Goal: Information Seeking & Learning: Learn about a topic

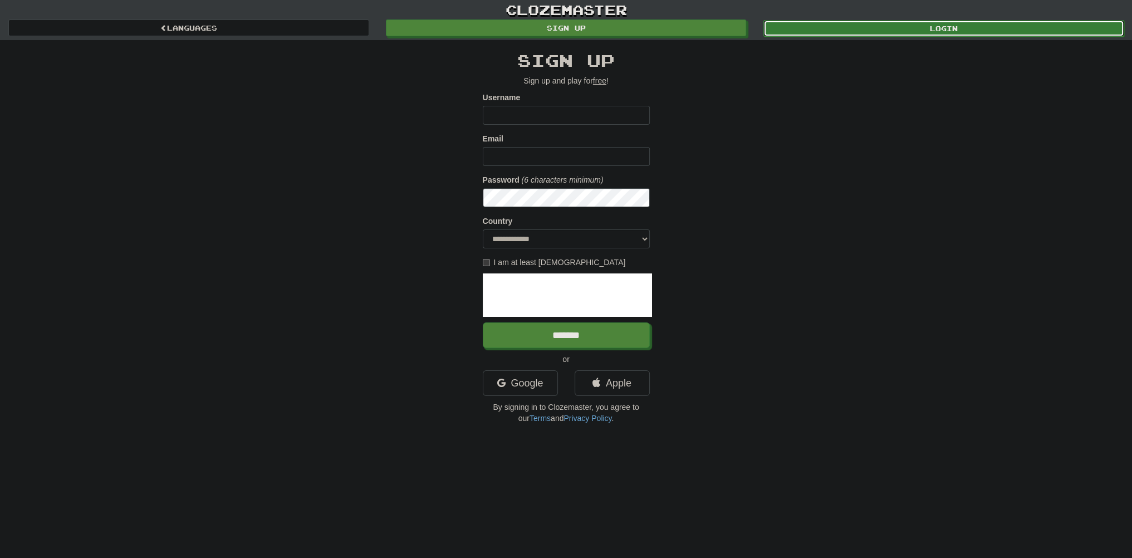
click at [859, 24] on link "Login" at bounding box center [943, 28] width 361 height 17
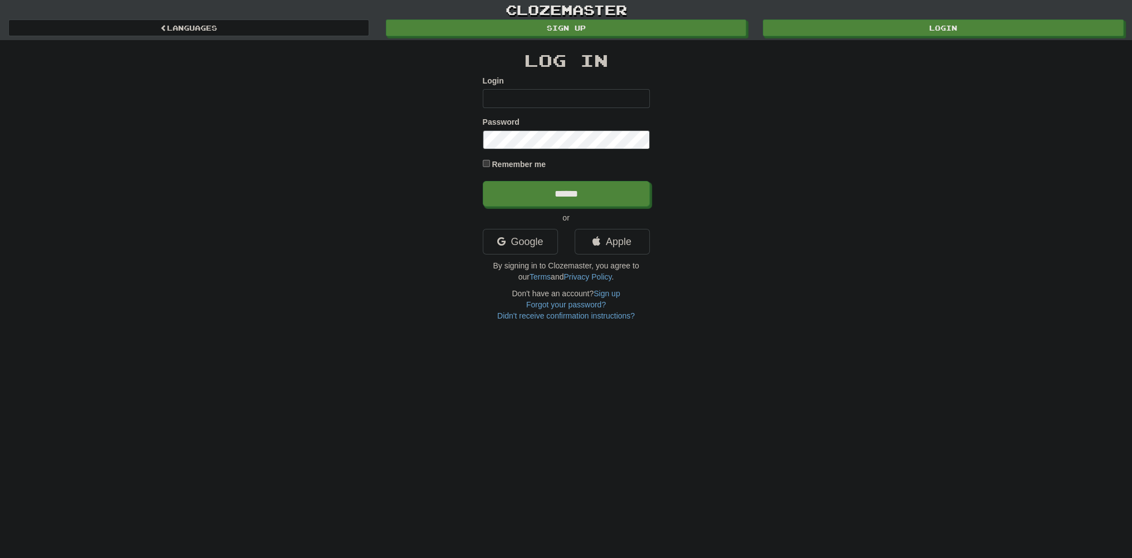
click at [562, 105] on input "Login" at bounding box center [566, 98] width 167 height 19
type input "*****"
click at [483, 181] on input "******" at bounding box center [566, 194] width 167 height 26
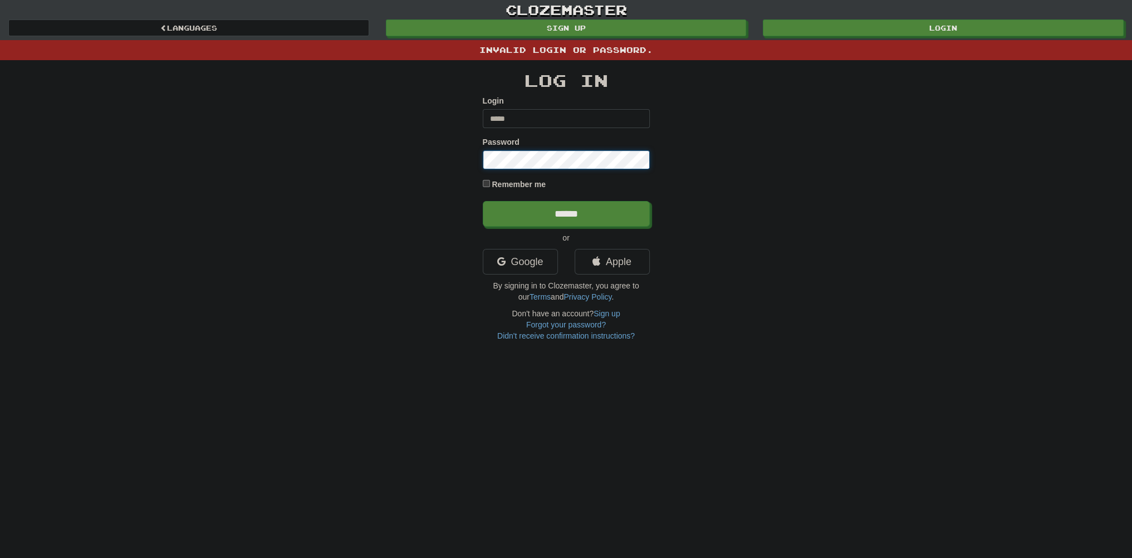
click at [483, 201] on input "******" at bounding box center [566, 214] width 167 height 26
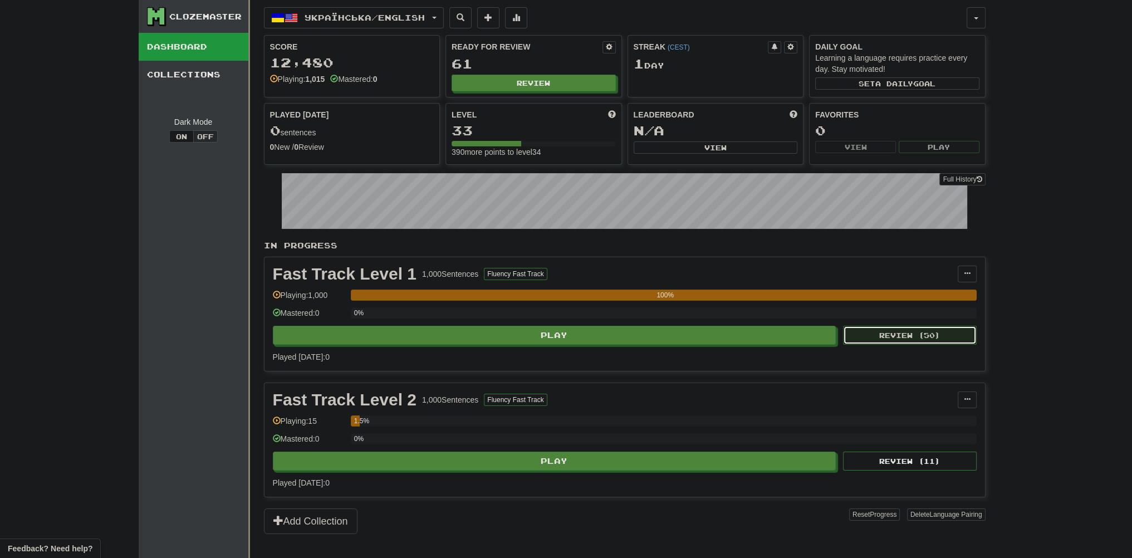
click at [898, 331] on button "Review ( 50 )" at bounding box center [910, 335] width 134 height 19
select select "**"
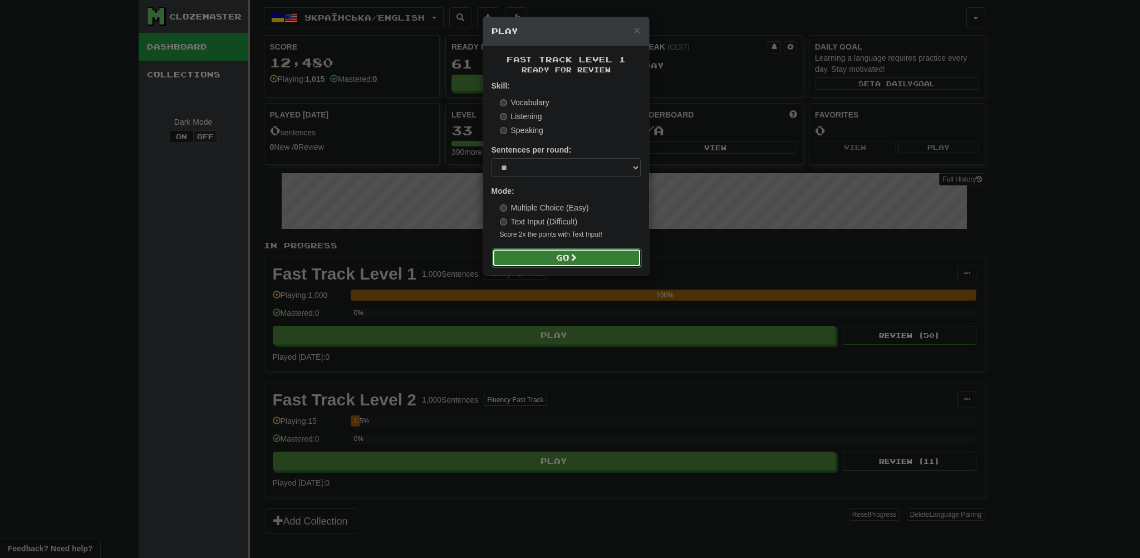
click at [590, 256] on button "Go" at bounding box center [566, 257] width 149 height 19
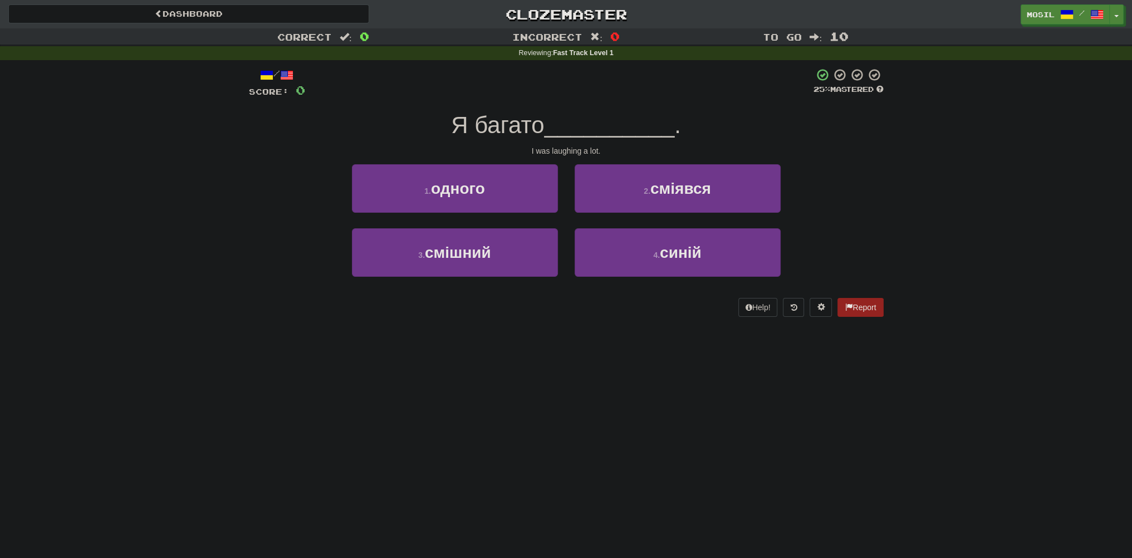
click at [234, 161] on div "Correct : 0 Incorrect : 0 To go : 10 Reviewing : Fast Track Level 1 / Score: 0 …" at bounding box center [566, 180] width 1132 height 304
click at [232, 163] on div "Correct : 0 Incorrect : 0 To go : 10 Reviewing : Fast Track Level 1 / Score: 0 …" at bounding box center [566, 180] width 1132 height 304
click at [229, 165] on div "Correct : 0 Incorrect : 0 To go : 10 Reviewing : Fast Track Level 1 / Score: 0 …" at bounding box center [566, 180] width 1132 height 304
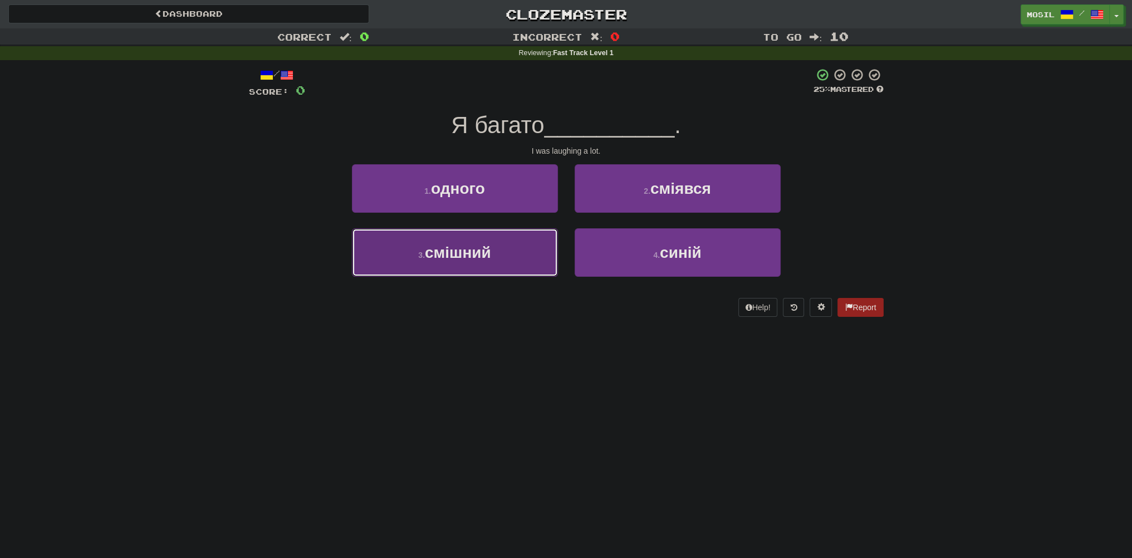
click at [411, 262] on button "3 . смішний" at bounding box center [455, 252] width 206 height 48
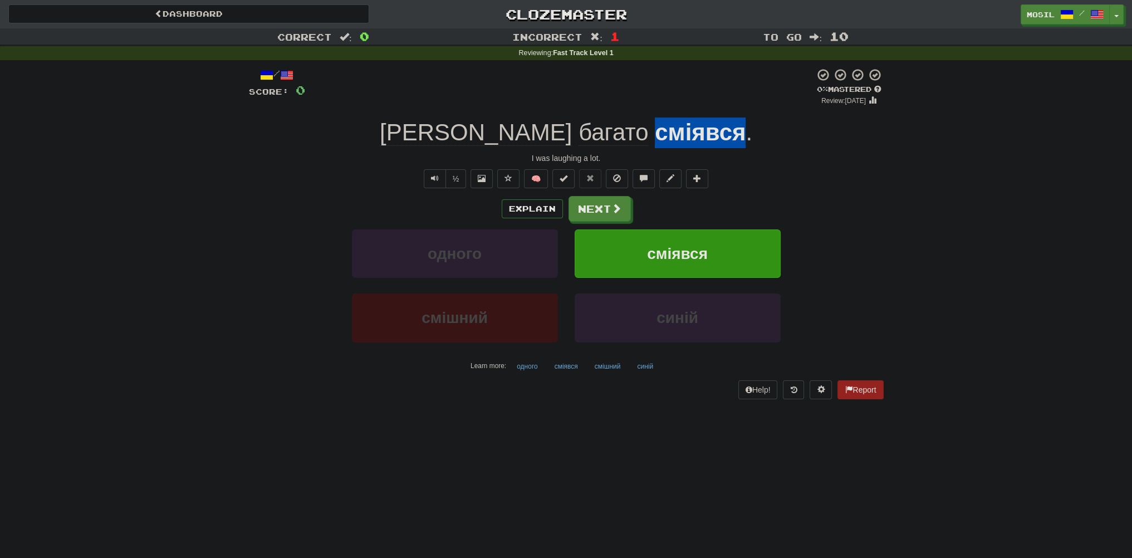
drag, startPoint x: 658, startPoint y: 130, endPoint x: 567, endPoint y: 135, distance: 90.9
click at [567, 135] on div "Я багато сміявся ." at bounding box center [566, 132] width 635 height 31
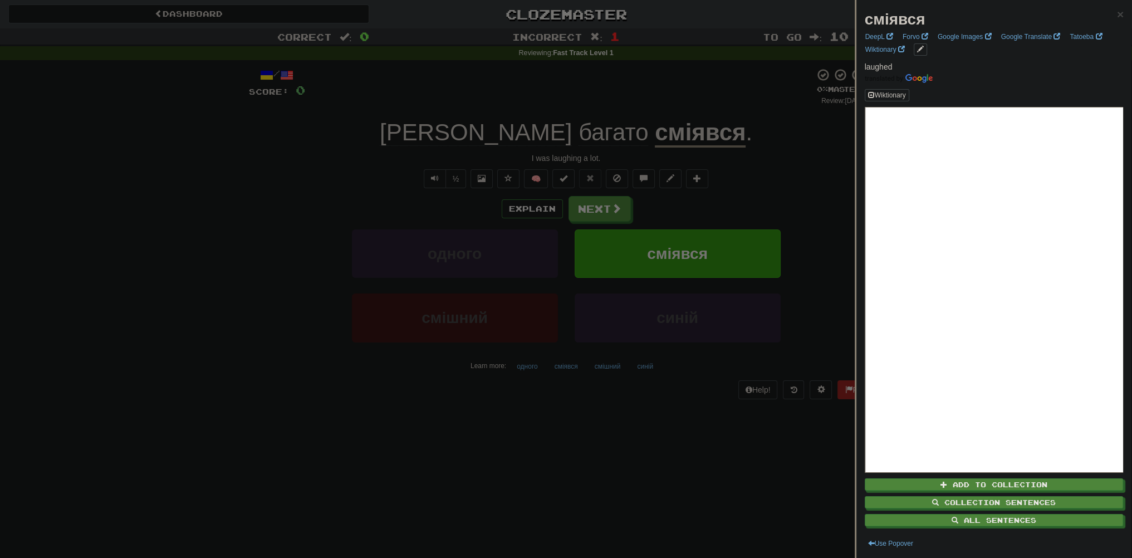
drag, startPoint x: 429, startPoint y: 321, endPoint x: 538, endPoint y: 318, distance: 108.6
click at [538, 318] on div at bounding box center [566, 279] width 1132 height 558
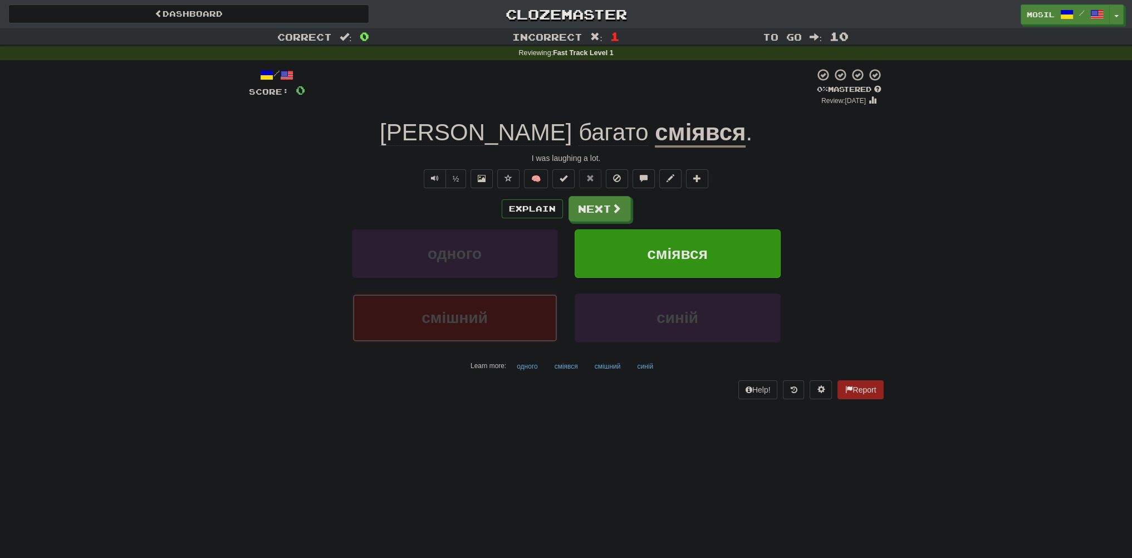
drag, startPoint x: 470, startPoint y: 318, endPoint x: 424, endPoint y: 312, distance: 46.0
click at [424, 312] on span "смішний" at bounding box center [455, 317] width 66 height 17
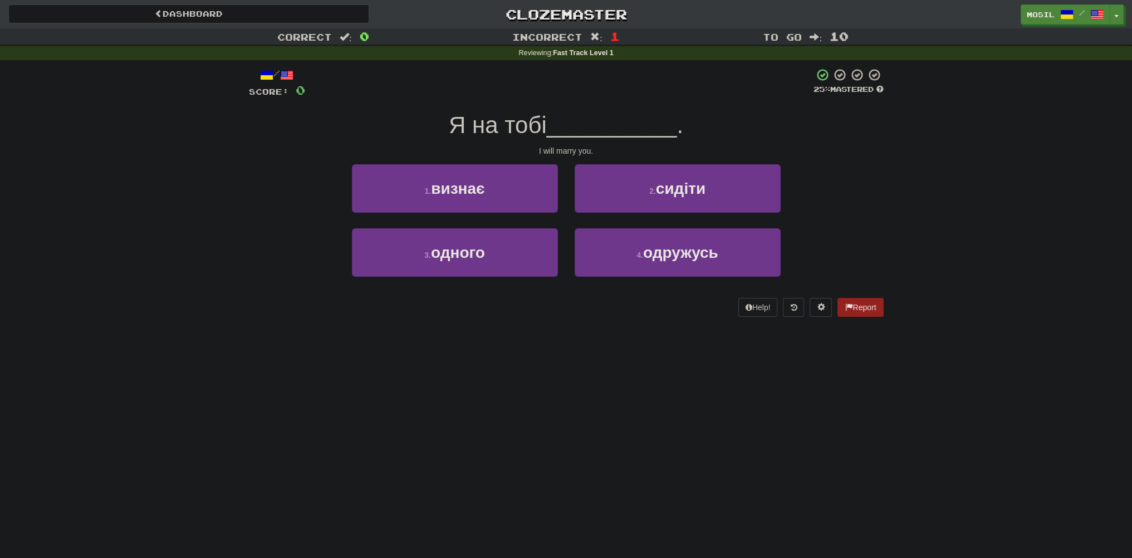
click at [267, 174] on div "1 . визнає 2 . сидіти" at bounding box center [566, 196] width 668 height 64
click at [255, 169] on div "1 . визнає 2 . сидіти" at bounding box center [566, 196] width 668 height 64
click at [213, 189] on div "Correct : 0 Incorrect : 1 To go : 10 Reviewing : Fast Track Level 1 / Score: 0 …" at bounding box center [566, 180] width 1132 height 304
click at [204, 193] on div "Correct : 0 Incorrect : 1 To go : 10 Reviewing : Fast Track Level 1 / Score: 0 …" at bounding box center [566, 180] width 1132 height 304
click at [202, 194] on div "Correct : 0 Incorrect : 1 To go : 10 Reviewing : Fast Track Level 1 / Score: 0 …" at bounding box center [566, 180] width 1132 height 304
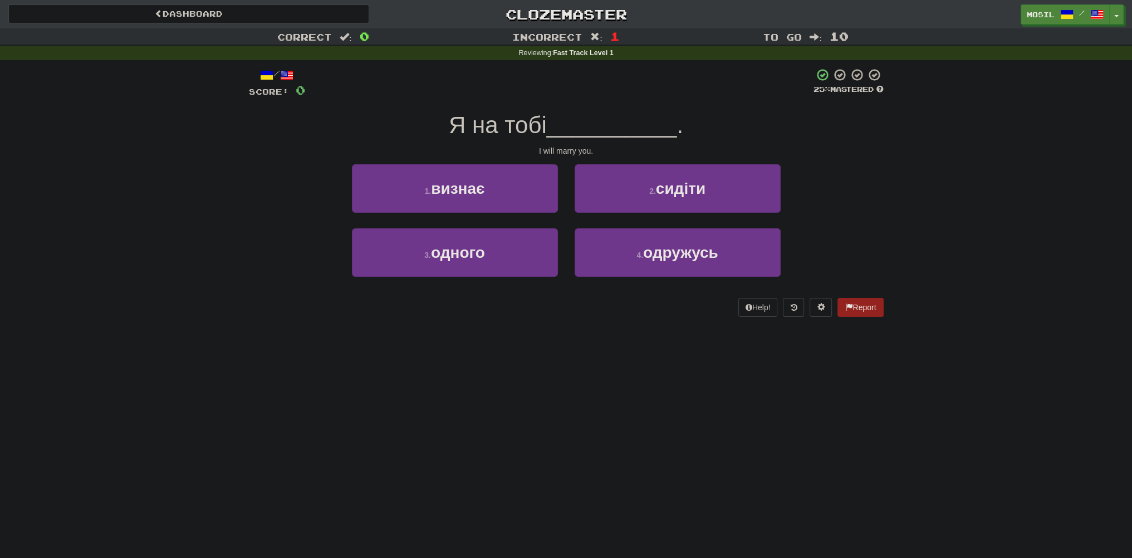
click at [200, 195] on div "Correct : 0 Incorrect : 1 To go : 10 Reviewing : Fast Track Level 1 / Score: 0 …" at bounding box center [566, 180] width 1132 height 304
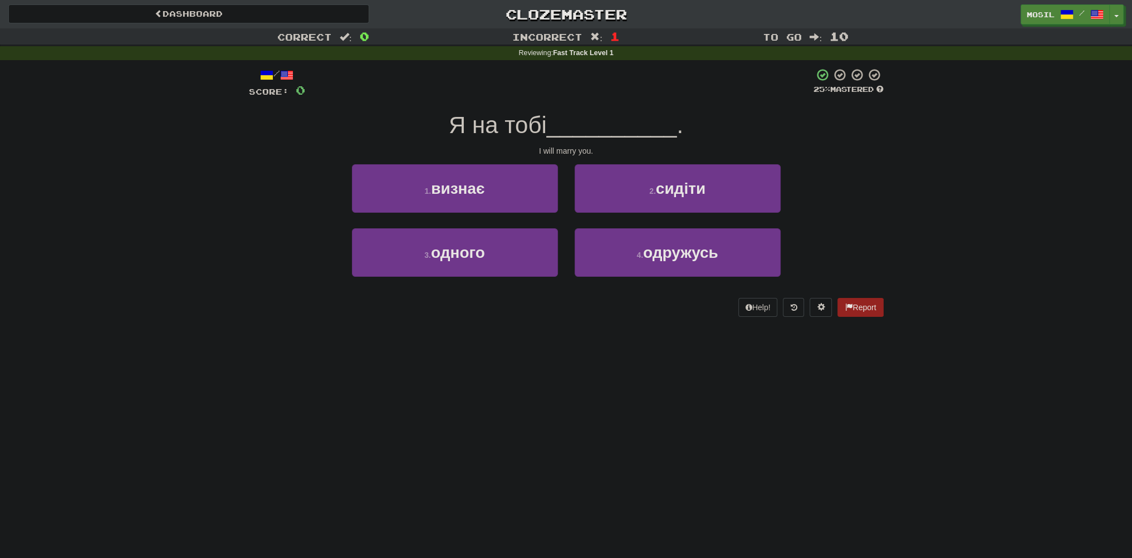
click at [200, 195] on div "Correct : 0 Incorrect : 1 To go : 10 Reviewing : Fast Track Level 1 / Score: 0 …" at bounding box center [566, 180] width 1132 height 304
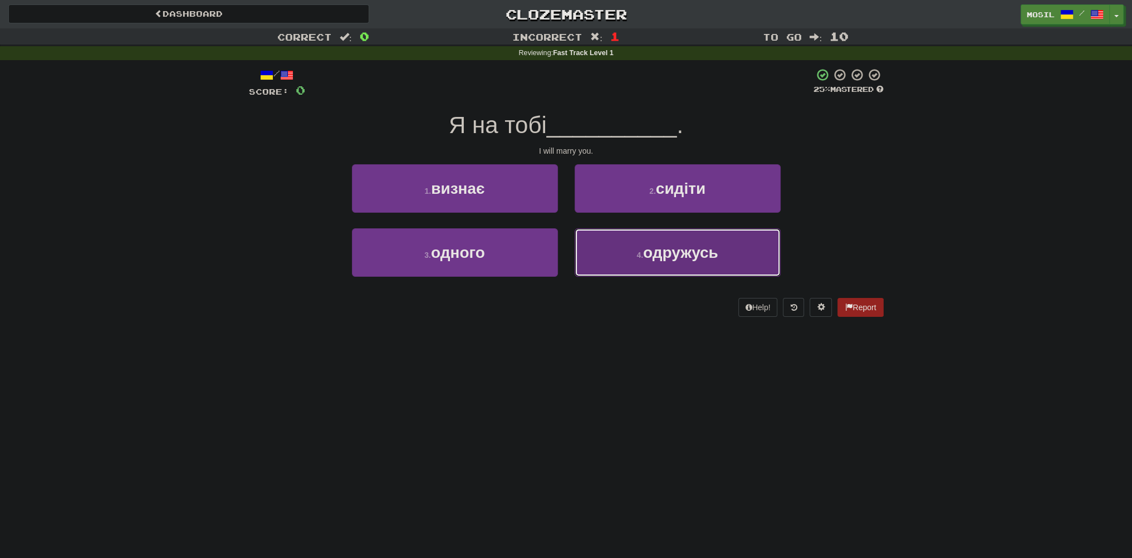
click at [655, 257] on span "одружусь" at bounding box center [680, 252] width 75 height 17
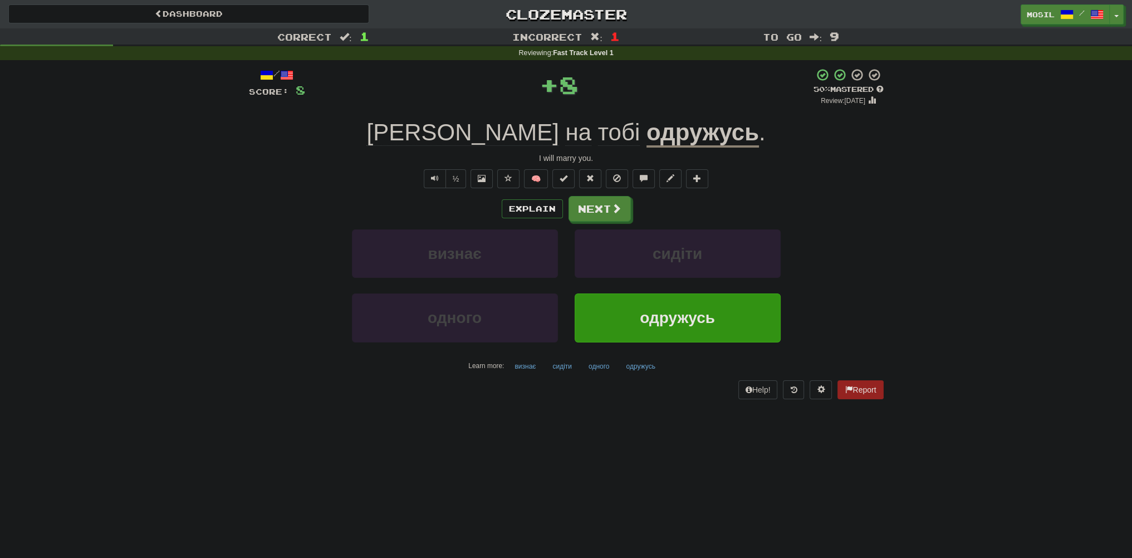
click at [247, 180] on div "/ Score: 8 + 8 50 % Mastered Review: 2025-08-28 Я на тобі одружусь . I will mar…" at bounding box center [566, 237] width 651 height 354
click at [602, 210] on button "Next" at bounding box center [600, 210] width 62 height 26
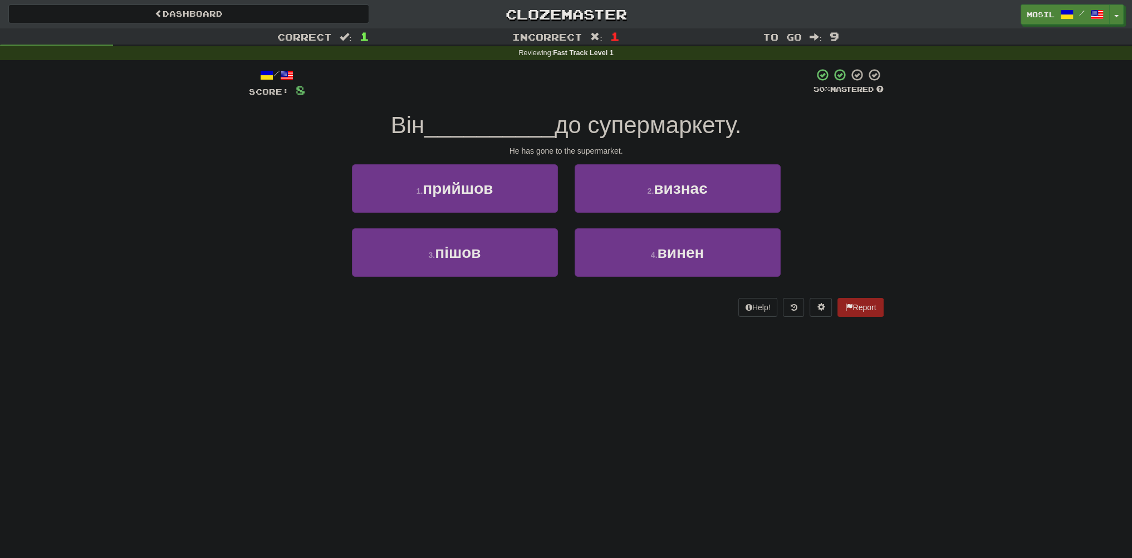
click at [202, 165] on div "Correct : 1 Incorrect : 1 To go : 9 Reviewing : Fast Track Level 1 / Score: 8 5…" at bounding box center [566, 180] width 1132 height 304
click at [202, 166] on div "Correct : 1 Incorrect : 1 To go : 9 Reviewing : Fast Track Level 1 / Score: 8 5…" at bounding box center [566, 180] width 1132 height 304
click at [200, 167] on div "Correct : 1 Incorrect : 1 To go : 9 Reviewing : Fast Track Level 1 / Score: 8 5…" at bounding box center [566, 180] width 1132 height 304
click at [195, 171] on div "Correct : 1 Incorrect : 1 To go : 9 Reviewing : Fast Track Level 1 / Score: 8 5…" at bounding box center [566, 180] width 1132 height 304
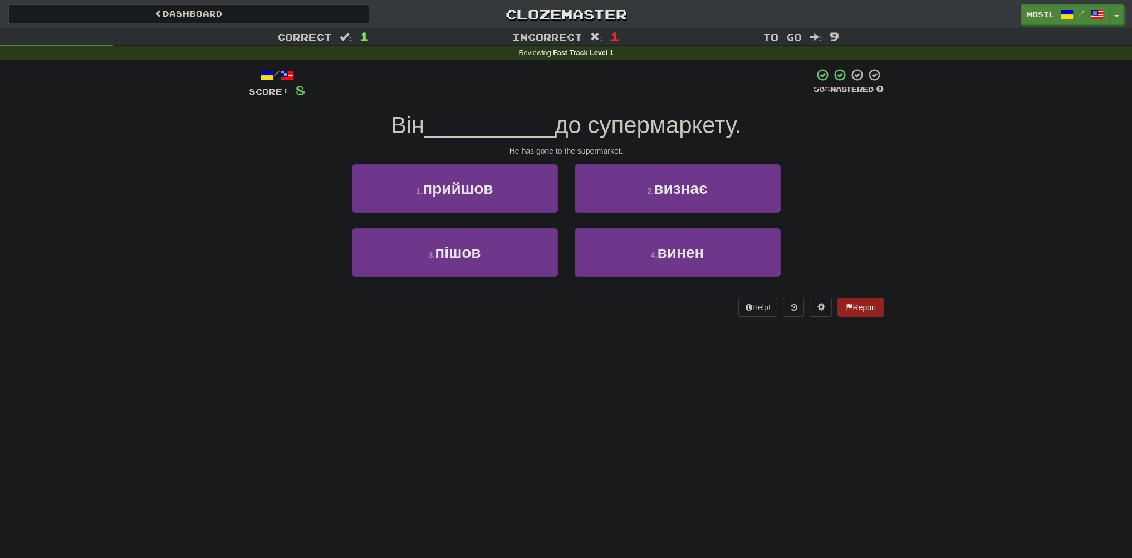
click at [192, 173] on div "Correct : 1 Incorrect : 1 To go : 9 Reviewing : Fast Track Level 1 / Score: 8 5…" at bounding box center [566, 180] width 1132 height 304
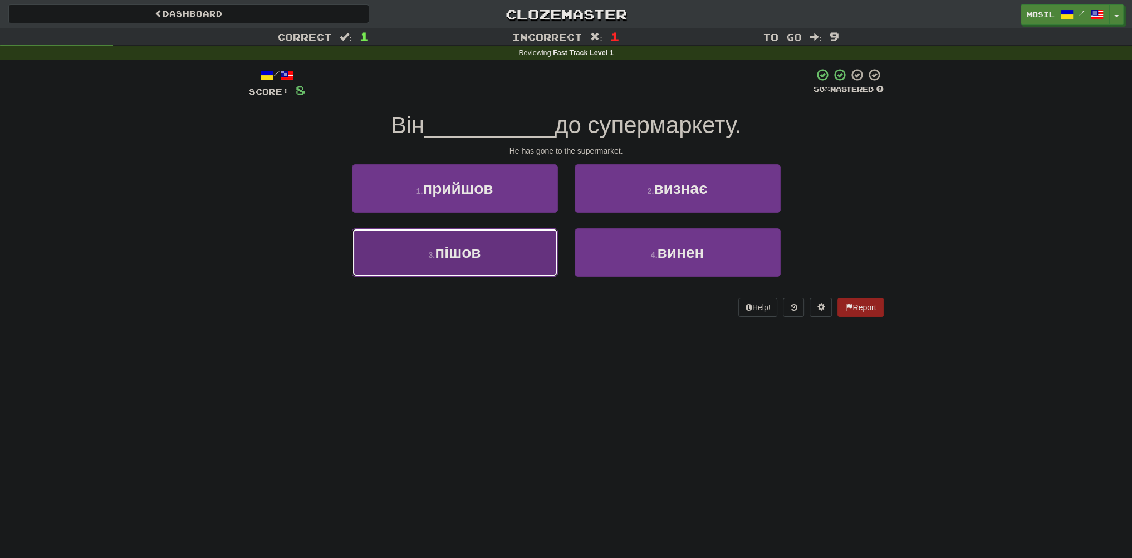
click at [411, 246] on button "3 . пішов" at bounding box center [455, 252] width 206 height 48
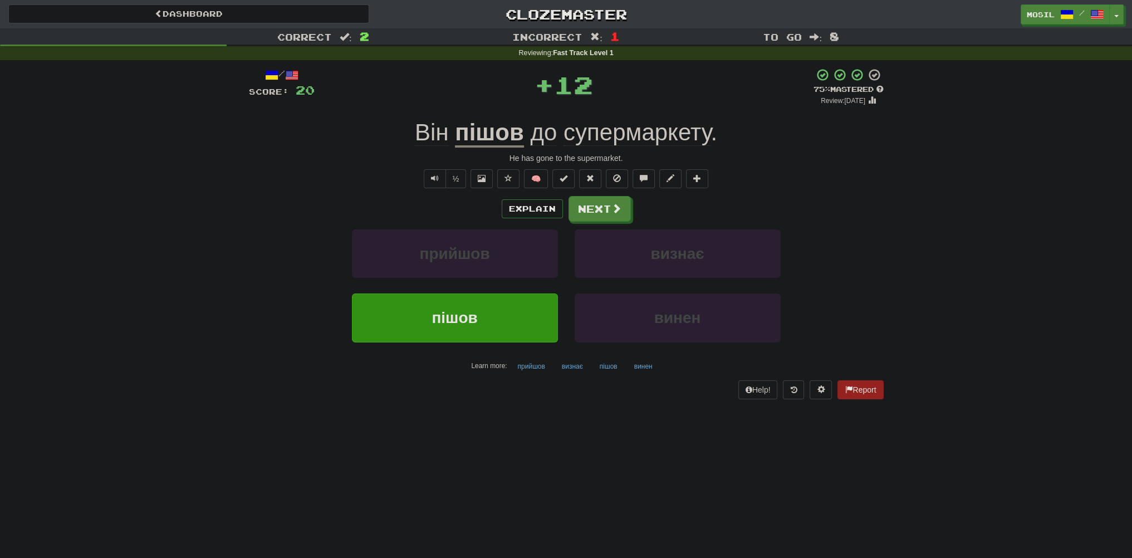
click at [266, 178] on div "½ 🧠" at bounding box center [566, 178] width 635 height 19
click at [262, 175] on div "½ 🧠" at bounding box center [566, 178] width 635 height 19
drag, startPoint x: 255, startPoint y: 174, endPoint x: 244, endPoint y: 171, distance: 11.5
click at [244, 171] on div "/ Score: 20 + 12 75 % Mastered Review: 2025-09-17 Він пішов до супермаркету . H…" at bounding box center [566, 237] width 651 height 354
click at [586, 208] on button "Next" at bounding box center [600, 210] width 62 height 26
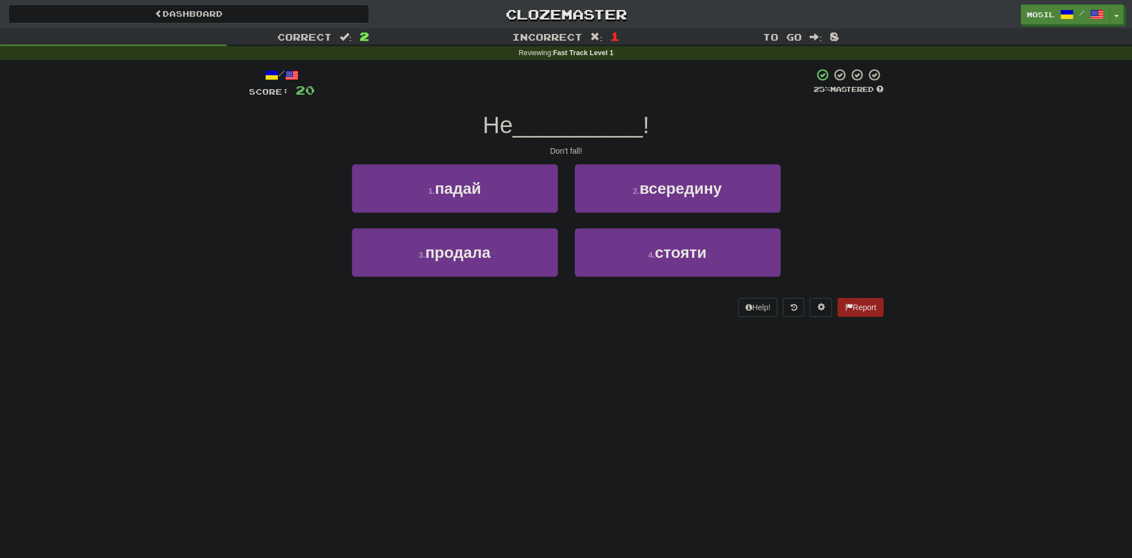
click at [265, 178] on div "1 . падай 2 . всередину" at bounding box center [566, 196] width 668 height 64
click at [261, 176] on div "1 . падай 2 . всередину" at bounding box center [566, 196] width 668 height 64
click at [259, 175] on div "1 . падай 2 . всередину" at bounding box center [566, 196] width 668 height 64
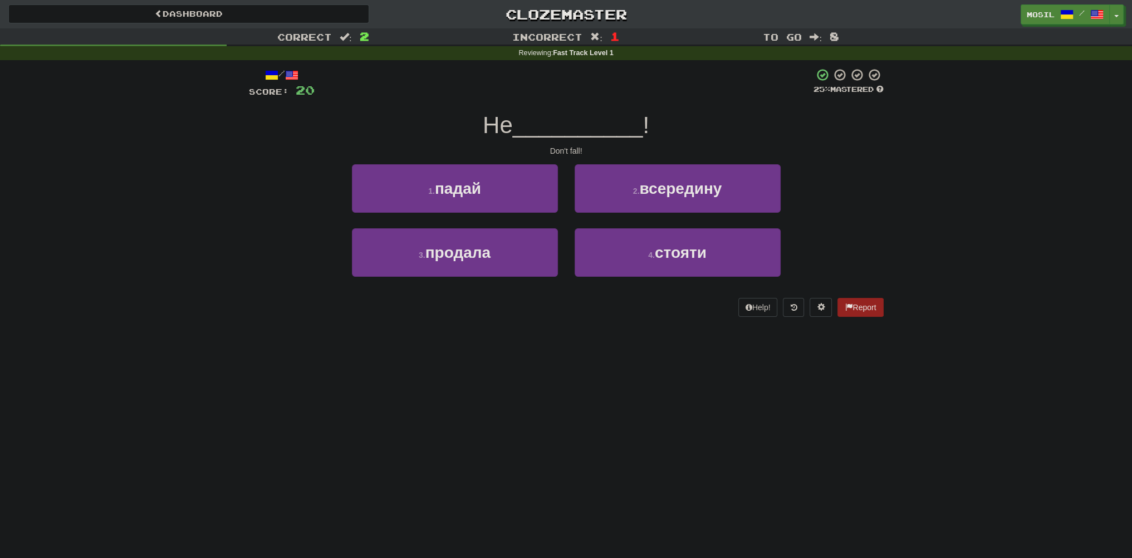
click at [247, 171] on div "/ Score: 20 25 % Mastered Не __________ ! Don't fall! 1 . падай 2 . всередину 3…" at bounding box center [566, 196] width 651 height 272
click at [245, 175] on div "/ Score: 20 25 % Mastered Не __________ ! Don't fall! 1 . падай 2 . всередину 3…" at bounding box center [566, 196] width 651 height 272
click at [244, 175] on div "/ Score: 20 25 % Mastered Не __________ ! Don't fall! 1 . падай 2 . всередину 3…" at bounding box center [566, 196] width 651 height 272
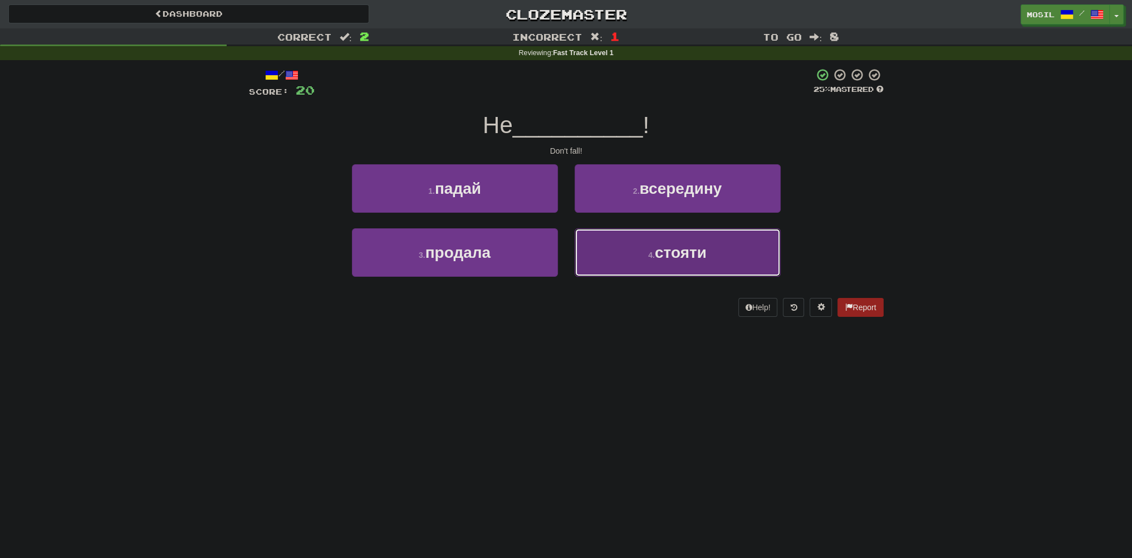
click at [667, 255] on span "стояти" at bounding box center [681, 252] width 52 height 17
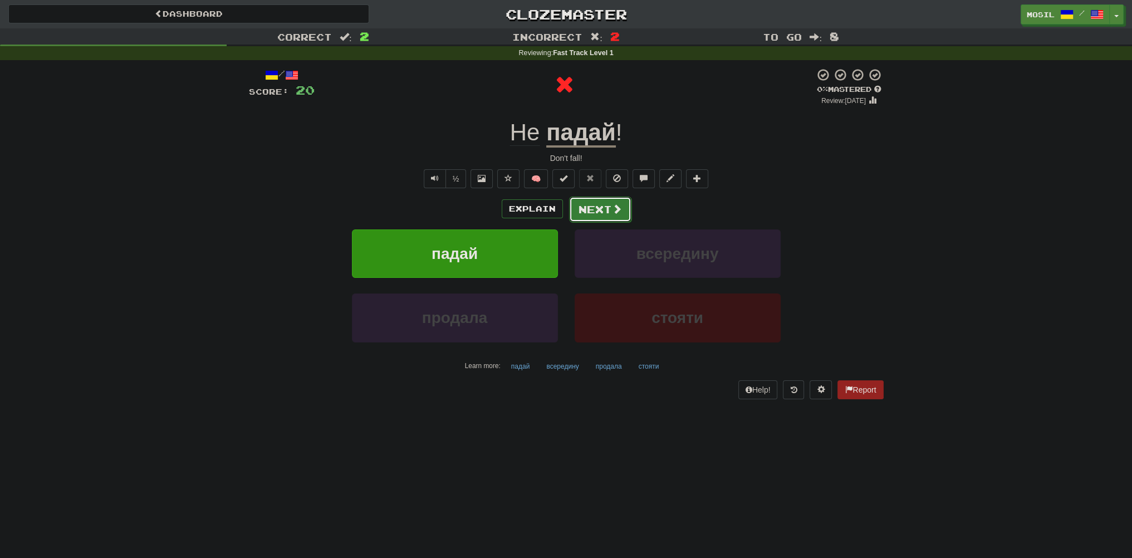
click at [590, 208] on button "Next" at bounding box center [600, 210] width 62 height 26
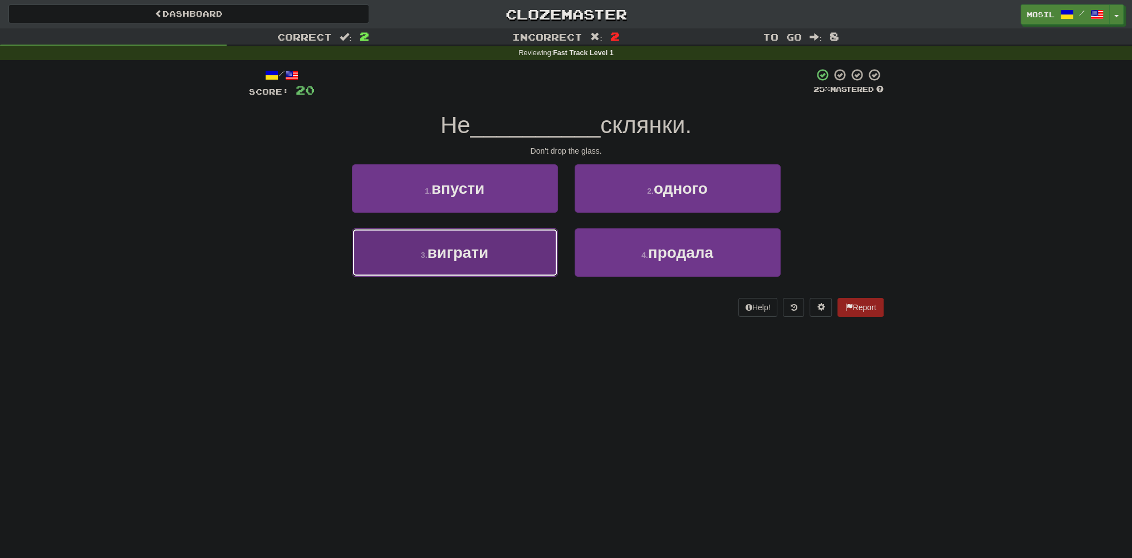
click at [523, 256] on button "3 . виграти" at bounding box center [455, 252] width 206 height 48
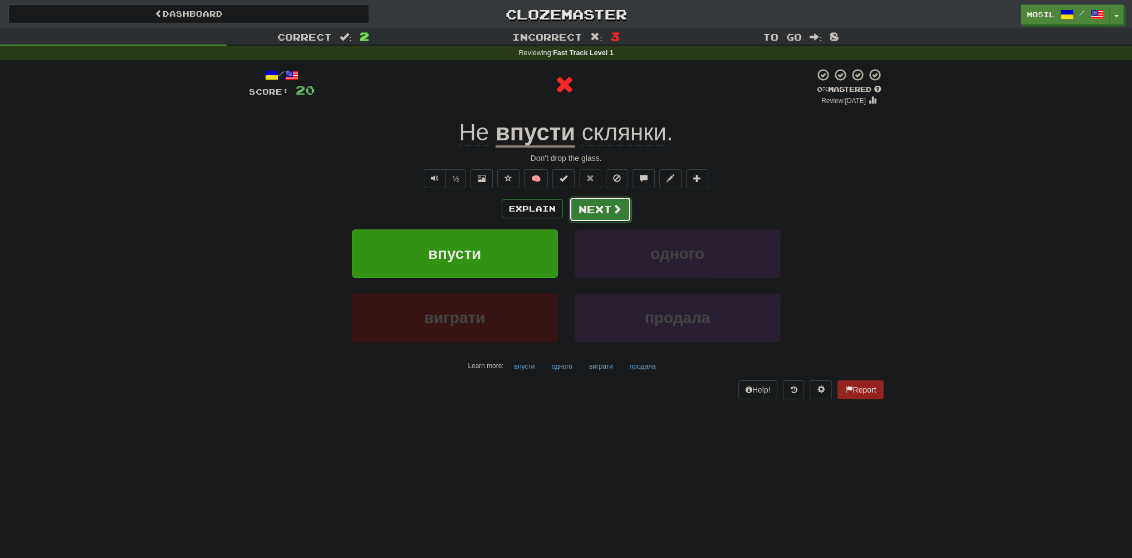
click at [593, 202] on button "Next" at bounding box center [600, 210] width 62 height 26
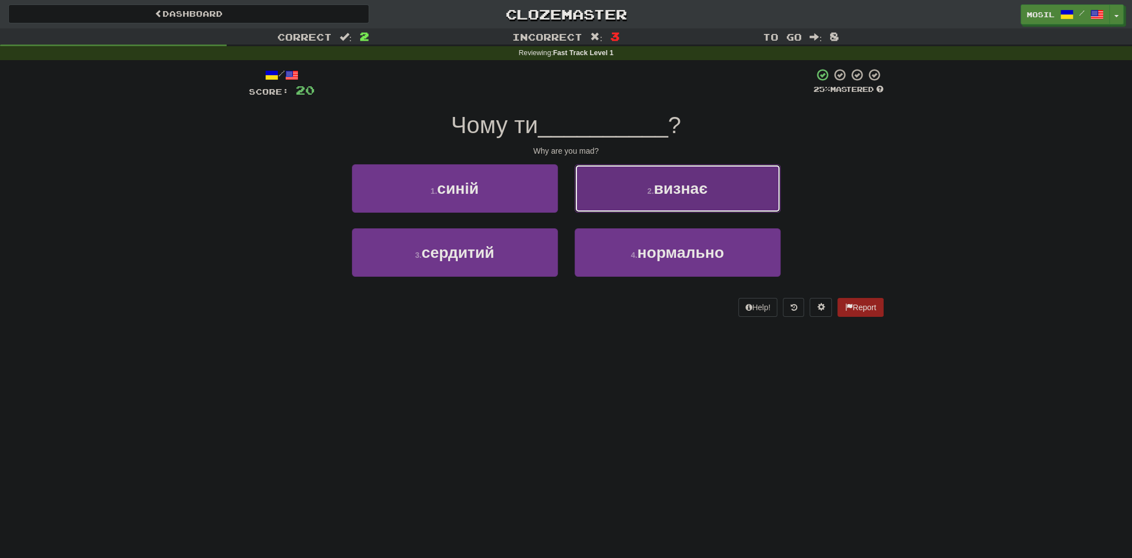
click at [606, 198] on button "2 . визнає" at bounding box center [678, 188] width 206 height 48
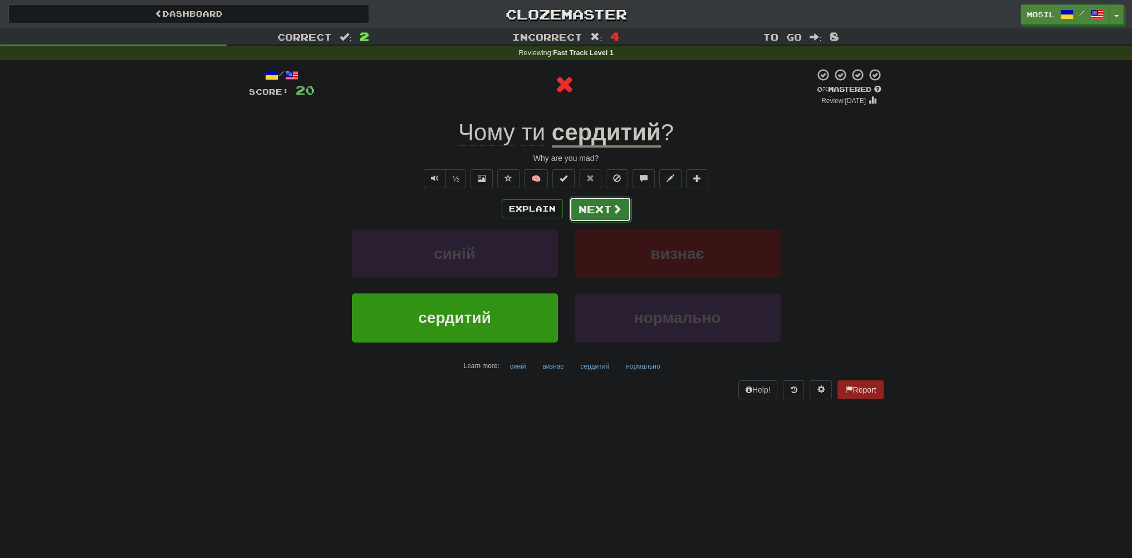
click at [605, 204] on button "Next" at bounding box center [600, 210] width 62 height 26
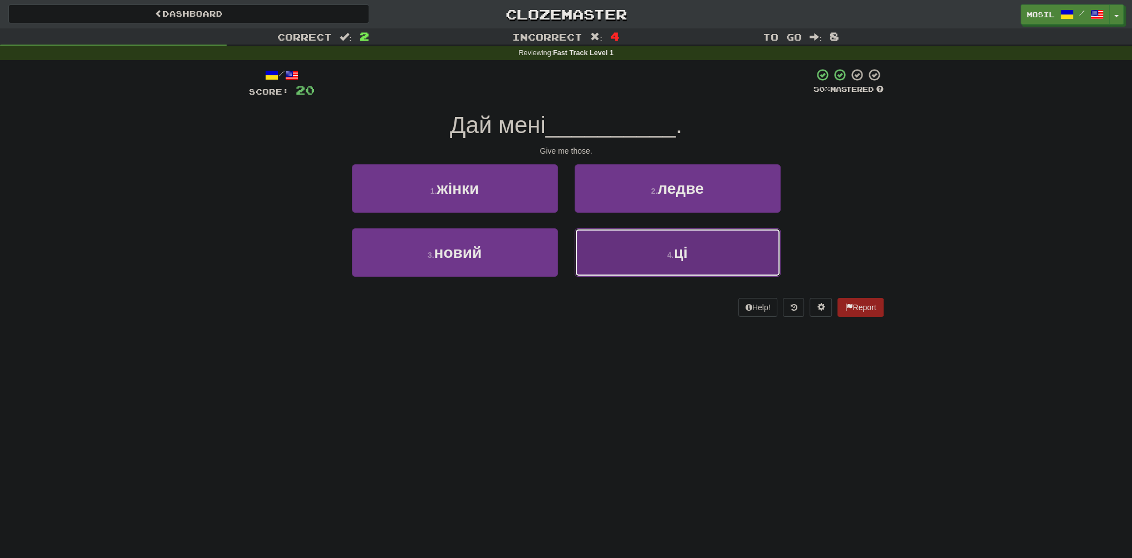
click at [616, 252] on button "4 . ці" at bounding box center [678, 252] width 206 height 48
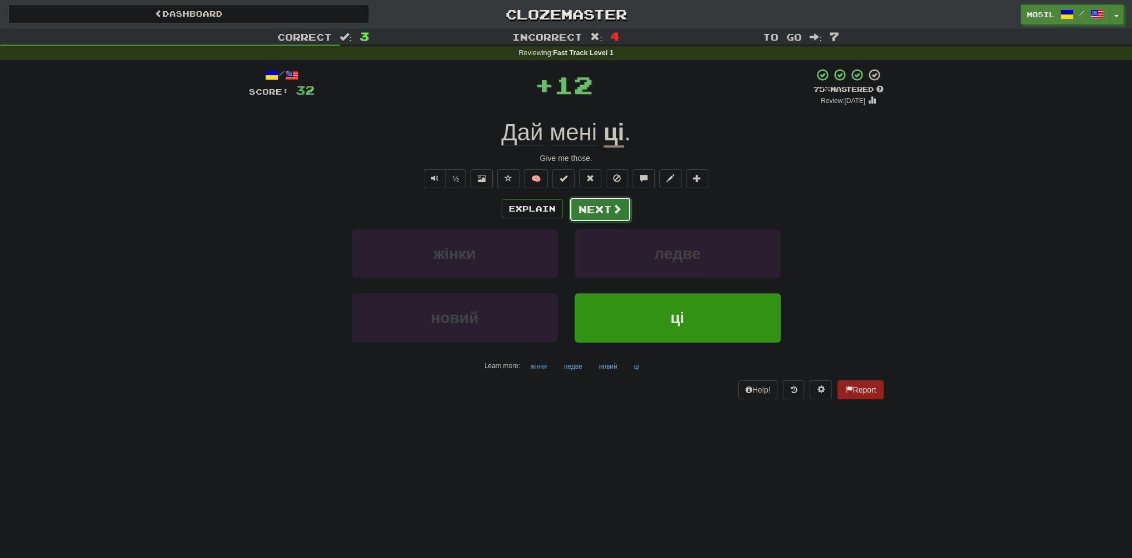
click at [608, 207] on button "Next" at bounding box center [600, 210] width 62 height 26
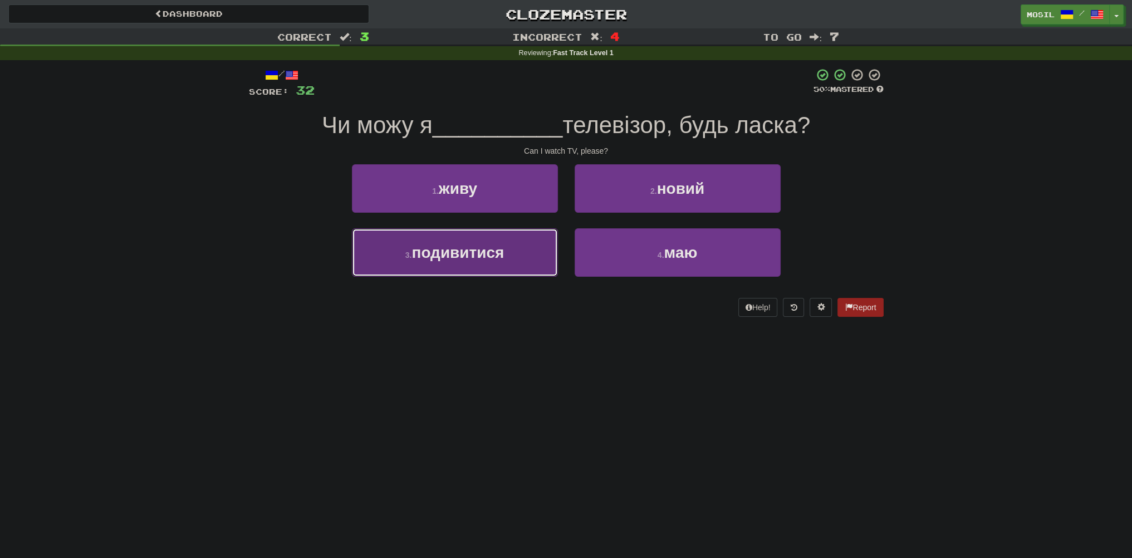
click at [508, 248] on button "3 . подивитися" at bounding box center [455, 252] width 206 height 48
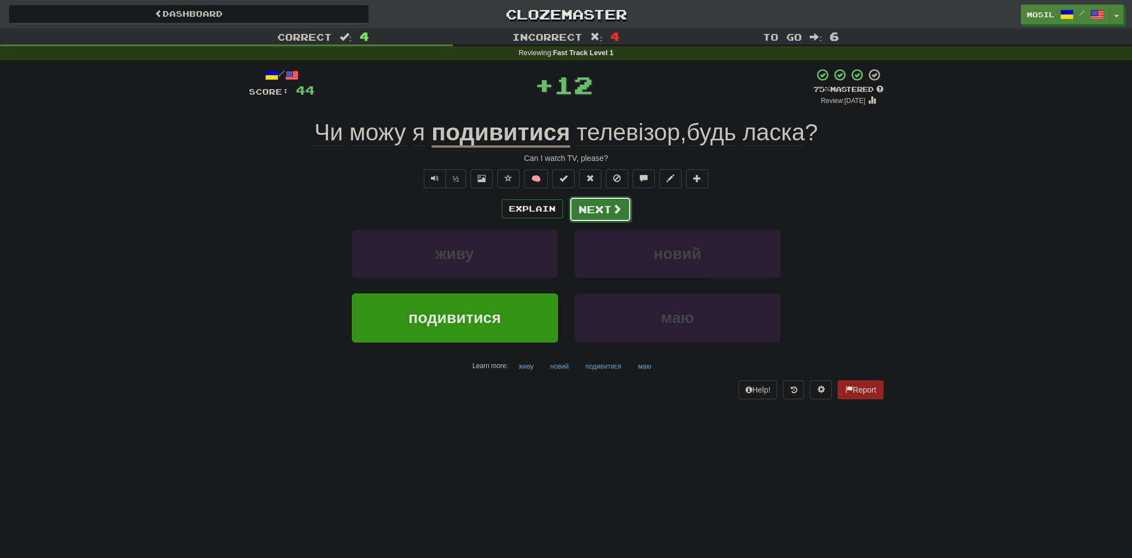
click at [601, 201] on button "Next" at bounding box center [600, 210] width 62 height 26
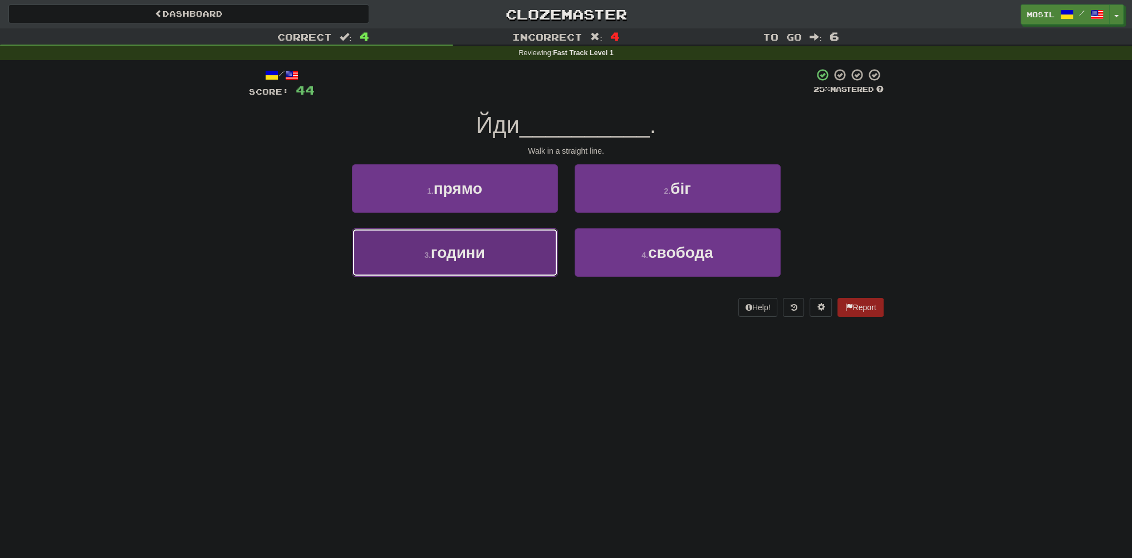
click at [498, 248] on button "3 . години" at bounding box center [455, 252] width 206 height 48
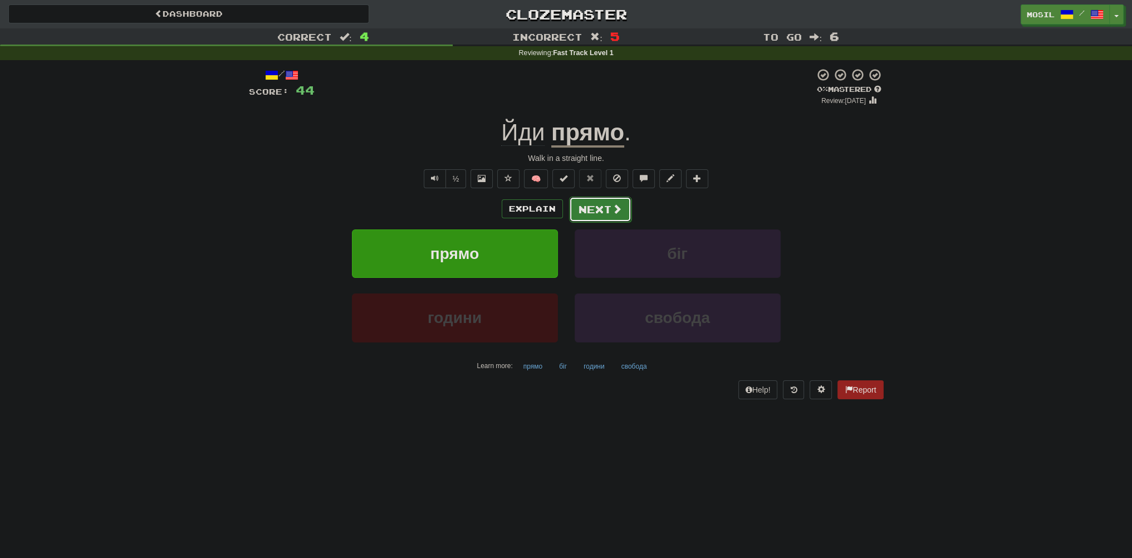
click at [589, 204] on button "Next" at bounding box center [600, 210] width 62 height 26
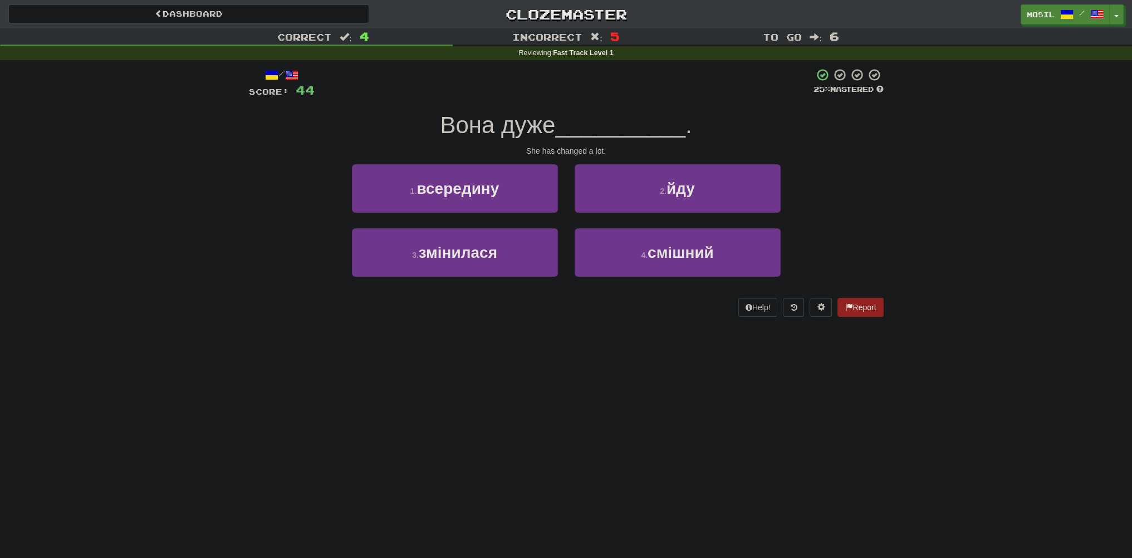
drag, startPoint x: 200, startPoint y: 249, endPoint x: 212, endPoint y: 218, distance: 33.1
drag, startPoint x: 212, startPoint y: 218, endPoint x: 212, endPoint y: 212, distance: 6.1
drag, startPoint x: 212, startPoint y: 212, endPoint x: 209, endPoint y: 206, distance: 6.2
click at [209, 206] on div "Correct : 4 Incorrect : 5 To go : 6 Reviewing : Fast Track Level 1 / Score: 44 …" at bounding box center [566, 180] width 1132 height 304
click at [214, 202] on div "Correct : 4 Incorrect : 5 To go : 6 Reviewing : Fast Track Level 1 / Score: 44 …" at bounding box center [566, 180] width 1132 height 304
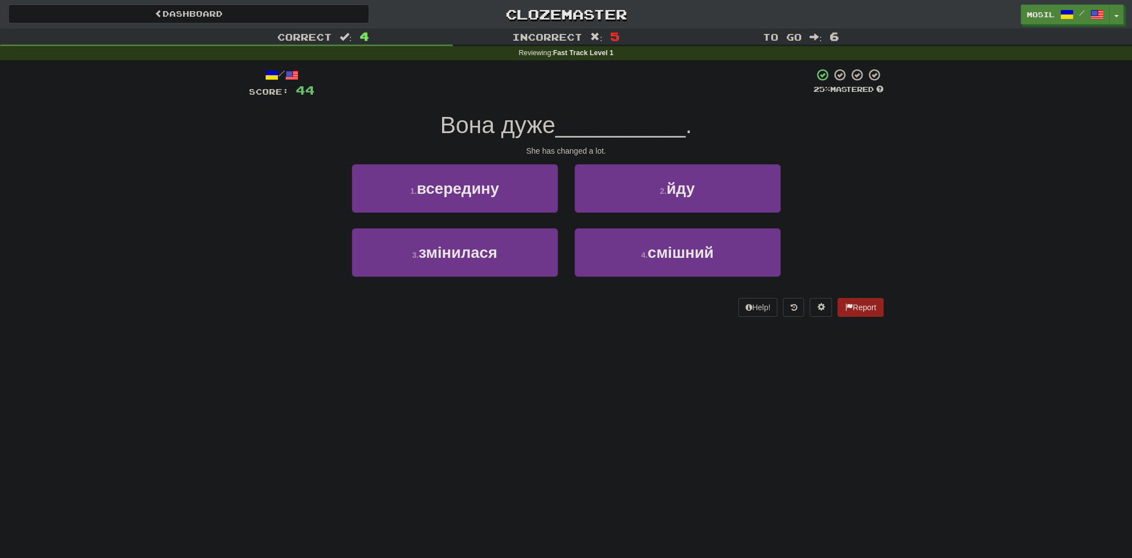
click at [209, 209] on div "Correct : 4 Incorrect : 5 To go : 6 Reviewing : Fast Track Level 1 / Score: 44 …" at bounding box center [566, 180] width 1132 height 304
click at [204, 216] on div "Correct : 4 Incorrect : 5 To go : 6 Reviewing : Fast Track Level 1 / Score: 44 …" at bounding box center [566, 180] width 1132 height 304
click at [200, 225] on div "Correct : 4 Incorrect : 5 To go : 6 Reviewing : Fast Track Level 1 / Score: 44 …" at bounding box center [566, 180] width 1132 height 304
click at [197, 231] on div "Correct : 4 Incorrect : 5 To go : 6 Reviewing : Fast Track Level 1 / Score: 44 …" at bounding box center [566, 180] width 1132 height 304
click at [194, 235] on div "Correct : 4 Incorrect : 5 To go : 6 Reviewing : Fast Track Level 1 / Score: 44 …" at bounding box center [566, 180] width 1132 height 304
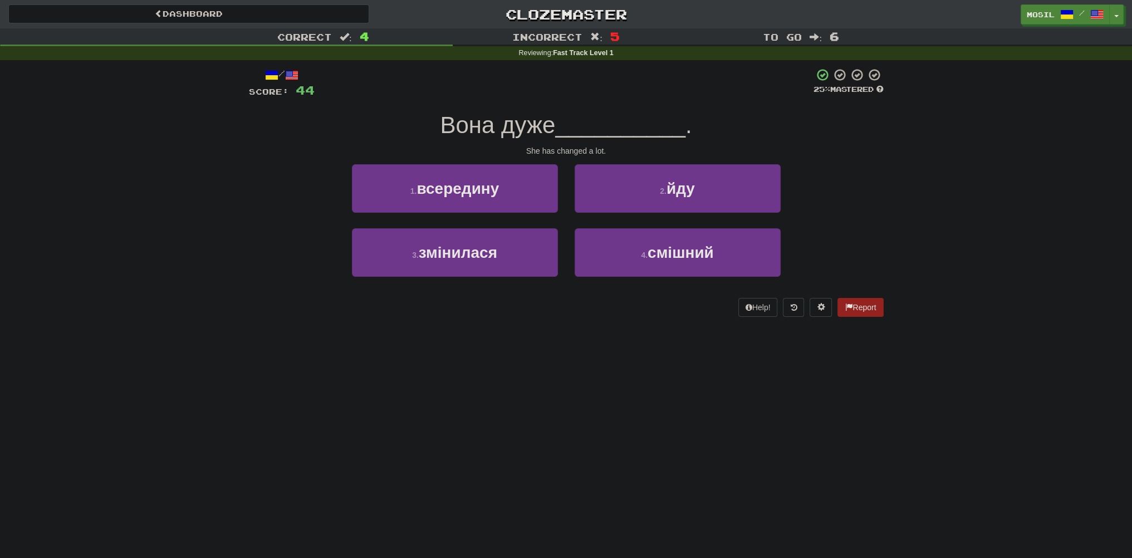
click at [195, 489] on div "Dashboard Clozemaster mosil / Toggle Dropdown Dashboard Leaderboard Activity Fe…" at bounding box center [566, 279] width 1132 height 558
click at [237, 433] on div "Dashboard Clozemaster mosil / Toggle Dropdown Dashboard Leaderboard Activity Fe…" at bounding box center [566, 279] width 1132 height 558
click at [234, 432] on div "Dashboard Clozemaster mosil / Toggle Dropdown Dashboard Leaderboard Activity Fe…" at bounding box center [566, 279] width 1132 height 558
click at [240, 384] on div "Dashboard Clozemaster mosil / Toggle Dropdown Dashboard Leaderboard Activity Fe…" at bounding box center [566, 279] width 1132 height 558
drag, startPoint x: 242, startPoint y: 378, endPoint x: 249, endPoint y: 360, distance: 19.0
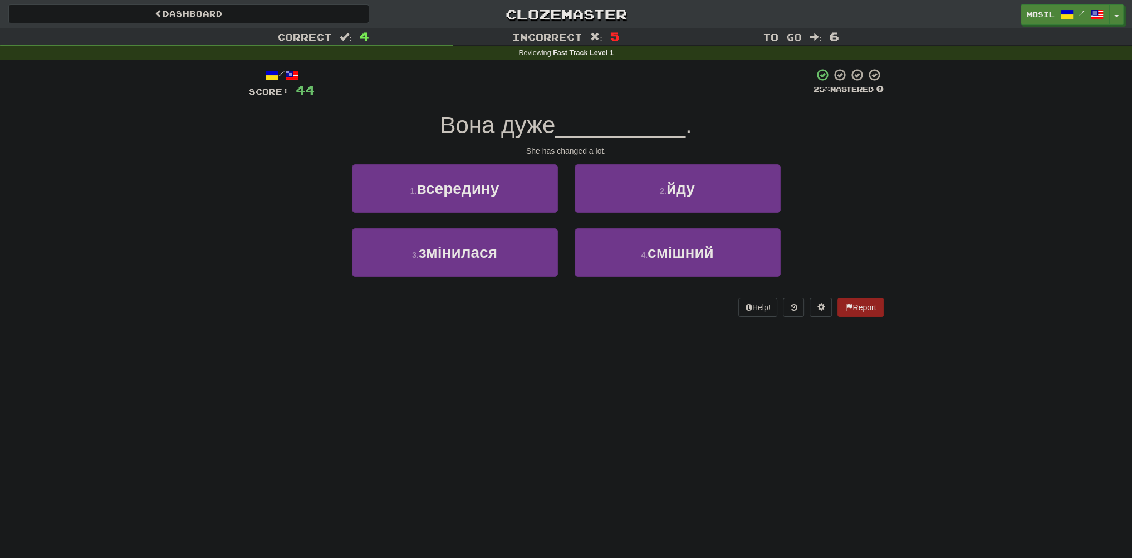
click at [247, 364] on div "Dashboard Clozemaster mosil / Toggle Dropdown Dashboard Leaderboard Activity Fe…" at bounding box center [566, 279] width 1132 height 558
click at [257, 347] on div "Dashboard Clozemaster mosil / Toggle Dropdown Dashboard Leaderboard Activity Fe…" at bounding box center [566, 279] width 1132 height 558
click at [263, 334] on div "Dashboard Clozemaster mosil / Toggle Dropdown Dashboard Leaderboard Activity Fe…" at bounding box center [566, 279] width 1132 height 558
click at [268, 318] on div "/ Score: 44 25 % Mastered Вона дуже __________ . She has changed a lot. 1 . все…" at bounding box center [566, 196] width 635 height 272
click at [271, 302] on div "Help! Report" at bounding box center [566, 307] width 635 height 19
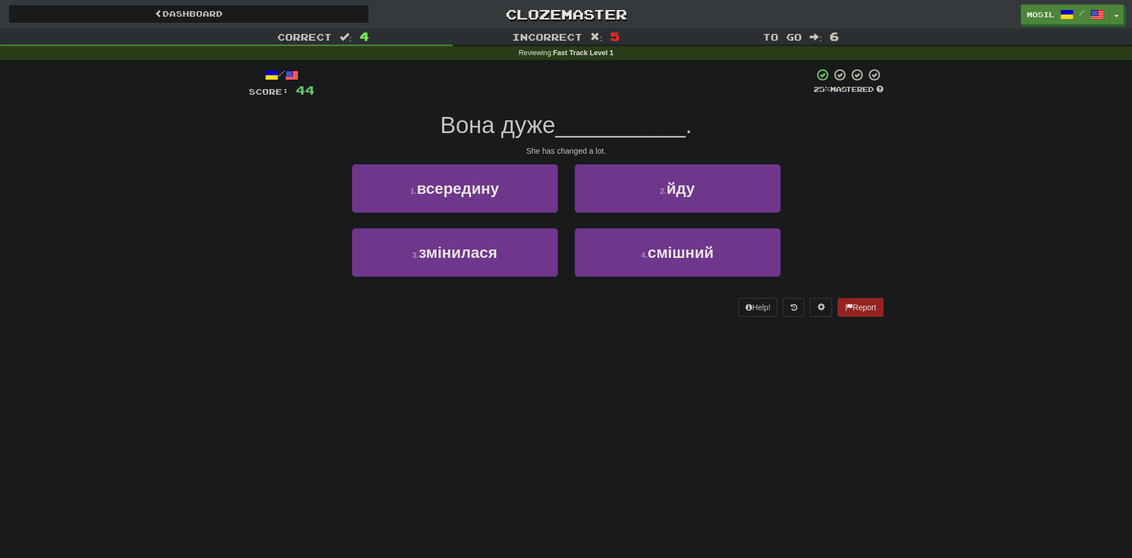
click at [273, 293] on div "/ Score: 44 25 % Mastered Вона дуже __________ . She has changed a lot. 1 . все…" at bounding box center [566, 192] width 635 height 249
click at [265, 251] on div "3 . змінилася 4 . смішний" at bounding box center [566, 260] width 668 height 64
click at [244, 231] on div "/ Score: 44 25 % Mastered Вона дуже __________ . She has changed a lot. 1 . все…" at bounding box center [566, 196] width 651 height 272
click at [248, 218] on div "1 . всередину 2 . йду" at bounding box center [566, 196] width 668 height 64
click at [248, 213] on div "1 . всередину 2 . йду" at bounding box center [566, 196] width 668 height 64
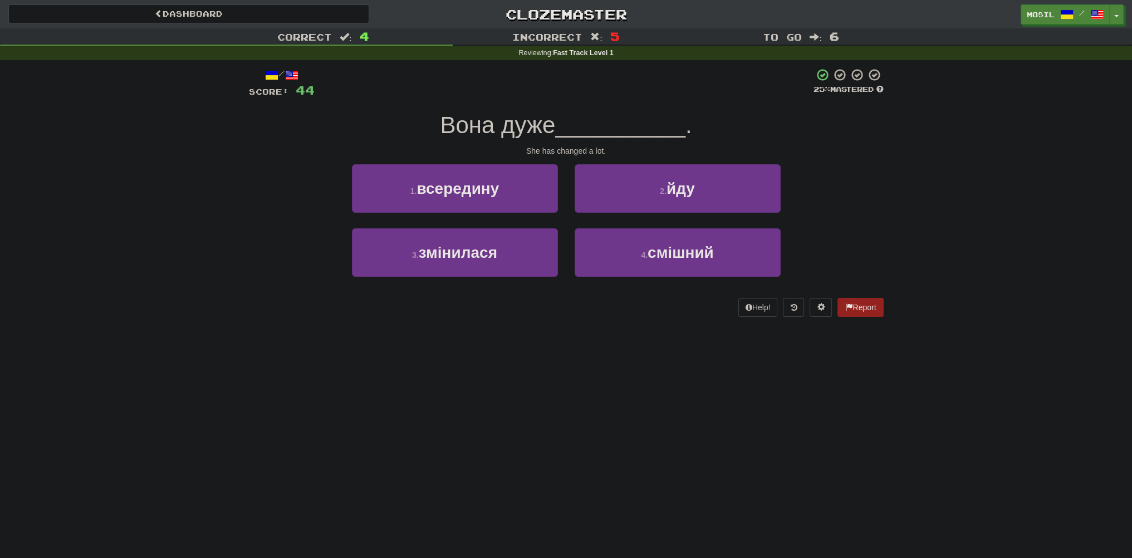
drag, startPoint x: 247, startPoint y: 211, endPoint x: 246, endPoint y: 204, distance: 6.8
click at [246, 205] on div "/ Score: 44 25 % Mastered Вона дуже __________ . She has changed a lot. 1 . все…" at bounding box center [566, 196] width 651 height 272
click at [249, 197] on div "1 . всередину 2 . йду" at bounding box center [566, 196] width 668 height 64
click at [251, 191] on div "1 . всередину 2 . йду" at bounding box center [566, 196] width 668 height 64
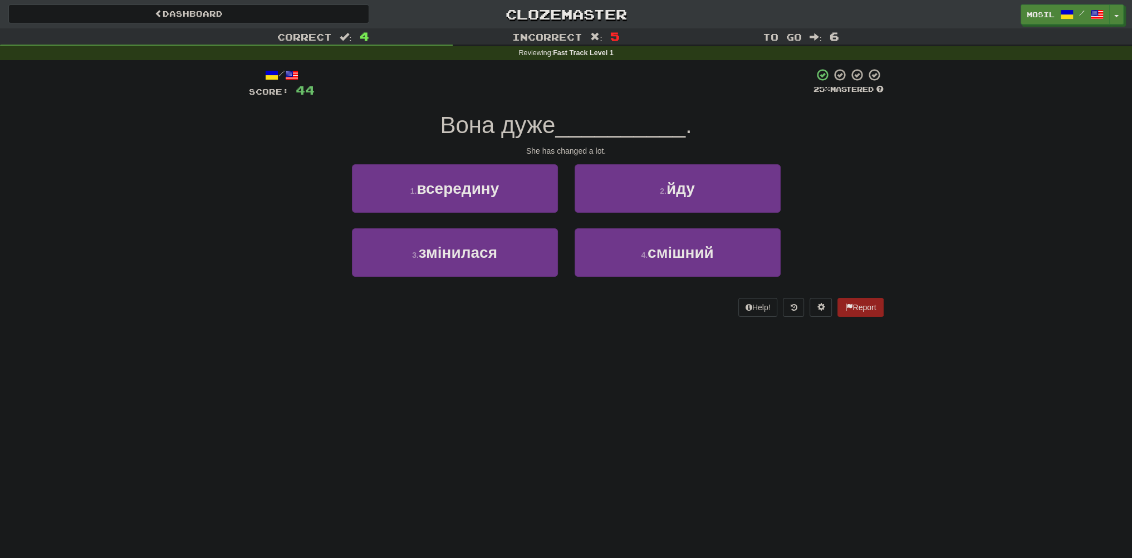
click at [251, 191] on div "1 . всередину 2 . йду" at bounding box center [566, 196] width 668 height 64
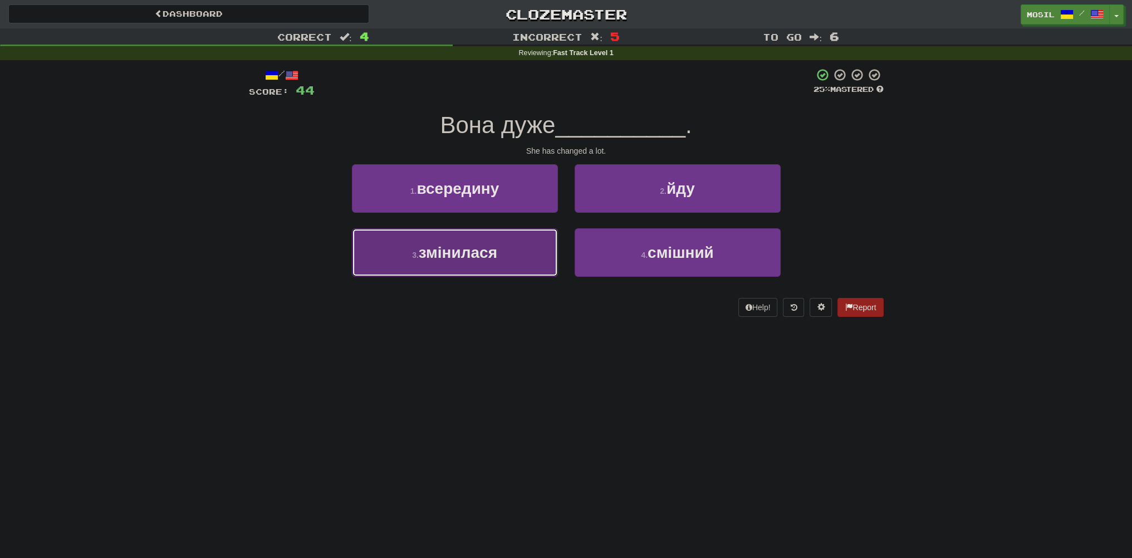
click at [423, 254] on span "змінилася" at bounding box center [458, 252] width 79 height 17
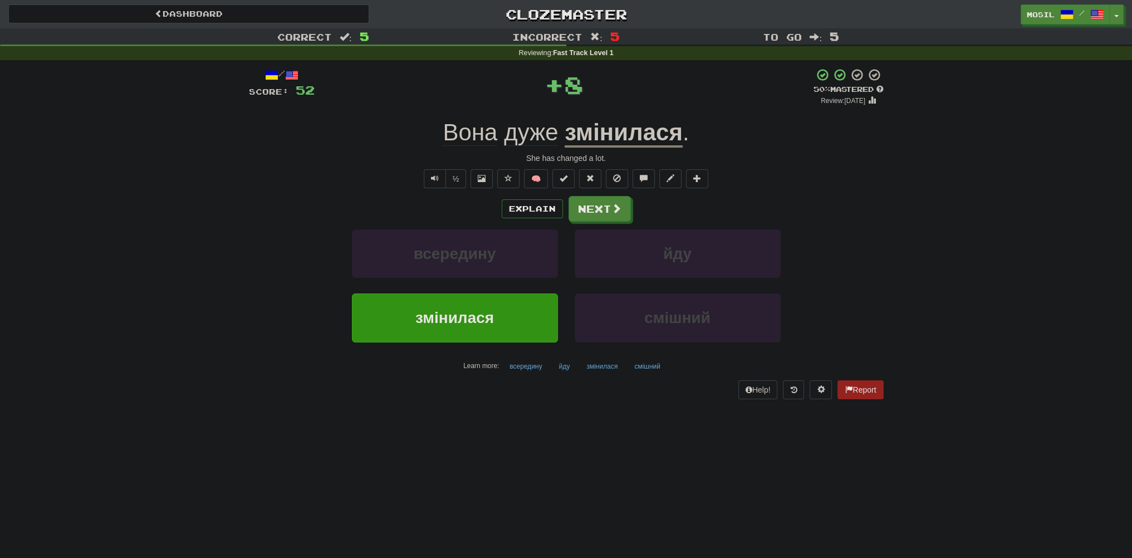
click at [268, 198] on div "Explain Next" at bounding box center [566, 209] width 635 height 26
click at [612, 211] on span at bounding box center [617, 209] width 10 height 10
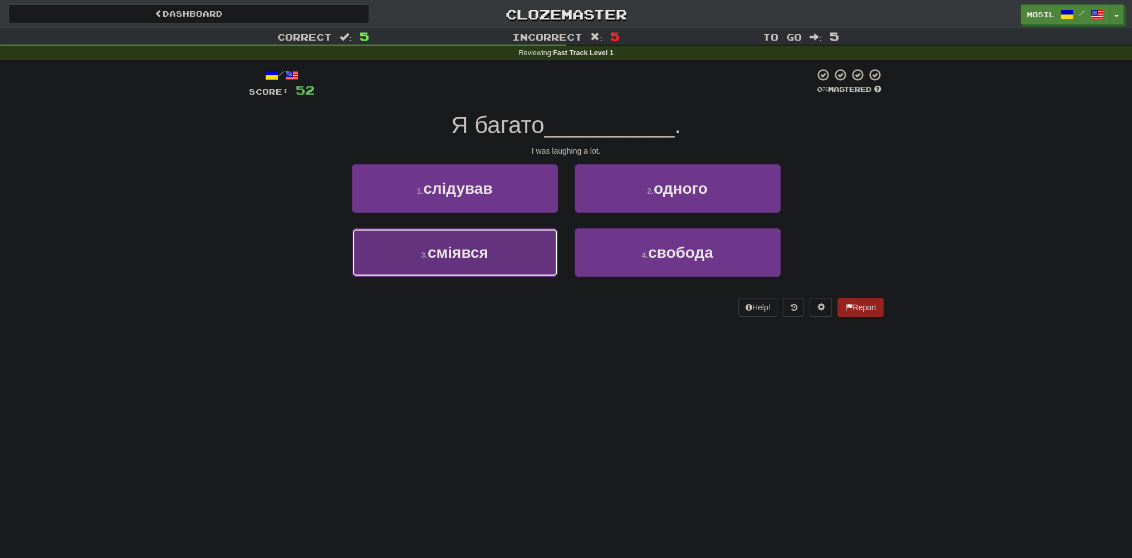
click at [497, 254] on button "3 . сміявся" at bounding box center [455, 252] width 206 height 48
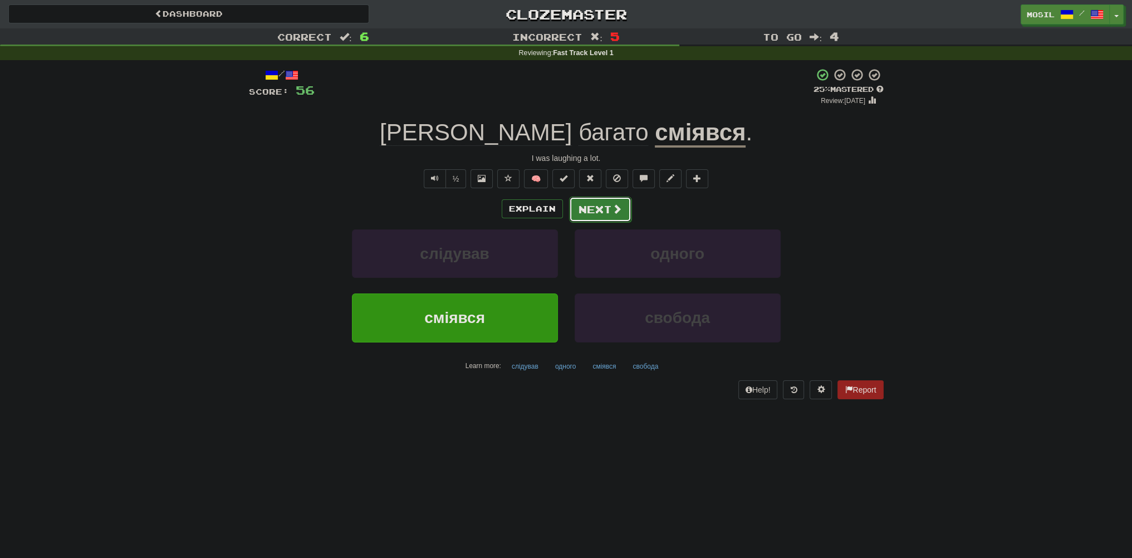
click at [597, 212] on button "Next" at bounding box center [600, 210] width 62 height 26
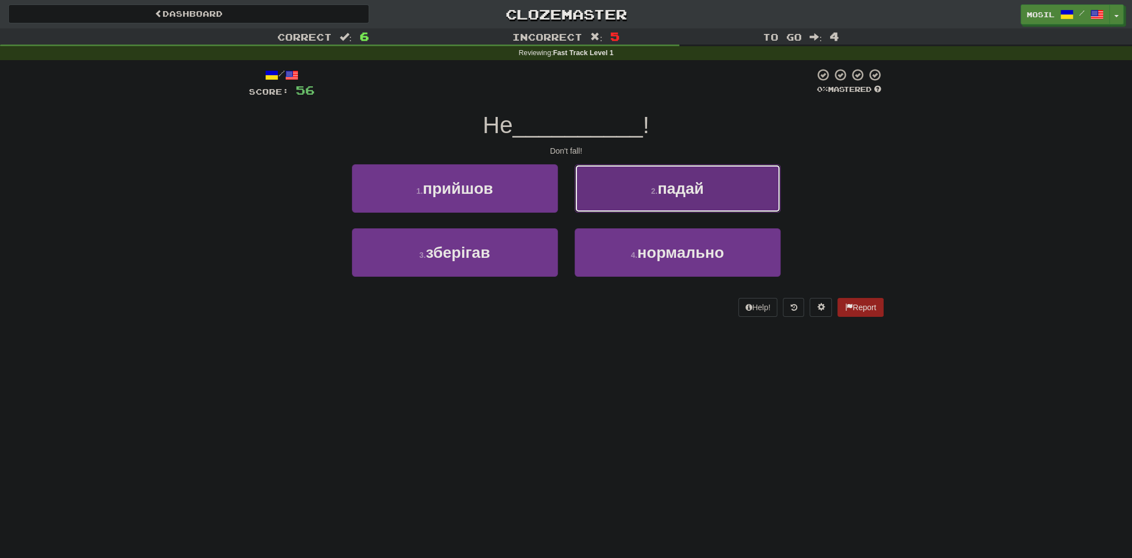
click at [615, 188] on button "2 . падай" at bounding box center [678, 188] width 206 height 48
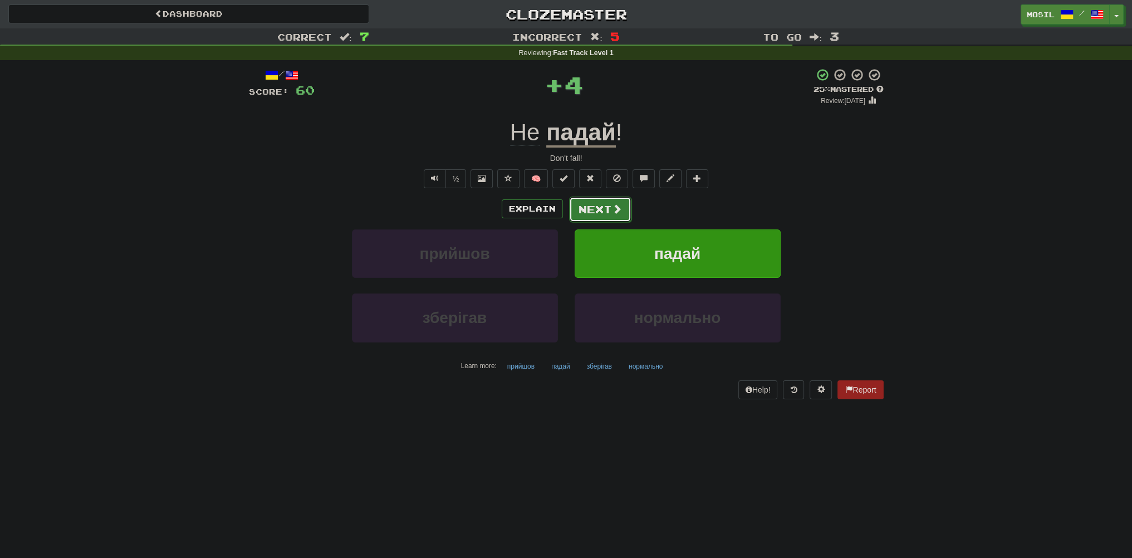
click at [600, 210] on button "Next" at bounding box center [600, 210] width 62 height 26
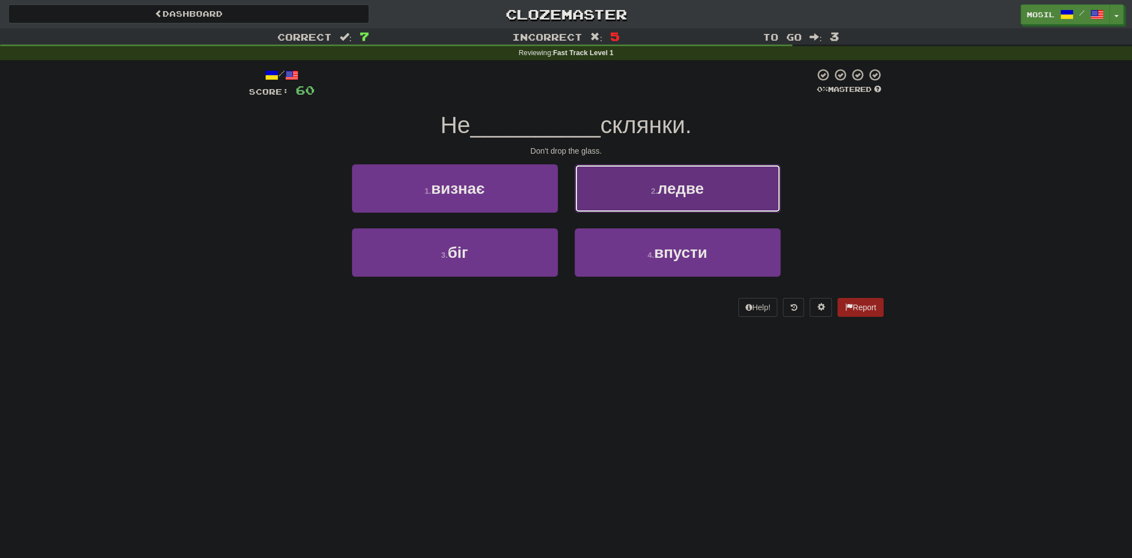
click at [627, 195] on button "2 . ледве" at bounding box center [678, 188] width 206 height 48
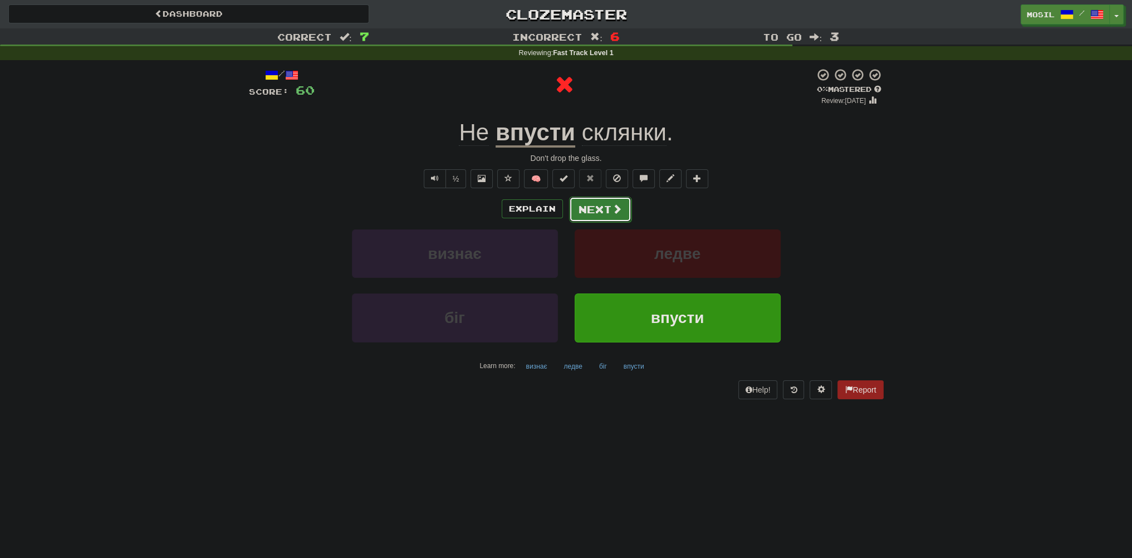
click at [596, 200] on button "Next" at bounding box center [600, 210] width 62 height 26
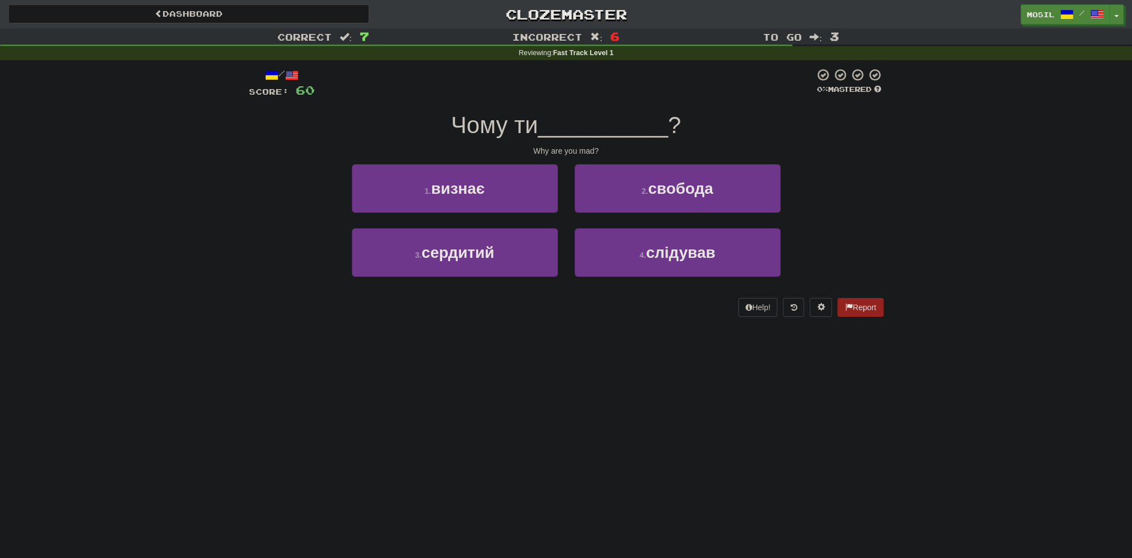
drag, startPoint x: 555, startPoint y: 300, endPoint x: 539, endPoint y: 306, distance: 17.0
click at [540, 306] on div "Help! Report" at bounding box center [566, 307] width 635 height 19
click at [538, 313] on div "Help! Report" at bounding box center [566, 307] width 635 height 19
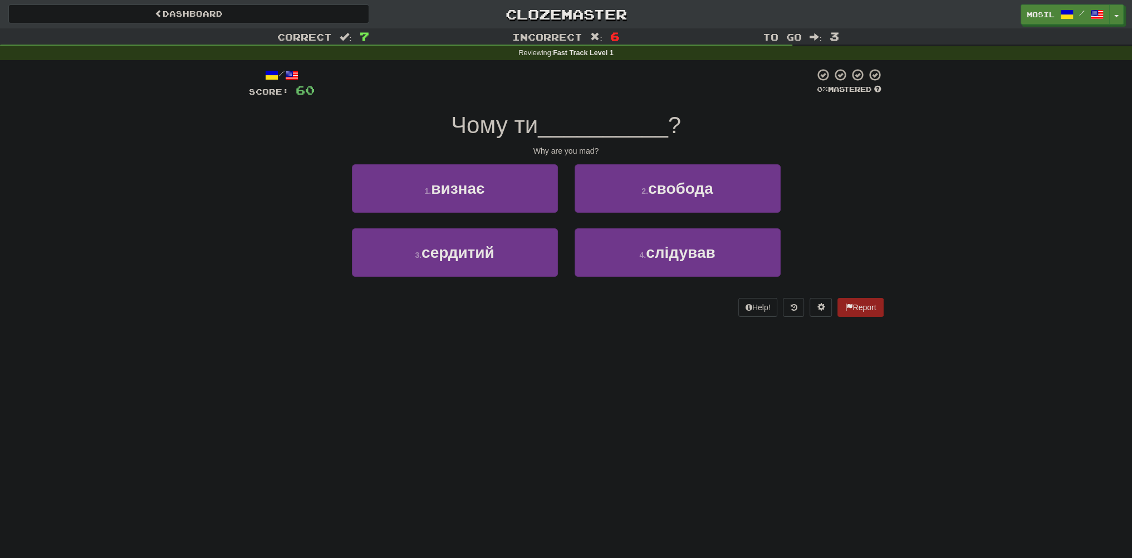
click at [536, 313] on div "Help! Report" at bounding box center [566, 307] width 635 height 19
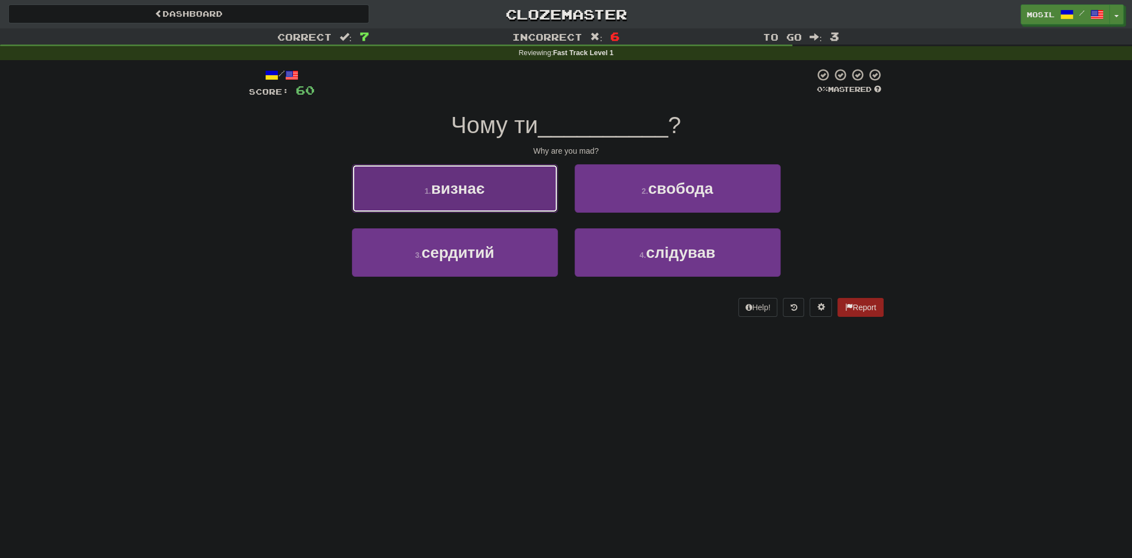
click at [501, 195] on button "1 . визнає" at bounding box center [455, 188] width 206 height 48
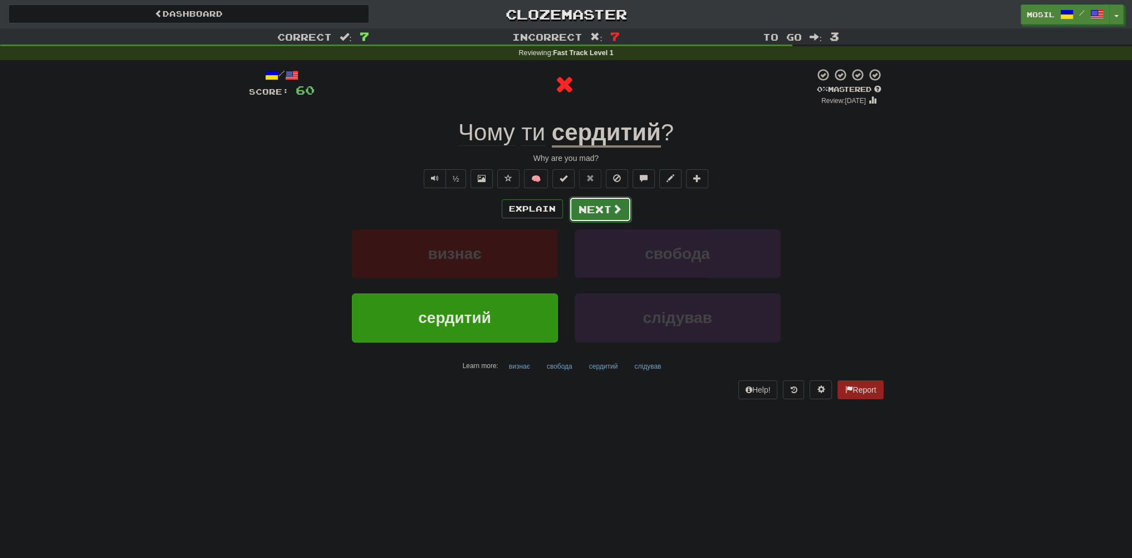
click at [607, 213] on button "Next" at bounding box center [600, 210] width 62 height 26
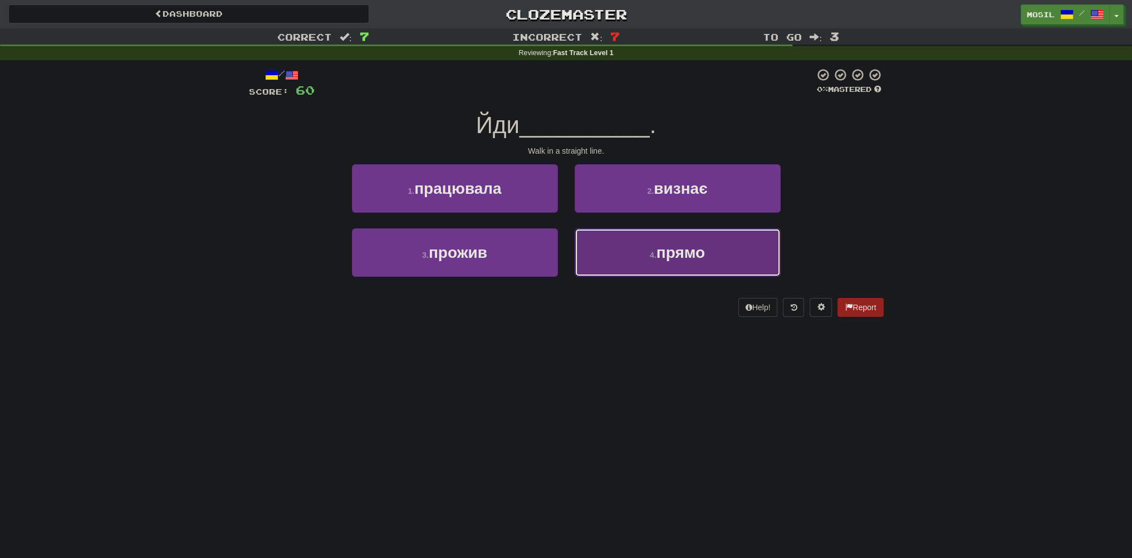
click at [589, 243] on button "4 . прямо" at bounding box center [678, 252] width 206 height 48
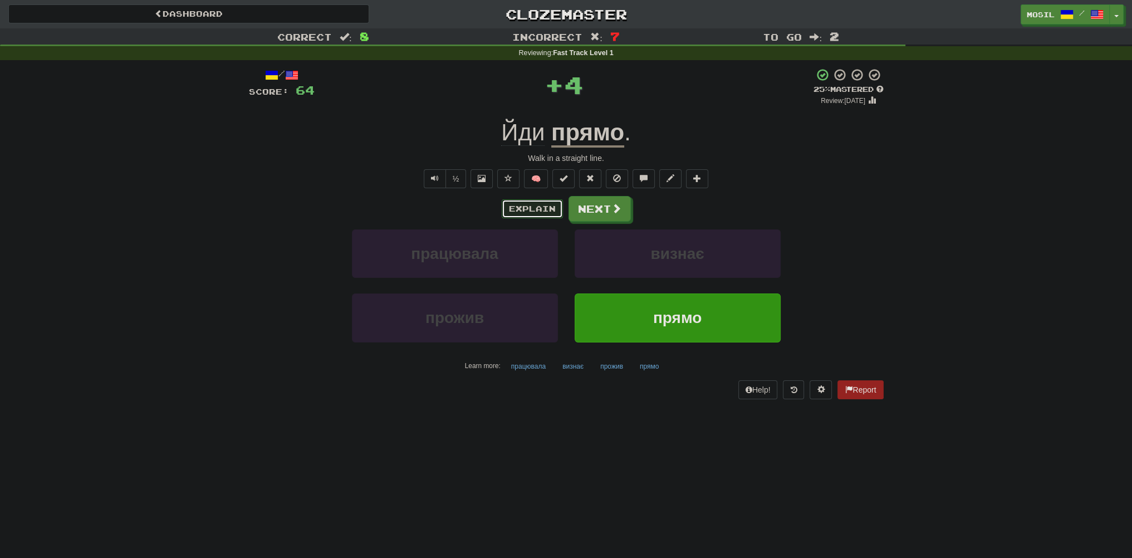
click at [537, 207] on button "Explain" at bounding box center [532, 208] width 61 height 19
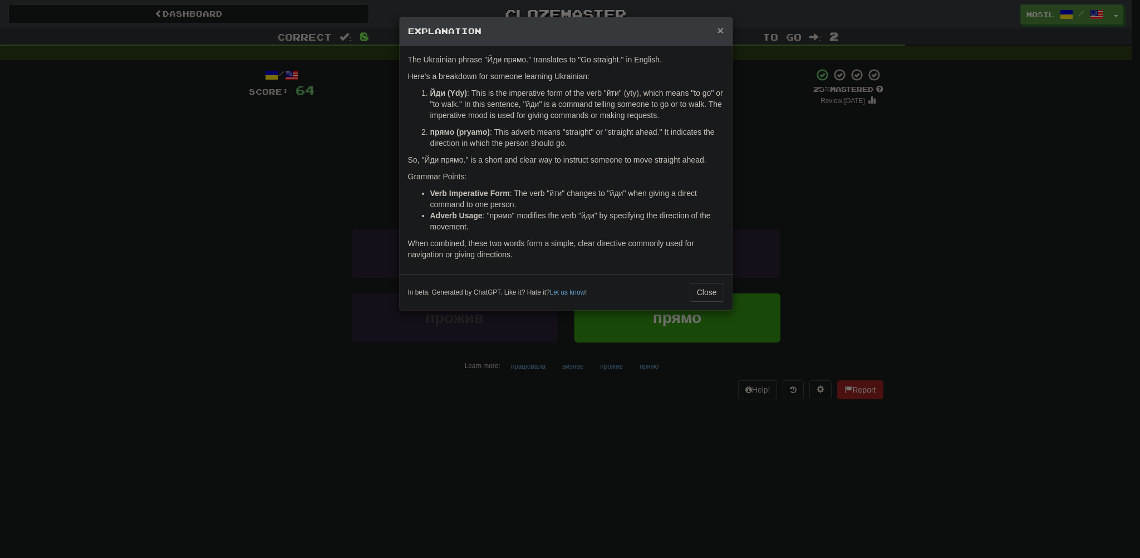
click at [719, 30] on span "×" at bounding box center [720, 30] width 7 height 13
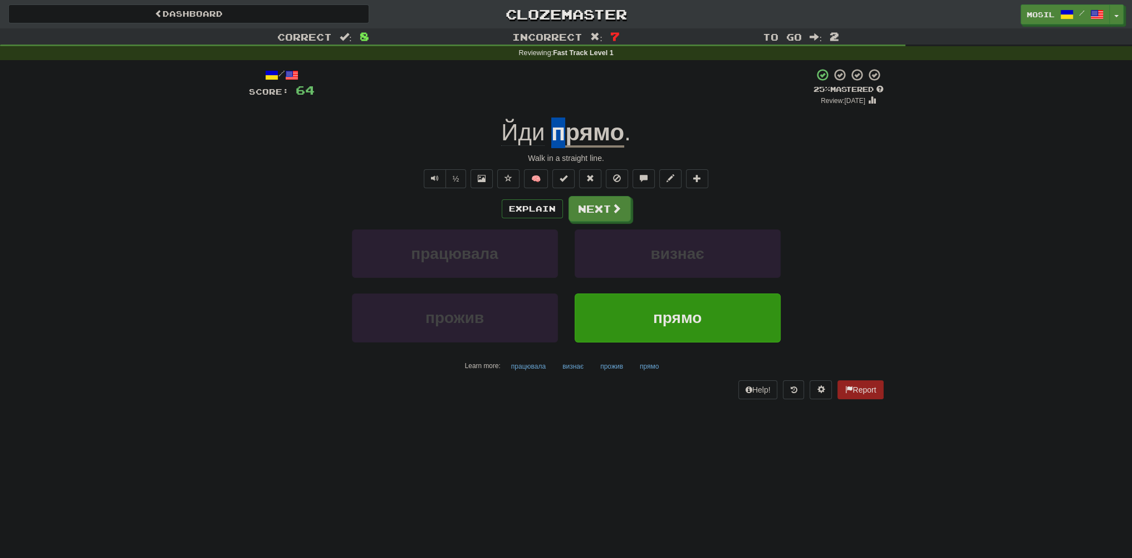
drag, startPoint x: 550, startPoint y: 135, endPoint x: 570, endPoint y: 133, distance: 20.2
click at [570, 133] on div "Йди прямо ." at bounding box center [566, 132] width 635 height 31
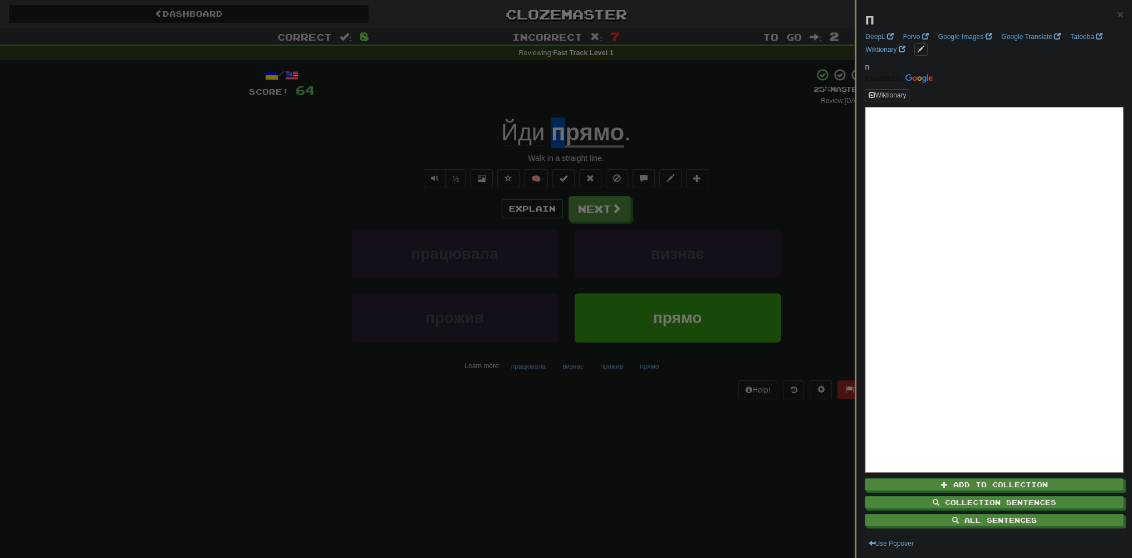
copy u "п"
click at [229, 183] on div at bounding box center [566, 279] width 1132 height 558
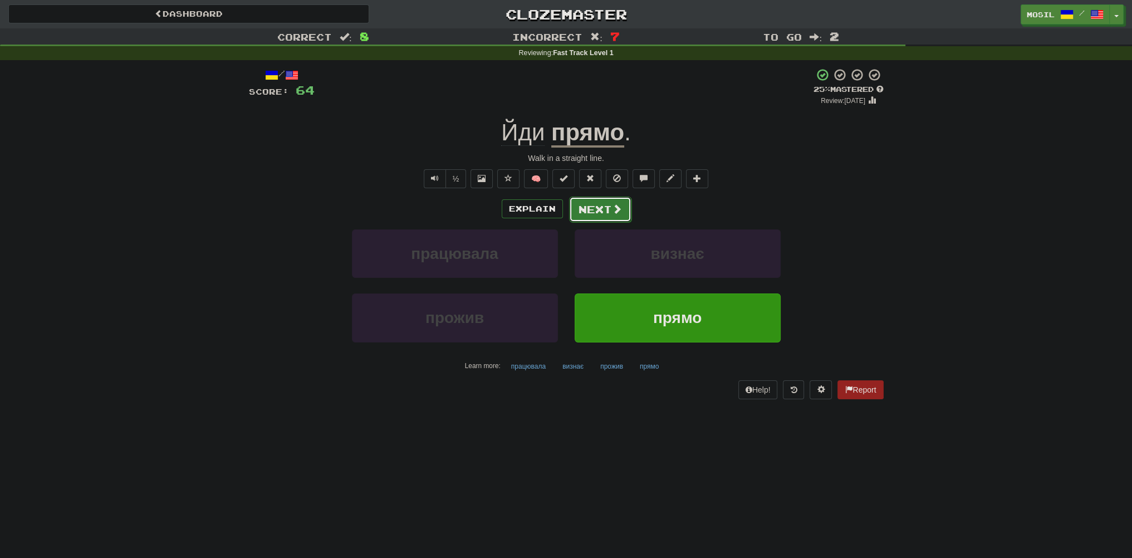
click at [586, 205] on button "Next" at bounding box center [600, 210] width 62 height 26
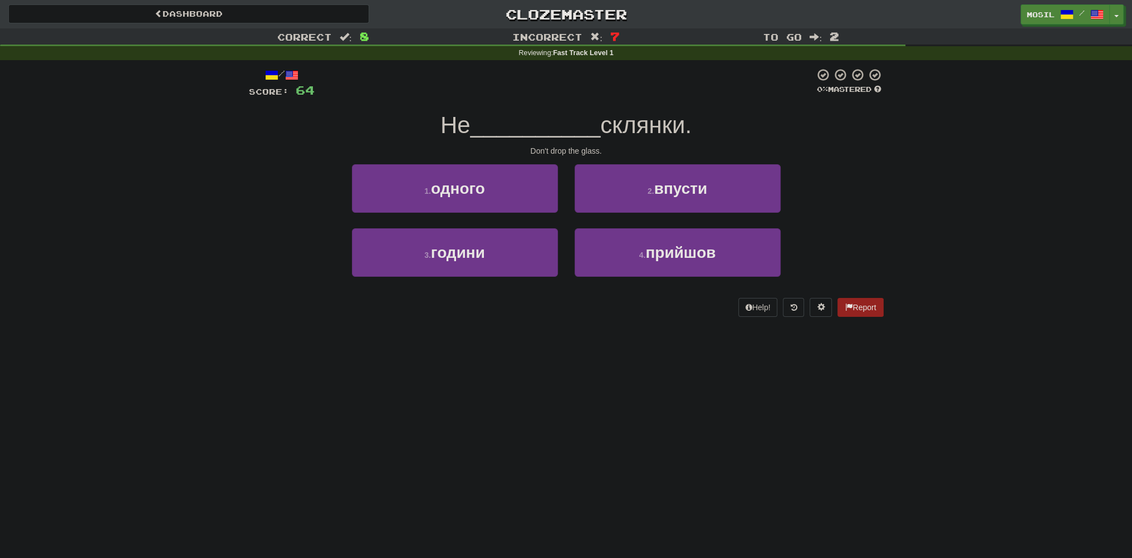
drag, startPoint x: 253, startPoint y: 173, endPoint x: 238, endPoint y: 170, distance: 15.7
drag, startPoint x: 238, startPoint y: 170, endPoint x: 223, endPoint y: 166, distance: 15.5
click at [223, 166] on div "Correct : 8 Incorrect : 7 To go : 2 Reviewing : Fast Track Level 1 / Score: 64 …" at bounding box center [566, 180] width 1132 height 304
click at [226, 177] on div "Correct : 8 Incorrect : 7 To go : 2 Reviewing : Fast Track Level 1 / Score: 64 …" at bounding box center [566, 180] width 1132 height 304
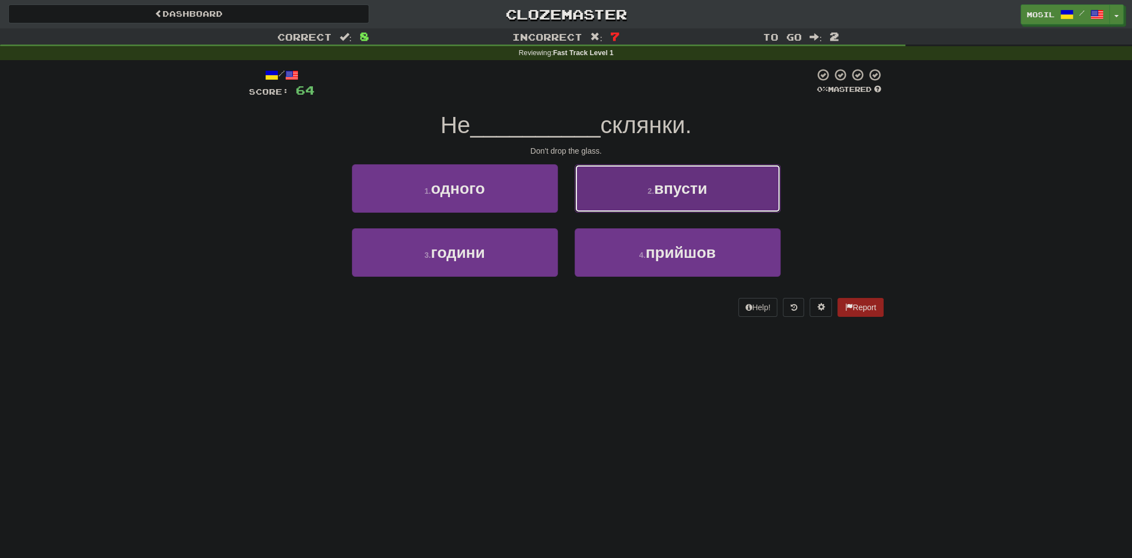
click at [633, 202] on button "2 . впусти" at bounding box center [678, 188] width 206 height 48
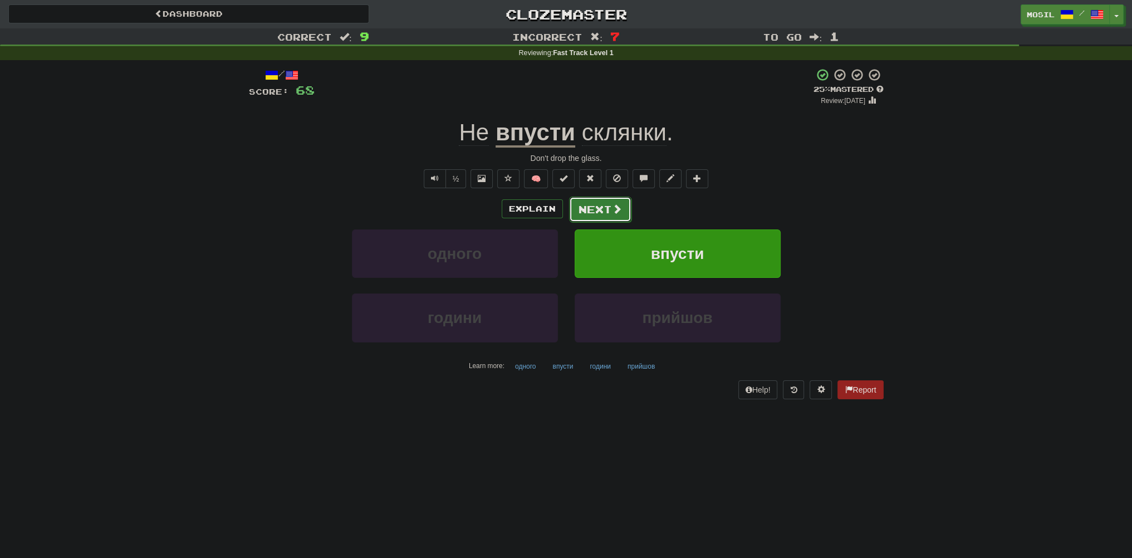
click at [592, 206] on button "Next" at bounding box center [600, 210] width 62 height 26
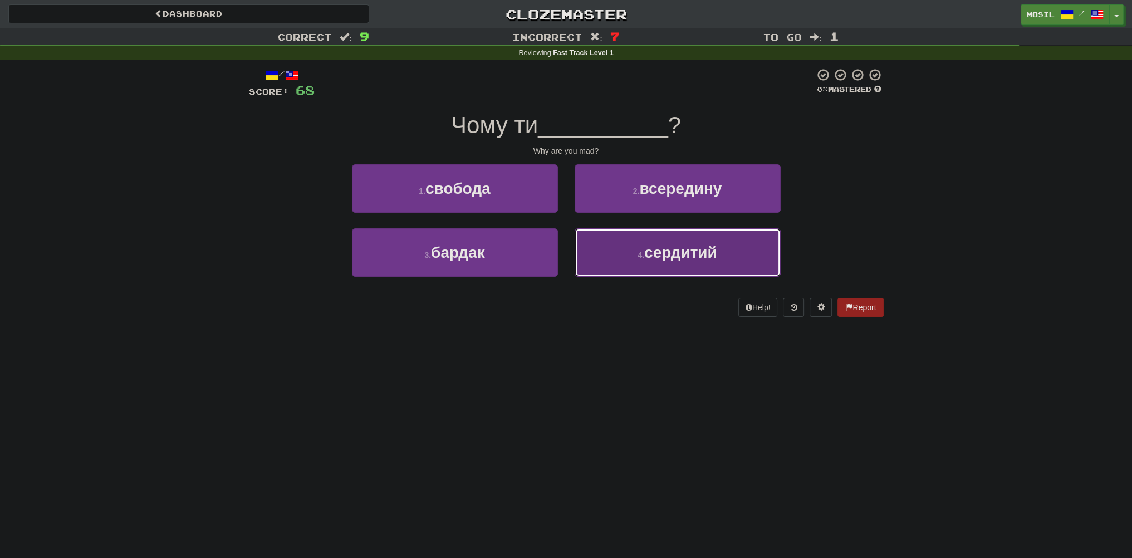
click at [609, 254] on button "4 . сердитий" at bounding box center [678, 252] width 206 height 48
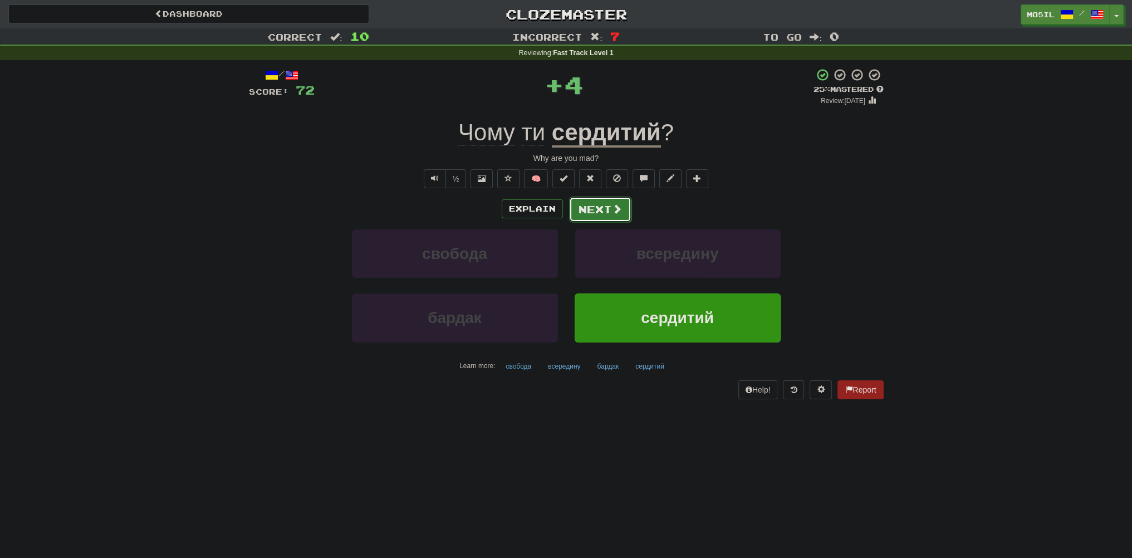
click at [590, 209] on button "Next" at bounding box center [600, 210] width 62 height 26
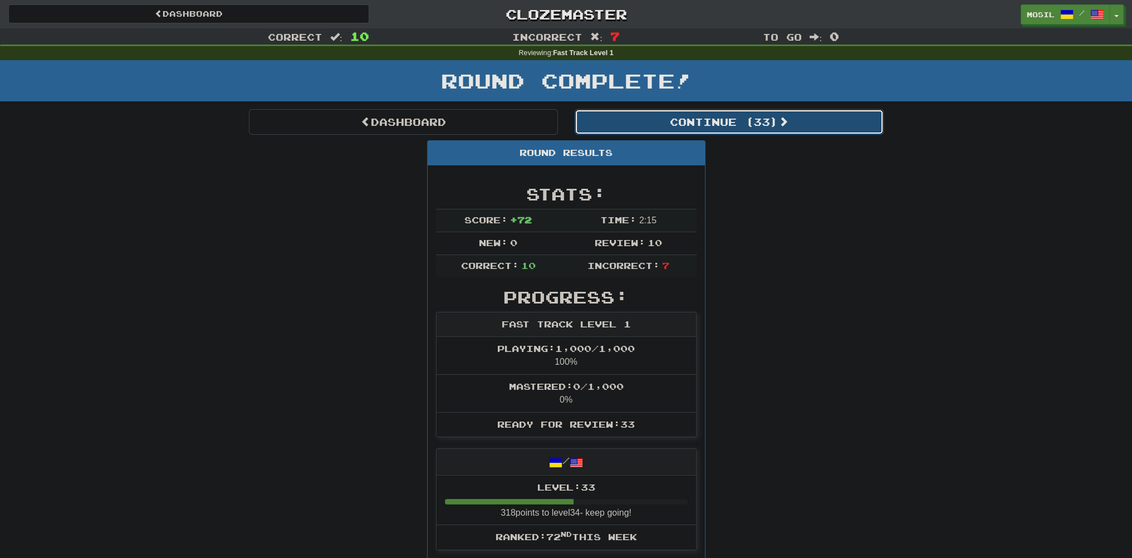
click at [662, 120] on button "Continue ( 33 )" at bounding box center [729, 122] width 309 height 26
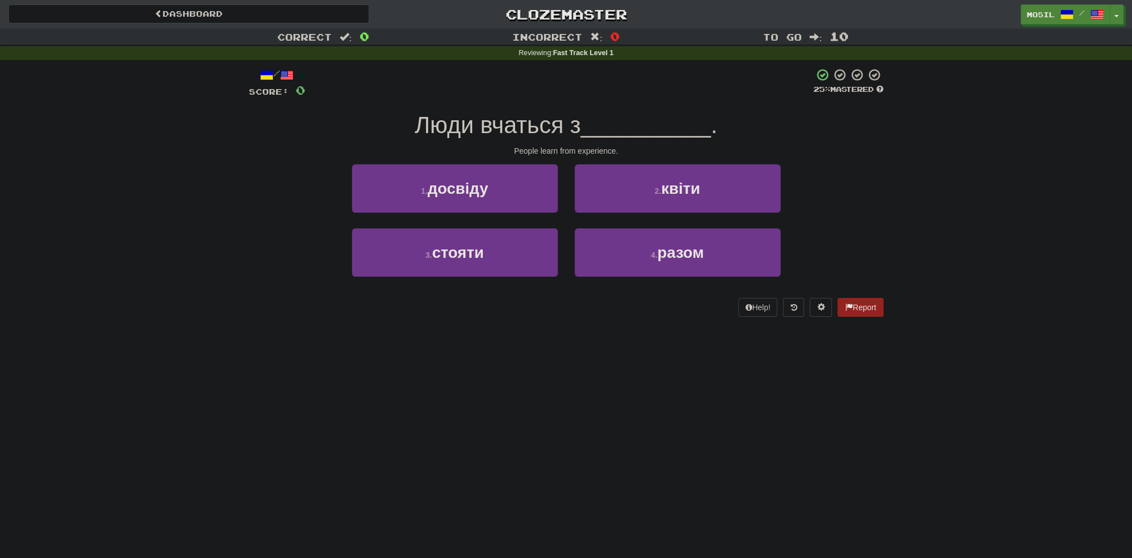
click at [492, 359] on div "Dashboard Clozemaster mosil / Toggle Dropdown Dashboard Leaderboard Activity Fe…" at bounding box center [566, 279] width 1132 height 558
drag, startPoint x: 195, startPoint y: 168, endPoint x: 184, endPoint y: 166, distance: 11.2
drag, startPoint x: 184, startPoint y: 166, endPoint x: 178, endPoint y: 158, distance: 10.4
click at [178, 158] on div "Correct : 0 Incorrect : 0 To go : 10 Reviewing : Fast Track Level 1 / Score: 0 …" at bounding box center [566, 180] width 1132 height 304
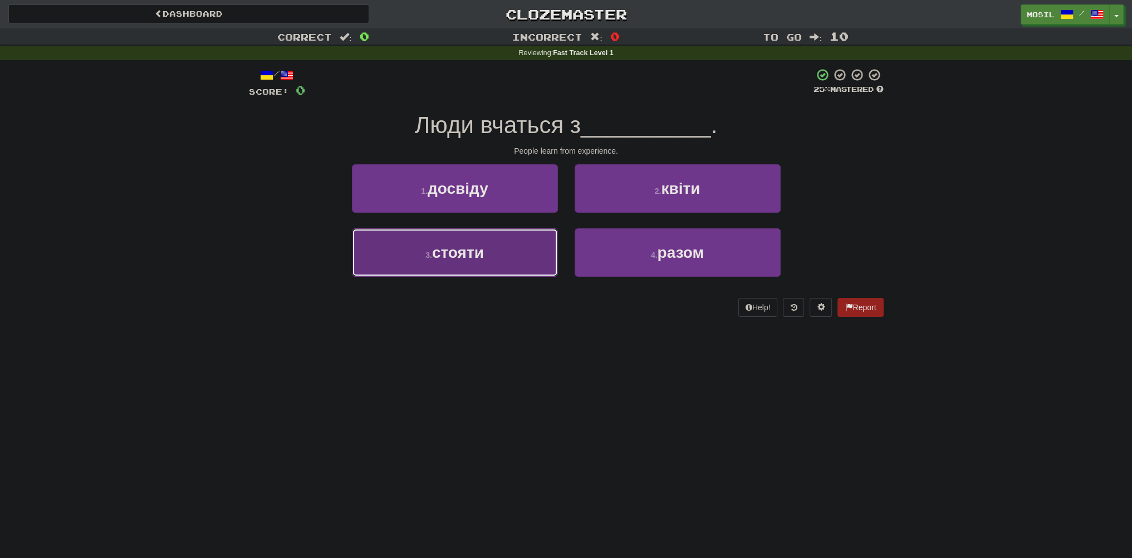
click at [421, 254] on button "3 . стояти" at bounding box center [455, 252] width 206 height 48
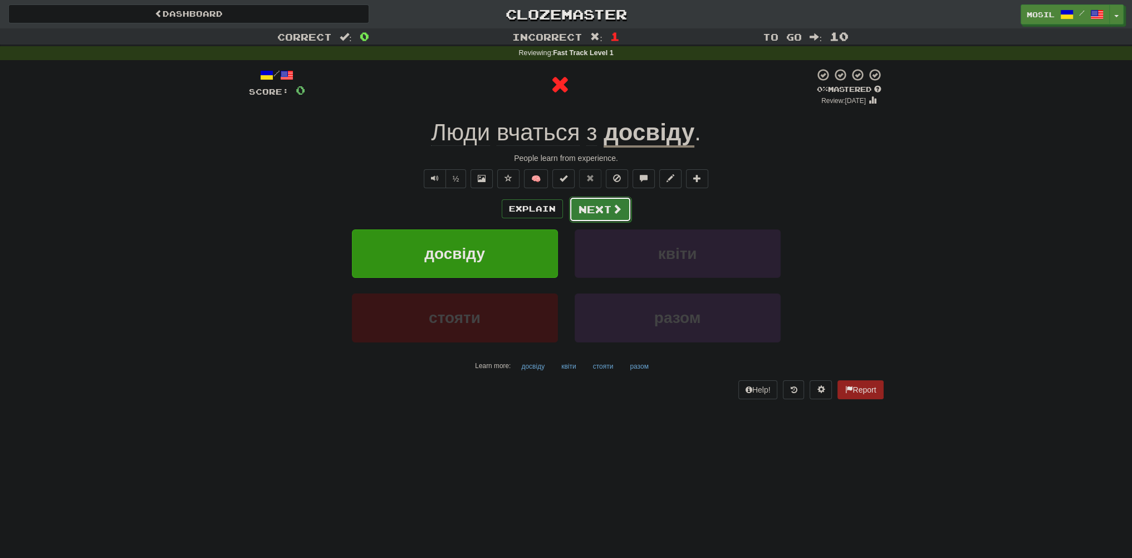
click at [608, 212] on button "Next" at bounding box center [600, 210] width 62 height 26
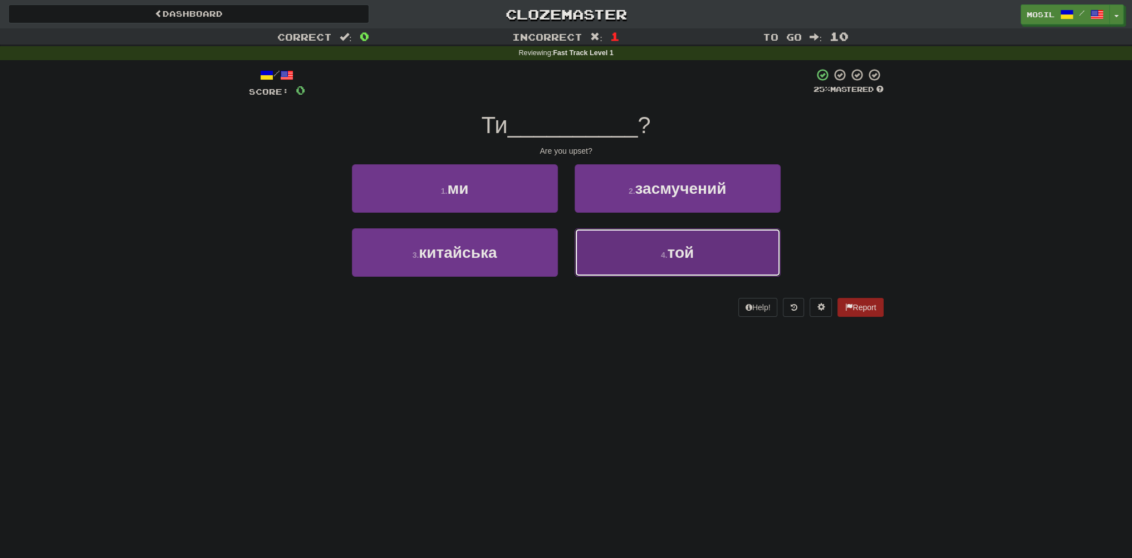
click at [595, 241] on button "4 . той" at bounding box center [678, 252] width 206 height 48
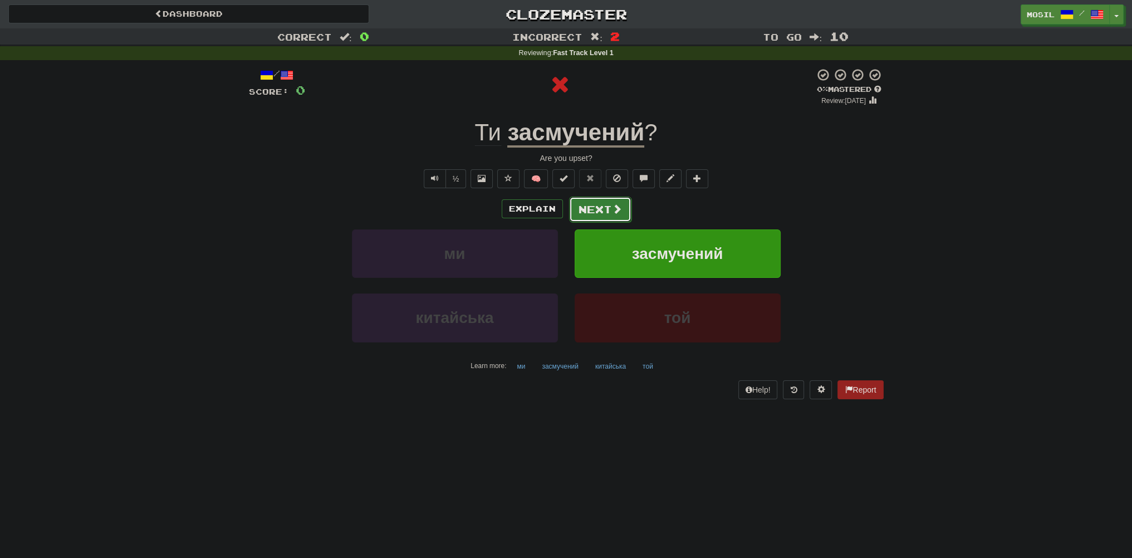
click at [595, 203] on button "Next" at bounding box center [600, 210] width 62 height 26
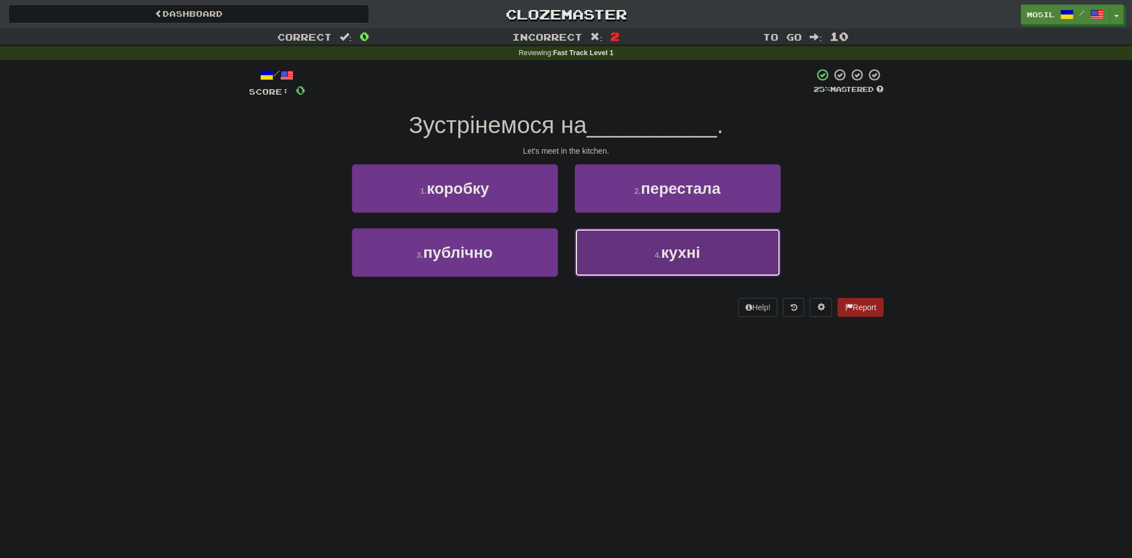
click at [602, 243] on button "4 . кухні" at bounding box center [678, 252] width 206 height 48
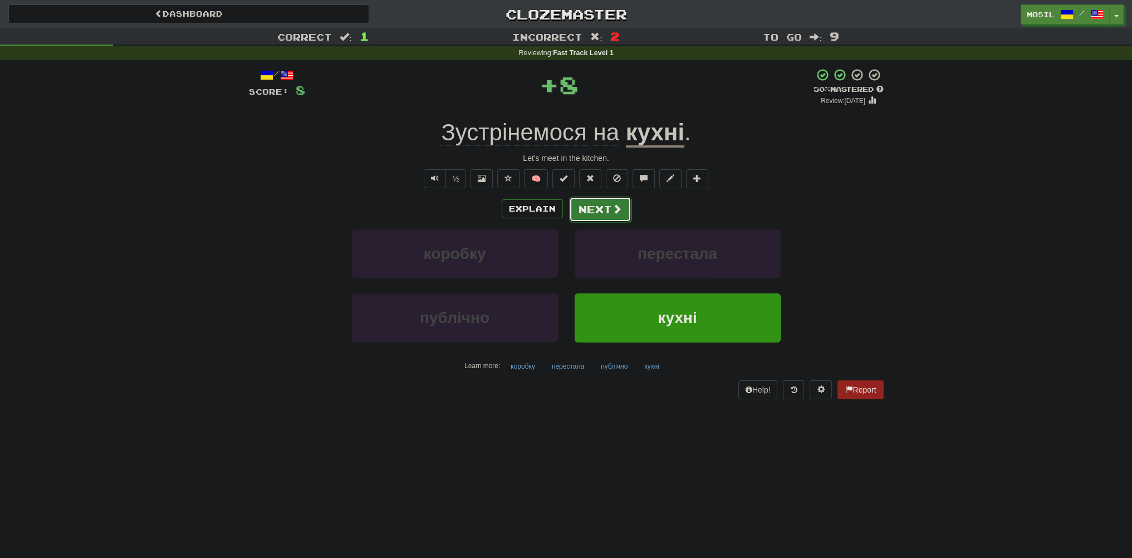
click at [593, 207] on button "Next" at bounding box center [600, 210] width 62 height 26
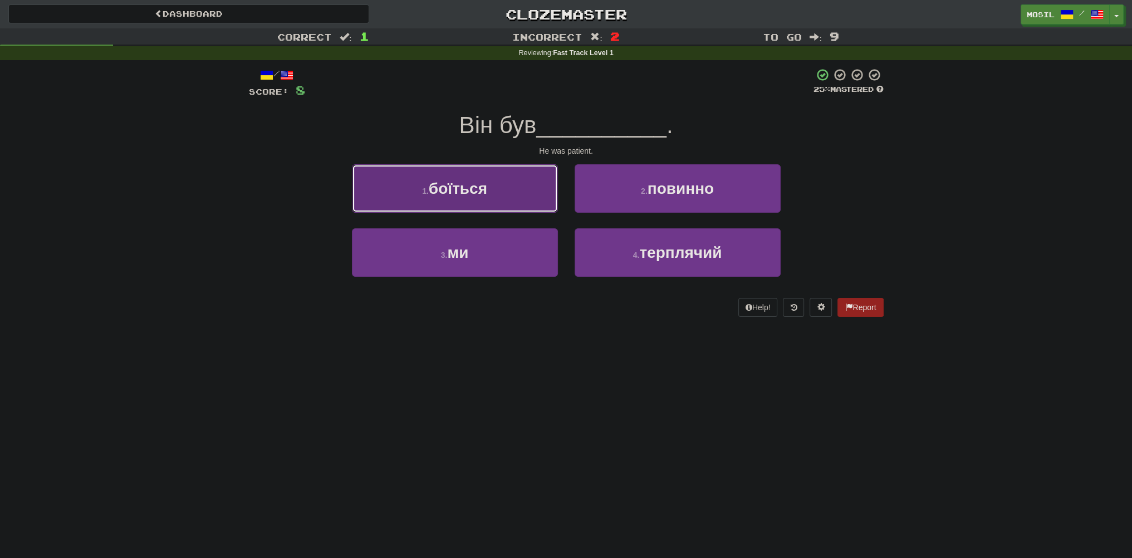
click at [518, 202] on button "1 . боїться" at bounding box center [455, 188] width 206 height 48
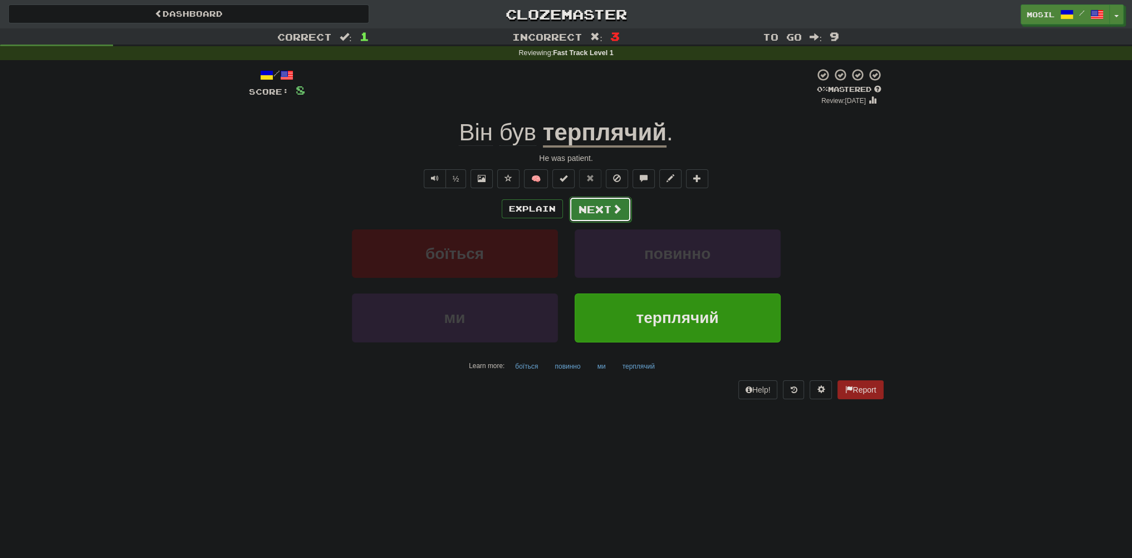
click at [591, 203] on button "Next" at bounding box center [600, 210] width 62 height 26
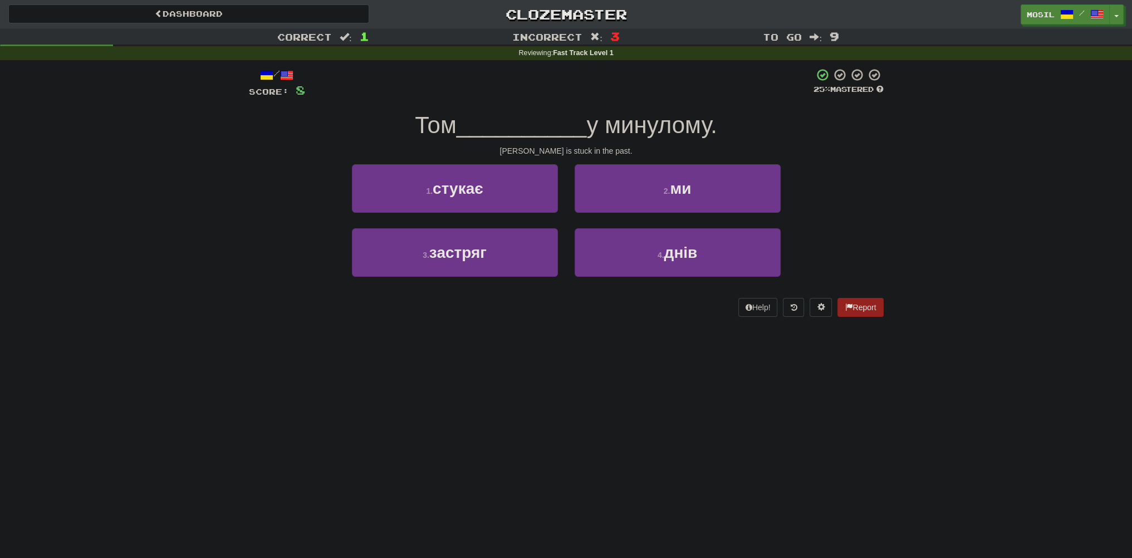
click at [570, 222] on div "2 . ми" at bounding box center [677, 196] width 223 height 64
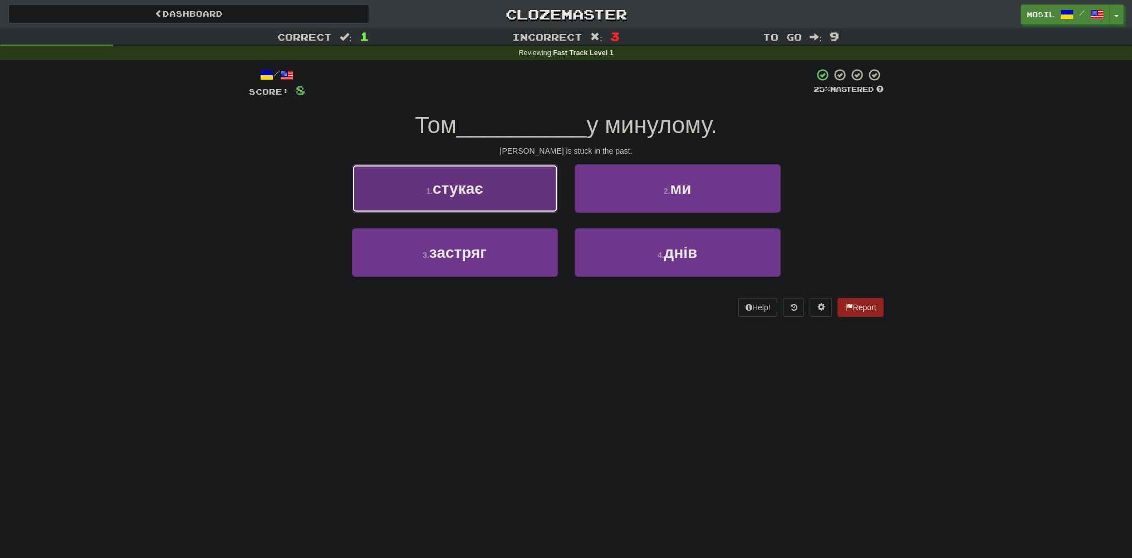
click at [507, 197] on button "1 . стукає" at bounding box center [455, 188] width 206 height 48
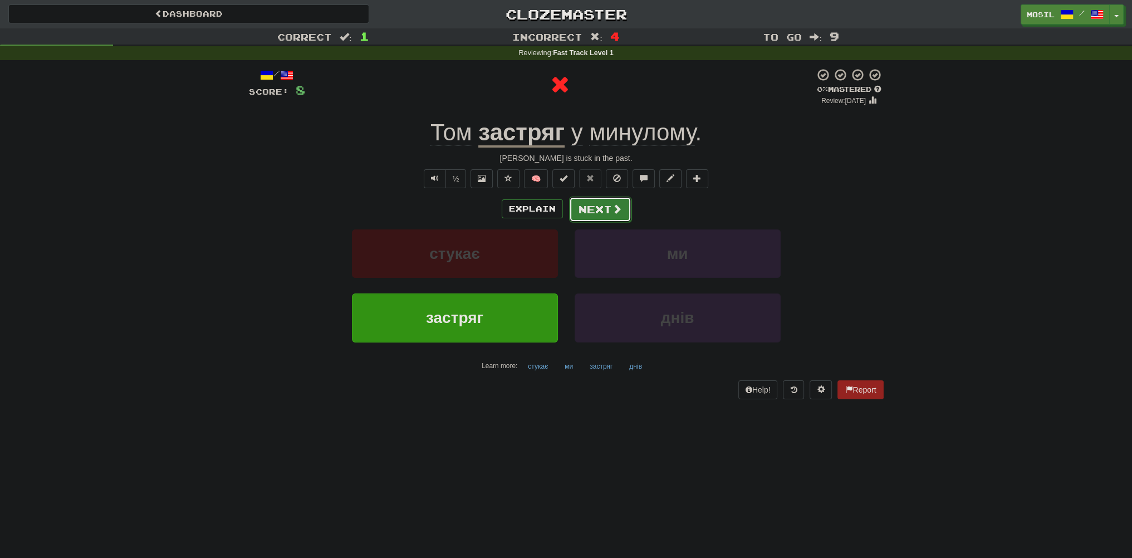
click at [598, 209] on button "Next" at bounding box center [600, 210] width 62 height 26
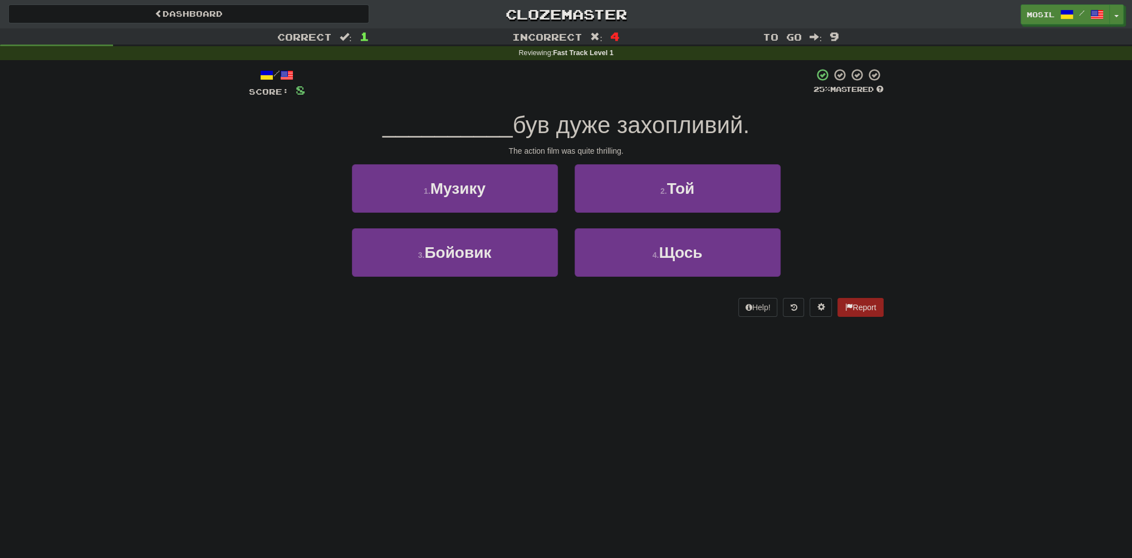
click at [565, 315] on div "Help! Report" at bounding box center [566, 307] width 635 height 19
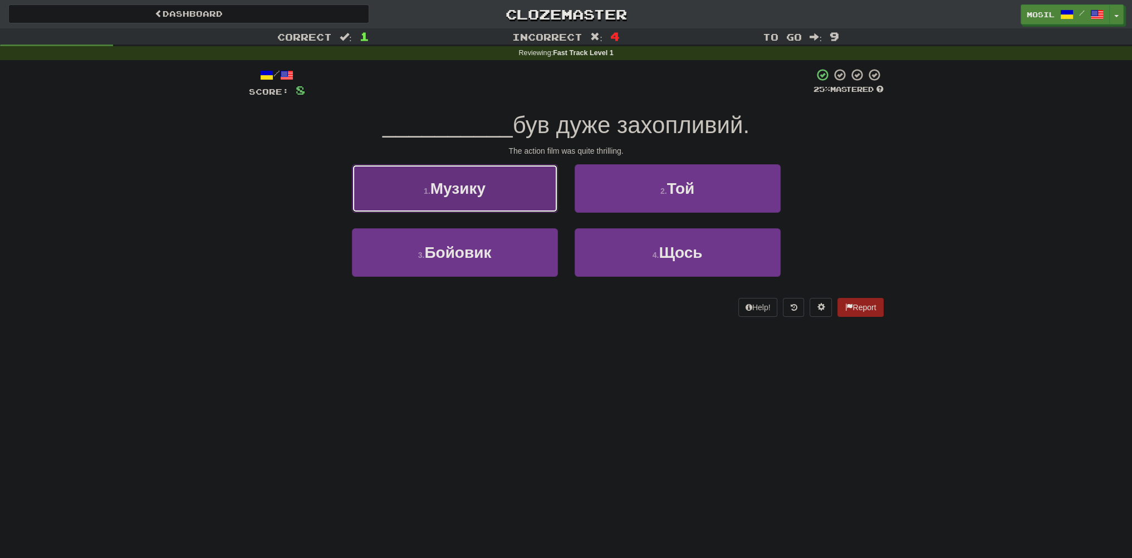
click at [471, 187] on span "Музику" at bounding box center [457, 188] width 55 height 17
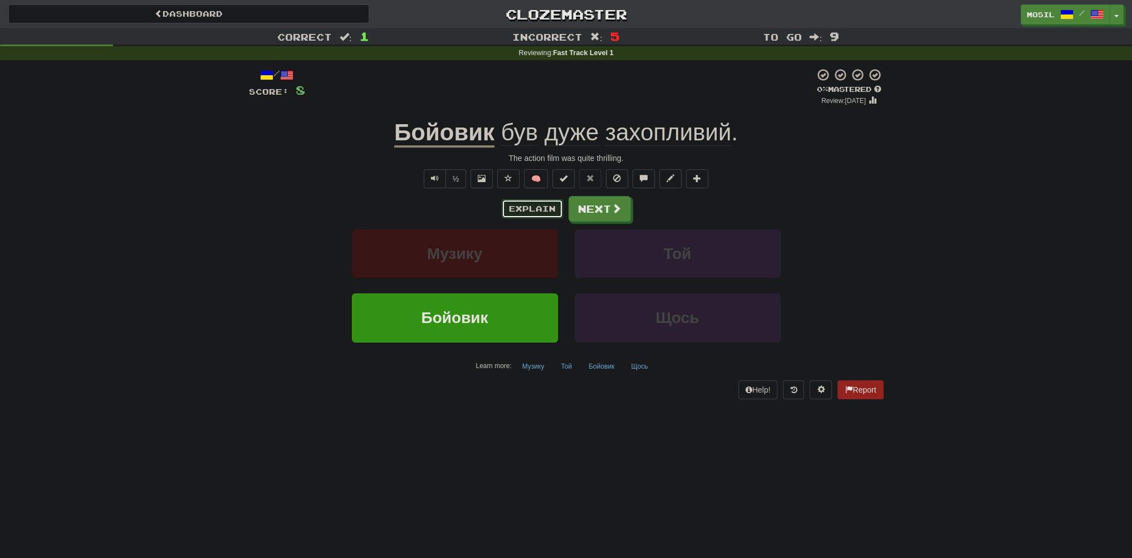
click at [535, 208] on button "Explain" at bounding box center [532, 208] width 61 height 19
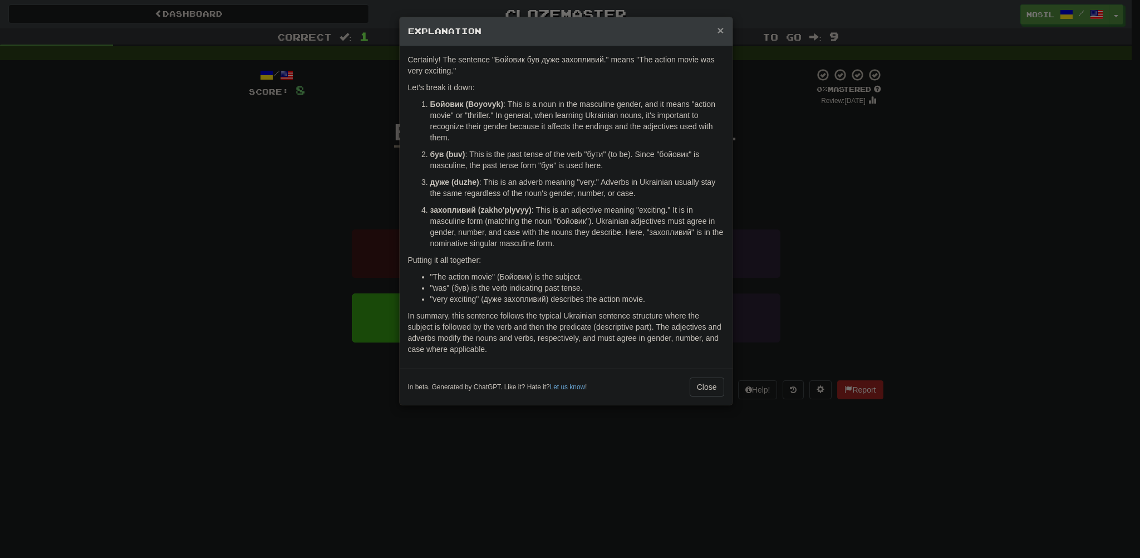
click at [719, 25] on span "×" at bounding box center [720, 30] width 7 height 13
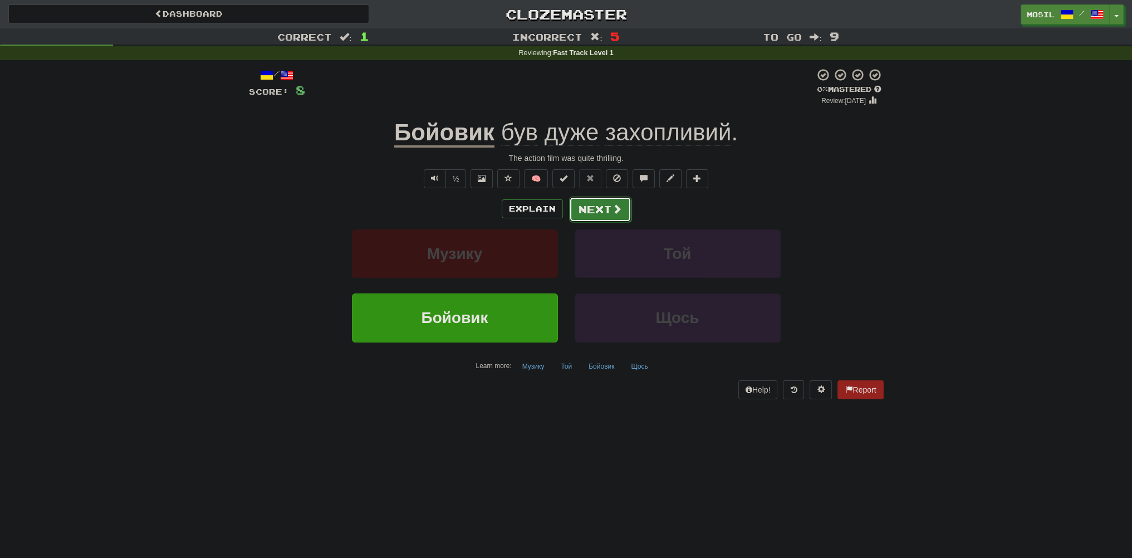
click at [615, 206] on span at bounding box center [617, 209] width 10 height 10
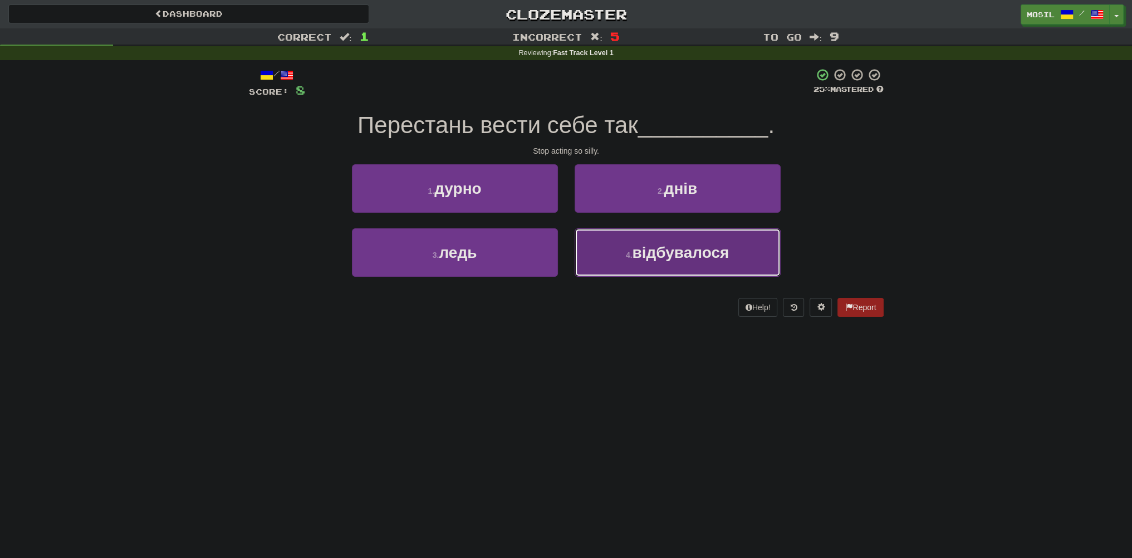
click at [625, 246] on button "4 . відбувалося" at bounding box center [678, 252] width 206 height 48
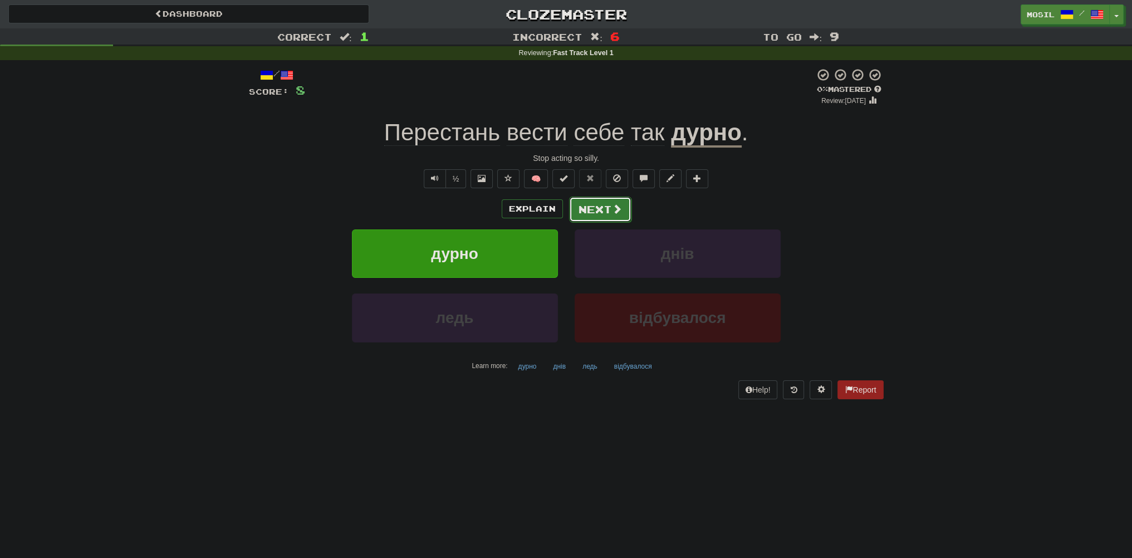
click at [599, 208] on button "Next" at bounding box center [600, 210] width 62 height 26
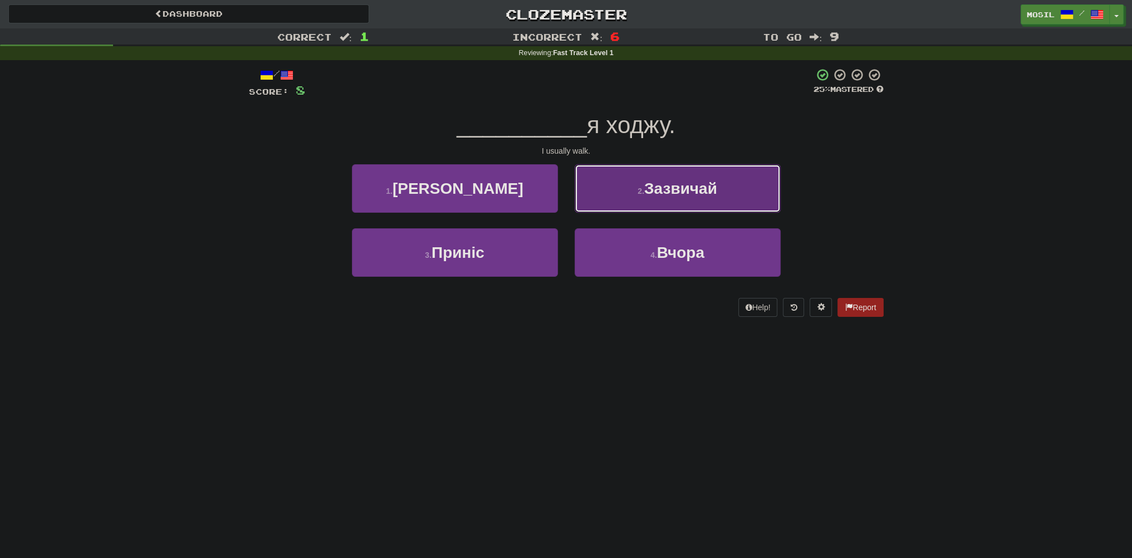
click at [604, 204] on button "2 . Зазвичай" at bounding box center [678, 188] width 206 height 48
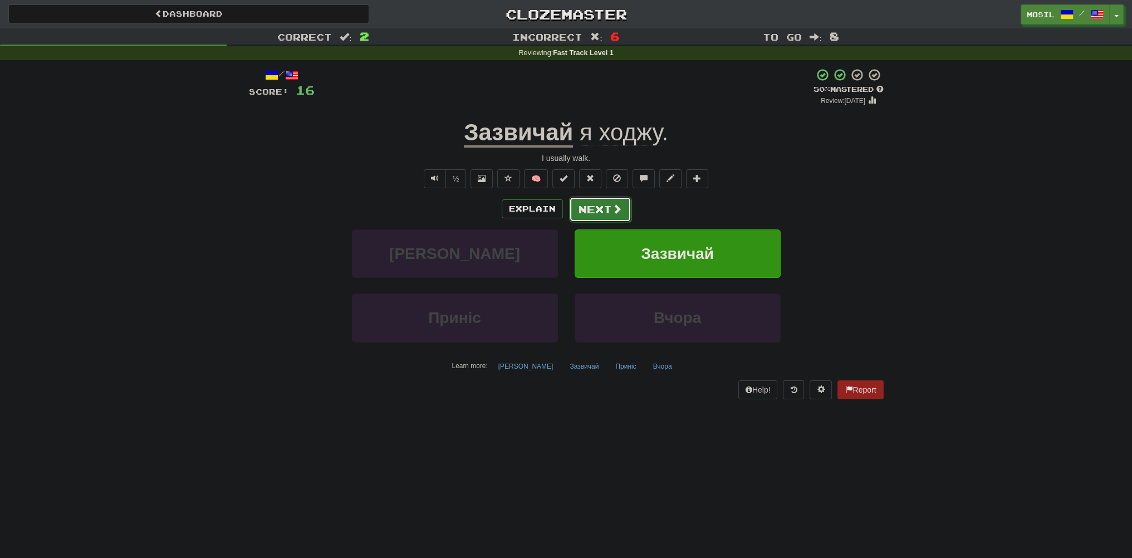
click at [594, 209] on button "Next" at bounding box center [600, 210] width 62 height 26
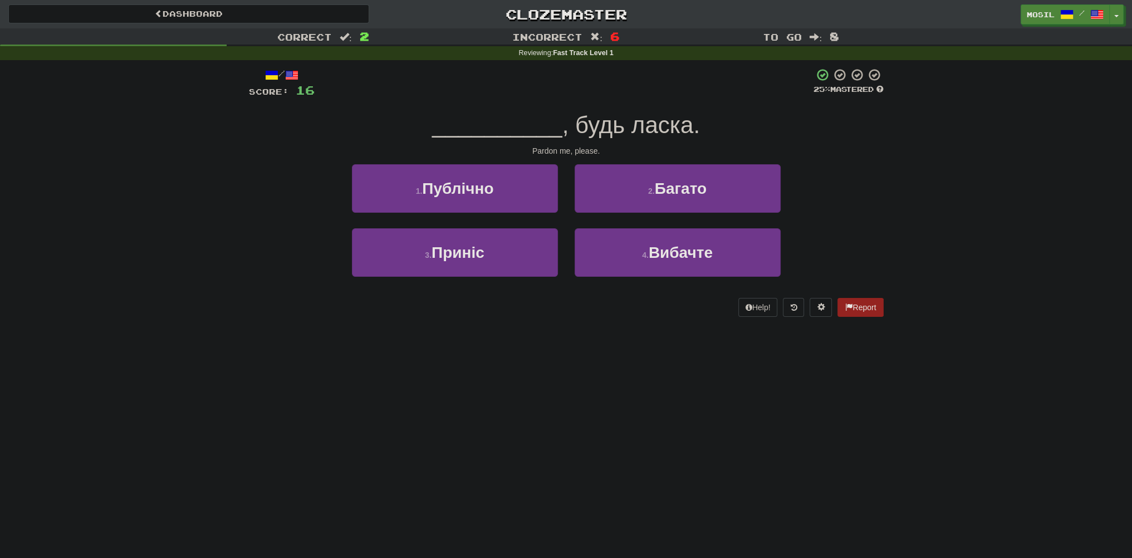
drag, startPoint x: 496, startPoint y: 329, endPoint x: 486, endPoint y: 307, distance: 23.9
click at [471, 323] on div "/ Score: 16 25 % Mastered __________ , будь ласка. Pardon me, please. 1 . Публі…" at bounding box center [566, 196] width 635 height 272
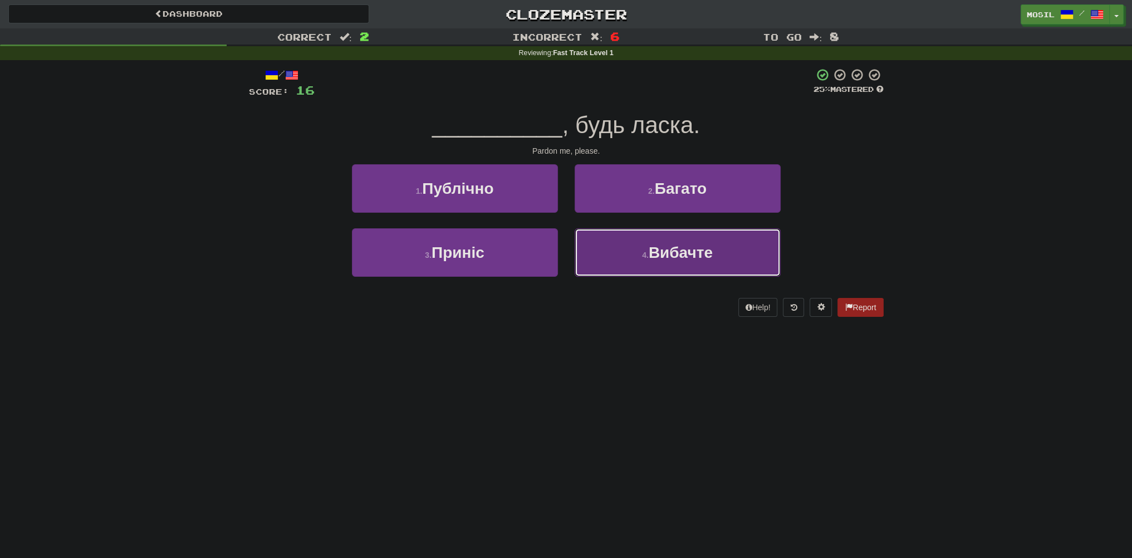
click at [645, 257] on small "4 ." at bounding box center [645, 255] width 7 height 9
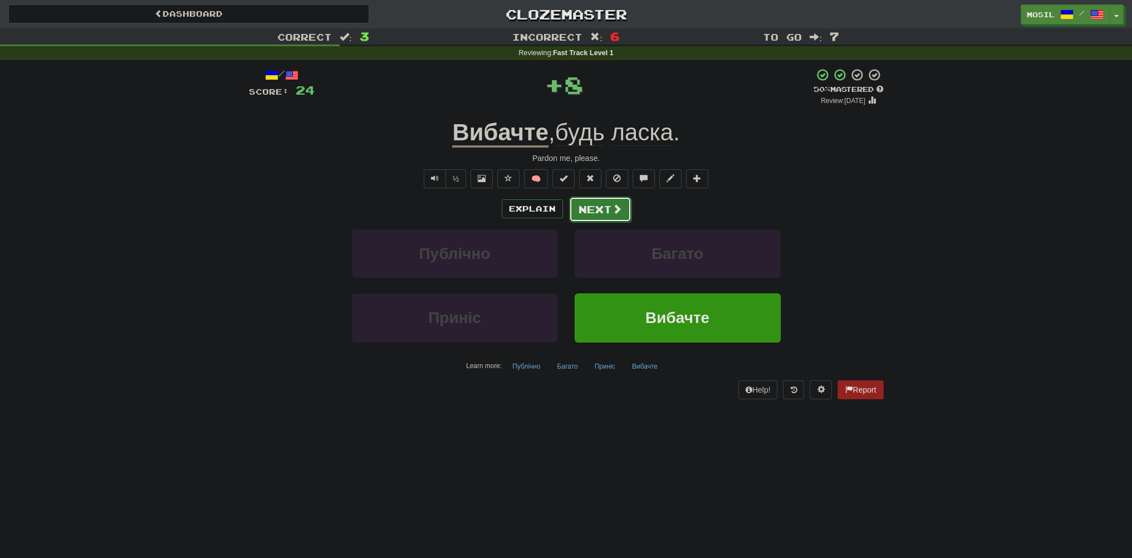
click at [607, 210] on button "Next" at bounding box center [600, 210] width 62 height 26
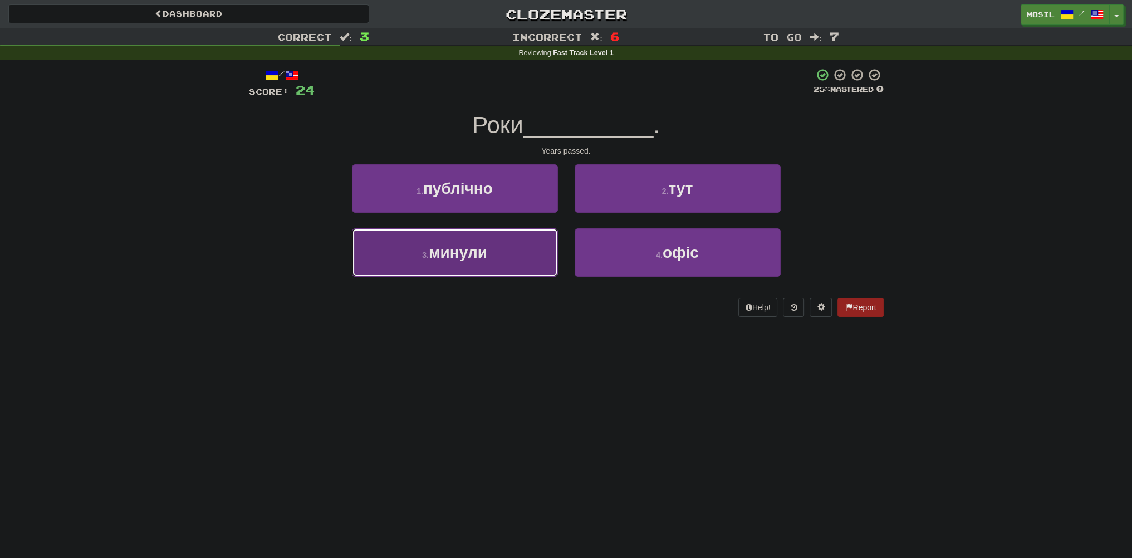
click at [508, 251] on button "3 . минули" at bounding box center [455, 252] width 206 height 48
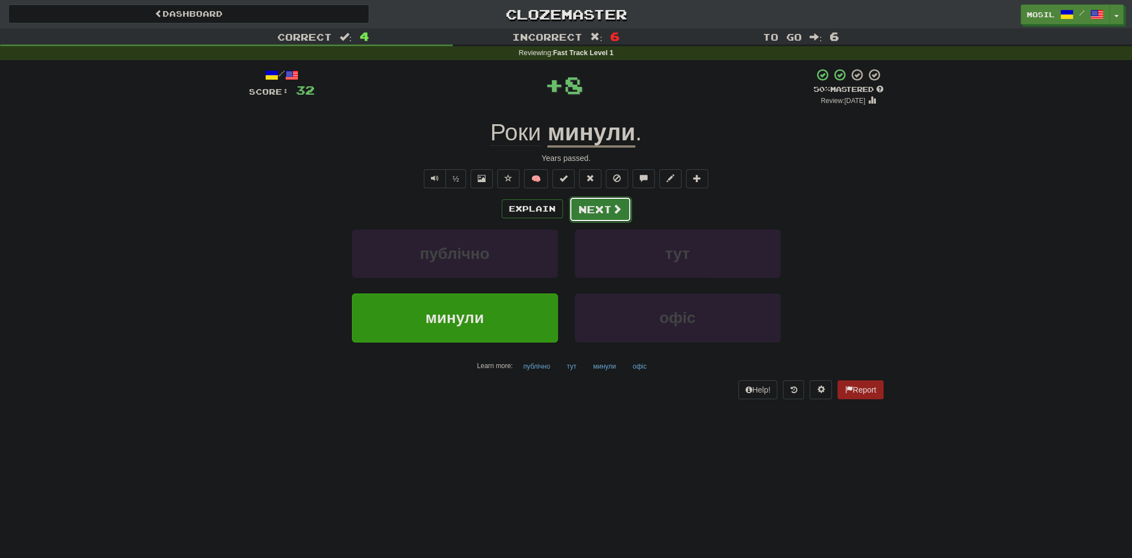
click at [586, 209] on button "Next" at bounding box center [600, 210] width 62 height 26
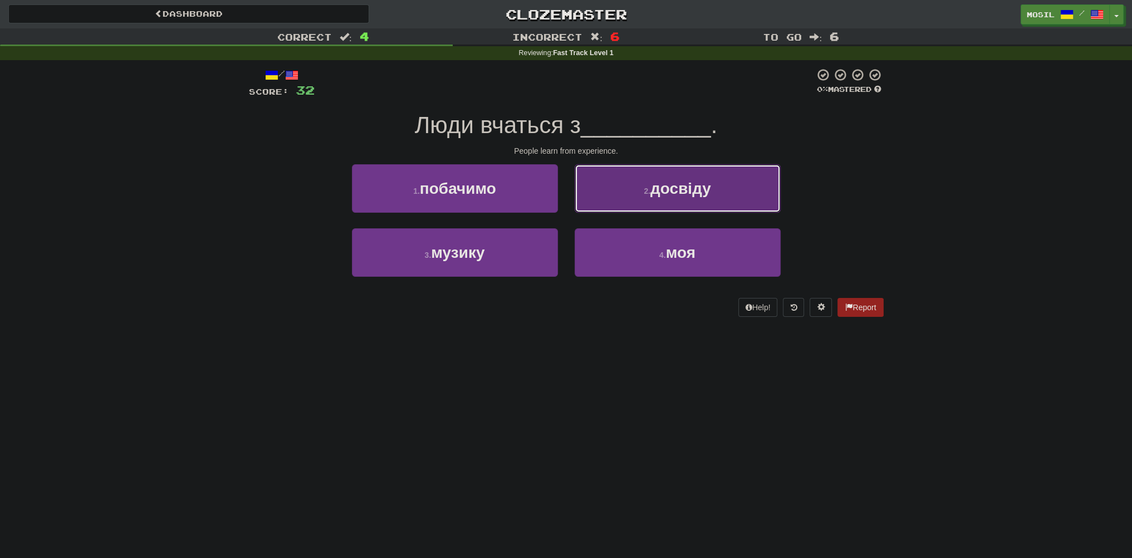
click at [592, 197] on button "2 . досвіду" at bounding box center [678, 188] width 206 height 48
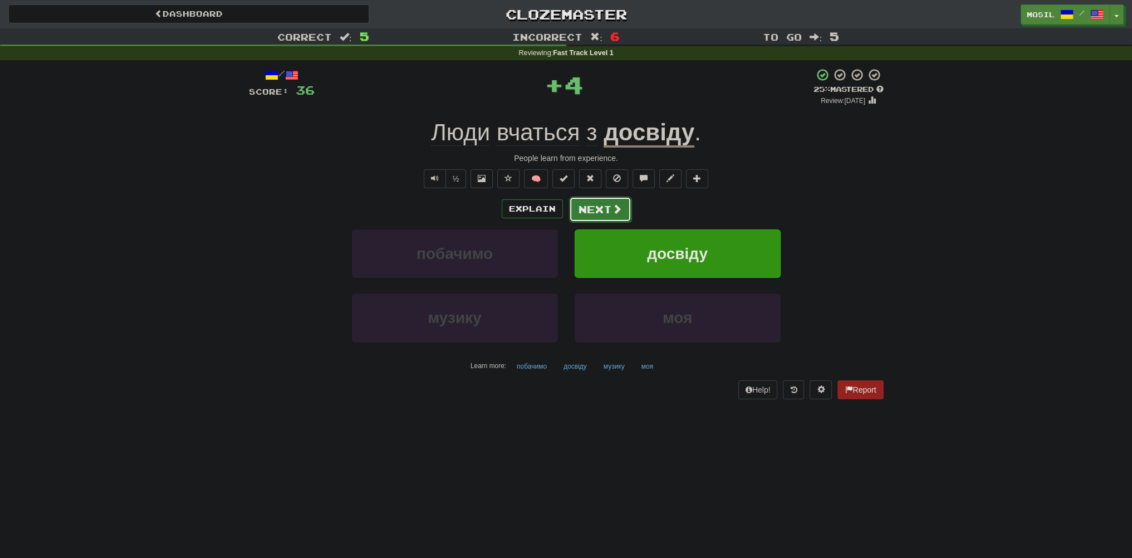
click at [588, 208] on button "Next" at bounding box center [600, 210] width 62 height 26
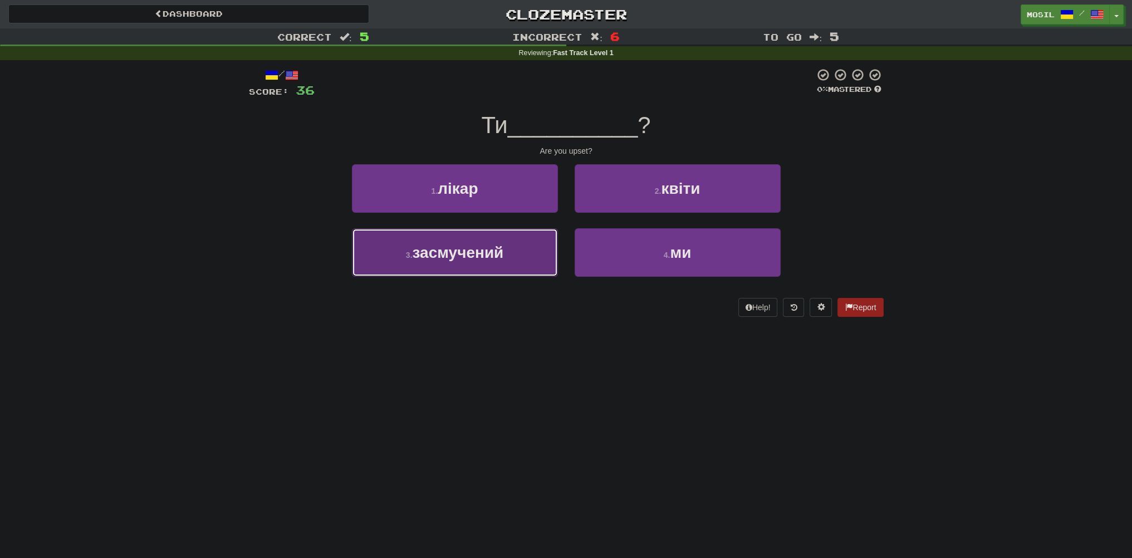
click at [535, 237] on button "3 . засмучений" at bounding box center [455, 252] width 206 height 48
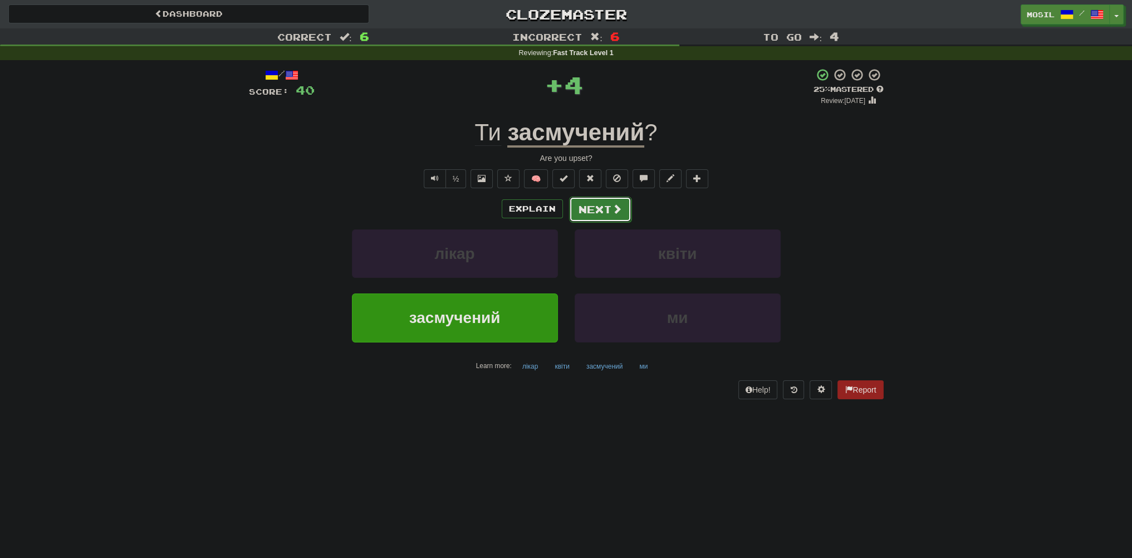
click at [598, 204] on button "Next" at bounding box center [600, 210] width 62 height 26
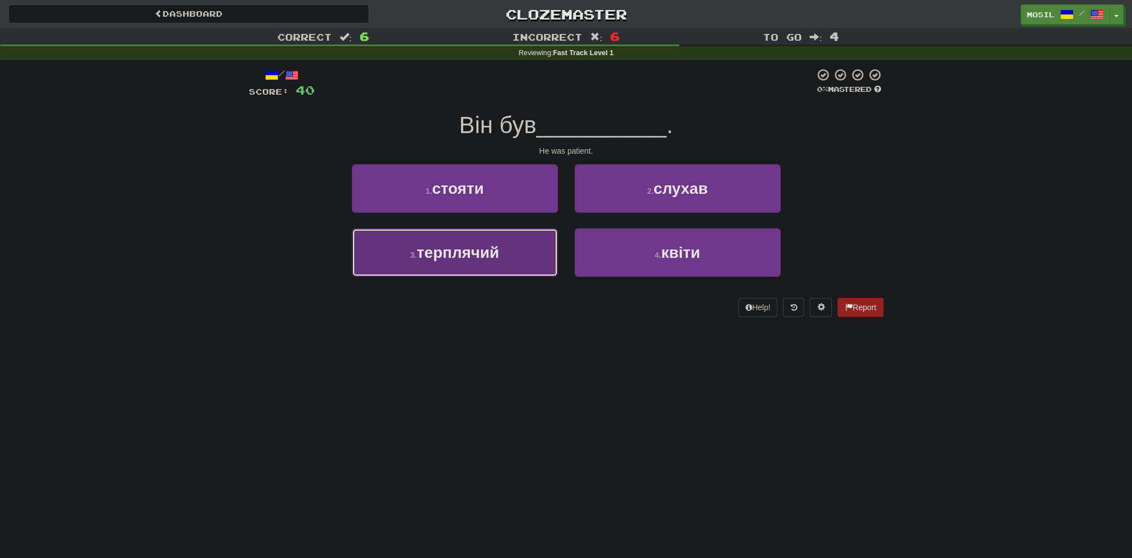
click at [527, 246] on button "3 . терплячий" at bounding box center [455, 252] width 206 height 48
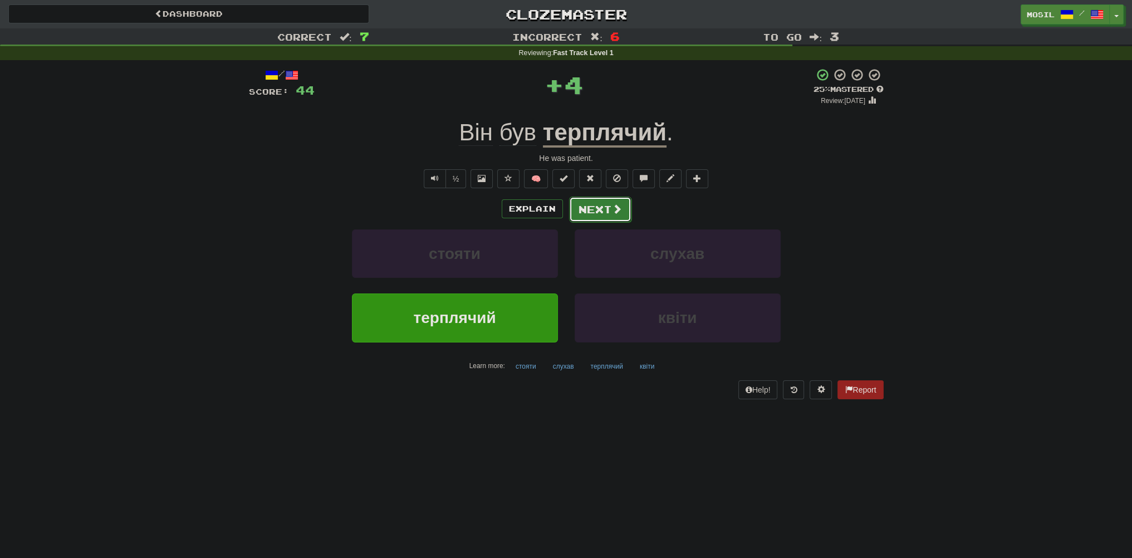
click at [595, 204] on button "Next" at bounding box center [600, 210] width 62 height 26
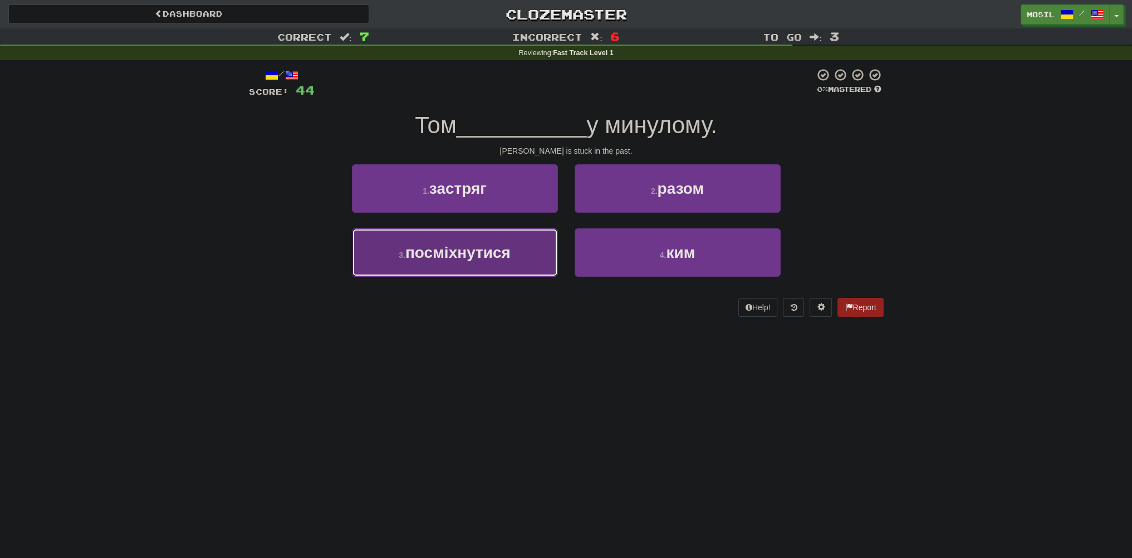
click at [519, 244] on button "3 . посміхнутися" at bounding box center [455, 252] width 206 height 48
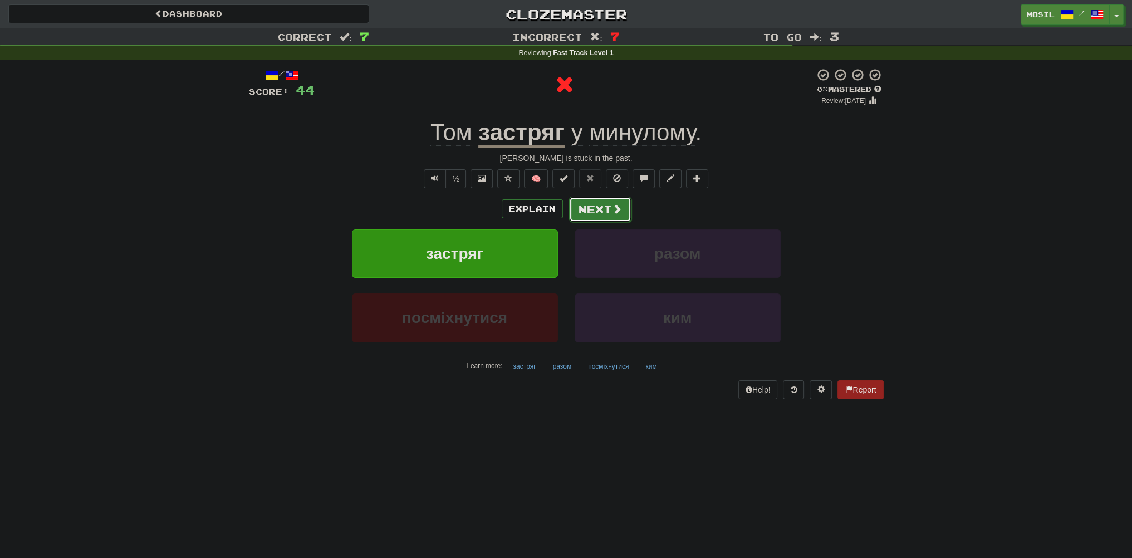
click at [591, 210] on button "Next" at bounding box center [600, 210] width 62 height 26
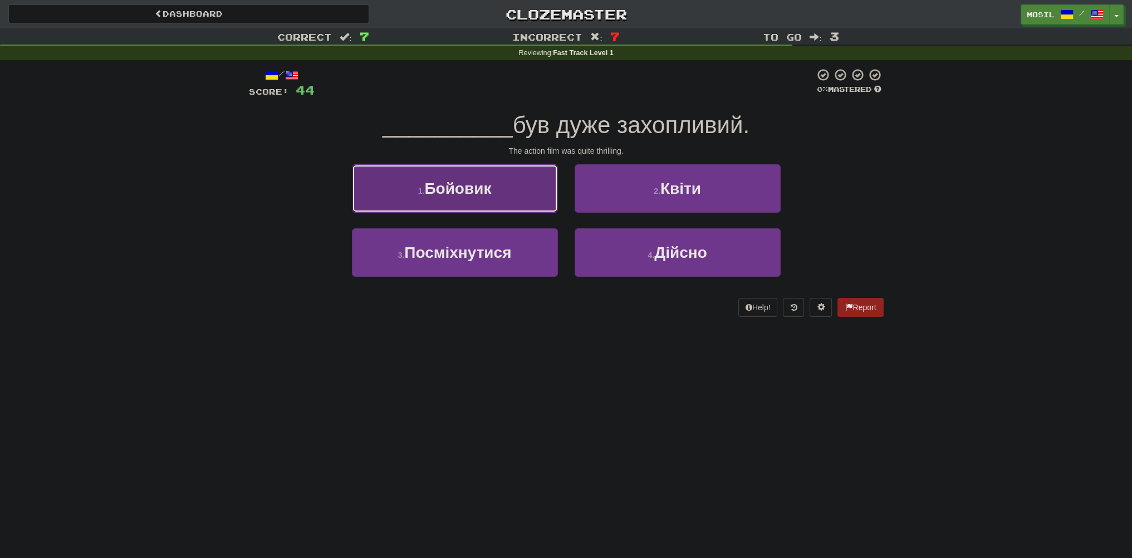
click at [535, 202] on button "1 . Бойовик" at bounding box center [455, 188] width 206 height 48
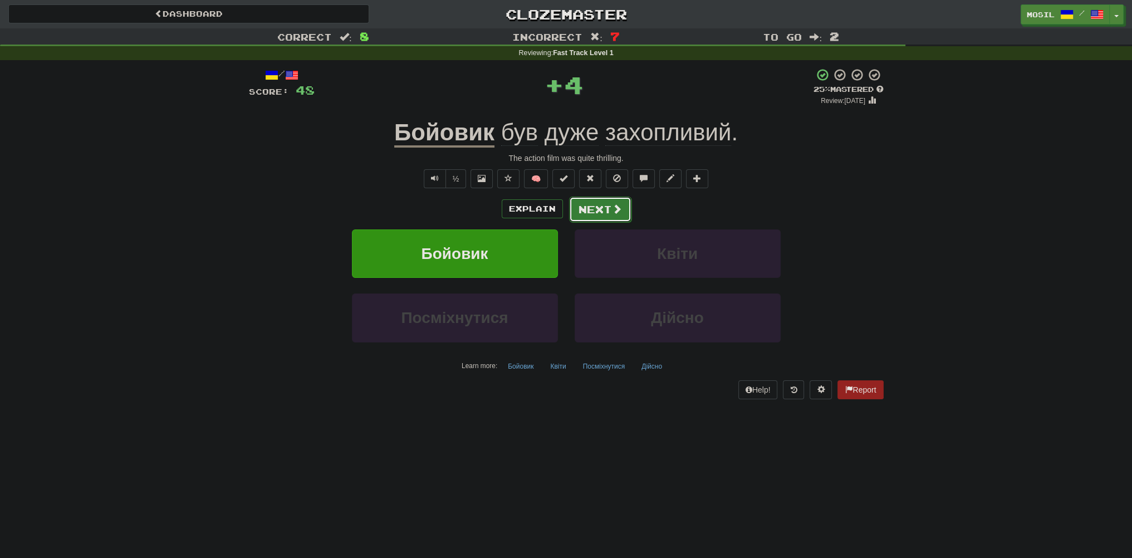
click at [587, 205] on button "Next" at bounding box center [600, 210] width 62 height 26
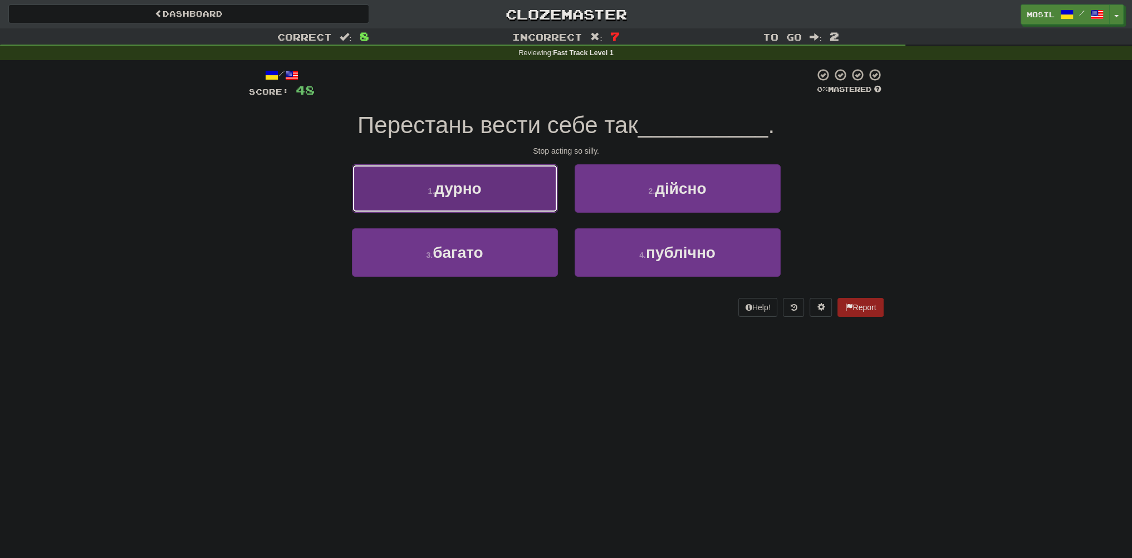
click at [515, 198] on button "1 . дурно" at bounding box center [455, 188] width 206 height 48
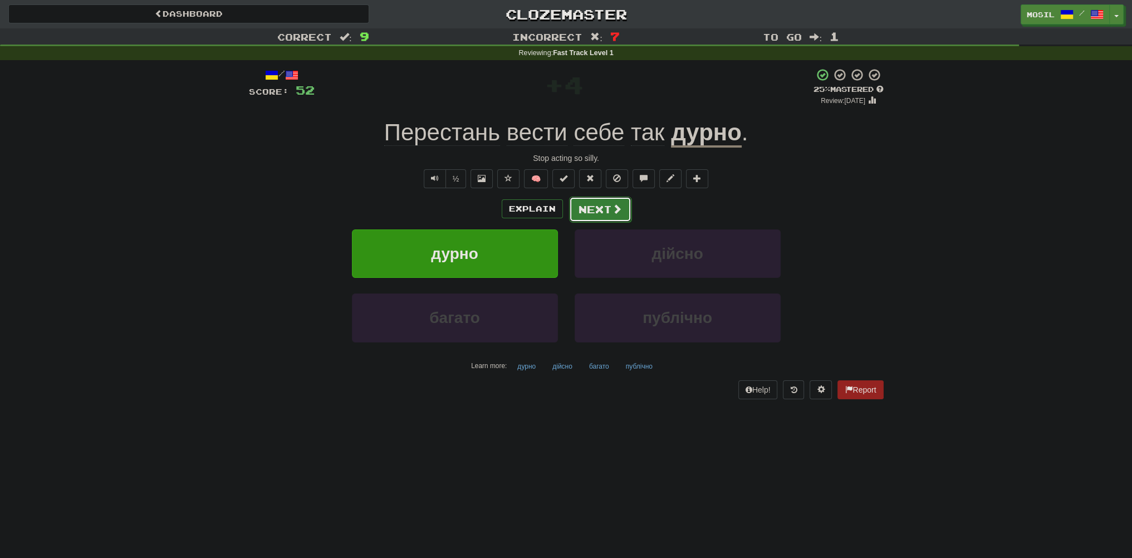
click at [581, 205] on button "Next" at bounding box center [600, 210] width 62 height 26
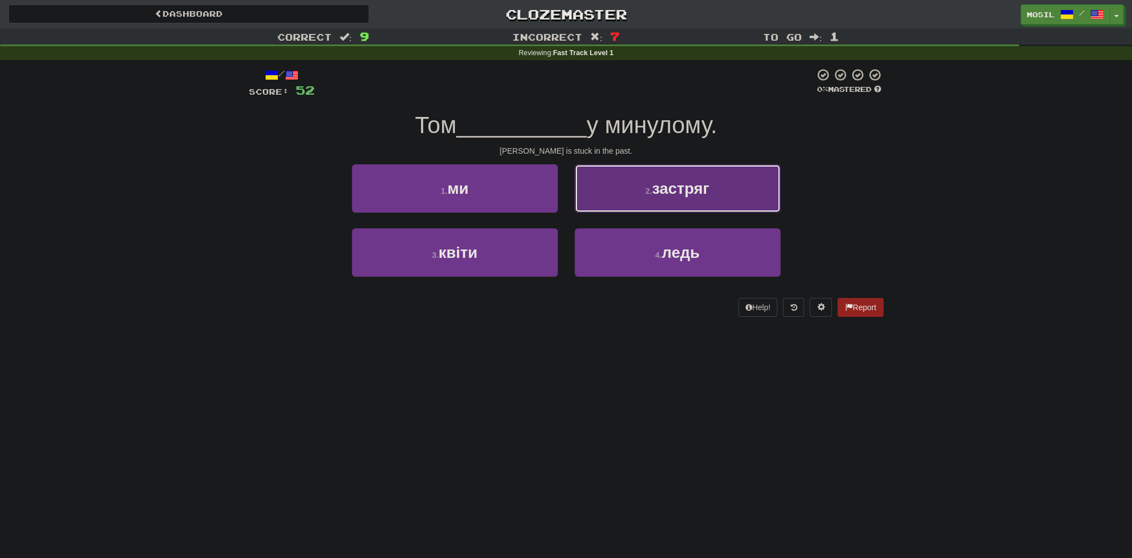
click at [618, 191] on button "2 . застряг" at bounding box center [678, 188] width 206 height 48
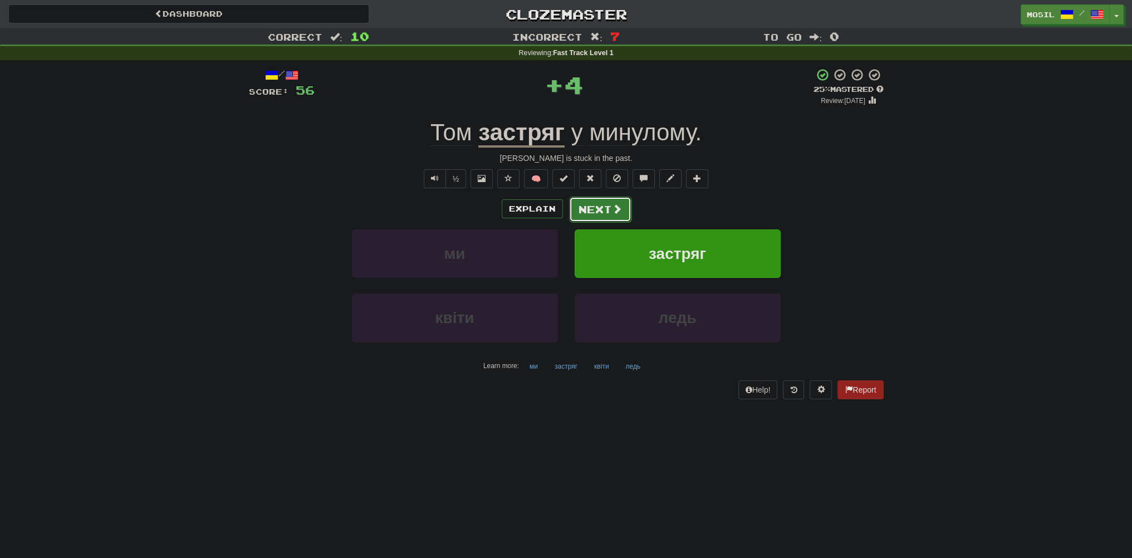
click at [597, 206] on button "Next" at bounding box center [600, 210] width 62 height 26
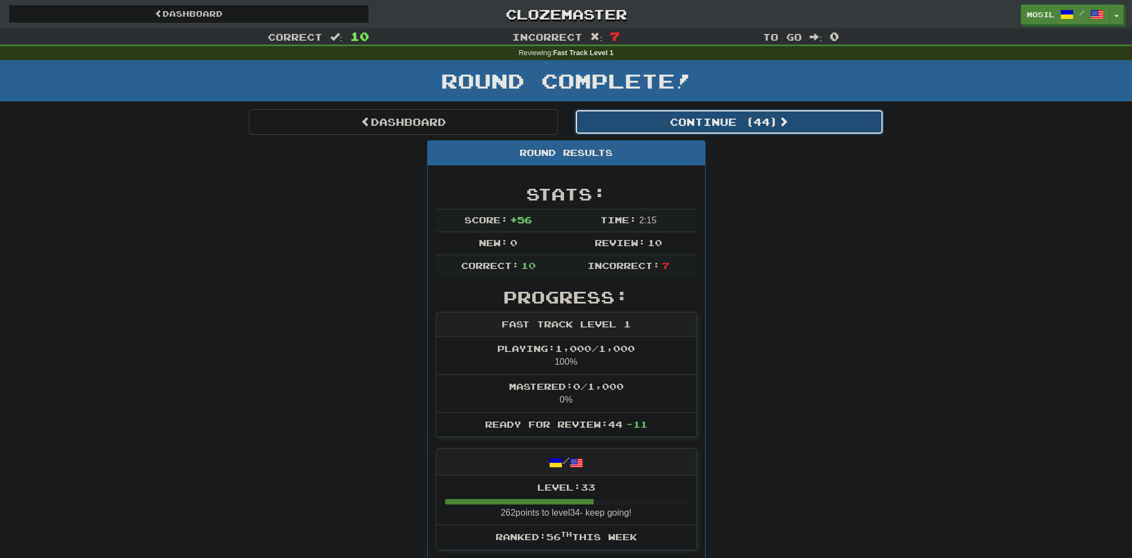
click at [713, 129] on button "Continue ( 44 )" at bounding box center [729, 122] width 309 height 26
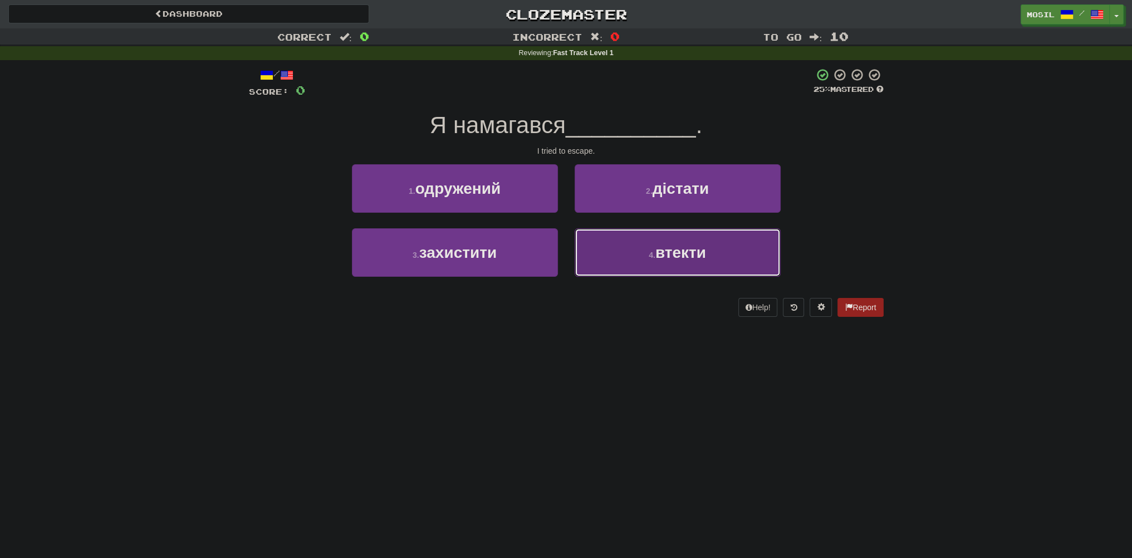
click at [607, 252] on button "4 . втекти" at bounding box center [678, 252] width 206 height 48
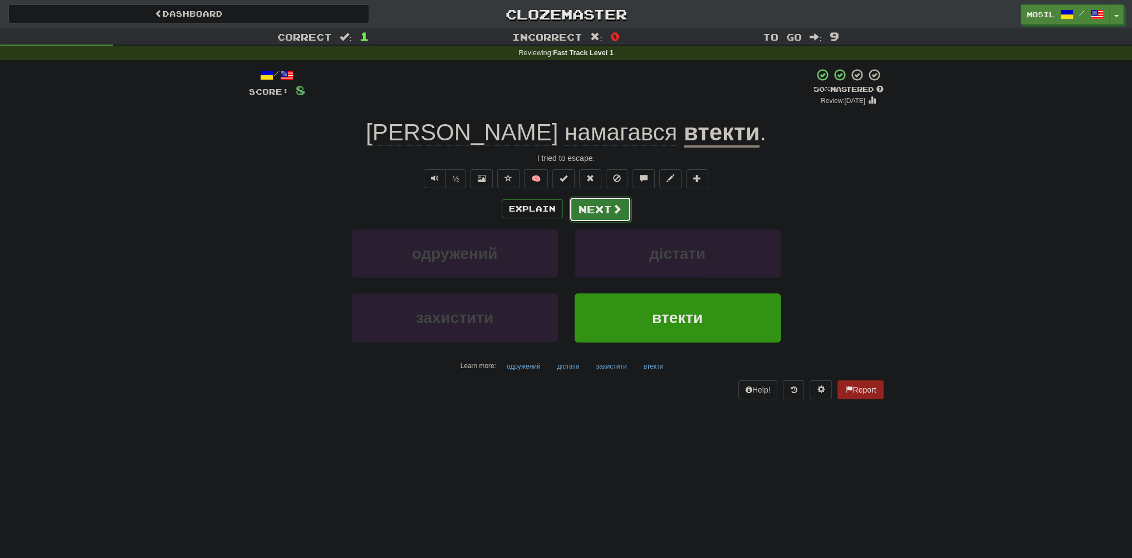
click at [601, 210] on button "Next" at bounding box center [600, 210] width 62 height 26
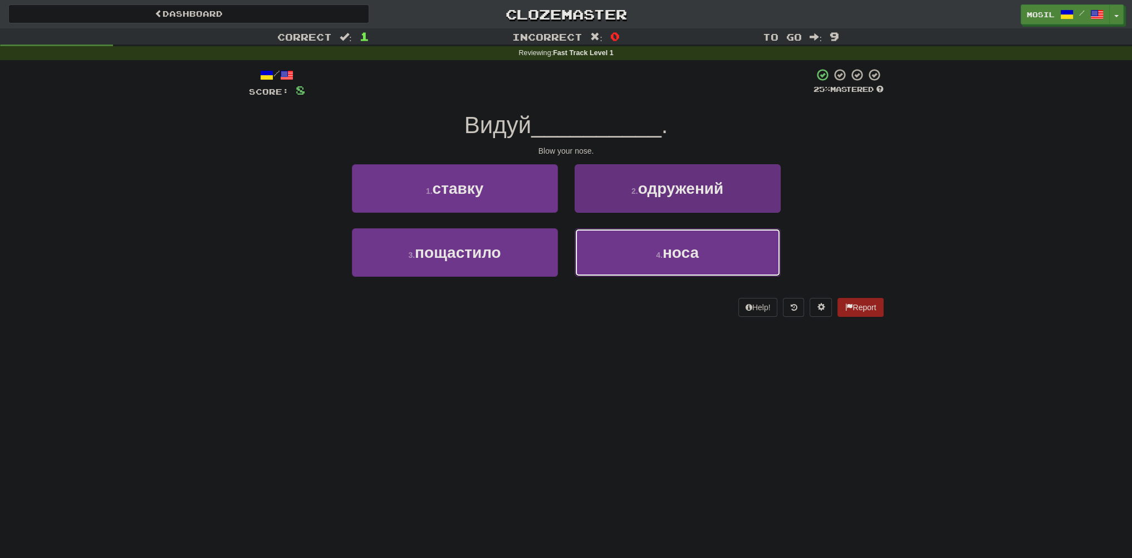
click at [616, 252] on button "4 . носа" at bounding box center [678, 252] width 206 height 48
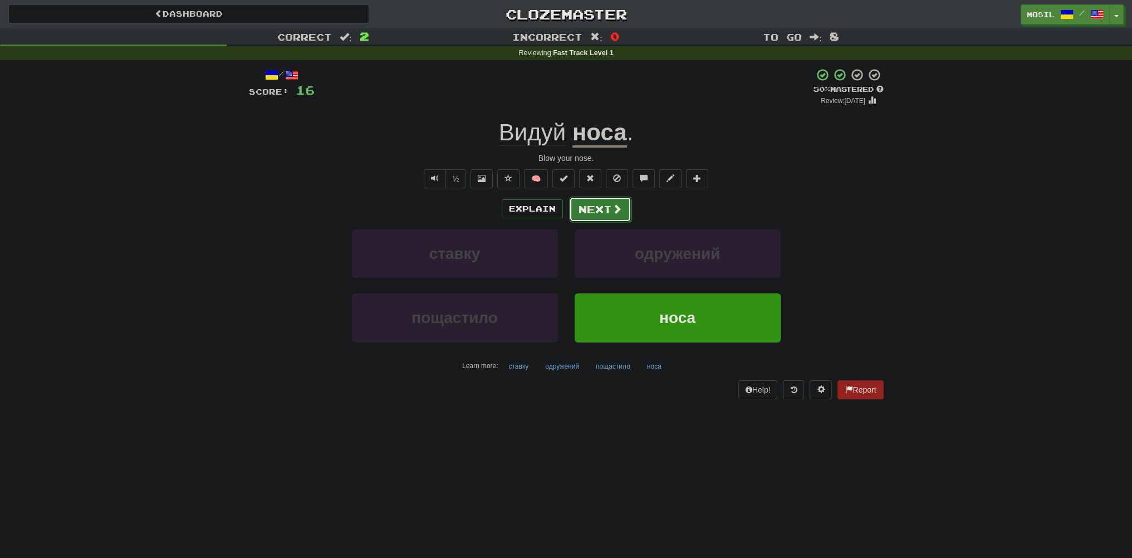
click at [604, 207] on button "Next" at bounding box center [600, 210] width 62 height 26
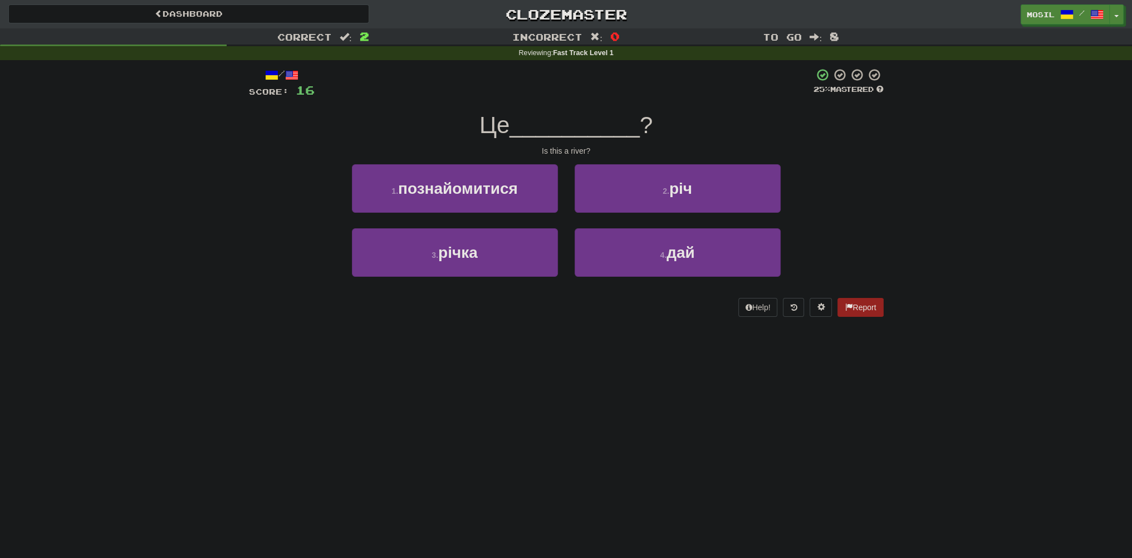
click at [256, 178] on div "1 . познайомитися 2 . річ" at bounding box center [566, 196] width 668 height 64
click at [242, 175] on div "/ Score: 16 25 % Mastered Це __________ ? Is this a river? 1 . познайомитися 2 …" at bounding box center [566, 196] width 651 height 272
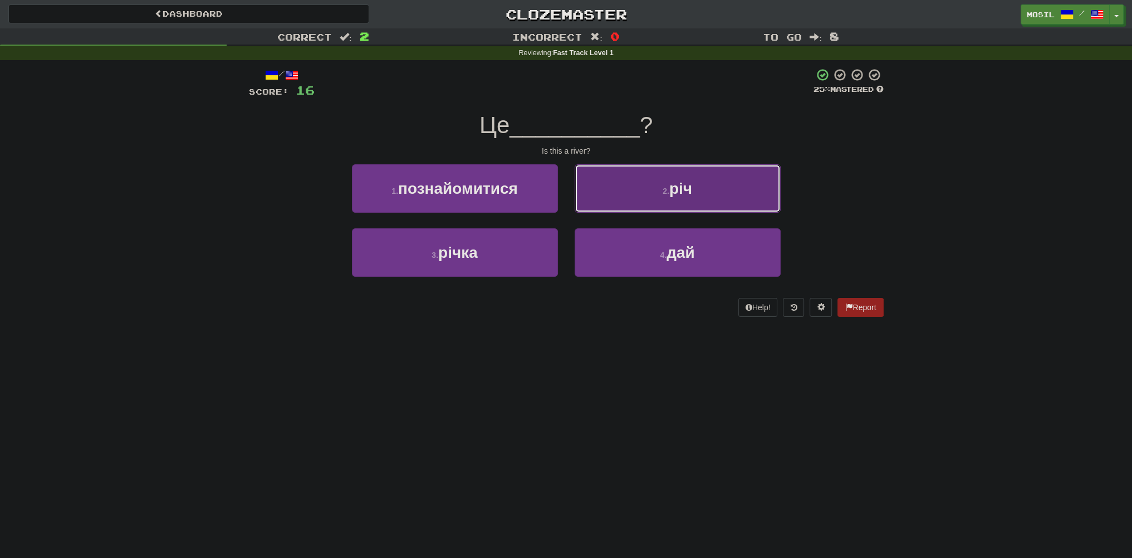
click at [622, 190] on button "2 . річ" at bounding box center [678, 188] width 206 height 48
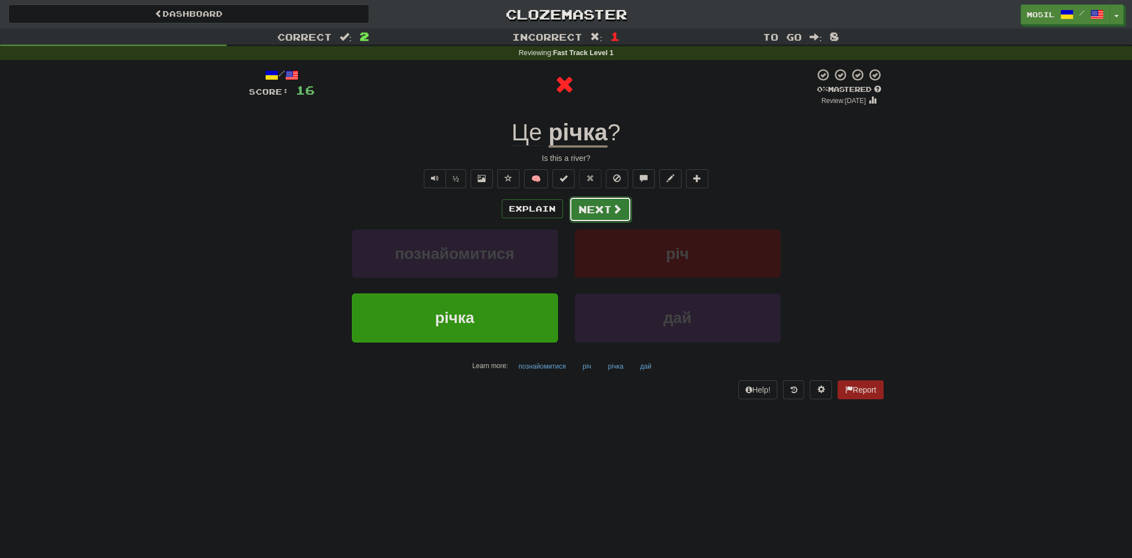
click at [589, 213] on button "Next" at bounding box center [600, 210] width 62 height 26
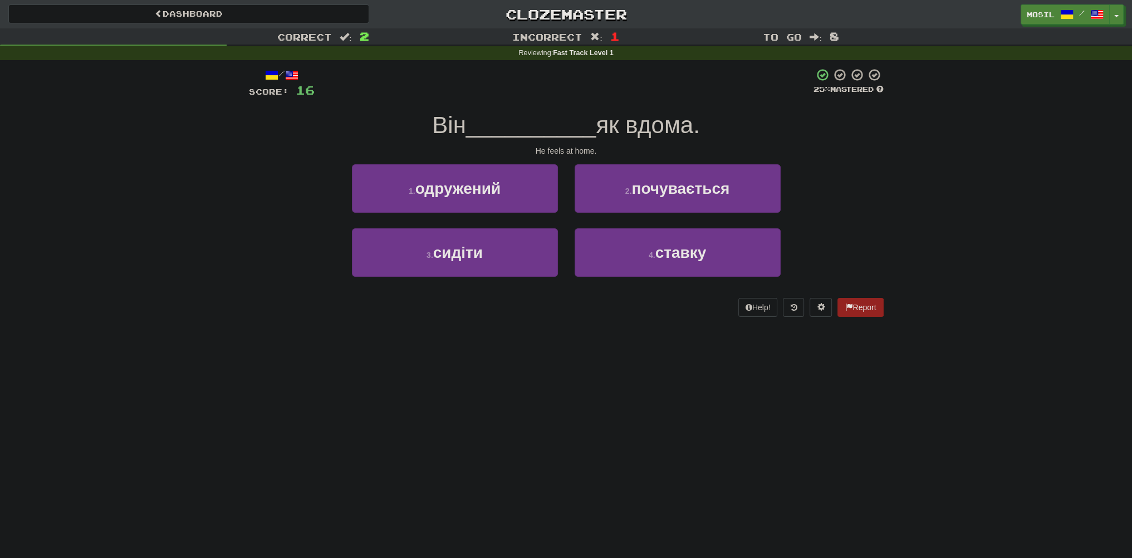
drag, startPoint x: 286, startPoint y: 185, endPoint x: 272, endPoint y: 180, distance: 15.3
click at [267, 178] on div "1 . одружений 2 . почувається" at bounding box center [566, 196] width 668 height 64
click at [264, 171] on div "1 . одружений 2 . почувається" at bounding box center [566, 196] width 668 height 64
click at [264, 170] on div "1 . одружений 2 . почувається" at bounding box center [566, 196] width 668 height 64
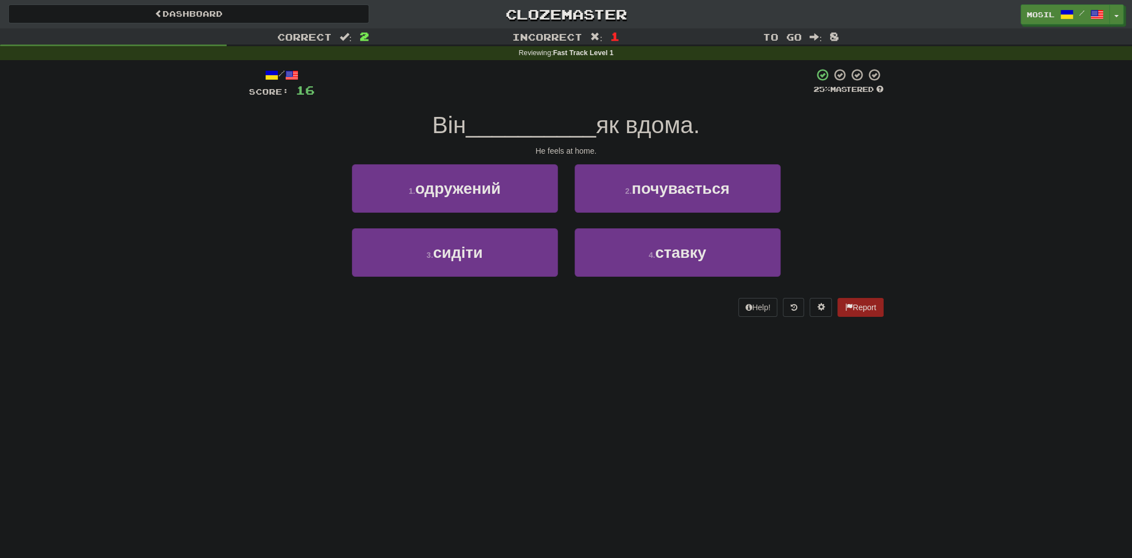
click at [261, 175] on div "1 . одружений 2 . почувається" at bounding box center [566, 196] width 668 height 64
click at [260, 178] on div "1 . одружений 2 . почувається" at bounding box center [566, 196] width 668 height 64
click at [258, 185] on div "1 . одружений 2 . почувається" at bounding box center [566, 196] width 668 height 64
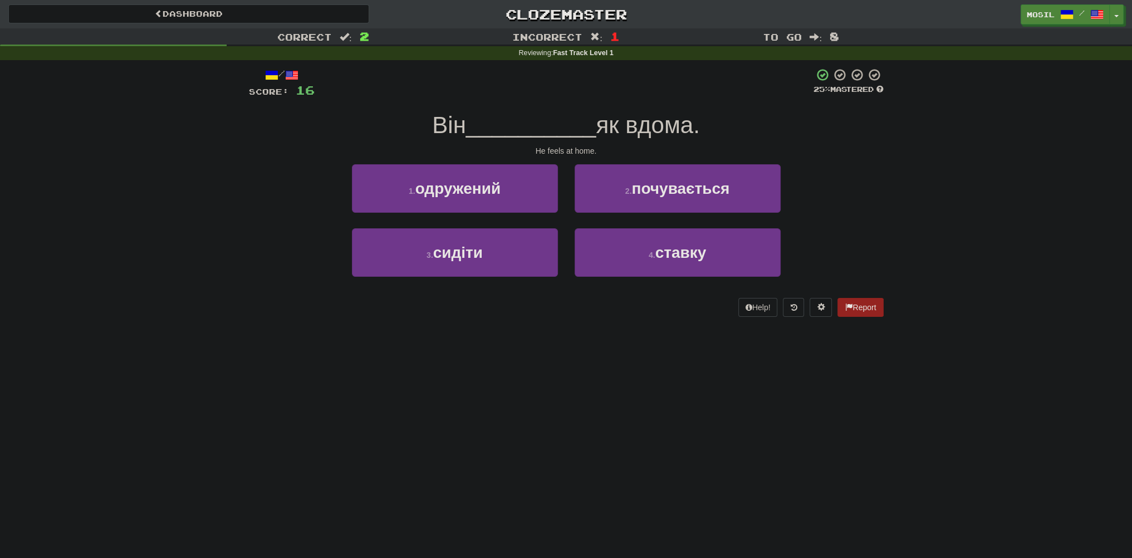
click at [258, 185] on div "1 . одружений 2 . почувається" at bounding box center [566, 196] width 668 height 64
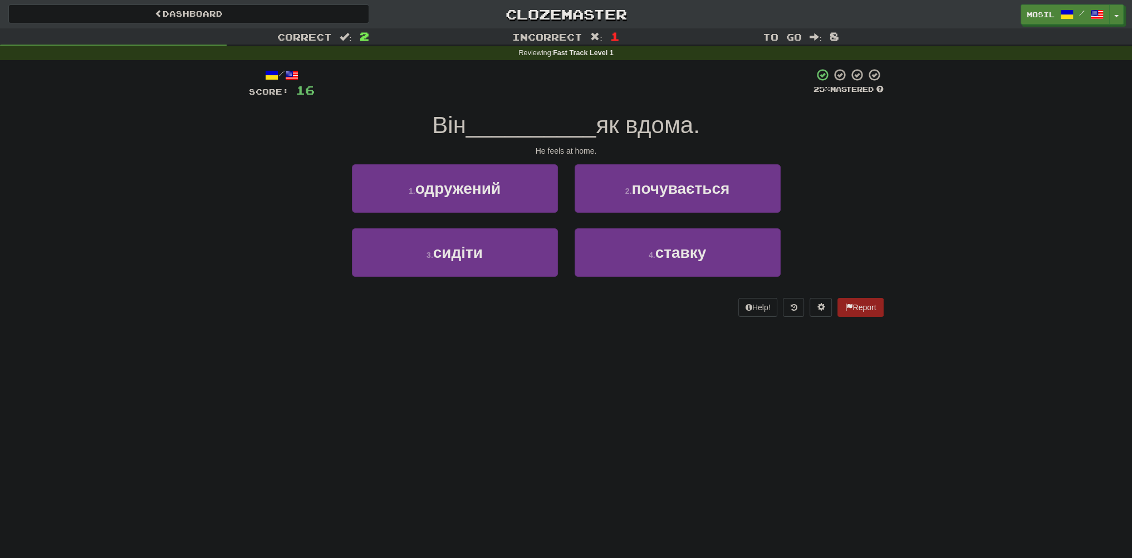
click at [258, 185] on div "1 . одружений 2 . почувається" at bounding box center [566, 196] width 668 height 64
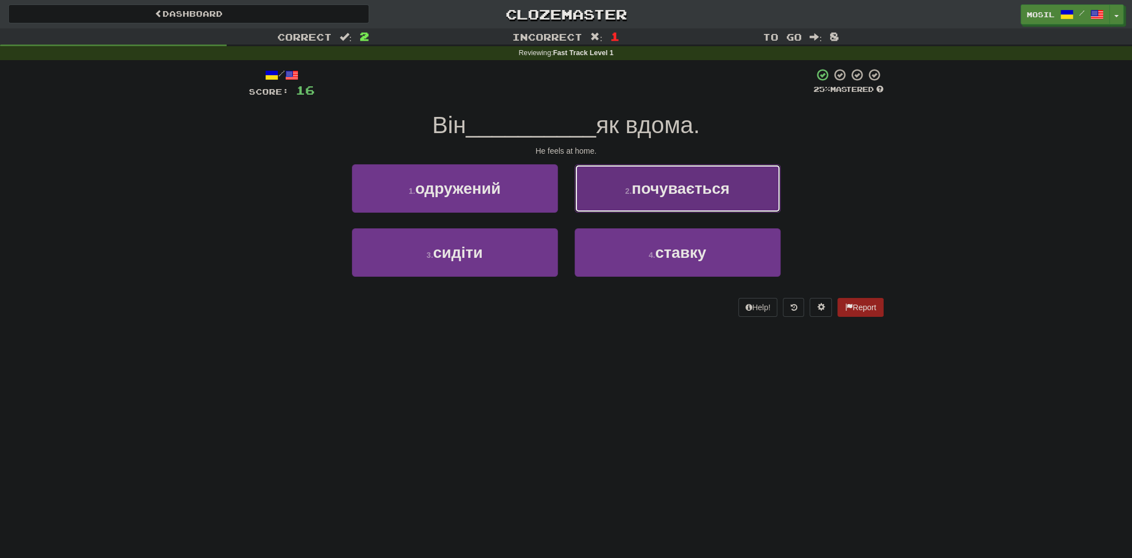
click at [641, 198] on button "2 . почувається" at bounding box center [678, 188] width 206 height 48
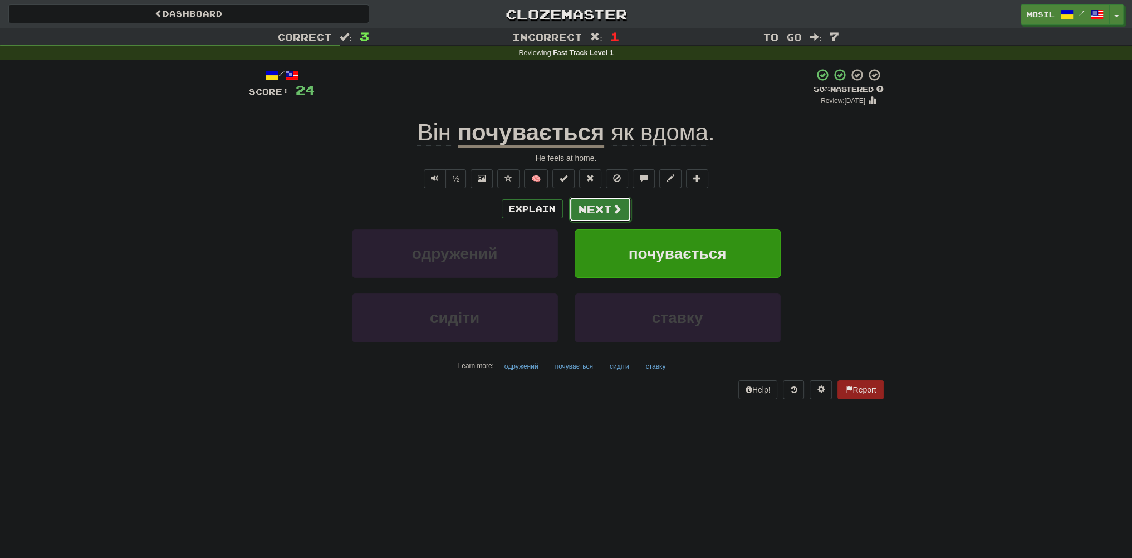
click at [606, 213] on button "Next" at bounding box center [600, 210] width 62 height 26
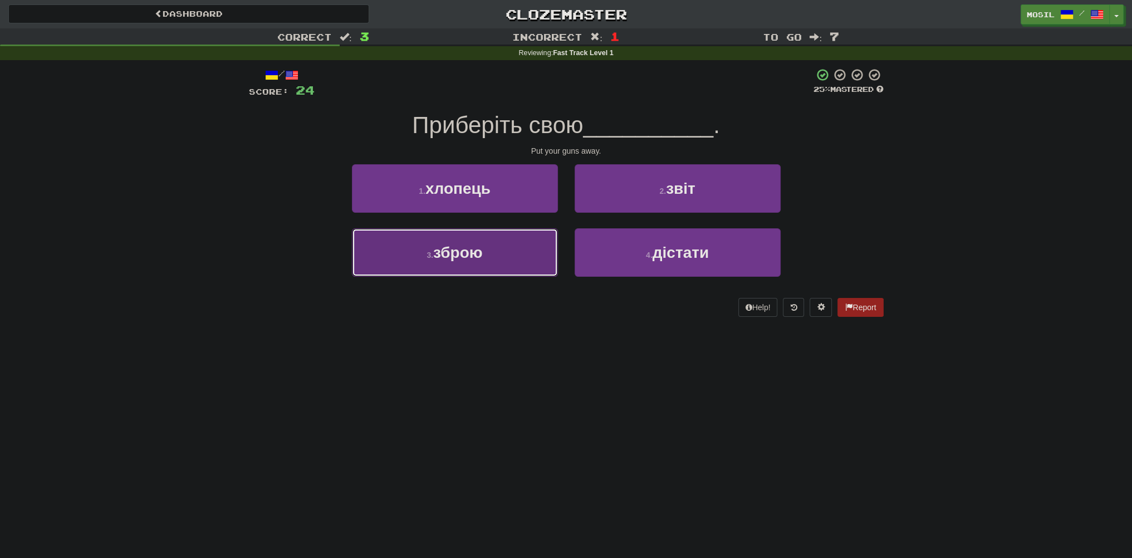
click at [554, 246] on button "3 . зброю" at bounding box center [455, 252] width 206 height 48
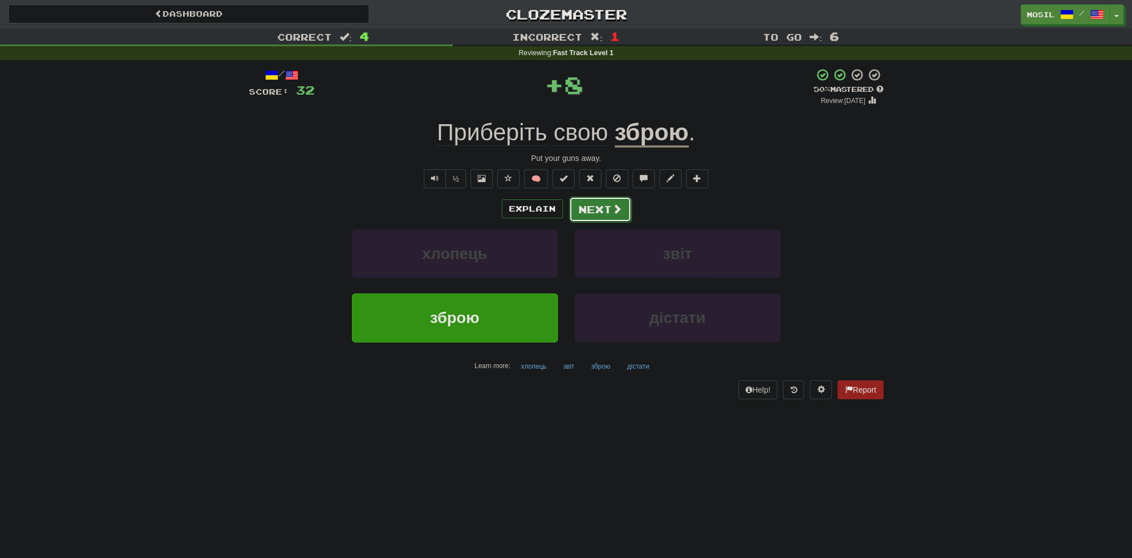
click at [606, 202] on button "Next" at bounding box center [600, 210] width 62 height 26
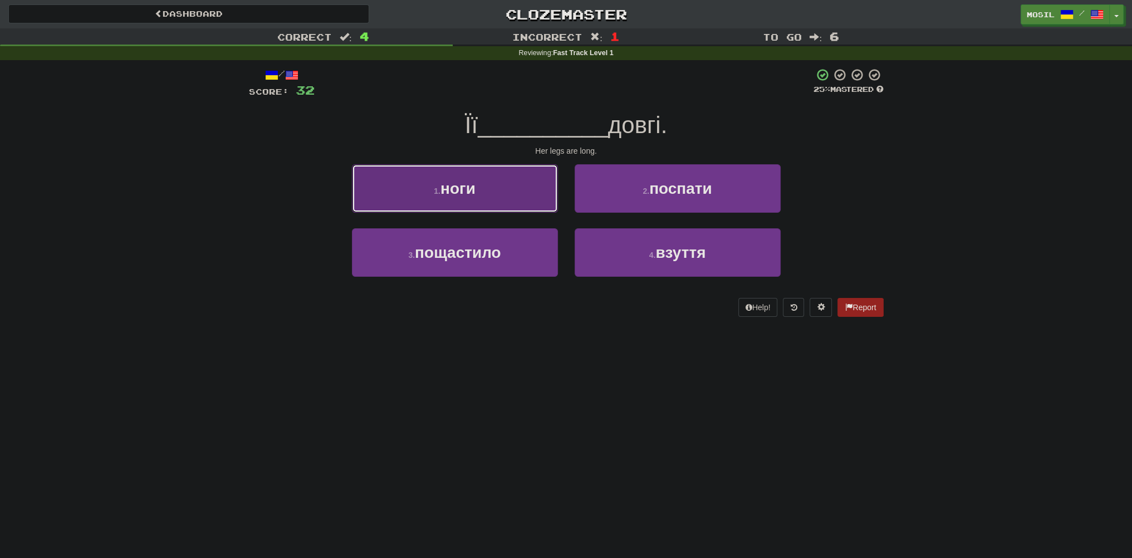
click at [508, 192] on button "1 . ноги" at bounding box center [455, 188] width 206 height 48
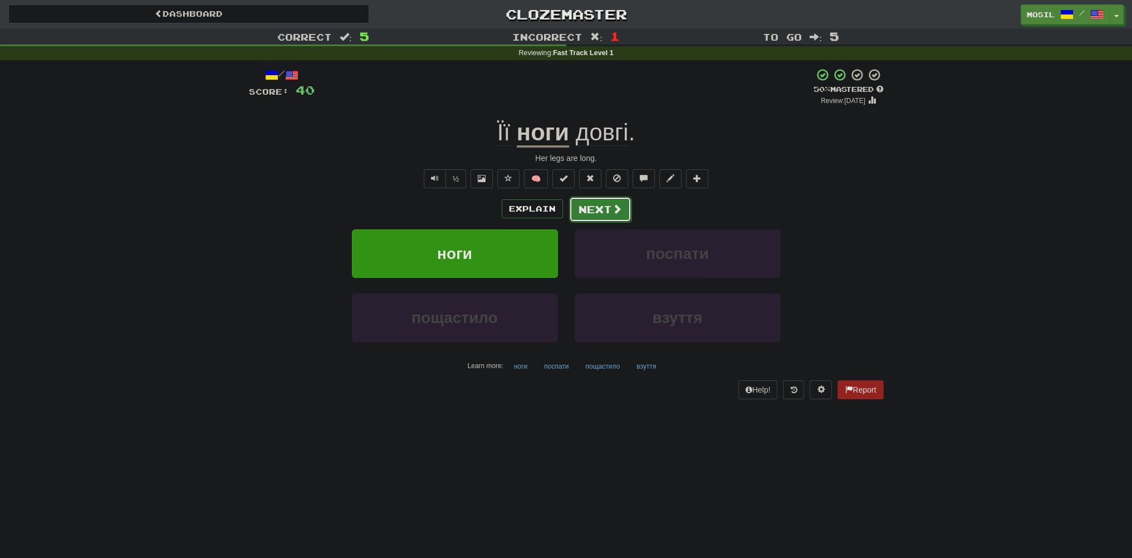
click at [592, 208] on button "Next" at bounding box center [600, 210] width 62 height 26
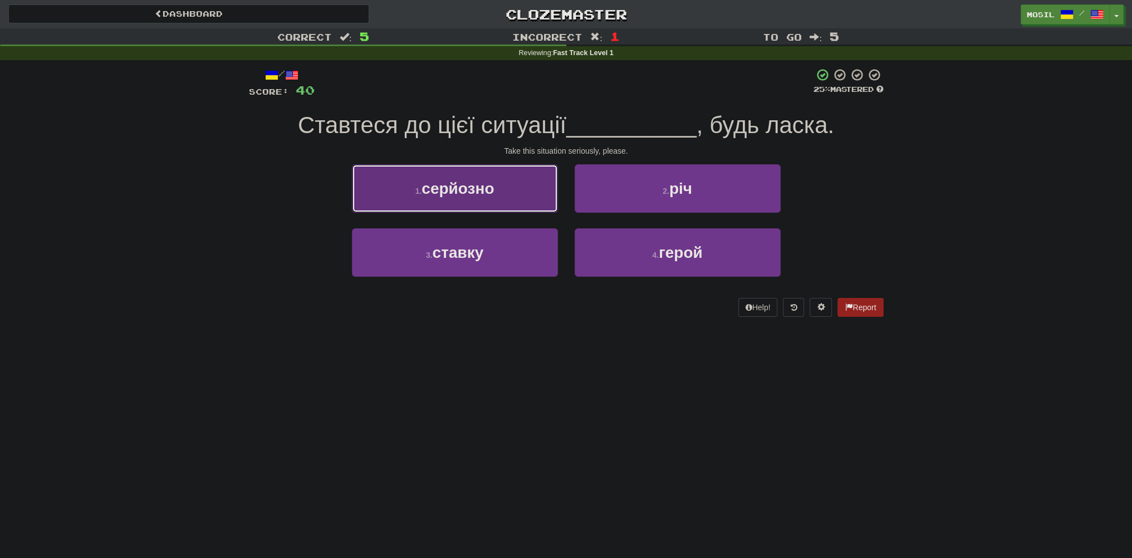
click at [520, 200] on button "1 . серйозно" at bounding box center [455, 188] width 206 height 48
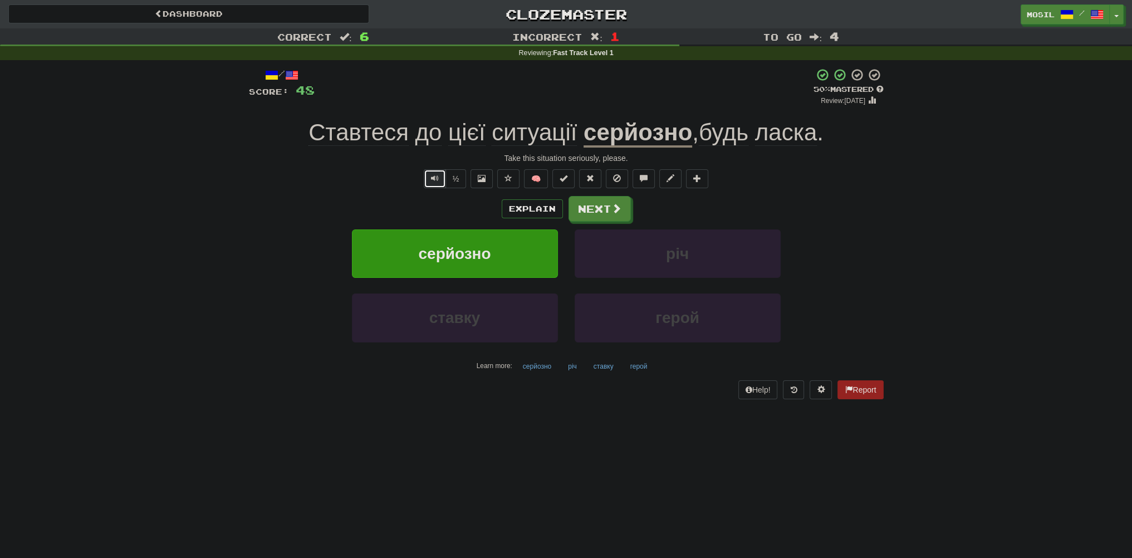
click at [438, 180] on span "Text-to-speech controls" at bounding box center [435, 178] width 8 height 8
click at [599, 202] on button "Next" at bounding box center [600, 210] width 62 height 26
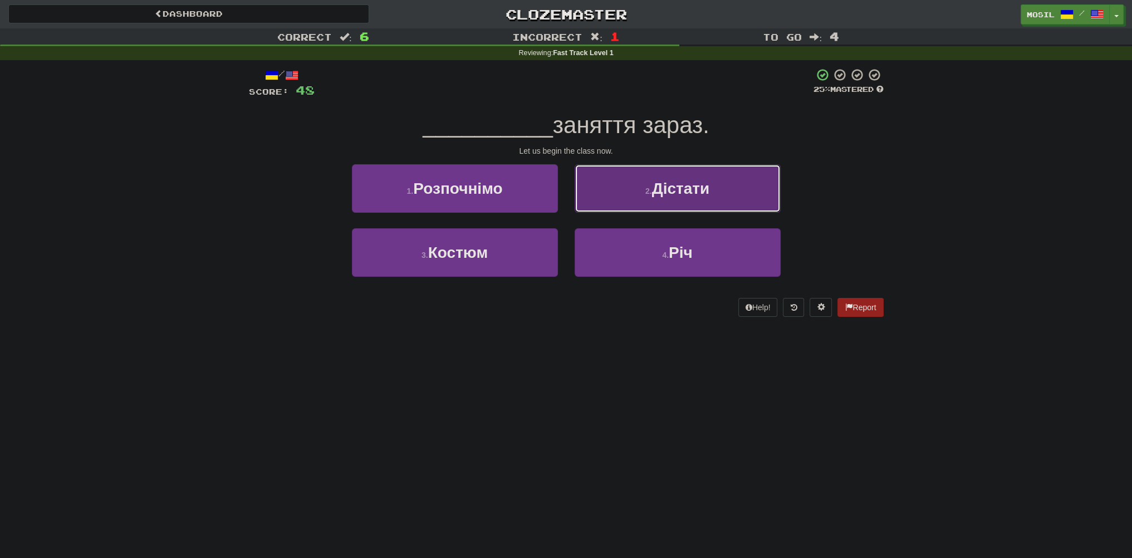
click at [614, 200] on button "2 . Дістати" at bounding box center [678, 188] width 206 height 48
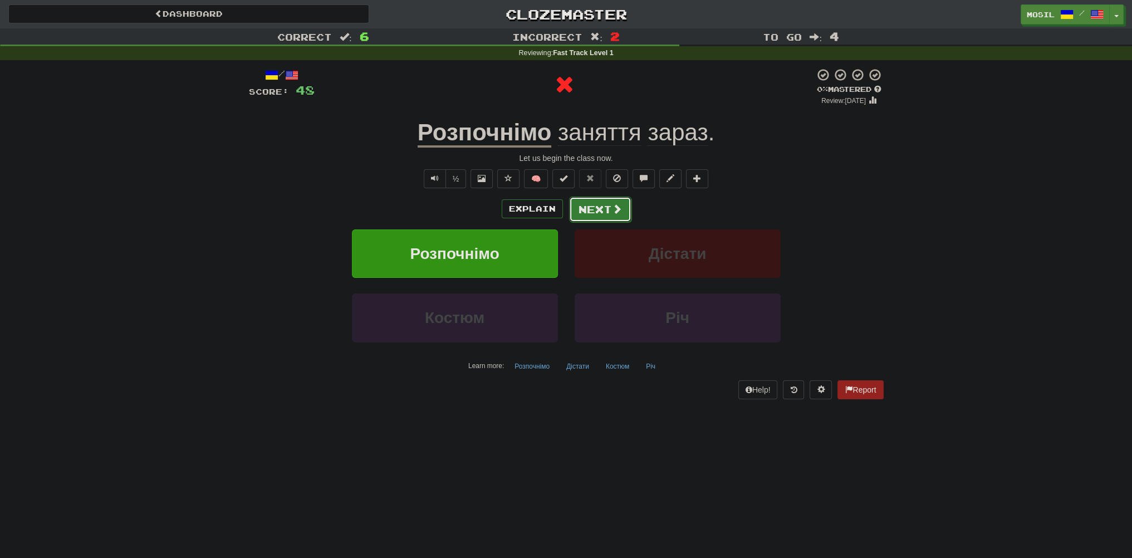
click at [592, 202] on button "Next" at bounding box center [600, 210] width 62 height 26
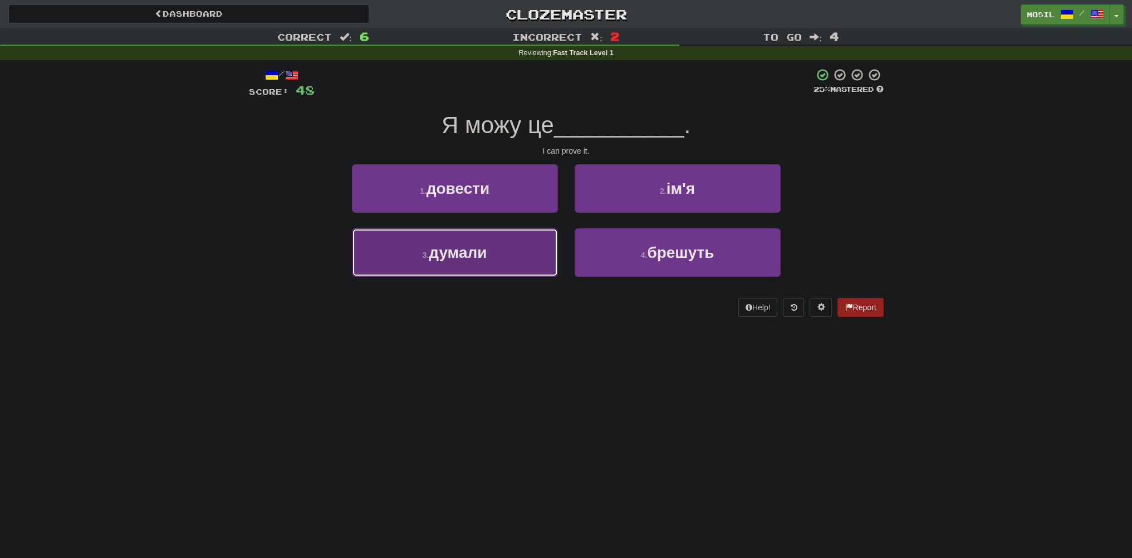
click at [501, 243] on button "3 . думали" at bounding box center [455, 252] width 206 height 48
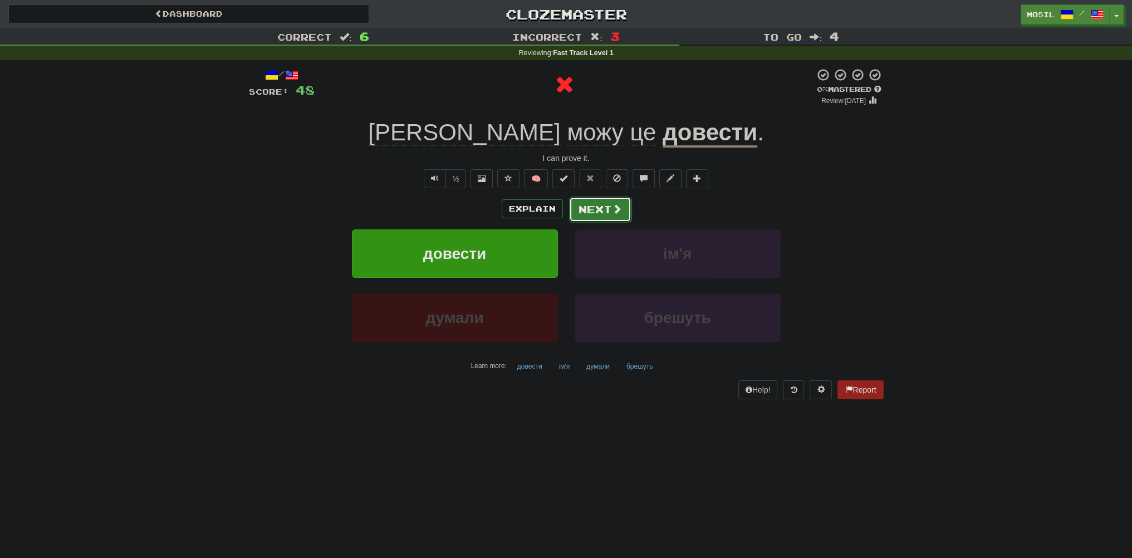
click at [587, 204] on button "Next" at bounding box center [600, 210] width 62 height 26
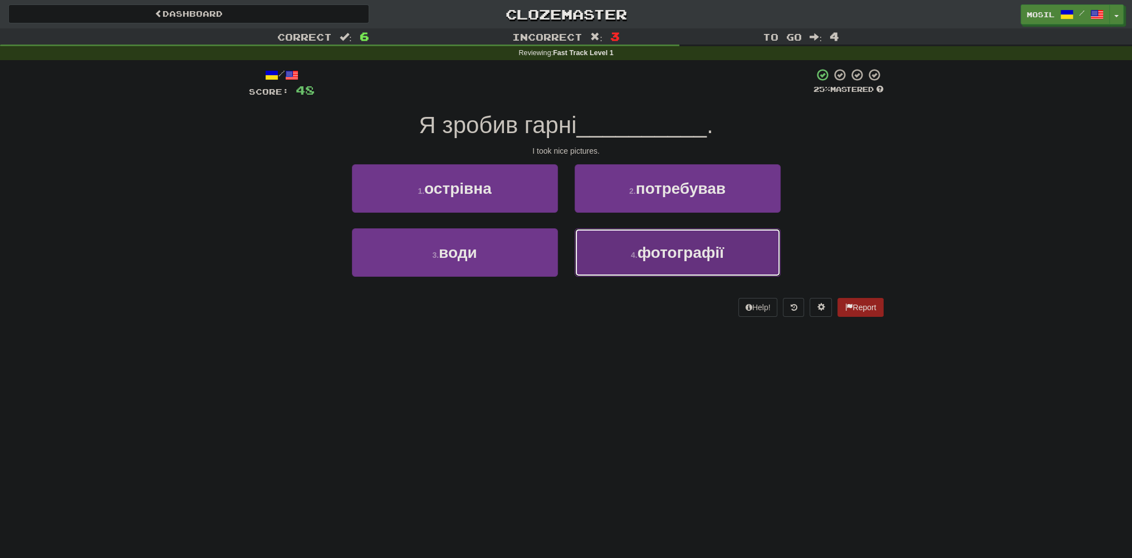
click at [614, 244] on button "4 . фотографії" at bounding box center [678, 252] width 206 height 48
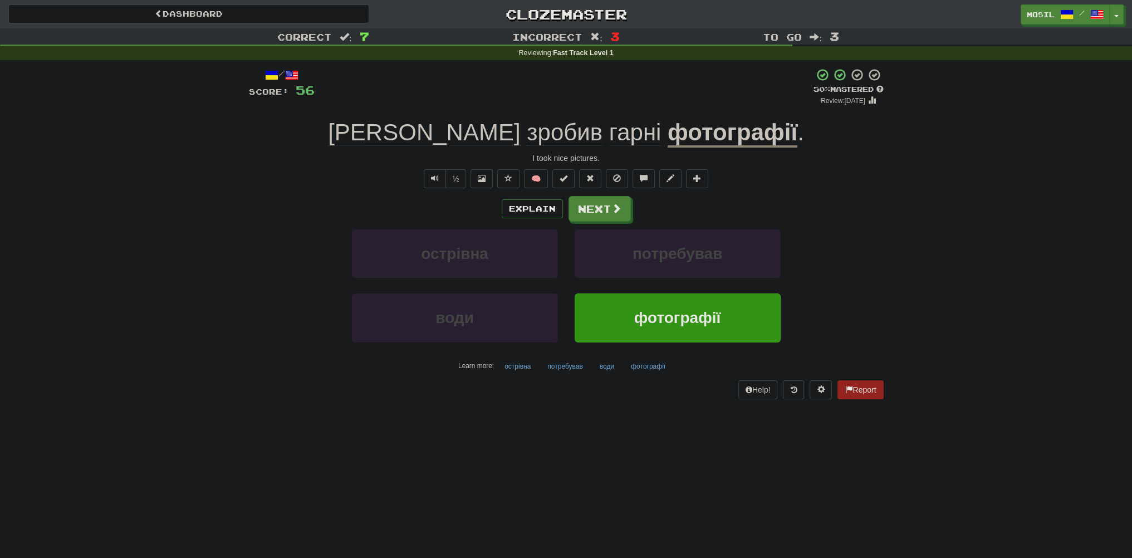
drag, startPoint x: 274, startPoint y: 209, endPoint x: 246, endPoint y: 207, distance: 27.9
drag, startPoint x: 246, startPoint y: 207, endPoint x: 236, endPoint y: 205, distance: 10.7
drag, startPoint x: 236, startPoint y: 205, endPoint x: 264, endPoint y: 196, distance: 30.3
click at [229, 203] on div "Correct : 7 Incorrect : 3 To go : 3 Reviewing : Fast Track Level 1 / Score: 56 …" at bounding box center [566, 221] width 1132 height 386
click at [612, 214] on span at bounding box center [617, 209] width 10 height 10
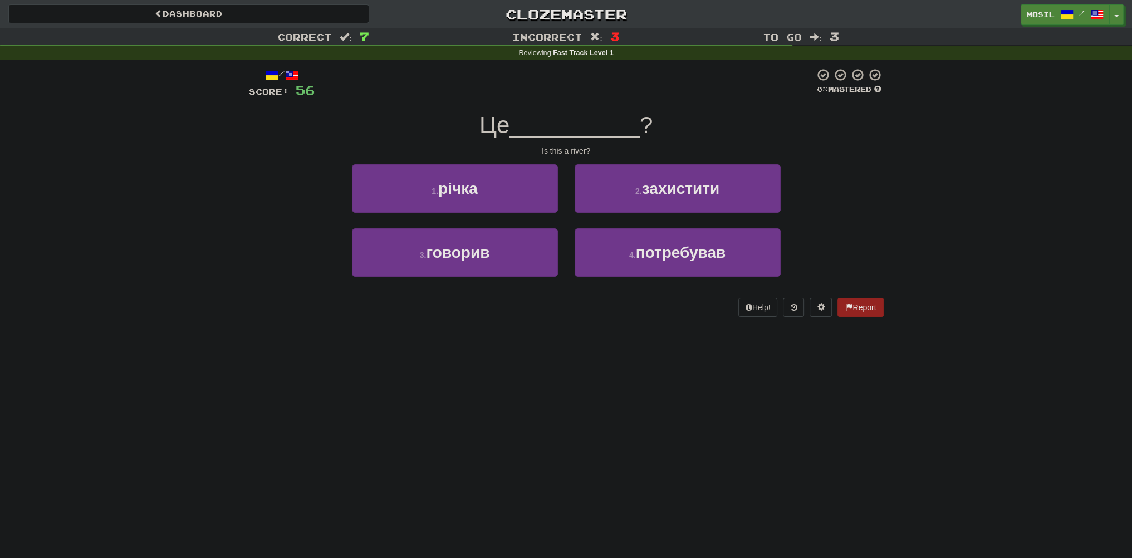
click at [251, 192] on div "1 . річка 2 . захистити" at bounding box center [566, 196] width 668 height 64
click at [241, 187] on div "/ Score: 56 0 % Mastered Це __________ ? Is this a river? 1 . річка 2 . захисти…" at bounding box center [566, 196] width 651 height 272
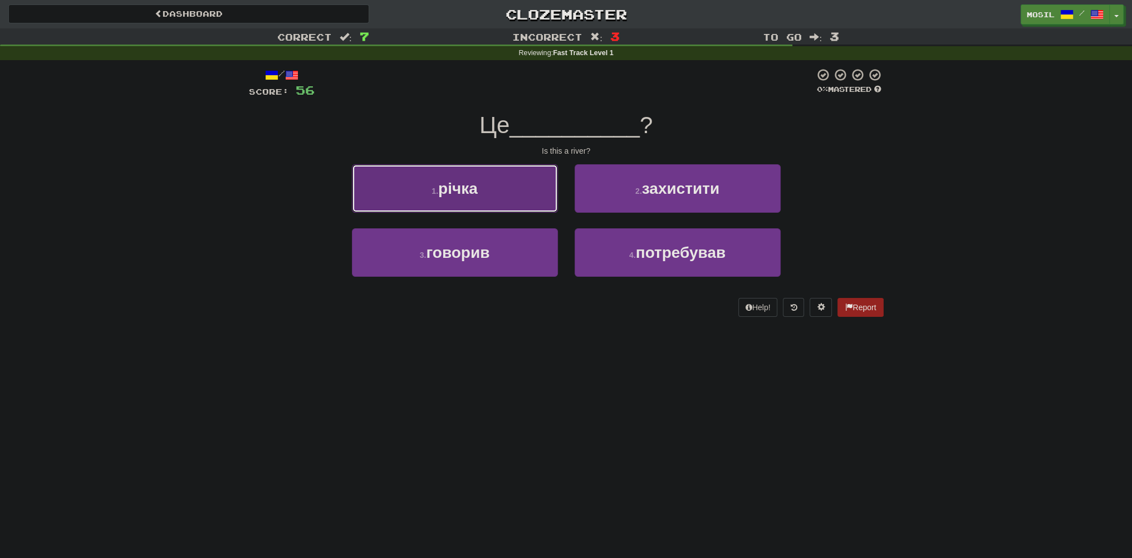
click at [410, 193] on button "1 . річка" at bounding box center [455, 188] width 206 height 48
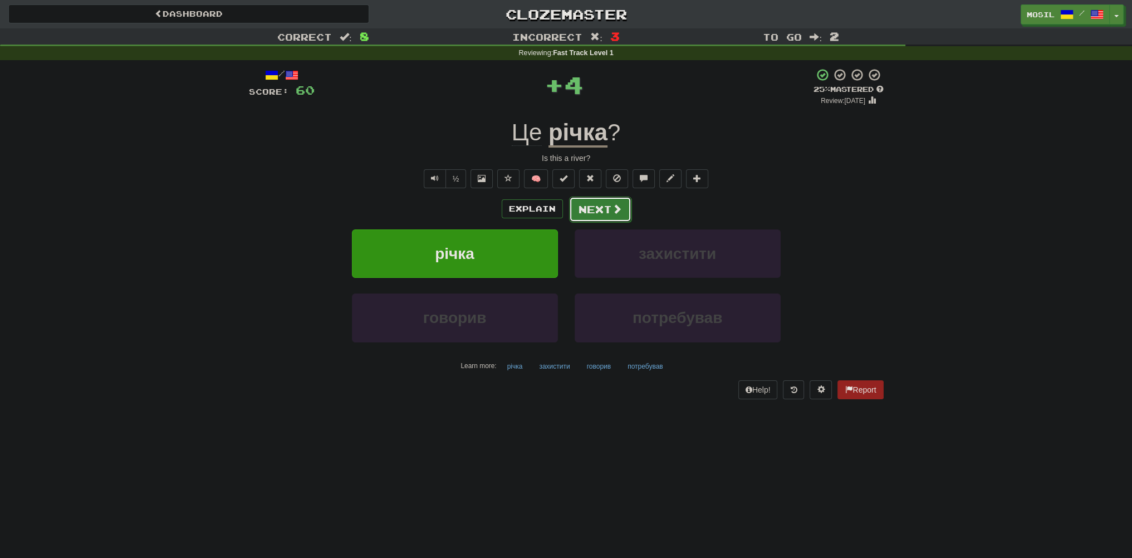
click at [602, 207] on button "Next" at bounding box center [600, 210] width 62 height 26
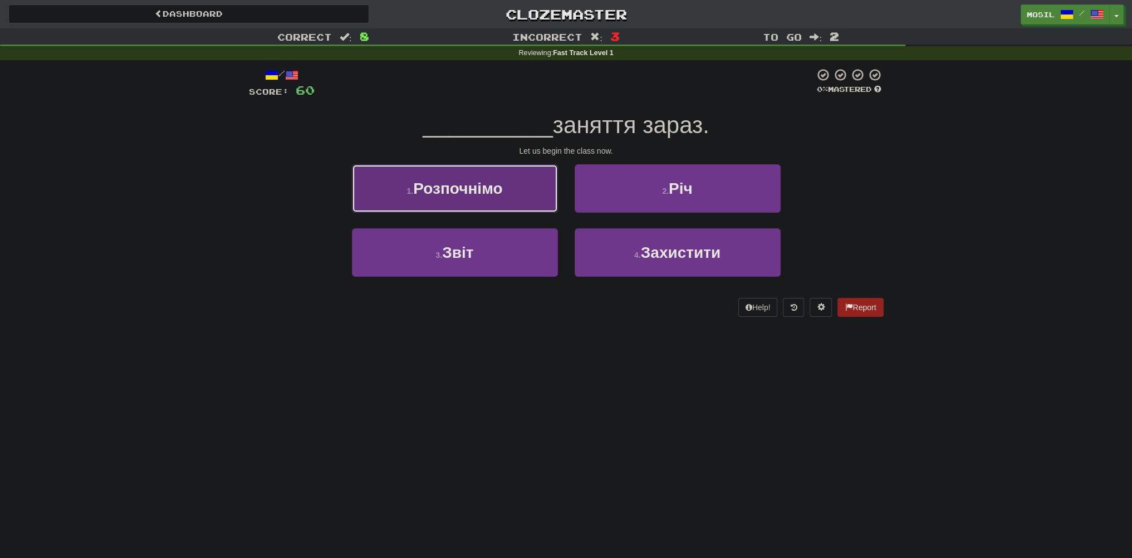
click at [528, 202] on button "1 . Розпочнімо" at bounding box center [455, 188] width 206 height 48
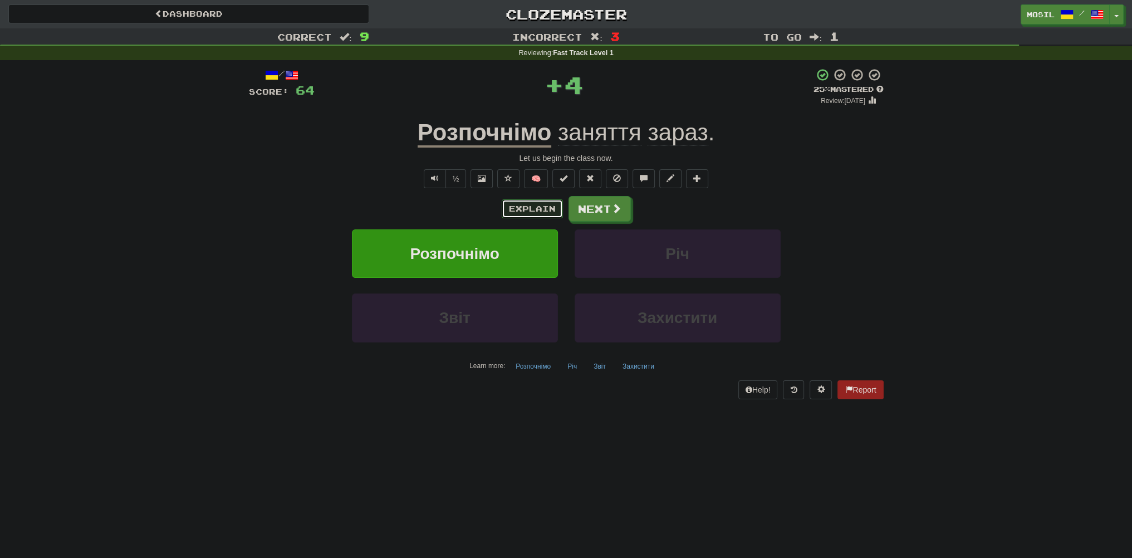
click at [545, 204] on button "Explain" at bounding box center [532, 208] width 61 height 19
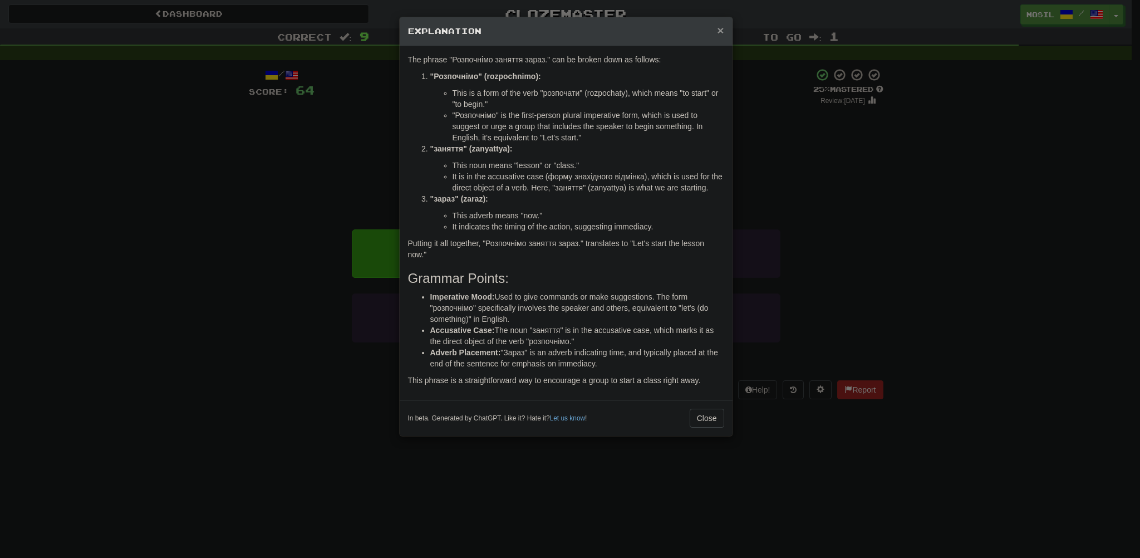
click at [722, 30] on span "×" at bounding box center [720, 30] width 7 height 13
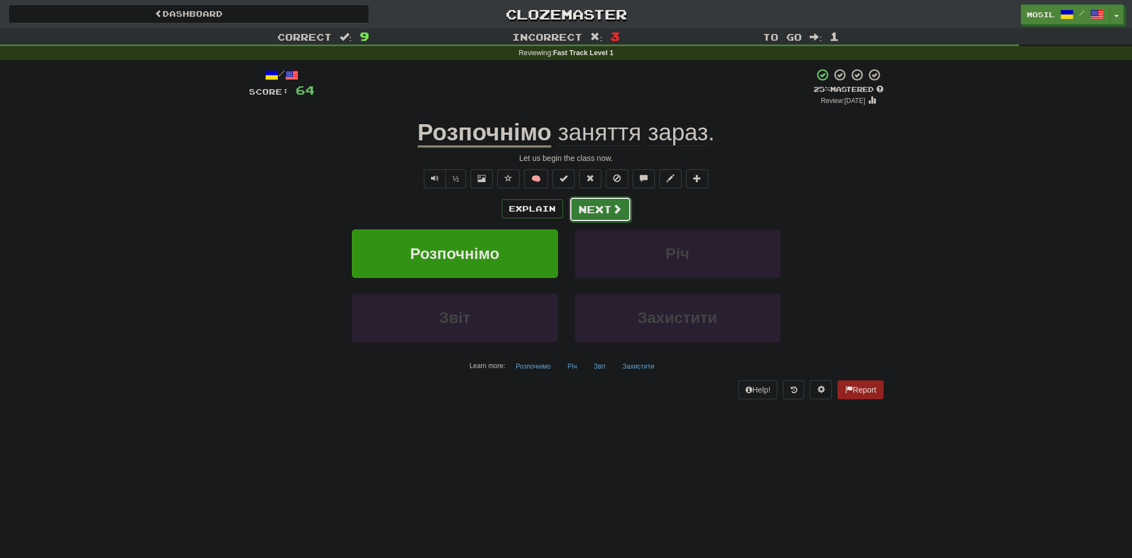
click at [595, 207] on button "Next" at bounding box center [600, 210] width 62 height 26
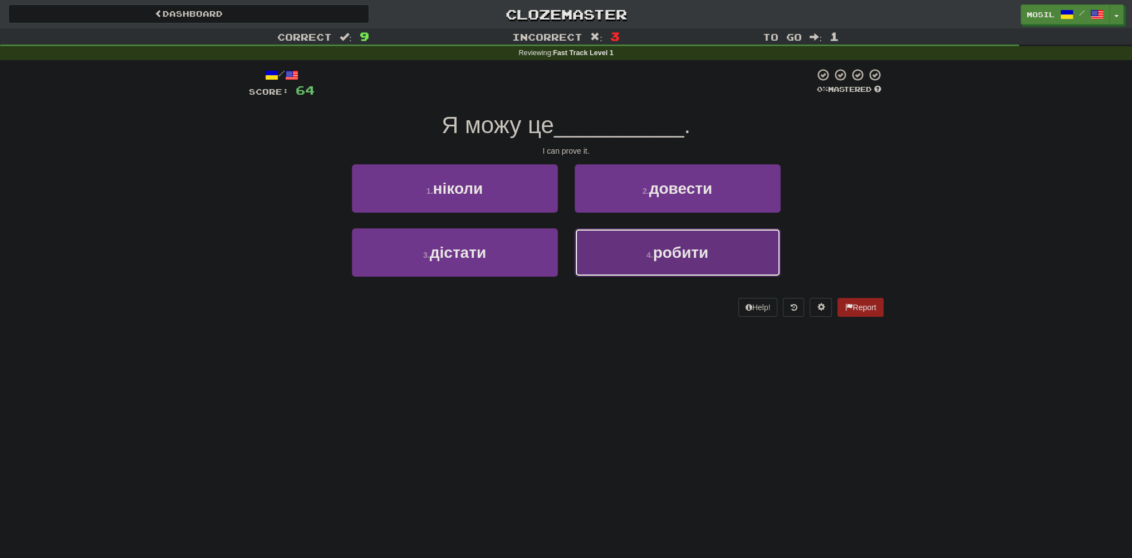
click at [603, 252] on button "4 . робити" at bounding box center [678, 252] width 206 height 48
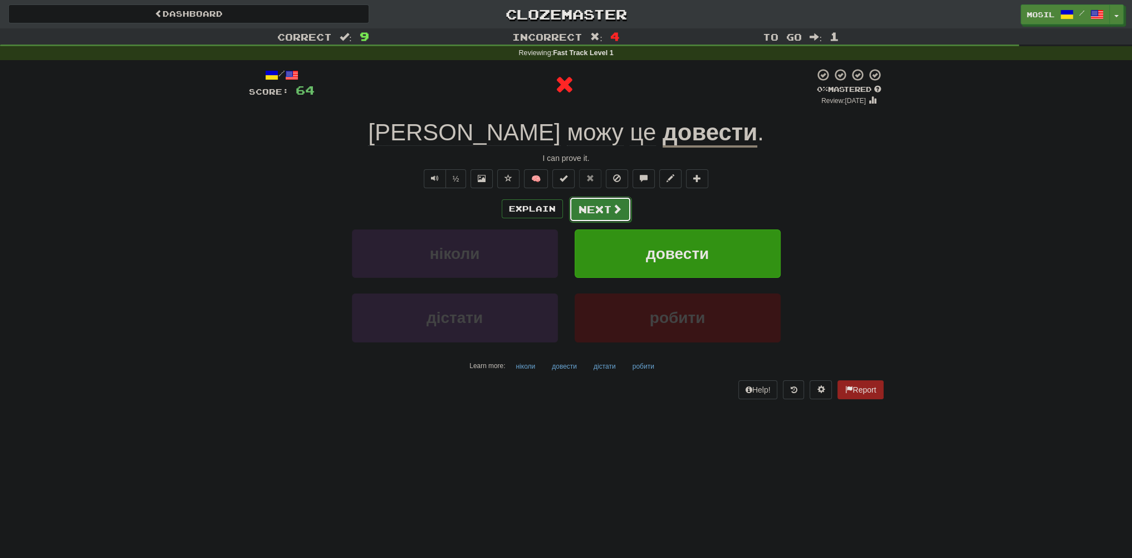
click at [605, 204] on button "Next" at bounding box center [600, 210] width 62 height 26
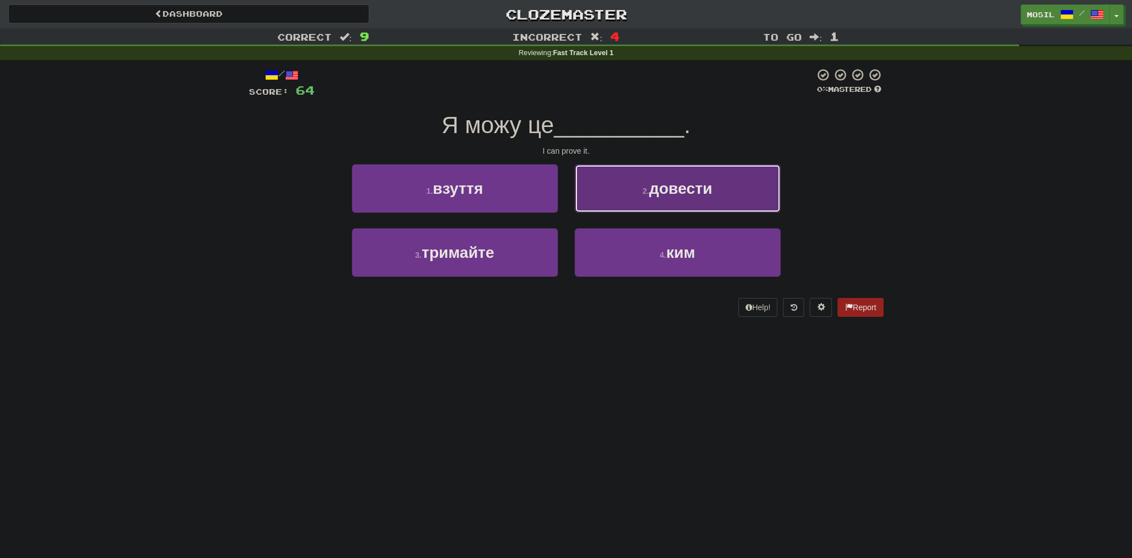
click at [599, 197] on button "2 . довести" at bounding box center [678, 188] width 206 height 48
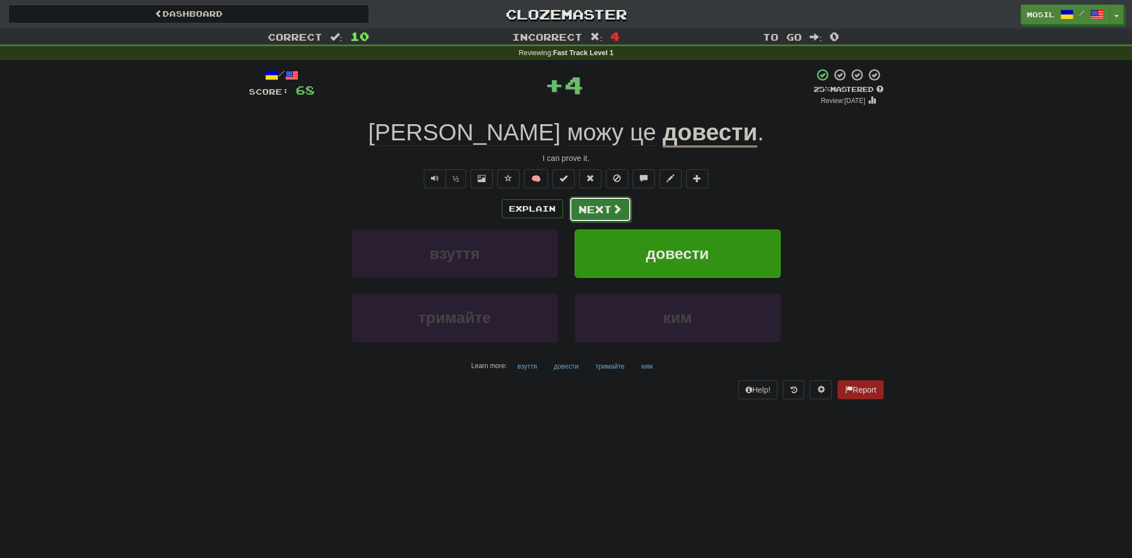
click at [597, 211] on button "Next" at bounding box center [600, 210] width 62 height 26
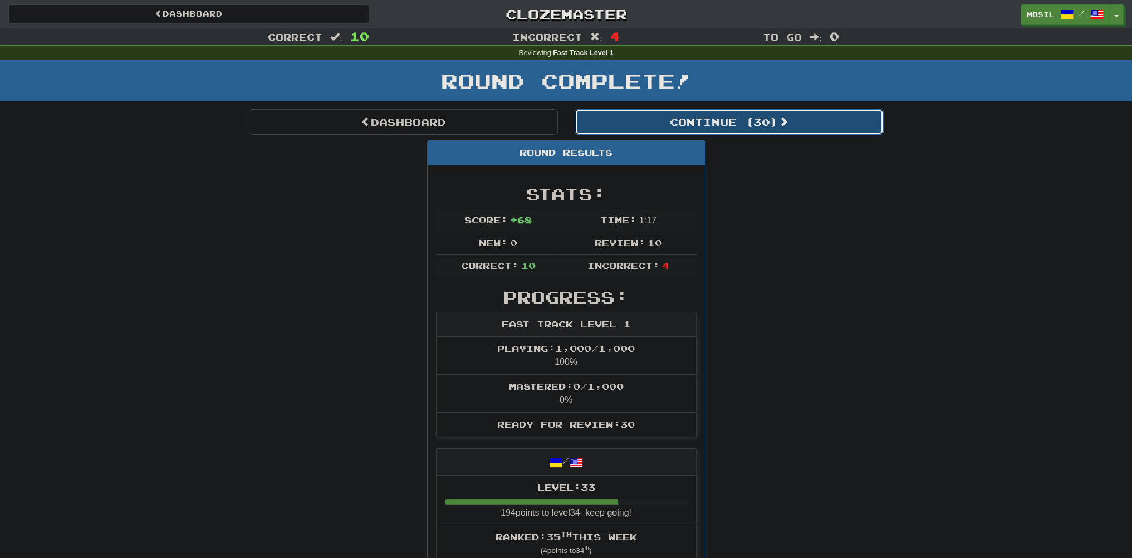
click at [679, 126] on button "Continue ( 30 )" at bounding box center [729, 122] width 309 height 26
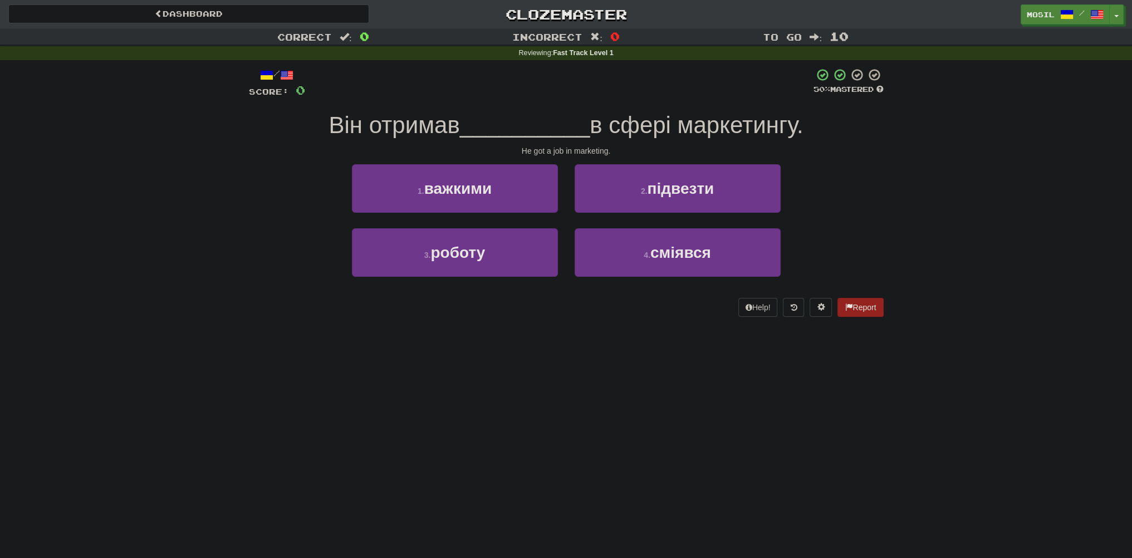
click at [164, 455] on div "Dashboard Clozemaster mosil / Toggle Dropdown Dashboard Leaderboard Activity Fe…" at bounding box center [566, 279] width 1132 height 558
drag, startPoint x: 139, startPoint y: 492, endPoint x: 129, endPoint y: 501, distance: 13.8
drag, startPoint x: 129, startPoint y: 501, endPoint x: 126, endPoint y: 508, distance: 8.0
drag, startPoint x: 126, startPoint y: 508, endPoint x: 121, endPoint y: 517, distance: 9.5
click at [120, 518] on div "Dashboard Clozemaster mosil / Toggle Dropdown Dashboard Leaderboard Activity Fe…" at bounding box center [566, 279] width 1132 height 558
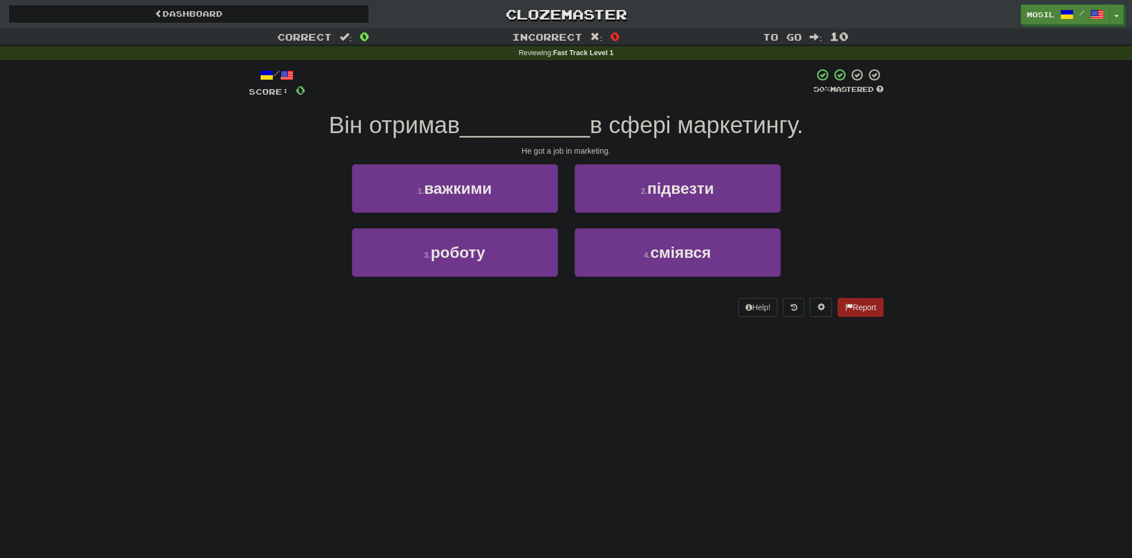
click at [202, 512] on div "Dashboard Clozemaster mosil / Toggle Dropdown Dashboard Leaderboard Activity Fe…" at bounding box center [566, 279] width 1132 height 558
drag, startPoint x: 195, startPoint y: 511, endPoint x: 223, endPoint y: 502, distance: 28.7
click at [195, 511] on div "Dashboard Clozemaster mosil / Toggle Dropdown Dashboard Leaderboard Activity Fe…" at bounding box center [566, 279] width 1132 height 558
click at [834, 498] on div "Dashboard Clozemaster mosil / Toggle Dropdown Dashboard Leaderboard Activity Fe…" at bounding box center [566, 279] width 1132 height 558
drag, startPoint x: 909, startPoint y: 505, endPoint x: 959, endPoint y: 512, distance: 50.6
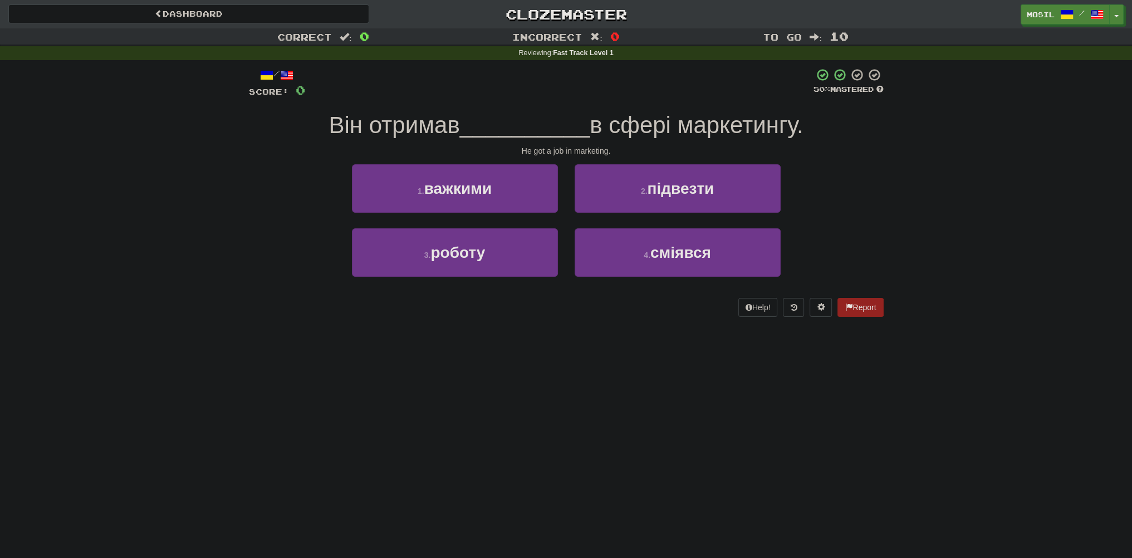
click at [912, 506] on div "Dashboard Clozemaster mosil / Toggle Dropdown Dashboard Leaderboard Activity Fe…" at bounding box center [566, 279] width 1132 height 558
drag, startPoint x: 959, startPoint y: 512, endPoint x: 985, endPoint y: 517, distance: 26.0
click at [962, 513] on div "Dashboard Clozemaster mosil / Toggle Dropdown Dashboard Leaderboard Activity Fe…" at bounding box center [566, 279] width 1132 height 558
drag, startPoint x: 985, startPoint y: 517, endPoint x: 996, endPoint y: 519, distance: 11.4
click at [986, 517] on div "Dashboard Clozemaster mosil / Toggle Dropdown Dashboard Leaderboard Activity Fe…" at bounding box center [566, 279] width 1132 height 558
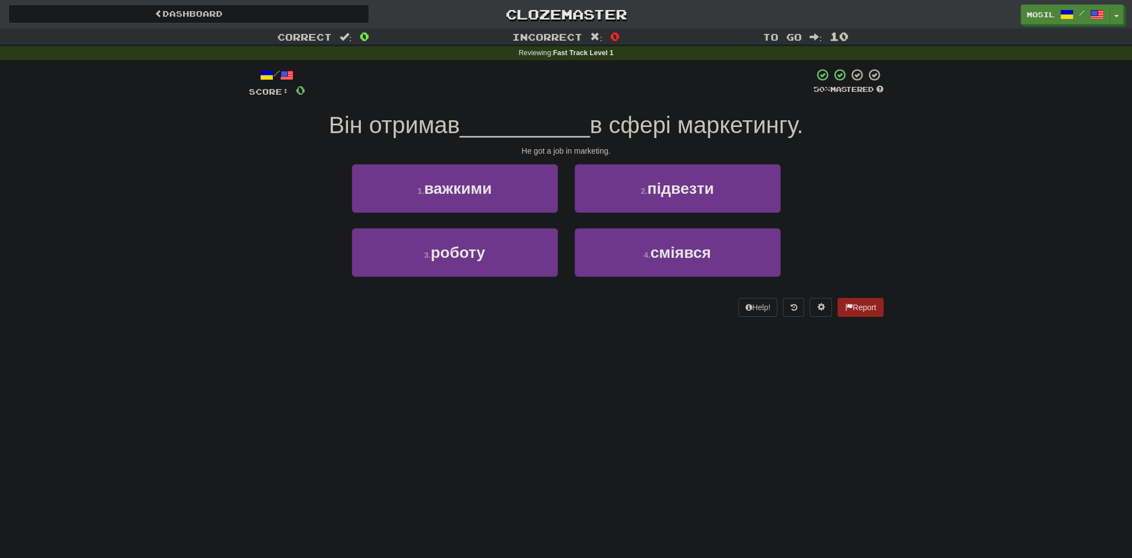
click at [996, 519] on div "Dashboard Clozemaster mosil / Toggle Dropdown Dashboard Leaderboard Activity Fe…" at bounding box center [566, 279] width 1132 height 558
drag, startPoint x: 695, startPoint y: 293, endPoint x: 630, endPoint y: 331, distance: 74.6
click at [637, 327] on div "/ Score: 0 50 % Mastered Він отримав __________ в сфері маркетингу. He got a jo…" at bounding box center [566, 196] width 635 height 272
drag, startPoint x: 615, startPoint y: 336, endPoint x: 551, endPoint y: 348, distance: 65.2
drag, startPoint x: 551, startPoint y: 348, endPoint x: 532, endPoint y: 356, distance: 20.0
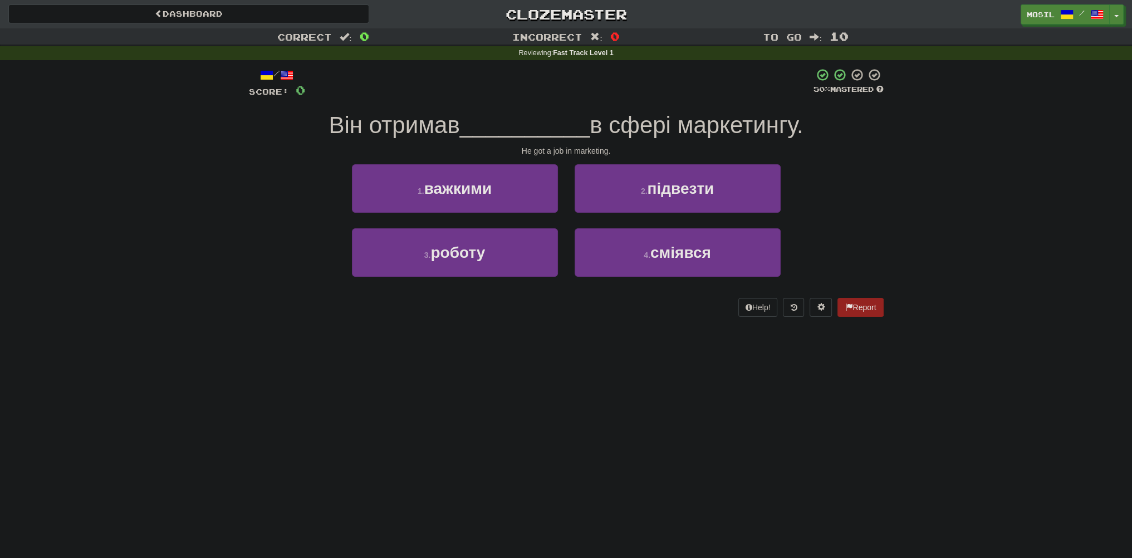
drag, startPoint x: 532, startPoint y: 356, endPoint x: 526, endPoint y: 364, distance: 10.4
click at [523, 360] on div "Dashboard Clozemaster mosil / Toggle Dropdown Dashboard Leaderboard Activity Fe…" at bounding box center [566, 279] width 1132 height 558
click at [547, 371] on div "Dashboard Clozemaster mosil / Toggle Dropdown Dashboard Leaderboard Activity Fe…" at bounding box center [566, 279] width 1132 height 558
drag, startPoint x: 562, startPoint y: 358, endPoint x: 555, endPoint y: 358, distance: 7.2
drag, startPoint x: 548, startPoint y: 360, endPoint x: 544, endPoint y: 365, distance: 6.3
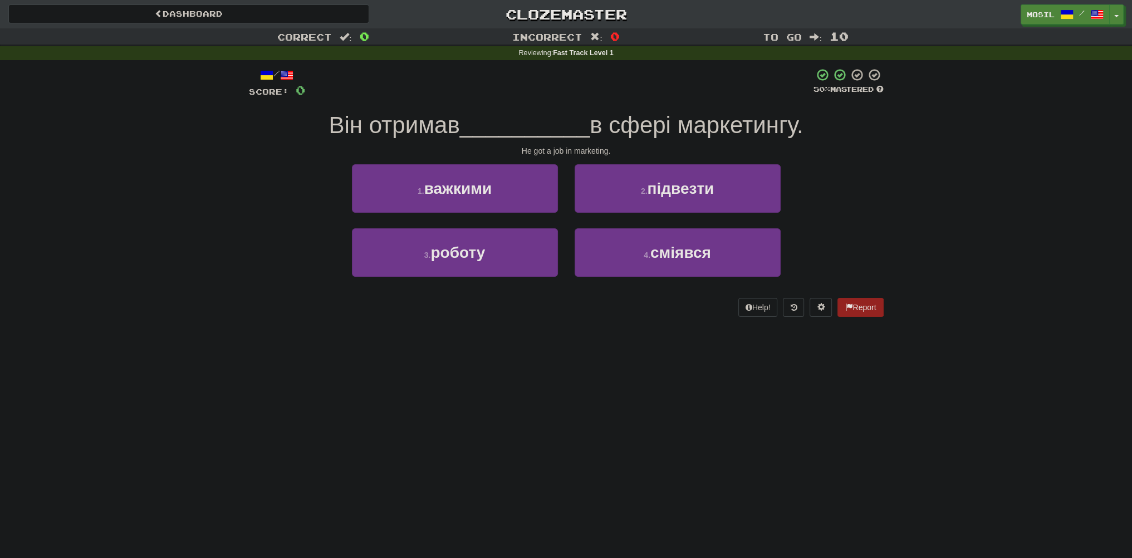
click at [543, 367] on div "Dashboard Clozemaster mosil / Toggle Dropdown Dashboard Leaderboard Activity Fe…" at bounding box center [566, 279] width 1132 height 558
click at [545, 371] on div "Dashboard Clozemaster mosil / Toggle Dropdown Dashboard Leaderboard Activity Fe…" at bounding box center [566, 279] width 1132 height 558
click at [543, 371] on div "Dashboard Clozemaster mosil / Toggle Dropdown Dashboard Leaderboard Activity Fe…" at bounding box center [566, 279] width 1132 height 558
click at [540, 373] on div "Dashboard Clozemaster mosil / Toggle Dropdown Dashboard Leaderboard Activity Fe…" at bounding box center [566, 279] width 1132 height 558
click at [537, 373] on div "Dashboard Clozemaster mosil / Toggle Dropdown Dashboard Leaderboard Activity Fe…" at bounding box center [566, 279] width 1132 height 558
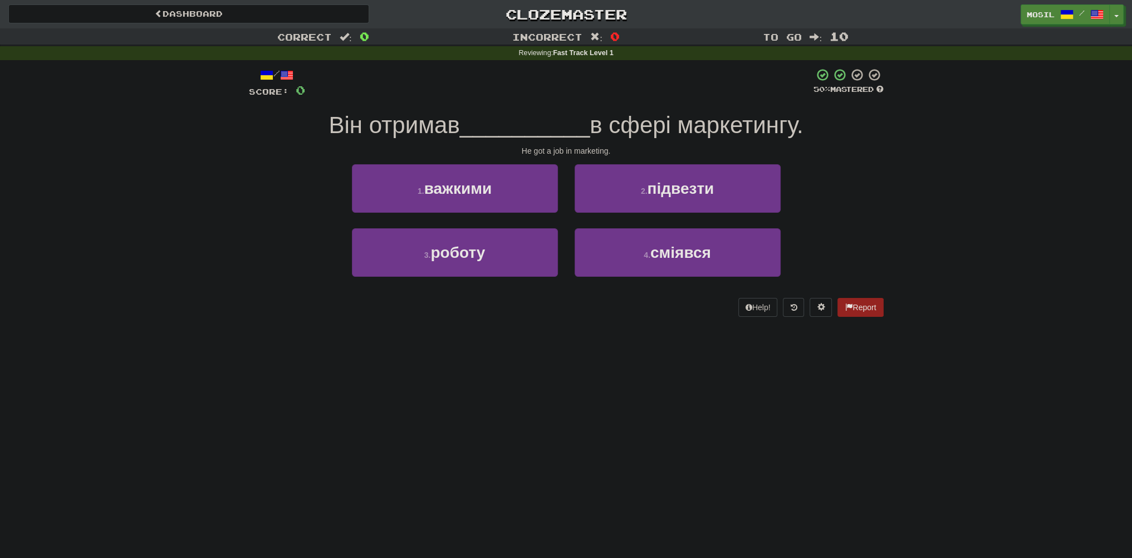
click at [535, 371] on div "Dashboard Clozemaster mosil / Toggle Dropdown Dashboard Leaderboard Activity Fe…" at bounding box center [566, 279] width 1132 height 558
click at [537, 369] on div "Dashboard Clozemaster mosil / Toggle Dropdown Dashboard Leaderboard Activity Fe…" at bounding box center [566, 279] width 1132 height 558
click at [537, 368] on div "Dashboard Clozemaster mosil / Toggle Dropdown Dashboard Leaderboard Activity Fe…" at bounding box center [566, 279] width 1132 height 558
click at [538, 365] on div "Dashboard Clozemaster mosil / Toggle Dropdown Dashboard Leaderboard Activity Fe…" at bounding box center [566, 279] width 1132 height 558
click at [540, 364] on div "Dashboard Clozemaster mosil / Toggle Dropdown Dashboard Leaderboard Activity Fe…" at bounding box center [566, 279] width 1132 height 558
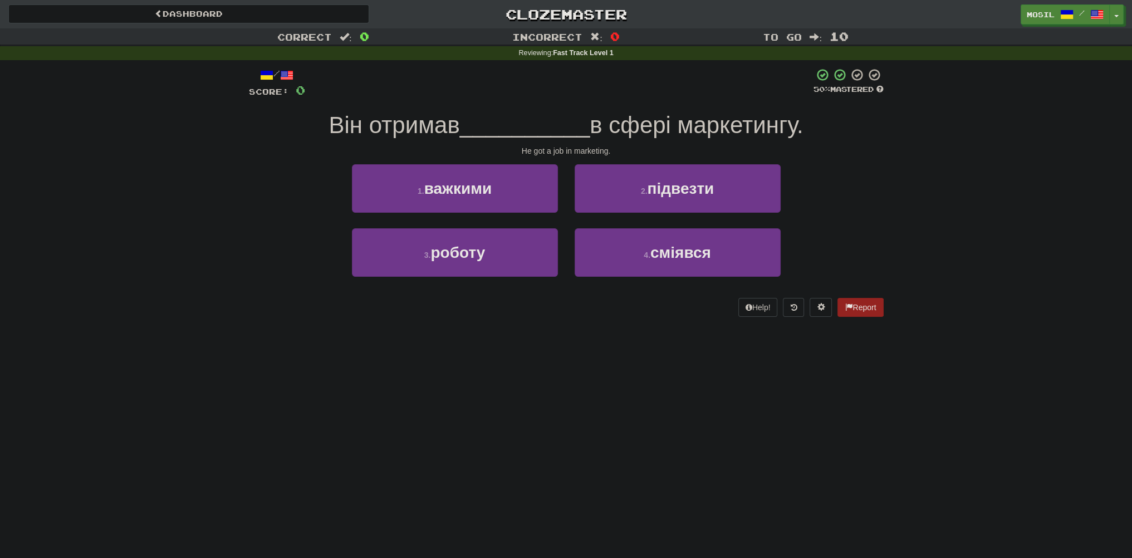
click at [543, 361] on div "Dashboard Clozemaster mosil / Toggle Dropdown Dashboard Leaderboard Activity Fe…" at bounding box center [566, 279] width 1132 height 558
click at [552, 361] on div "Dashboard Clozemaster mosil / Toggle Dropdown Dashboard Leaderboard Activity Fe…" at bounding box center [566, 279] width 1132 height 558
click at [552, 360] on div "Dashboard Clozemaster mosil / Toggle Dropdown Dashboard Leaderboard Activity Fe…" at bounding box center [566, 279] width 1132 height 558
click at [543, 354] on div "Dashboard Clozemaster mosil / Toggle Dropdown Dashboard Leaderboard Activity Fe…" at bounding box center [566, 279] width 1132 height 558
click at [546, 354] on div "Dashboard Clozemaster mosil / Toggle Dropdown Dashboard Leaderboard Activity Fe…" at bounding box center [566, 279] width 1132 height 558
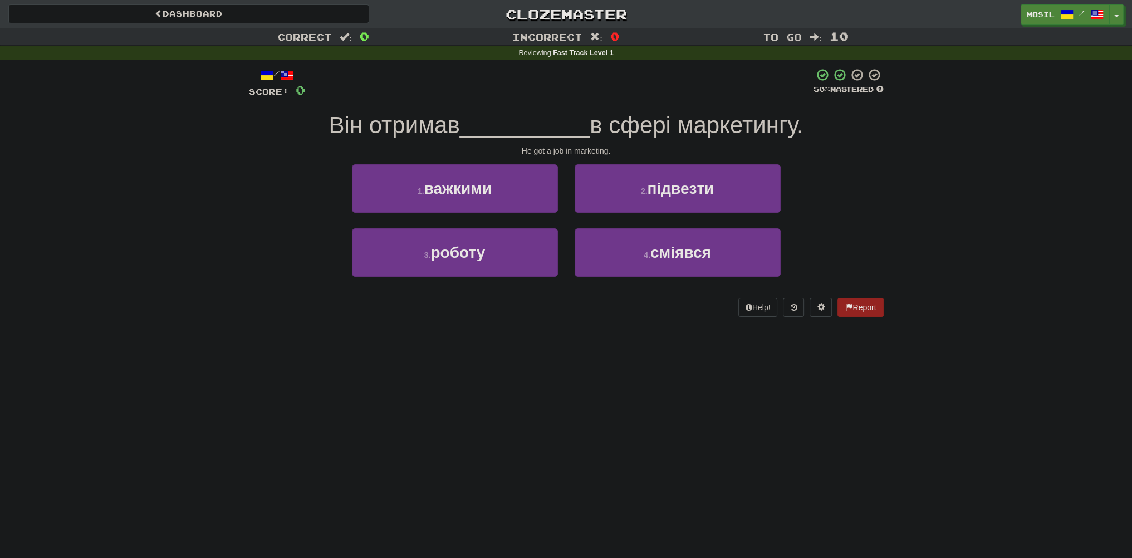
click at [552, 352] on div "Dashboard Clozemaster mosil / Toggle Dropdown Dashboard Leaderboard Activity Fe…" at bounding box center [566, 279] width 1132 height 558
click at [565, 355] on div "Dashboard Clozemaster mosil / Toggle Dropdown Dashboard Leaderboard Activity Fe…" at bounding box center [566, 279] width 1132 height 558
drag, startPoint x: 565, startPoint y: 355, endPoint x: 564, endPoint y: 347, distance: 8.4
click at [565, 355] on div "Dashboard Clozemaster mosil / Toggle Dropdown Dashboard Leaderboard Activity Fe…" at bounding box center [566, 279] width 1132 height 558
click at [564, 347] on div "Dashboard Clozemaster mosil / Toggle Dropdown Dashboard Leaderboard Activity Fe…" at bounding box center [566, 279] width 1132 height 558
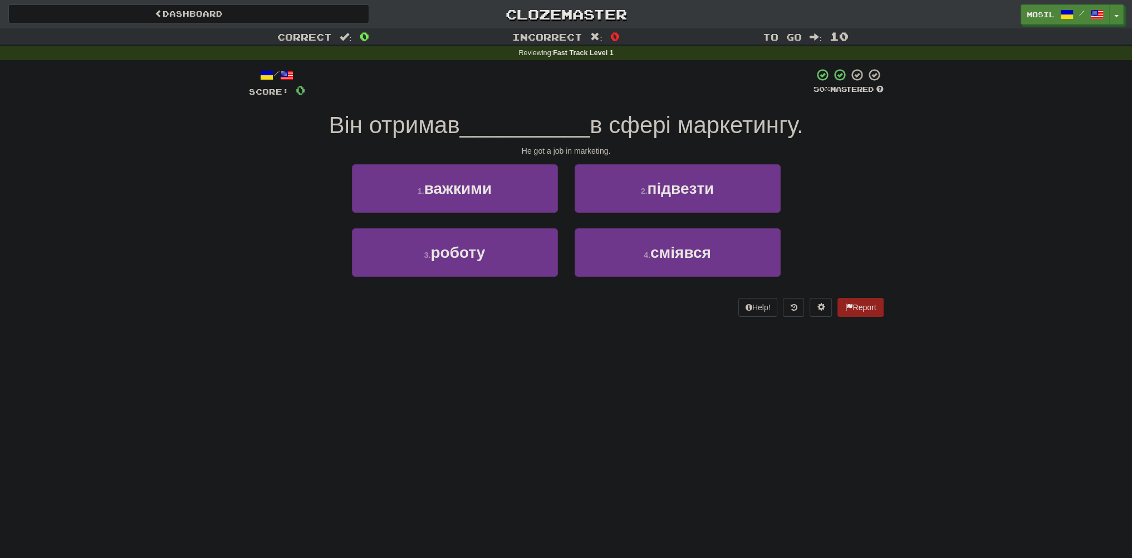
click at [561, 346] on div "Dashboard Clozemaster mosil / Toggle Dropdown Dashboard Leaderboard Activity Fe…" at bounding box center [566, 279] width 1132 height 558
click at [562, 346] on div "Dashboard Clozemaster mosil / Toggle Dropdown Dashboard Leaderboard Activity Fe…" at bounding box center [566, 279] width 1132 height 558
click at [562, 347] on div "Dashboard Clozemaster mosil / Toggle Dropdown Dashboard Leaderboard Activity Fe…" at bounding box center [566, 279] width 1132 height 558
click at [561, 347] on div "Dashboard Clozemaster mosil / Toggle Dropdown Dashboard Leaderboard Activity Fe…" at bounding box center [566, 279] width 1132 height 558
click at [557, 345] on div "Dashboard Clozemaster mosil / Toggle Dropdown Dashboard Leaderboard Activity Fe…" at bounding box center [566, 279] width 1132 height 558
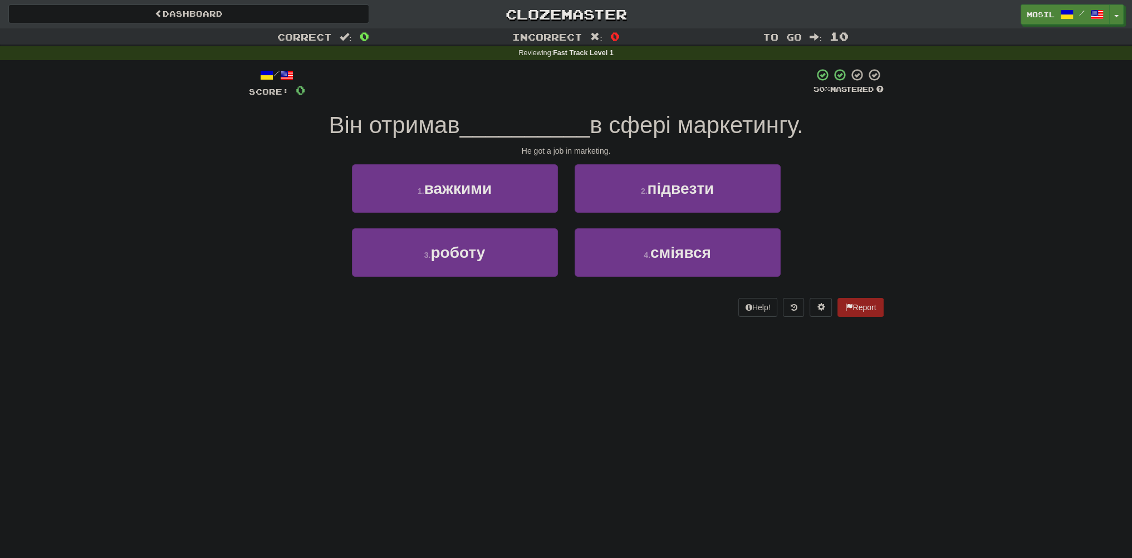
click at [557, 345] on div "Dashboard Clozemaster mosil / Toggle Dropdown Dashboard Leaderboard Activity Fe…" at bounding box center [566, 279] width 1132 height 558
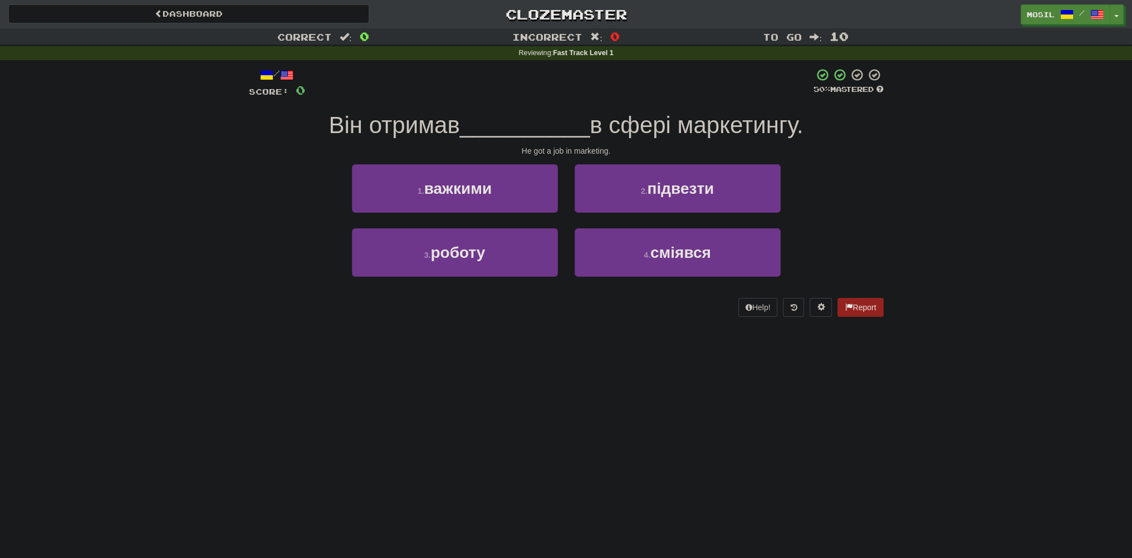
click at [557, 345] on div "Dashboard Clozemaster mosil / Toggle Dropdown Dashboard Leaderboard Activity Fe…" at bounding box center [566, 279] width 1132 height 558
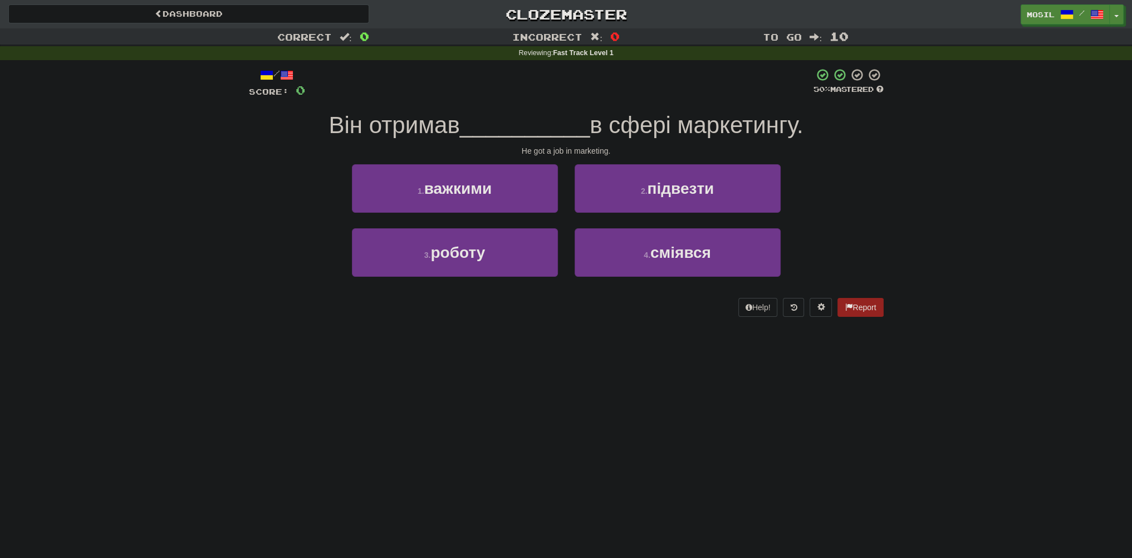
click at [543, 320] on div "/ Score: 0 50 % Mastered Він отримав __________ в сфері маркетингу. He got a jo…" at bounding box center [566, 196] width 635 height 272
click at [595, 322] on div "/ Score: 0 50 % Mastered Він отримав __________ в сфері маркетингу. He got a jo…" at bounding box center [566, 196] width 635 height 272
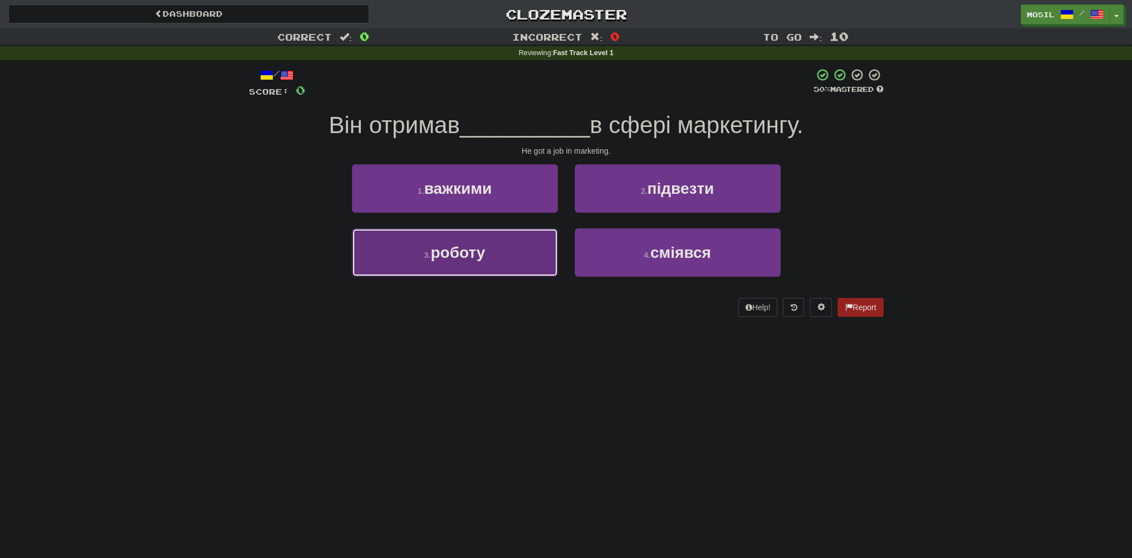
click at [530, 244] on button "3 . роботу" at bounding box center [455, 252] width 206 height 48
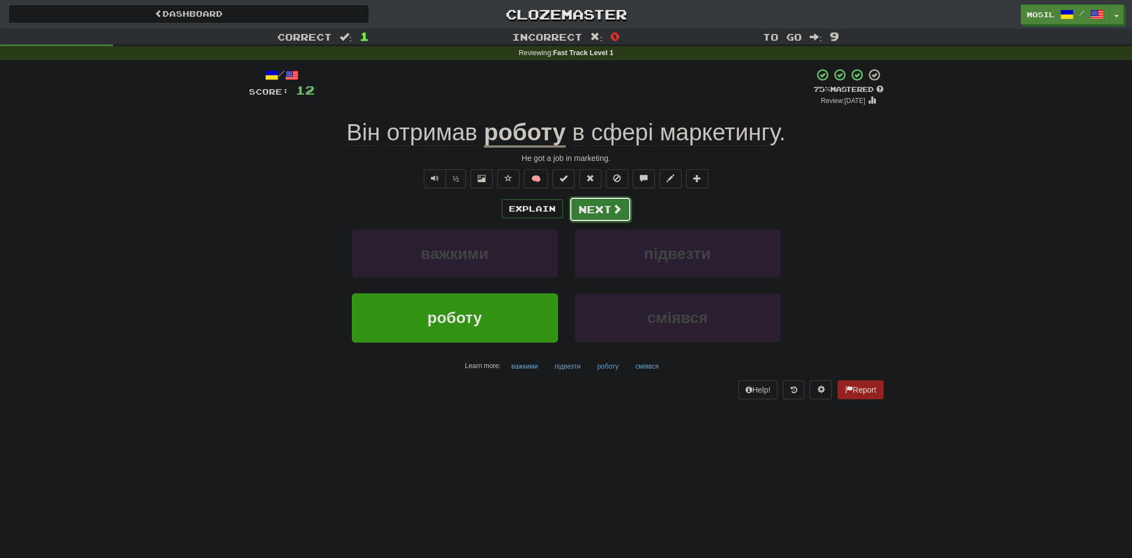
click at [605, 213] on button "Next" at bounding box center [600, 210] width 62 height 26
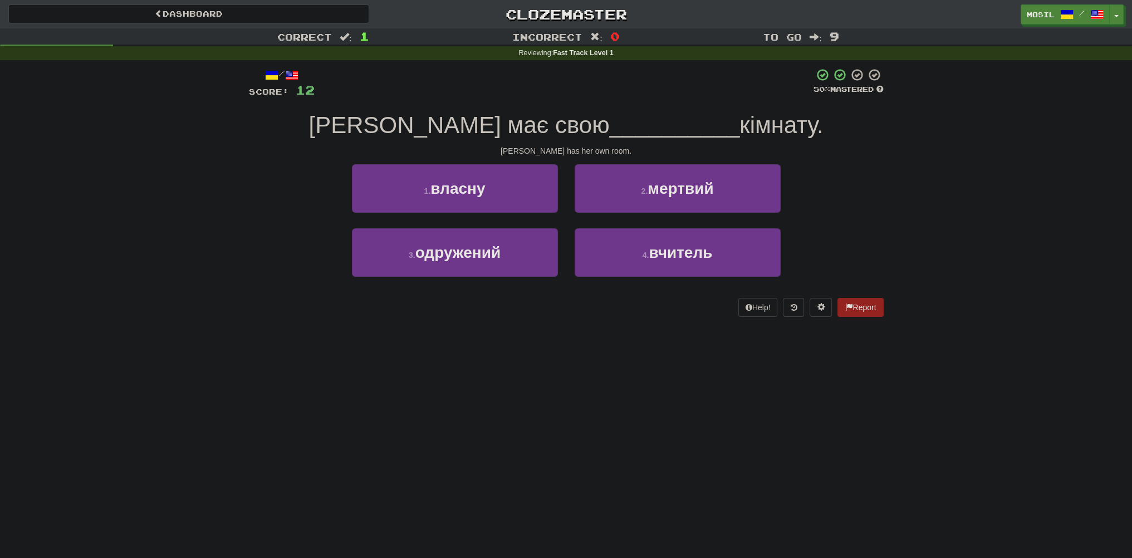
drag, startPoint x: 131, startPoint y: 522, endPoint x: 123, endPoint y: 529, distance: 11.5
click at [123, 529] on div "Dashboard Clozemaster mosil / Toggle Dropdown Dashboard Leaderboard Activity Fe…" at bounding box center [566, 279] width 1132 height 558
drag, startPoint x: 497, startPoint y: 374, endPoint x: 468, endPoint y: 390, distance: 32.9
drag, startPoint x: 468, startPoint y: 390, endPoint x: 463, endPoint y: 396, distance: 7.9
click at [461, 397] on div "Dashboard Clozemaster mosil / Toggle Dropdown Dashboard Leaderboard Activity Fe…" at bounding box center [566, 279] width 1132 height 558
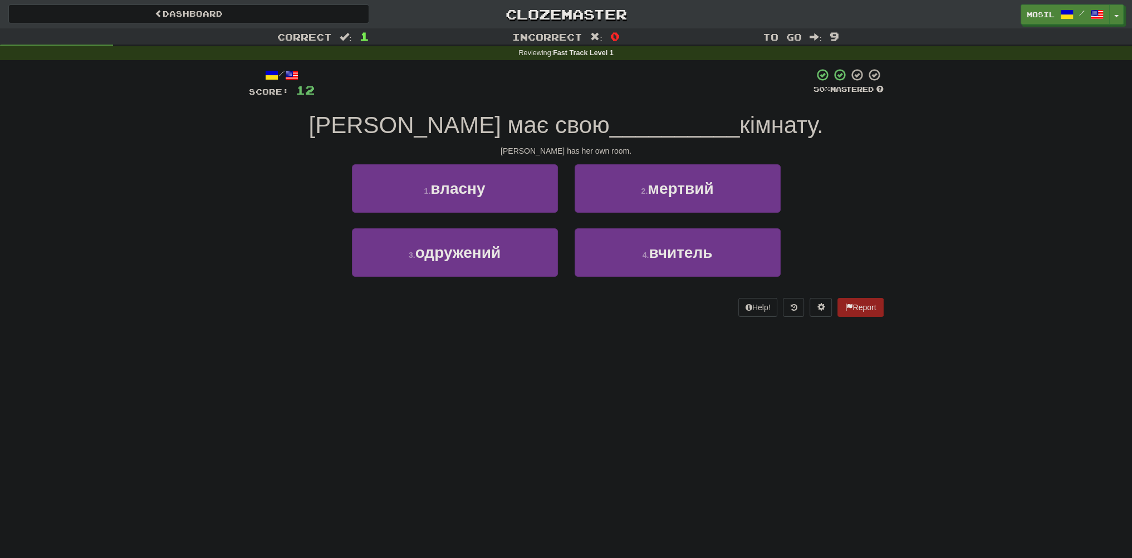
click at [493, 374] on div "Dashboard Clozemaster mosil / Toggle Dropdown Dashboard Leaderboard Activity Fe…" at bounding box center [566, 279] width 1132 height 558
click at [520, 374] on div "Dashboard Clozemaster mosil / Toggle Dropdown Dashboard Leaderboard Activity Fe…" at bounding box center [566, 279] width 1132 height 558
click at [531, 361] on div "Dashboard Clozemaster mosil / Toggle Dropdown Dashboard Leaderboard Activity Fe…" at bounding box center [566, 279] width 1132 height 558
click at [531, 357] on div "Dashboard Clozemaster mosil / Toggle Dropdown Dashboard Leaderboard Activity Fe…" at bounding box center [566, 279] width 1132 height 558
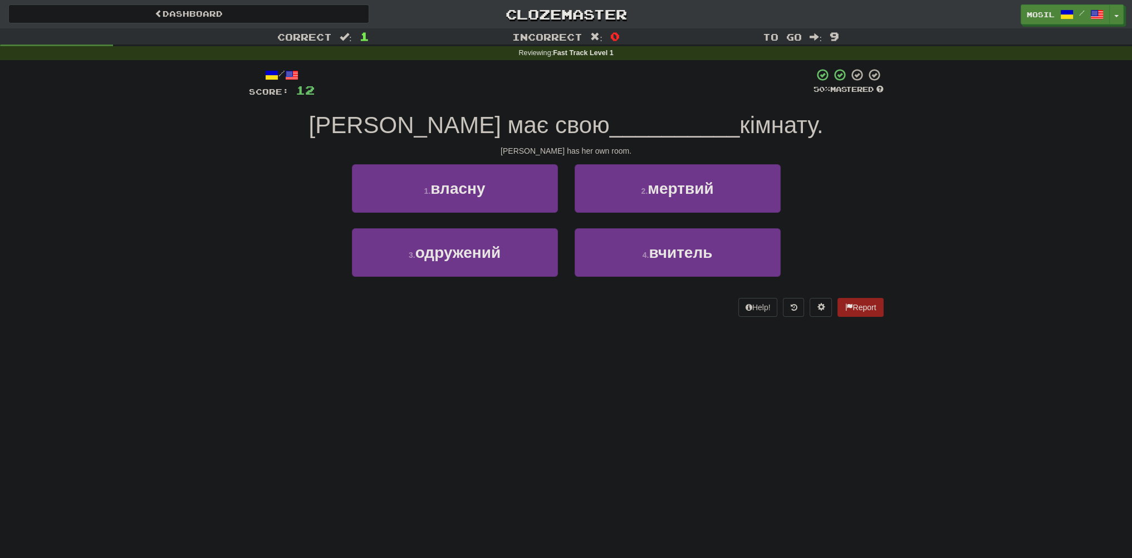
click at [528, 350] on div "Dashboard Clozemaster mosil / Toggle Dropdown Dashboard Leaderboard Activity Fe…" at bounding box center [566, 279] width 1132 height 558
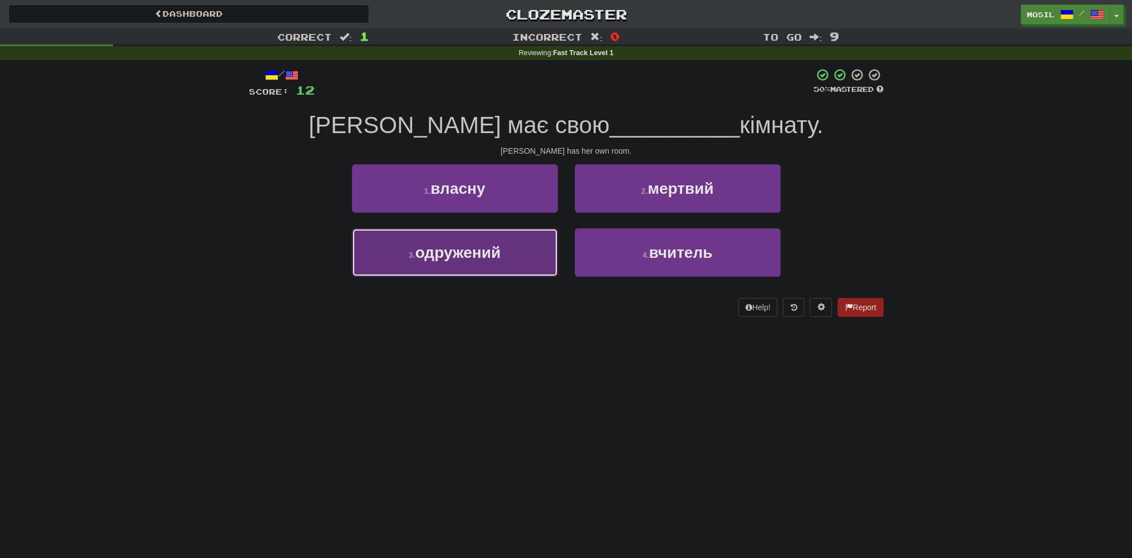
click at [509, 275] on button "3 . одружений" at bounding box center [455, 252] width 206 height 48
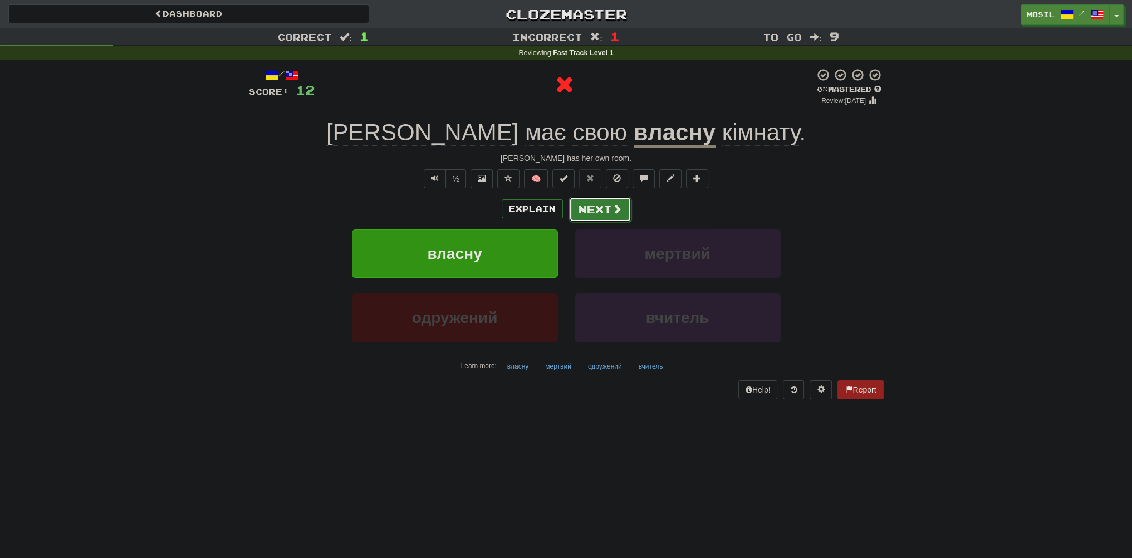
click at [593, 218] on button "Next" at bounding box center [600, 210] width 62 height 26
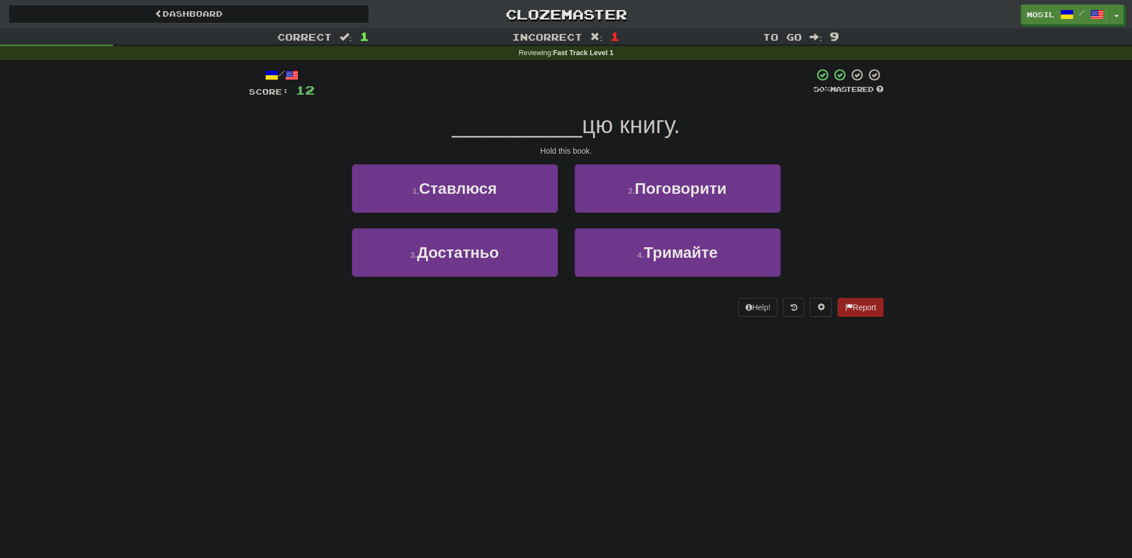
drag, startPoint x: 332, startPoint y: 231, endPoint x: 256, endPoint y: 210, distance: 78.5
click at [256, 210] on div "1 . Ставлюся 2 . Поговорити" at bounding box center [566, 196] width 668 height 64
click at [251, 209] on div "1 . Ставлюся 2 . Поговорити" at bounding box center [566, 196] width 668 height 64
click at [245, 201] on div "/ Score: 12 50 % Mastered __________ цю книгу. Hold this book. 1 . Ставлюся 2 .…" at bounding box center [566, 196] width 651 height 272
click at [245, 204] on div "/ Score: 12 50 % Mastered __________ цю книгу. Hold this book. 1 . Ставлюся 2 .…" at bounding box center [566, 196] width 651 height 272
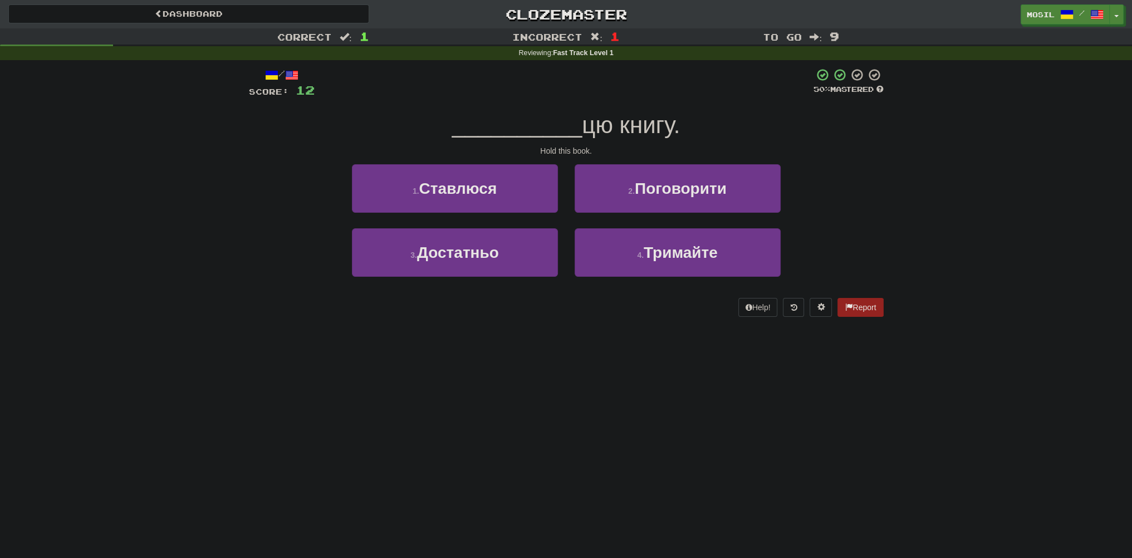
click at [245, 204] on div "/ Score: 12 50 % Mastered __________ цю книгу. Hold this book. 1 . Ставлюся 2 .…" at bounding box center [566, 196] width 651 height 272
click at [245, 201] on div "/ Score: 12 50 % Mastered __________ цю книгу. Hold this book. 1 . Ставлюся 2 .…" at bounding box center [566, 196] width 651 height 272
click at [245, 200] on div "/ Score: 12 50 % Mastered __________ цю книгу. Hold this book. 1 . Ставлюся 2 .…" at bounding box center [566, 196] width 651 height 272
click at [245, 198] on div "/ Score: 12 50 % Mastered __________ цю книгу. Hold this book. 1 . Ставлюся 2 .…" at bounding box center [566, 196] width 651 height 272
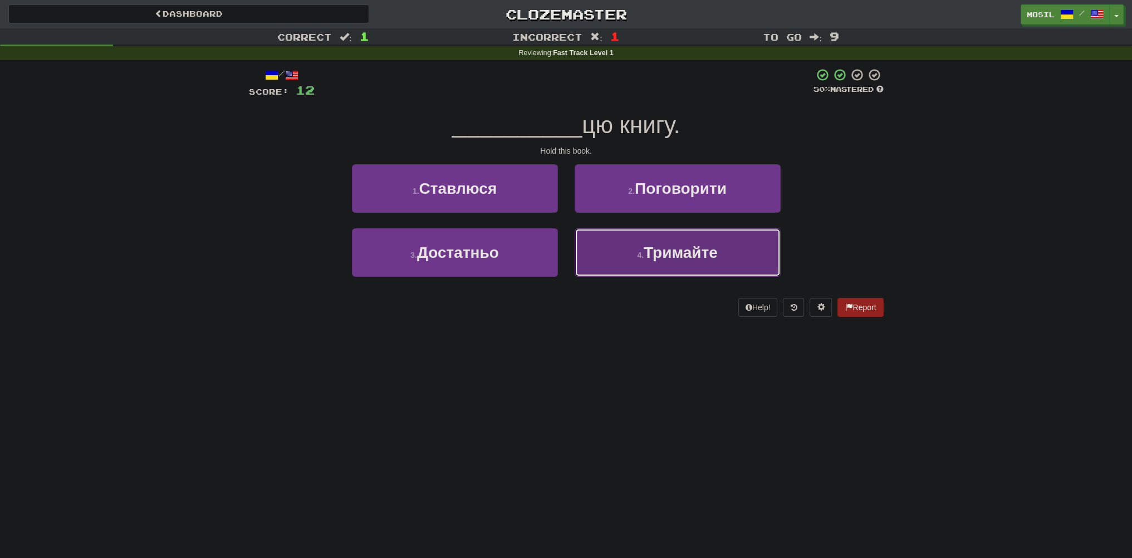
click at [646, 270] on button "4 . Тримайте" at bounding box center [678, 252] width 206 height 48
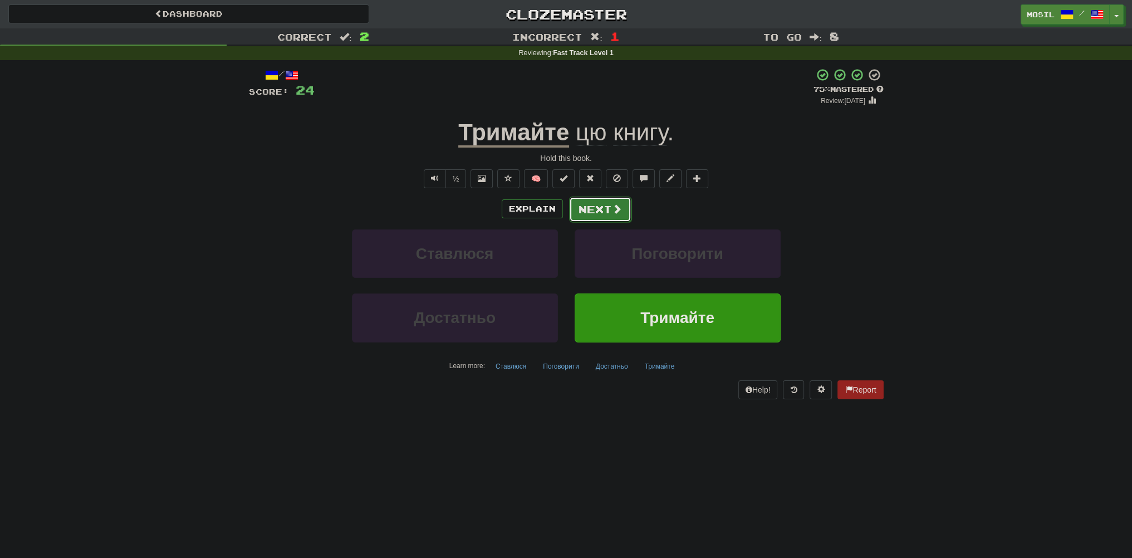
click at [596, 205] on button "Next" at bounding box center [600, 210] width 62 height 26
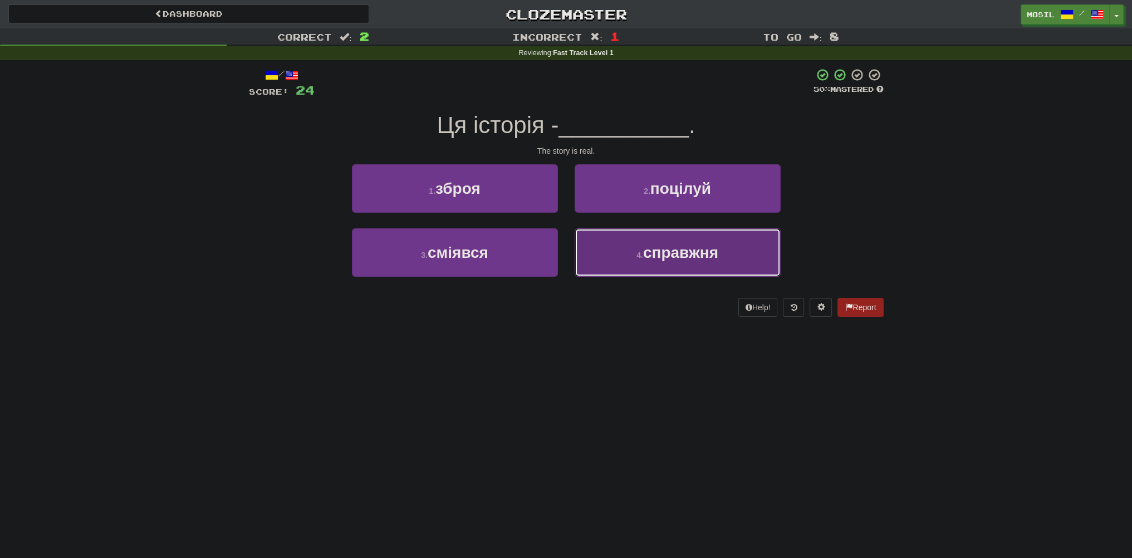
click at [593, 246] on button "4 . справжня" at bounding box center [678, 252] width 206 height 48
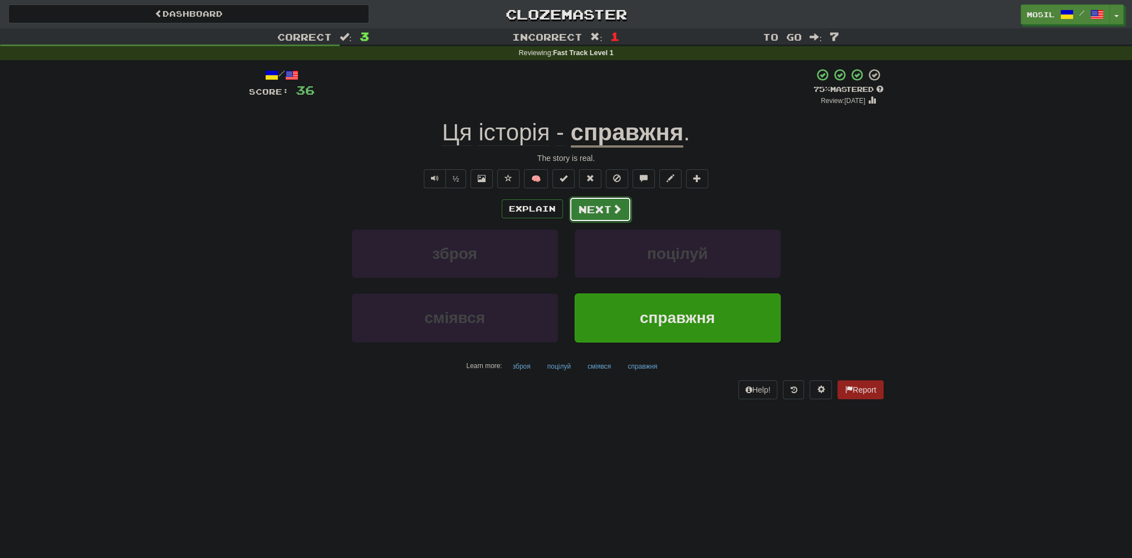
click at [595, 212] on button "Next" at bounding box center [600, 210] width 62 height 26
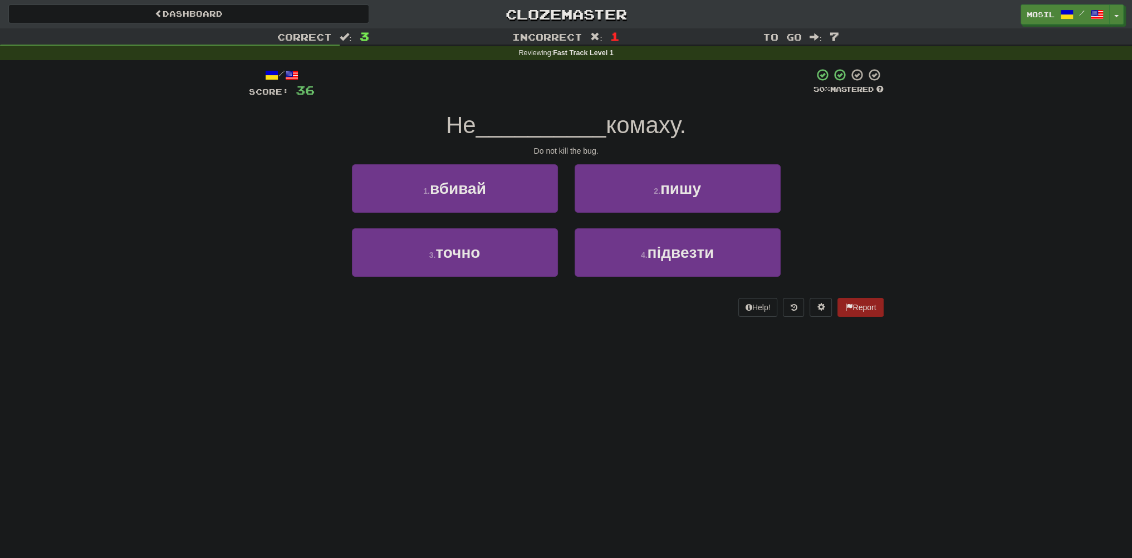
drag, startPoint x: 212, startPoint y: 347, endPoint x: 183, endPoint y: 359, distance: 31.4
drag, startPoint x: 183, startPoint y: 359, endPoint x: 169, endPoint y: 374, distance: 20.1
click at [178, 361] on div "Dashboard Clozemaster mosil / Toggle Dropdown Dashboard Leaderboard Activity Fe…" at bounding box center [566, 279] width 1132 height 558
drag, startPoint x: 252, startPoint y: 432, endPoint x: 255, endPoint y: 426, distance: 6.5
click at [252, 432] on div "Dashboard Clozemaster mosil / Toggle Dropdown Dashboard Leaderboard Activity Fe…" at bounding box center [566, 279] width 1132 height 558
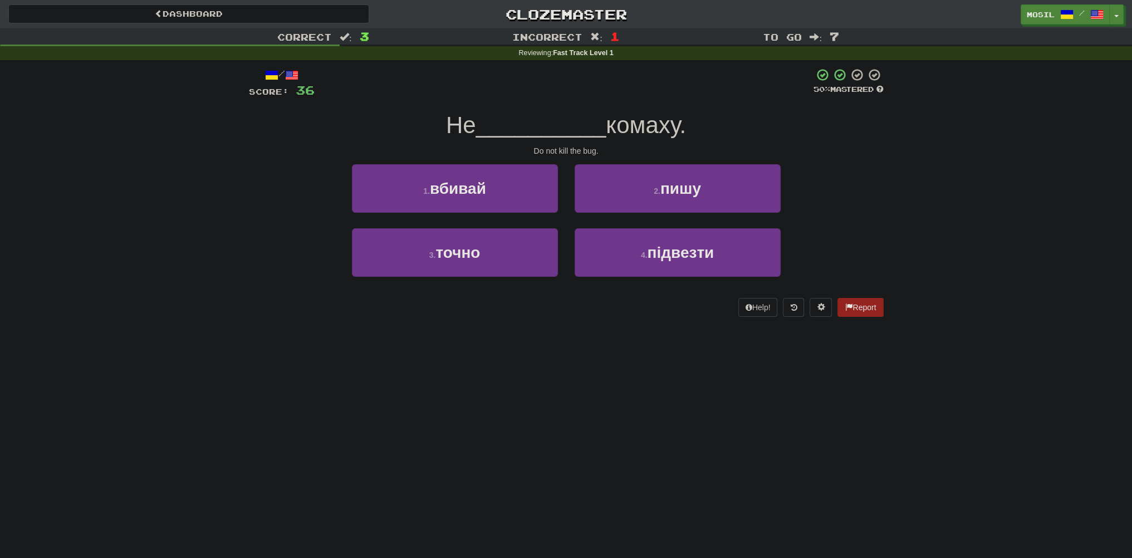
click at [236, 165] on div "Correct : 3 Incorrect : 1 To go : 7 Reviewing : Fast Track Level 1 / Score: 36 …" at bounding box center [566, 180] width 1132 height 304
click at [227, 169] on div "Correct : 3 Incorrect : 1 To go : 7 Reviewing : Fast Track Level 1 / Score: 36 …" at bounding box center [566, 180] width 1132 height 304
click at [228, 169] on div "Correct : 3 Incorrect : 1 To go : 7 Reviewing : Fast Track Level 1 / Score: 36 …" at bounding box center [566, 180] width 1132 height 304
click at [232, 168] on div "Correct : 3 Incorrect : 1 To go : 7 Reviewing : Fast Track Level 1 / Score: 36 …" at bounding box center [566, 180] width 1132 height 304
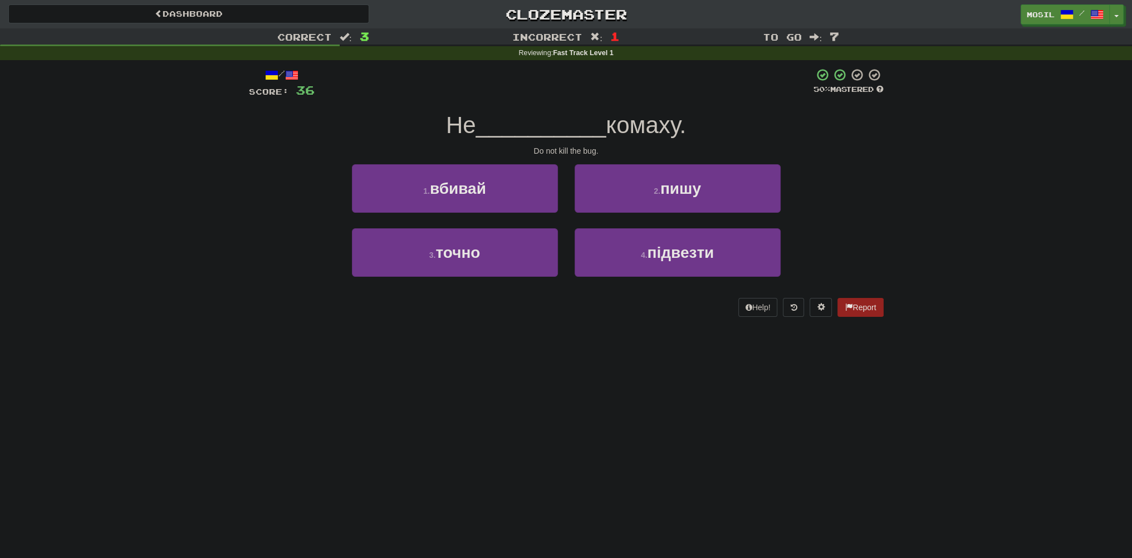
click at [232, 167] on div "Correct : 3 Incorrect : 1 To go : 7 Reviewing : Fast Track Level 1 / Score: 36 …" at bounding box center [566, 180] width 1132 height 304
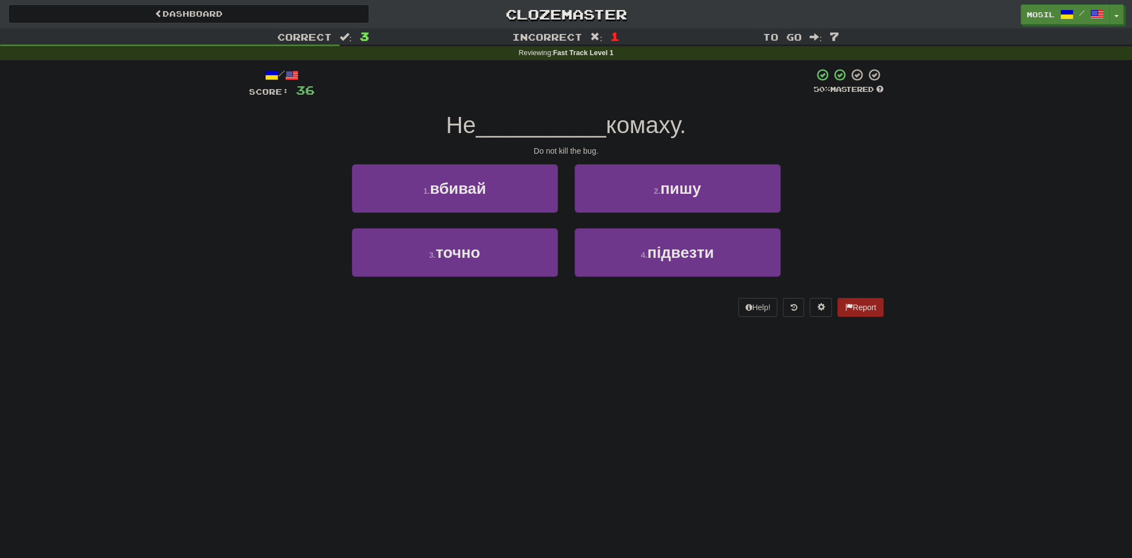
click at [232, 167] on div "Correct : 3 Incorrect : 1 To go : 7 Reviewing : Fast Track Level 1 / Score: 36 …" at bounding box center [566, 180] width 1132 height 304
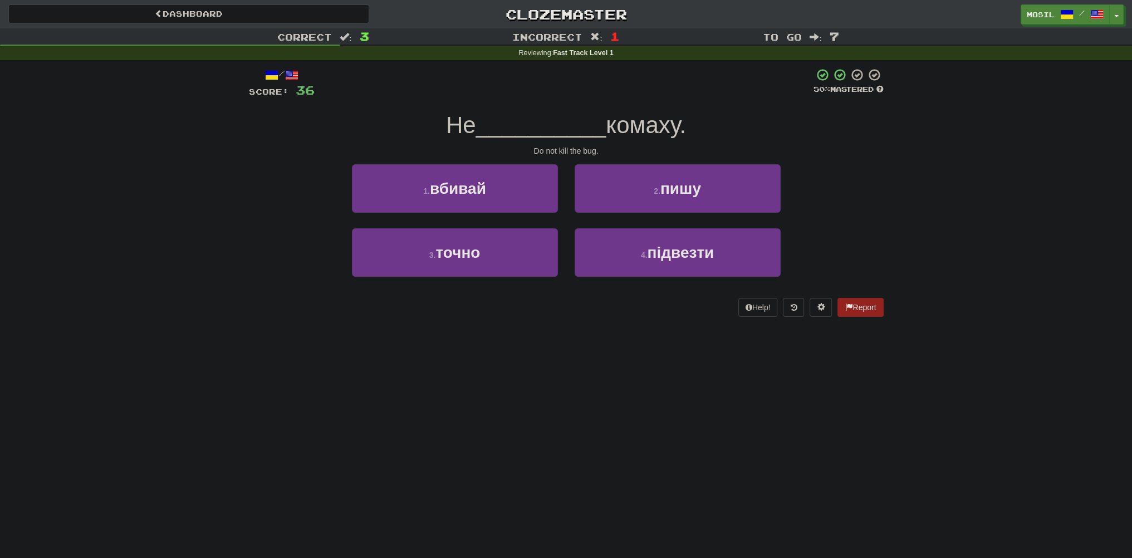
click at [232, 167] on div "Correct : 3 Incorrect : 1 To go : 7 Reviewing : Fast Track Level 1 / Score: 36 …" at bounding box center [566, 180] width 1132 height 304
click at [234, 163] on div "Correct : 3 Incorrect : 1 To go : 7 Reviewing : Fast Track Level 1 / Score: 36 …" at bounding box center [566, 180] width 1132 height 304
click at [235, 161] on div "Correct : 3 Incorrect : 1 To go : 7 Reviewing : Fast Track Level 1 / Score: 36 …" at bounding box center [566, 180] width 1132 height 304
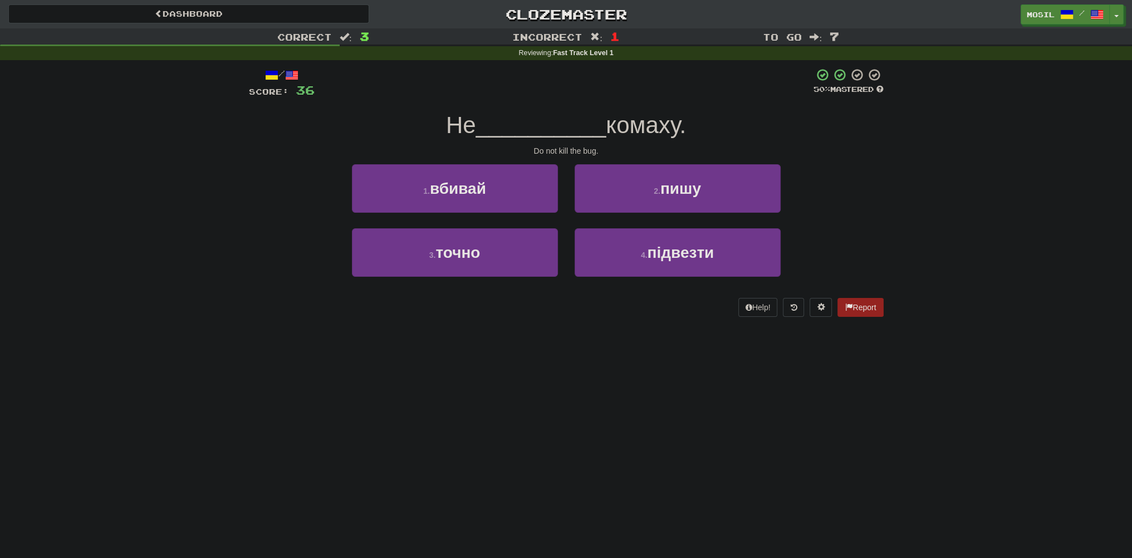
click at [235, 161] on div "Correct : 3 Incorrect : 1 To go : 7 Reviewing : Fast Track Level 1 / Score: 36 …" at bounding box center [566, 180] width 1132 height 304
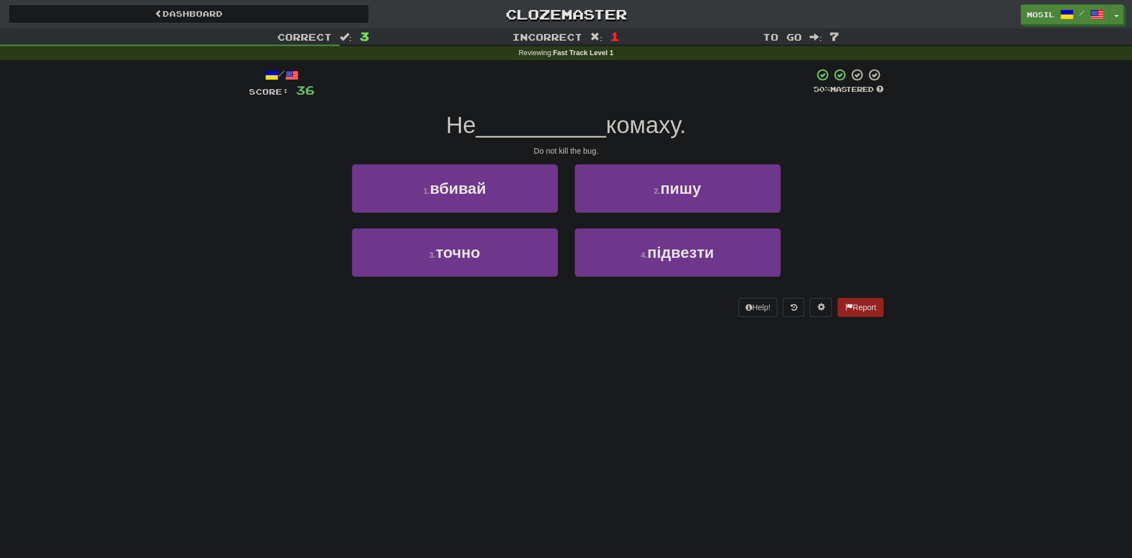
drag, startPoint x: 241, startPoint y: 184, endPoint x: 239, endPoint y: 178, distance: 6.3
click at [238, 180] on div "Correct : 3 Incorrect : 1 To go : 7 Reviewing : Fast Track Level 1 / Score: 36 …" at bounding box center [566, 180] width 1132 height 304
click at [223, 187] on div "Correct : 3 Incorrect : 1 To go : 7 Reviewing : Fast Track Level 1 / Score: 36 …" at bounding box center [566, 180] width 1132 height 304
click at [220, 188] on div "Correct : 3 Incorrect : 1 To go : 7 Reviewing : Fast Track Level 1 / Score: 36 …" at bounding box center [566, 180] width 1132 height 304
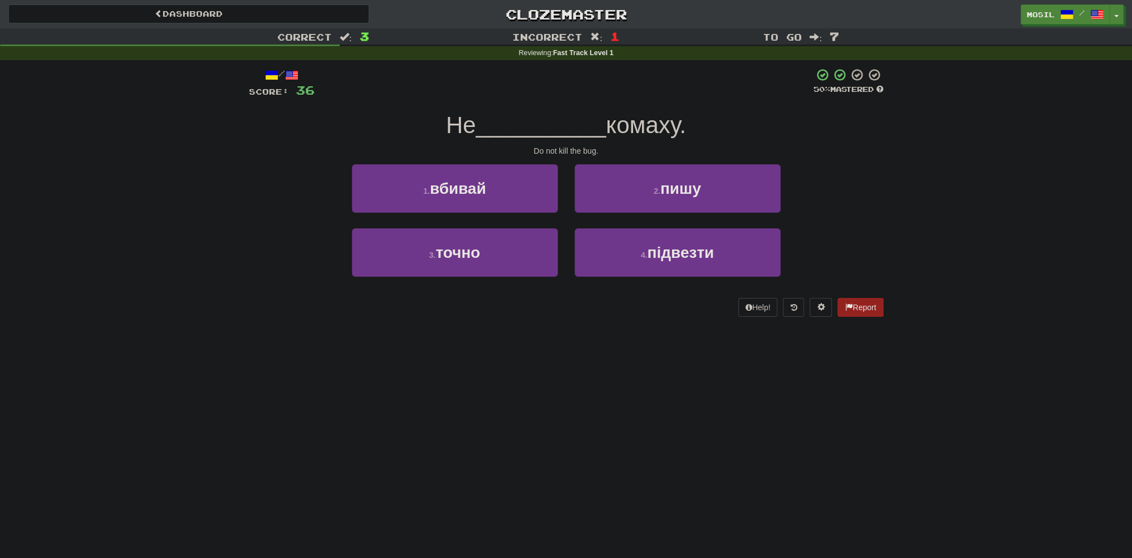
click at [219, 188] on div "Correct : 3 Incorrect : 1 To go : 7 Reviewing : Fast Track Level 1 / Score: 36 …" at bounding box center [566, 180] width 1132 height 304
click at [217, 192] on div "Correct : 3 Incorrect : 1 To go : 7 Reviewing : Fast Track Level 1 / Score: 36 …" at bounding box center [566, 180] width 1132 height 304
click at [217, 191] on div "Correct : 3 Incorrect : 1 To go : 7 Reviewing : Fast Track Level 1 / Score: 36 …" at bounding box center [566, 180] width 1132 height 304
click at [215, 189] on div "Correct : 3 Incorrect : 1 To go : 7 Reviewing : Fast Track Level 1 / Score: 36 …" at bounding box center [566, 180] width 1132 height 304
click at [217, 186] on div "Correct : 3 Incorrect : 1 To go : 7 Reviewing : Fast Track Level 1 / Score: 36 …" at bounding box center [566, 180] width 1132 height 304
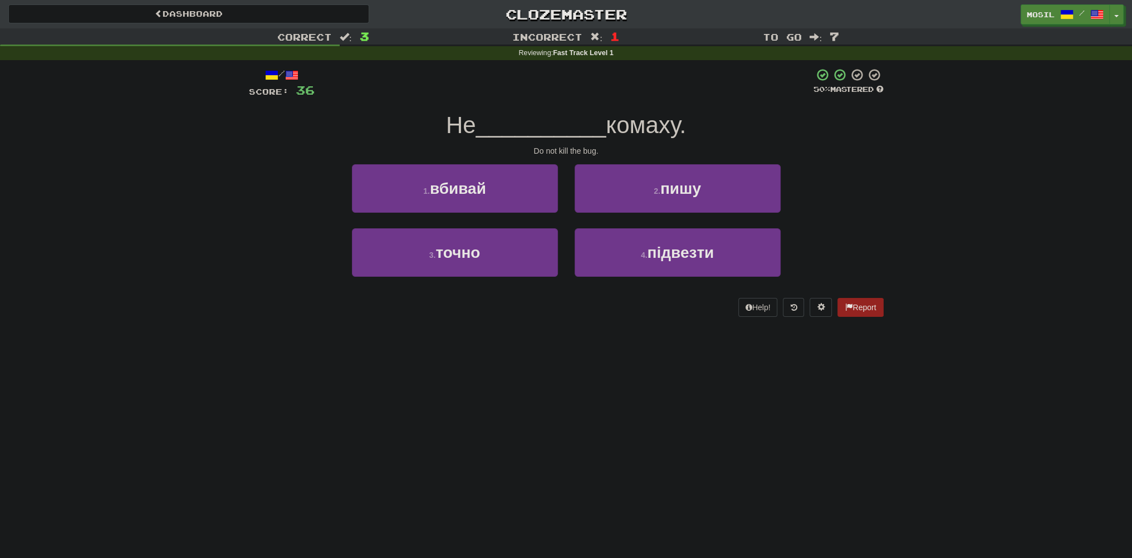
click at [222, 182] on div "Correct : 3 Incorrect : 1 To go : 7 Reviewing : Fast Track Level 1 / Score: 36 …" at bounding box center [566, 180] width 1132 height 304
click at [224, 180] on div "Correct : 3 Incorrect : 1 To go : 7 Reviewing : Fast Track Level 1 / Score: 36 …" at bounding box center [566, 180] width 1132 height 304
drag, startPoint x: 230, startPoint y: 178, endPoint x: 238, endPoint y: 175, distance: 8.1
click at [231, 178] on div "Correct : 3 Incorrect : 1 To go : 7 Reviewing : Fast Track Level 1 / Score: 36 …" at bounding box center [566, 180] width 1132 height 304
click at [238, 175] on div "Correct : 3 Incorrect : 1 To go : 7 Reviewing : Fast Track Level 1 / Score: 36 …" at bounding box center [566, 180] width 1132 height 304
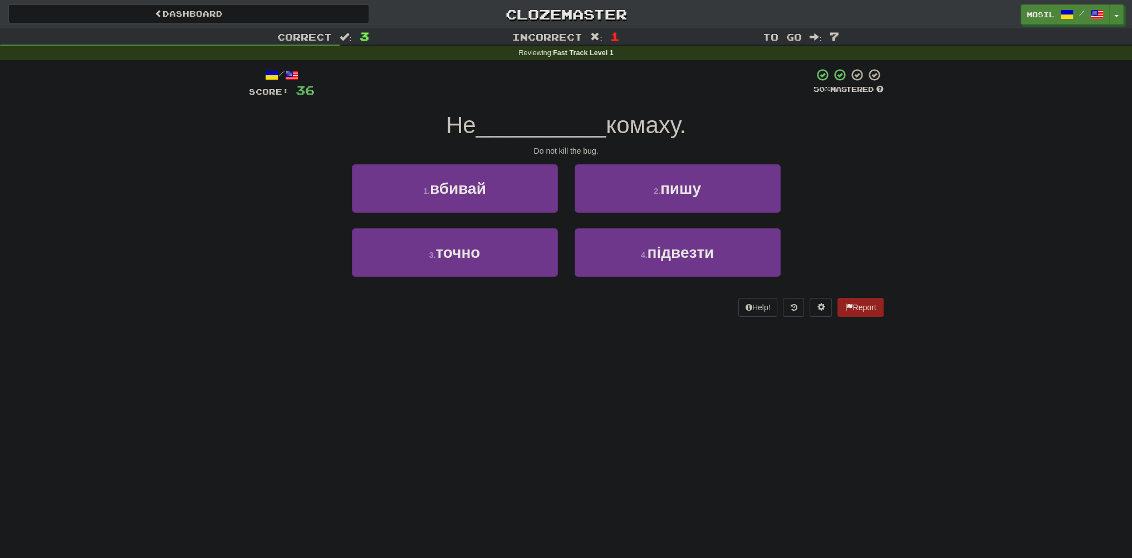
click at [259, 170] on div "1 . вбивай 2 . пишу" at bounding box center [566, 196] width 668 height 64
click at [252, 172] on div "1 . вбивай 2 . пишу" at bounding box center [566, 196] width 668 height 64
click at [262, 182] on div "1 . вбивай 2 . пишу" at bounding box center [566, 196] width 668 height 64
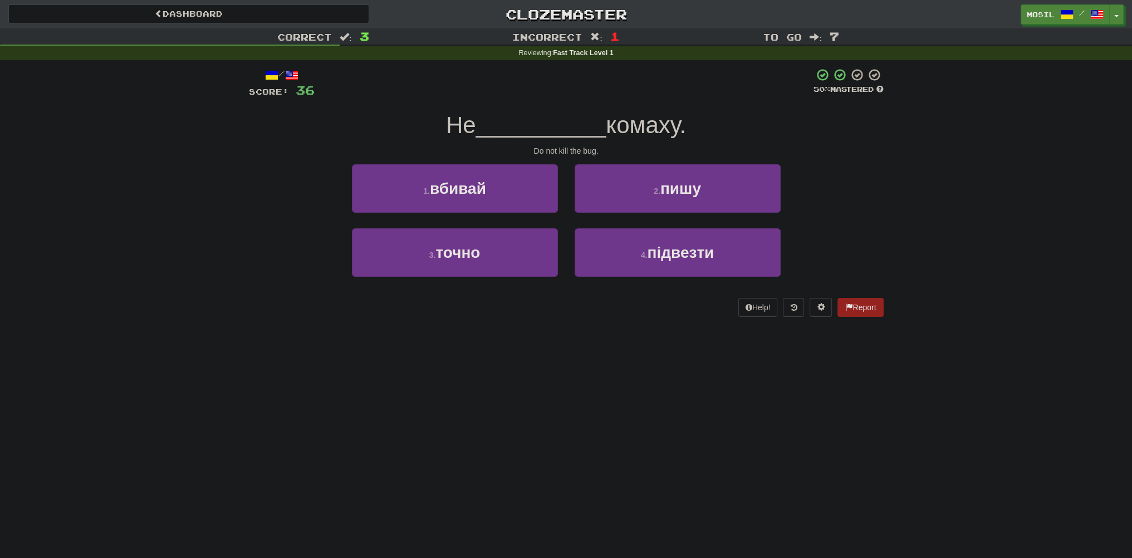
click at [259, 182] on div "1 . вбивай 2 . пишу" at bounding box center [566, 196] width 668 height 64
click at [261, 185] on div "1 . вбивай 2 . пишу" at bounding box center [566, 196] width 668 height 64
click at [262, 185] on div "1 . вбивай 2 . пишу" at bounding box center [566, 196] width 668 height 64
click at [264, 185] on div "1 . вбивай 2 . пишу" at bounding box center [566, 196] width 668 height 64
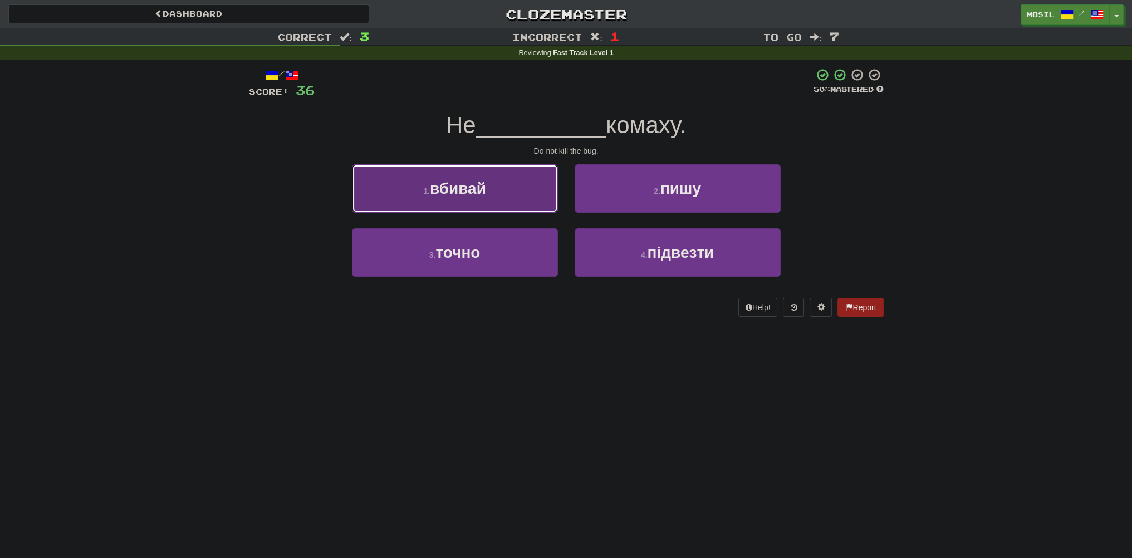
click at [399, 175] on button "1 . вбивай" at bounding box center [455, 188] width 206 height 48
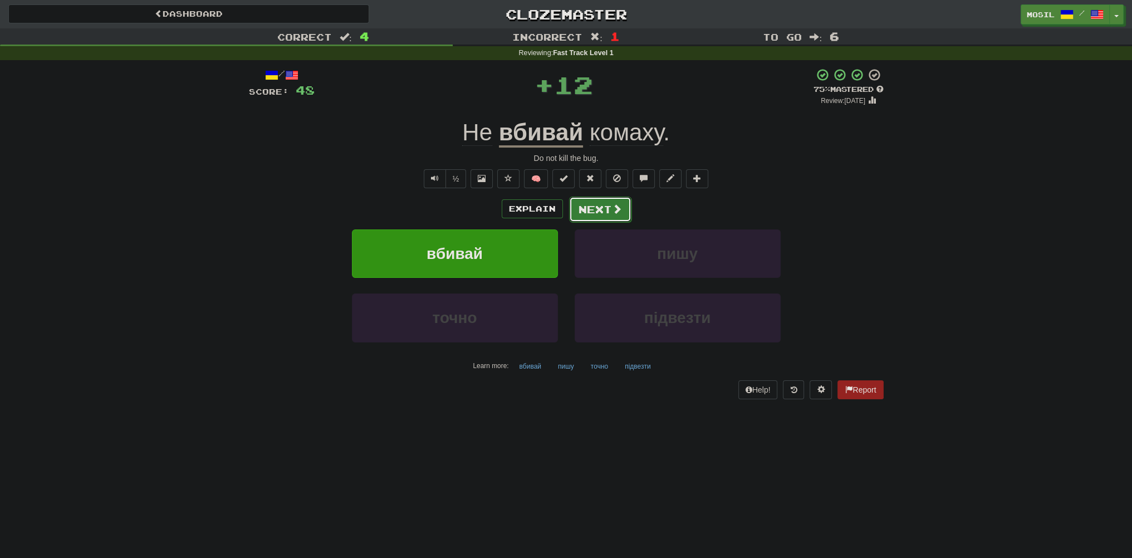
click at [603, 210] on button "Next" at bounding box center [600, 210] width 62 height 26
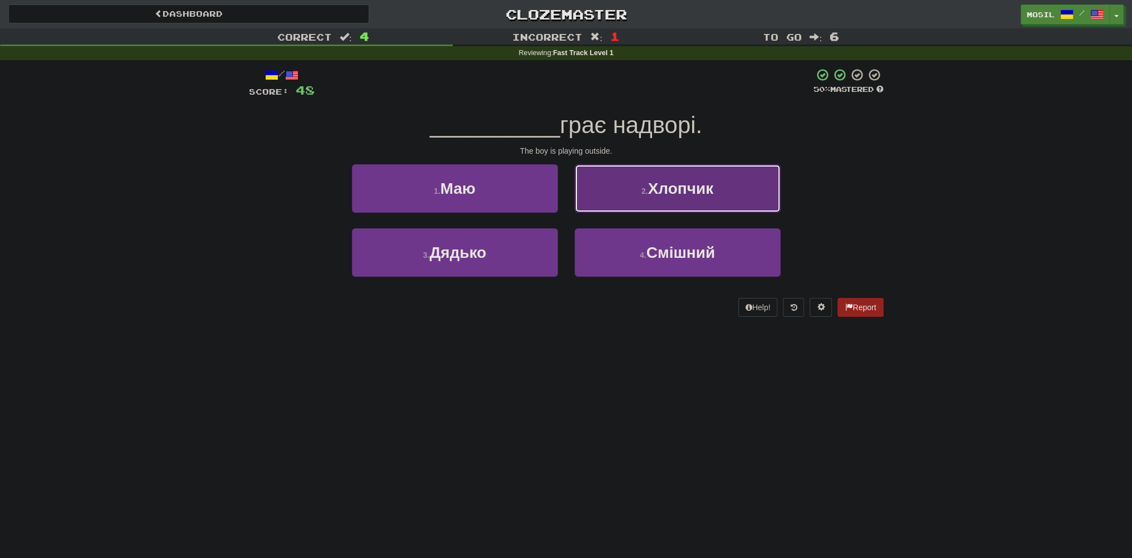
click at [608, 199] on button "2 . Хлопчик" at bounding box center [678, 188] width 206 height 48
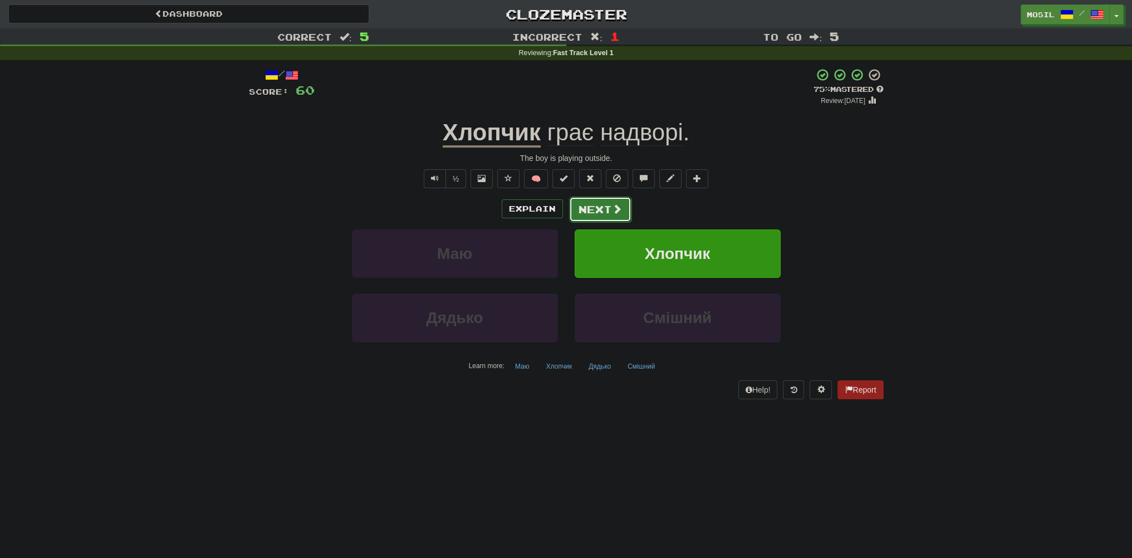
click at [607, 213] on button "Next" at bounding box center [600, 210] width 62 height 26
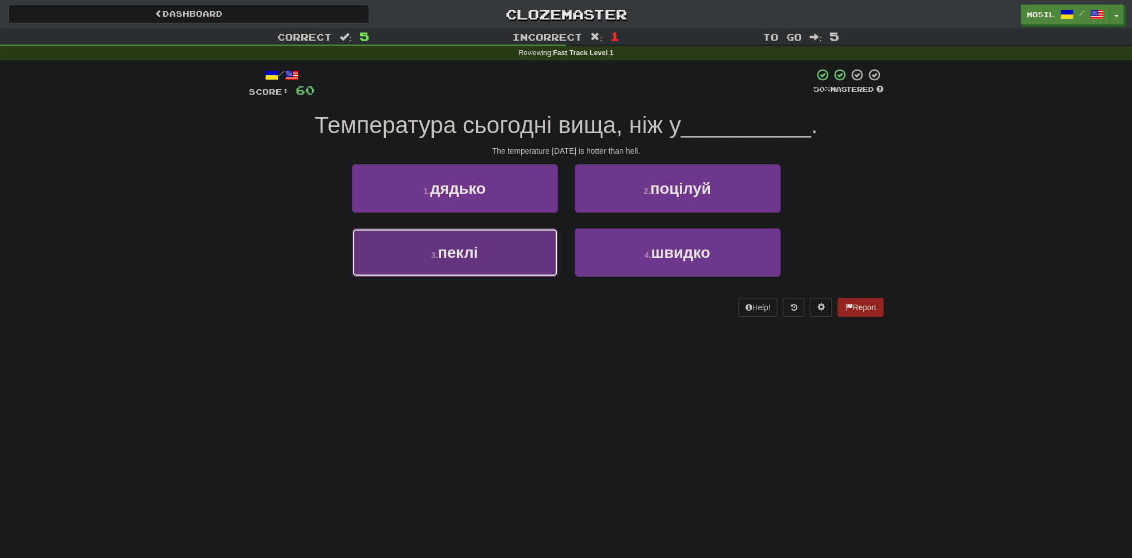
click at [521, 247] on button "3 . пеклі" at bounding box center [455, 252] width 206 height 48
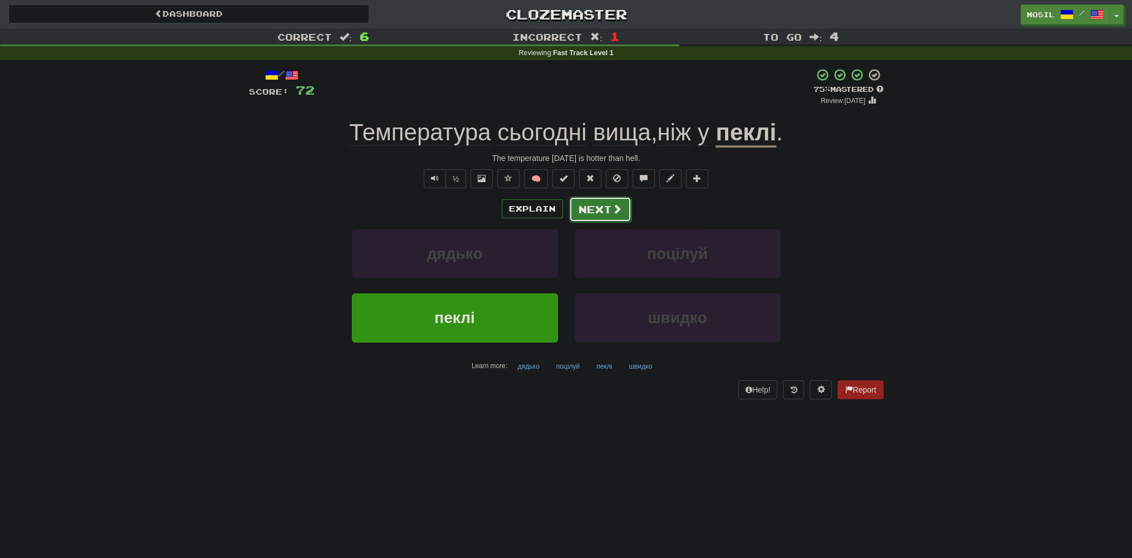
click at [593, 213] on button "Next" at bounding box center [600, 210] width 62 height 26
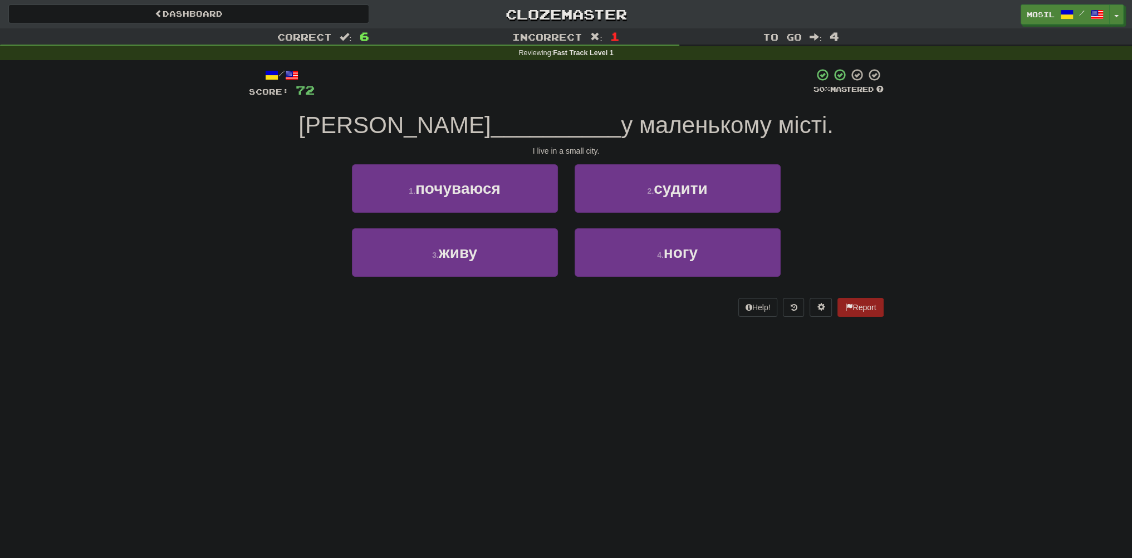
click at [216, 222] on div "Correct : 6 Incorrect : 1 To go : 4 Reviewing : Fast Track Level 1 / Score: 72 …" at bounding box center [566, 180] width 1132 height 304
click at [219, 218] on div "Correct : 6 Incorrect : 1 To go : 4 Reviewing : Fast Track Level 1 / Score: 72 …" at bounding box center [566, 180] width 1132 height 304
click at [218, 218] on div "Correct : 6 Incorrect : 1 To go : 4 Reviewing : Fast Track Level 1 / Score: 72 …" at bounding box center [566, 180] width 1132 height 304
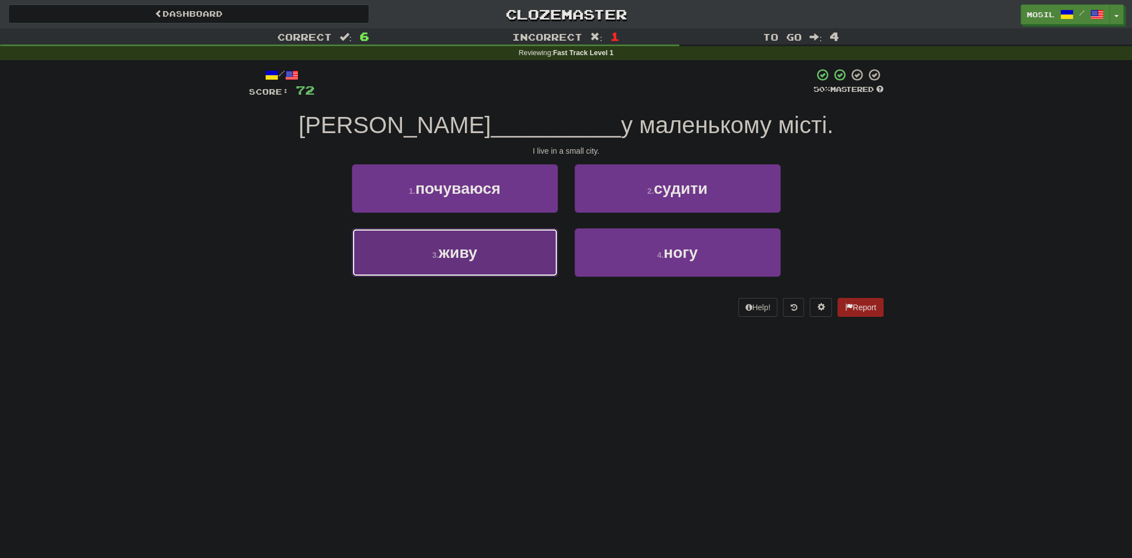
click at [446, 256] on span "живу" at bounding box center [458, 252] width 38 height 17
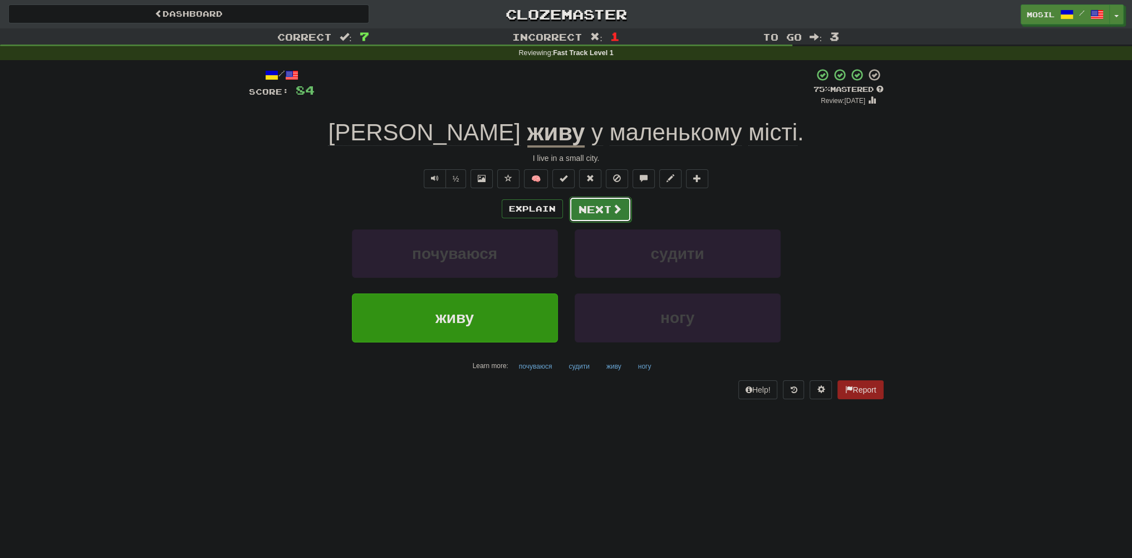
click at [605, 208] on button "Next" at bounding box center [600, 210] width 62 height 26
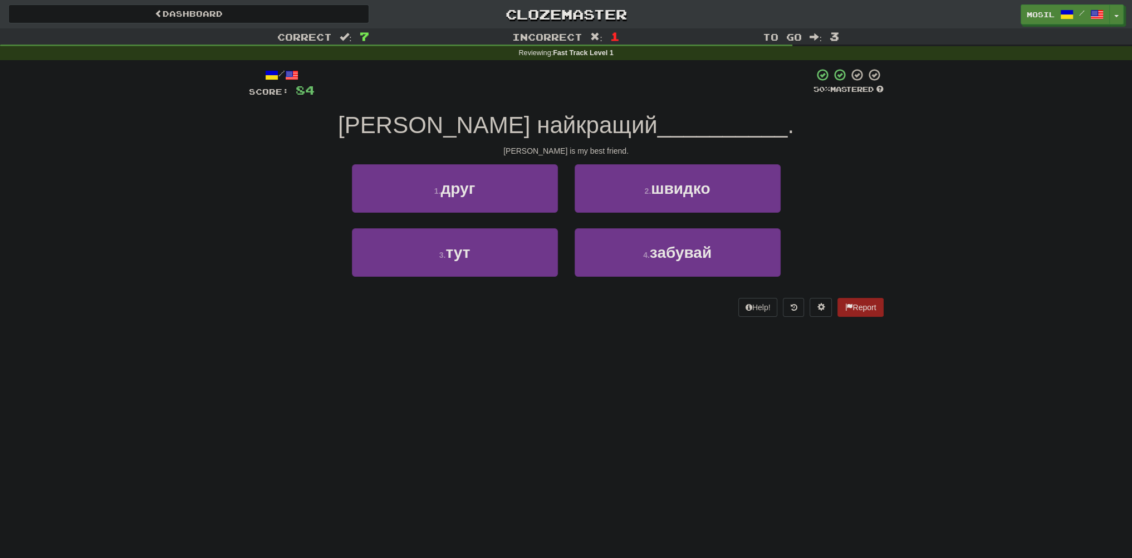
drag, startPoint x: 223, startPoint y: 260, endPoint x: 205, endPoint y: 257, distance: 18.0
drag, startPoint x: 203, startPoint y: 257, endPoint x: 165, endPoint y: 288, distance: 49.1
click at [197, 256] on div "Correct : 7 Incorrect : 1 To go : 3 Reviewing : Fast Track Level 1 / Score: 84 …" at bounding box center [566, 180] width 1132 height 304
click at [118, 392] on div "Dashboard Clozemaster mosil / Toggle Dropdown Dashboard Leaderboard Activity Fe…" at bounding box center [566, 279] width 1132 height 558
drag, startPoint x: 113, startPoint y: 394, endPoint x: 105, endPoint y: 416, distance: 23.3
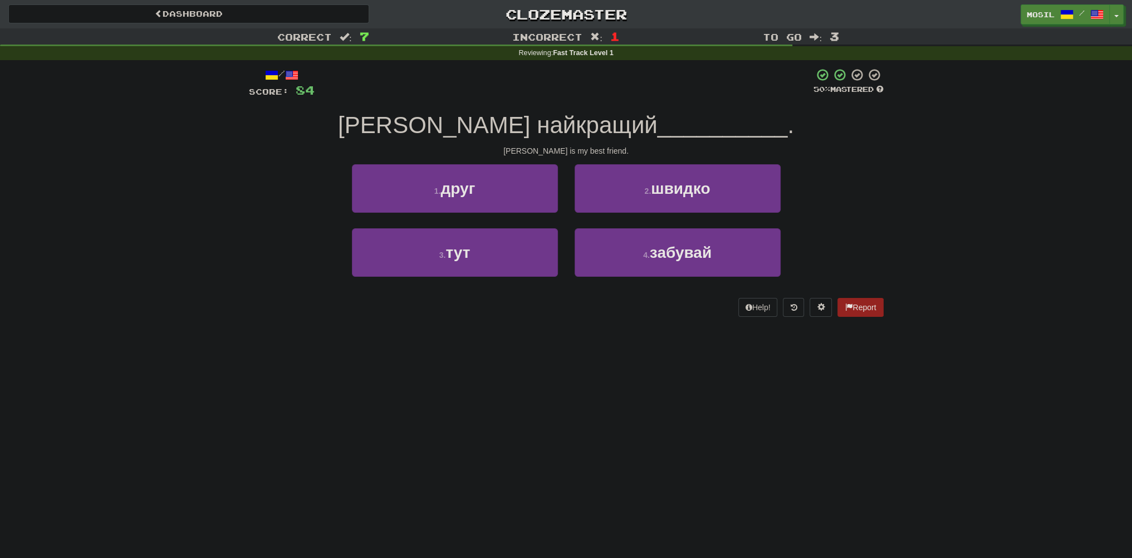
click at [113, 394] on div "Dashboard Clozemaster mosil / Toggle Dropdown Dashboard Leaderboard Activity Fe…" at bounding box center [566, 279] width 1132 height 558
drag, startPoint x: 234, startPoint y: 224, endPoint x: 210, endPoint y: 228, distance: 24.4
drag, startPoint x: 194, startPoint y: 227, endPoint x: 200, endPoint y: 207, distance: 21.1
click at [194, 227] on div "Correct : 7 Incorrect : 1 To go : 3 Reviewing : Fast Track Level 1 / Score: 84 …" at bounding box center [566, 180] width 1132 height 304
drag, startPoint x: 187, startPoint y: 156, endPoint x: 149, endPoint y: 161, distance: 38.2
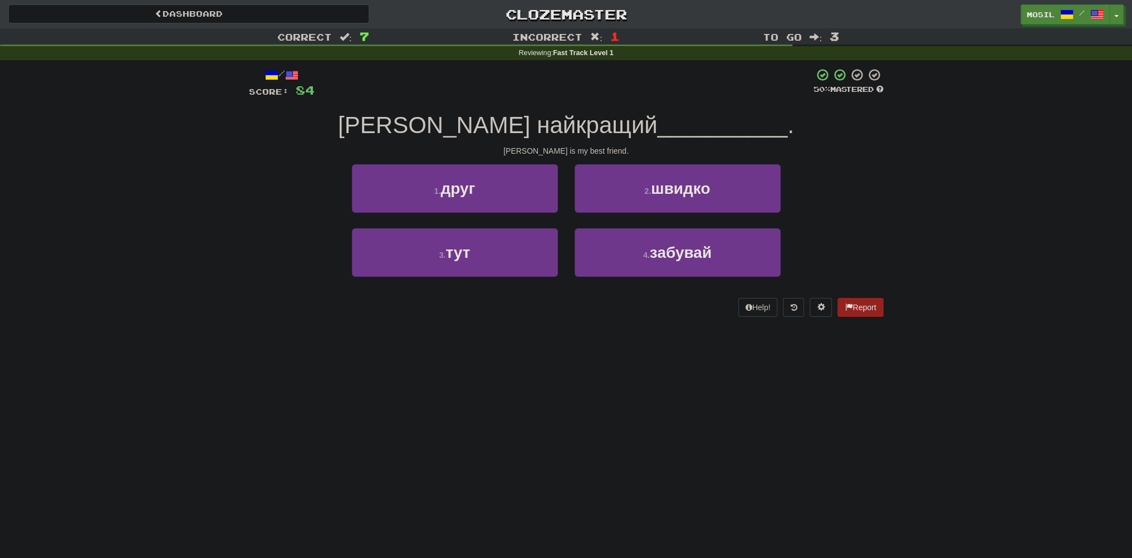
drag, startPoint x: 149, startPoint y: 161, endPoint x: 141, endPoint y: 161, distance: 8.4
drag, startPoint x: 141, startPoint y: 161, endPoint x: 187, endPoint y: 95, distance: 81.2
click at [143, 155] on div "Correct : 7 Incorrect : 1 To go : 3 Reviewing : Fast Track Level 1 / Score: 84 …" at bounding box center [566, 180] width 1132 height 304
click at [102, 143] on div "Correct : 7 Incorrect : 1 To go : 3 Reviewing : Fast Track Level 1 / Score: 84 …" at bounding box center [566, 180] width 1132 height 304
drag, startPoint x: 120, startPoint y: 160, endPoint x: 128, endPoint y: 151, distance: 11.5
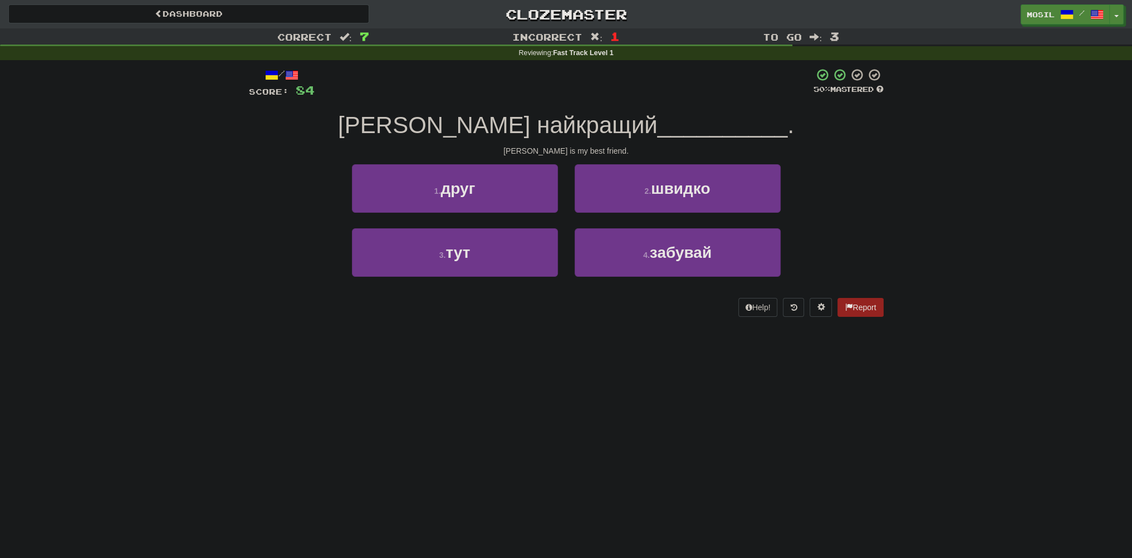
click at [127, 150] on div "Correct : 7 Incorrect : 1 To go : 3 Reviewing : Fast Track Level 1 / Score: 84 …" at bounding box center [566, 180] width 1132 height 304
click at [184, 183] on div "Correct : 7 Incorrect : 1 To go : 3 Reviewing : Fast Track Level 1 / Score: 84 …" at bounding box center [566, 180] width 1132 height 304
click at [178, 189] on div "Correct : 7 Incorrect : 1 To go : 3 Reviewing : Fast Track Level 1 / Score: 84 …" at bounding box center [566, 180] width 1132 height 304
drag, startPoint x: 176, startPoint y: 197, endPoint x: 192, endPoint y: 200, distance: 15.9
click at [177, 197] on div "Correct : 7 Incorrect : 1 To go : 3 Reviewing : Fast Track Level 1 / Score: 84 …" at bounding box center [566, 180] width 1132 height 304
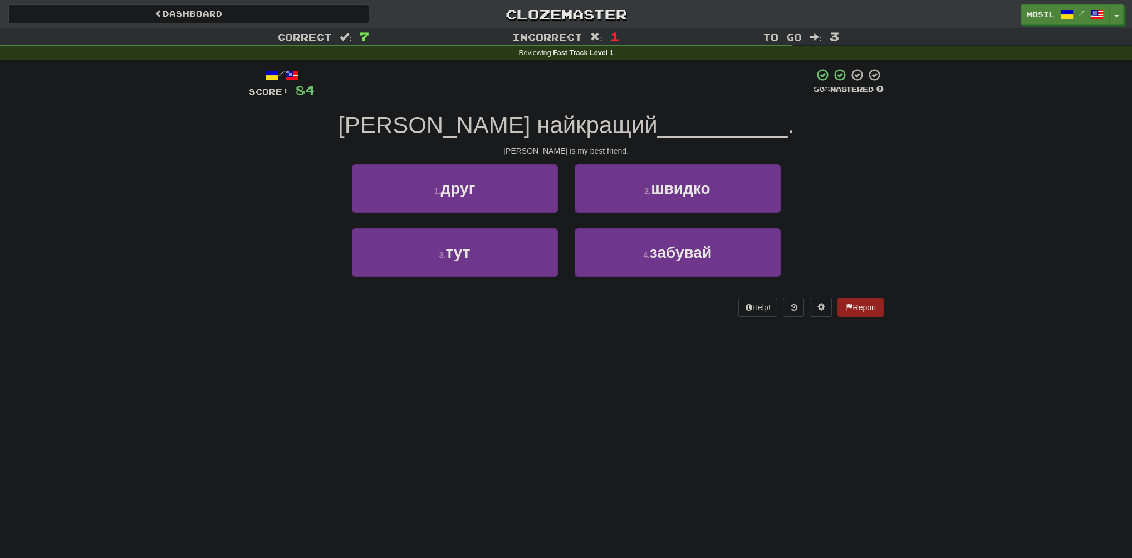
click at [192, 200] on div "Correct : 7 Incorrect : 1 To go : 3 Reviewing : Fast Track Level 1 / Score: 84 …" at bounding box center [566, 180] width 1132 height 304
click at [203, 197] on div "Correct : 7 Incorrect : 1 To go : 3 Reviewing : Fast Track Level 1 / Score: 84 …" at bounding box center [566, 180] width 1132 height 304
click at [209, 194] on div "Correct : 7 Incorrect : 1 To go : 3 Reviewing : Fast Track Level 1 / Score: 84 …" at bounding box center [566, 180] width 1132 height 304
click at [238, 193] on div "Correct : 7 Incorrect : 1 To go : 3 Reviewing : Fast Track Level 1 / Score: 84 …" at bounding box center [566, 180] width 1132 height 304
click at [236, 190] on div "Correct : 7 Incorrect : 1 To go : 3 Reviewing : Fast Track Level 1 / Score: 84 …" at bounding box center [566, 180] width 1132 height 304
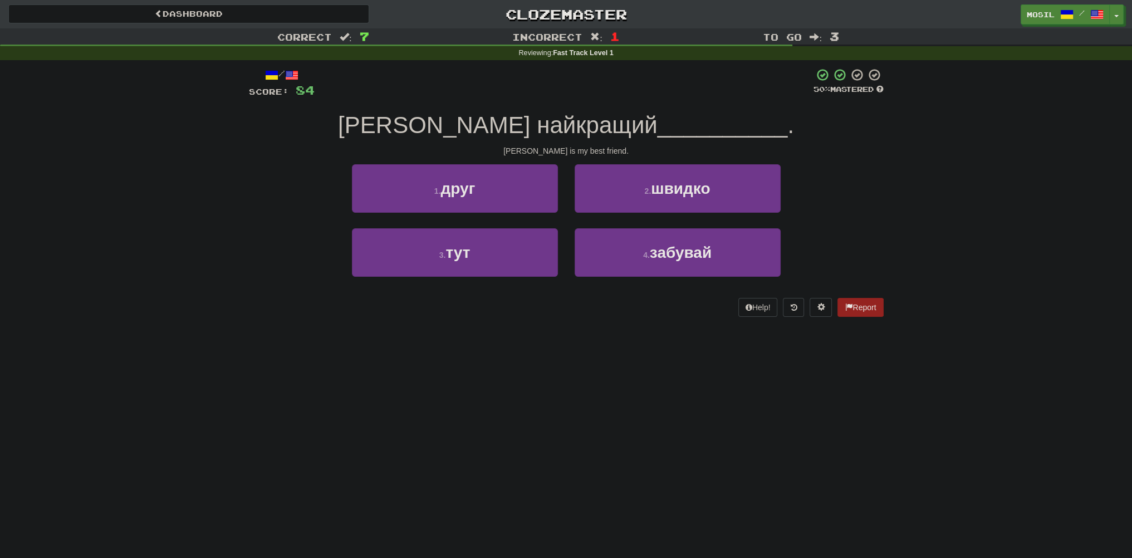
click at [244, 184] on div "/ Score: 84 50 % Mastered Джон - мій найкращий __________ . John is my best fri…" at bounding box center [566, 196] width 651 height 272
click at [244, 182] on div "/ Score: 84 50 % Mastered Джон - мій найкращий __________ . John is my best fri…" at bounding box center [566, 196] width 651 height 272
click at [237, 198] on div "Correct : 7 Incorrect : 1 To go : 3 Reviewing : Fast Track Level 1 / Score: 84 …" at bounding box center [566, 180] width 1132 height 304
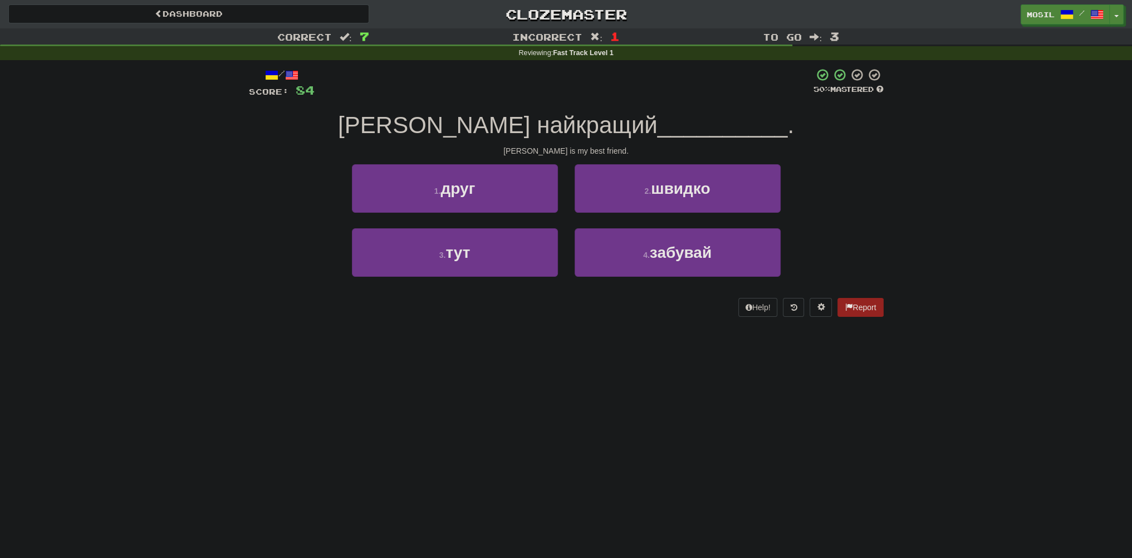
drag, startPoint x: 231, startPoint y: 191, endPoint x: 225, endPoint y: 191, distance: 6.1
drag, startPoint x: 225, startPoint y: 191, endPoint x: 217, endPoint y: 191, distance: 8.4
drag, startPoint x: 217, startPoint y: 191, endPoint x: 209, endPoint y: 190, distance: 7.3
click at [209, 190] on div "Correct : 7 Incorrect : 1 To go : 3 Reviewing : Fast Track Level 1 / Score: 84 …" at bounding box center [566, 180] width 1132 height 304
click at [125, 536] on div "Dashboard Clozemaster mosil / Toggle Dropdown Dashboard Leaderboard Activity Fe…" at bounding box center [566, 279] width 1132 height 558
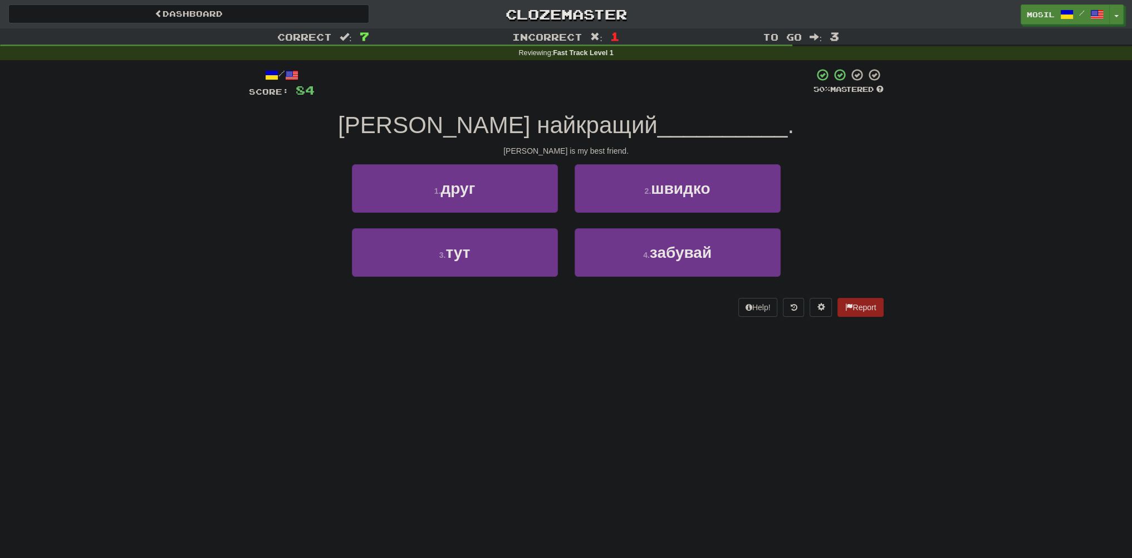
click at [174, 482] on div "Dashboard Clozemaster mosil / Toggle Dropdown Dashboard Leaderboard Activity Fe…" at bounding box center [566, 279] width 1132 height 558
click at [163, 480] on div "Dashboard Clozemaster mosil / Toggle Dropdown Dashboard Leaderboard Activity Fe…" at bounding box center [566, 279] width 1132 height 558
click at [830, 481] on div "Dashboard Clozemaster mosil / Toggle Dropdown Dashboard Leaderboard Activity Fe…" at bounding box center [566, 279] width 1132 height 558
click at [891, 496] on div "Dashboard Clozemaster mosil / Toggle Dropdown Dashboard Leaderboard Activity Fe…" at bounding box center [566, 279] width 1132 height 558
drag, startPoint x: 889, startPoint y: 496, endPoint x: 888, endPoint y: 503, distance: 6.8
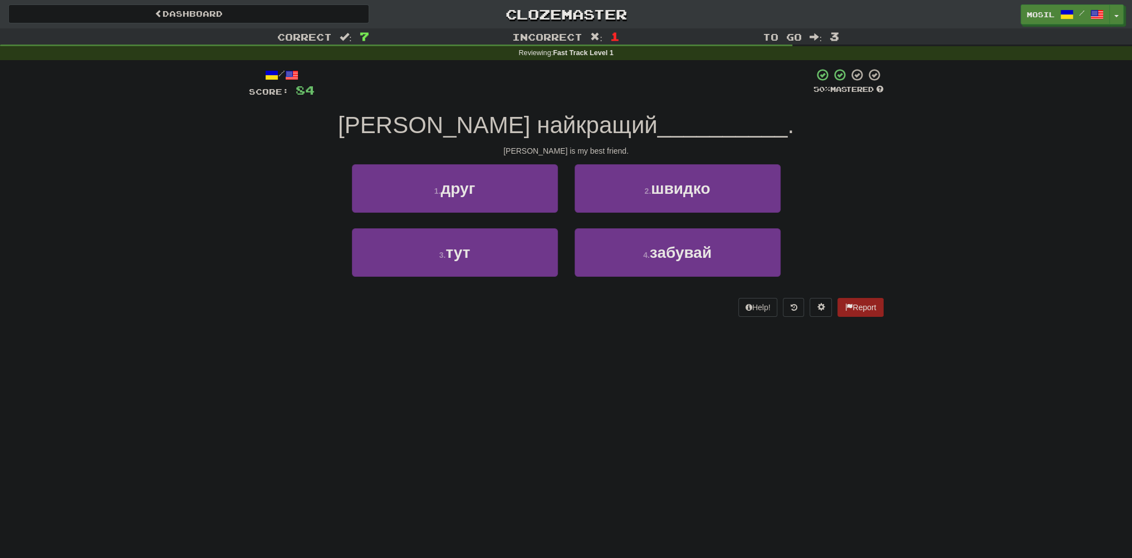
click at [888, 497] on div "Dashboard Clozemaster mosil / Toggle Dropdown Dashboard Leaderboard Activity Fe…" at bounding box center [566, 279] width 1132 height 558
click at [888, 507] on div "Dashboard Clozemaster mosil / Toggle Dropdown Dashboard Leaderboard Activity Fe…" at bounding box center [566, 279] width 1132 height 558
drag, startPoint x: 944, startPoint y: 517, endPoint x: 1026, endPoint y: 542, distance: 86.0
click at [950, 518] on div "Dashboard Clozemaster mosil / Toggle Dropdown Dashboard Leaderboard Activity Fe…" at bounding box center [566, 279] width 1132 height 558
drag, startPoint x: 219, startPoint y: 272, endPoint x: 214, endPoint y: 270, distance: 6.0
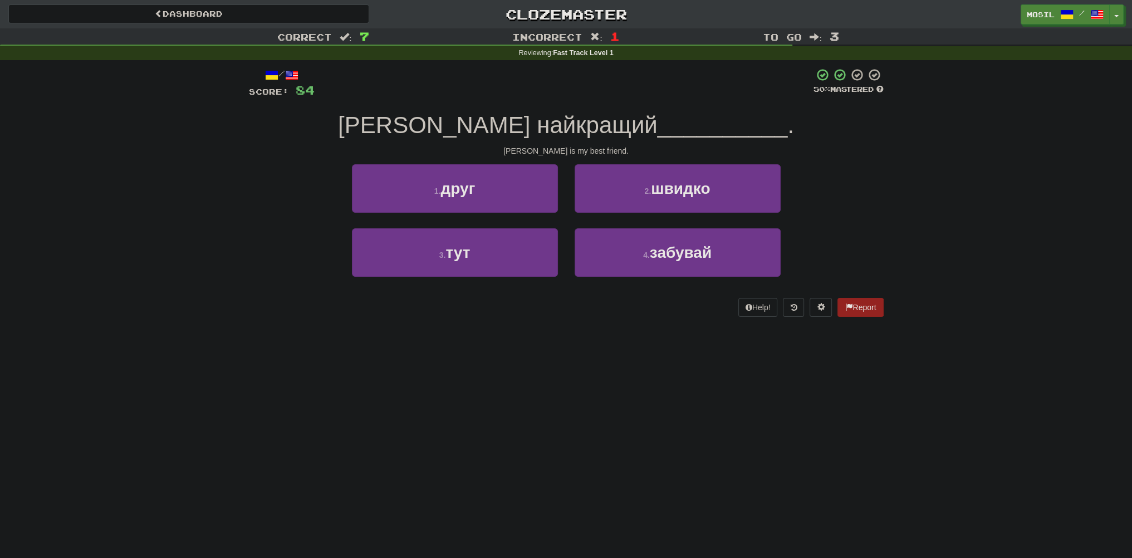
drag, startPoint x: 212, startPoint y: 270, endPoint x: 205, endPoint y: 268, distance: 6.9
drag, startPoint x: 203, startPoint y: 268, endPoint x: 130, endPoint y: 369, distance: 124.9
click at [203, 268] on div "Correct : 7 Incorrect : 1 To go : 3 Reviewing : Fast Track Level 1 / Score: 84 …" at bounding box center [566, 180] width 1132 height 304
click at [179, 497] on div "Dashboard Clozemaster mosil / Toggle Dropdown Dashboard Leaderboard Activity Fe…" at bounding box center [566, 279] width 1132 height 558
drag, startPoint x: 176, startPoint y: 492, endPoint x: 168, endPoint y: 491, distance: 8.4
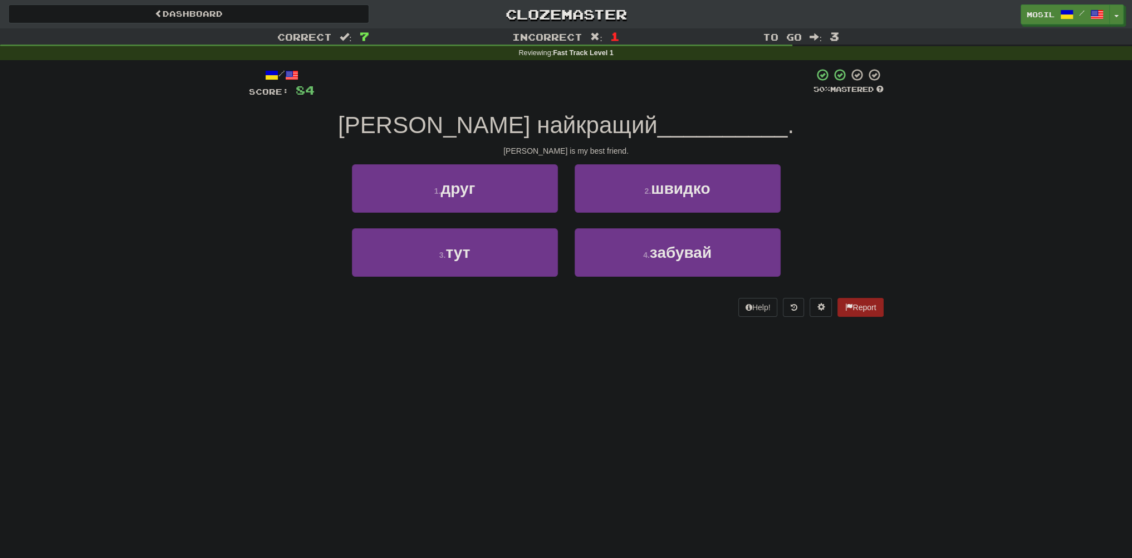
drag, startPoint x: 168, startPoint y: 491, endPoint x: 158, endPoint y: 492, distance: 9.5
drag, startPoint x: 158, startPoint y: 492, endPoint x: 131, endPoint y: 513, distance: 34.1
click at [147, 493] on div "Dashboard Clozemaster mosil / Toggle Dropdown Dashboard Leaderboard Activity Fe…" at bounding box center [566, 279] width 1132 height 558
click at [154, 530] on div "Dashboard Clozemaster mosil / Toggle Dropdown Dashboard Leaderboard Activity Fe…" at bounding box center [566, 279] width 1132 height 558
click at [150, 531] on div "Dashboard Clozemaster mosil / Toggle Dropdown Dashboard Leaderboard Activity Fe…" at bounding box center [566, 279] width 1132 height 558
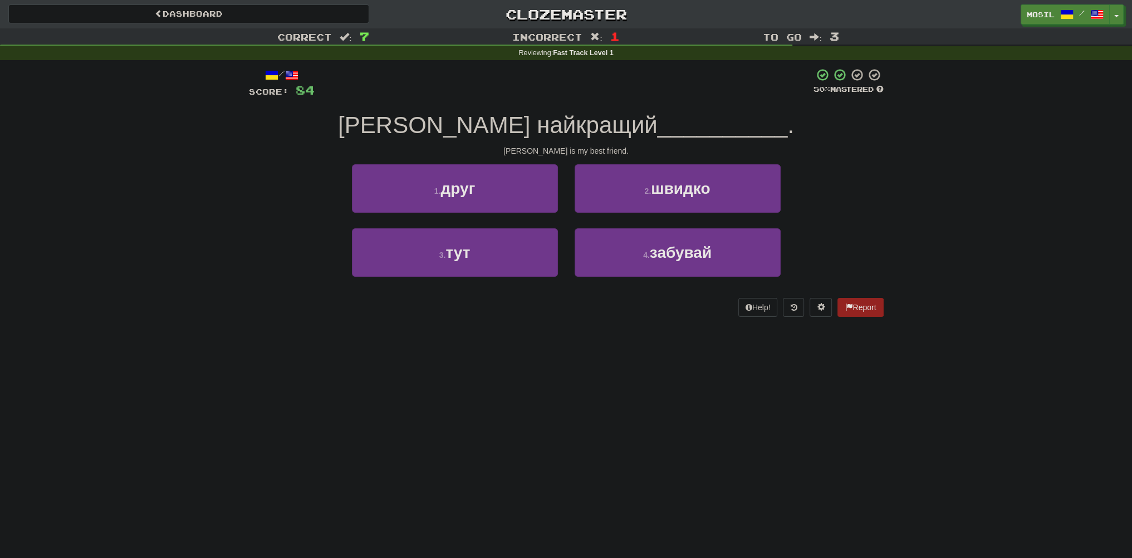
click at [148, 532] on div "Dashboard Clozemaster mosil / Toggle Dropdown Dashboard Leaderboard Activity Fe…" at bounding box center [566, 279] width 1132 height 558
click at [262, 447] on div "Dashboard Clozemaster mosil / Toggle Dropdown Dashboard Leaderboard Activity Fe…" at bounding box center [566, 279] width 1132 height 558
drag, startPoint x: 254, startPoint y: 460, endPoint x: 249, endPoint y: 464, distance: 5.9
click at [249, 464] on div "Dashboard Clozemaster mosil / Toggle Dropdown Dashboard Leaderboard Activity Fe…" at bounding box center [566, 279] width 1132 height 558
click at [247, 472] on div "Dashboard Clozemaster mosil / Toggle Dropdown Dashboard Leaderboard Activity Fe…" at bounding box center [566, 279] width 1132 height 558
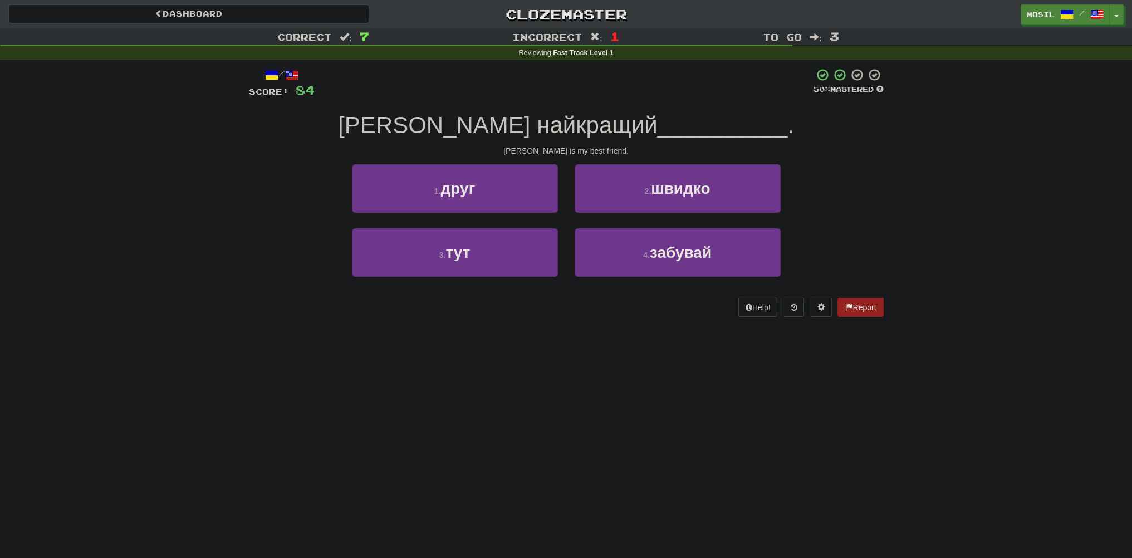
click at [254, 471] on div "Dashboard Clozemaster mosil / Toggle Dropdown Dashboard Leaderboard Activity Fe…" at bounding box center [566, 279] width 1132 height 558
drag, startPoint x: 272, startPoint y: 450, endPoint x: 276, endPoint y: 445, distance: 6.7
click at [272, 449] on div "Dashboard Clozemaster mosil / Toggle Dropdown Dashboard Leaderboard Activity Fe…" at bounding box center [566, 279] width 1132 height 558
click at [287, 445] on div "Dashboard Clozemaster mosil / Toggle Dropdown Dashboard Leaderboard Activity Fe…" at bounding box center [566, 279] width 1132 height 558
click at [293, 440] on div "Dashboard Clozemaster mosil / Toggle Dropdown Dashboard Leaderboard Activity Fe…" at bounding box center [566, 279] width 1132 height 558
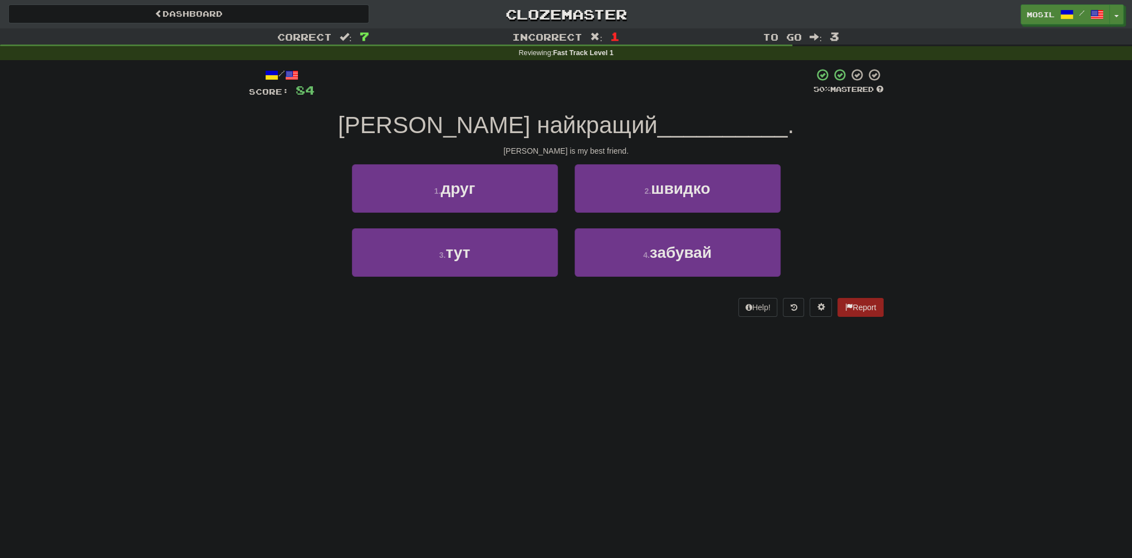
click at [296, 438] on div "Dashboard Clozemaster mosil / Toggle Dropdown Dashboard Leaderboard Activity Fe…" at bounding box center [566, 279] width 1132 height 558
click at [300, 436] on div "Dashboard Clozemaster mosil / Toggle Dropdown Dashboard Leaderboard Activity Fe…" at bounding box center [566, 279] width 1132 height 558
click at [305, 432] on div "Dashboard Clozemaster mosil / Toggle Dropdown Dashboard Leaderboard Activity Fe…" at bounding box center [566, 279] width 1132 height 558
click at [319, 417] on div "Dashboard Clozemaster mosil / Toggle Dropdown Dashboard Leaderboard Activity Fe…" at bounding box center [566, 279] width 1132 height 558
click at [316, 418] on div "Dashboard Clozemaster mosil / Toggle Dropdown Dashboard Leaderboard Activity Fe…" at bounding box center [566, 279] width 1132 height 558
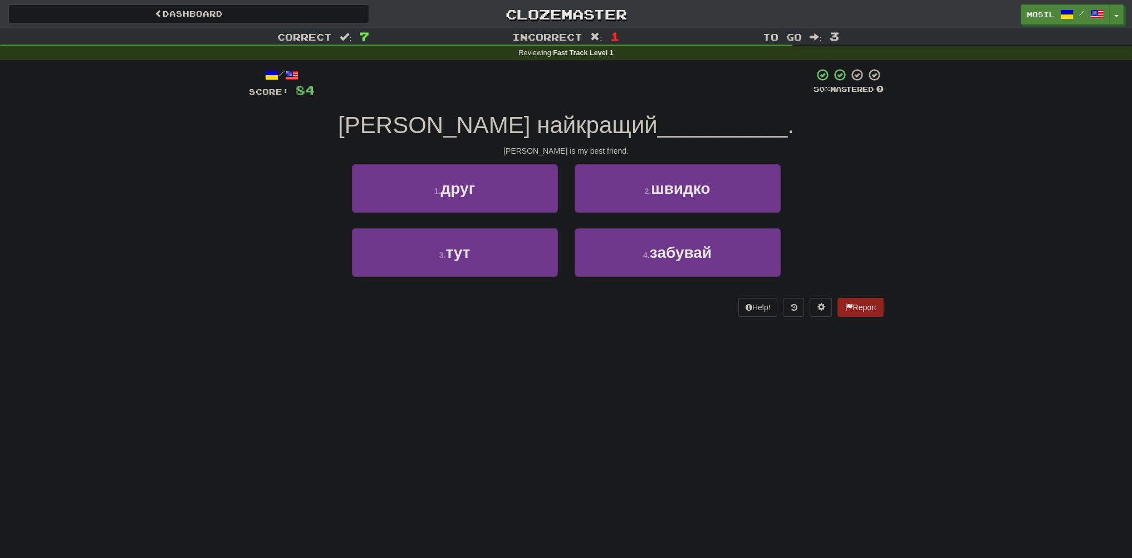
click at [315, 419] on div "Dashboard Clozemaster mosil / Toggle Dropdown Dashboard Leaderboard Activity Fe…" at bounding box center [566, 279] width 1132 height 558
drag, startPoint x: 315, startPoint y: 419, endPoint x: 308, endPoint y: 422, distance: 6.7
click at [308, 422] on div "Dashboard Clozemaster mosil / Toggle Dropdown Dashboard Leaderboard Activity Fe…" at bounding box center [566, 279] width 1132 height 558
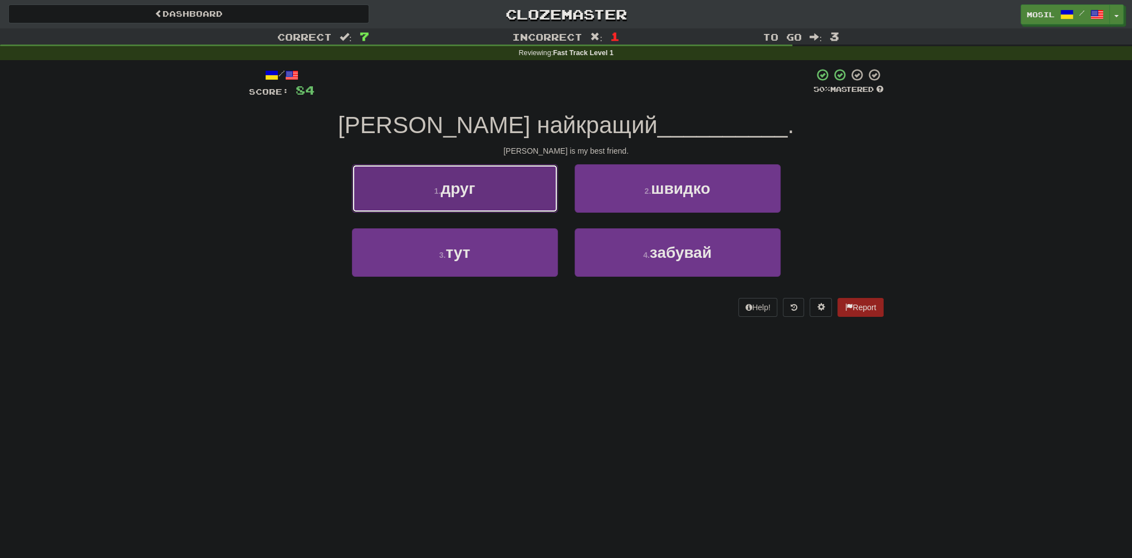
click at [439, 188] on small "1 ." at bounding box center [437, 191] width 7 height 9
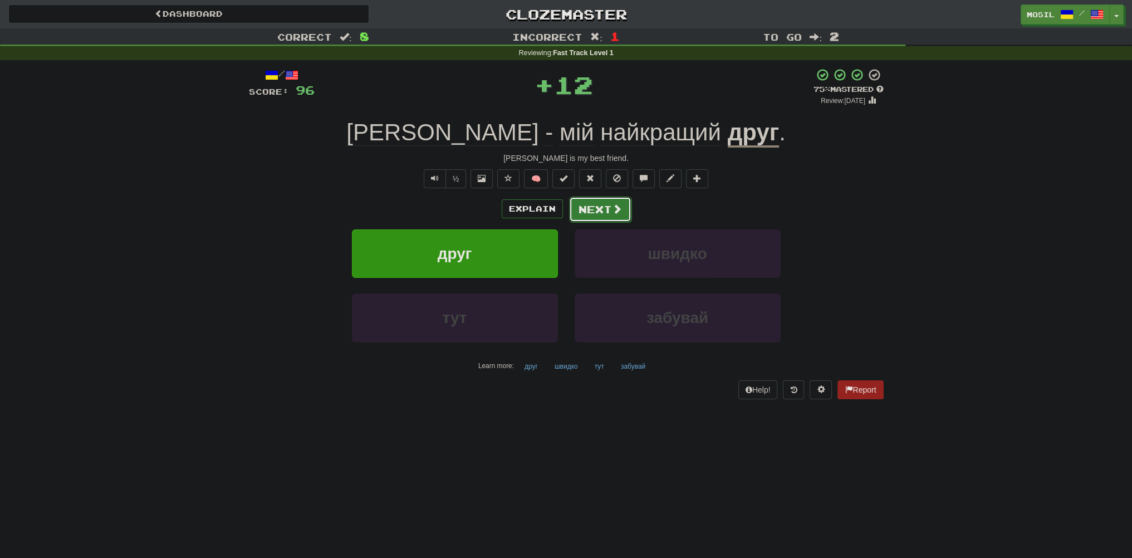
click at [590, 207] on button "Next" at bounding box center [600, 210] width 62 height 26
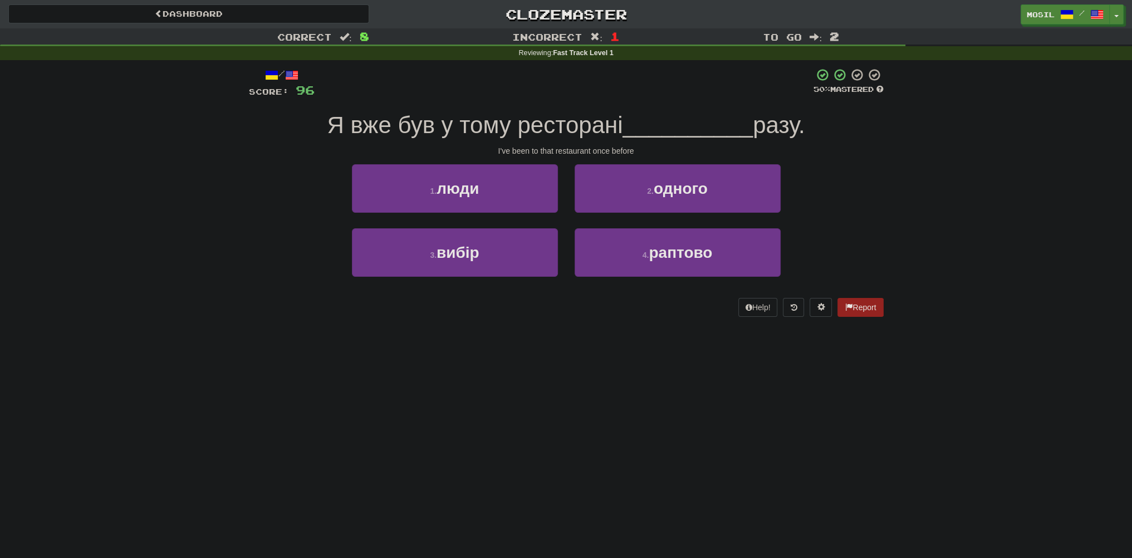
drag, startPoint x: 234, startPoint y: 204, endPoint x: 227, endPoint y: 200, distance: 8.0
click at [227, 200] on div "Correct : 8 Incorrect : 1 To go : 2 Reviewing : Fast Track Level 1 / Score: 96 …" at bounding box center [566, 180] width 1132 height 304
click at [227, 193] on div "Correct : 8 Incorrect : 1 To go : 2 Reviewing : Fast Track Level 1 / Score: 96 …" at bounding box center [566, 180] width 1132 height 304
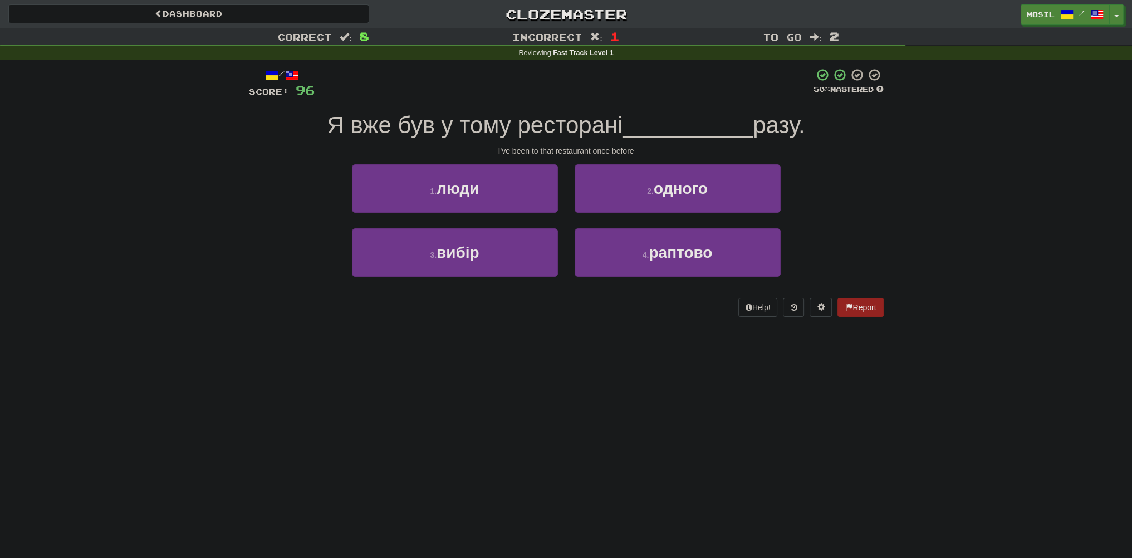
click at [227, 193] on div "Correct : 8 Incorrect : 1 To go : 2 Reviewing : Fast Track Level 1 / Score: 96 …" at bounding box center [566, 180] width 1132 height 304
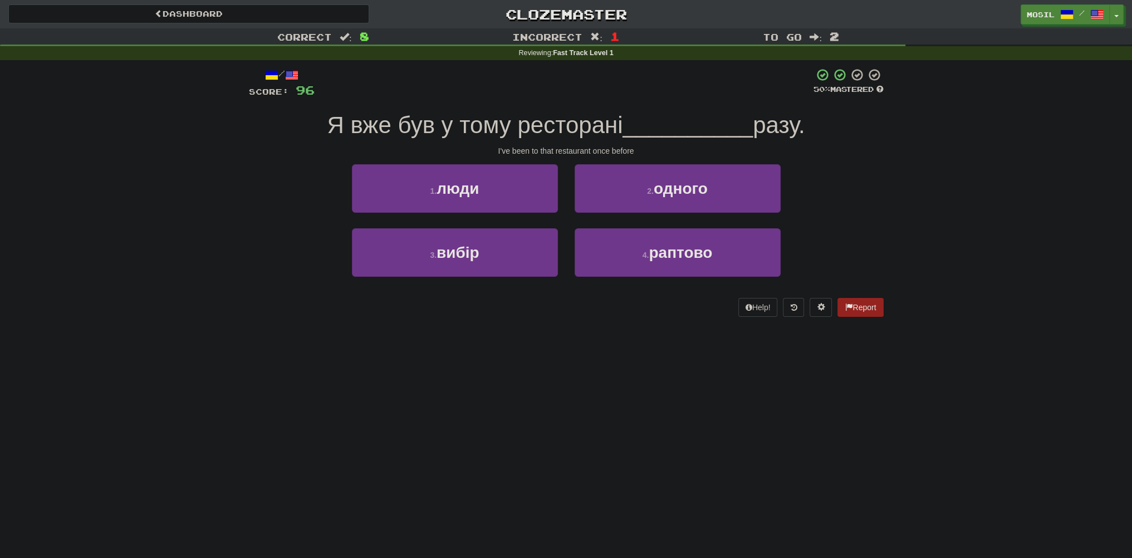
click at [227, 193] on div "Correct : 8 Incorrect : 1 To go : 2 Reviewing : Fast Track Level 1 / Score: 96 …" at bounding box center [566, 180] width 1132 height 304
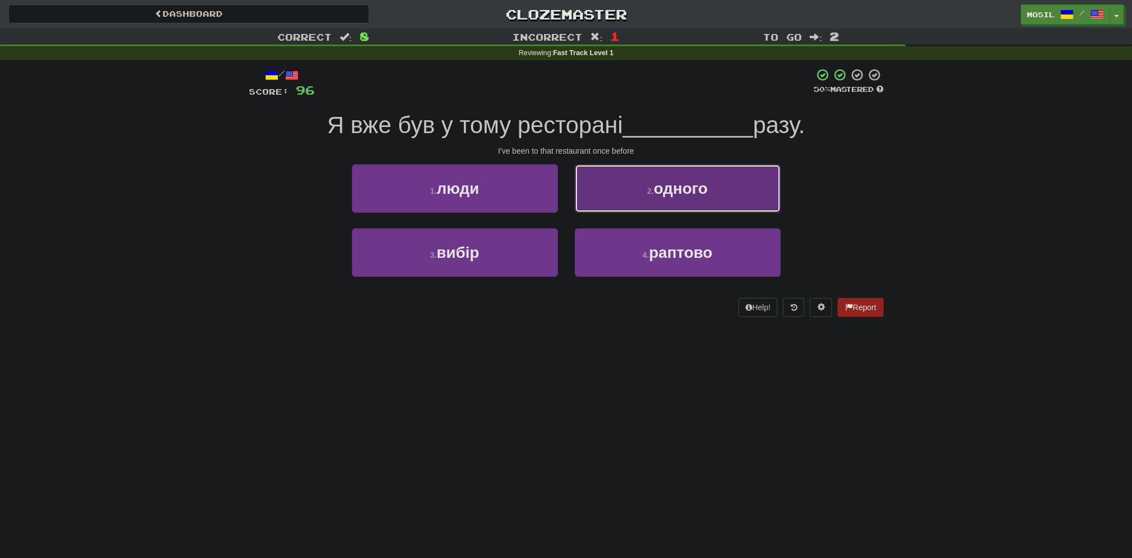
click at [623, 185] on button "2 . одного" at bounding box center [678, 188] width 206 height 48
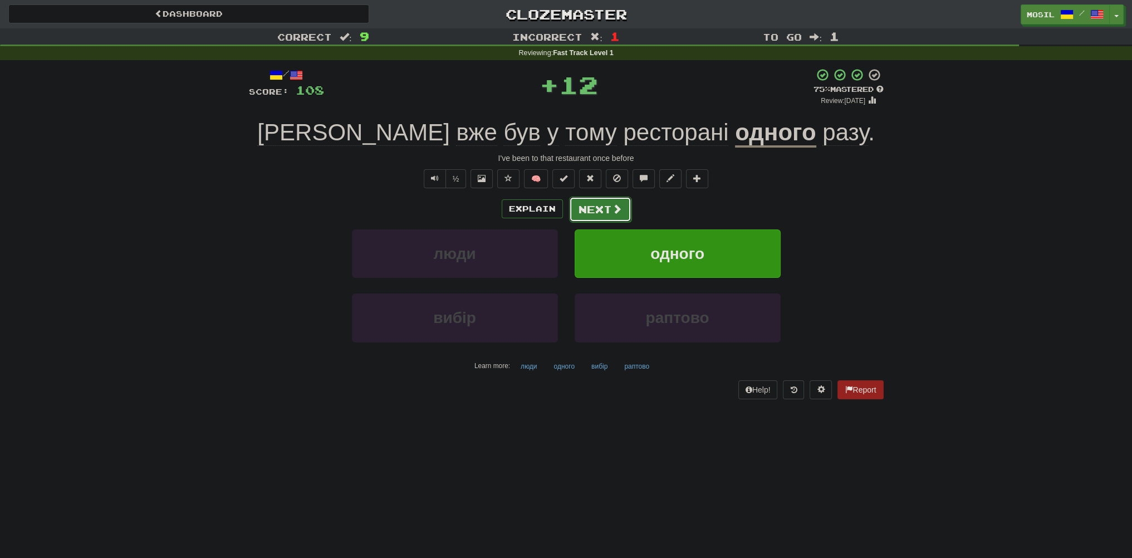
click at [594, 202] on button "Next" at bounding box center [600, 210] width 62 height 26
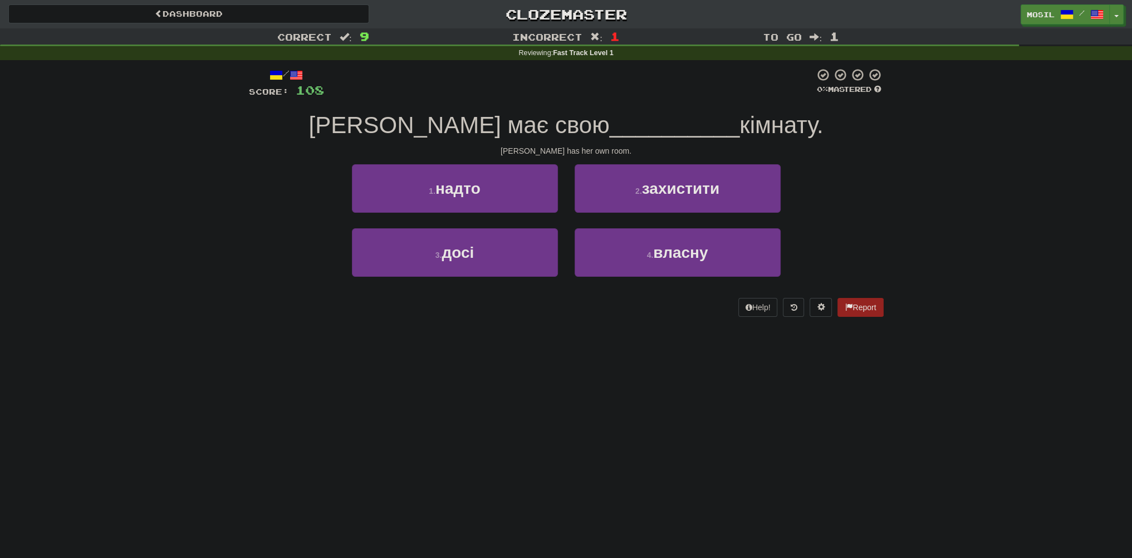
drag, startPoint x: 227, startPoint y: 189, endPoint x: 187, endPoint y: 164, distance: 47.3
click at [187, 164] on div "Correct : 9 Incorrect : 1 To go : 1 Reviewing : Fast Track Level 1 / Score: 108…" at bounding box center [566, 180] width 1132 height 304
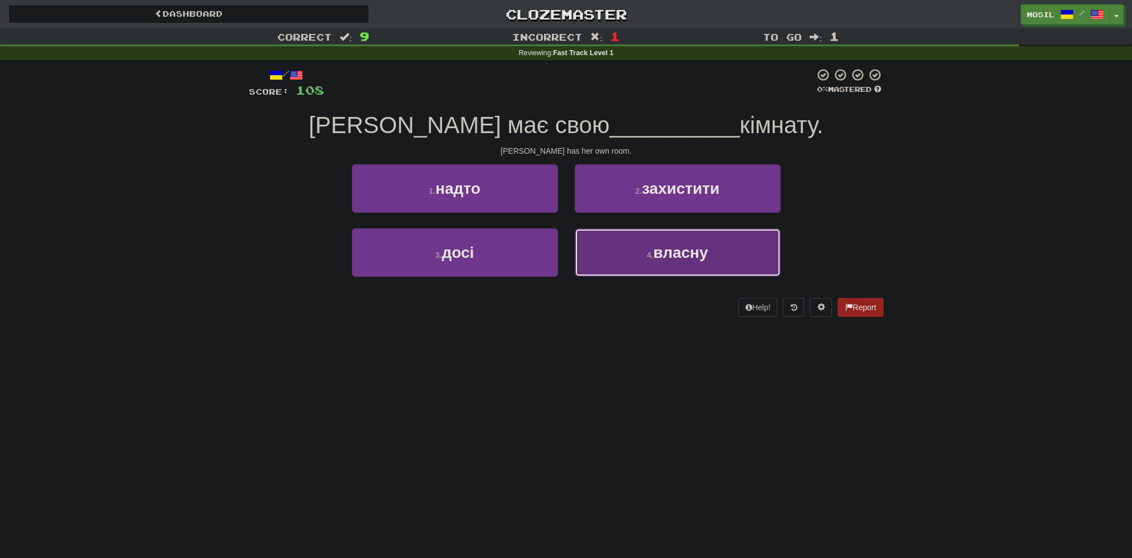
click at [668, 248] on span "власну" at bounding box center [680, 252] width 55 height 17
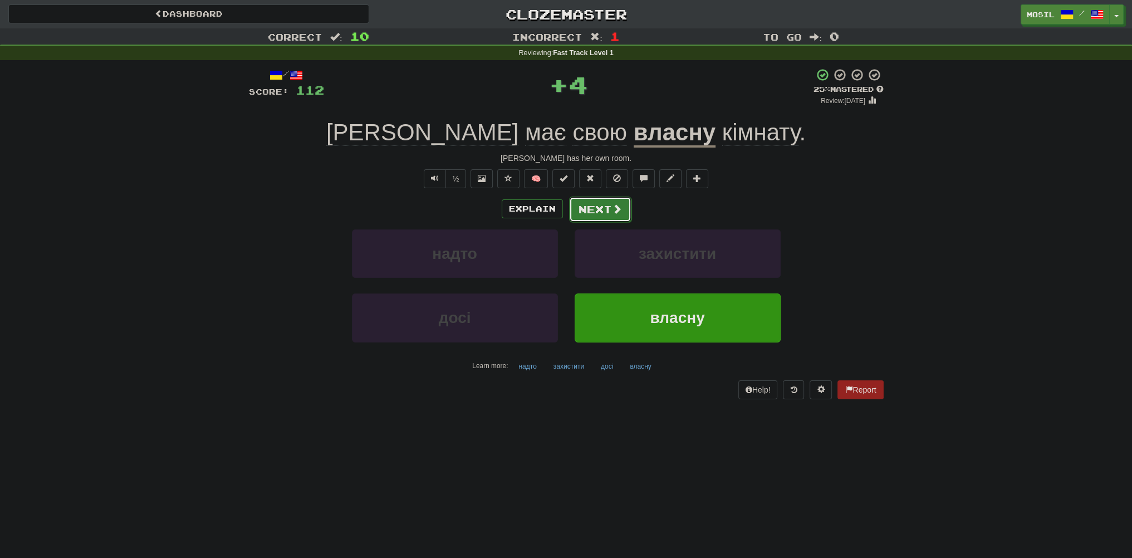
click at [604, 207] on button "Next" at bounding box center [600, 210] width 62 height 26
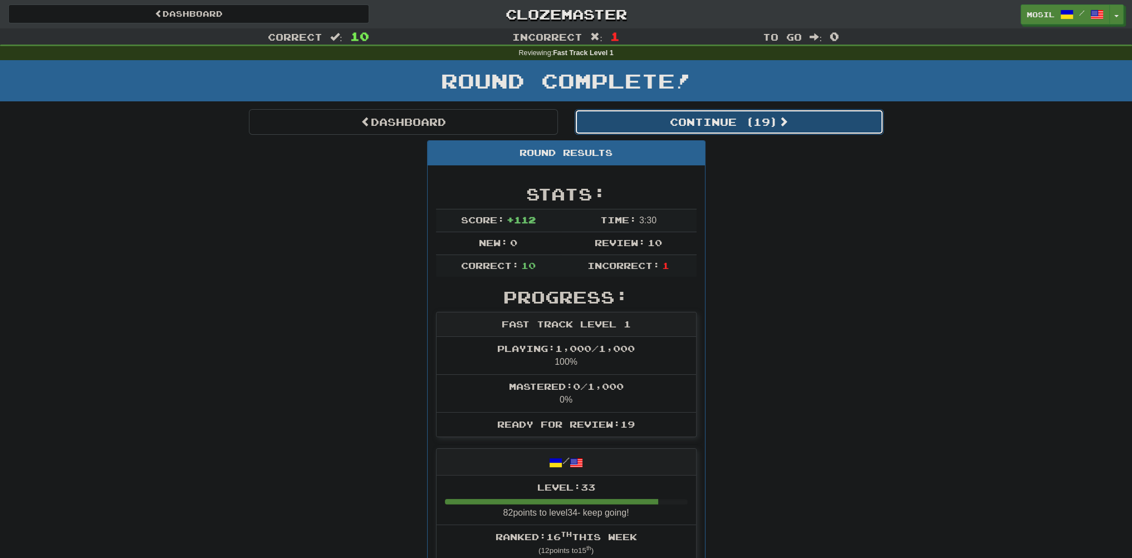
click at [692, 125] on button "Continue ( 19 )" at bounding box center [729, 122] width 309 height 26
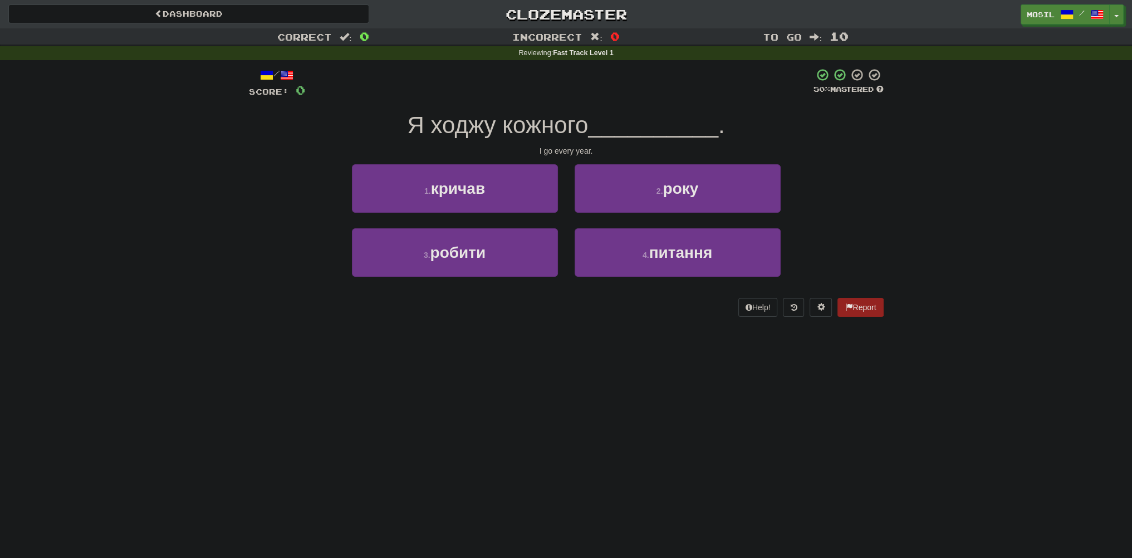
click at [288, 257] on div "3 . робити 4 . питання" at bounding box center [566, 260] width 668 height 64
click at [243, 249] on div "/ Score: 0 50 % Mastered Я ходжу кожного __________ . I go every year. 1 . крич…" at bounding box center [566, 196] width 651 height 272
click at [229, 240] on div "Correct : 0 Incorrect : 0 To go : 10 Reviewing : Fast Track Level 1 / Score: 0 …" at bounding box center [566, 180] width 1132 height 304
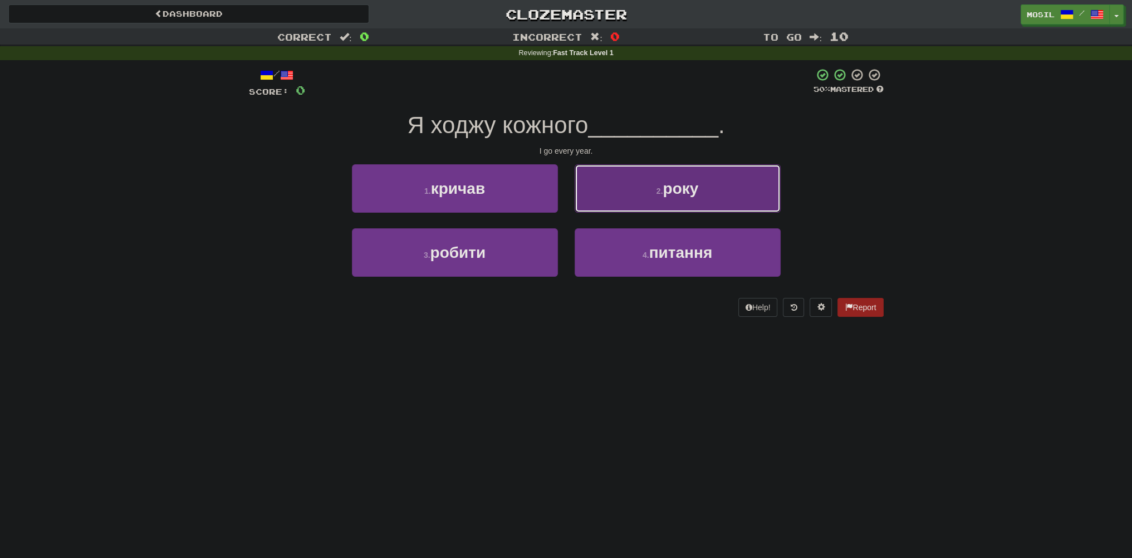
click at [648, 195] on button "2 . року" at bounding box center [678, 188] width 206 height 48
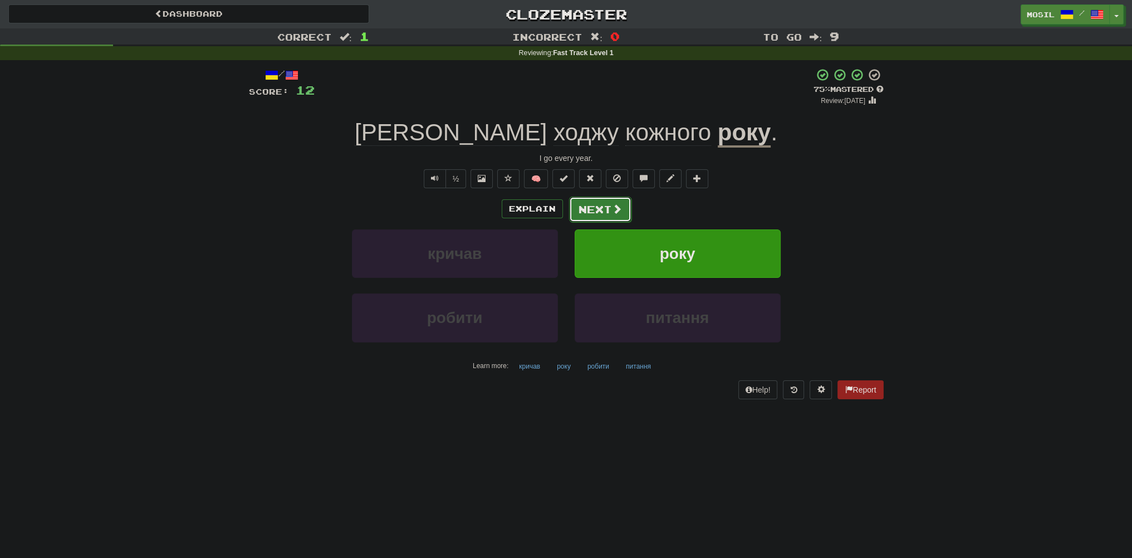
click at [604, 210] on button "Next" at bounding box center [600, 210] width 62 height 26
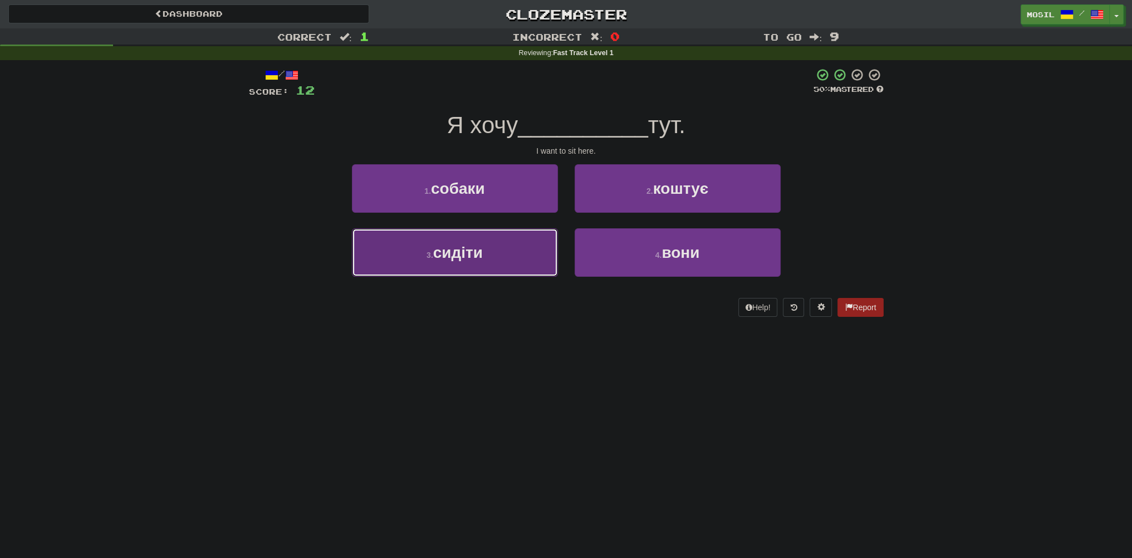
click at [517, 253] on button "3 . сидіти" at bounding box center [455, 252] width 206 height 48
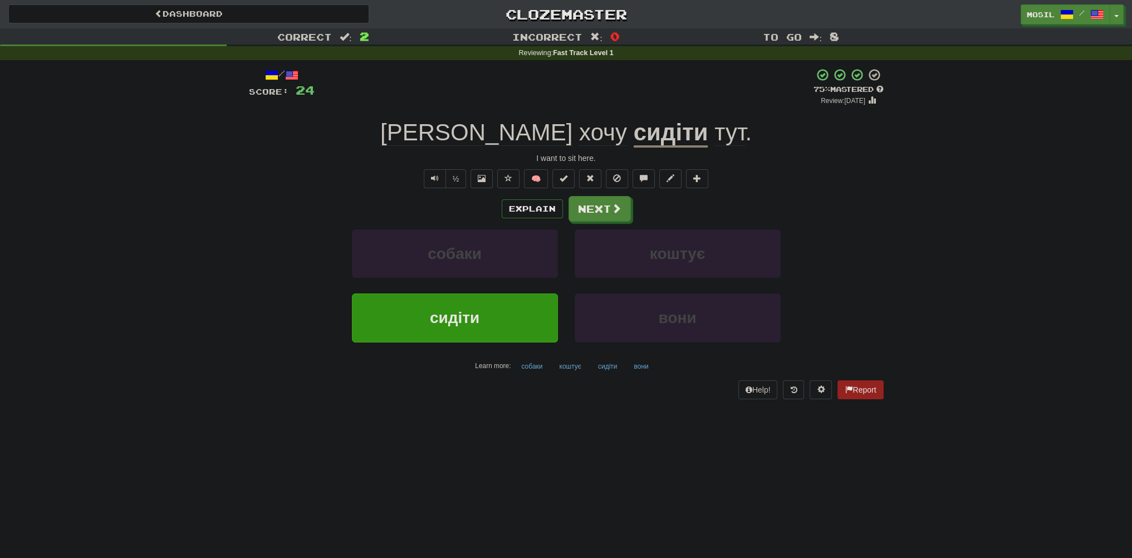
drag, startPoint x: 227, startPoint y: 234, endPoint x: 221, endPoint y: 231, distance: 7.5
click at [214, 223] on div "Correct : 2 Incorrect : 0 To go : 8 Reviewing : Fast Track Level 1 / Score: 24 …" at bounding box center [566, 221] width 1132 height 386
drag, startPoint x: 264, startPoint y: 218, endPoint x: 259, endPoint y: 211, distance: 8.4
click at [255, 209] on div "Explain Next" at bounding box center [566, 209] width 635 height 26
click at [607, 208] on button "Next" at bounding box center [600, 210] width 62 height 26
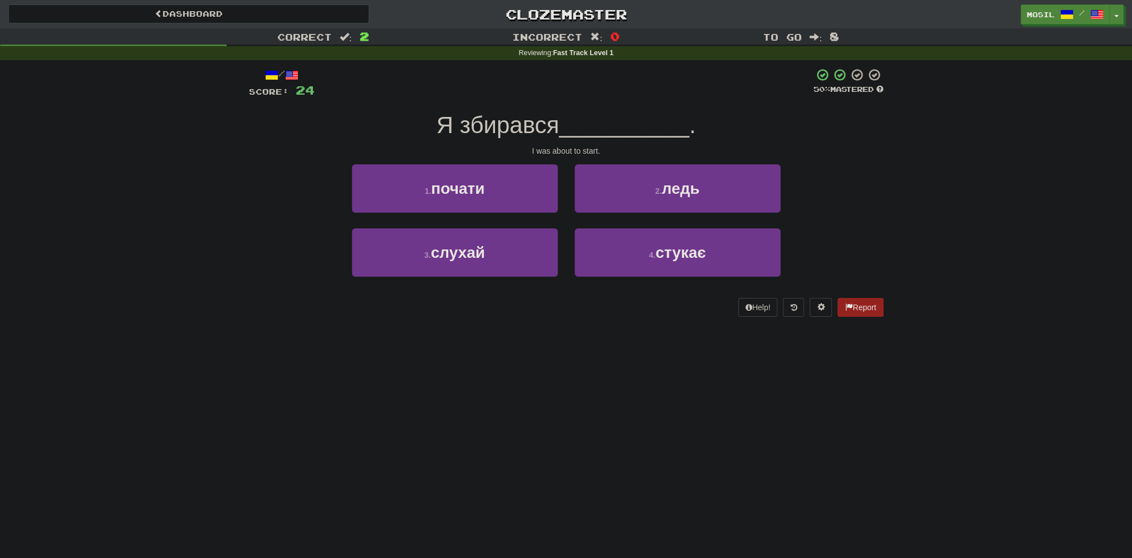
click at [258, 199] on div "1 . почати 2 . ледь" at bounding box center [566, 196] width 668 height 64
click at [251, 197] on div "1 . почати 2 . ледь" at bounding box center [566, 196] width 668 height 64
click at [253, 194] on div "1 . почати 2 . ледь" at bounding box center [566, 196] width 668 height 64
click at [254, 192] on div "1 . почати 2 . ледь" at bounding box center [566, 196] width 668 height 64
click at [251, 193] on div "1 . почати 2 . ледь" at bounding box center [566, 196] width 668 height 64
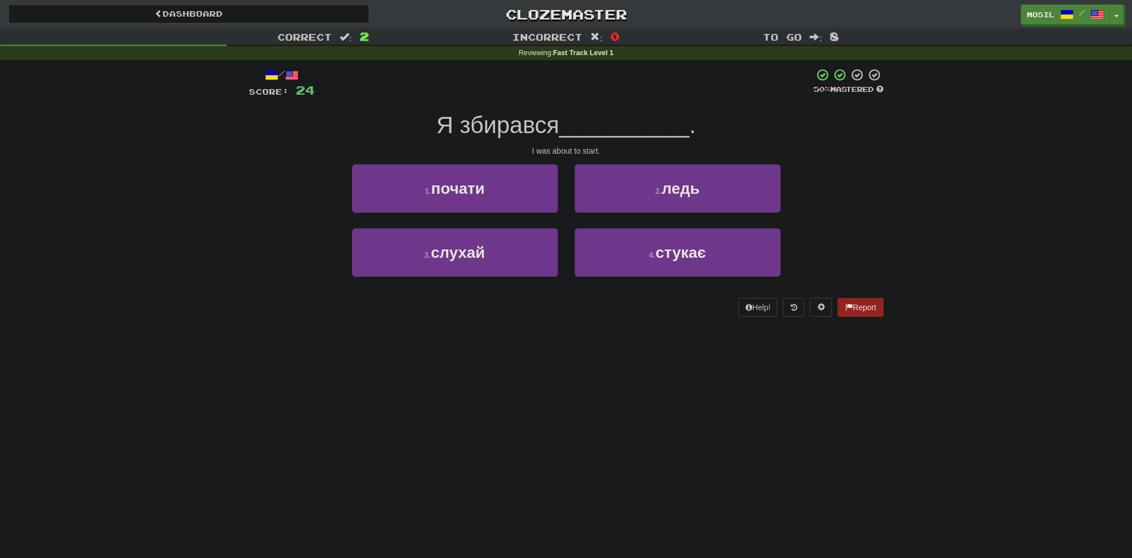
click at [248, 195] on div "1 . почати 2 . ледь" at bounding box center [566, 196] width 668 height 64
click at [245, 199] on div "/ Score: 24 50 % Mastered Я збирався __________ . I was about to start. 1 . поч…" at bounding box center [566, 196] width 651 height 272
click at [247, 196] on div "/ Score: 24 50 % Mastered Я збирався __________ . I was about to start. 1 . поч…" at bounding box center [566, 196] width 651 height 272
click at [249, 194] on div "1 . почати 2 . ледь" at bounding box center [566, 196] width 668 height 64
click at [253, 189] on div "1 . почати 2 . ледь" at bounding box center [566, 196] width 668 height 64
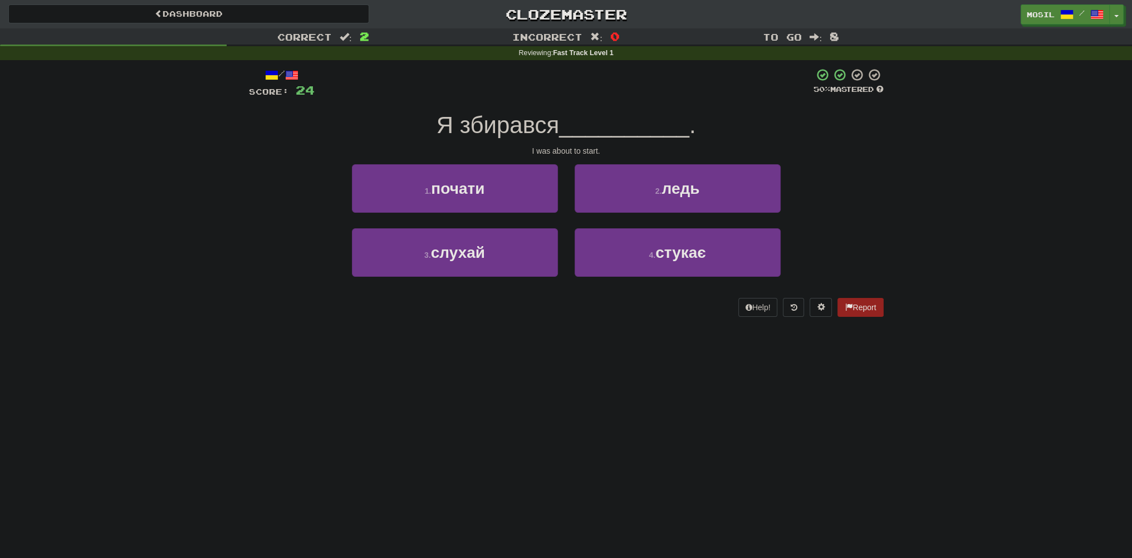
click at [256, 184] on div "1 . почати 2 . ледь" at bounding box center [566, 196] width 668 height 64
click at [256, 183] on div "1 . почати 2 . ледь" at bounding box center [566, 196] width 668 height 64
drag, startPoint x: 247, startPoint y: 195, endPoint x: 235, endPoint y: 190, distance: 13.2
drag, startPoint x: 235, startPoint y: 190, endPoint x: 259, endPoint y: 160, distance: 38.8
click at [190, 149] on div "Correct : 2 Incorrect : 0 To go : 8 Reviewing : Fast Track Level 1 / Score: 24 …" at bounding box center [566, 180] width 1132 height 304
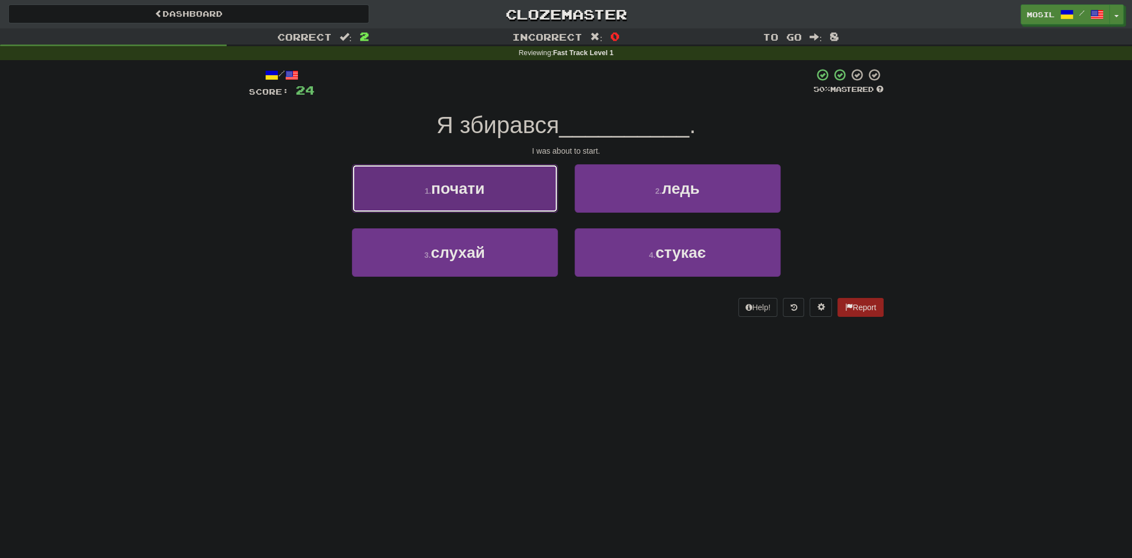
click at [405, 180] on button "1 . почати" at bounding box center [455, 188] width 206 height 48
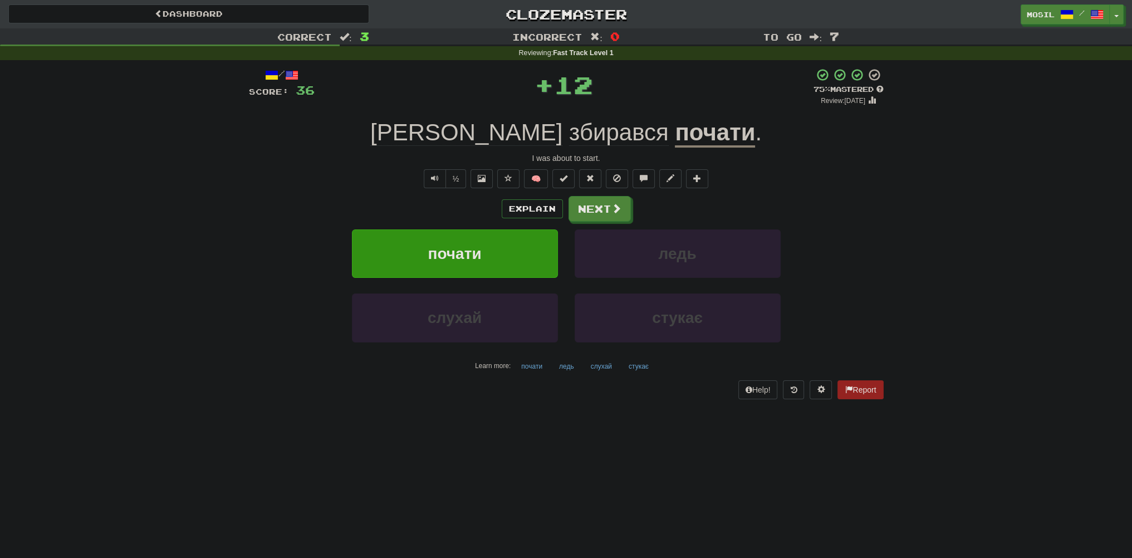
drag, startPoint x: 158, startPoint y: 211, endPoint x: 200, endPoint y: 175, distance: 54.9
click at [160, 180] on div "Correct : 3 Incorrect : 0 To go : 7 Reviewing : Fast Track Level 1 / Score: 36 …" at bounding box center [566, 221] width 1132 height 386
click at [597, 210] on button "Next" at bounding box center [600, 210] width 62 height 26
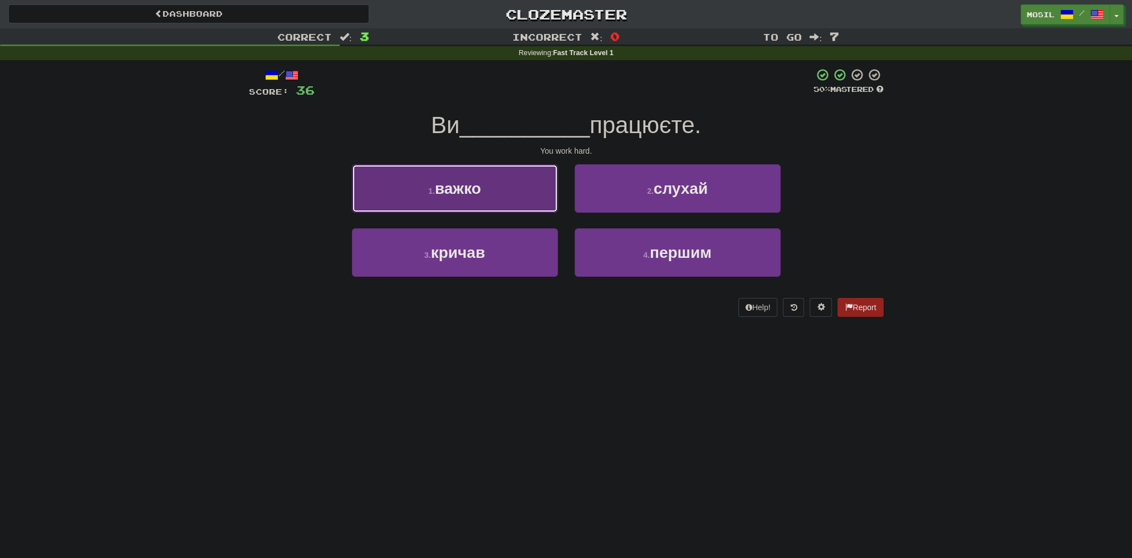
click at [515, 195] on button "1 . важко" at bounding box center [455, 188] width 206 height 48
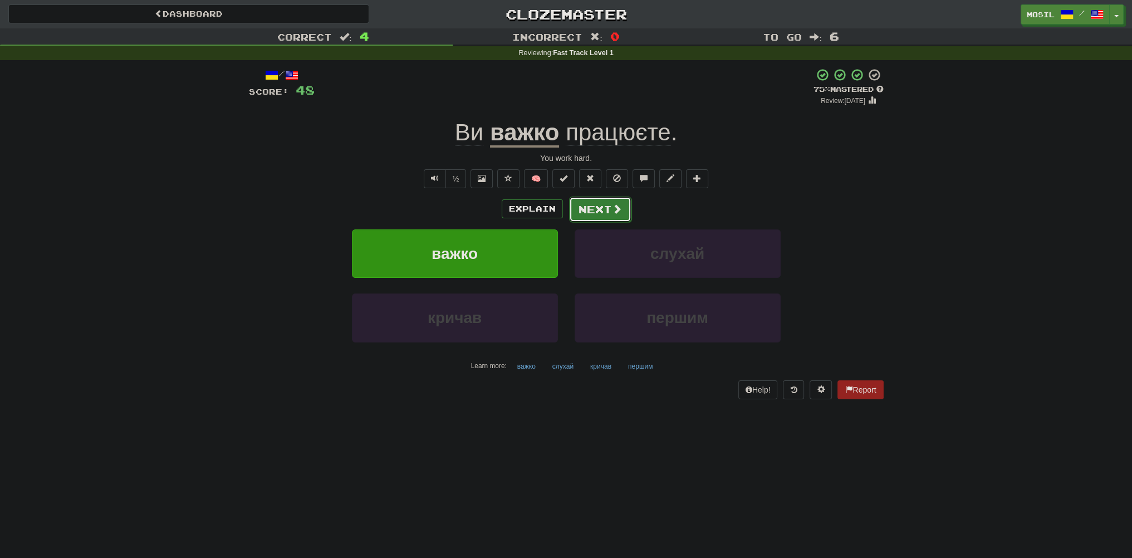
click at [591, 209] on button "Next" at bounding box center [600, 210] width 62 height 26
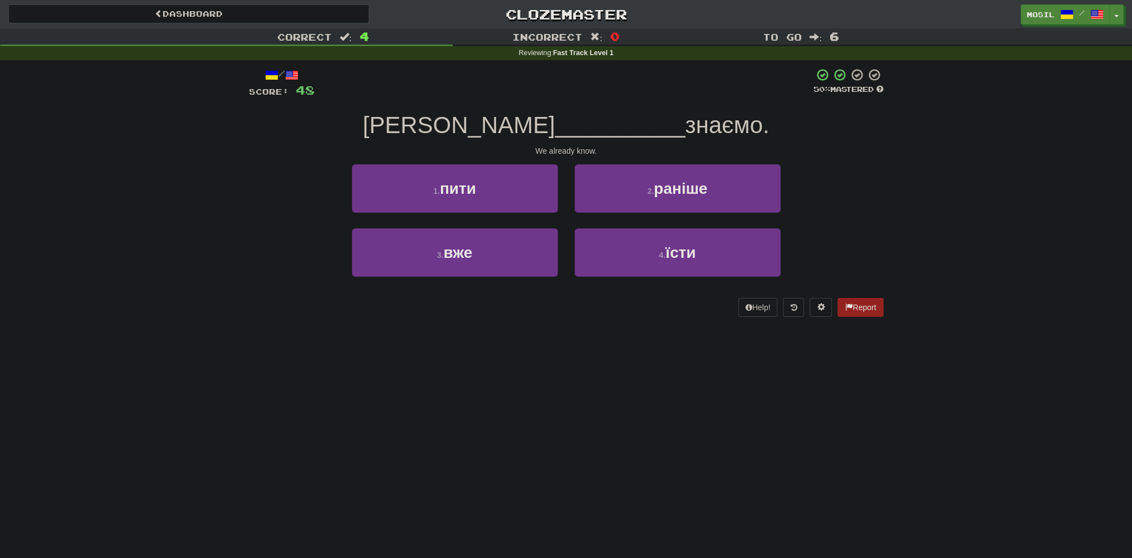
click at [150, 189] on div "Correct : 4 Incorrect : 0 To go : 6 Reviewing : Fast Track Level 1 / Score: 48 …" at bounding box center [566, 180] width 1132 height 304
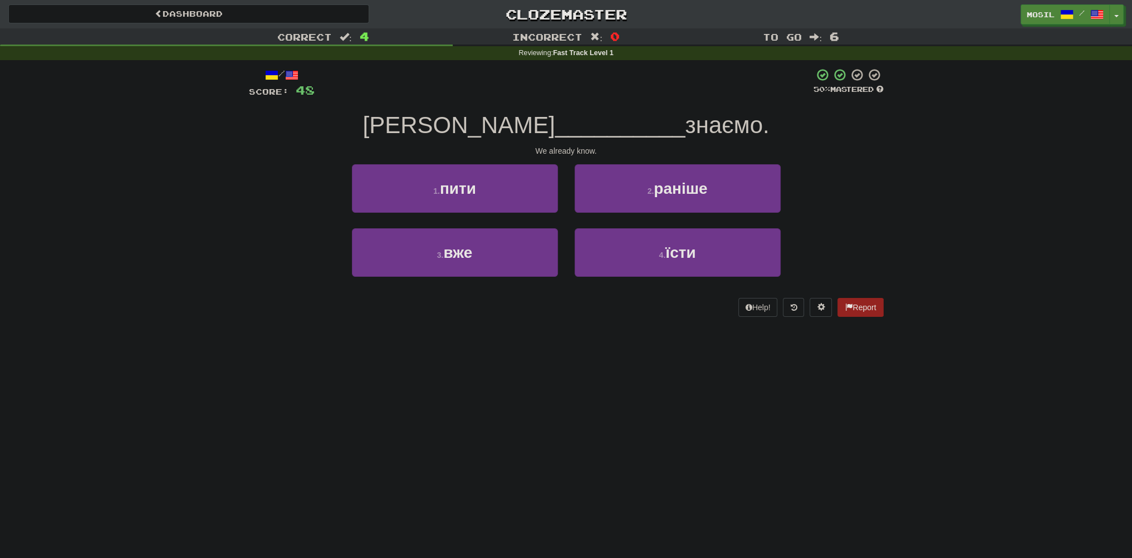
click at [150, 189] on div "Correct : 4 Incorrect : 0 To go : 6 Reviewing : Fast Track Level 1 / Score: 48 …" at bounding box center [566, 180] width 1132 height 304
click at [389, 280] on div "3 . вже" at bounding box center [455, 260] width 223 height 64
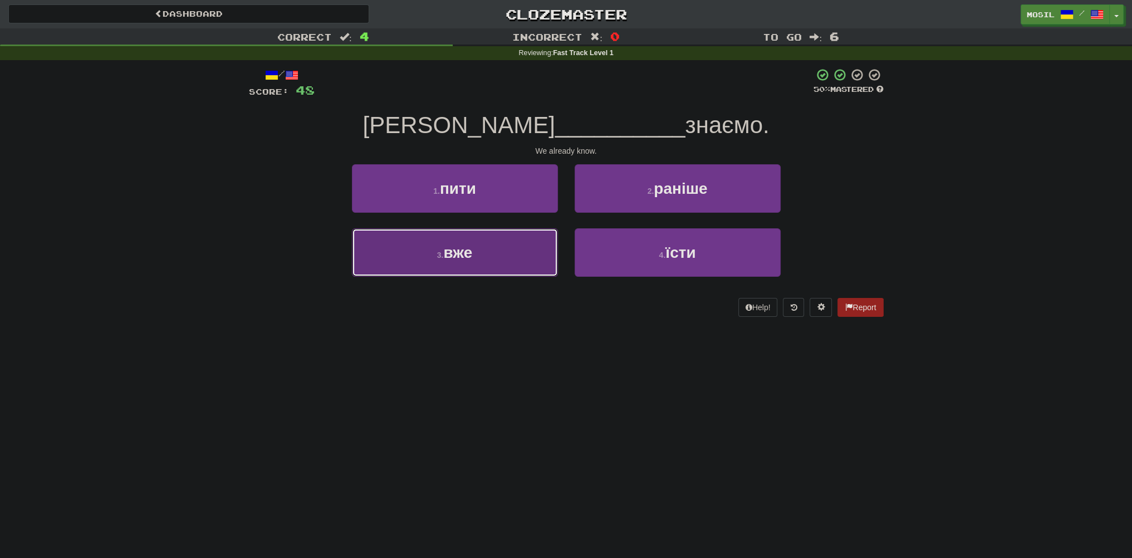
click at [420, 264] on button "3 . вже" at bounding box center [455, 252] width 206 height 48
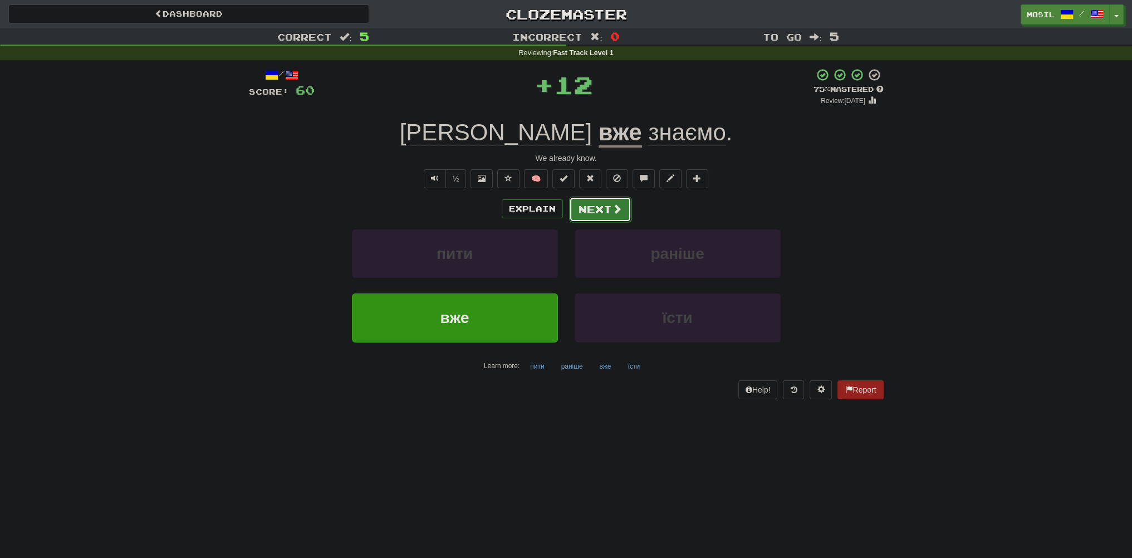
click at [601, 204] on button "Next" at bounding box center [600, 210] width 62 height 26
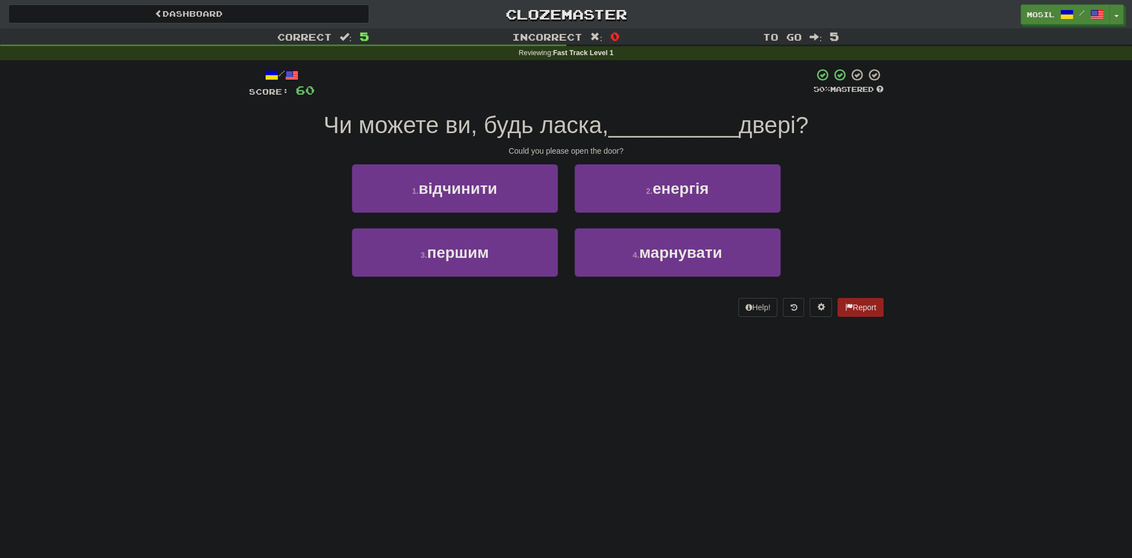
click at [190, 180] on div "Correct : 5 Incorrect : 0 To go : 5 Reviewing : Fast Track Level 1 / Score: 60 …" at bounding box center [566, 180] width 1132 height 304
click at [181, 180] on div "Correct : 5 Incorrect : 0 To go : 5 Reviewing : Fast Track Level 1 / Score: 60 …" at bounding box center [566, 180] width 1132 height 304
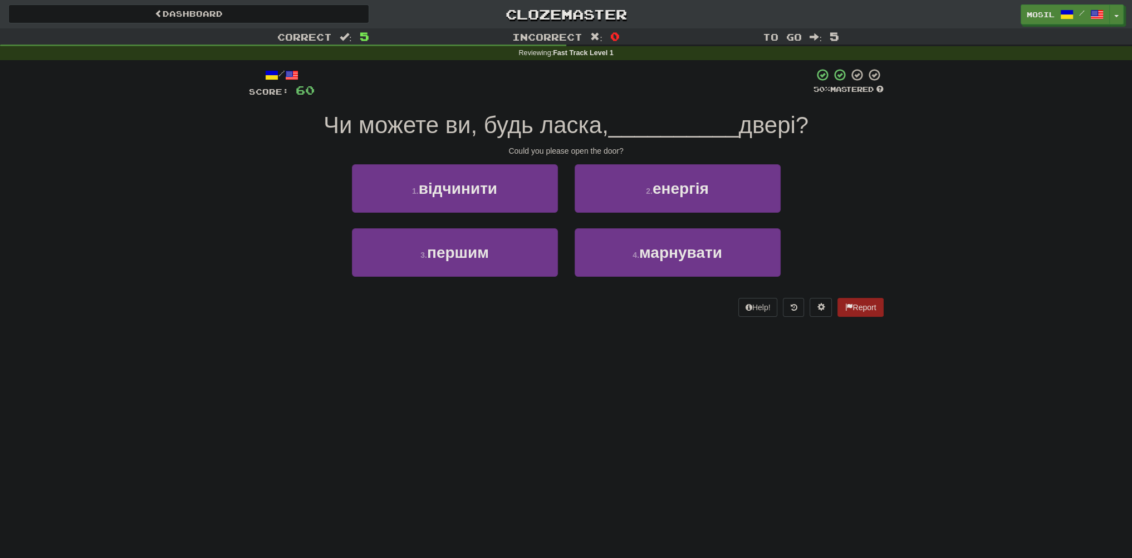
click at [181, 180] on div "Correct : 5 Incorrect : 0 To go : 5 Reviewing : Fast Track Level 1 / Score: 60 …" at bounding box center [566, 180] width 1132 height 304
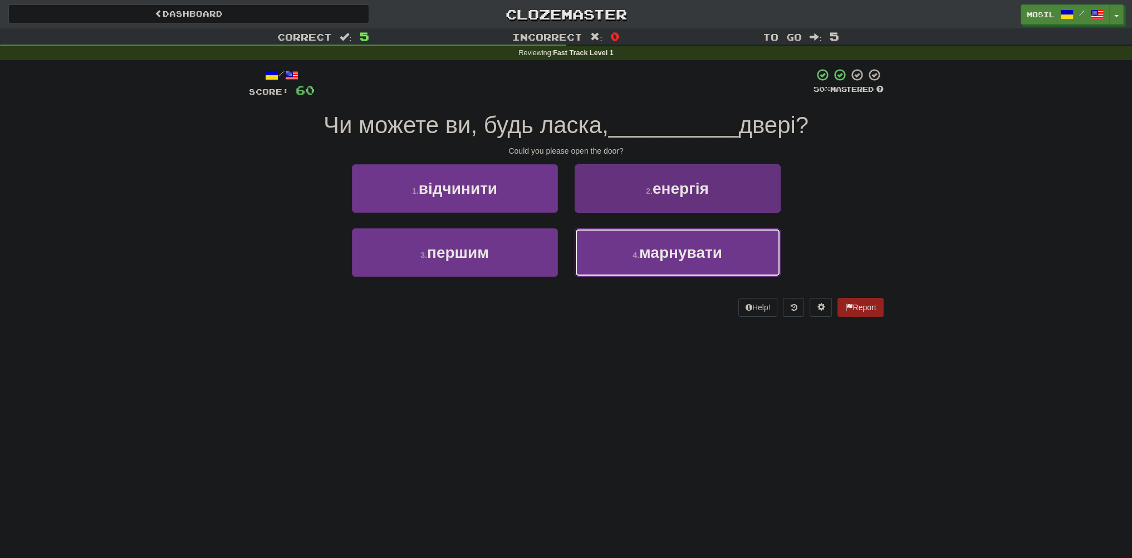
click at [644, 259] on span "марнувати" at bounding box center [680, 252] width 83 height 17
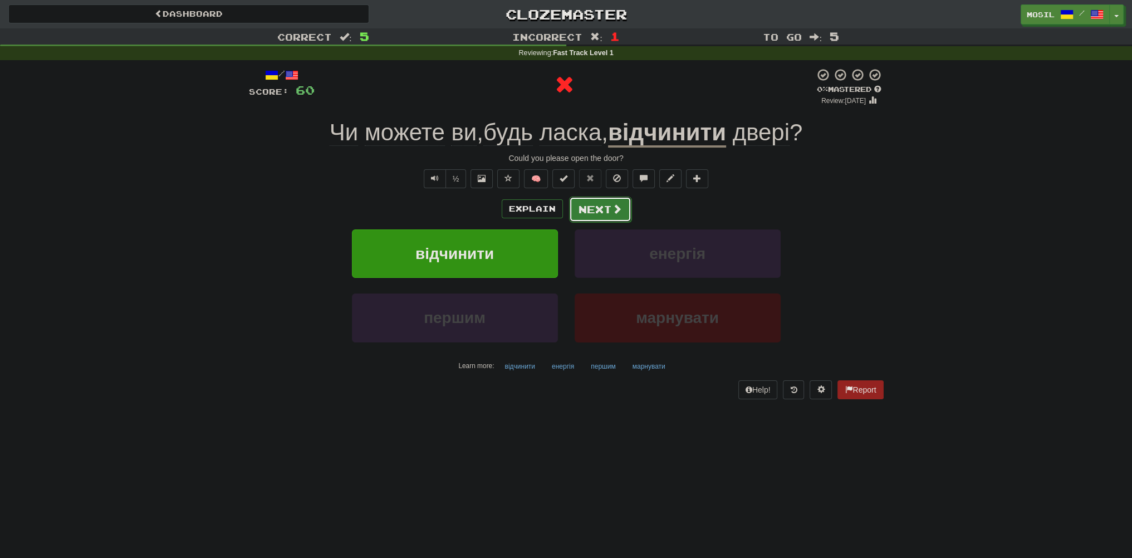
click at [605, 211] on button "Next" at bounding box center [600, 210] width 62 height 26
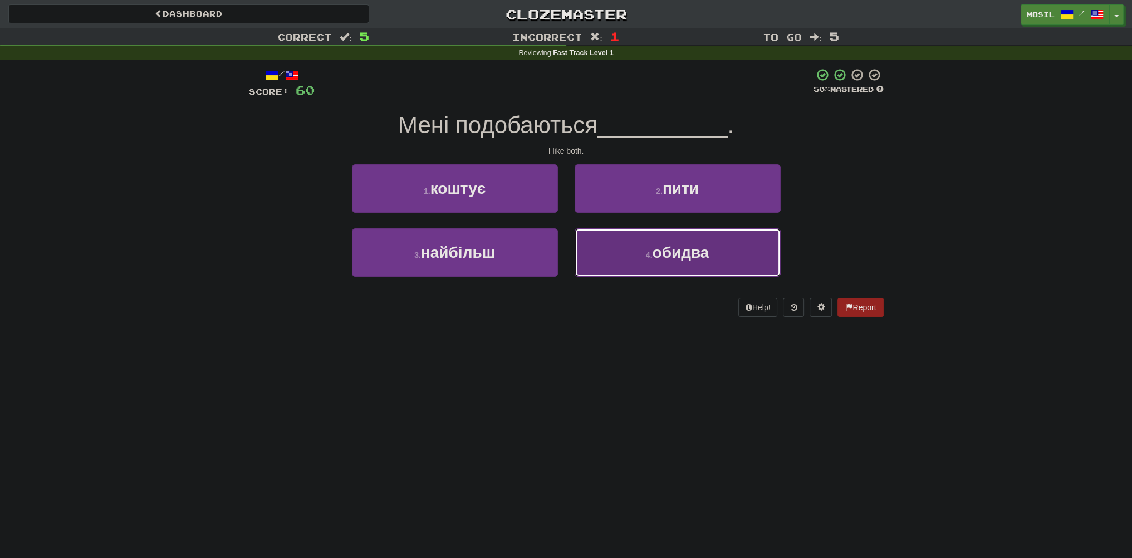
click at [640, 247] on button "4 . обидва" at bounding box center [678, 252] width 206 height 48
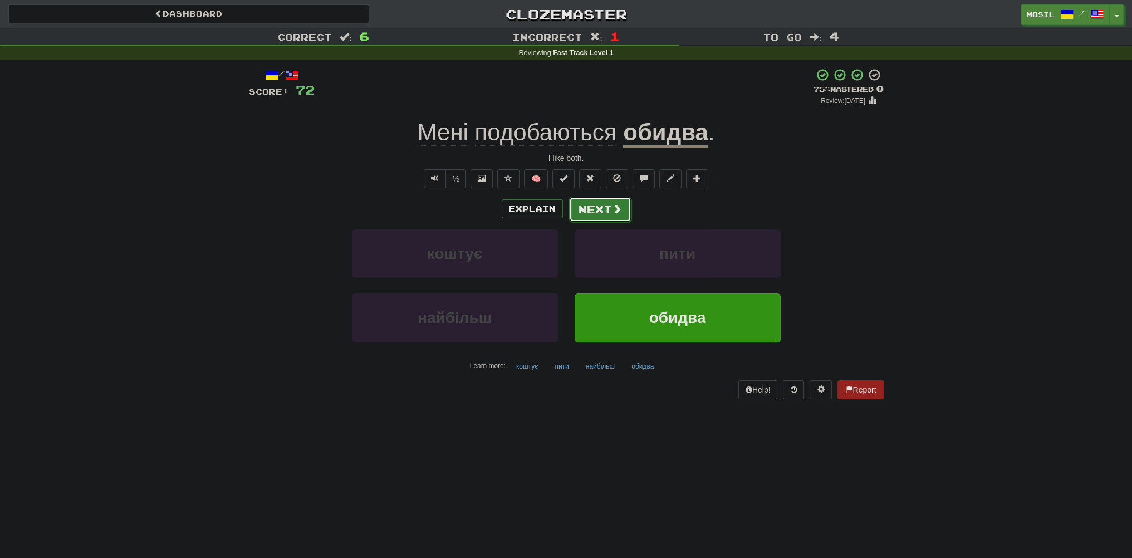
click at [598, 210] on button "Next" at bounding box center [600, 210] width 62 height 26
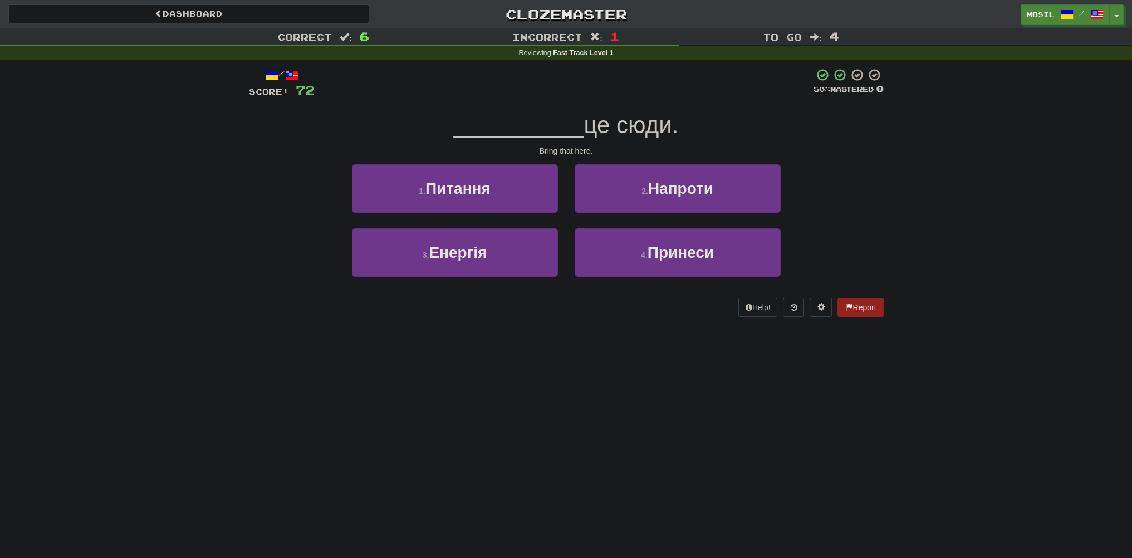
click at [208, 231] on div "Correct : 6 Incorrect : 1 To go : 4 Reviewing : Fast Track Level 1 / Score: 72 …" at bounding box center [566, 180] width 1132 height 304
click at [193, 256] on div "Correct : 6 Incorrect : 1 To go : 4 Reviewing : Fast Track Level 1 / Score: 72 …" at bounding box center [566, 180] width 1132 height 304
click at [288, 400] on div "Dashboard Clozemaster mosil / Toggle Dropdown Dashboard Leaderboard Activity Fe…" at bounding box center [566, 279] width 1132 height 558
click at [298, 368] on div "Dashboard Clozemaster mosil / Toggle Dropdown Dashboard Leaderboard Activity Fe…" at bounding box center [566, 279] width 1132 height 558
drag, startPoint x: 300, startPoint y: 360, endPoint x: 297, endPoint y: 351, distance: 9.2
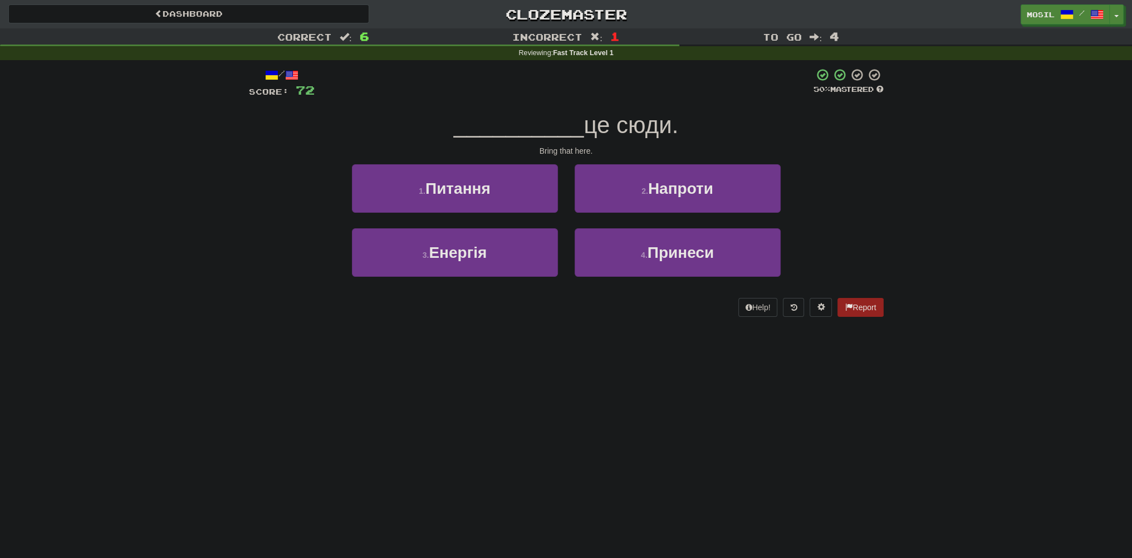
click at [300, 359] on div "Dashboard Clozemaster mosil / Toggle Dropdown Dashboard Leaderboard Activity Fe…" at bounding box center [566, 279] width 1132 height 558
drag, startPoint x: 293, startPoint y: 348, endPoint x: 277, endPoint y: 343, distance: 16.9
click at [273, 342] on div "Dashboard Clozemaster mosil / Toggle Dropdown Dashboard Leaderboard Activity Fe…" at bounding box center [566, 279] width 1132 height 558
click at [283, 352] on div "Dashboard Clozemaster mosil / Toggle Dropdown Dashboard Leaderboard Activity Fe…" at bounding box center [566, 279] width 1132 height 558
drag, startPoint x: 226, startPoint y: 234, endPoint x: 202, endPoint y: 233, distance: 24.5
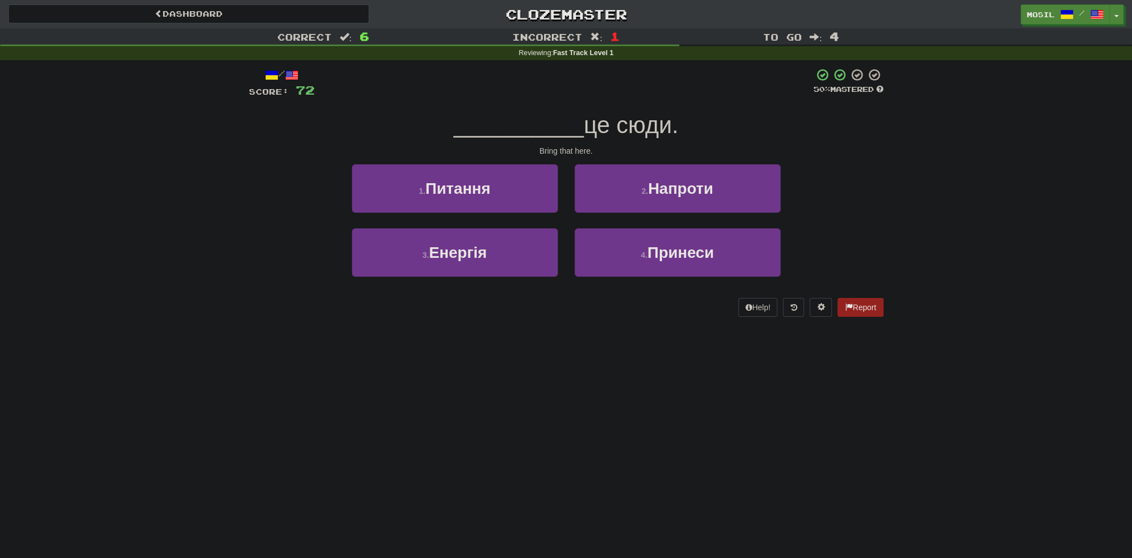
click at [201, 233] on div "Correct : 6 Incorrect : 1 To go : 4 Reviewing : Fast Track Level 1 / Score: 72 …" at bounding box center [566, 180] width 1132 height 304
click at [179, 227] on div "Correct : 6 Incorrect : 1 To go : 4 Reviewing : Fast Track Level 1 / Score: 72 …" at bounding box center [566, 180] width 1132 height 304
click at [172, 227] on div "Correct : 6 Incorrect : 1 To go : 4 Reviewing : Fast Track Level 1 / Score: 72 …" at bounding box center [566, 180] width 1132 height 304
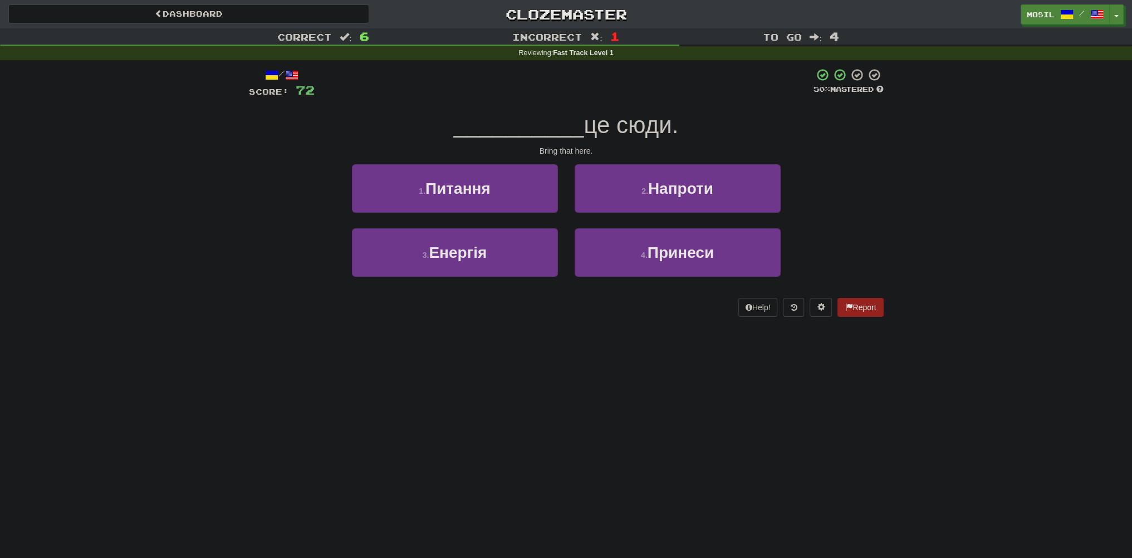
click at [172, 227] on div "Correct : 6 Incorrect : 1 To go : 4 Reviewing : Fast Track Level 1 / Score: 72 …" at bounding box center [566, 180] width 1132 height 304
click at [172, 226] on div "Correct : 6 Incorrect : 1 To go : 4 Reviewing : Fast Track Level 1 / Score: 72 …" at bounding box center [566, 180] width 1132 height 304
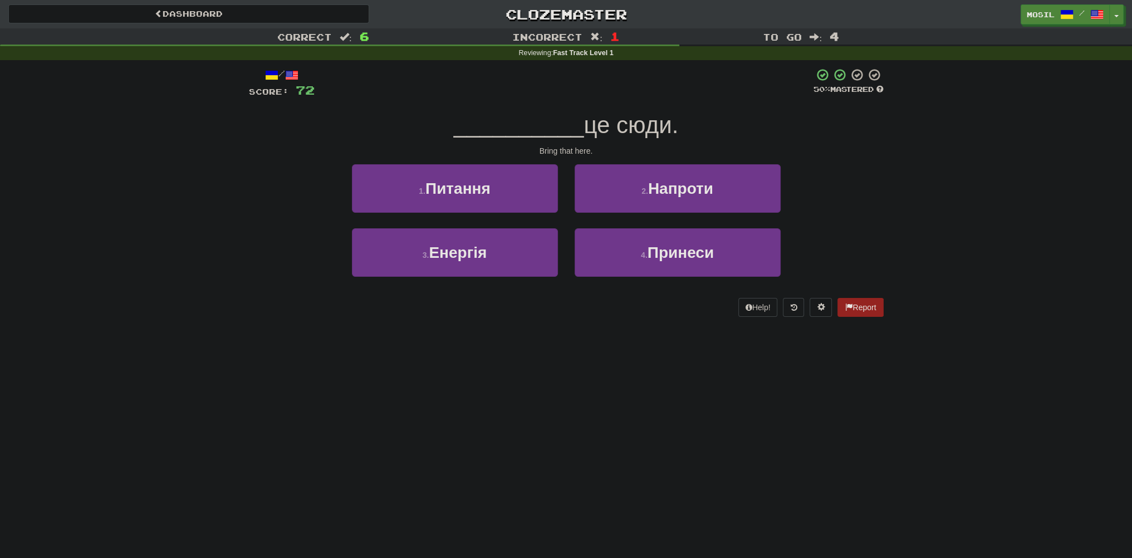
click at [172, 226] on div "Correct : 6 Incorrect : 1 To go : 4 Reviewing : Fast Track Level 1 / Score: 72 …" at bounding box center [566, 180] width 1132 height 304
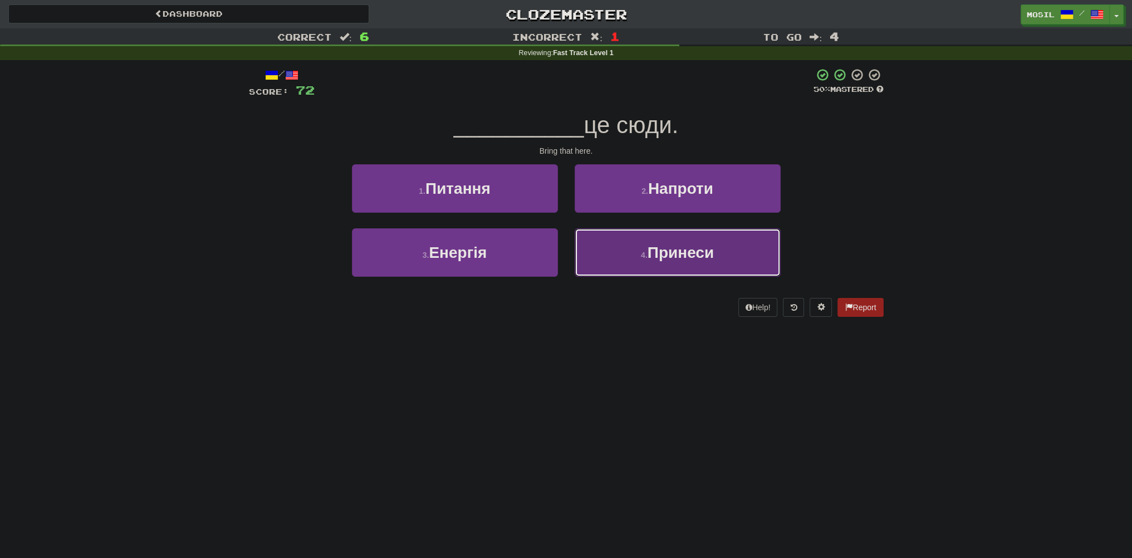
click at [634, 251] on button "4 . Принеси" at bounding box center [678, 252] width 206 height 48
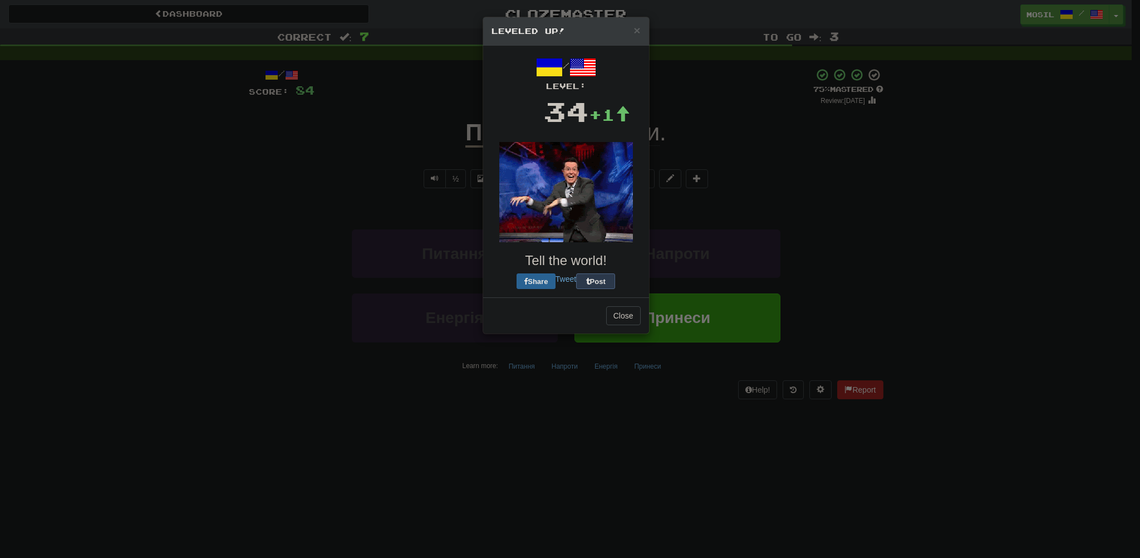
drag, startPoint x: 286, startPoint y: 238, endPoint x: 230, endPoint y: 208, distance: 63.8
drag, startPoint x: 230, startPoint y: 208, endPoint x: 212, endPoint y: 201, distance: 19.7
drag, startPoint x: 212, startPoint y: 201, endPoint x: 200, endPoint y: 199, distance: 11.4
drag, startPoint x: 200, startPoint y: 199, endPoint x: 251, endPoint y: 218, distance: 53.6
click at [200, 198] on div "× Leveled Up! / Level: 34 +1 Tell the world! Share Post Close" at bounding box center [570, 279] width 1140 height 558
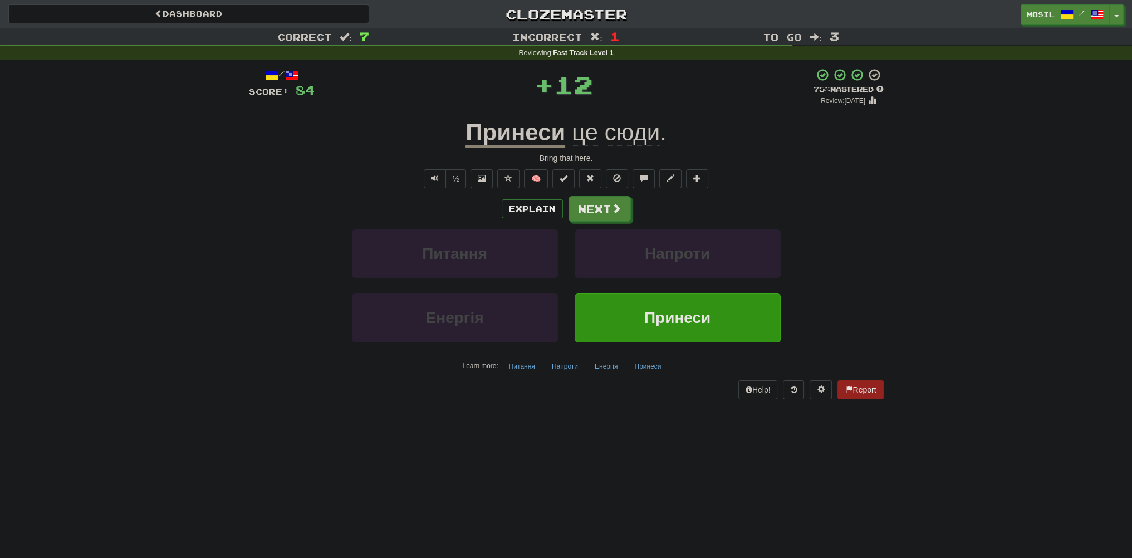
drag, startPoint x: 277, startPoint y: 209, endPoint x: 270, endPoint y: 209, distance: 7.8
drag, startPoint x: 270, startPoint y: 209, endPoint x: 239, endPoint y: 195, distance: 32.9
drag, startPoint x: 234, startPoint y: 195, endPoint x: 228, endPoint y: 189, distance: 9.1
click at [228, 189] on div "Correct : 7 Incorrect : 1 To go : 3 Reviewing : Fast Track Level 1 / Score: 84 …" at bounding box center [566, 221] width 1132 height 386
click at [198, 182] on div "Correct : 7 Incorrect : 1 To go : 3 Reviewing : Fast Track Level 1 / Score: 84 …" at bounding box center [566, 221] width 1132 height 386
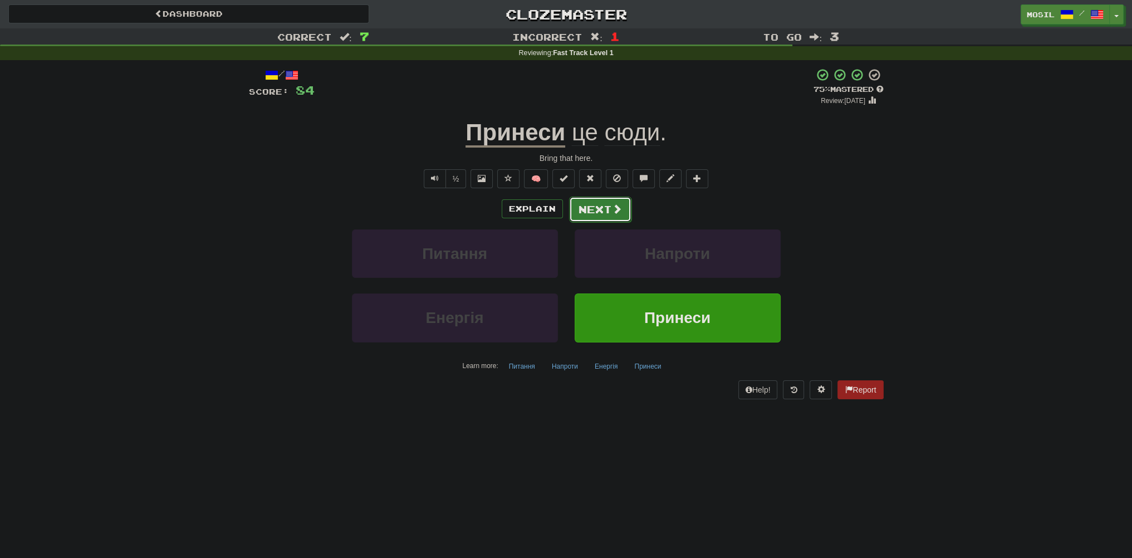
click at [577, 209] on button "Next" at bounding box center [600, 210] width 62 height 26
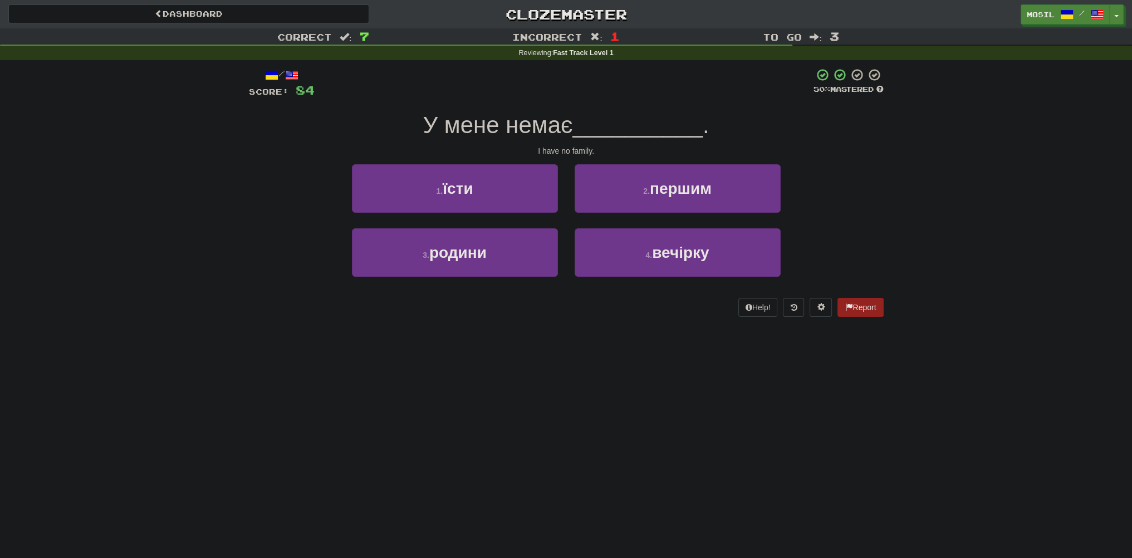
click at [234, 202] on div "Correct : 7 Incorrect : 1 To go : 3 Reviewing : Fast Track Level 1 / Score: 84 …" at bounding box center [566, 180] width 1132 height 304
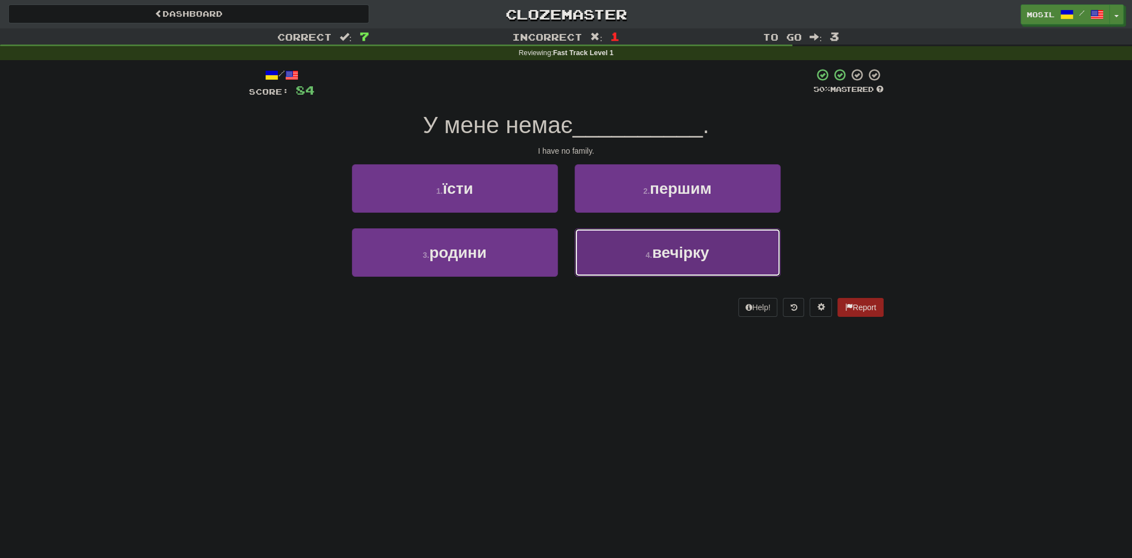
click at [619, 239] on button "4 . вечірку" at bounding box center [678, 252] width 206 height 48
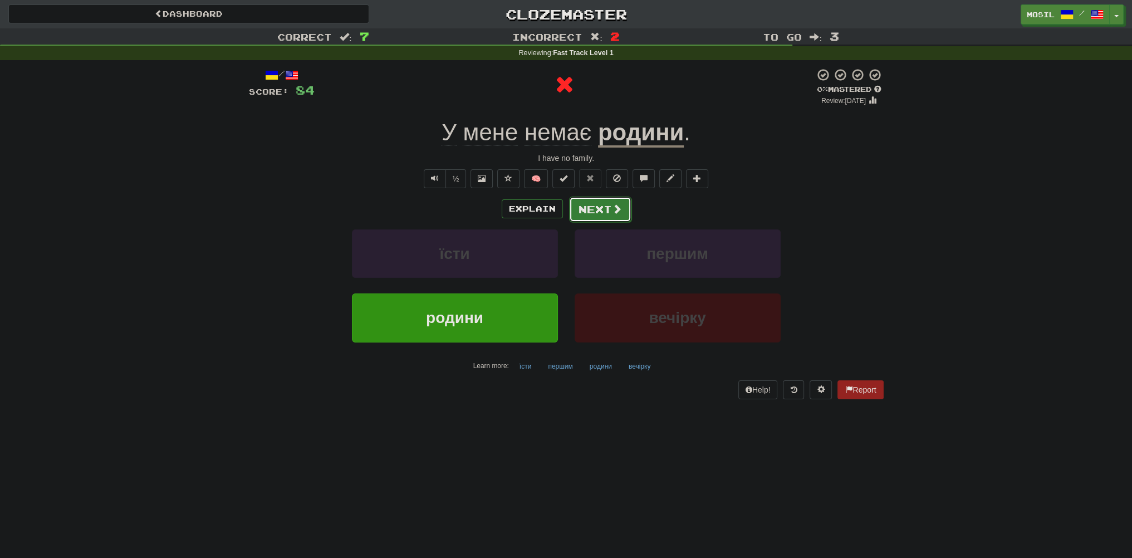
click at [608, 213] on button "Next" at bounding box center [600, 210] width 62 height 26
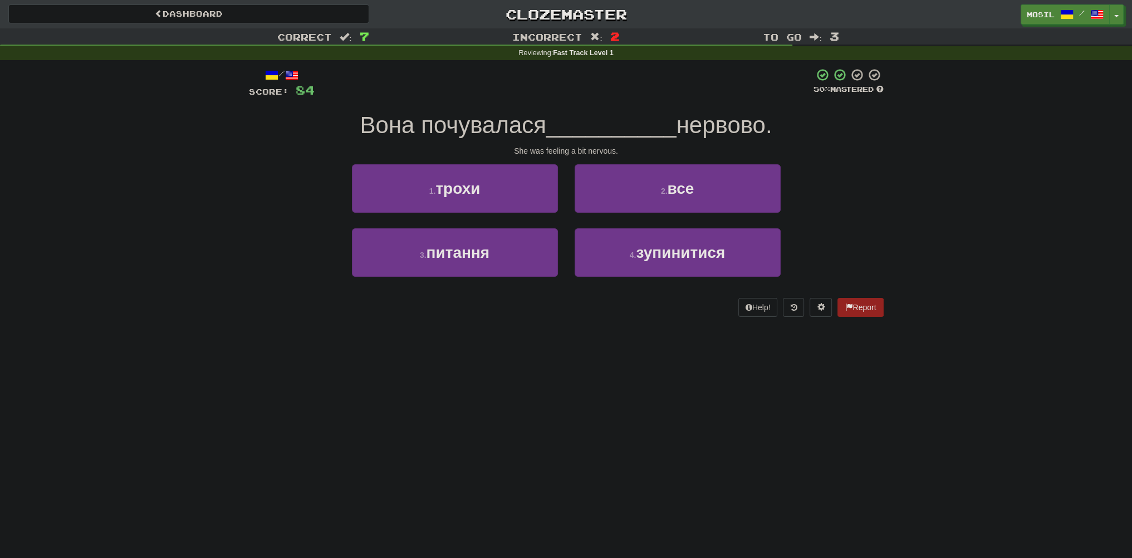
drag, startPoint x: 160, startPoint y: 302, endPoint x: 141, endPoint y: 276, distance: 32.3
click at [131, 283] on div "Correct : 7 Incorrect : 2 To go : 3 Reviewing : Fast Track Level 1 / Score: 84 …" at bounding box center [566, 180] width 1132 height 304
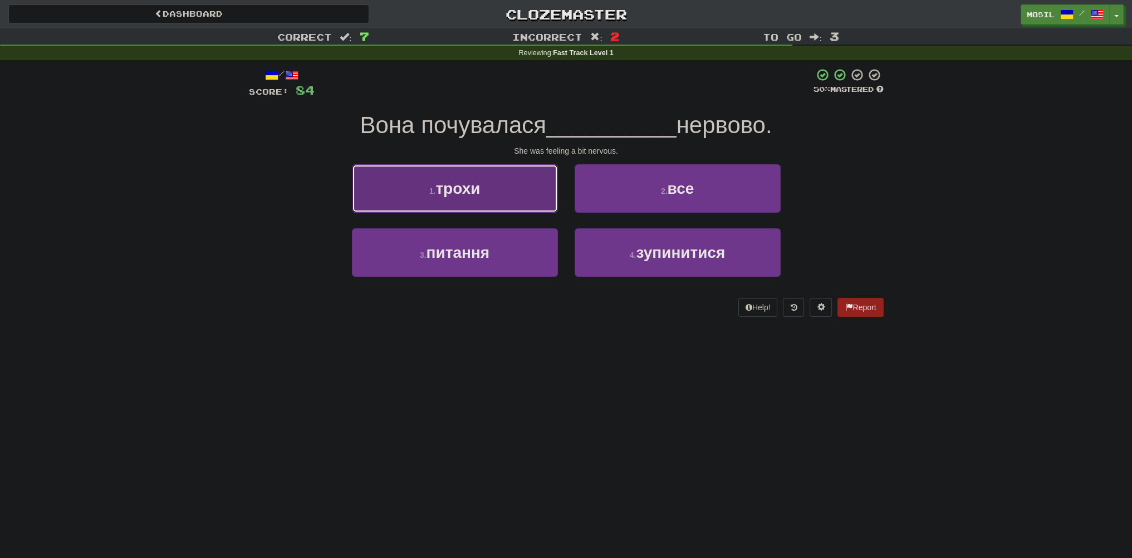
click at [460, 197] on span "трохи" at bounding box center [457, 188] width 45 height 17
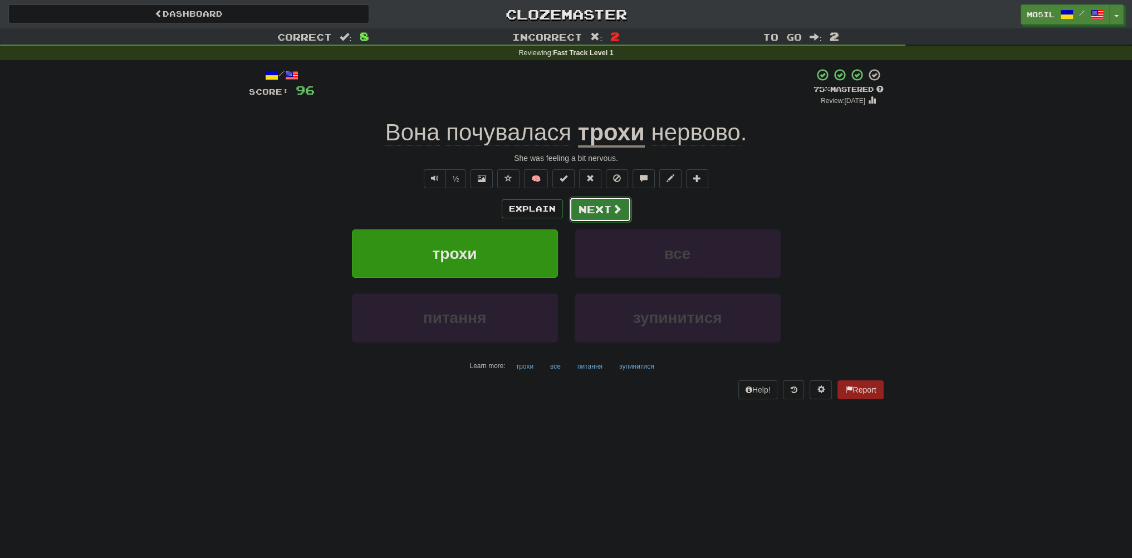
click at [601, 209] on button "Next" at bounding box center [600, 210] width 62 height 26
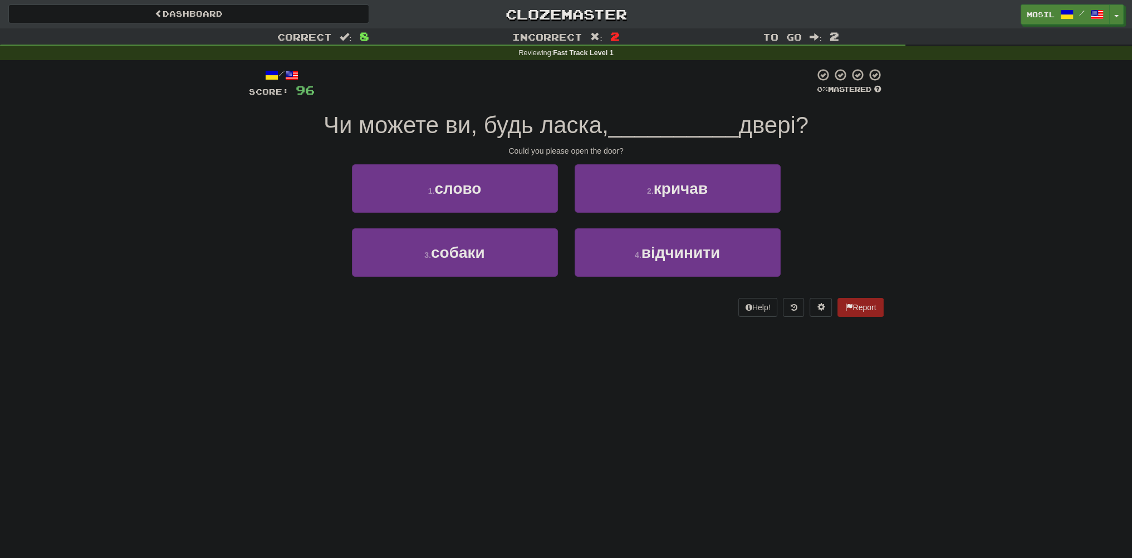
click at [271, 228] on div "3 . собаки 4 . відчинити" at bounding box center [566, 260] width 668 height 64
click at [135, 511] on div "Dashboard Clozemaster mosil / Toggle Dropdown Dashboard Leaderboard Activity Fe…" at bounding box center [566, 279] width 1132 height 558
click at [192, 463] on div "Dashboard Clozemaster mosil / Toggle Dropdown Dashboard Leaderboard Activity Fe…" at bounding box center [566, 279] width 1132 height 558
click at [183, 467] on div "Dashboard Clozemaster mosil / Toggle Dropdown Dashboard Leaderboard Activity Fe…" at bounding box center [566, 279] width 1132 height 558
click at [183, 475] on div "Dashboard Clozemaster mosil / Toggle Dropdown Dashboard Leaderboard Activity Fe…" at bounding box center [566, 279] width 1132 height 558
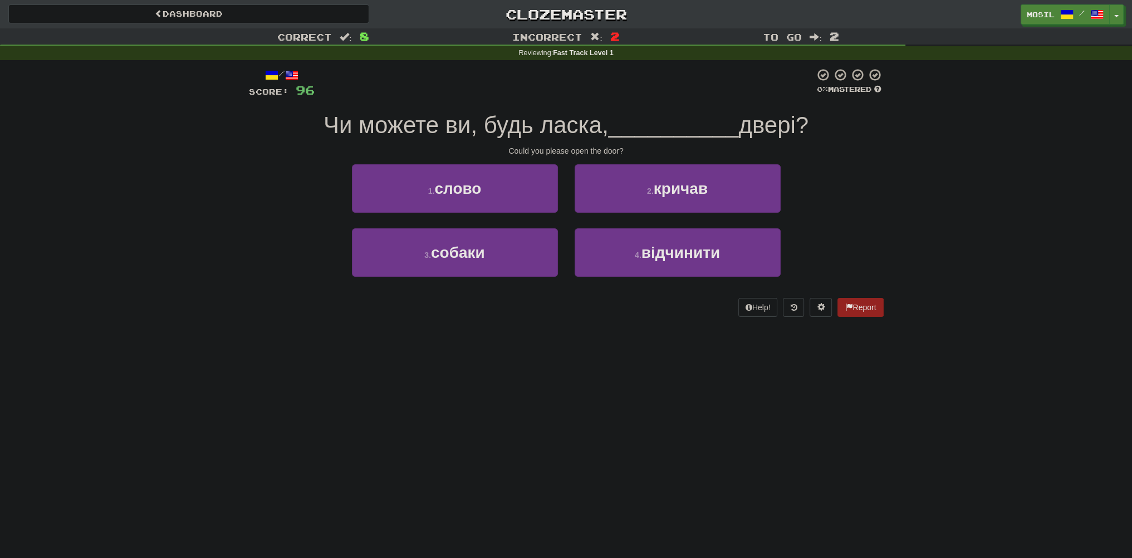
click at [236, 471] on div "Dashboard Clozemaster mosil / Toggle Dropdown Dashboard Leaderboard Activity Fe…" at bounding box center [566, 279] width 1132 height 558
drag, startPoint x: 258, startPoint y: 163, endPoint x: 206, endPoint y: 161, distance: 52.4
drag, startPoint x: 206, startPoint y: 161, endPoint x: 164, endPoint y: 165, distance: 42.5
drag, startPoint x: 164, startPoint y: 165, endPoint x: 158, endPoint y: 164, distance: 5.7
drag, startPoint x: 158, startPoint y: 164, endPoint x: 142, endPoint y: 156, distance: 18.2
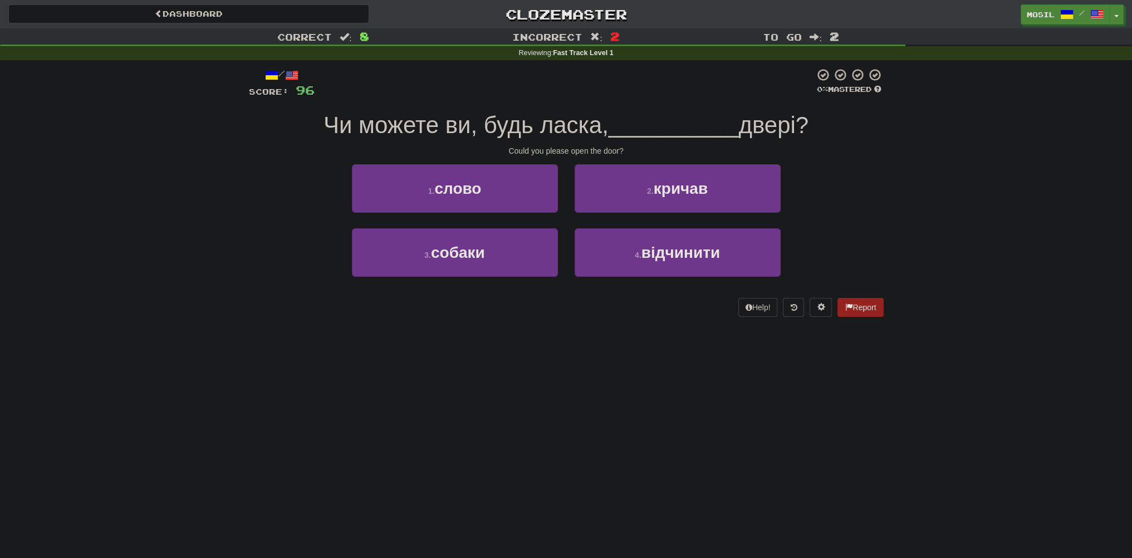
click at [153, 161] on div "Correct : 8 Incorrect : 2 To go : 2 Reviewing : Fast Track Level 1 / Score: 96 …" at bounding box center [566, 180] width 1132 height 304
click at [140, 156] on div "Correct : 8 Incorrect : 2 To go : 2 Reviewing : Fast Track Level 1 / Score: 96 …" at bounding box center [566, 180] width 1132 height 304
click at [134, 156] on div "Correct : 8 Incorrect : 2 To go : 2 Reviewing : Fast Track Level 1 / Score: 96 …" at bounding box center [566, 180] width 1132 height 304
click at [273, 145] on div "Could you please open the door?" at bounding box center [566, 150] width 635 height 11
click at [246, 183] on div "/ Score: 96 0 % Mastered Чи можете ви, будь ласка, __________ двері? Could you …" at bounding box center [566, 196] width 651 height 272
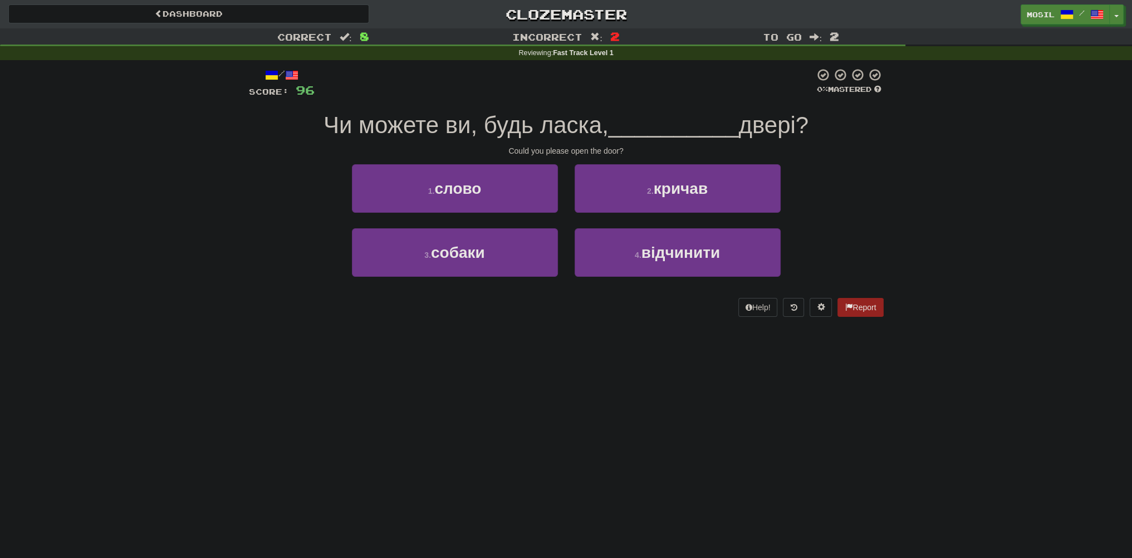
click at [245, 183] on div "/ Score: 96 0 % Mastered Чи можете ви, будь ласка, __________ двері? Could you …" at bounding box center [566, 196] width 651 height 272
click at [259, 177] on div "1 . слово 2 . кричав" at bounding box center [566, 196] width 668 height 64
click at [256, 178] on div "1 . слово 2 . кричав" at bounding box center [566, 196] width 668 height 64
click at [282, 209] on div "1 . слово 2 . кричав" at bounding box center [566, 196] width 668 height 64
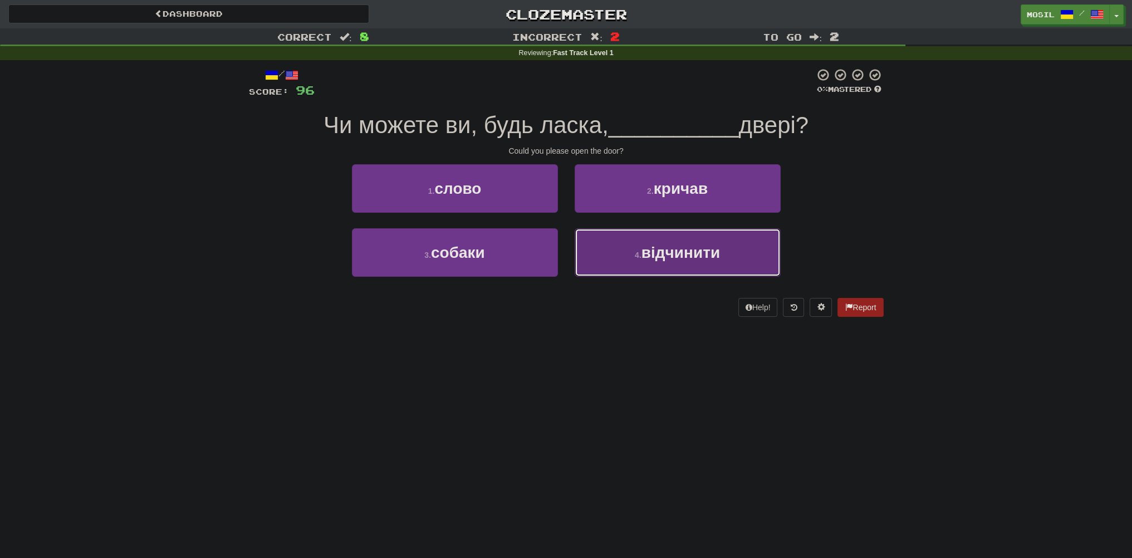
click at [653, 249] on span "відчинити" at bounding box center [680, 252] width 79 height 17
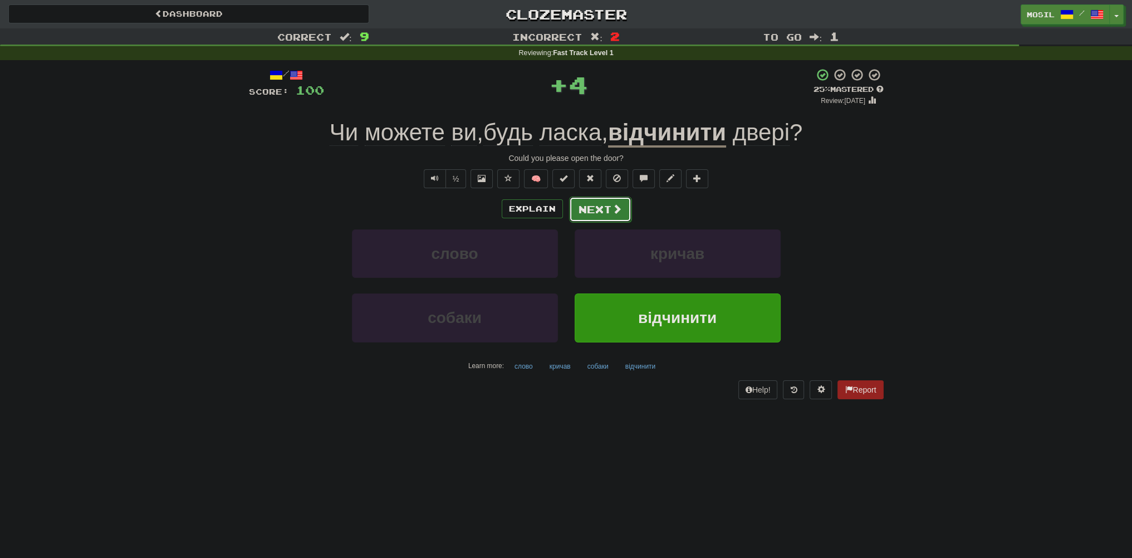
click at [599, 210] on button "Next" at bounding box center [600, 210] width 62 height 26
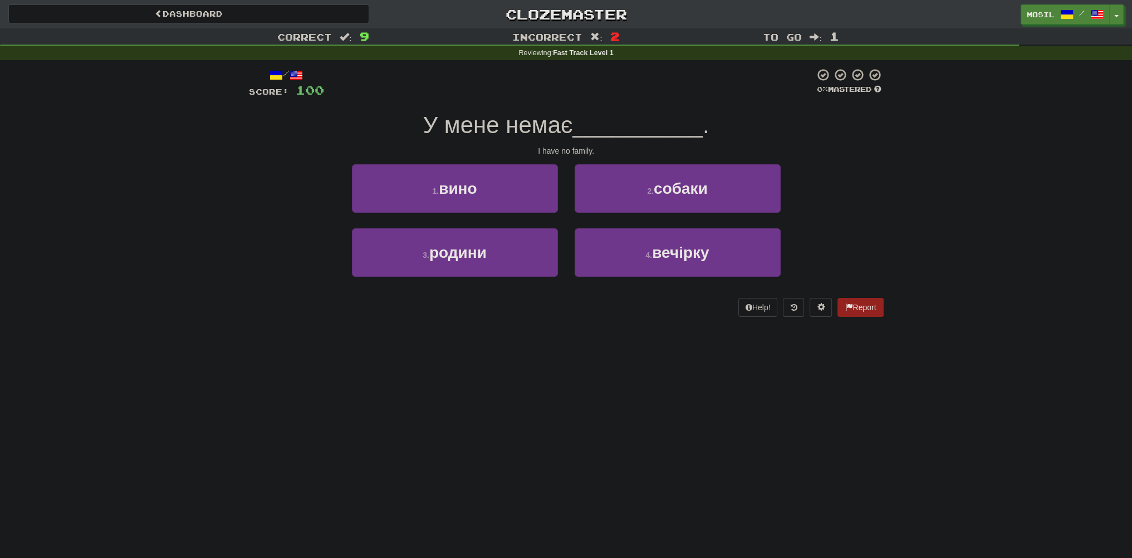
click at [258, 206] on div "1 . вино 2 . собаки" at bounding box center [566, 196] width 668 height 64
click at [249, 198] on div "1 . вино 2 . собаки" at bounding box center [566, 196] width 668 height 64
click at [252, 195] on div "1 . вино 2 . собаки" at bounding box center [566, 196] width 668 height 64
click at [254, 193] on div "1 . вино 2 . собаки" at bounding box center [566, 196] width 668 height 64
click at [253, 194] on div "1 . вино 2 . собаки" at bounding box center [566, 196] width 668 height 64
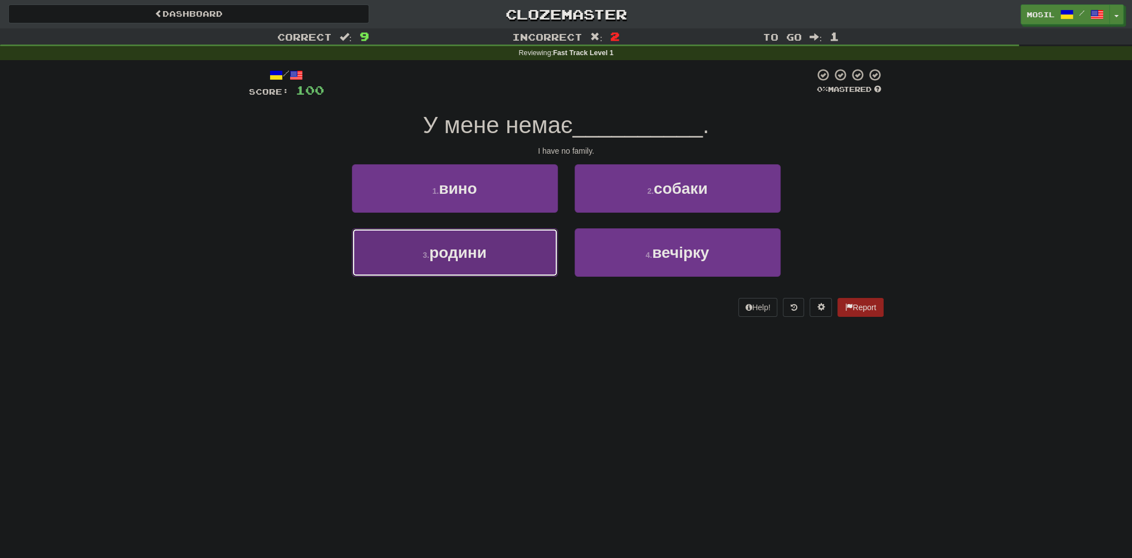
click at [501, 256] on button "3 . родини" at bounding box center [455, 252] width 206 height 48
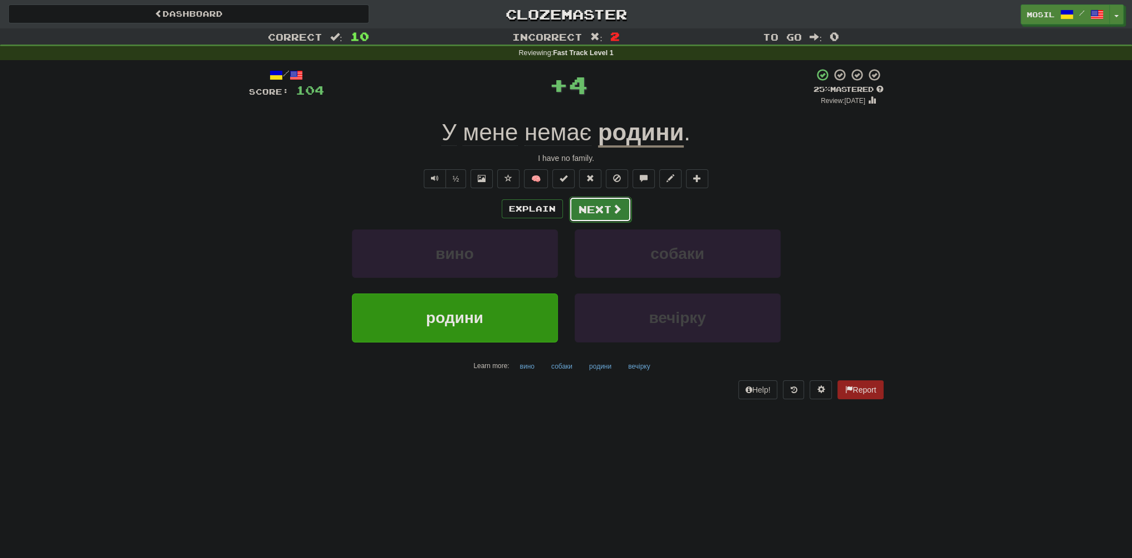
click at [602, 214] on button "Next" at bounding box center [600, 210] width 62 height 26
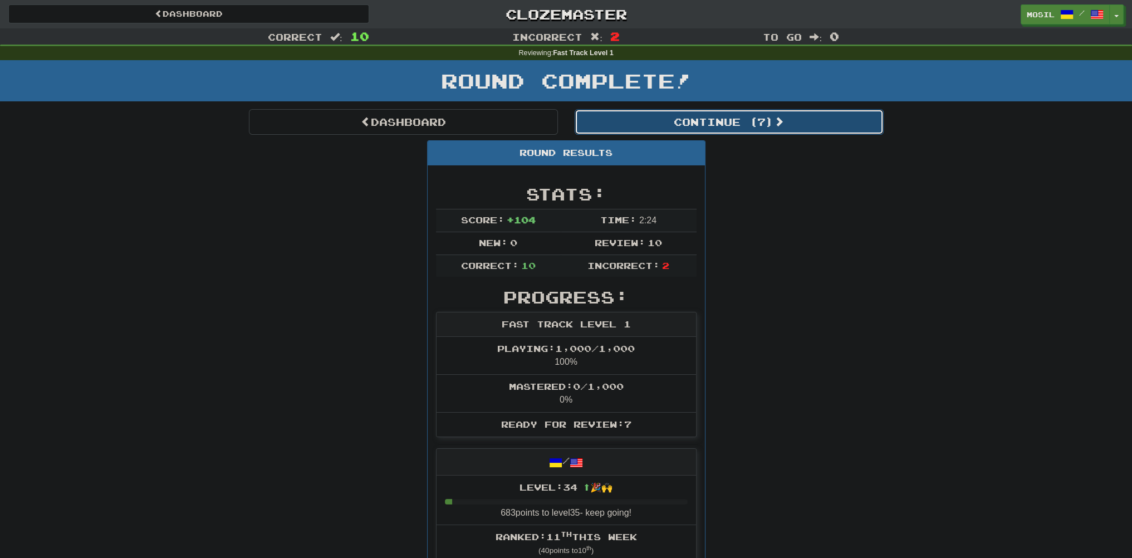
click at [677, 124] on button "Continue ( 7 )" at bounding box center [729, 122] width 309 height 26
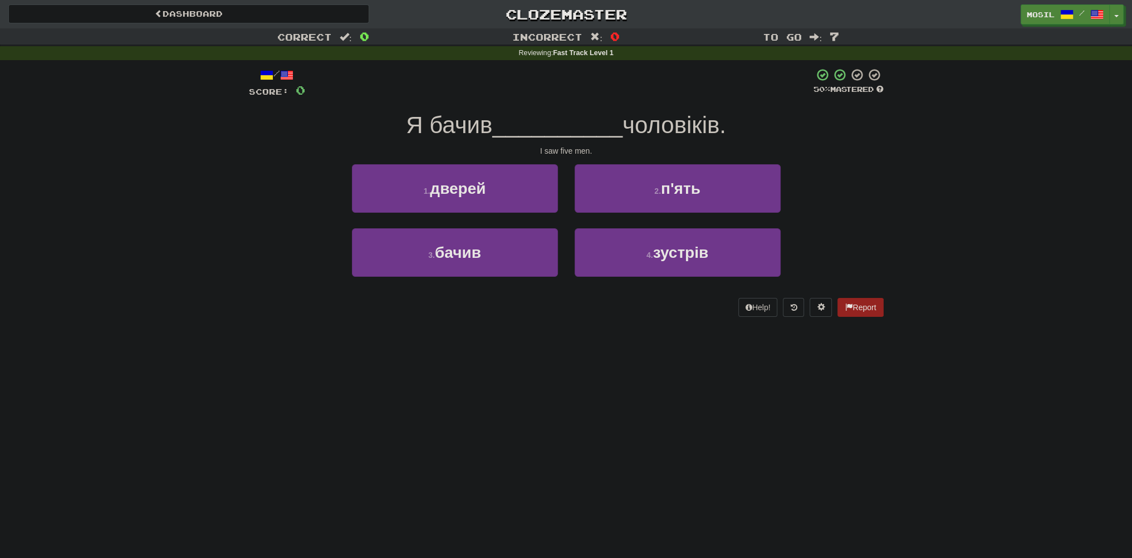
click at [254, 215] on div "1 . дверей 2 . п'ять" at bounding box center [566, 196] width 668 height 64
click at [256, 213] on div "1 . дверей 2 . п'ять" at bounding box center [566, 196] width 668 height 64
click at [252, 211] on div "1 . дверей 2 . п'ять" at bounding box center [566, 196] width 668 height 64
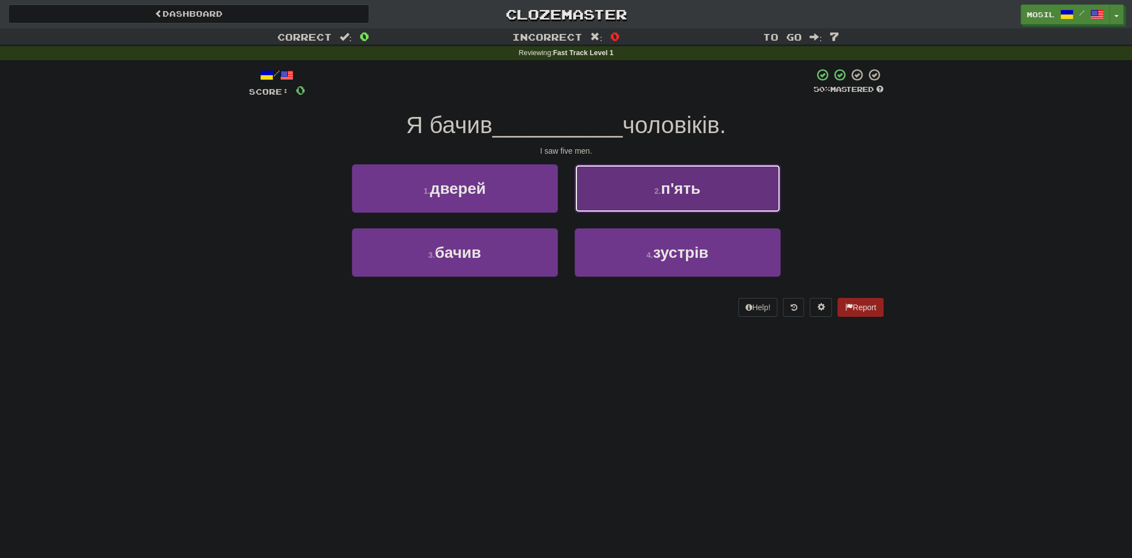
click at [619, 203] on button "2 . п'ять" at bounding box center [678, 188] width 206 height 48
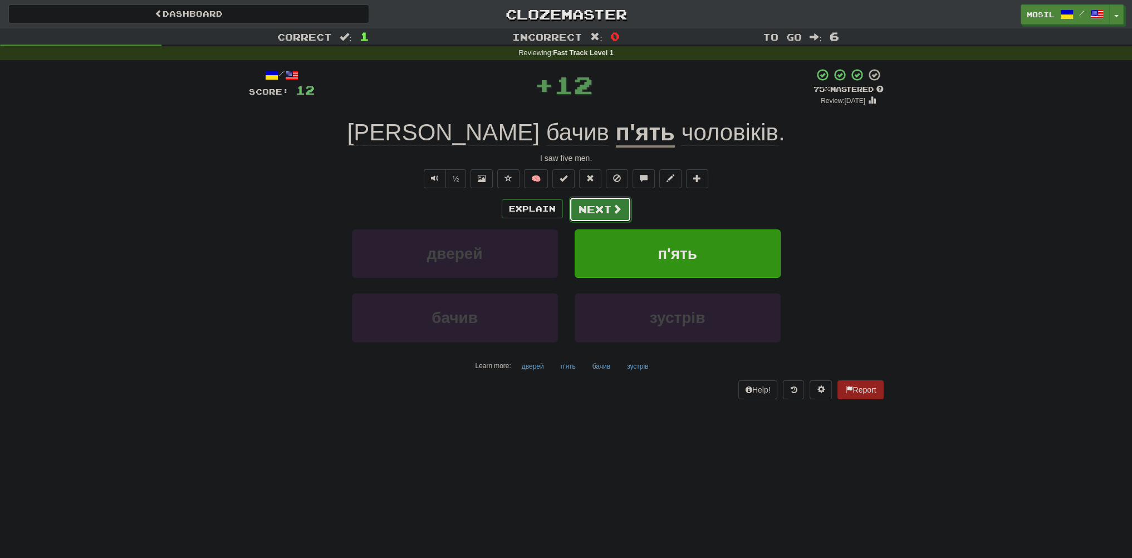
click at [605, 207] on button "Next" at bounding box center [600, 210] width 62 height 26
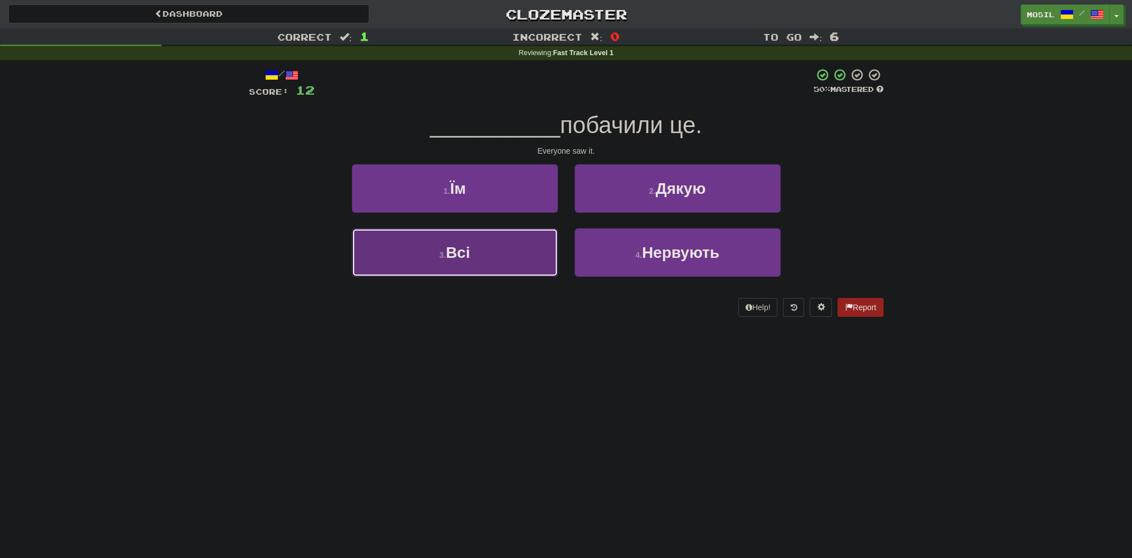
click at [531, 243] on button "3 . Всі" at bounding box center [455, 252] width 206 height 48
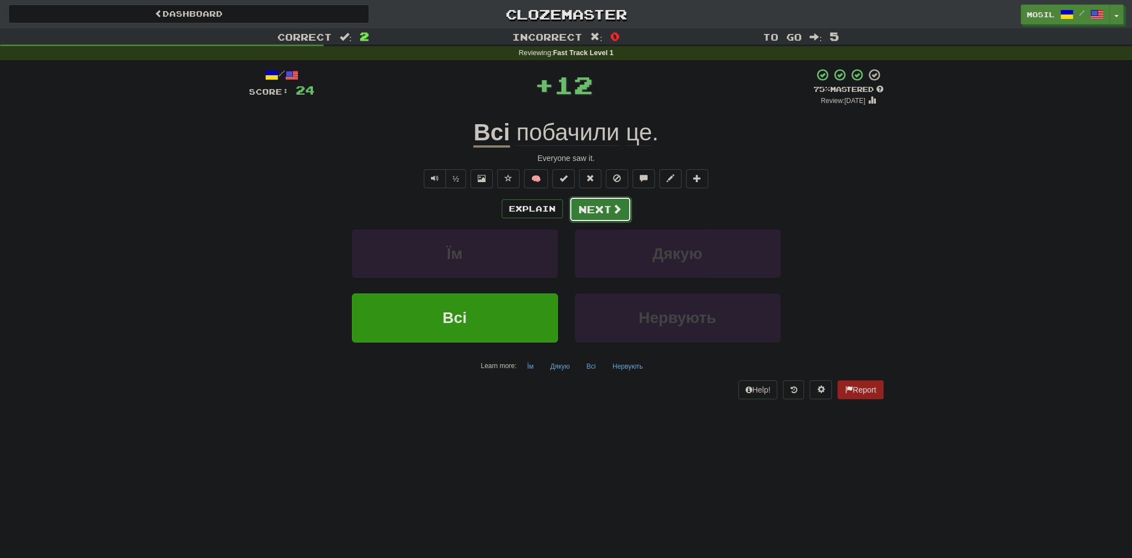
click at [599, 210] on button "Next" at bounding box center [600, 210] width 62 height 26
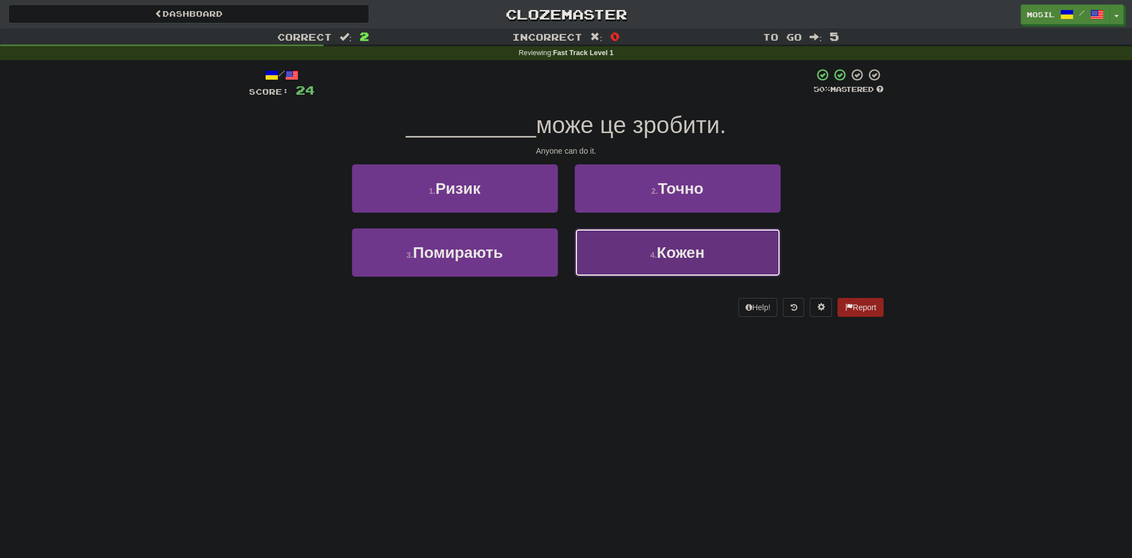
click at [597, 234] on button "4 . Кожен" at bounding box center [678, 252] width 206 height 48
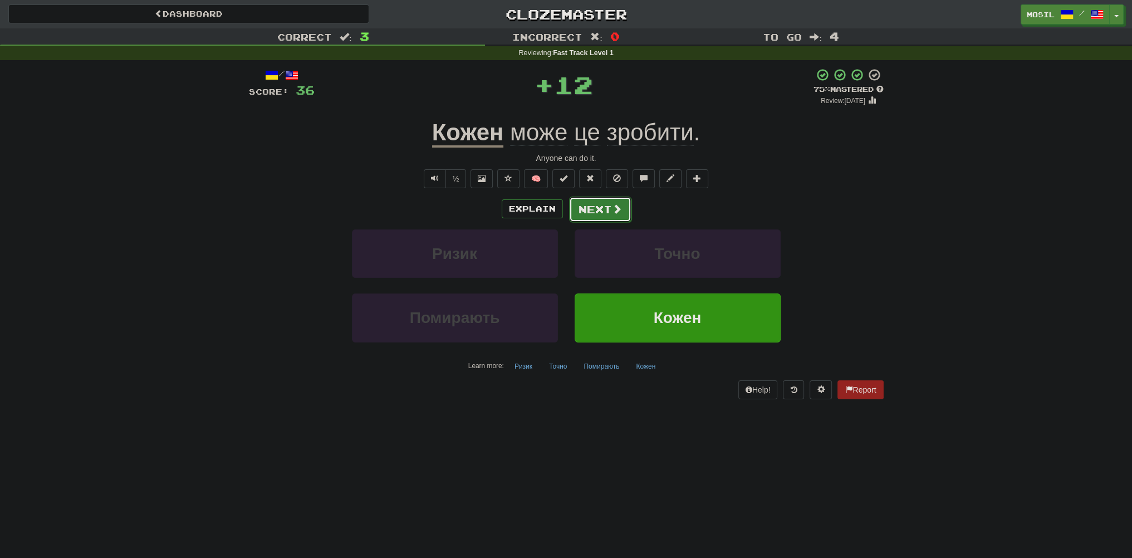
click at [601, 201] on button "Next" at bounding box center [600, 210] width 62 height 26
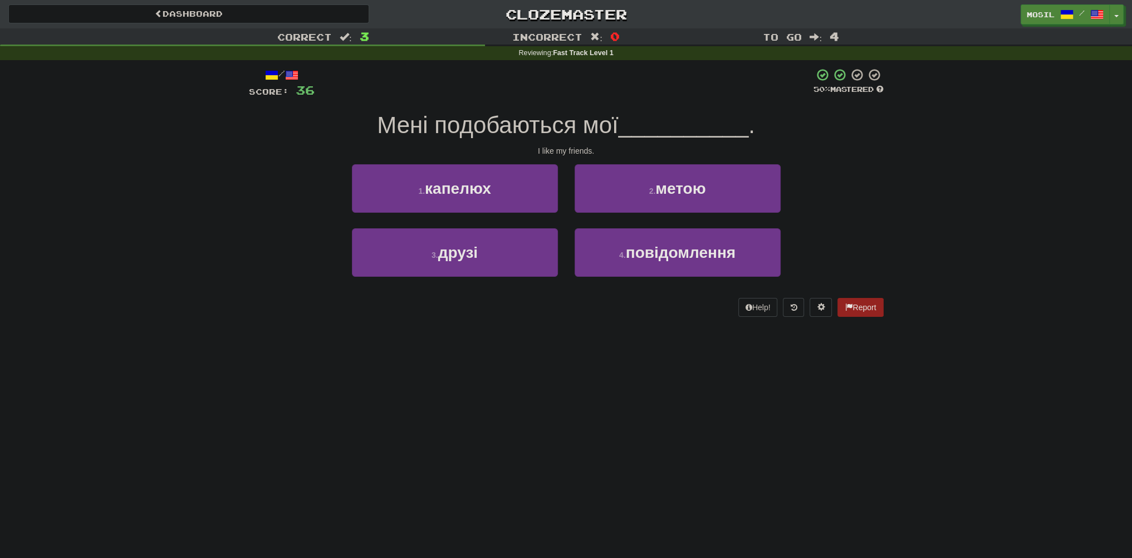
click at [239, 163] on div "Correct : 3 Incorrect : 0 To go : 4 Reviewing : Fast Track Level 1 / Score: 36 …" at bounding box center [566, 180] width 1132 height 304
click at [194, 177] on div "Correct : 3 Incorrect : 0 To go : 4 Reviewing : Fast Track Level 1 / Score: 36 …" at bounding box center [566, 180] width 1132 height 304
click at [177, 195] on div "Correct : 3 Incorrect : 0 To go : 4 Reviewing : Fast Track Level 1 / Score: 36 …" at bounding box center [566, 180] width 1132 height 304
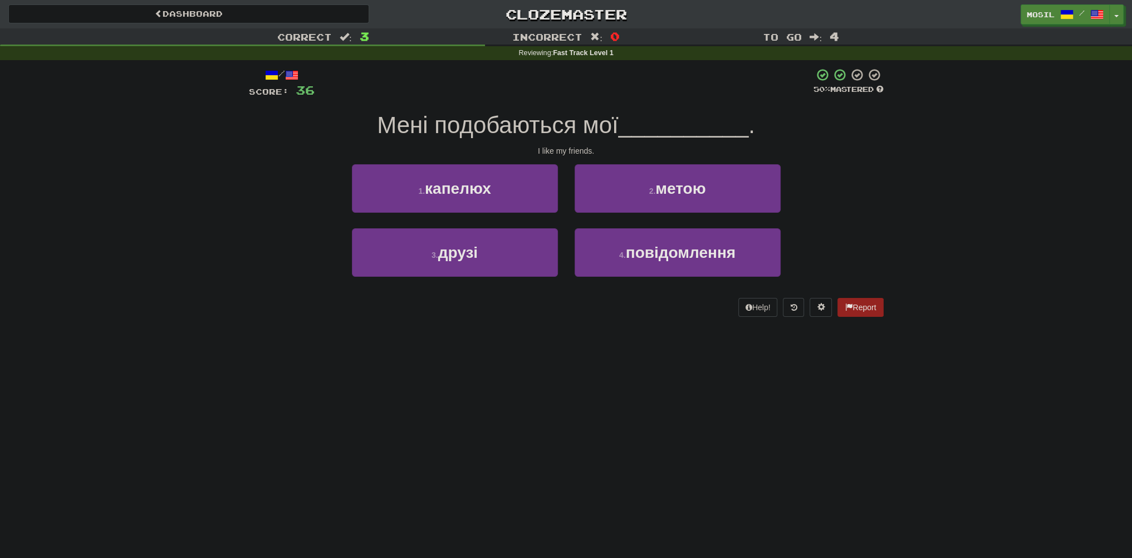
click at [167, 203] on div "Correct : 3 Incorrect : 0 To go : 4 Reviewing : Fast Track Level 1 / Score: 36 …" at bounding box center [566, 180] width 1132 height 304
click at [173, 193] on div "Correct : 3 Incorrect : 0 To go : 4 Reviewing : Fast Track Level 1 / Score: 36 …" at bounding box center [566, 180] width 1132 height 304
click at [177, 183] on div "Correct : 3 Incorrect : 0 To go : 4 Reviewing : Fast Track Level 1 / Score: 36 …" at bounding box center [566, 180] width 1132 height 304
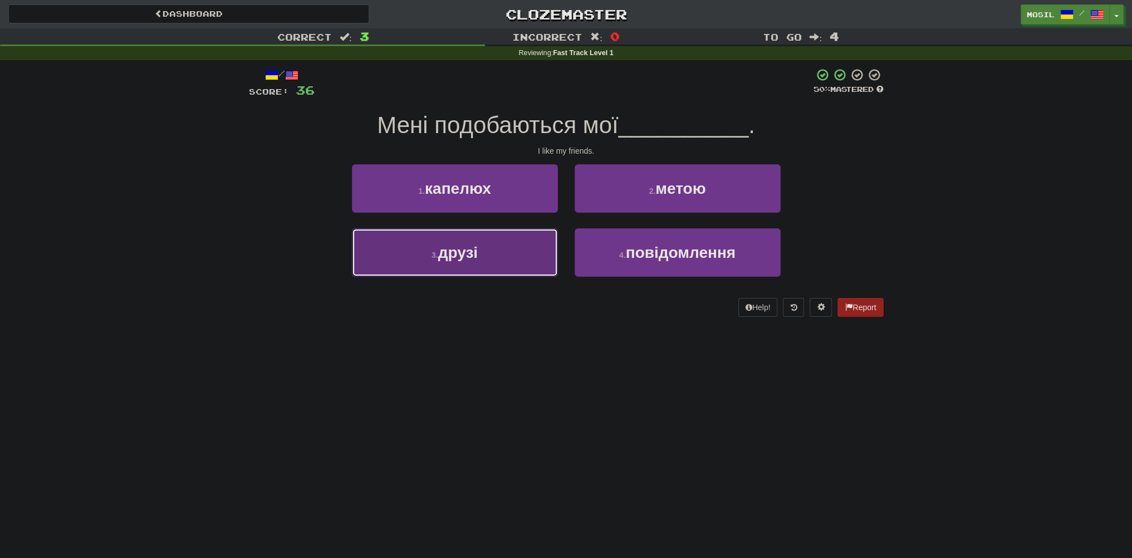
click at [419, 254] on button "3 . друзі" at bounding box center [455, 252] width 206 height 48
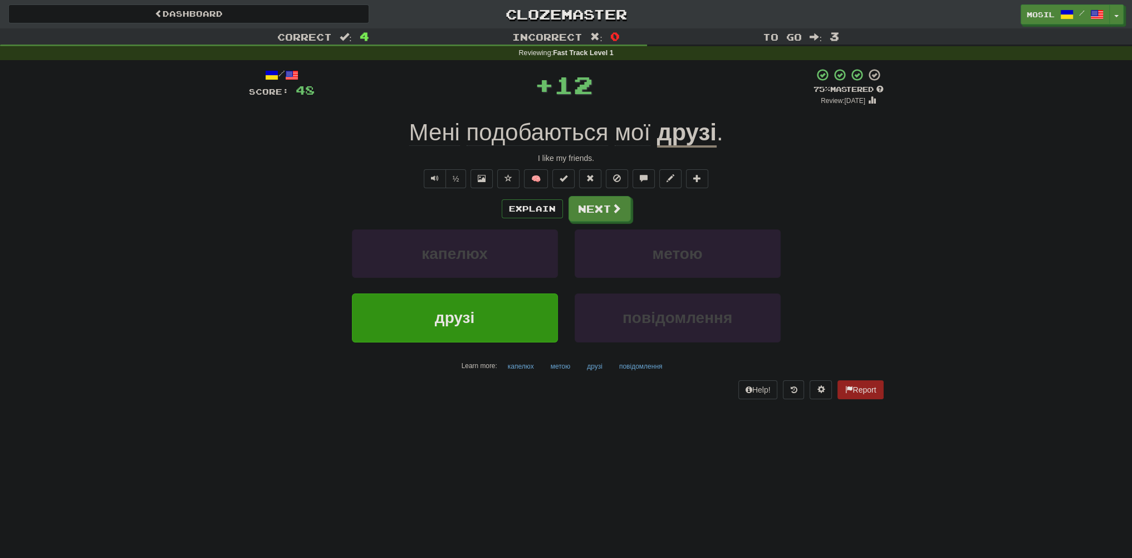
click at [281, 203] on div "Explain Next" at bounding box center [566, 209] width 635 height 26
drag, startPoint x: 278, startPoint y: 198, endPoint x: 278, endPoint y: 191, distance: 6.7
click at [278, 196] on div "Explain Next" at bounding box center [566, 209] width 635 height 26
click at [276, 181] on div "½ 🧠" at bounding box center [566, 178] width 635 height 19
click at [282, 171] on div "½ 🧠" at bounding box center [566, 178] width 635 height 19
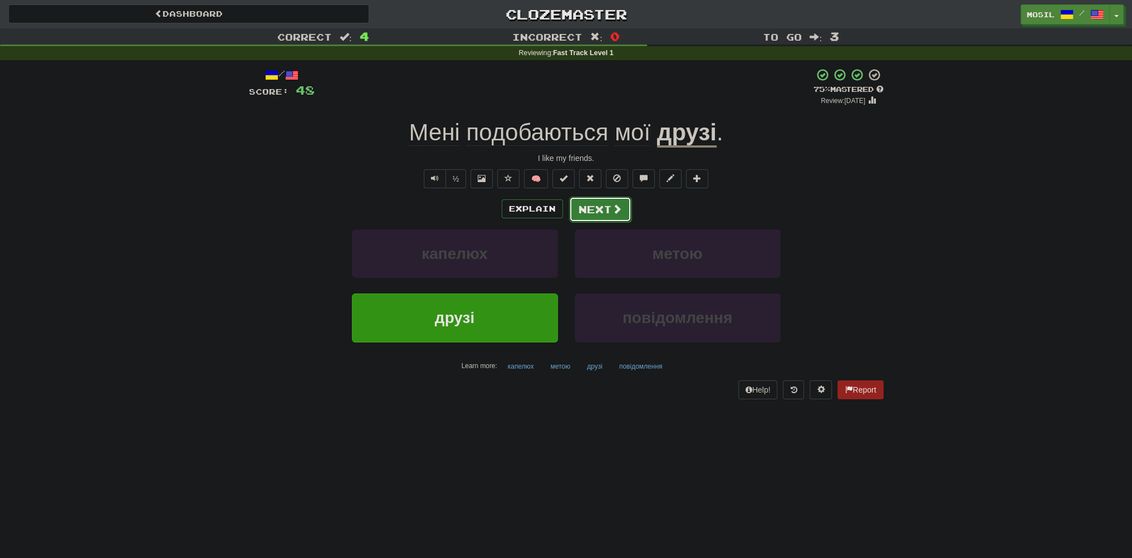
click at [604, 208] on button "Next" at bounding box center [600, 210] width 62 height 26
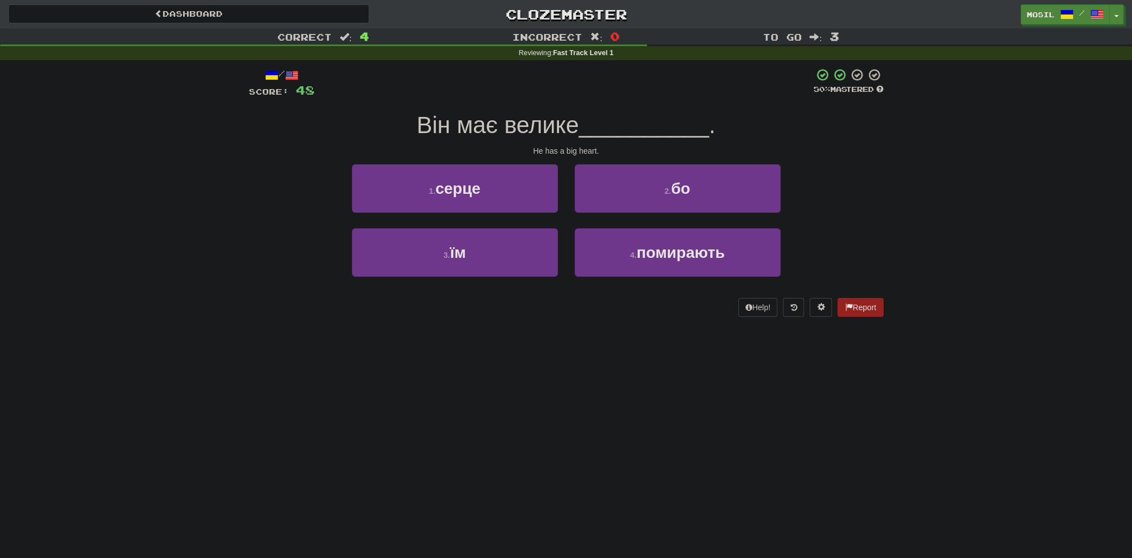
click at [297, 186] on div "1 . серце 2 . бо" at bounding box center [566, 196] width 668 height 64
click at [292, 185] on div "1 . серце 2 . бо" at bounding box center [566, 196] width 668 height 64
click at [289, 183] on div "1 . серце 2 . бо" at bounding box center [566, 196] width 668 height 64
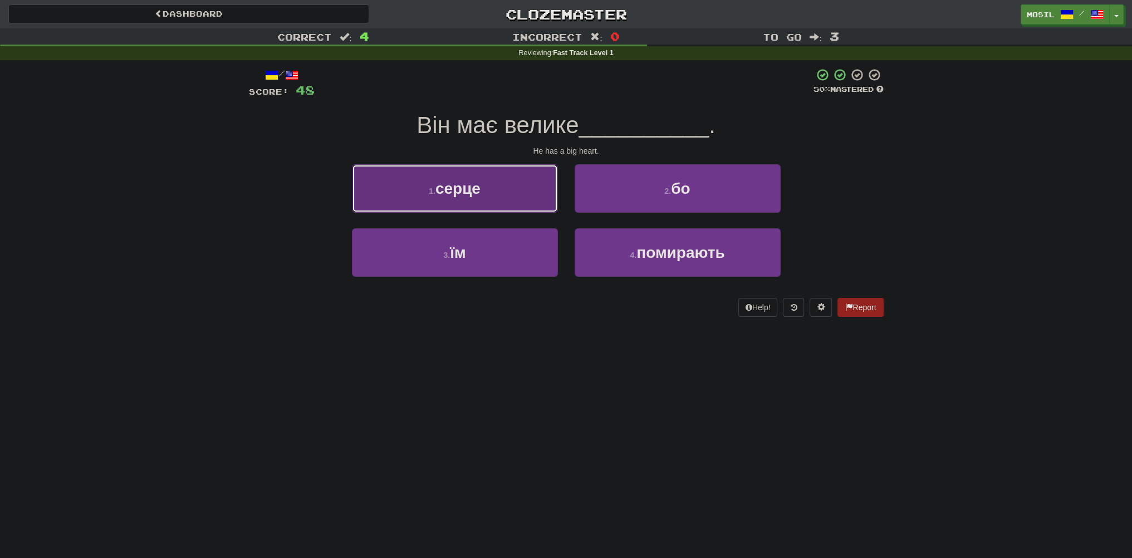
click at [441, 197] on span "серце" at bounding box center [457, 188] width 45 height 17
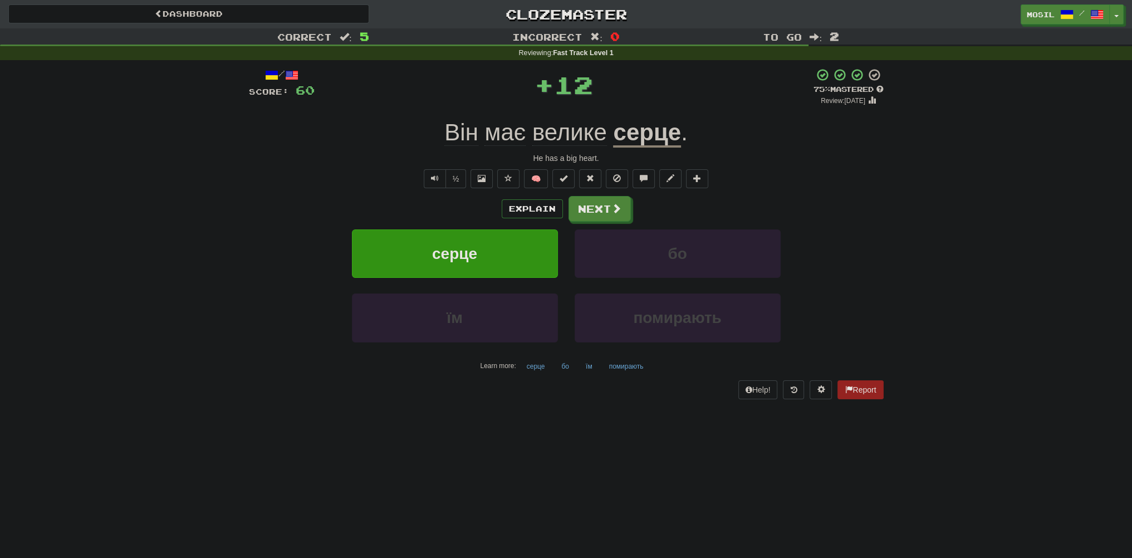
click at [296, 184] on div "½ 🧠" at bounding box center [566, 178] width 635 height 19
drag, startPoint x: 292, startPoint y: 180, endPoint x: 280, endPoint y: 175, distance: 13.0
click at [280, 175] on div "½ 🧠" at bounding box center [566, 178] width 635 height 19
drag, startPoint x: 420, startPoint y: 199, endPoint x: 380, endPoint y: 198, distance: 39.5
drag, startPoint x: 380, startPoint y: 198, endPoint x: 332, endPoint y: 204, distance: 48.9
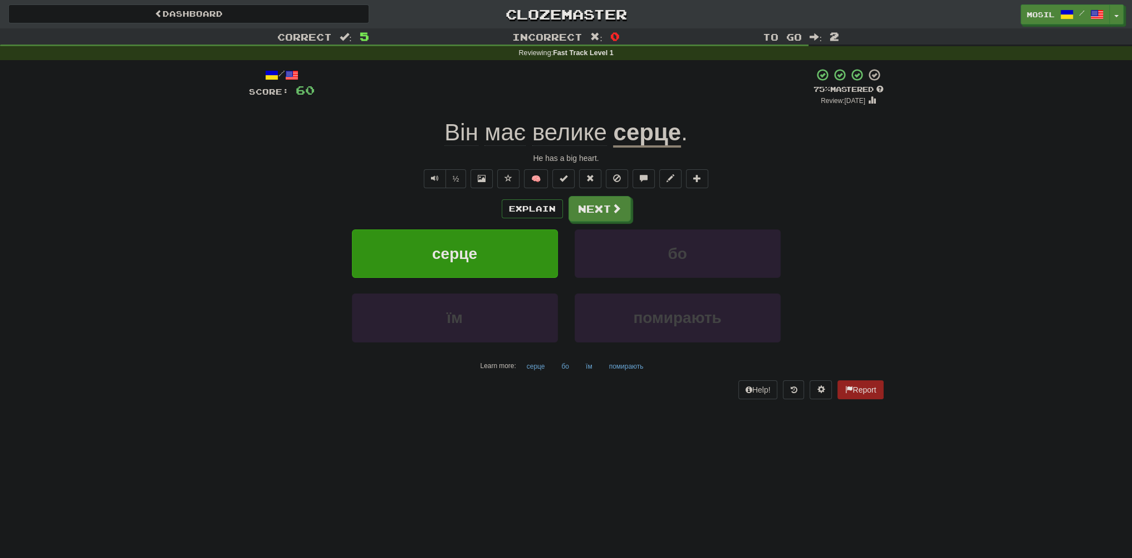
drag, startPoint x: 332, startPoint y: 204, endPoint x: 298, endPoint y: 207, distance: 34.0
click at [292, 205] on div "Explain Next" at bounding box center [566, 209] width 635 height 26
click at [290, 203] on div "Explain Next" at bounding box center [566, 209] width 635 height 26
click at [287, 196] on div "Explain Next" at bounding box center [566, 209] width 635 height 26
click at [604, 207] on button "Next" at bounding box center [600, 210] width 62 height 26
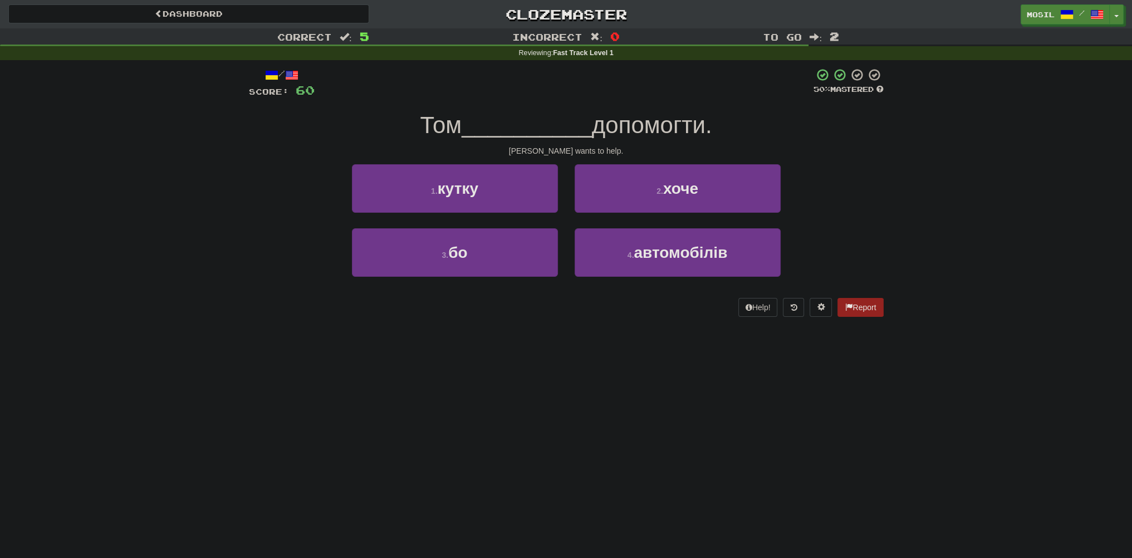
click at [255, 280] on div "3 . бо 4 . автомобілів" at bounding box center [566, 260] width 668 height 64
drag, startPoint x: 331, startPoint y: 193, endPoint x: 283, endPoint y: 162, distance: 57.6
drag, startPoint x: 283, startPoint y: 162, endPoint x: 273, endPoint y: 156, distance: 11.5
click at [280, 156] on div "/ Score: 60 50 % Mastered Том __________ допомогти. Tom wants to help. 1 . кутк…" at bounding box center [566, 192] width 635 height 249
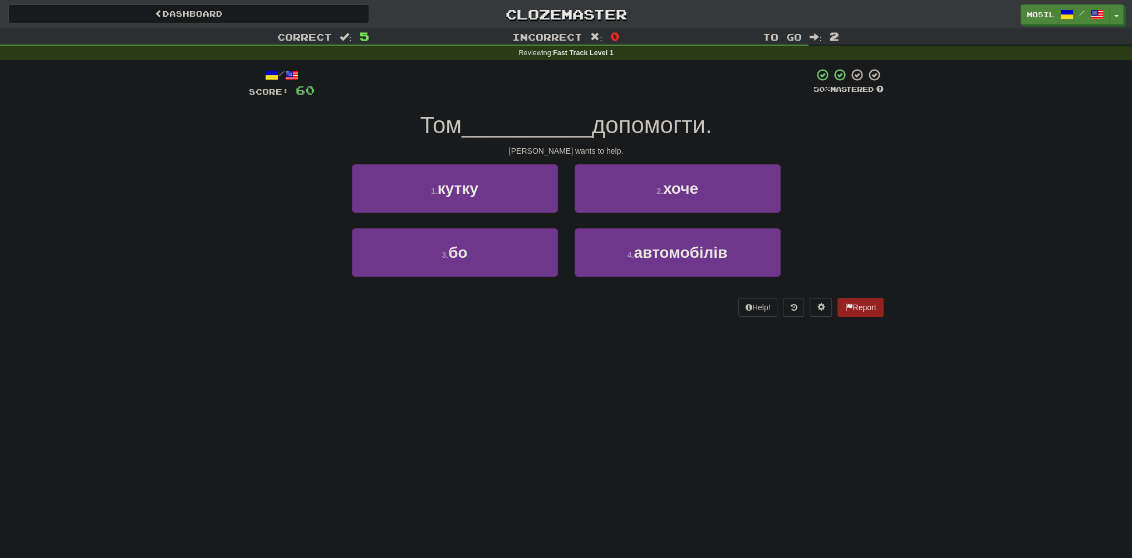
click at [264, 156] on div "/ Score: 60 50 % Mastered Том __________ допомогти. Tom wants to help. 1 . кутк…" at bounding box center [566, 192] width 635 height 249
click at [249, 164] on div "/ Score: 60 50 % Mastered Том __________ допомогти. Tom wants to help. 1 . кутк…" at bounding box center [566, 192] width 635 height 249
click at [244, 164] on div "/ Score: 60 50 % Mastered Том __________ допомогти. Tom wants to help. 1 . кутк…" at bounding box center [566, 196] width 651 height 272
drag, startPoint x: 218, startPoint y: 173, endPoint x: 216, endPoint y: 165, distance: 7.4
drag, startPoint x: 216, startPoint y: 165, endPoint x: 224, endPoint y: 166, distance: 8.4
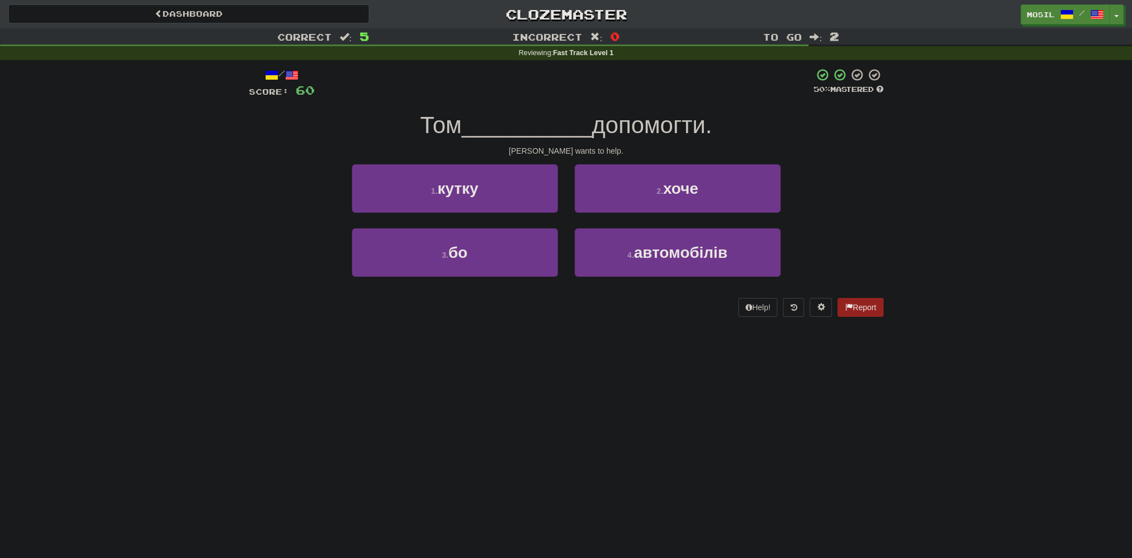
click at [217, 163] on div "Correct : 5 Incorrect : 0 To go : 2 Reviewing : Fast Track Level 1 / Score: 60 …" at bounding box center [566, 180] width 1132 height 304
drag, startPoint x: 259, startPoint y: 236, endPoint x: 271, endPoint y: 227, distance: 14.4
click at [265, 231] on div "3 . бо 4 . автомобілів" at bounding box center [566, 260] width 668 height 64
click at [251, 139] on div "Том __________ допомогти." at bounding box center [566, 125] width 635 height 31
click at [236, 149] on div "Correct : 5 Incorrect : 0 To go : 2 Reviewing : Fast Track Level 1 / Score: 60 …" at bounding box center [566, 180] width 1132 height 304
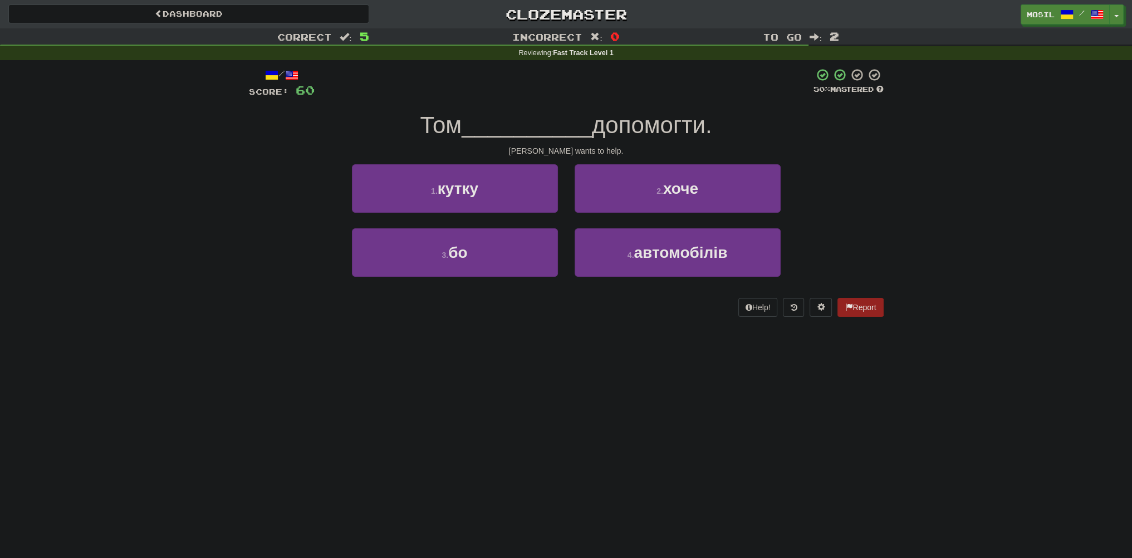
click at [235, 149] on div "Correct : 5 Incorrect : 0 To go : 2 Reviewing : Fast Track Level 1 / Score: 60 …" at bounding box center [566, 180] width 1132 height 304
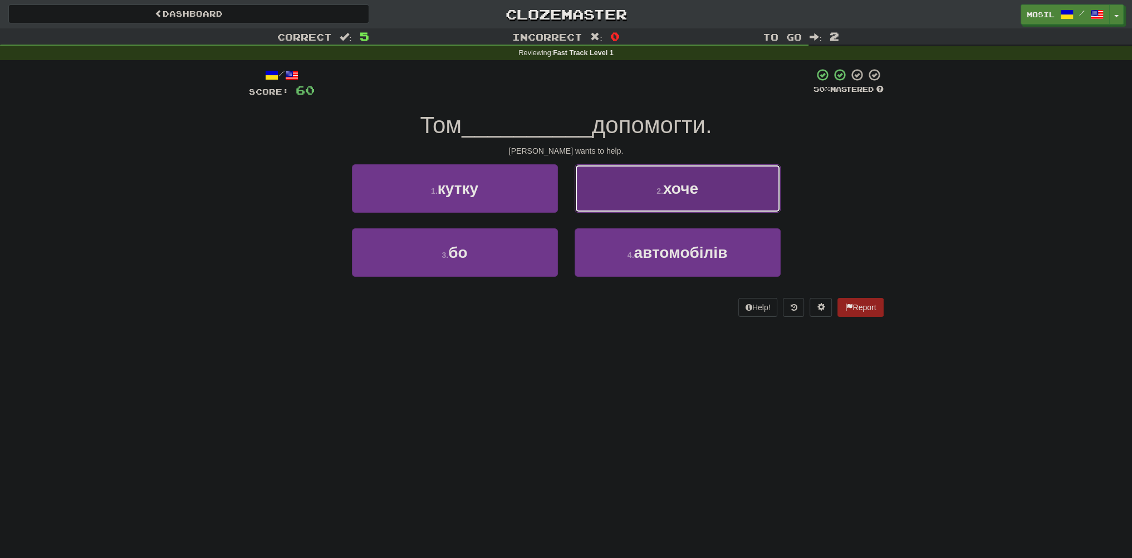
click at [662, 176] on button "2 . хоче" at bounding box center [678, 188] width 206 height 48
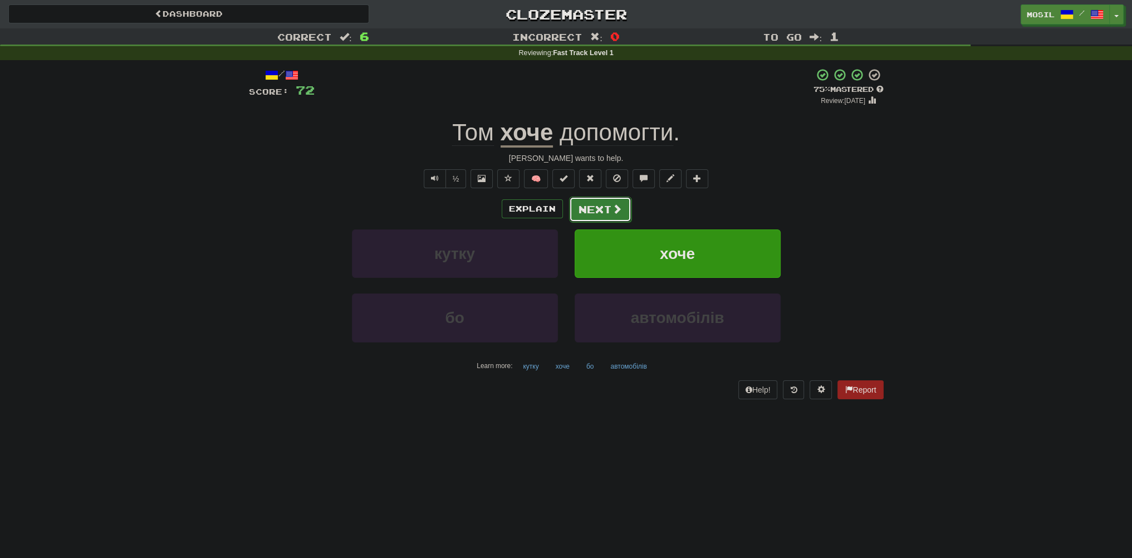
click at [597, 208] on button "Next" at bounding box center [600, 210] width 62 height 26
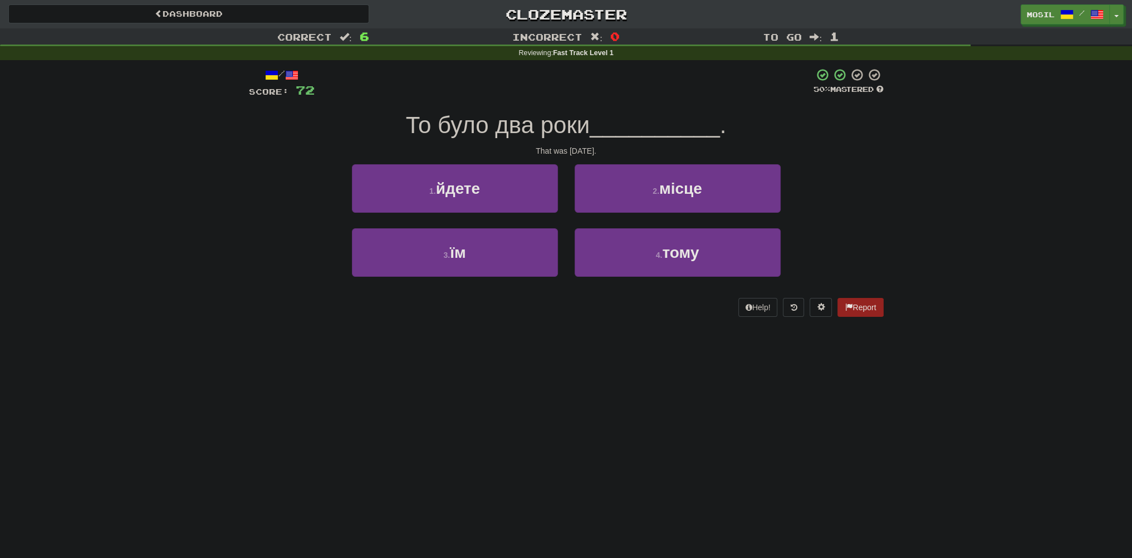
drag, startPoint x: 287, startPoint y: 180, endPoint x: 275, endPoint y: 182, distance: 12.4
drag, startPoint x: 275, startPoint y: 182, endPoint x: 268, endPoint y: 181, distance: 7.3
click at [267, 182] on div "1 . йдете 2 . місце" at bounding box center [566, 196] width 668 height 64
click at [249, 213] on div "1 . йдете 2 . місце" at bounding box center [566, 196] width 668 height 64
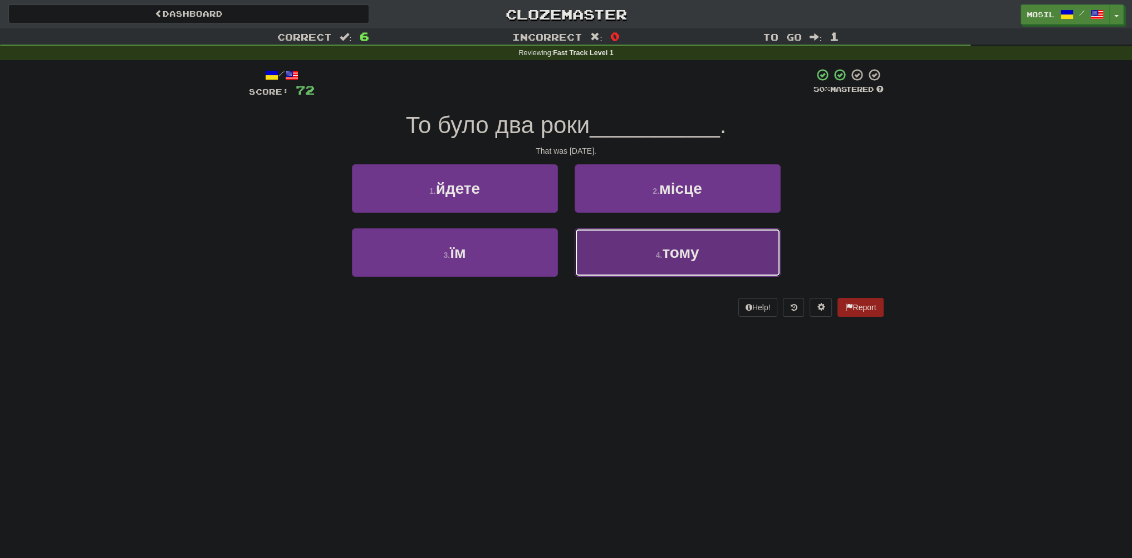
click at [659, 258] on small "4 ." at bounding box center [659, 255] width 7 height 9
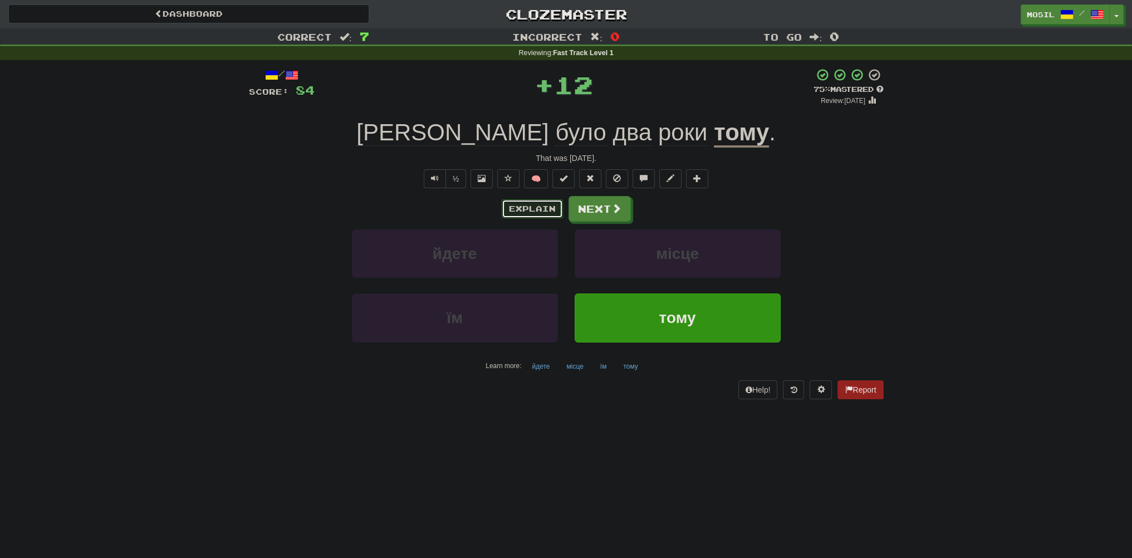
click at [529, 203] on button "Explain" at bounding box center [532, 208] width 61 height 19
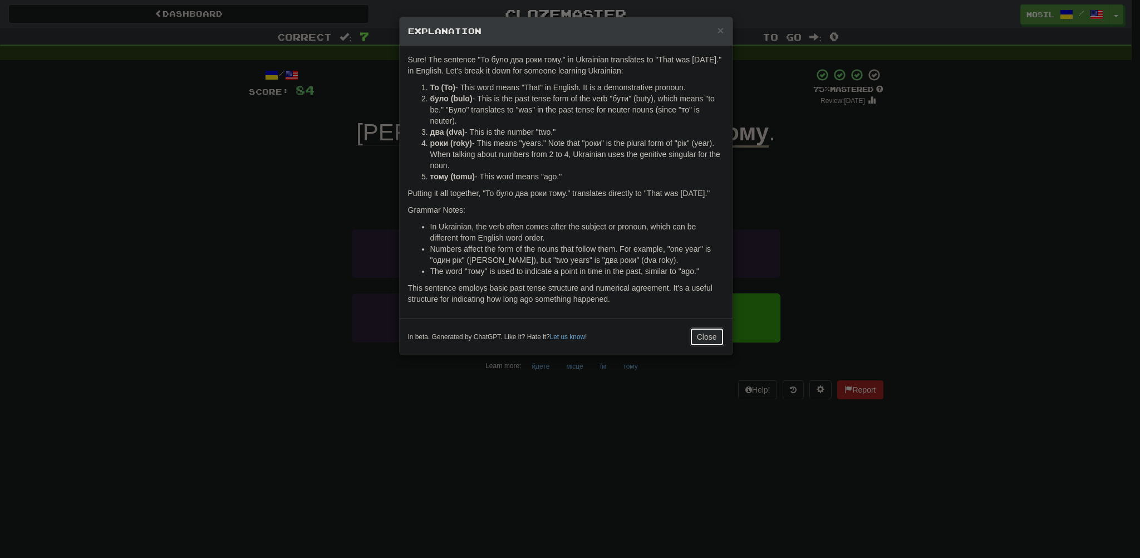
click at [693, 344] on button "Close" at bounding box center [707, 336] width 35 height 19
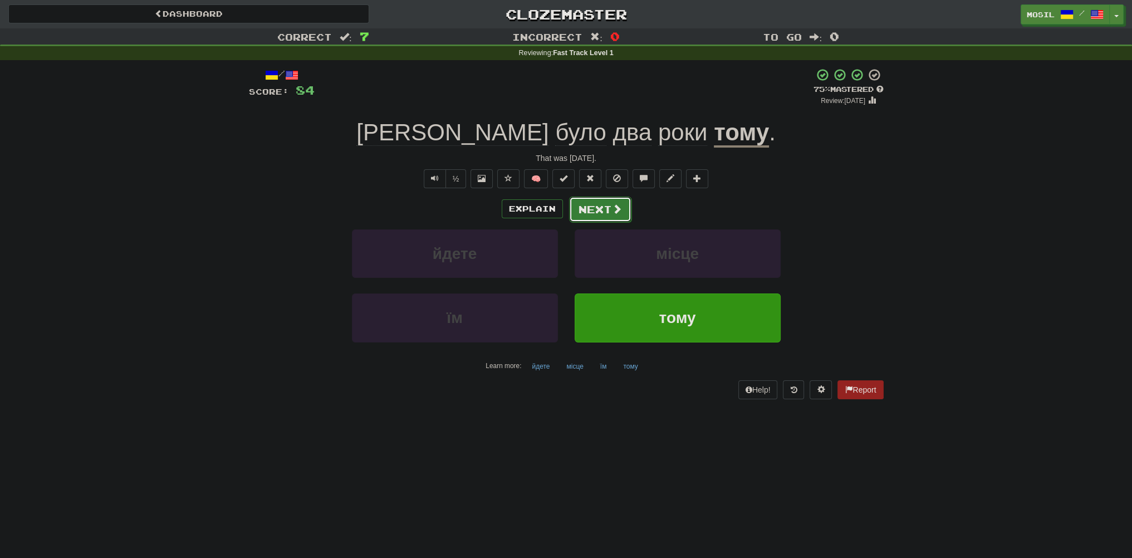
click at [608, 216] on button "Next" at bounding box center [600, 210] width 62 height 26
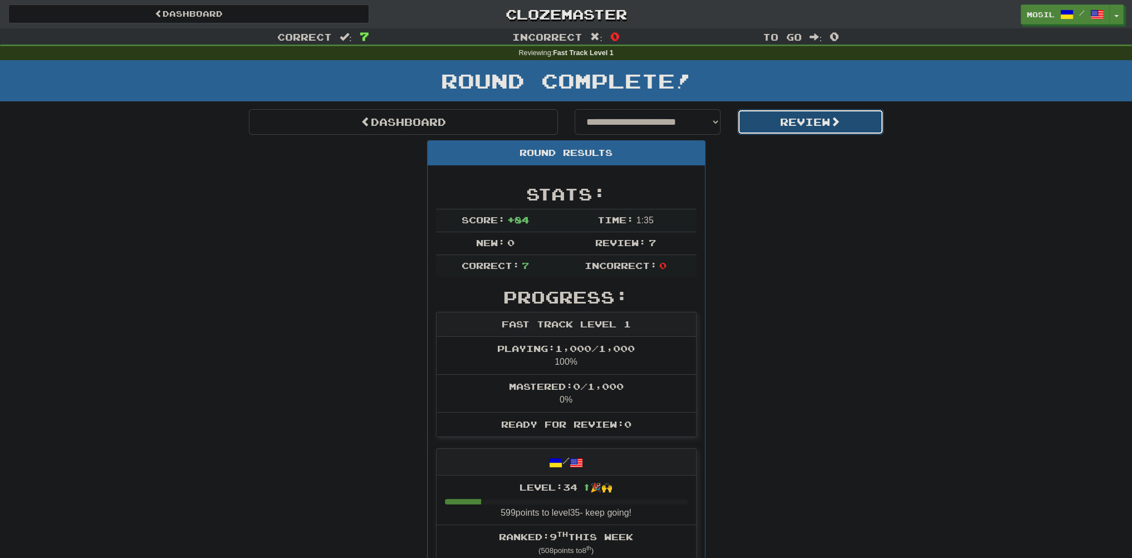
click at [785, 130] on button "Review" at bounding box center [810, 122] width 146 height 26
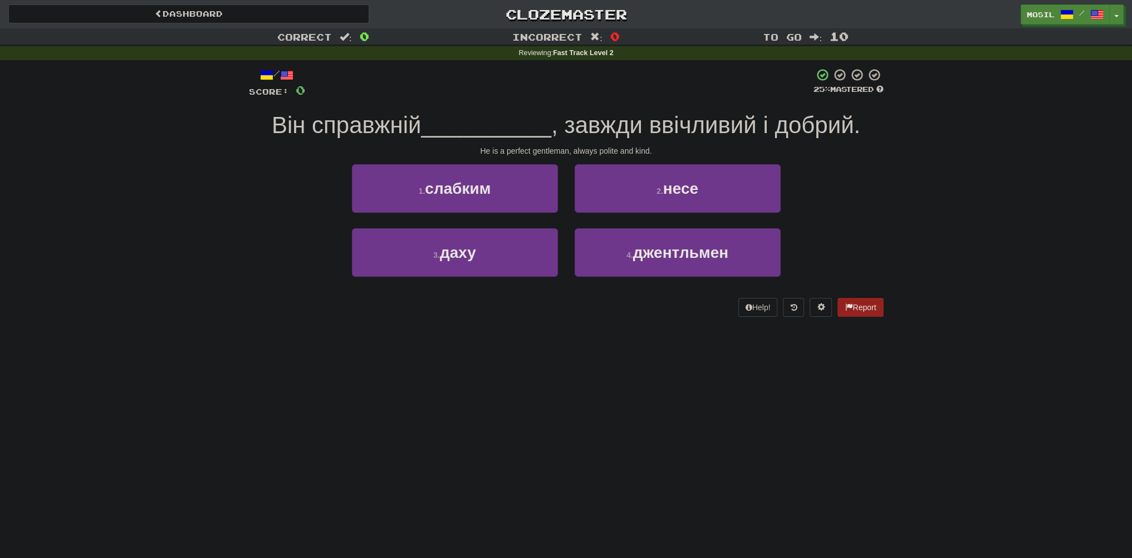
click at [180, 193] on div "Correct : 0 Incorrect : 0 To go : 10 Reviewing : Fast Track Level 2 / Score: 0 …" at bounding box center [566, 180] width 1132 height 304
drag, startPoint x: 188, startPoint y: 193, endPoint x: 183, endPoint y: 195, distance: 6.0
click at [187, 193] on div "Correct : 0 Incorrect : 0 To go : 10 Reviewing : Fast Track Level 2 / Score: 0 …" at bounding box center [566, 180] width 1132 height 304
click at [165, 193] on div "Correct : 0 Incorrect : 0 To go : 10 Reviewing : Fast Track Level 2 / Score: 0 …" at bounding box center [566, 180] width 1132 height 304
click at [147, 196] on div "Correct : 0 Incorrect : 0 To go : 10 Reviewing : Fast Track Level 2 / Score: 0 …" at bounding box center [566, 180] width 1132 height 304
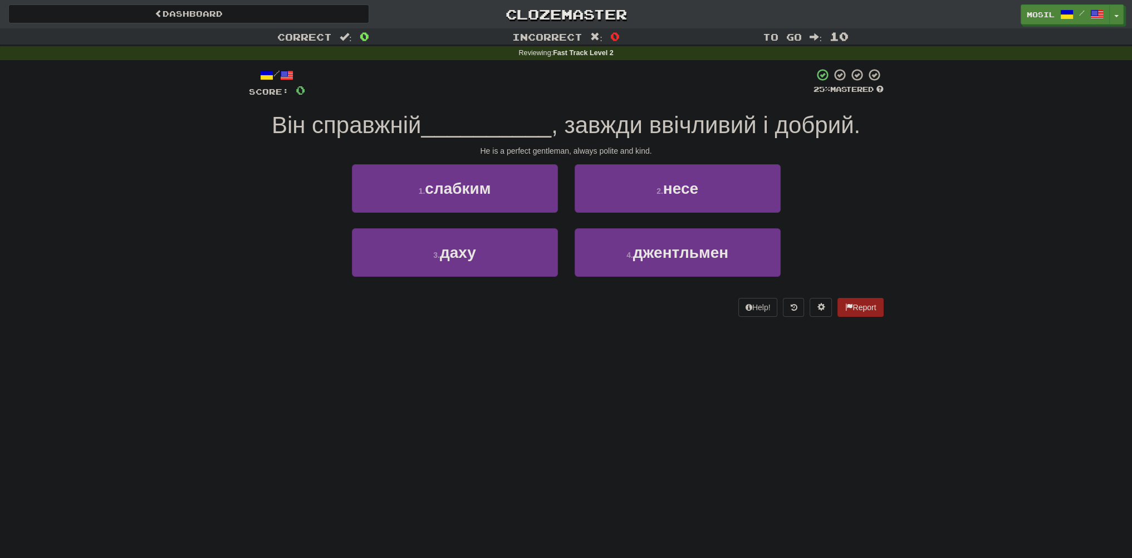
click at [105, 196] on div "Correct : 0 Incorrect : 0 To go : 10 Reviewing : Fast Track Level 2 / Score: 0 …" at bounding box center [566, 180] width 1132 height 304
click at [96, 189] on div "Correct : 0 Incorrect : 0 To go : 10 Reviewing : Fast Track Level 2 / Score: 0 …" at bounding box center [566, 180] width 1132 height 304
drag, startPoint x: 88, startPoint y: 203, endPoint x: 102, endPoint y: 249, distance: 49.0
click at [101, 227] on div "Correct : 0 Incorrect : 0 To go : 10 Reviewing : Fast Track Level 2 / Score: 0 …" at bounding box center [566, 180] width 1132 height 304
drag, startPoint x: 213, startPoint y: 301, endPoint x: 169, endPoint y: 315, distance: 46.1
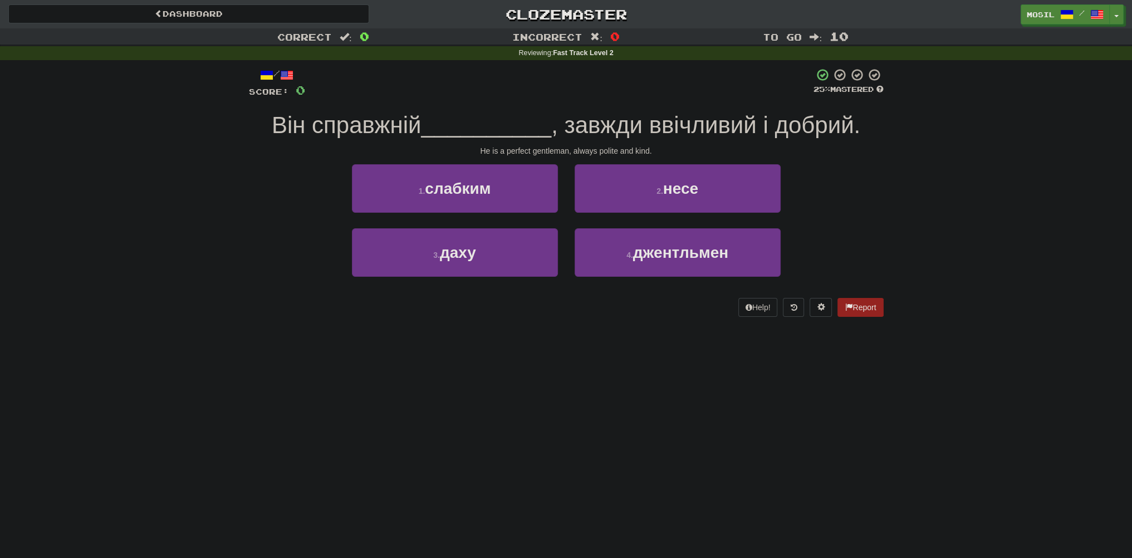
click at [169, 315] on div "Correct : 0 Incorrect : 0 To go : 10 Reviewing : Fast Track Level 2 / Score: 0 …" at bounding box center [566, 180] width 1132 height 304
drag, startPoint x: 176, startPoint y: 274, endPoint x: 147, endPoint y: 267, distance: 29.7
click at [143, 264] on div "Correct : 0 Incorrect : 0 To go : 10 Reviewing : Fast Track Level 2 / Score: 0 …" at bounding box center [566, 180] width 1132 height 304
click at [136, 260] on div "Correct : 0 Incorrect : 0 To go : 10 Reviewing : Fast Track Level 2 / Score: 0 …" at bounding box center [566, 180] width 1132 height 304
drag, startPoint x: 151, startPoint y: 268, endPoint x: 146, endPoint y: 264, distance: 6.3
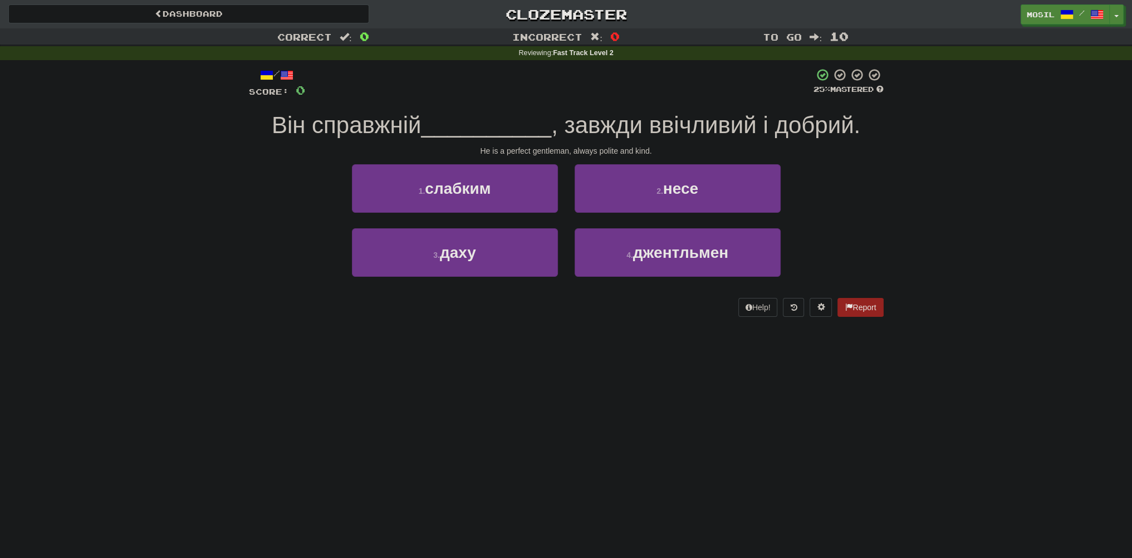
drag, startPoint x: 146, startPoint y: 264, endPoint x: 138, endPoint y: 256, distance: 12.2
drag, startPoint x: 138, startPoint y: 256, endPoint x: 117, endPoint y: 243, distance: 24.3
click at [129, 249] on div "Correct : 0 Incorrect : 0 To go : 10 Reviewing : Fast Track Level 2 / Score: 0 …" at bounding box center [566, 180] width 1132 height 304
click at [116, 200] on div "Correct : 0 Incorrect : 0 To go : 10 Reviewing : Fast Track Level 2 / Score: 0 …" at bounding box center [566, 180] width 1132 height 304
drag, startPoint x: 116, startPoint y: 221, endPoint x: 110, endPoint y: 218, distance: 6.2
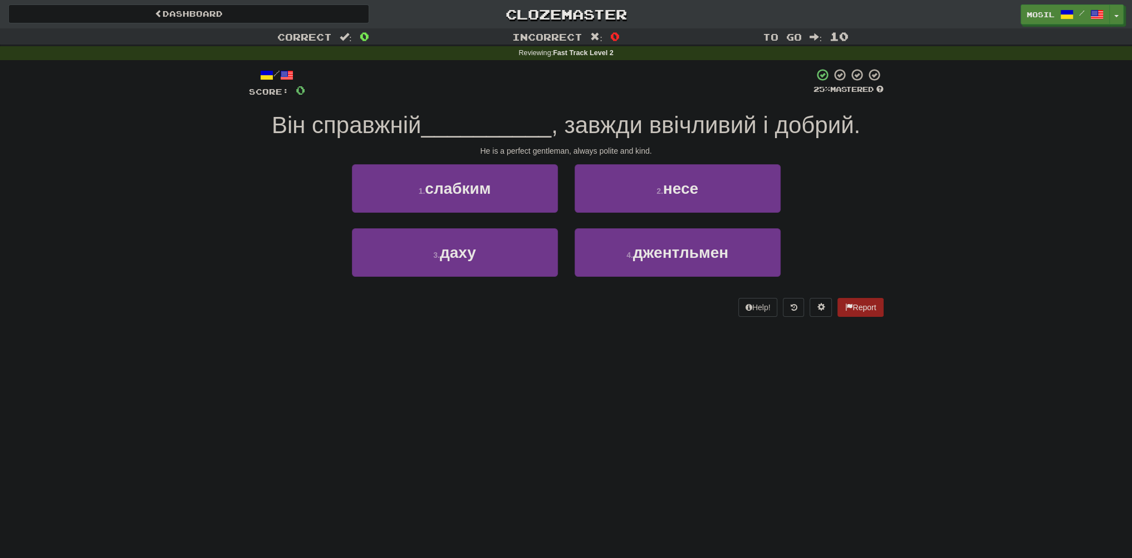
drag, startPoint x: 110, startPoint y: 218, endPoint x: 98, endPoint y: 214, distance: 13.0
click at [98, 214] on div "Correct : 0 Incorrect : 0 To go : 10 Reviewing : Fast Track Level 2 / Score: 0 …" at bounding box center [566, 180] width 1132 height 304
click at [96, 214] on div "Correct : 0 Incorrect : 0 To go : 10 Reviewing : Fast Track Level 2 / Score: 0 …" at bounding box center [566, 180] width 1132 height 304
click at [95, 213] on div "Correct : 0 Incorrect : 0 To go : 10 Reviewing : Fast Track Level 2 / Score: 0 …" at bounding box center [566, 180] width 1132 height 304
click at [92, 228] on div "Correct : 0 Incorrect : 0 To go : 10 Reviewing : Fast Track Level 2 / Score: 0 …" at bounding box center [566, 180] width 1132 height 304
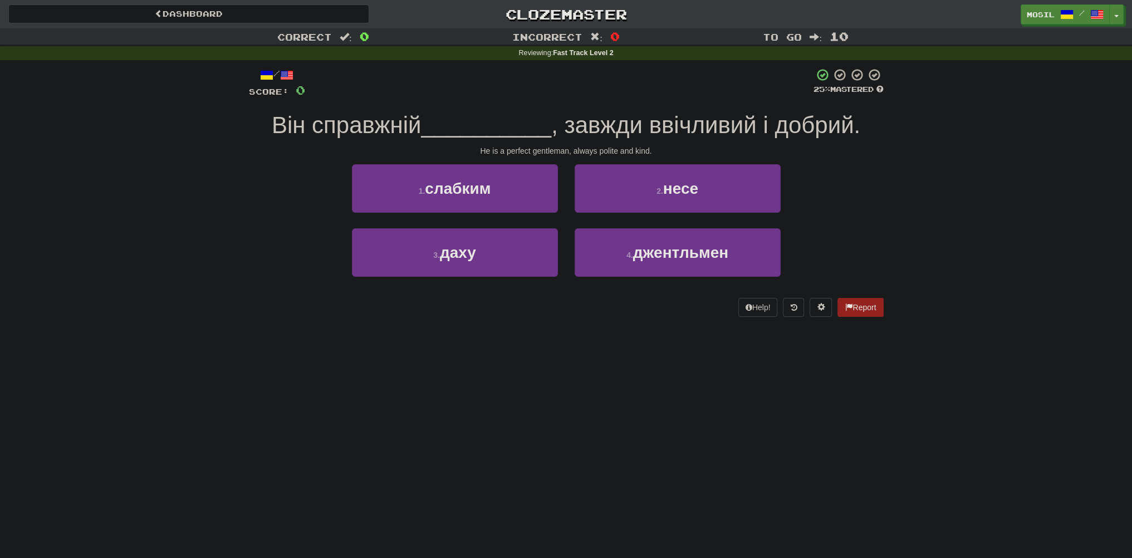
click at [91, 226] on div "Correct : 0 Incorrect : 0 To go : 10 Reviewing : Fast Track Level 2 / Score: 0 …" at bounding box center [566, 180] width 1132 height 304
click at [89, 225] on div "Correct : 0 Incorrect : 0 To go : 10 Reviewing : Fast Track Level 2 / Score: 0 …" at bounding box center [566, 180] width 1132 height 304
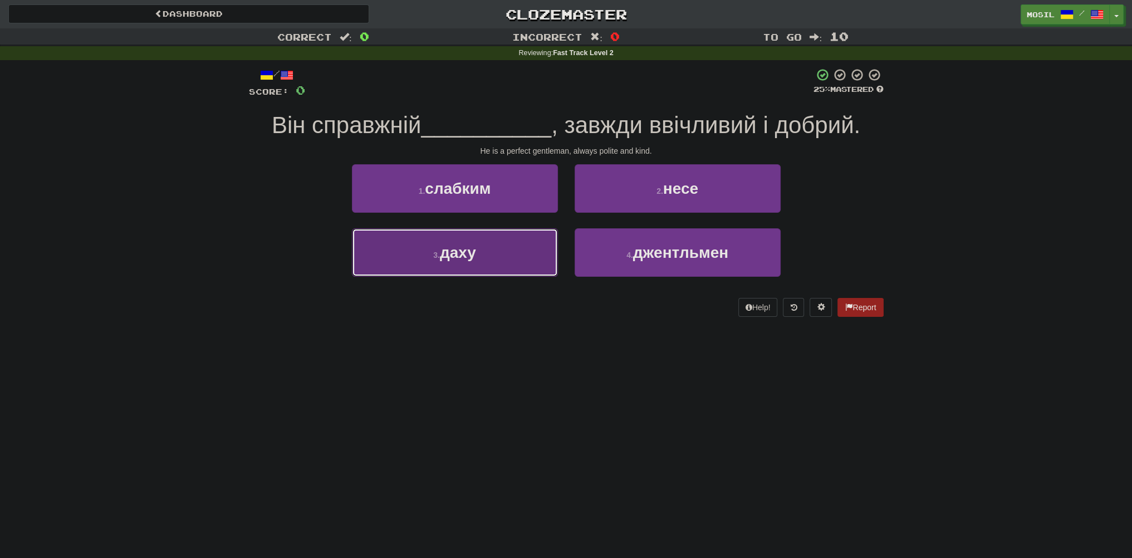
click at [502, 253] on button "3 . даху" at bounding box center [455, 252] width 206 height 48
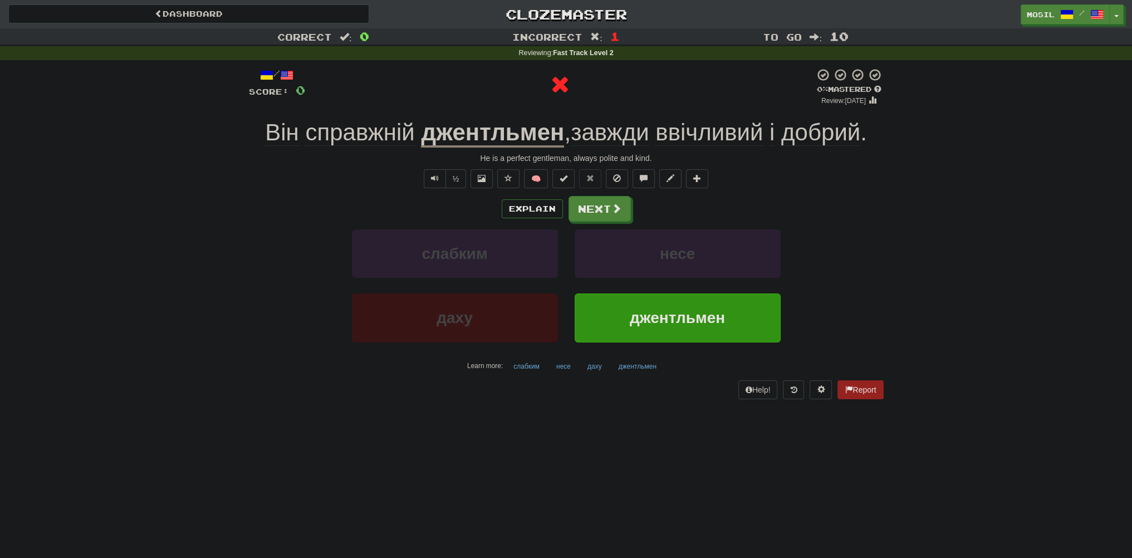
click at [606, 193] on div "/ Score: 0 0 % Mastered Review: 2025-08-19 Він справжній джентльмен , завжди вв…" at bounding box center [566, 233] width 635 height 331
click at [604, 194] on div "/ Score: 0 0 % Mastered Review: 2025-08-19 Він справжній джентльмен , завжди вв…" at bounding box center [566, 233] width 635 height 331
click at [603, 197] on button "Next" at bounding box center [600, 210] width 62 height 26
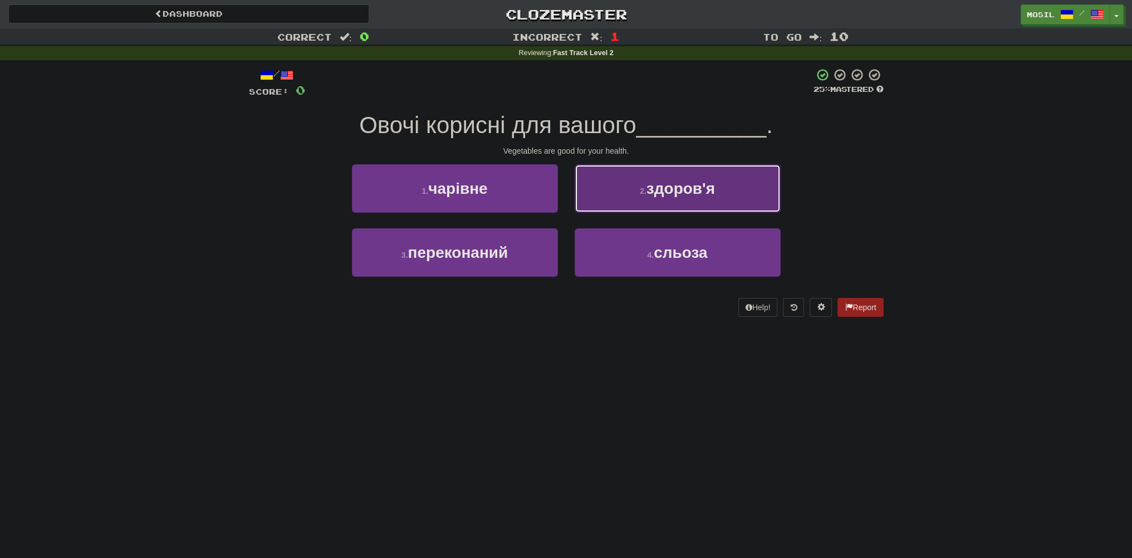
click at [605, 182] on button "2 . здоров'я" at bounding box center [678, 188] width 206 height 48
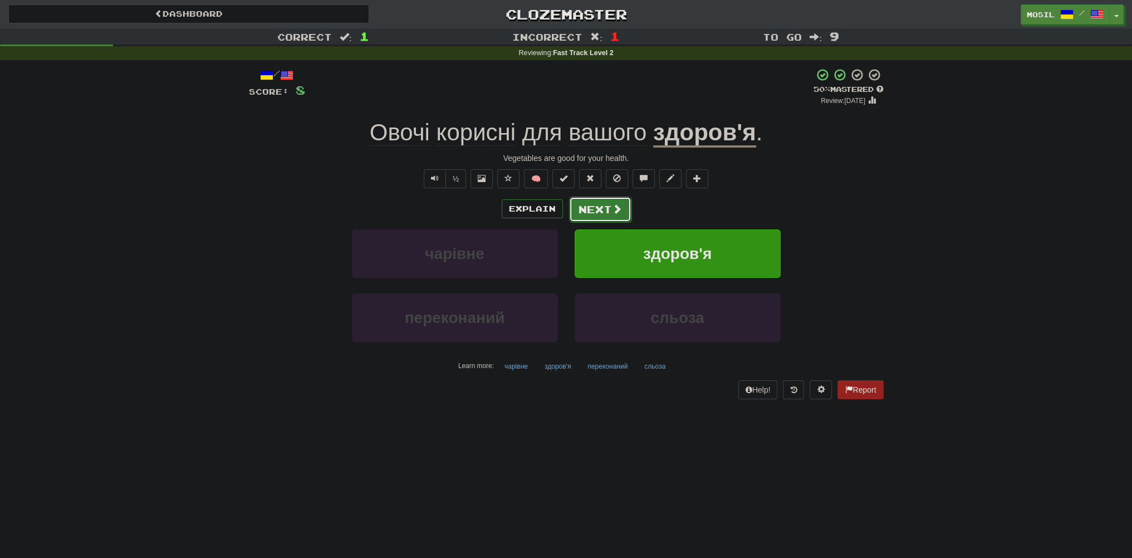
click at [594, 211] on button "Next" at bounding box center [600, 210] width 62 height 26
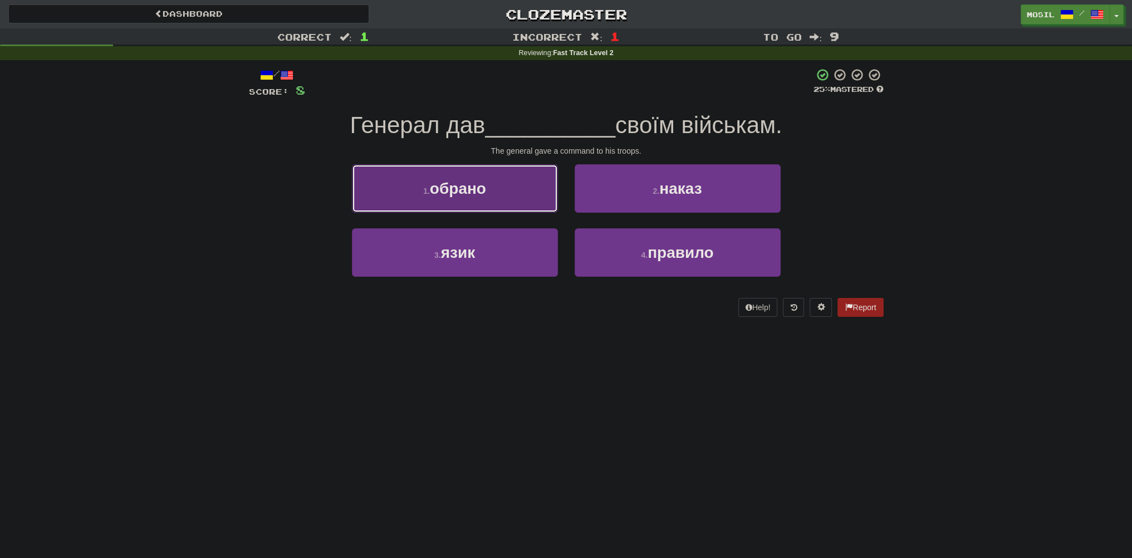
click at [536, 187] on button "1 . обрано" at bounding box center [455, 188] width 206 height 48
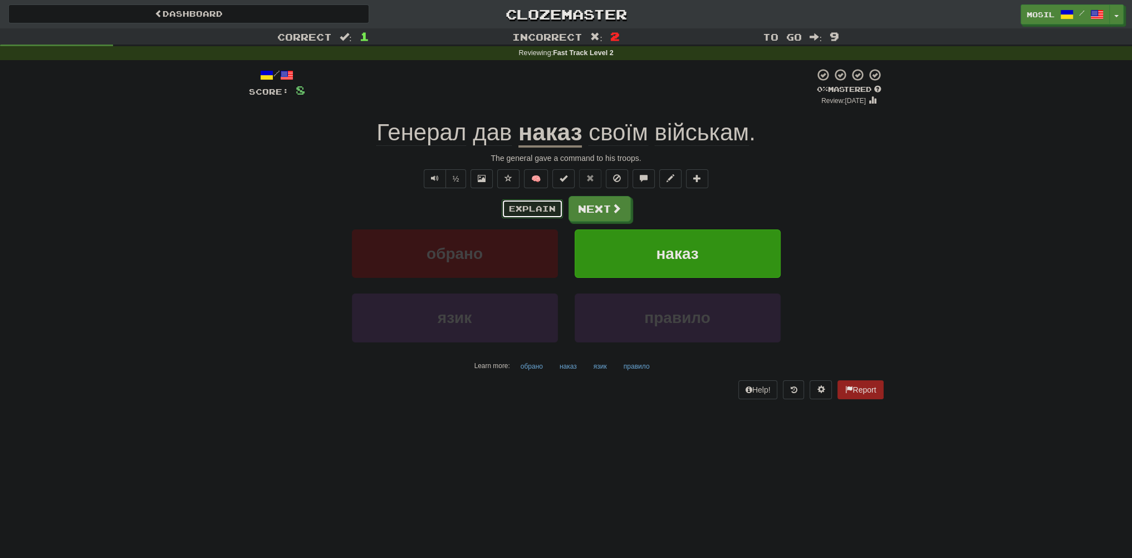
click at [541, 209] on button "Explain" at bounding box center [532, 208] width 61 height 19
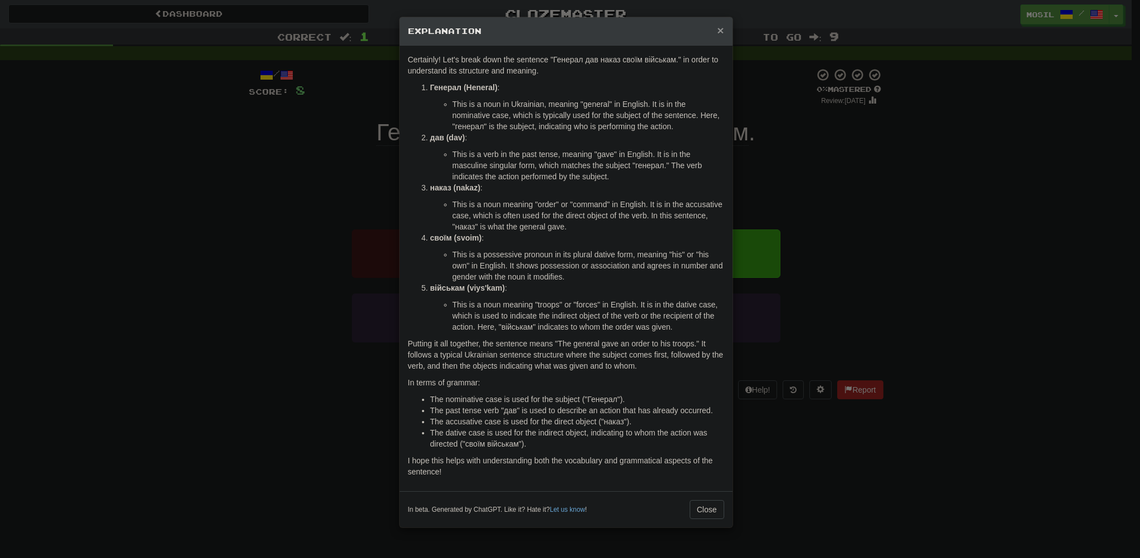
click at [721, 33] on span "×" at bounding box center [720, 30] width 7 height 13
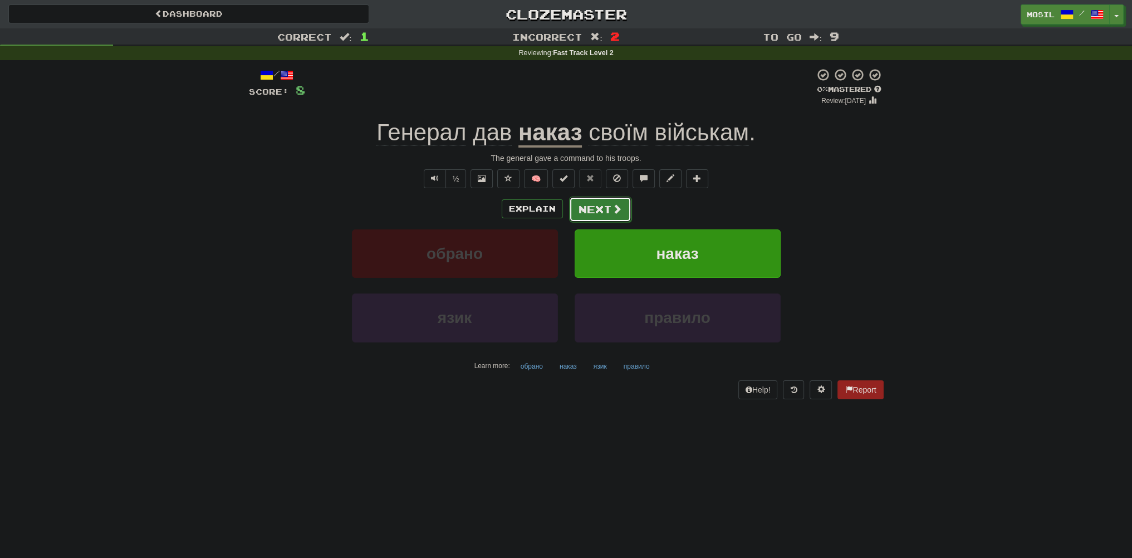
click at [621, 213] on button "Next" at bounding box center [600, 210] width 62 height 26
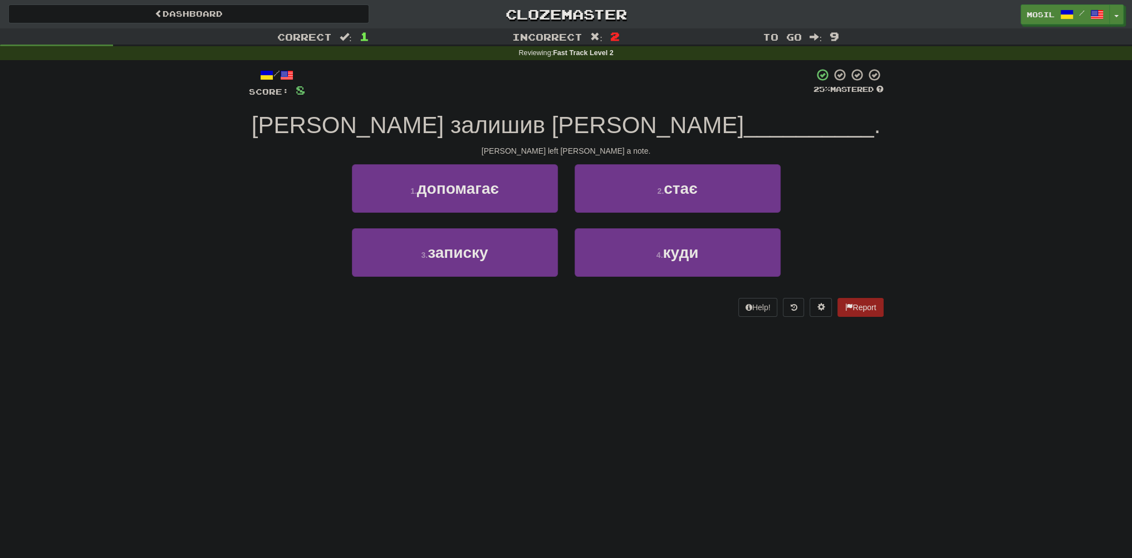
drag, startPoint x: 194, startPoint y: 184, endPoint x: 158, endPoint y: 179, distance: 36.0
drag, startPoint x: 158, startPoint y: 179, endPoint x: 140, endPoint y: 215, distance: 40.3
click at [156, 179] on div "Correct : 1 Incorrect : 2 To go : 9 Reviewing : Fast Track Level 2 / Score: 8 2…" at bounding box center [566, 180] width 1132 height 304
click at [172, 193] on div "Correct : 1 Incorrect : 2 To go : 9 Reviewing : Fast Track Level 2 / Score: 8 2…" at bounding box center [566, 180] width 1132 height 304
click at [207, 197] on div "Correct : 1 Incorrect : 2 To go : 9 Reviewing : Fast Track Level 2 / Score: 8 2…" at bounding box center [566, 180] width 1132 height 304
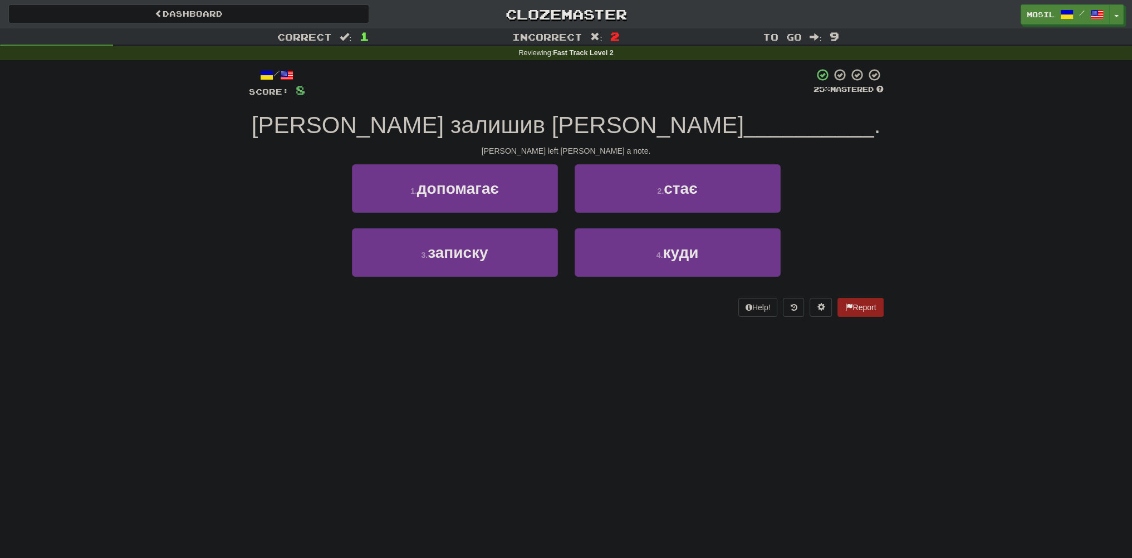
click at [221, 211] on div "Correct : 1 Incorrect : 2 To go : 9 Reviewing : Fast Track Level 2 / Score: 8 2…" at bounding box center [566, 180] width 1132 height 304
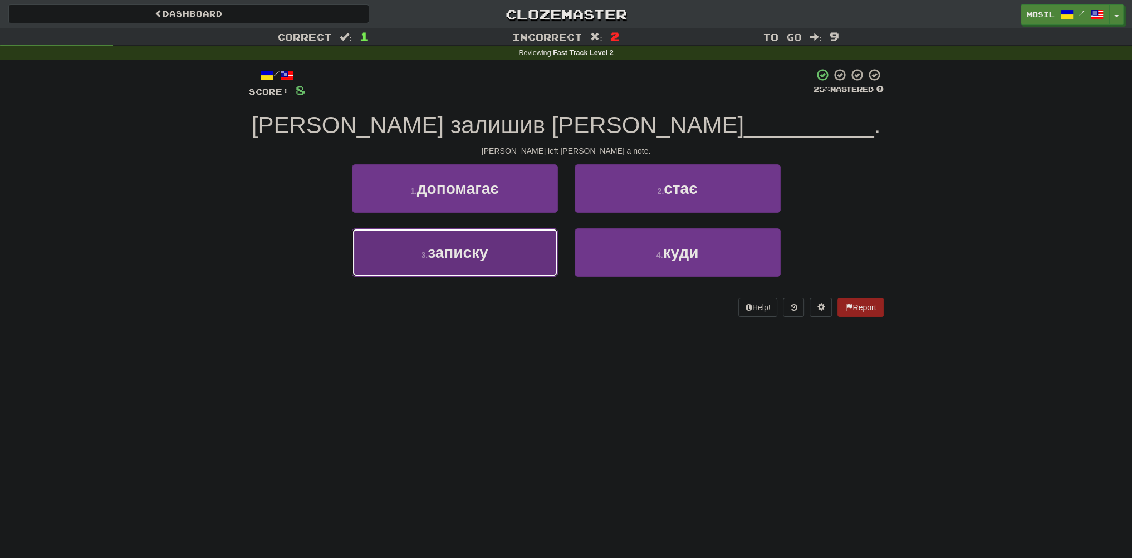
click at [436, 248] on span "записку" at bounding box center [458, 252] width 60 height 17
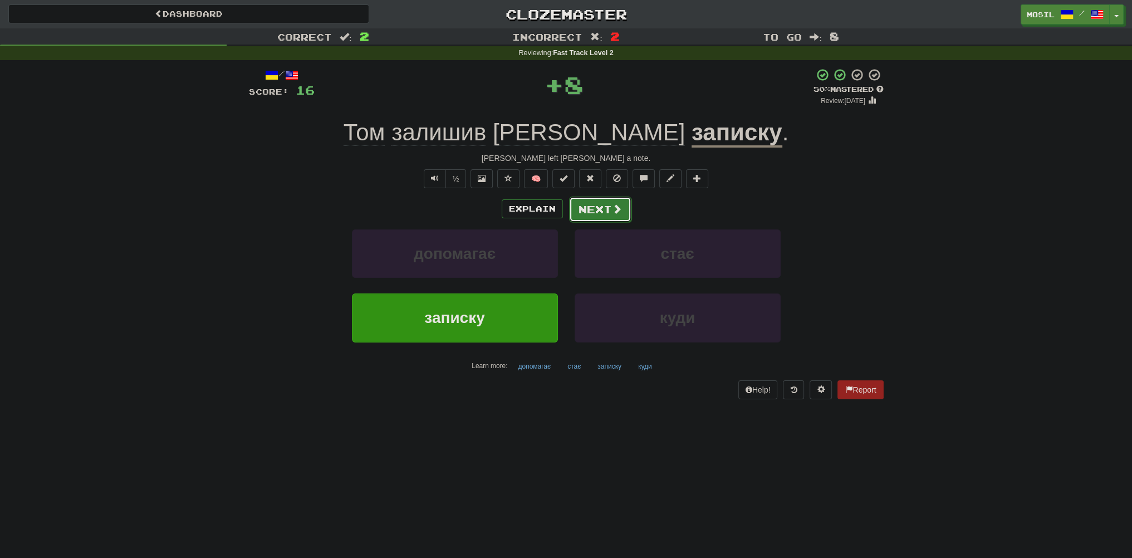
click at [590, 208] on button "Next" at bounding box center [600, 210] width 62 height 26
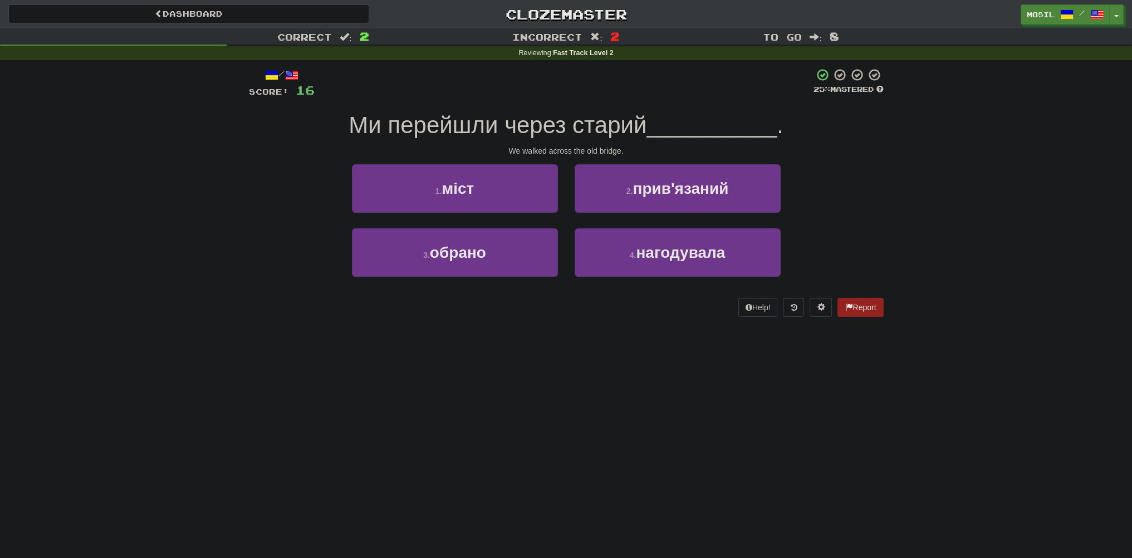
click at [228, 211] on div "Correct : 2 Incorrect : 2 To go : 8 Reviewing : Fast Track Level 2 / Score: 16 …" at bounding box center [566, 180] width 1132 height 304
click at [227, 211] on div "Correct : 2 Incorrect : 2 To go : 8 Reviewing : Fast Track Level 2 / Score: 16 …" at bounding box center [566, 180] width 1132 height 304
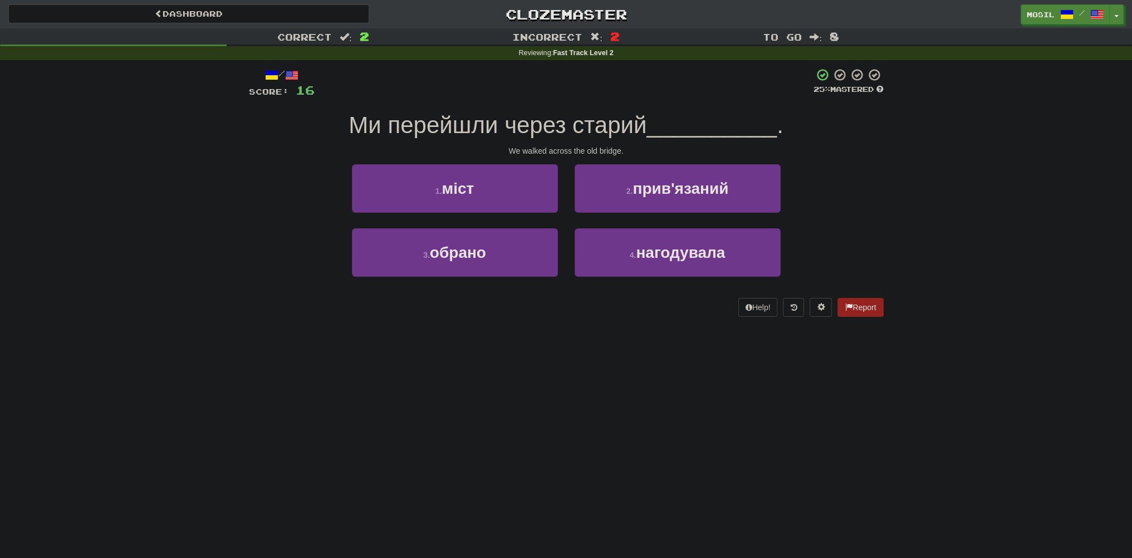
click at [227, 209] on div "Correct : 2 Incorrect : 2 To go : 8 Reviewing : Fast Track Level 2 / Score: 16 …" at bounding box center [566, 180] width 1132 height 304
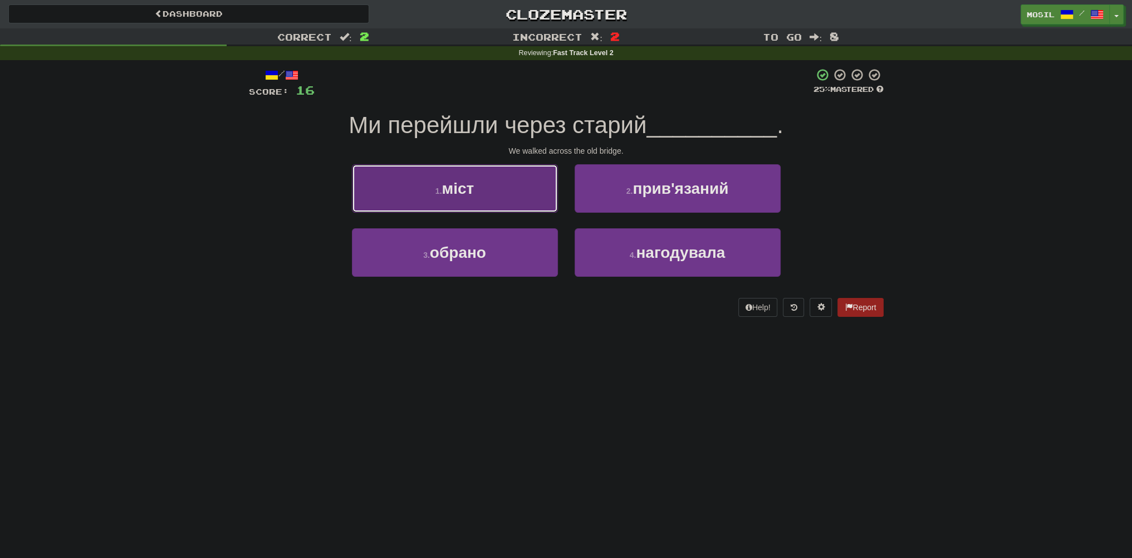
click at [429, 188] on button "1 . міст" at bounding box center [455, 188] width 206 height 48
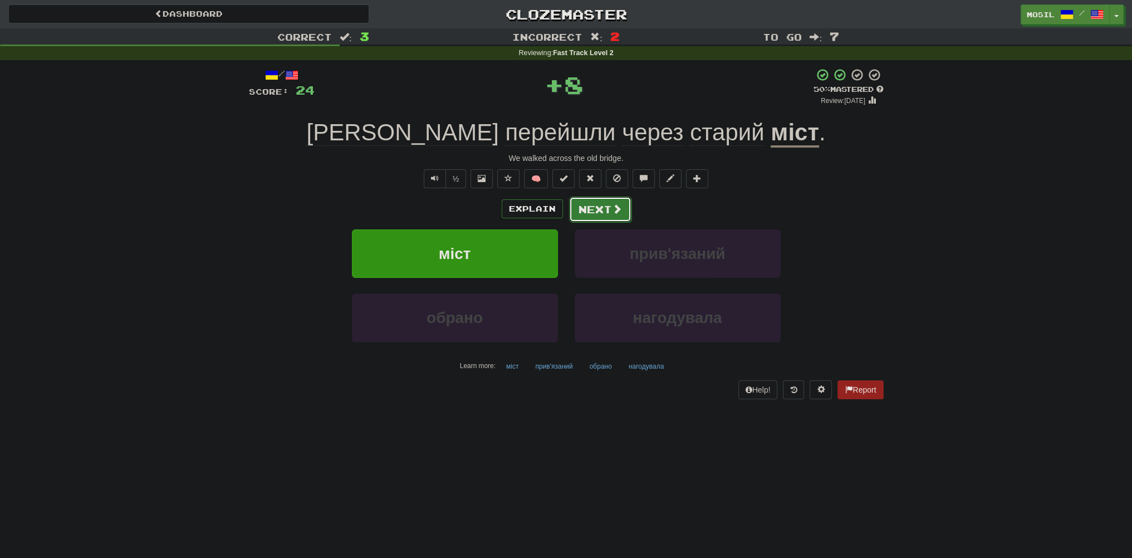
click at [594, 208] on button "Next" at bounding box center [600, 210] width 62 height 26
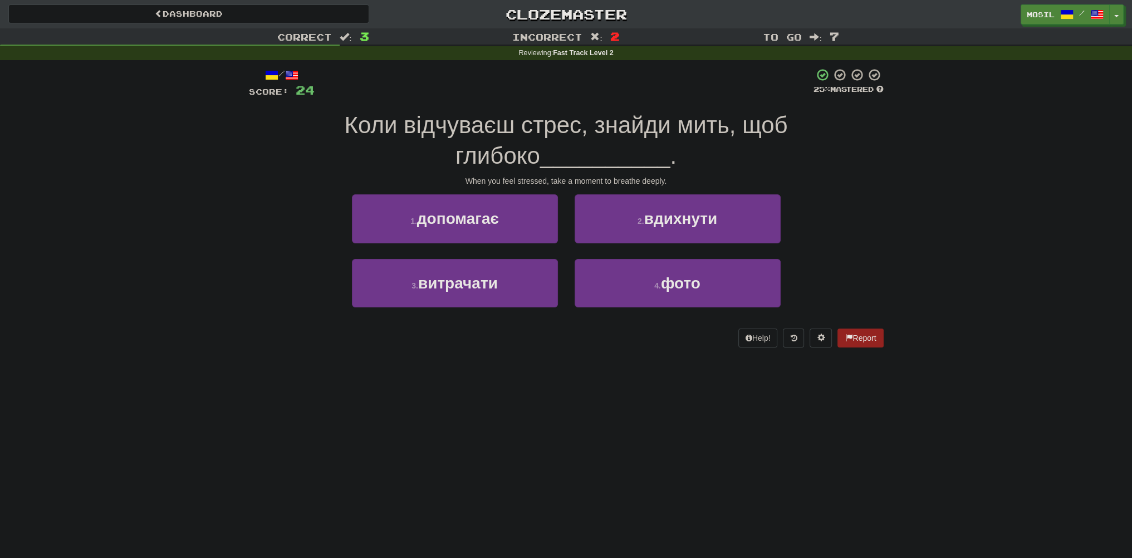
click at [241, 198] on div "/ Score: 24 25 % Mastered Коли відчуваєш стрес, знайди мить, щоб глибоко ______…" at bounding box center [566, 211] width 651 height 302
click at [209, 195] on div "Correct : 3 Incorrect : 2 To go : 7 Reviewing : Fast Track Level 2 / Score: 24 …" at bounding box center [566, 195] width 1132 height 335
click at [209, 193] on div "Correct : 3 Incorrect : 2 To go : 7 Reviewing : Fast Track Level 2 / Score: 24 …" at bounding box center [566, 195] width 1132 height 335
click at [207, 193] on div "Correct : 3 Incorrect : 2 To go : 7 Reviewing : Fast Track Level 2 / Score: 24 …" at bounding box center [566, 195] width 1132 height 335
click at [206, 192] on div "Correct : 3 Incorrect : 2 To go : 7 Reviewing : Fast Track Level 2 / Score: 24 …" at bounding box center [566, 195] width 1132 height 335
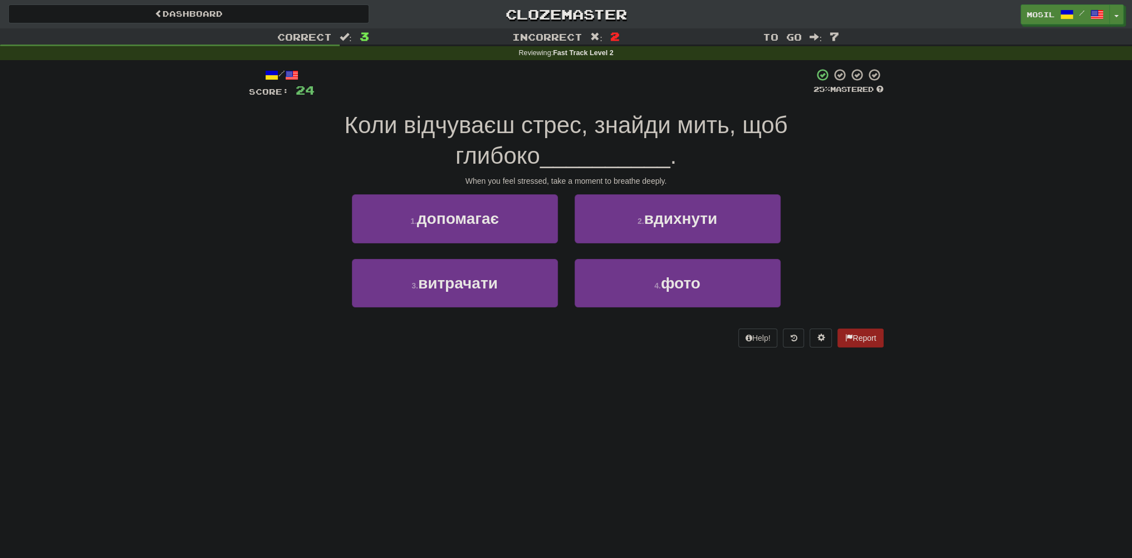
click at [203, 192] on div "Correct : 3 Incorrect : 2 To go : 7 Reviewing : Fast Track Level 2 / Score: 24 …" at bounding box center [566, 195] width 1132 height 335
click at [198, 193] on div "Correct : 3 Incorrect : 2 To go : 7 Reviewing : Fast Track Level 2 / Score: 24 …" at bounding box center [566, 195] width 1132 height 335
click at [217, 197] on div "Correct : 3 Incorrect : 2 To go : 7 Reviewing : Fast Track Level 2 / Score: 24 …" at bounding box center [566, 195] width 1132 height 335
click at [216, 196] on div "Correct : 3 Incorrect : 2 To go : 7 Reviewing : Fast Track Level 2 / Score: 24 …" at bounding box center [566, 195] width 1132 height 335
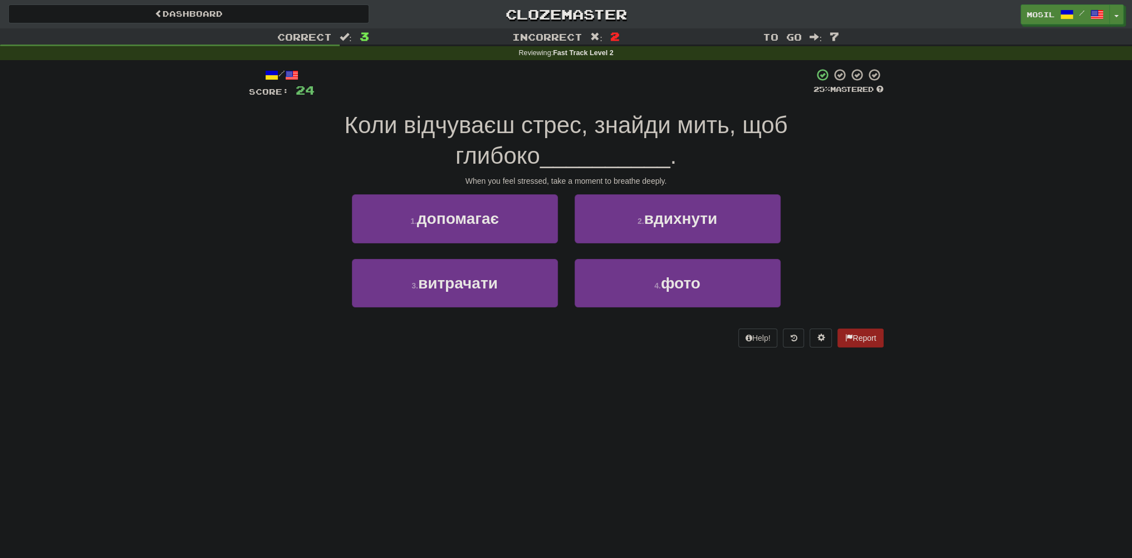
click at [216, 196] on div "Correct : 3 Incorrect : 2 To go : 7 Reviewing : Fast Track Level 2 / Score: 24 …" at bounding box center [566, 195] width 1132 height 335
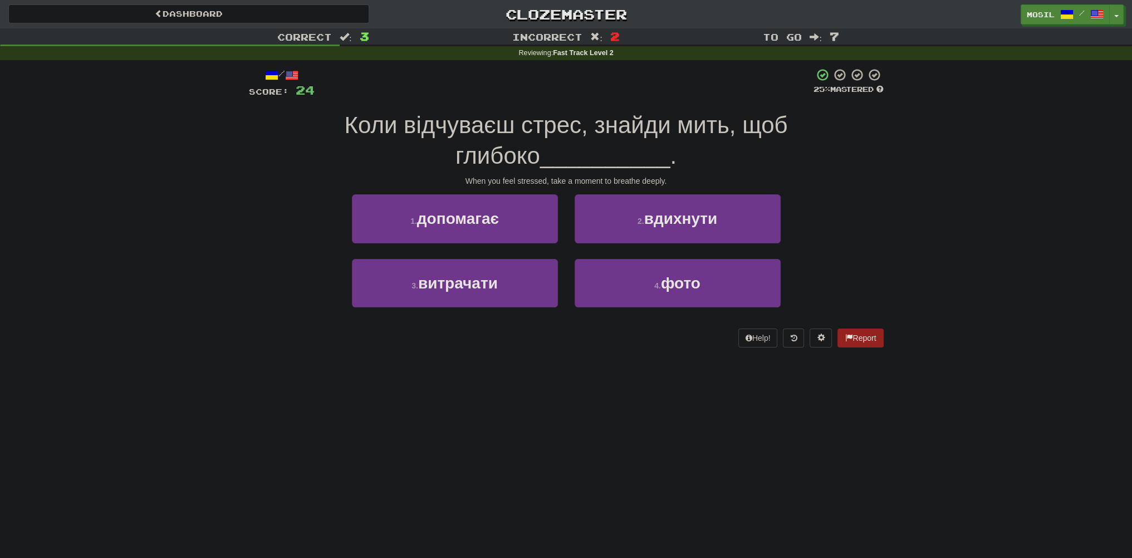
click at [216, 196] on div "Correct : 3 Incorrect : 2 To go : 7 Reviewing : Fast Track Level 2 / Score: 24 …" at bounding box center [566, 195] width 1132 height 335
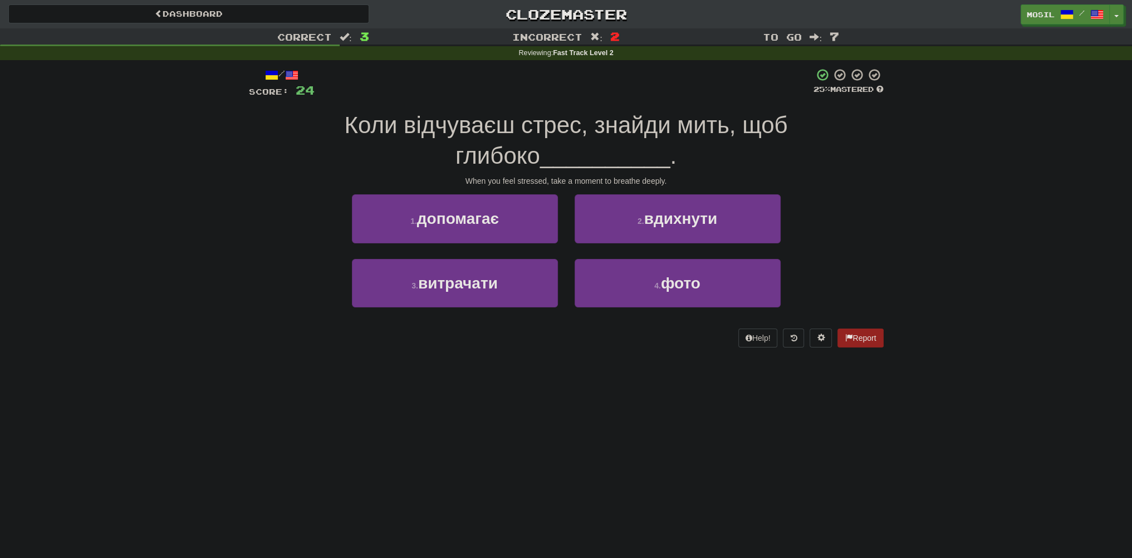
click at [216, 196] on div "Correct : 3 Incorrect : 2 To go : 7 Reviewing : Fast Track Level 2 / Score: 24 …" at bounding box center [566, 195] width 1132 height 335
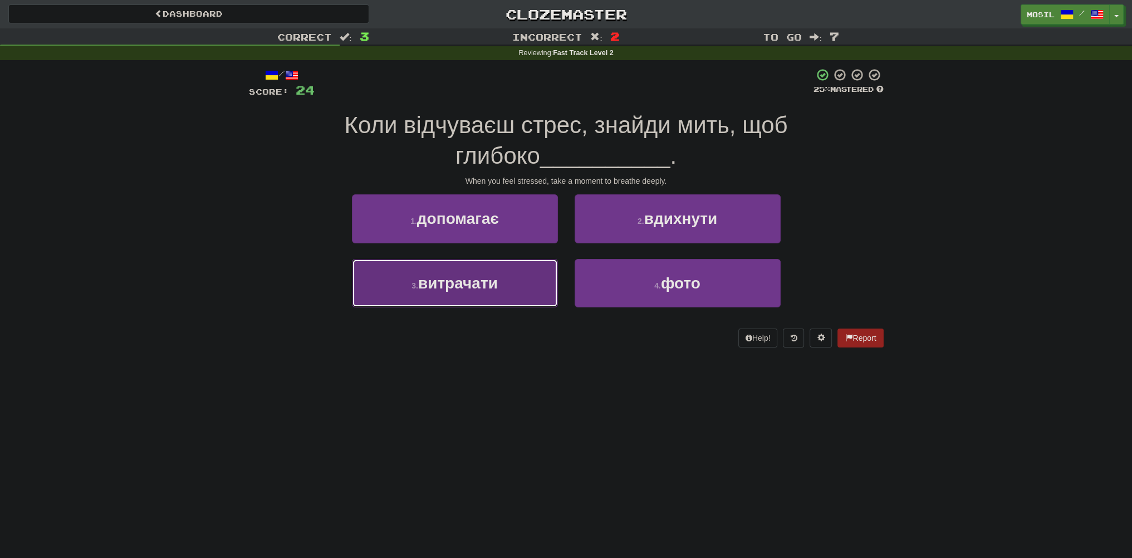
click at [374, 286] on button "3 . витрачати" at bounding box center [455, 283] width 206 height 48
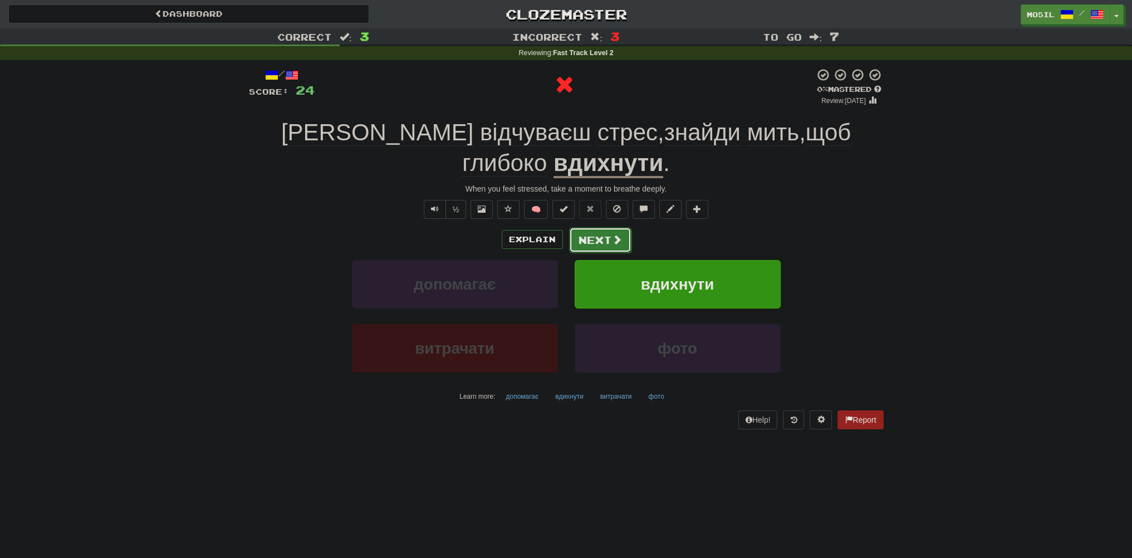
click at [595, 232] on button "Next" at bounding box center [600, 240] width 62 height 26
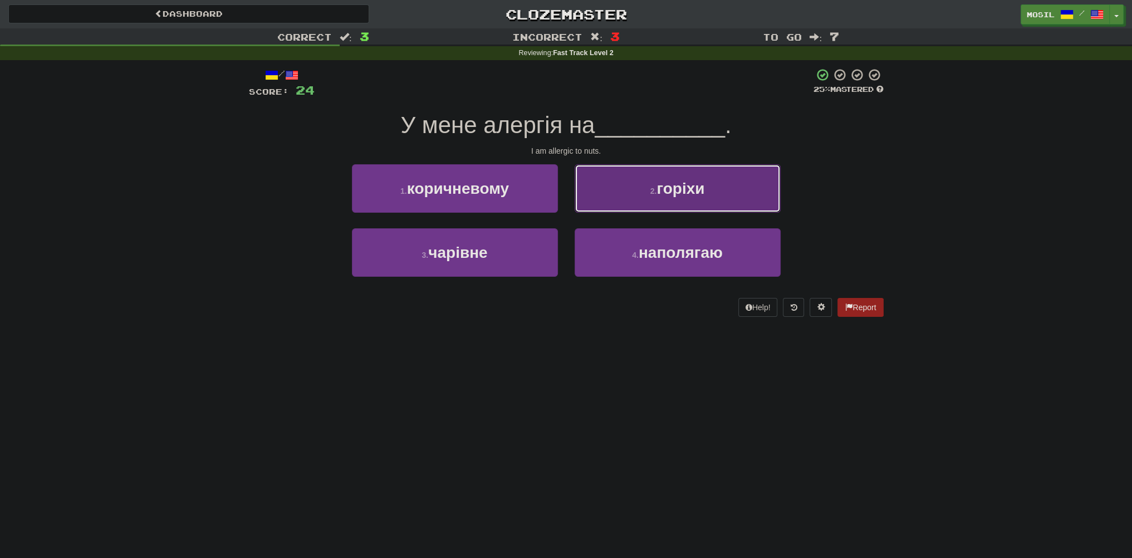
click at [614, 203] on button "2 . горіхи" at bounding box center [678, 188] width 206 height 48
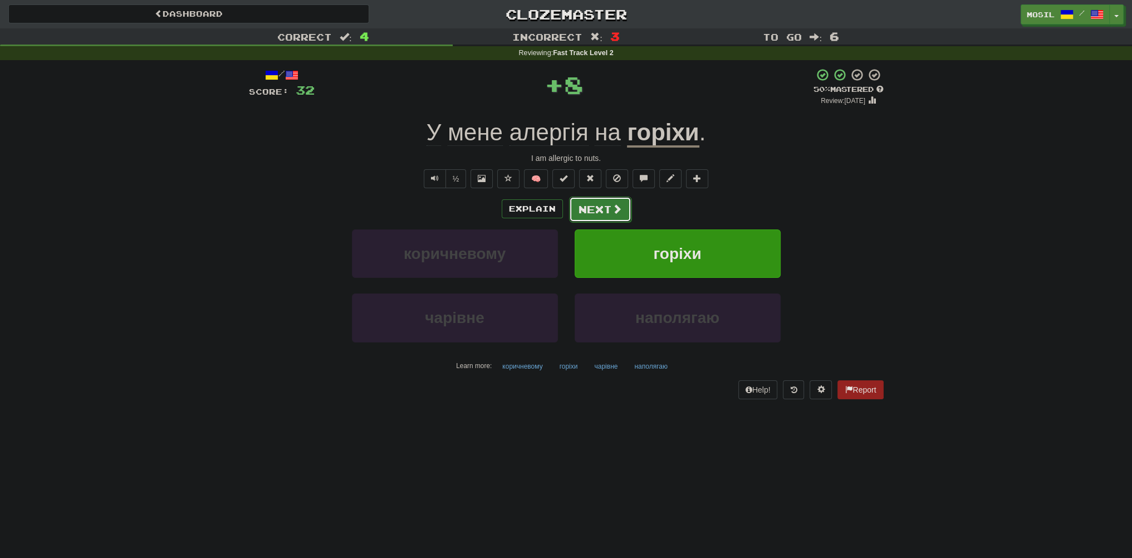
click at [612, 208] on span at bounding box center [617, 209] width 10 height 10
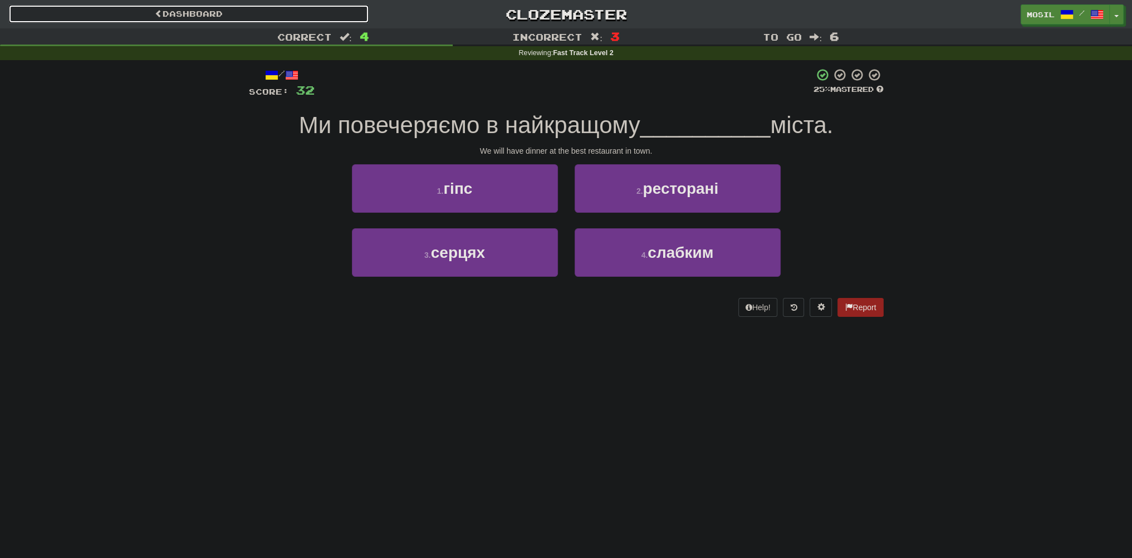
click at [184, 17] on link "Dashboard" at bounding box center [188, 13] width 361 height 19
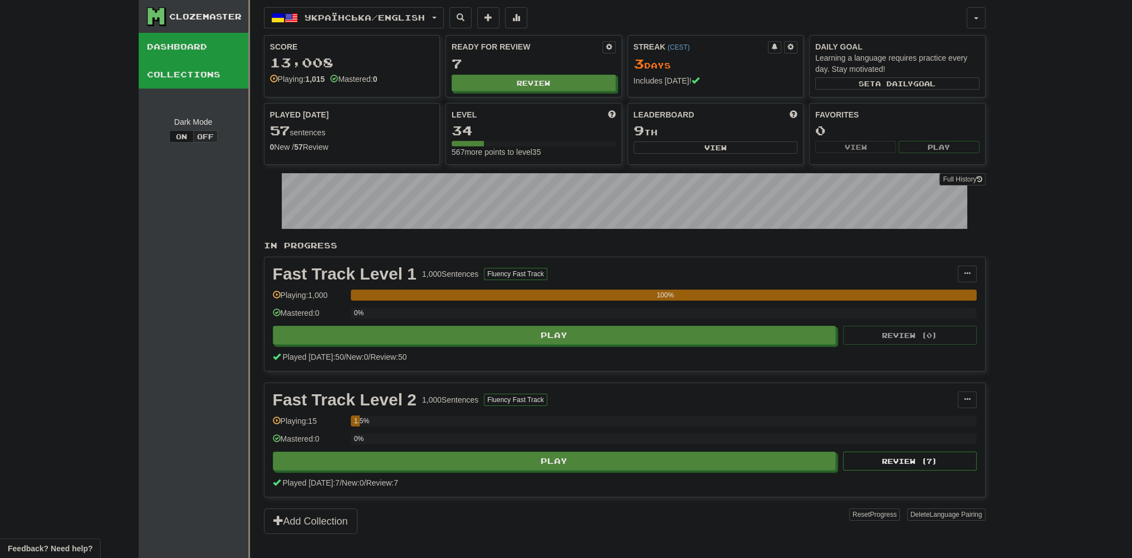
click at [202, 76] on link "Collections" at bounding box center [194, 75] width 110 height 28
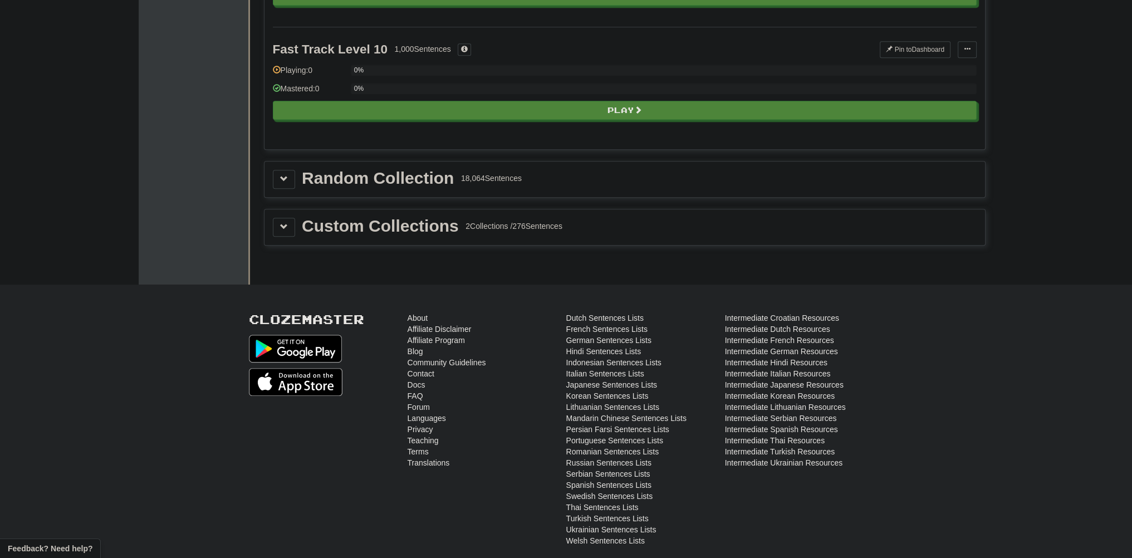
scroll to position [1114, 0]
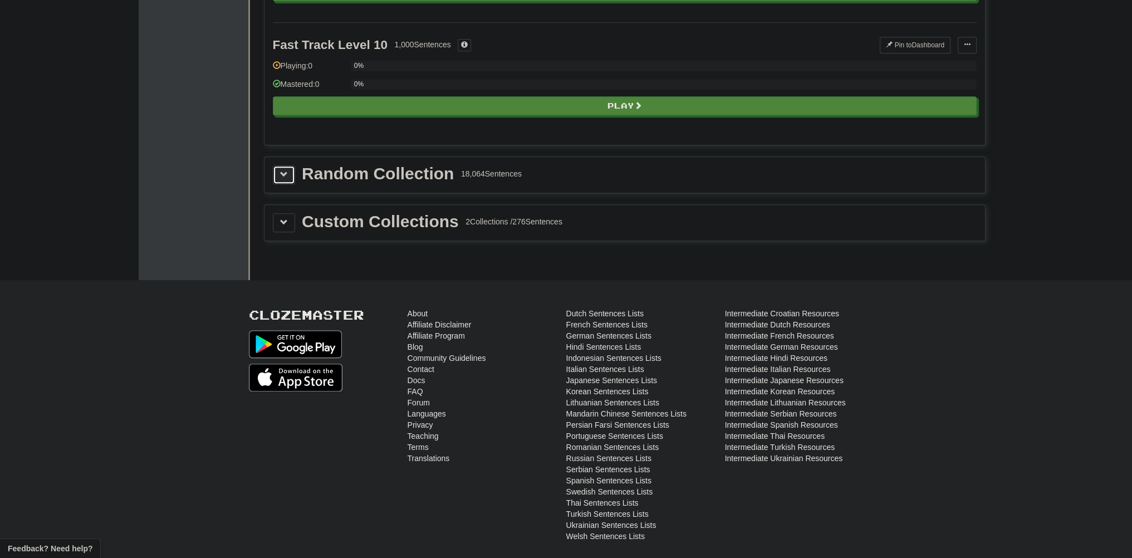
click at [287, 171] on span at bounding box center [284, 174] width 8 height 8
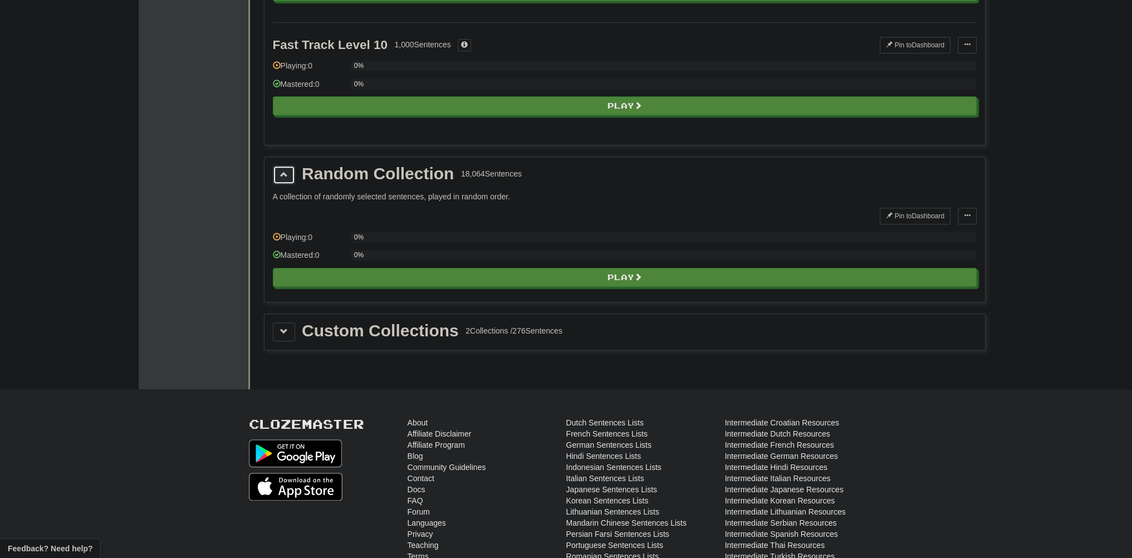
click at [286, 170] on span at bounding box center [284, 174] width 8 height 8
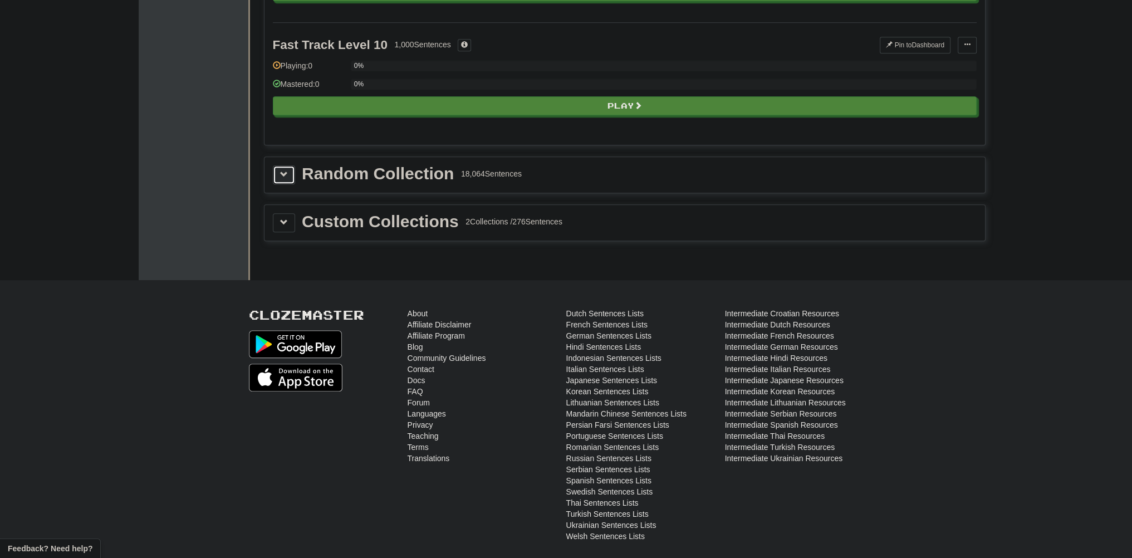
click at [286, 170] on span at bounding box center [284, 174] width 8 height 8
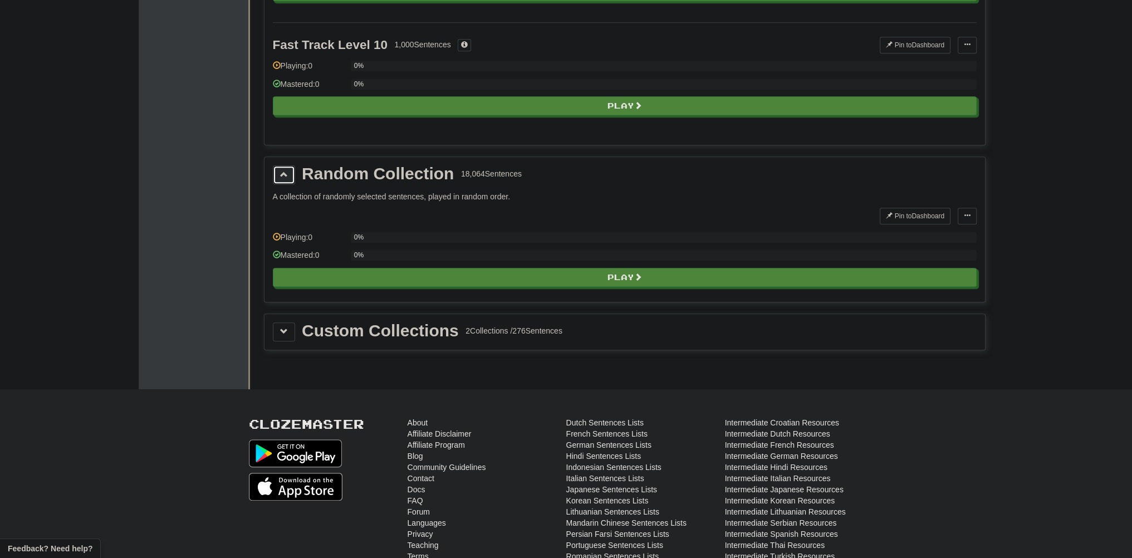
click at [286, 170] on span at bounding box center [284, 174] width 8 height 8
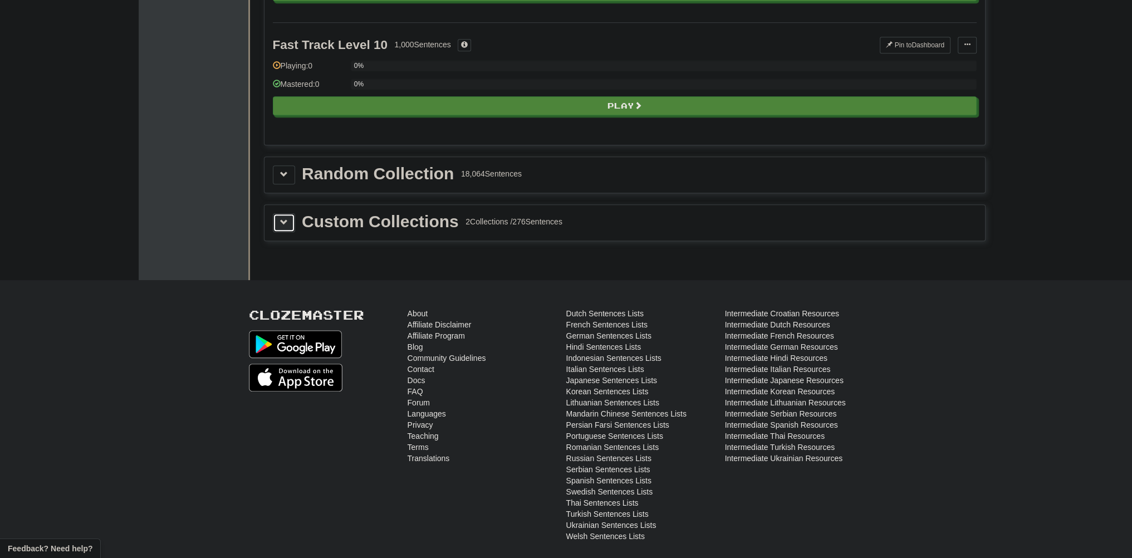
click at [280, 218] on span at bounding box center [284, 222] width 8 height 8
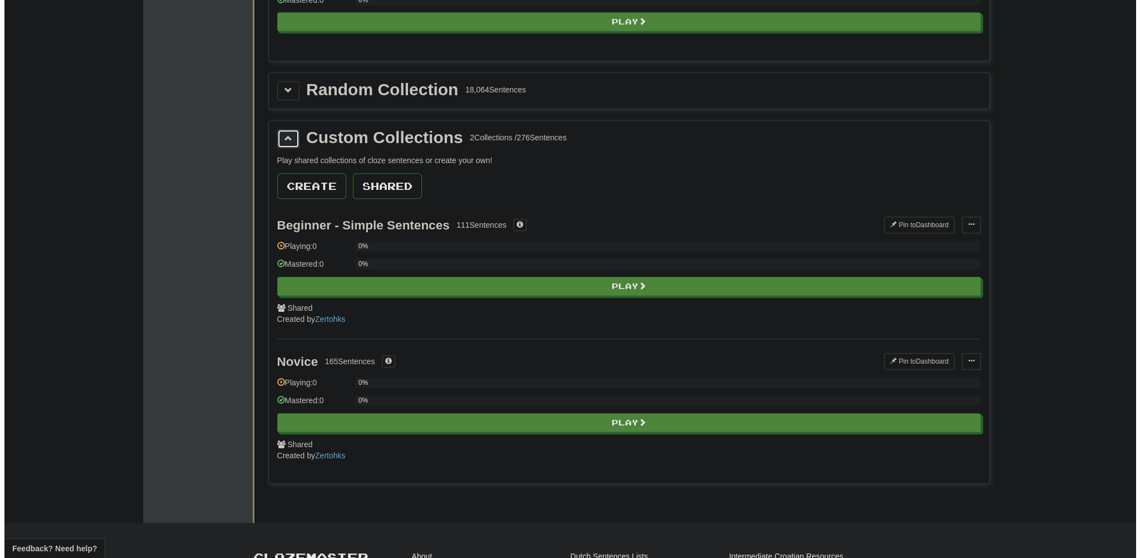
scroll to position [1281, 0]
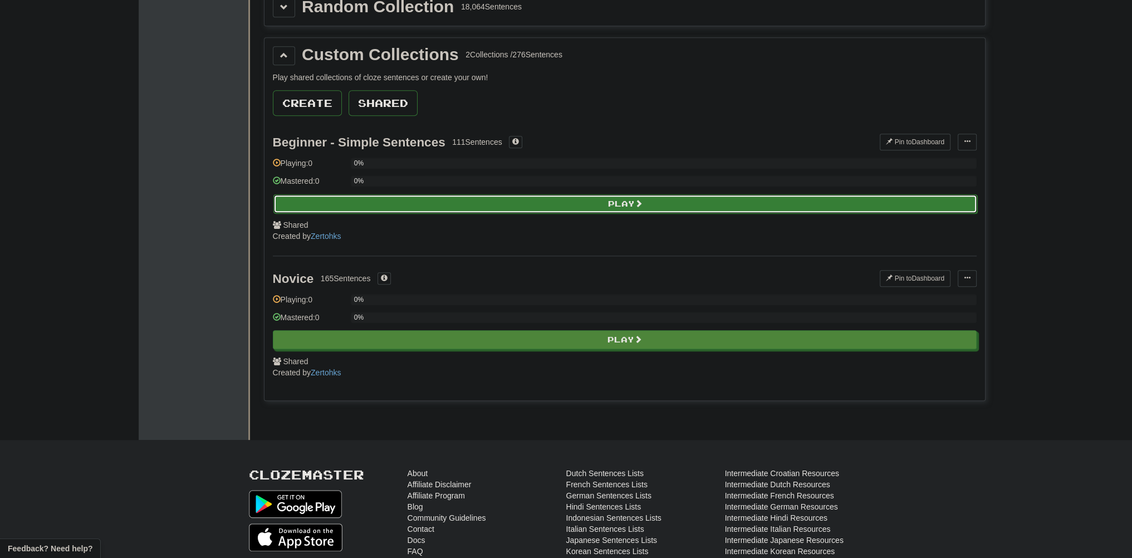
click at [568, 194] on button "Play" at bounding box center [625, 203] width 704 height 19
select select "**"
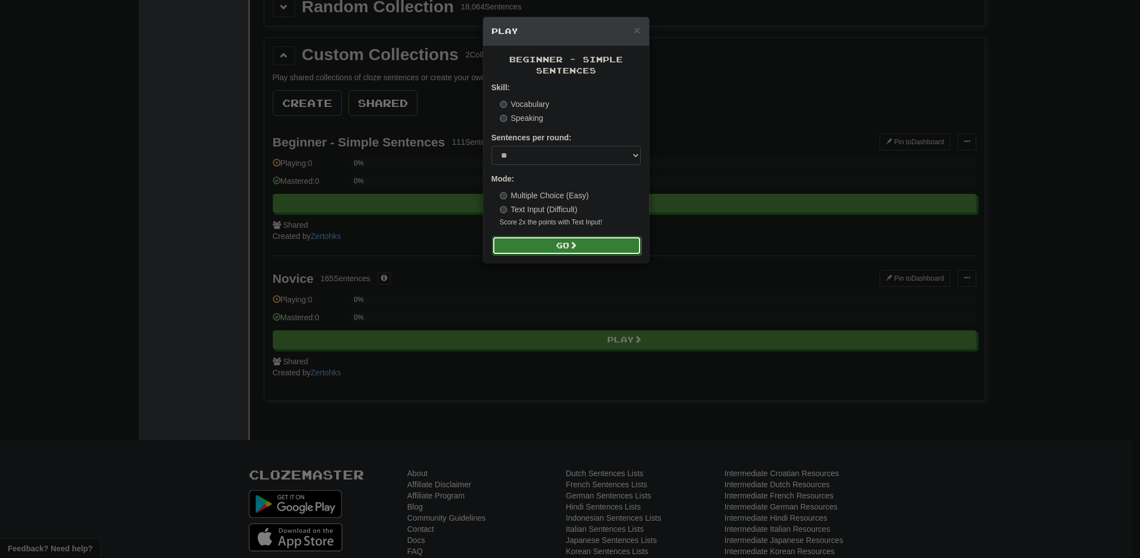
click at [564, 243] on button "Go" at bounding box center [566, 245] width 149 height 19
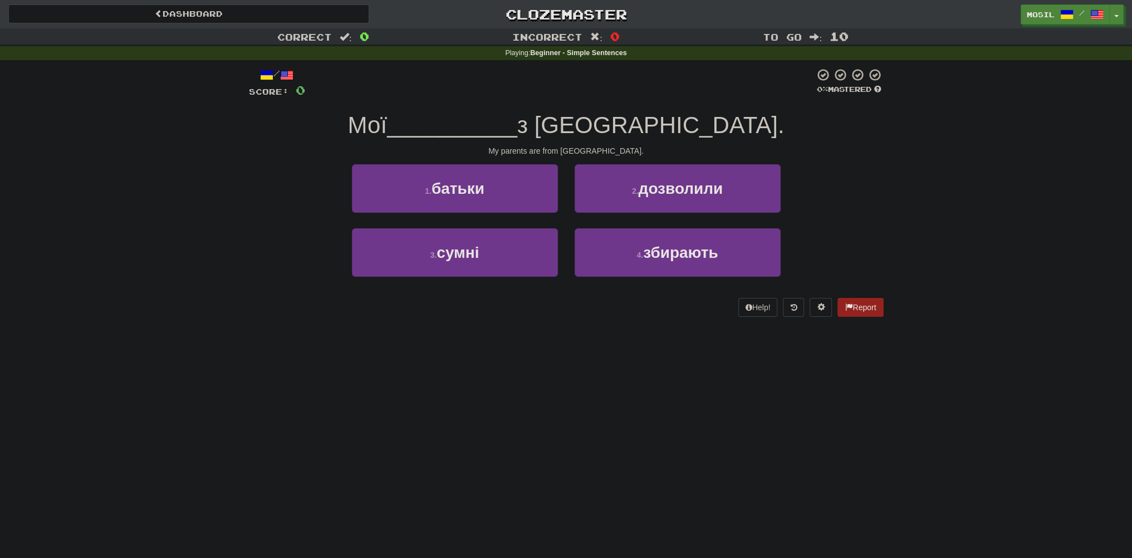
click at [133, 202] on div "Correct : 0 Incorrect : 0 To go : 10 Playing : Beginner - Simple Sentences / Sc…" at bounding box center [566, 180] width 1132 height 304
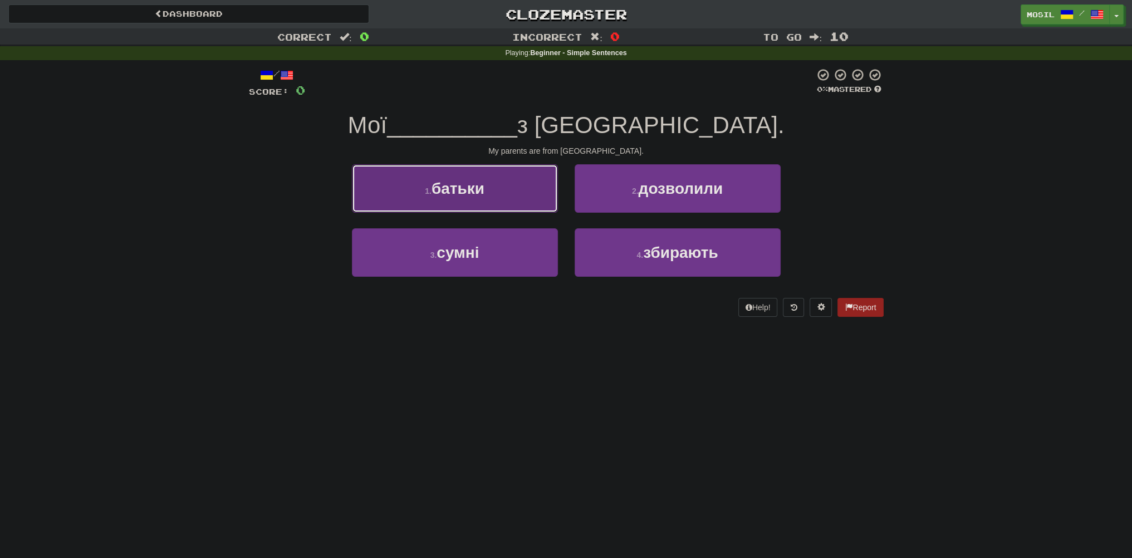
click at [376, 189] on button "1 . батьки" at bounding box center [455, 188] width 206 height 48
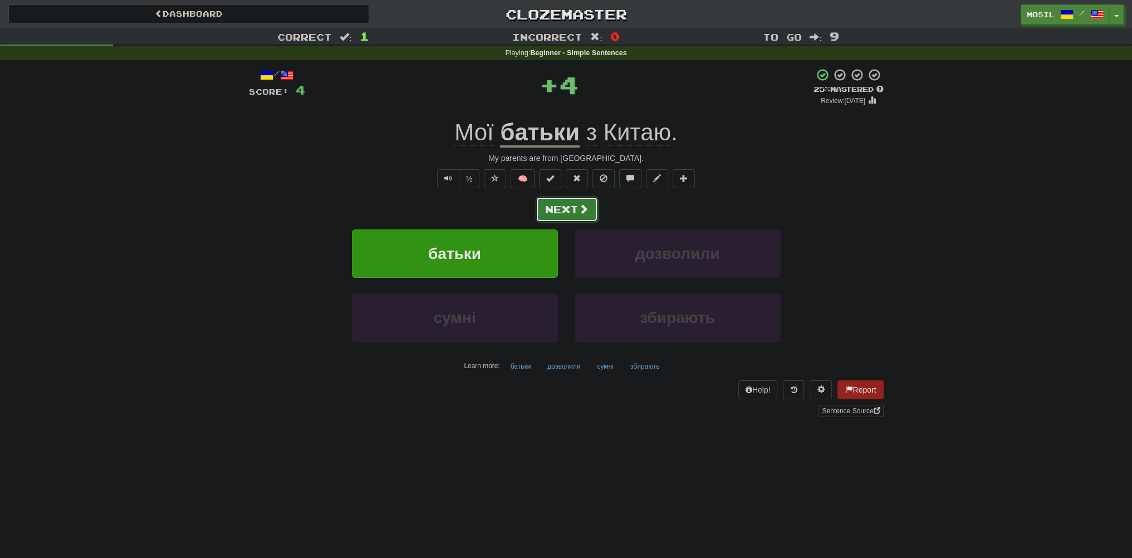
click at [566, 213] on button "Next" at bounding box center [567, 210] width 62 height 26
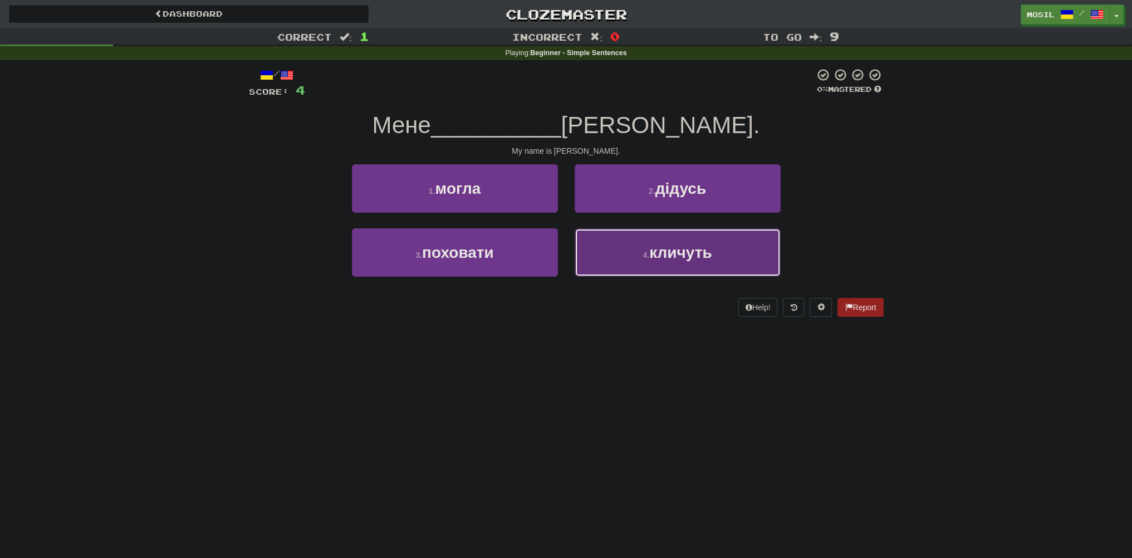
click at [643, 257] on small "4 ." at bounding box center [646, 255] width 7 height 9
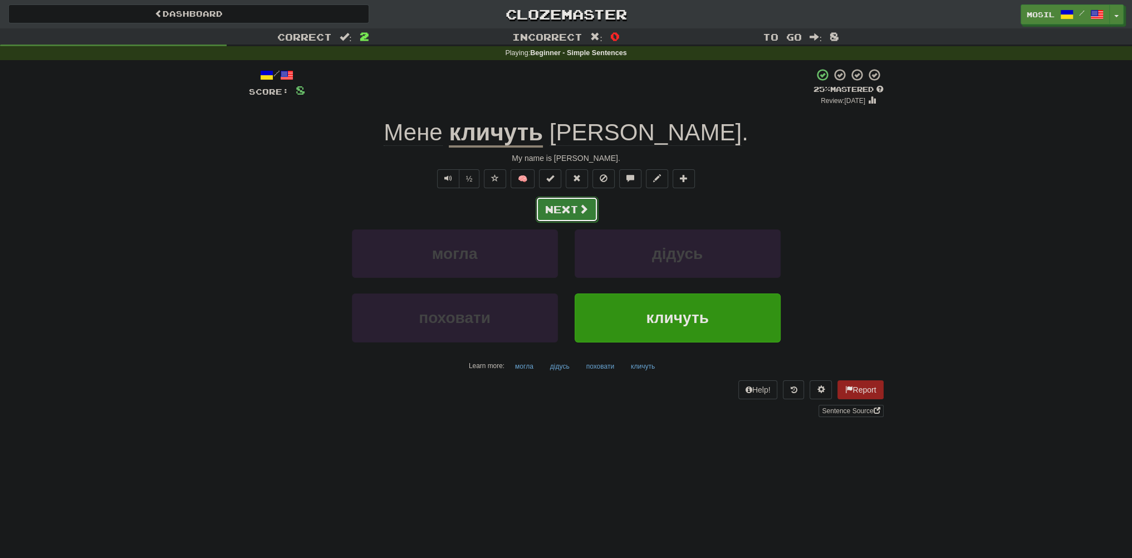
click at [567, 210] on button "Next" at bounding box center [567, 210] width 62 height 26
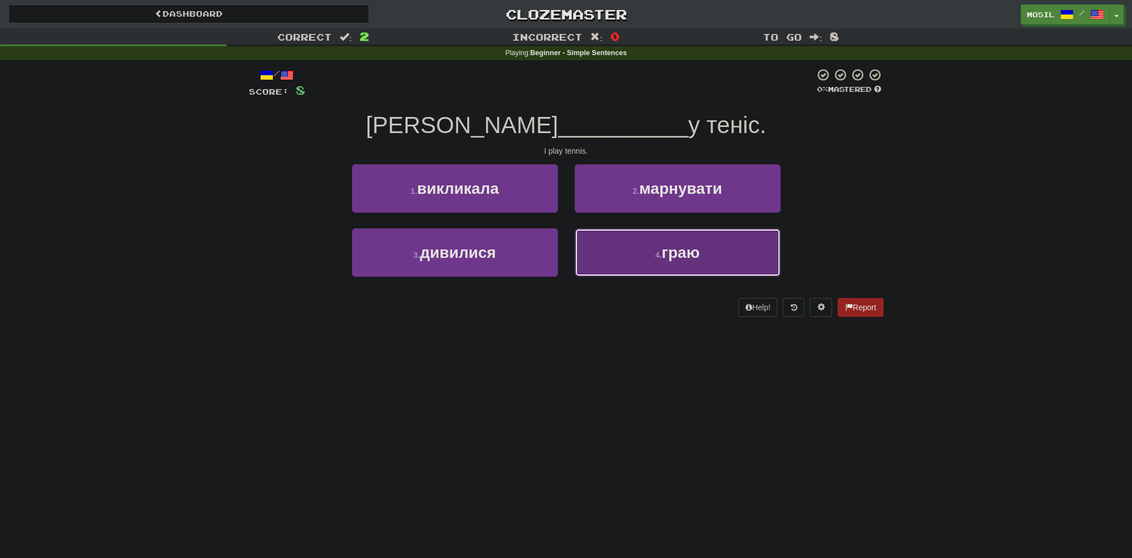
click at [599, 238] on button "4 . граю" at bounding box center [678, 252] width 206 height 48
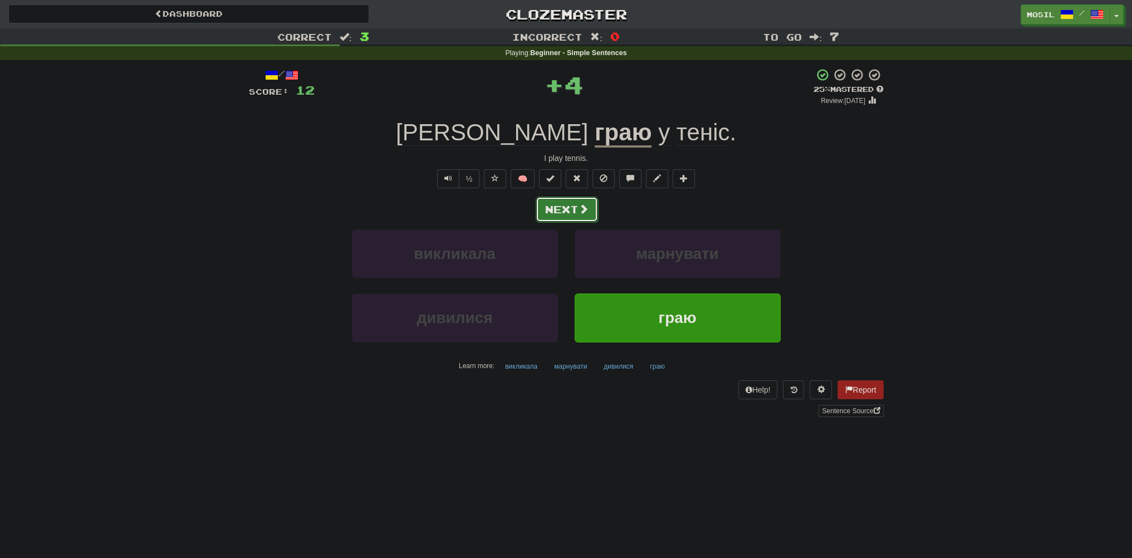
click at [565, 208] on button "Next" at bounding box center [567, 210] width 62 height 26
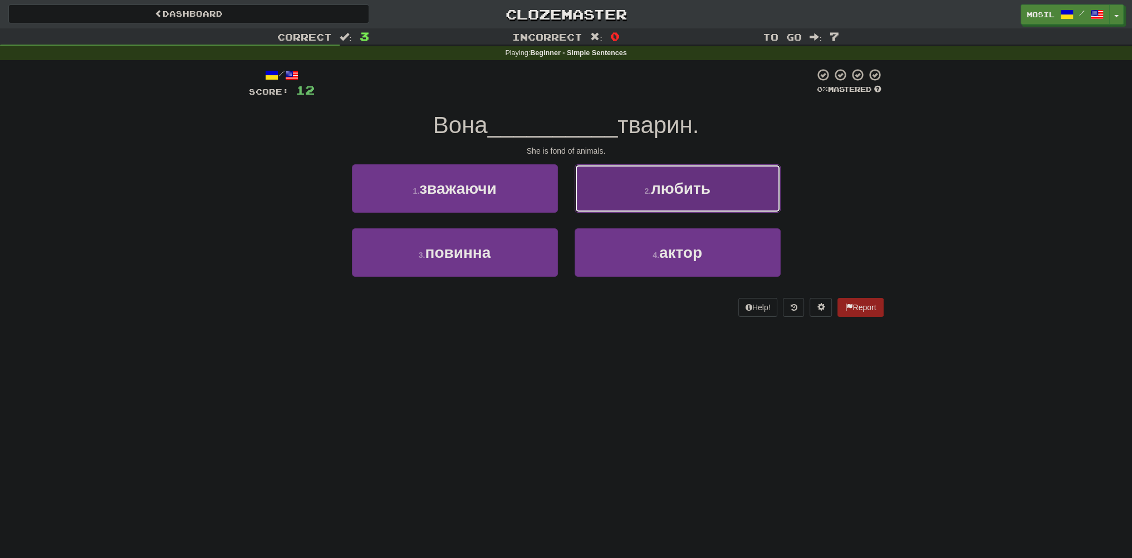
click at [606, 198] on button "2 . любить" at bounding box center [678, 188] width 206 height 48
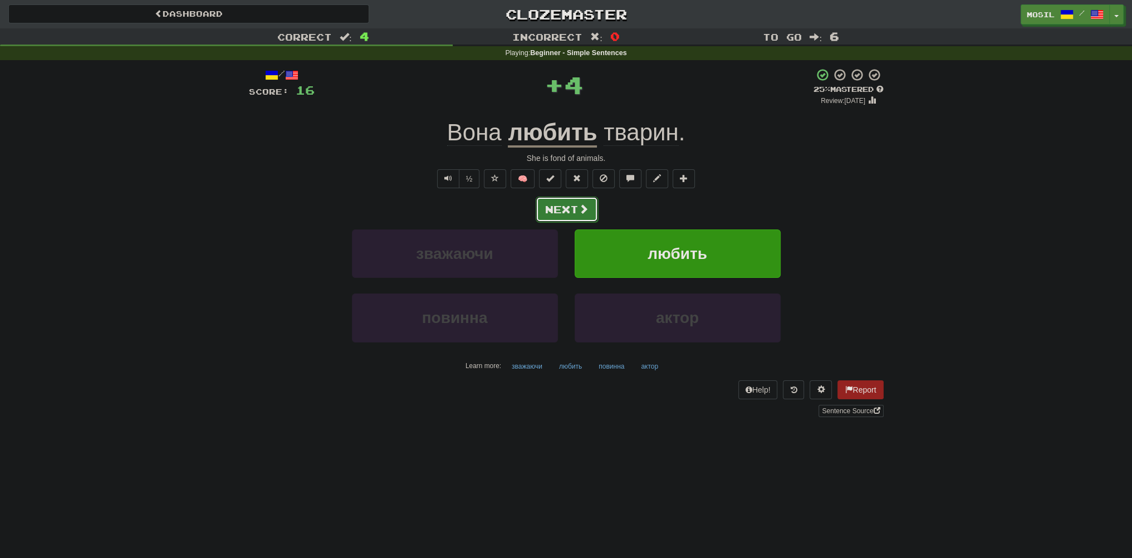
click at [560, 207] on button "Next" at bounding box center [567, 210] width 62 height 26
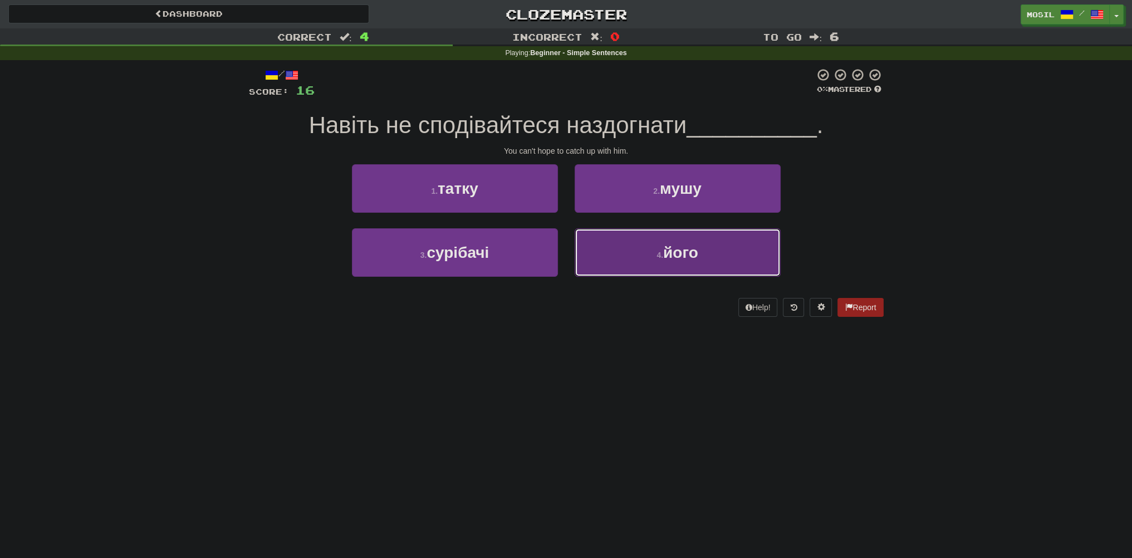
click at [605, 253] on button "4 . його" at bounding box center [678, 252] width 206 height 48
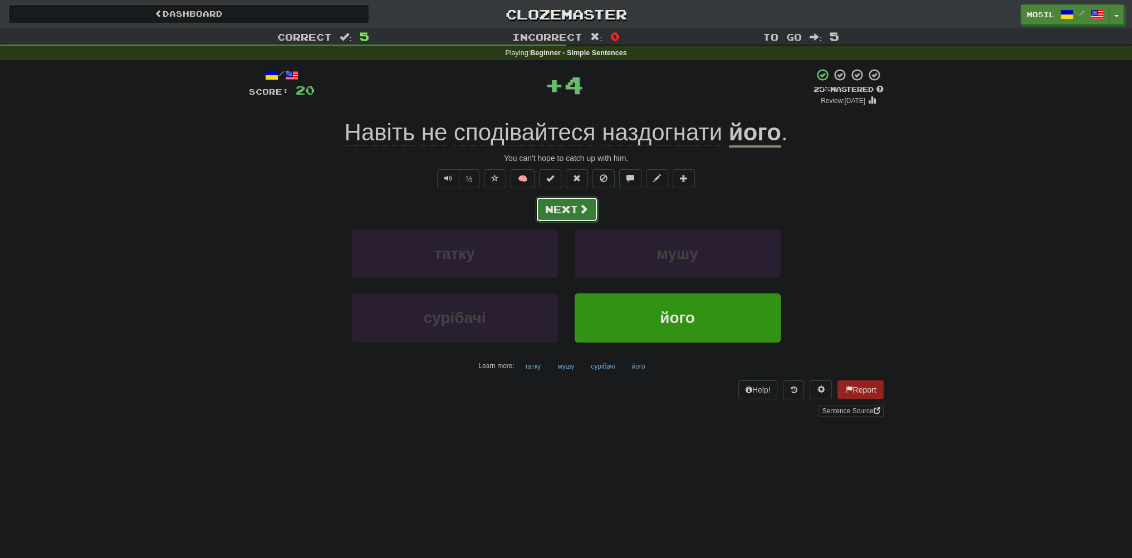
click at [572, 216] on button "Next" at bounding box center [567, 210] width 62 height 26
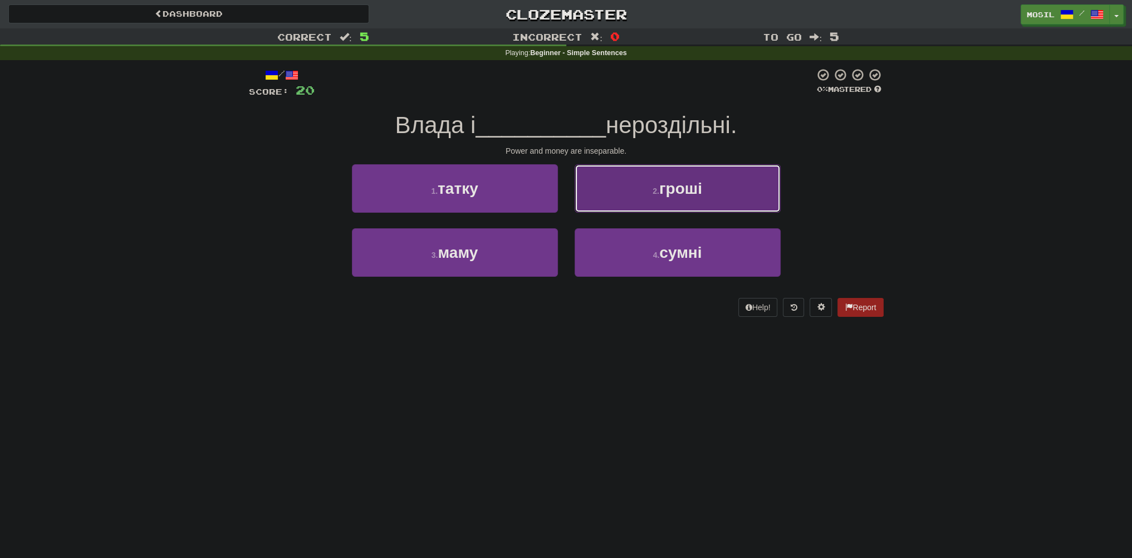
click at [599, 202] on button "2 . гроші" at bounding box center [678, 188] width 206 height 48
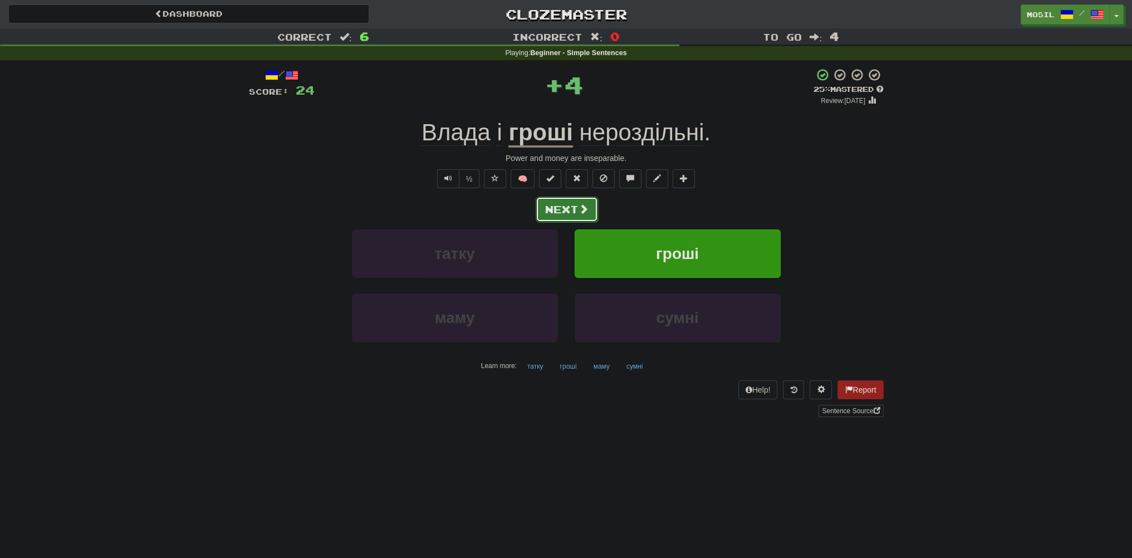
click at [568, 207] on button "Next" at bounding box center [567, 210] width 62 height 26
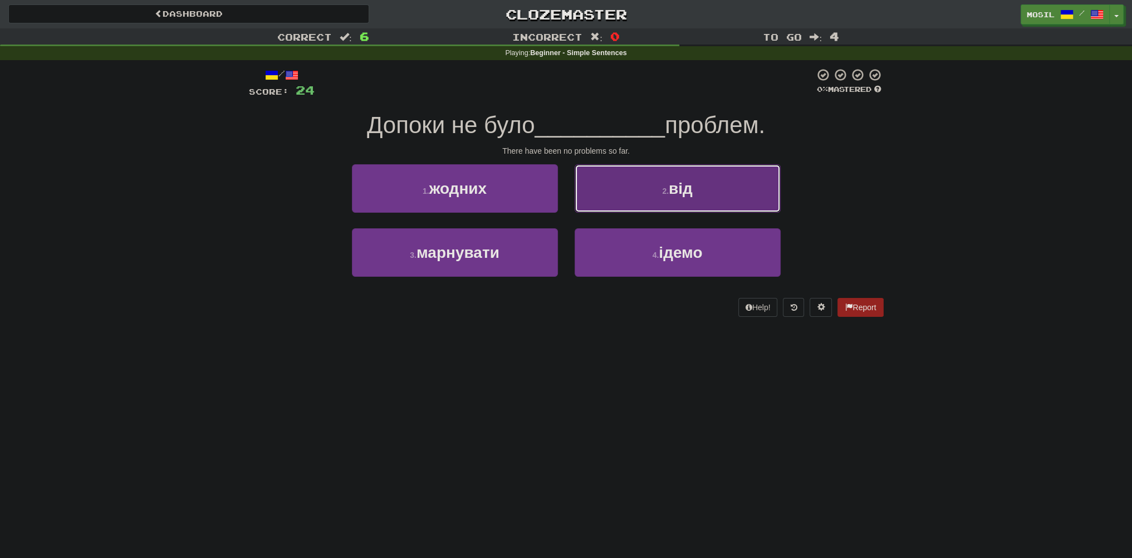
click at [606, 201] on button "2 . від" at bounding box center [678, 188] width 206 height 48
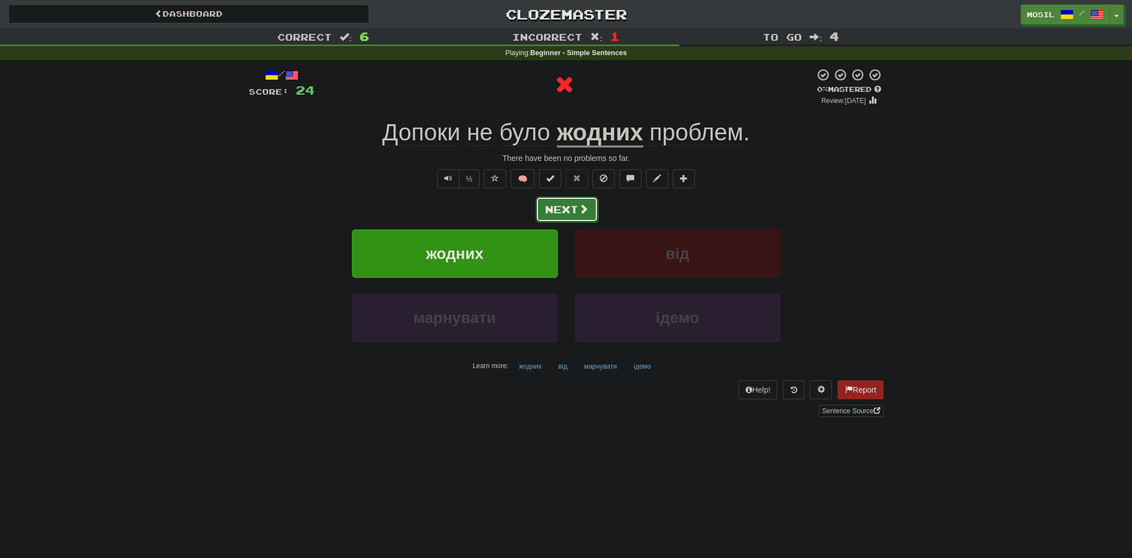
click at [558, 201] on button "Next" at bounding box center [567, 210] width 62 height 26
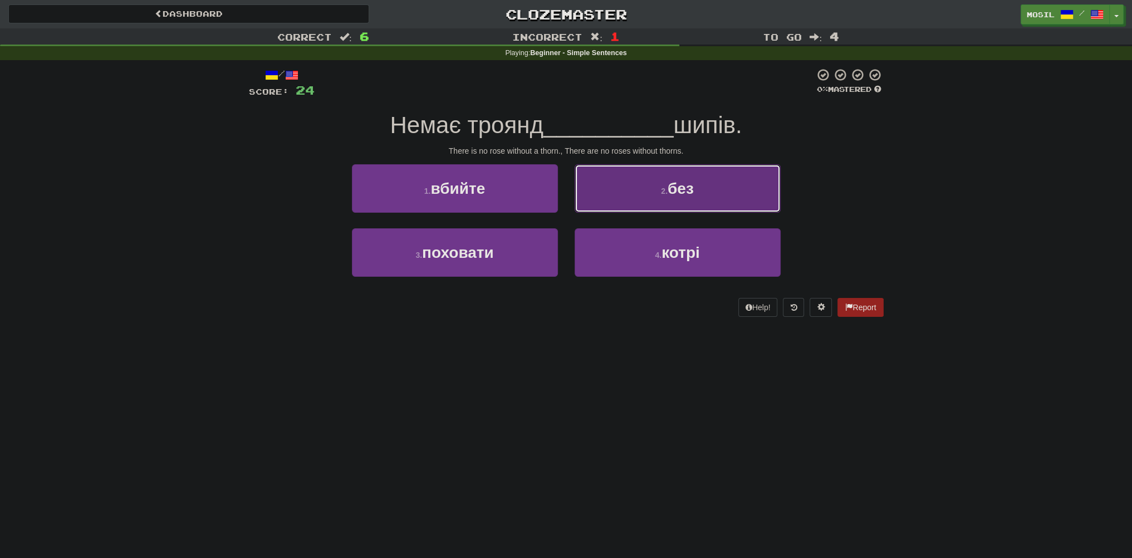
click at [599, 195] on button "2 . без" at bounding box center [678, 188] width 206 height 48
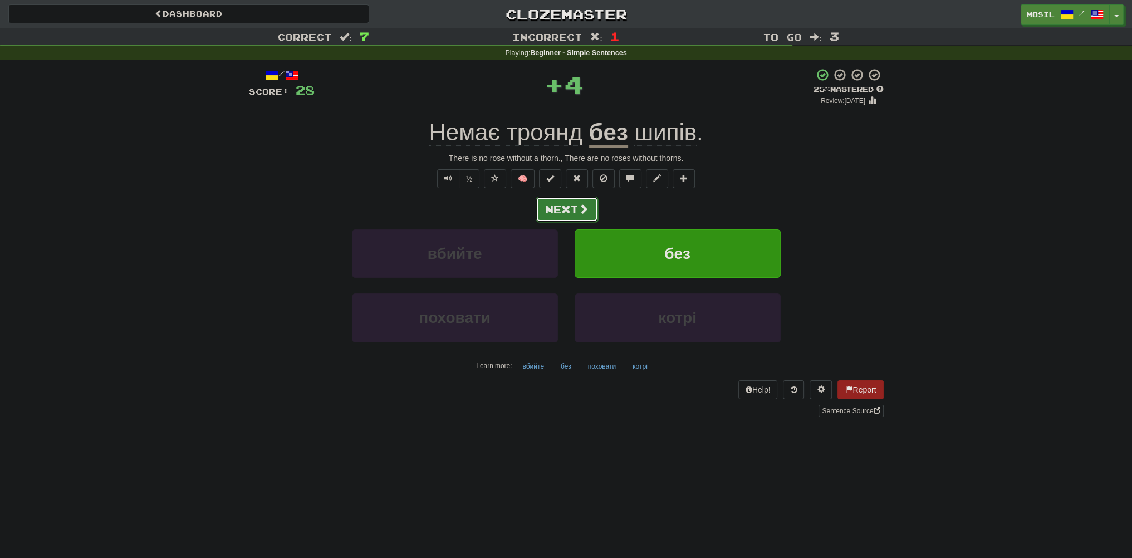
click at [579, 202] on button "Next" at bounding box center [567, 210] width 62 height 26
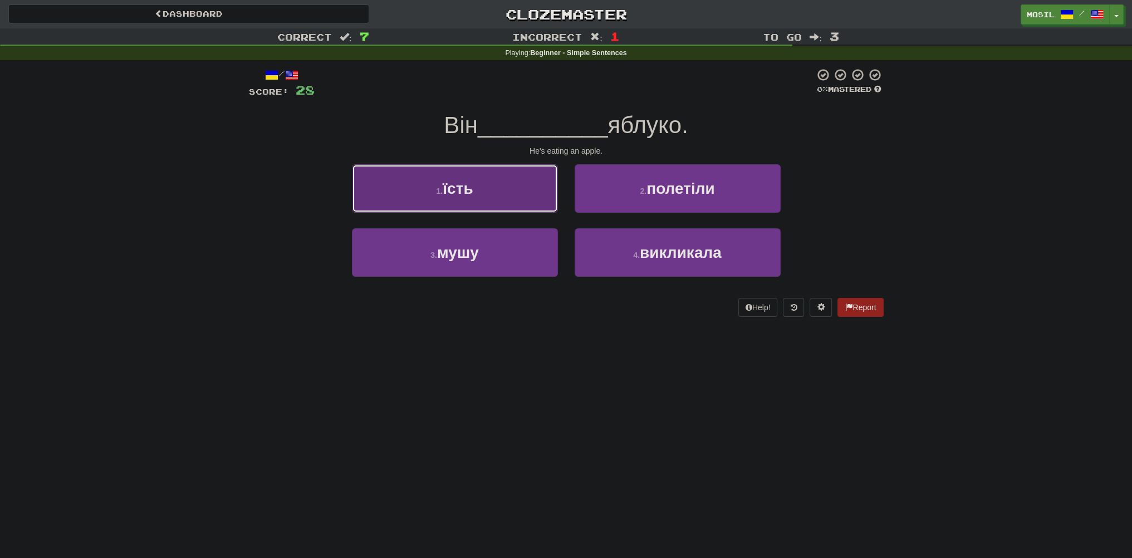
click at [530, 207] on button "1 . їсть" at bounding box center [455, 188] width 206 height 48
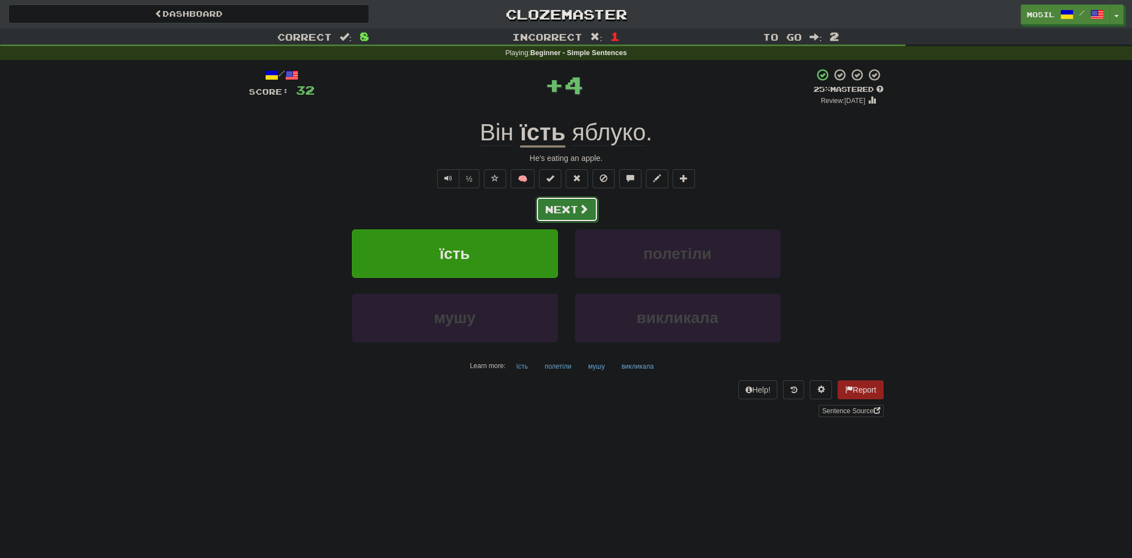
click at [564, 207] on button "Next" at bounding box center [567, 210] width 62 height 26
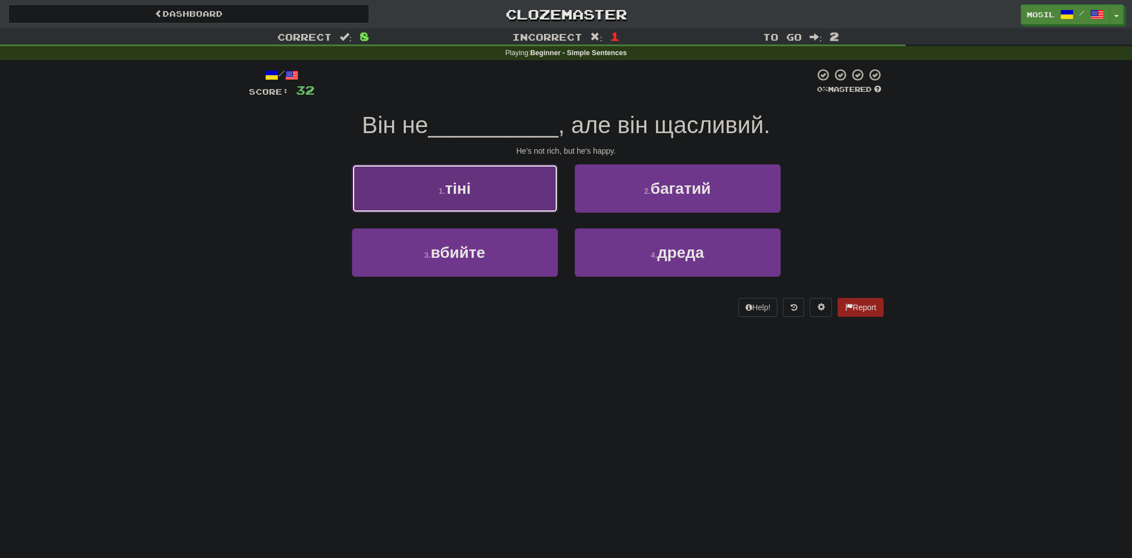
click at [511, 202] on button "1 . тіні" at bounding box center [455, 188] width 206 height 48
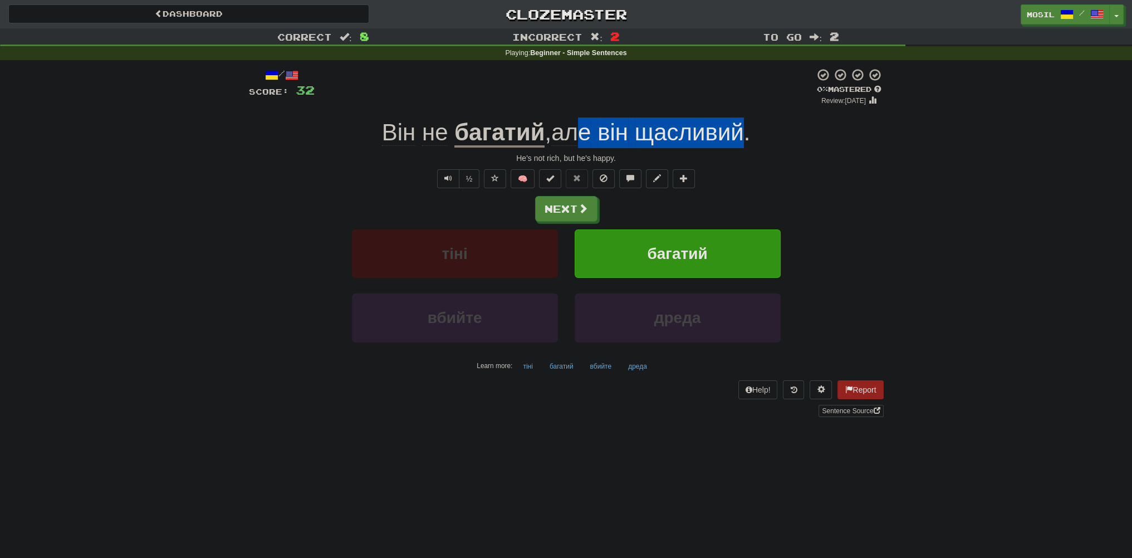
scroll to position [56, 0]
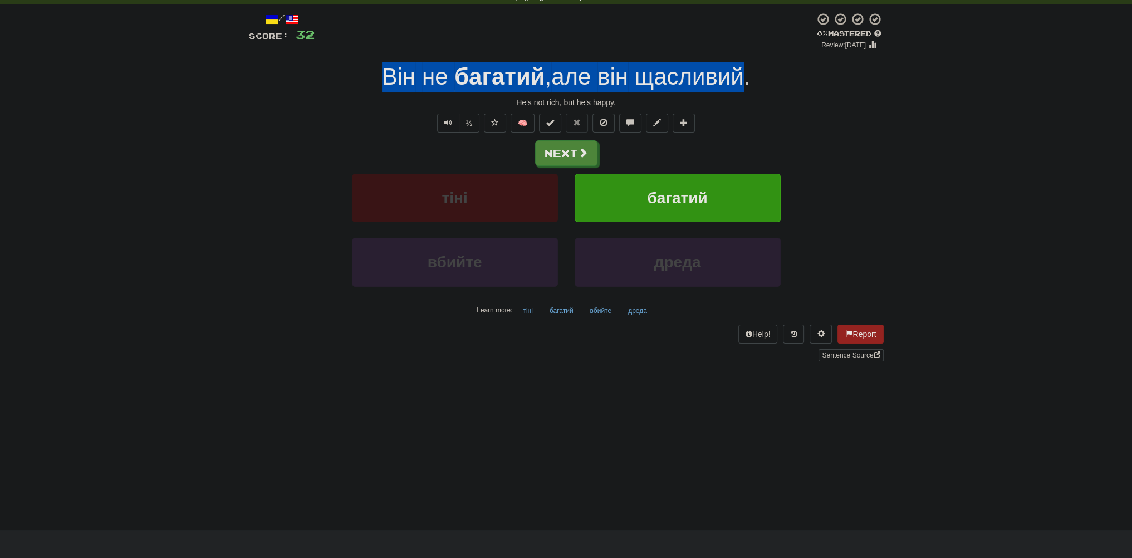
drag, startPoint x: 750, startPoint y: 133, endPoint x: 374, endPoint y: 84, distance: 379.0
click at [374, 84] on div "Він не багатий , але він щасливий ." at bounding box center [566, 77] width 635 height 31
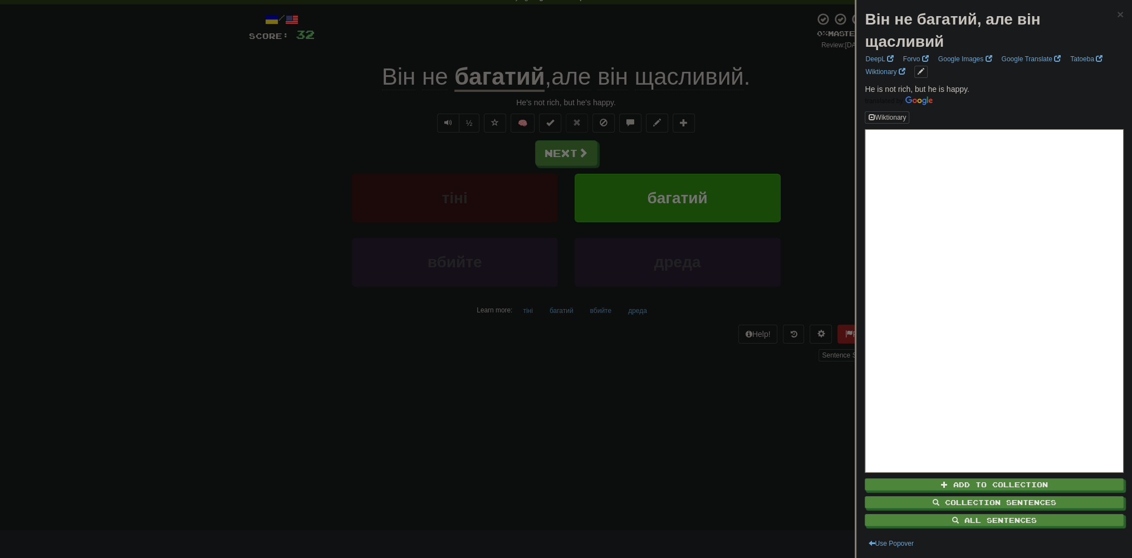
drag, startPoint x: 383, startPoint y: 80, endPoint x: 253, endPoint y: 79, distance: 130.3
click at [253, 79] on div at bounding box center [566, 279] width 1132 height 558
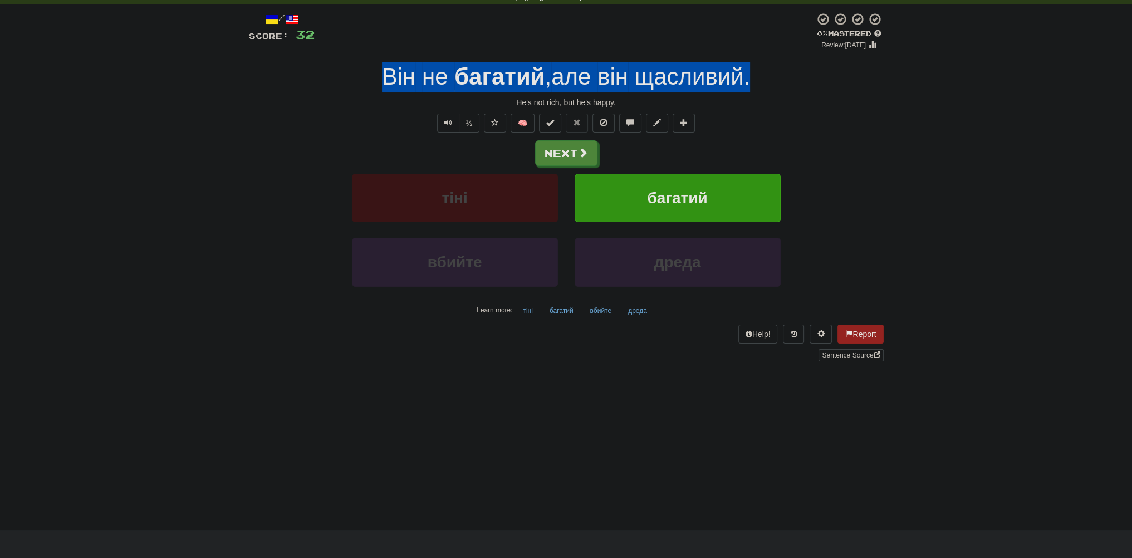
copy div "Він не багатий , але він щасливий ."
drag, startPoint x: 756, startPoint y: 77, endPoint x: 376, endPoint y: 77, distance: 379.8
click at [376, 77] on div "Він не багатий , але він щасливий ." at bounding box center [566, 77] width 635 height 31
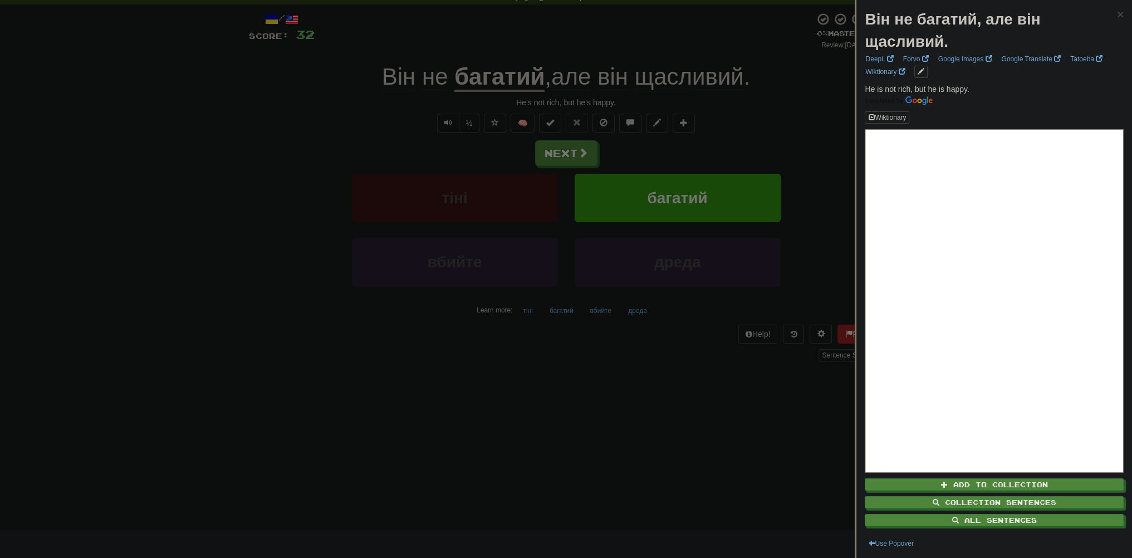
click at [267, 129] on div at bounding box center [566, 279] width 1132 height 558
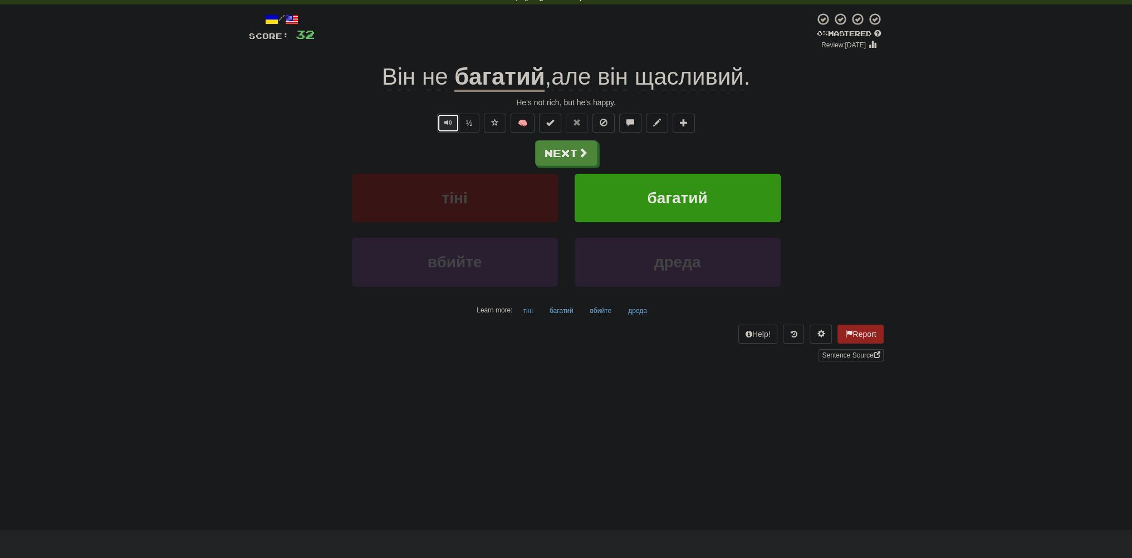
click at [450, 124] on span "Text-to-speech controls" at bounding box center [448, 123] width 8 height 8
click at [572, 152] on button "Next" at bounding box center [567, 154] width 62 height 26
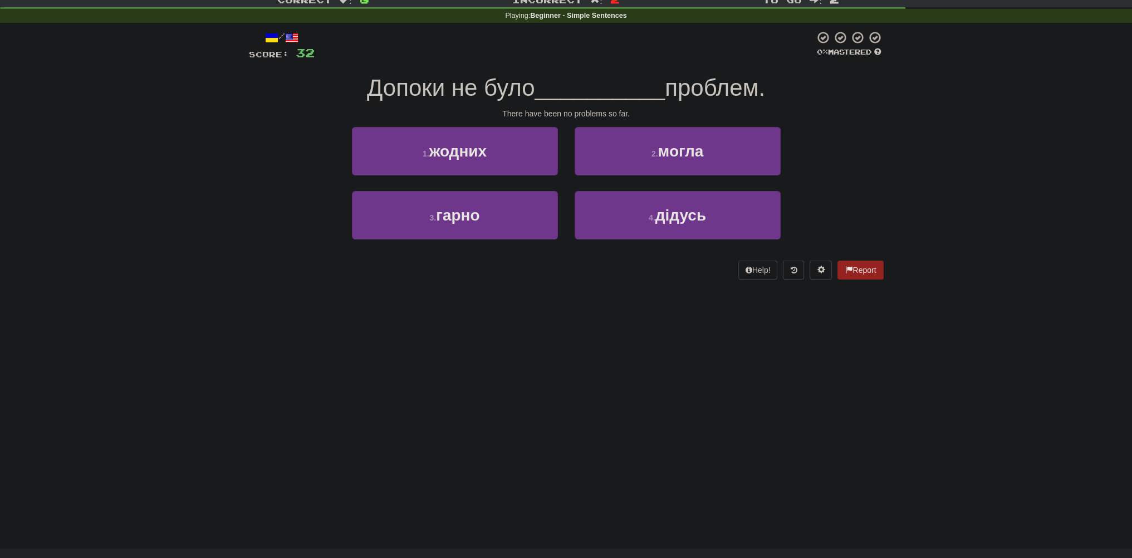
scroll to position [0, 0]
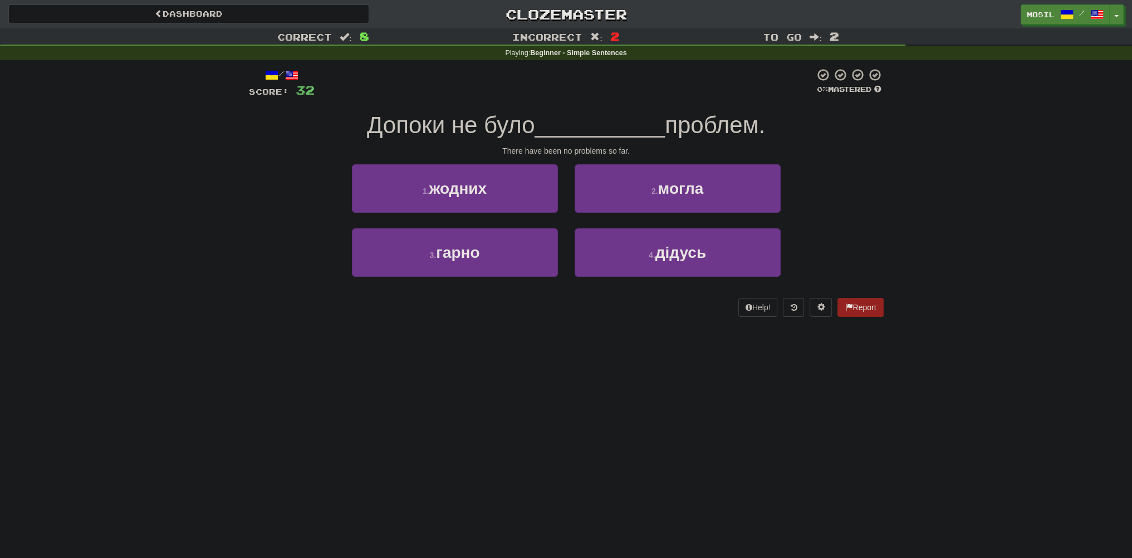
click at [218, 166] on div "Correct : 8 Incorrect : 2 To go : 2 Playing : Beginner - Simple Sentences / Sco…" at bounding box center [566, 180] width 1132 height 304
click at [221, 270] on div "Correct : 8 Incorrect : 2 To go : 2 Playing : Beginner - Simple Sentences / Sco…" at bounding box center [566, 180] width 1132 height 304
click at [278, 248] on div "3 . гарно 4 . дідусь" at bounding box center [566, 260] width 668 height 64
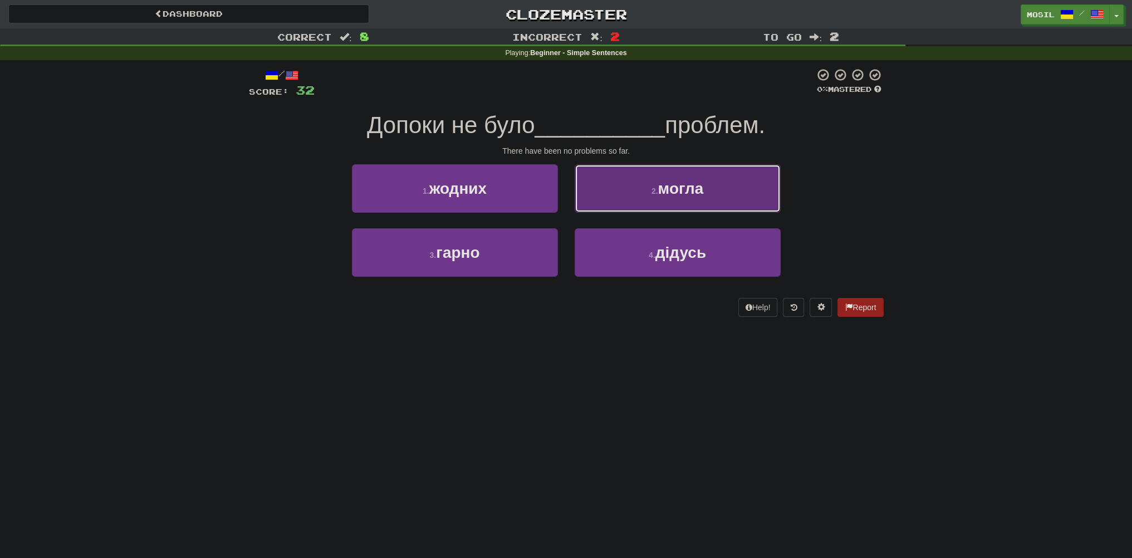
click at [678, 168] on button "2 . могла" at bounding box center [678, 188] width 206 height 48
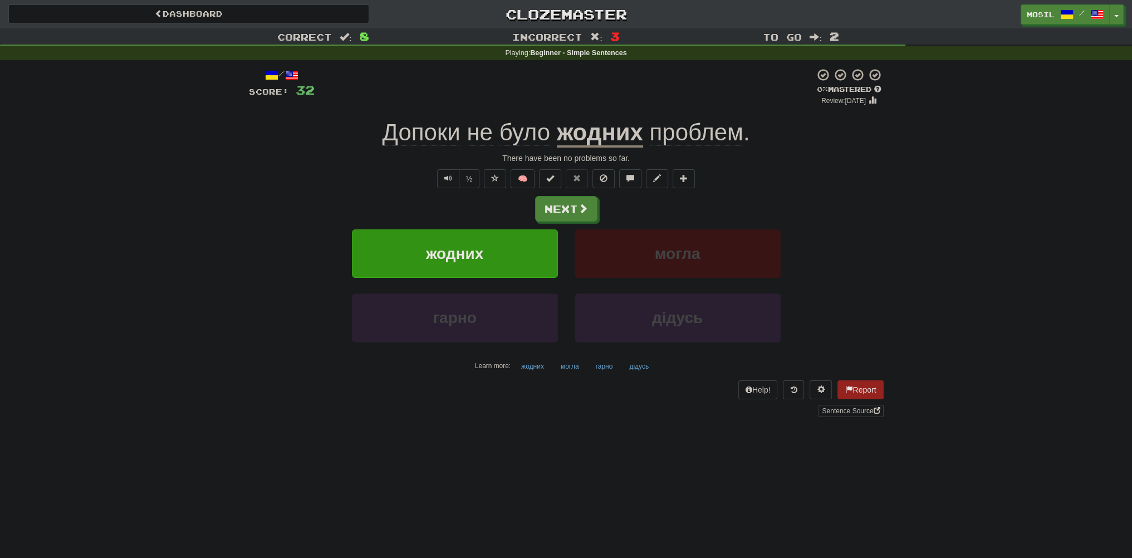
click at [655, 151] on div "/ Score: 32 0 % Mastered Review: [DATE] Допоки не було жодних проблем . There h…" at bounding box center [566, 242] width 635 height 349
click at [558, 206] on button "Next" at bounding box center [567, 210] width 62 height 26
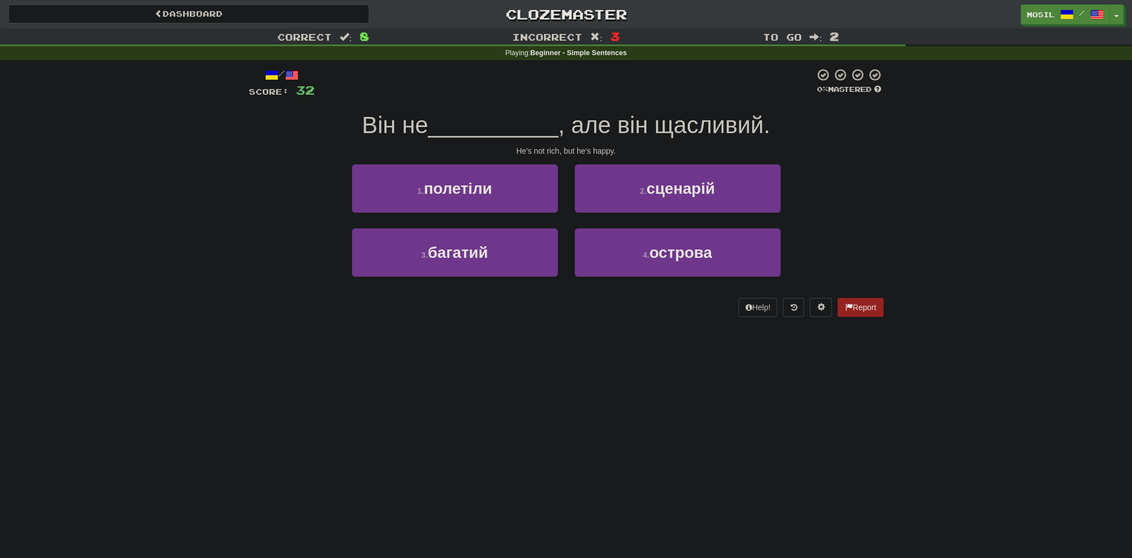
click at [258, 160] on div "/ Score: 32 0 % Mastered Він не __________ , але він щасливий. He's not rich, b…" at bounding box center [566, 192] width 635 height 249
click at [255, 161] on div "/ Score: 32 0 % Mastered Він не __________ , але він щасливий. He's not rich, b…" at bounding box center [566, 192] width 635 height 249
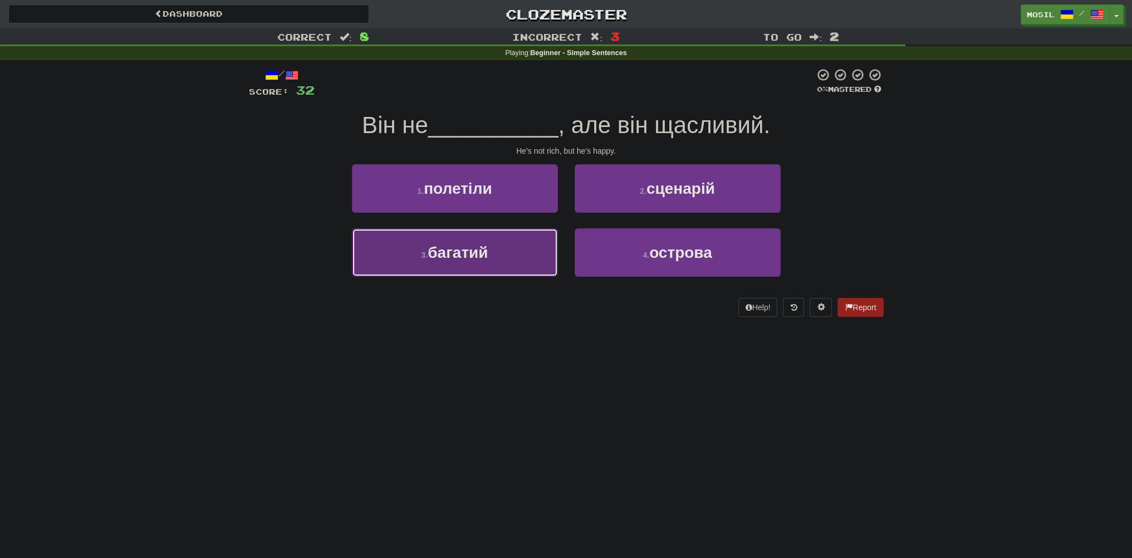
click at [441, 261] on button "3 . багатий" at bounding box center [455, 252] width 206 height 48
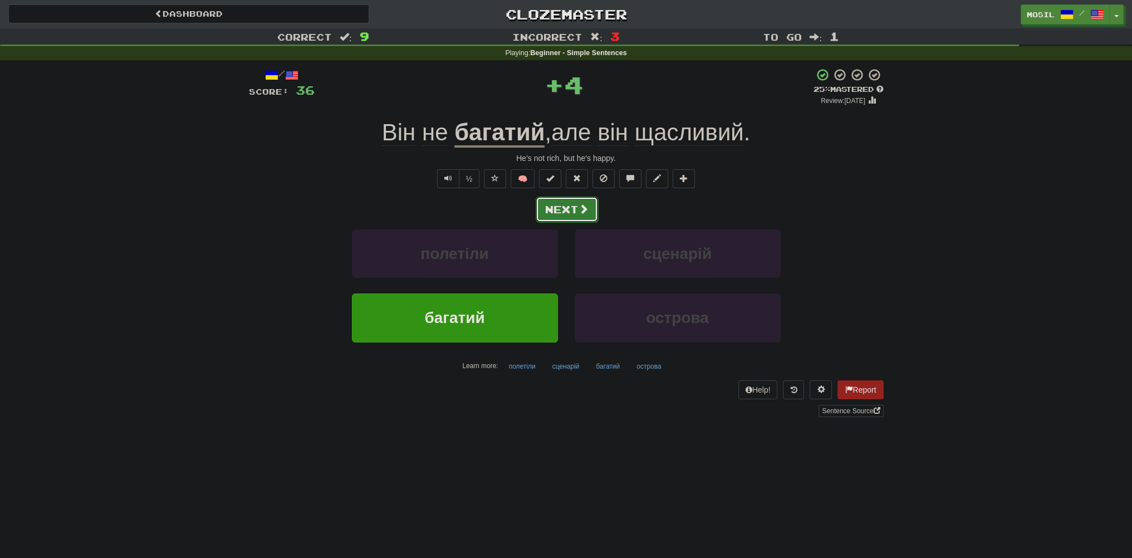
click at [565, 212] on button "Next" at bounding box center [567, 210] width 62 height 26
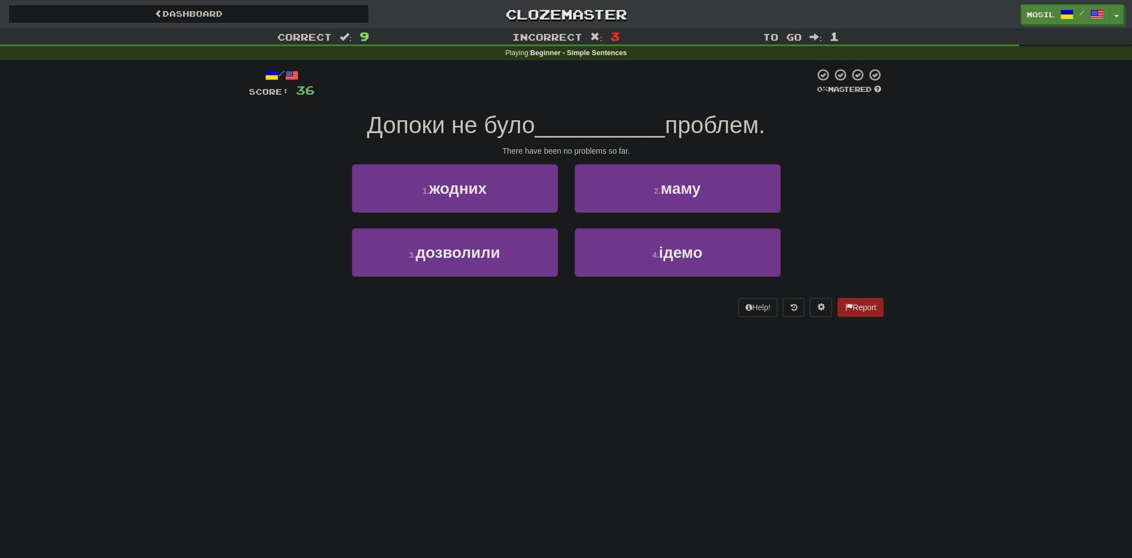
click at [514, 213] on div "1 . жодних" at bounding box center [455, 196] width 223 height 64
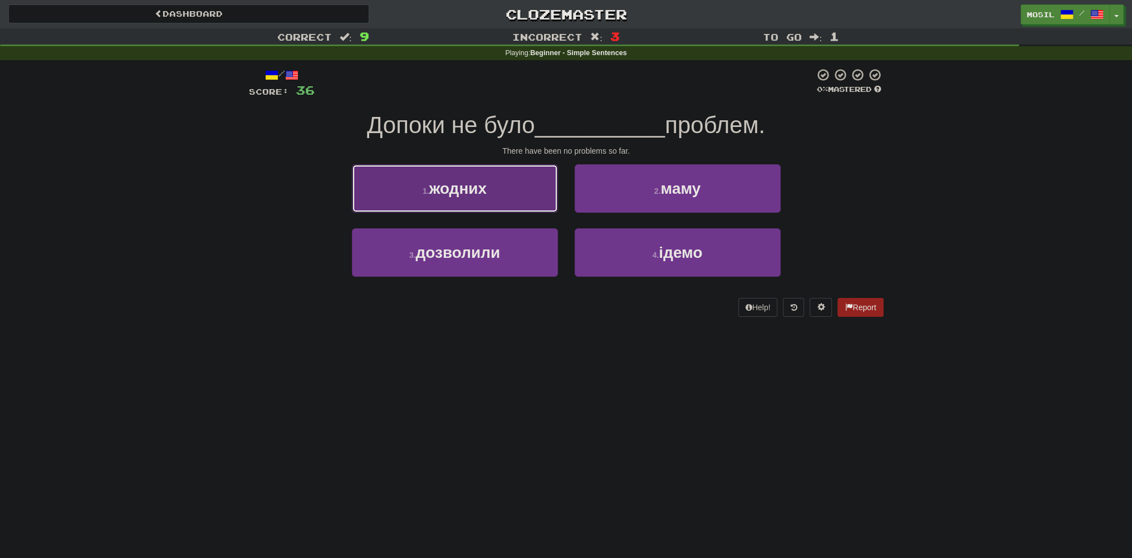
click at [530, 209] on button "1 . жодних" at bounding box center [455, 188] width 206 height 48
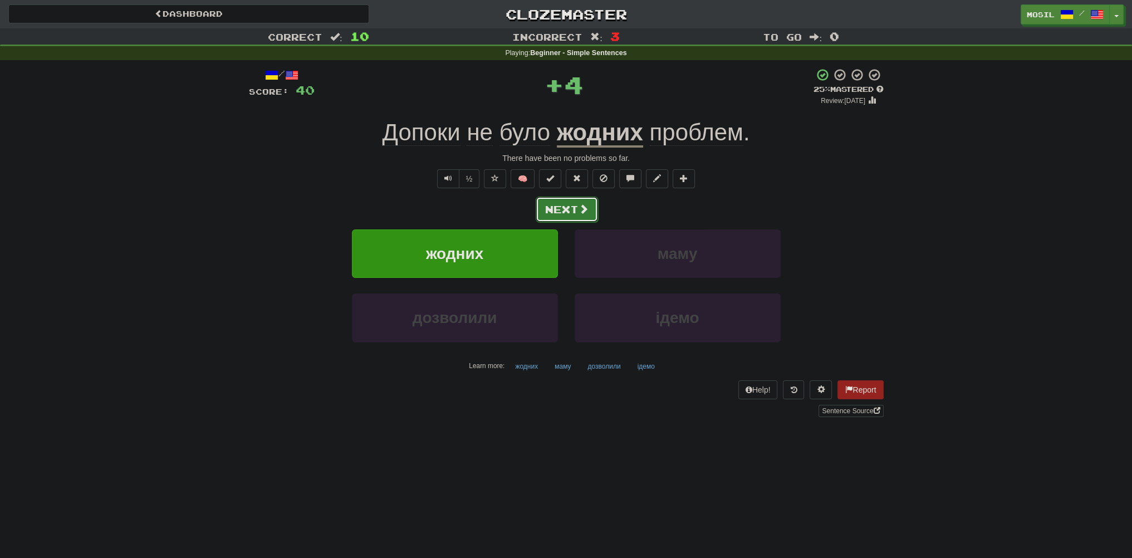
click at [564, 200] on button "Next" at bounding box center [567, 210] width 62 height 26
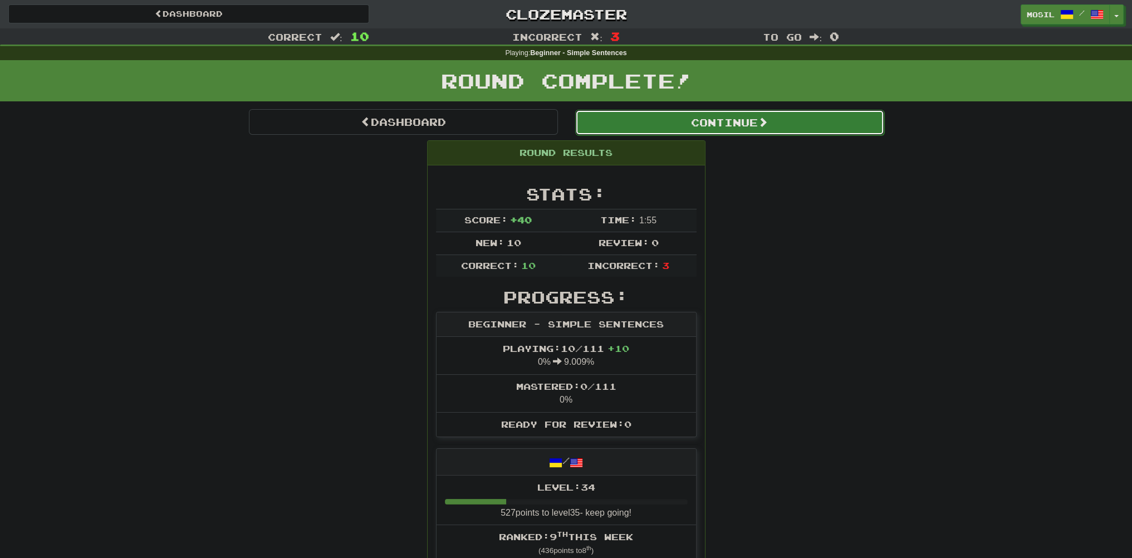
click at [688, 119] on button "Continue" at bounding box center [729, 123] width 309 height 26
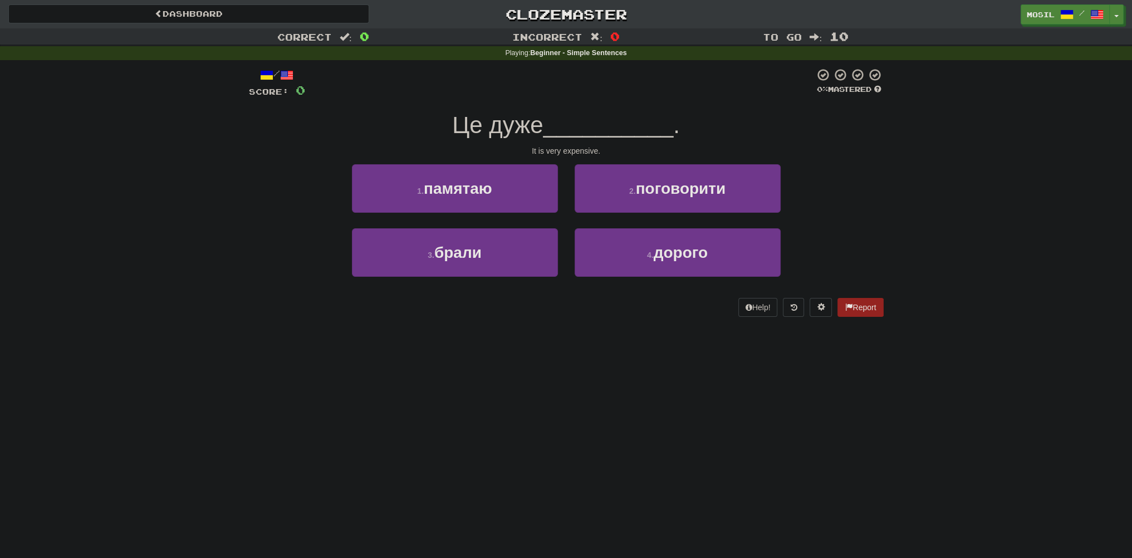
click at [557, 318] on div "/ Score: 0 0 % Mastered Це дуже __________ . It is very expensive. 1 . памятаю …" at bounding box center [566, 196] width 635 height 272
click at [529, 309] on div "Help! Report" at bounding box center [566, 307] width 635 height 19
click at [545, 331] on div "/ Score: 0 0 % Mastered Це дуже __________ . It is very expensive. 1 . памятаю …" at bounding box center [566, 196] width 635 height 272
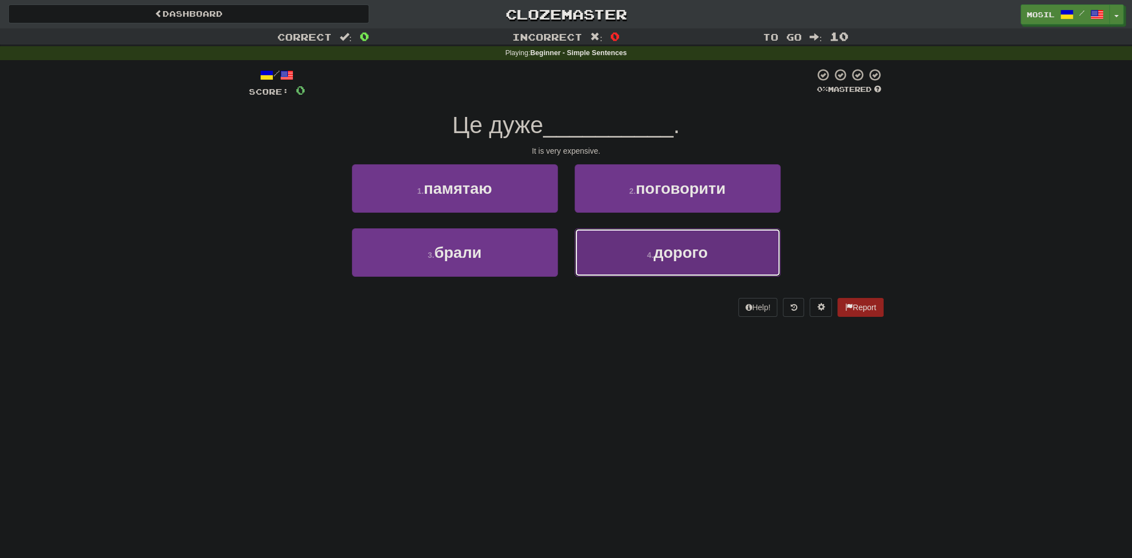
click at [614, 264] on button "4 . дорого" at bounding box center [678, 252] width 206 height 48
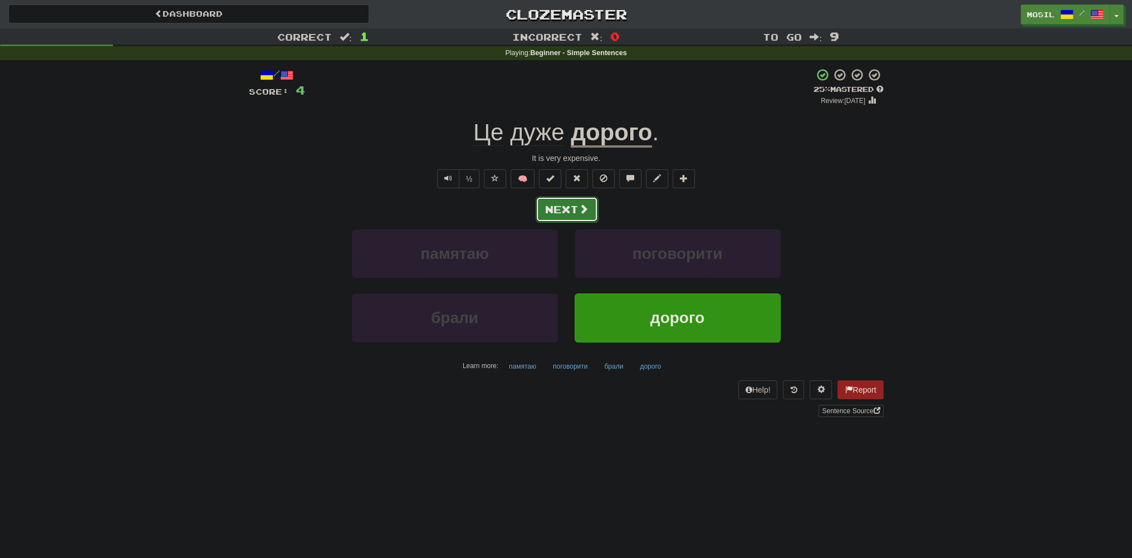
click at [575, 209] on button "Next" at bounding box center [567, 210] width 62 height 26
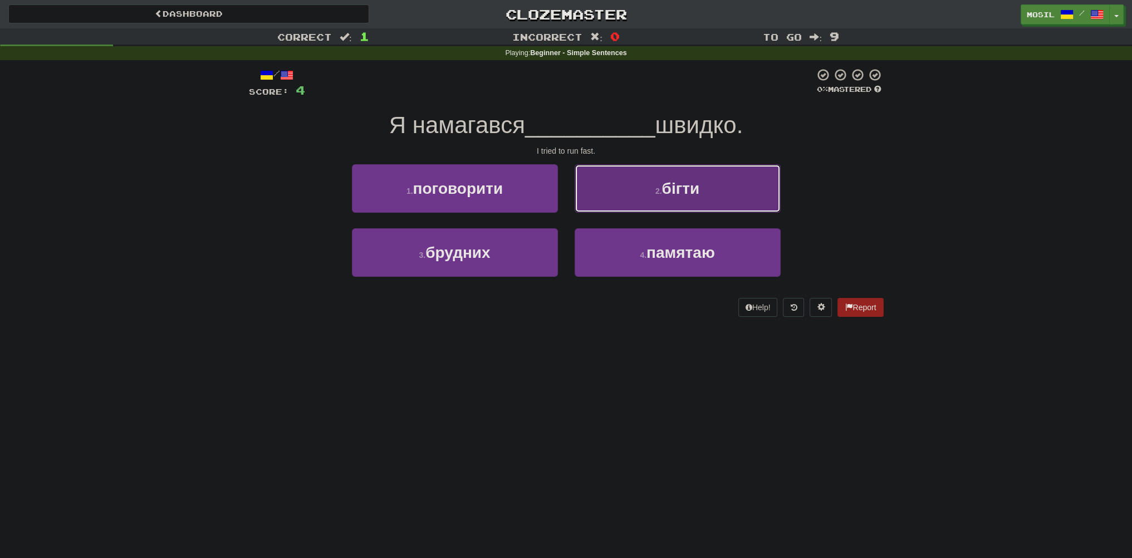
click at [601, 211] on button "2 . бігти" at bounding box center [678, 188] width 206 height 48
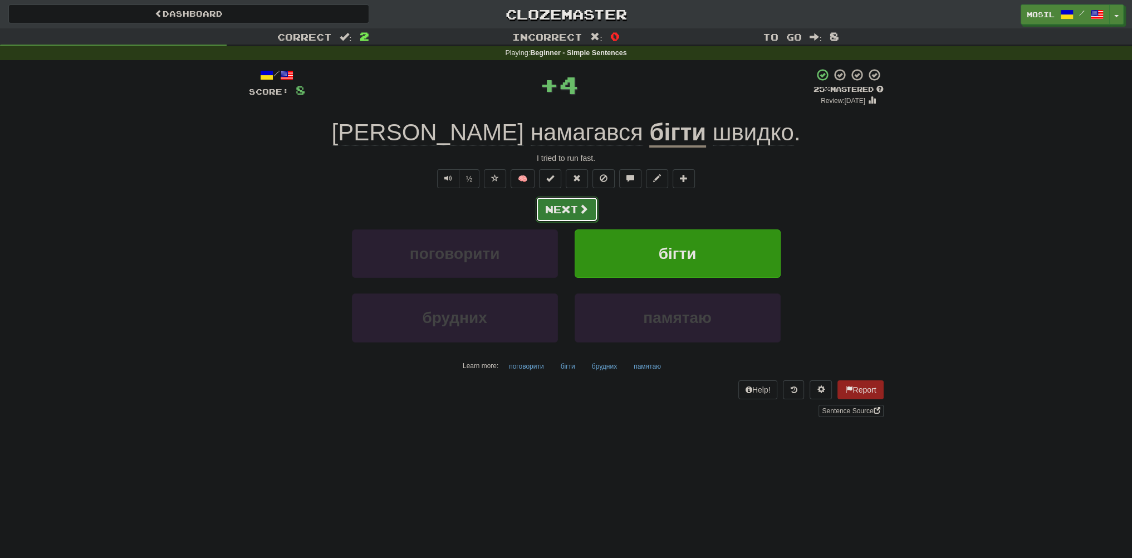
click at [572, 209] on button "Next" at bounding box center [567, 210] width 62 height 26
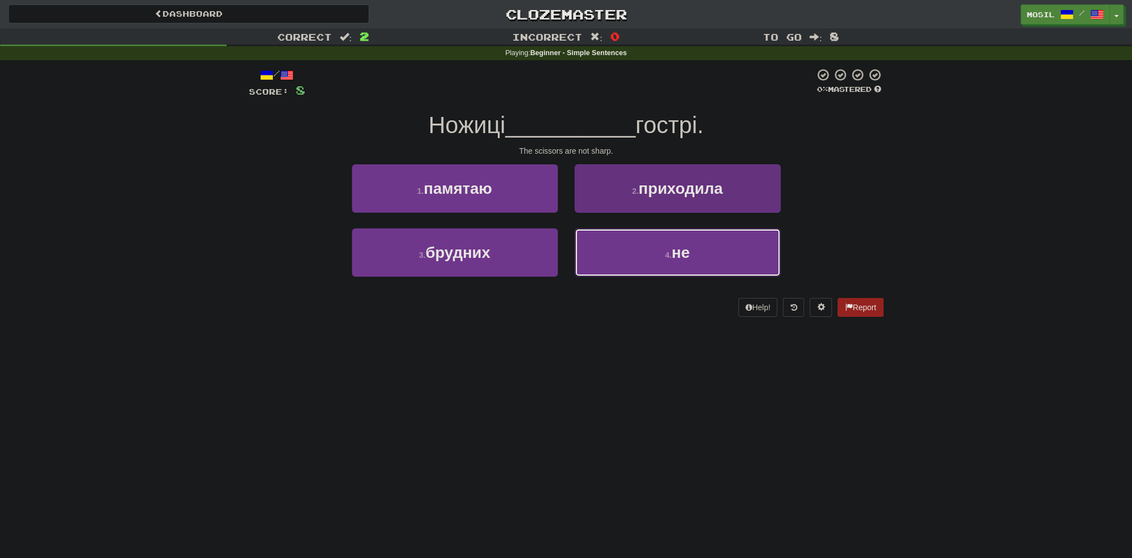
click at [610, 246] on button "4 . не" at bounding box center [678, 252] width 206 height 48
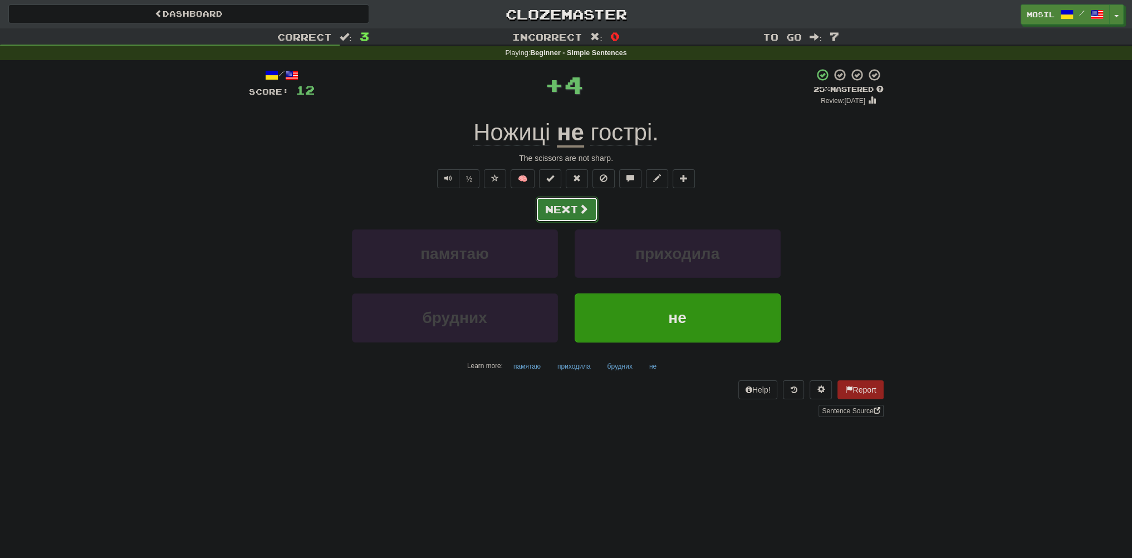
click at [561, 207] on button "Next" at bounding box center [567, 210] width 62 height 26
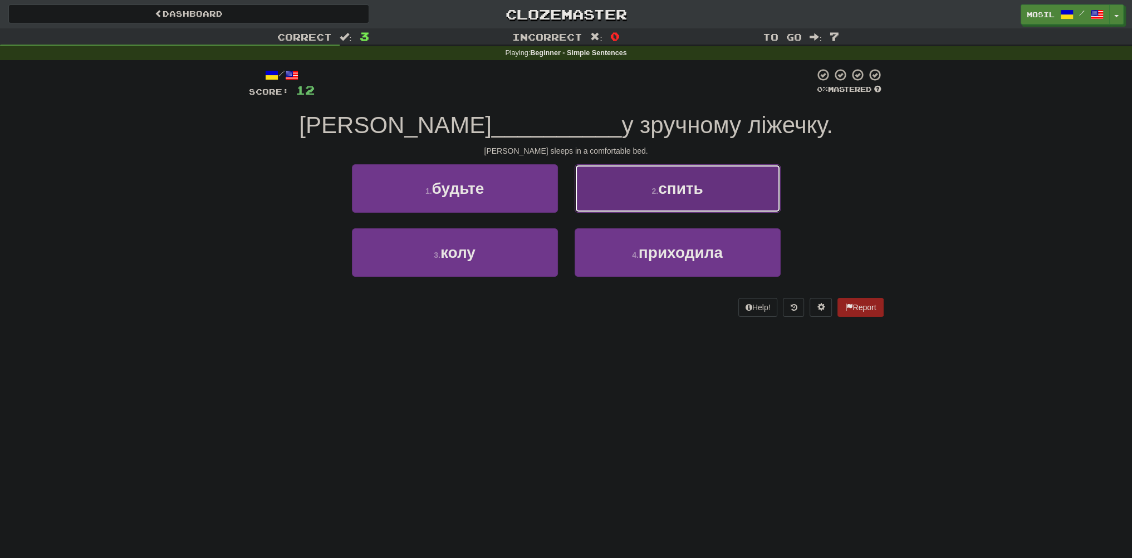
click at [614, 195] on button "2 . спить" at bounding box center [678, 188] width 206 height 48
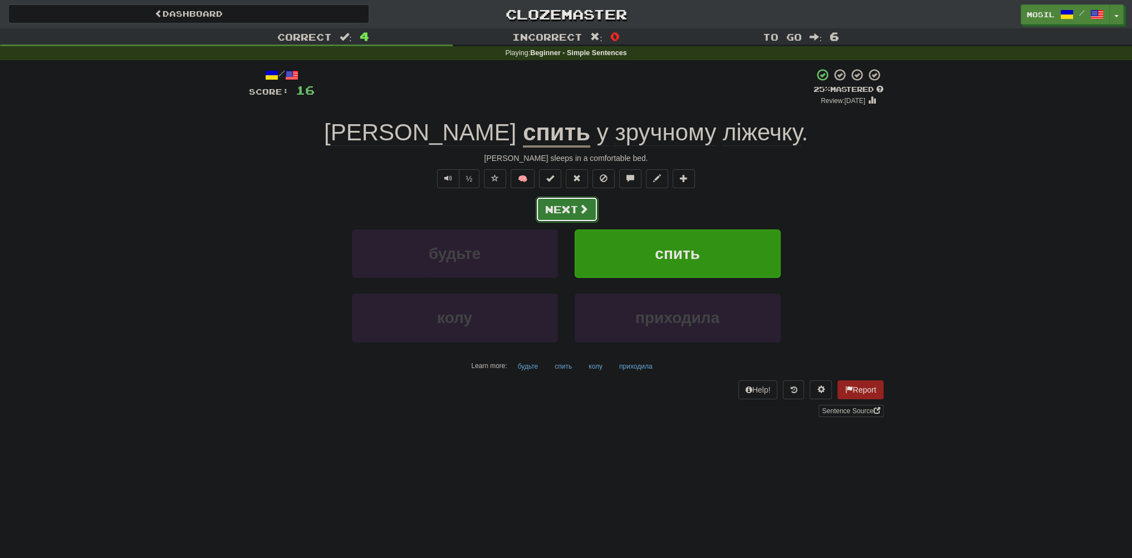
click at [570, 205] on button "Next" at bounding box center [567, 210] width 62 height 26
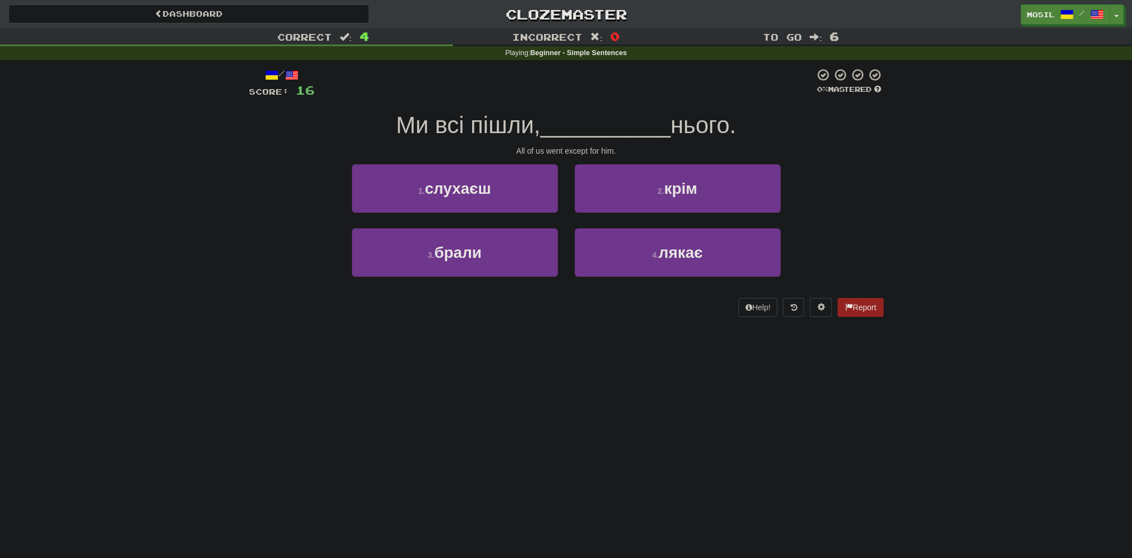
click at [548, 298] on div "Help! Report" at bounding box center [566, 307] width 635 height 19
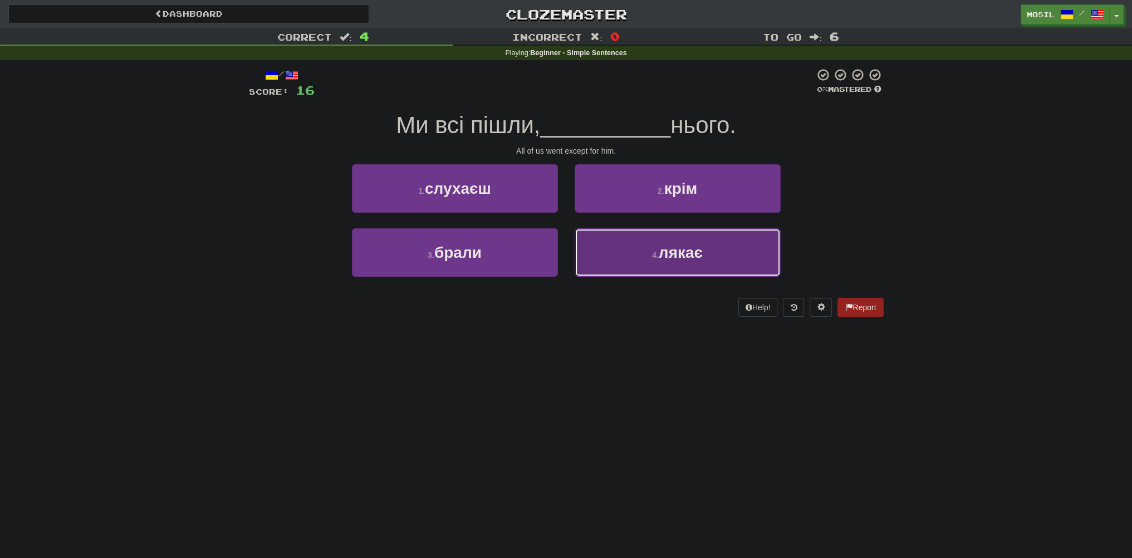
click at [611, 258] on button "4 . лякає" at bounding box center [678, 252] width 206 height 48
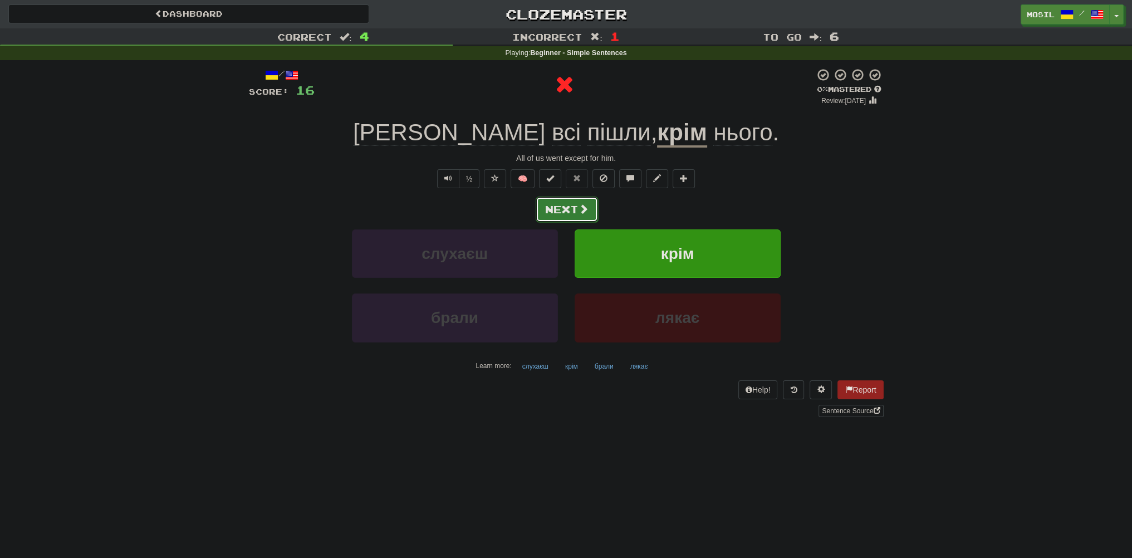
click at [575, 213] on button "Next" at bounding box center [567, 210] width 62 height 26
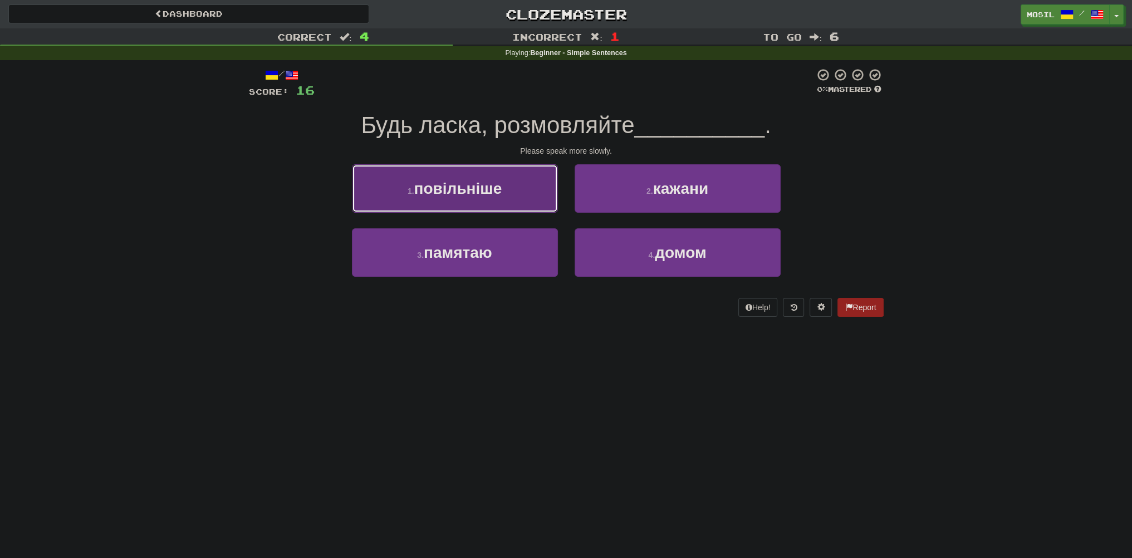
click at [487, 207] on button "1 . повільніше" at bounding box center [455, 188] width 206 height 48
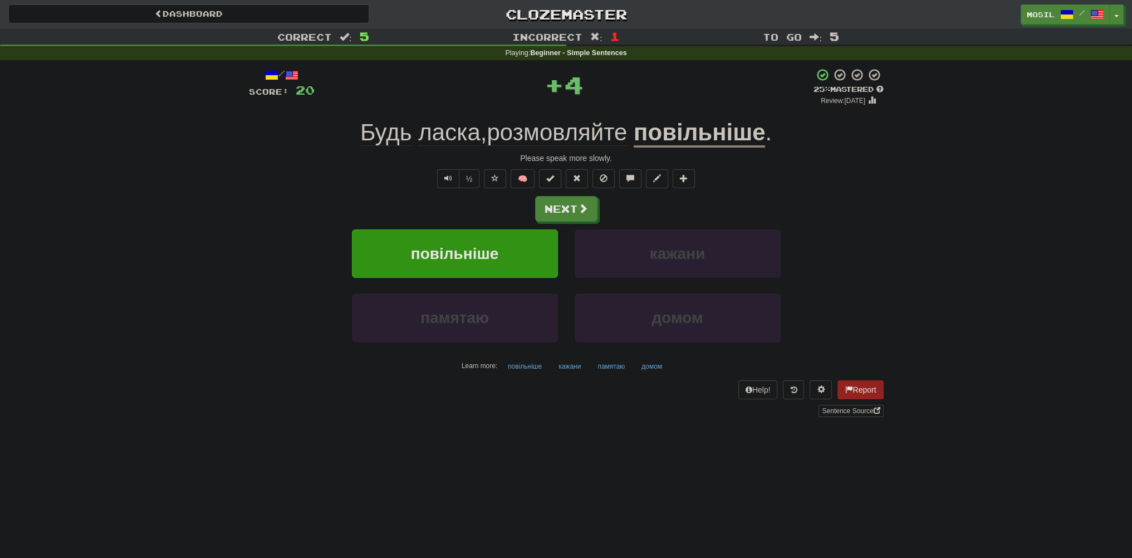
click at [488, 202] on div "Next" at bounding box center [566, 209] width 635 height 26
click at [271, 180] on div "½ 🧠" at bounding box center [566, 178] width 635 height 19
click at [568, 213] on button "Next" at bounding box center [567, 210] width 62 height 26
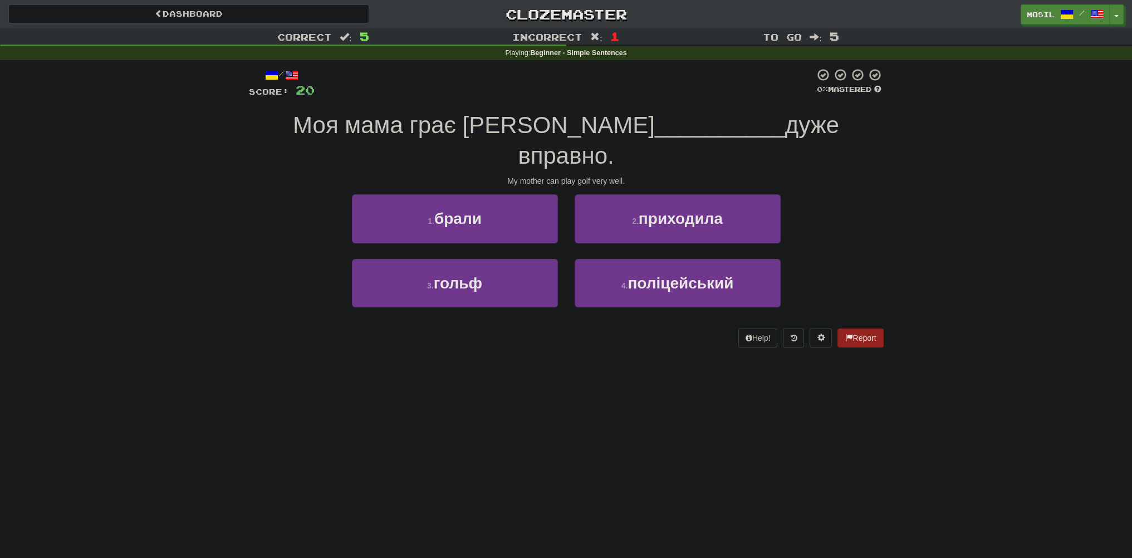
click at [278, 194] on div "1 . брали 2 . приходила" at bounding box center [566, 226] width 668 height 64
click at [265, 162] on div "/ Score: 20 0 % Mastered [PERSON_NAME] мама грає у __________ дуже вправно. My …" at bounding box center [566, 207] width 635 height 279
click at [265, 161] on div "/ Score: 20 0 % Mastered [PERSON_NAME] мама грає у __________ дуже вправно. My …" at bounding box center [566, 207] width 635 height 279
click at [263, 160] on div "/ Score: 20 0 % Mastered [PERSON_NAME] мама грає у __________ дуже вправно. My …" at bounding box center [566, 207] width 635 height 279
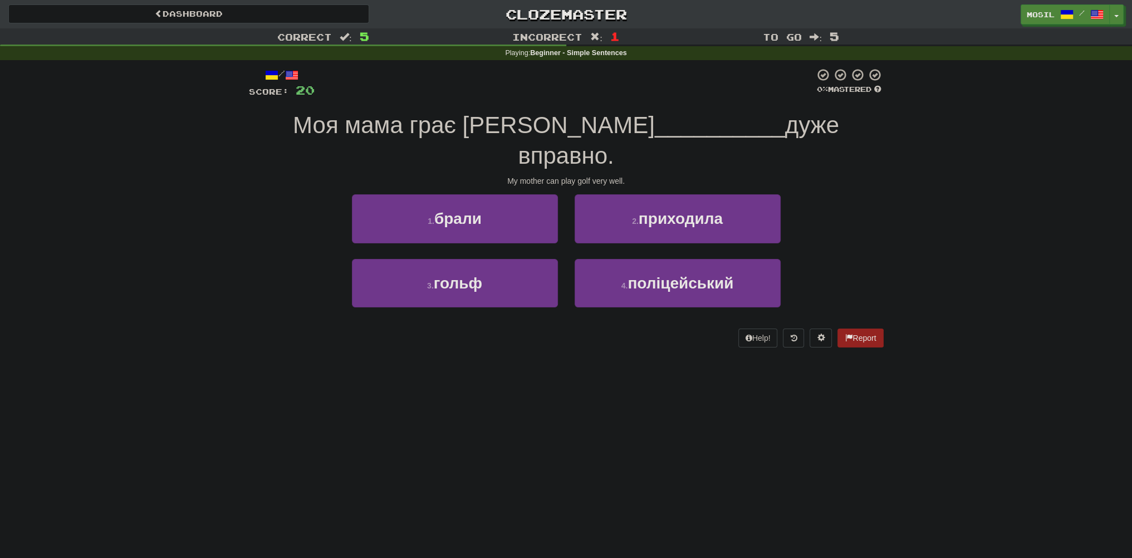
click at [261, 160] on div "/ Score: 20 0 % Mastered [PERSON_NAME] мама грає у __________ дуже вправно. My …" at bounding box center [566, 207] width 635 height 279
drag, startPoint x: 165, startPoint y: 499, endPoint x: 149, endPoint y: 497, distance: 16.3
click at [146, 496] on div "Dashboard Clozemaster [GEOGRAPHIC_DATA] / Toggle Dropdown Dashboard Leaderboard…" at bounding box center [566, 279] width 1132 height 558
drag, startPoint x: 210, startPoint y: 405, endPoint x: 205, endPoint y: 403, distance: 6.0
click at [202, 403] on div "Dashboard Clozemaster [GEOGRAPHIC_DATA] / Toggle Dropdown Dashboard Leaderboard…" at bounding box center [566, 279] width 1132 height 558
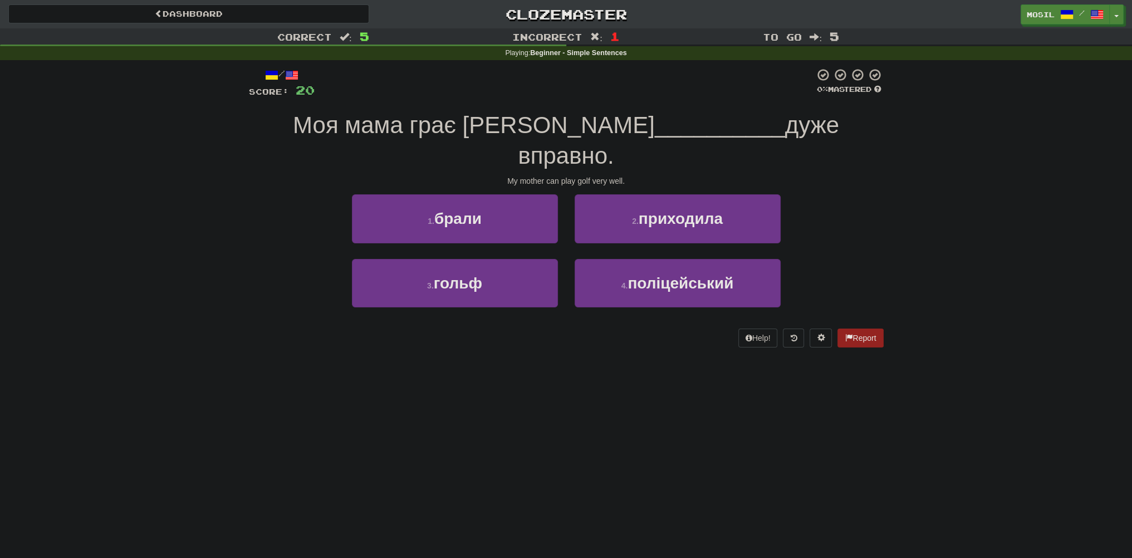
click at [233, 347] on div "Dashboard Clozemaster [GEOGRAPHIC_DATA] / Toggle Dropdown Dashboard Leaderboard…" at bounding box center [566, 279] width 1132 height 558
click at [229, 346] on div "Dashboard Clozemaster [GEOGRAPHIC_DATA] / Toggle Dropdown Dashboard Leaderboard…" at bounding box center [566, 279] width 1132 height 558
click at [226, 341] on div "Dashboard Clozemaster [GEOGRAPHIC_DATA] / Toggle Dropdown Dashboard Leaderboard…" at bounding box center [566, 279] width 1132 height 558
click at [228, 336] on div "Dashboard Clozemaster [GEOGRAPHIC_DATA] / Toggle Dropdown Dashboard Leaderboard…" at bounding box center [566, 279] width 1132 height 558
click at [229, 334] on div "Dashboard Clozemaster [GEOGRAPHIC_DATA] / Toggle Dropdown Dashboard Leaderboard…" at bounding box center [566, 279] width 1132 height 558
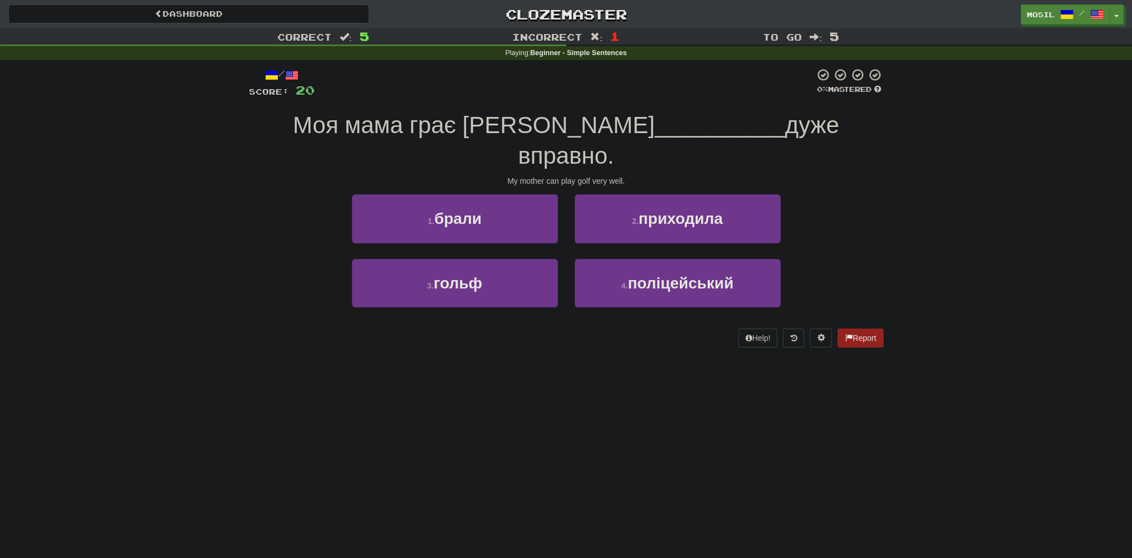
click at [235, 322] on div "Correct : 5 Incorrect : 1 To go : 5 Playing : Beginner - Simple Sentences / Sco…" at bounding box center [566, 195] width 1132 height 335
click at [244, 316] on div "/ Score: 20 0 % Mastered [PERSON_NAME] мама грає у __________ дуже вправно. My …" at bounding box center [566, 211] width 651 height 302
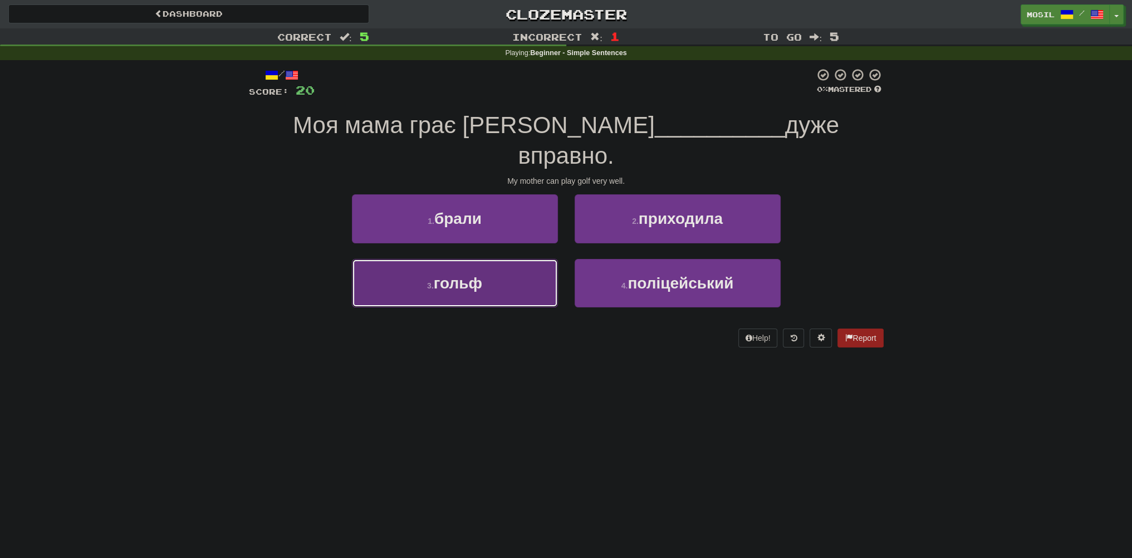
click at [439, 267] on button "3 . гольф" at bounding box center [455, 283] width 206 height 48
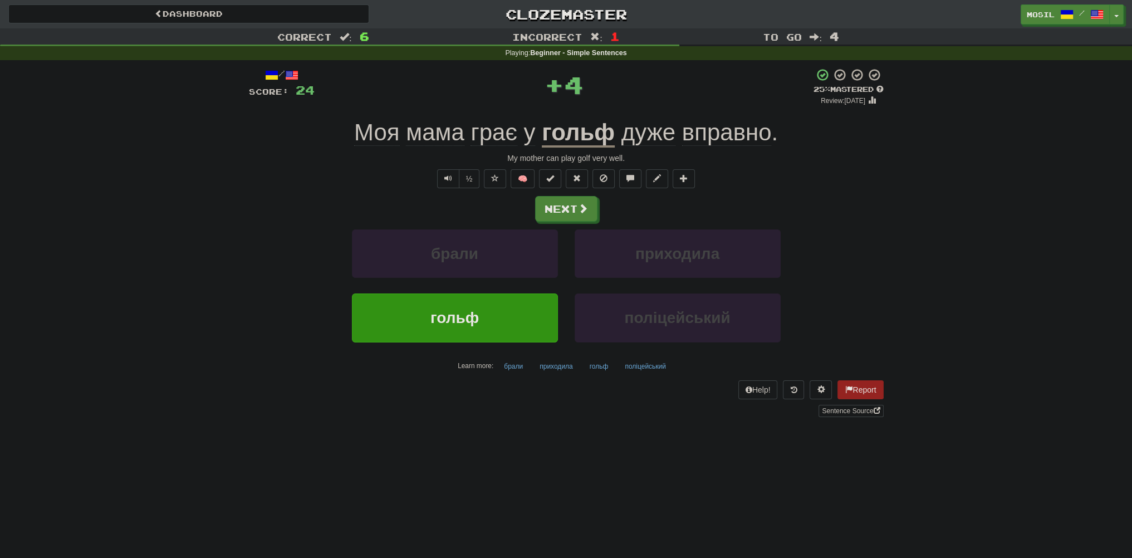
drag, startPoint x: 384, startPoint y: 207, endPoint x: 492, endPoint y: 198, distance: 108.9
click at [384, 205] on div "Next" at bounding box center [566, 209] width 635 height 26
click at [567, 207] on button "Next" at bounding box center [567, 210] width 62 height 26
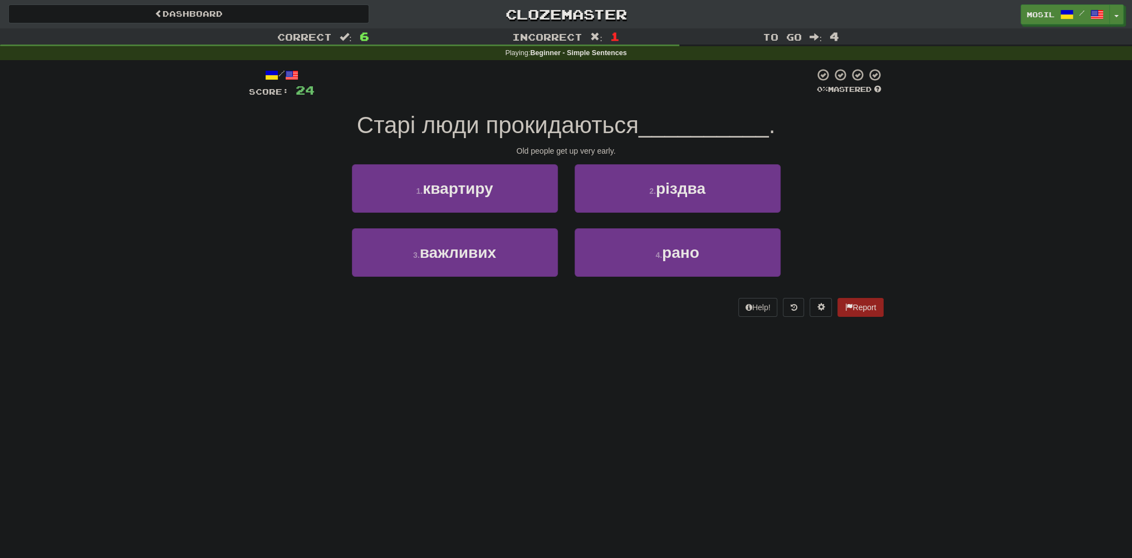
drag, startPoint x: 275, startPoint y: 173, endPoint x: 264, endPoint y: 173, distance: 10.6
click at [264, 173] on div "1 . квартиру 2 . різдва" at bounding box center [566, 196] width 668 height 64
click at [234, 178] on div "Correct : 6 Incorrect : 1 To go : 4 Playing : Beginner - Simple Sentences / Sco…" at bounding box center [566, 180] width 1132 height 304
click at [233, 178] on div "Correct : 6 Incorrect : 1 To go : 4 Playing : Beginner - Simple Sentences / Sco…" at bounding box center [566, 180] width 1132 height 304
click at [232, 178] on div "Correct : 6 Incorrect : 1 To go : 4 Playing : Beginner - Simple Sentences / Sco…" at bounding box center [566, 180] width 1132 height 304
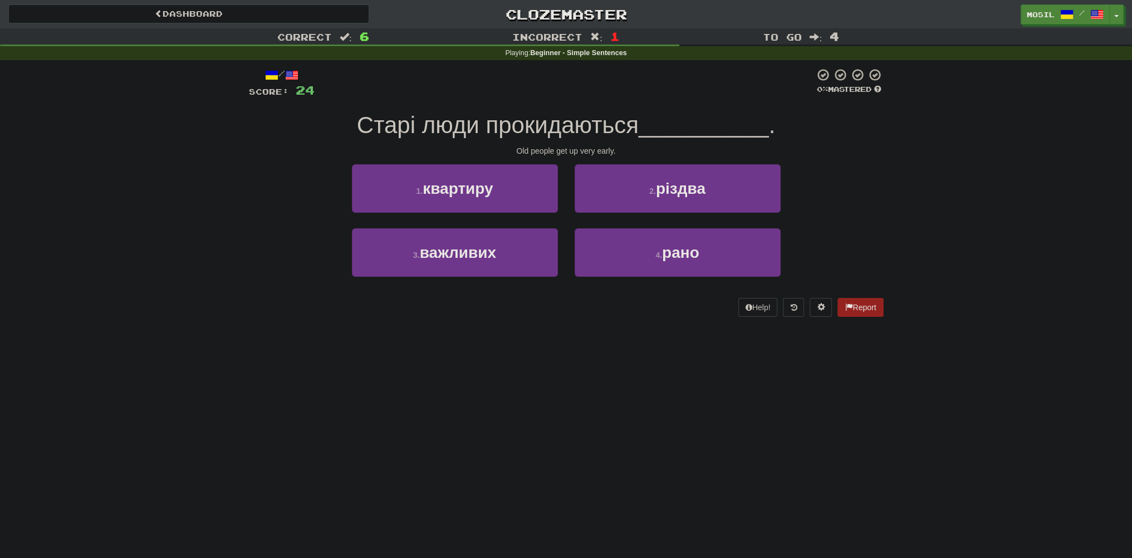
click at [231, 179] on div "Correct : 6 Incorrect : 1 To go : 4 Playing : Beginner - Simple Sentences / Sco…" at bounding box center [566, 180] width 1132 height 304
click at [229, 179] on div "Correct : 6 Incorrect : 1 To go : 4 Playing : Beginner - Simple Sentences / Sco…" at bounding box center [566, 180] width 1132 height 304
click at [223, 185] on div "Correct : 6 Incorrect : 1 To go : 4 Playing : Beginner - Simple Sentences / Sco…" at bounding box center [566, 180] width 1132 height 304
click at [225, 184] on div "Correct : 6 Incorrect : 1 To go : 4 Playing : Beginner - Simple Sentences / Sco…" at bounding box center [566, 180] width 1132 height 304
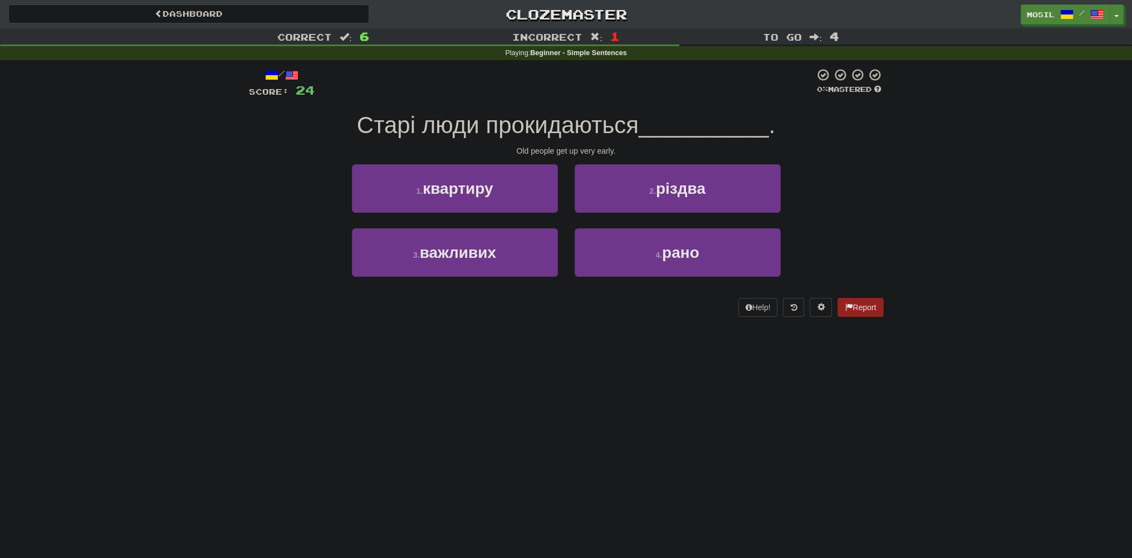
click at [226, 184] on div "Correct : 6 Incorrect : 1 To go : 4 Playing : Beginner - Simple Sentences / Sco…" at bounding box center [566, 180] width 1132 height 304
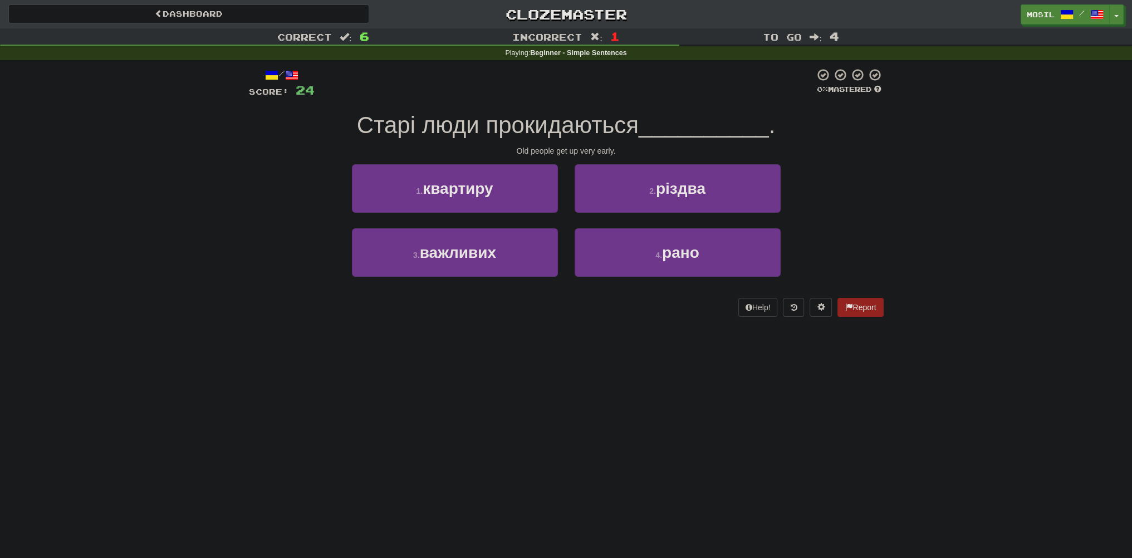
click at [226, 184] on div "Correct : 6 Incorrect : 1 To go : 4 Playing : Beginner - Simple Sentences / Sco…" at bounding box center [566, 180] width 1132 height 304
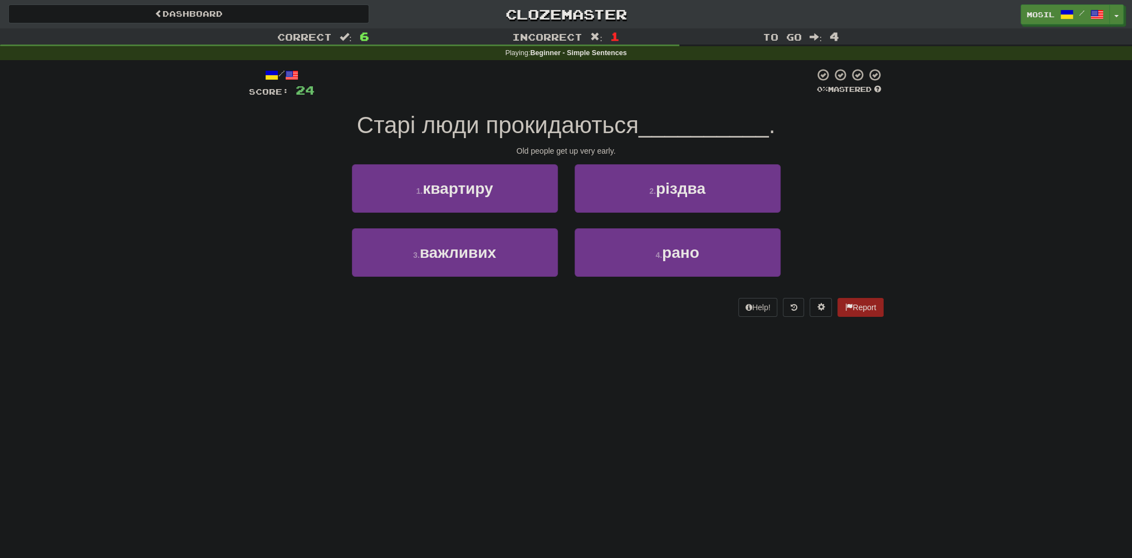
click at [226, 184] on div "Correct : 6 Incorrect : 1 To go : 4 Playing : Beginner - Simple Sentences / Sco…" at bounding box center [566, 180] width 1132 height 304
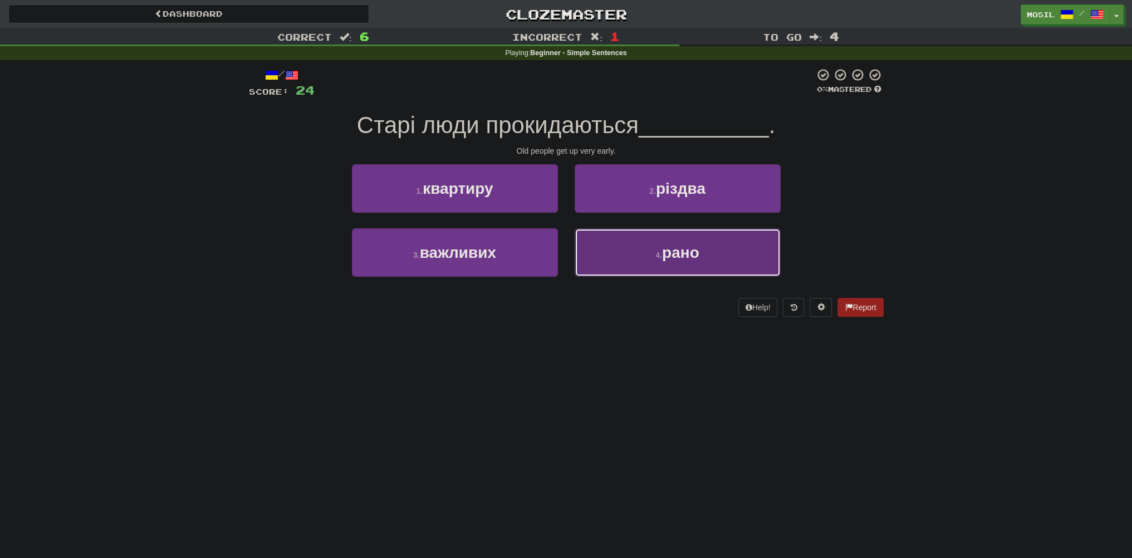
click at [645, 247] on button "4 . рано" at bounding box center [678, 252] width 206 height 48
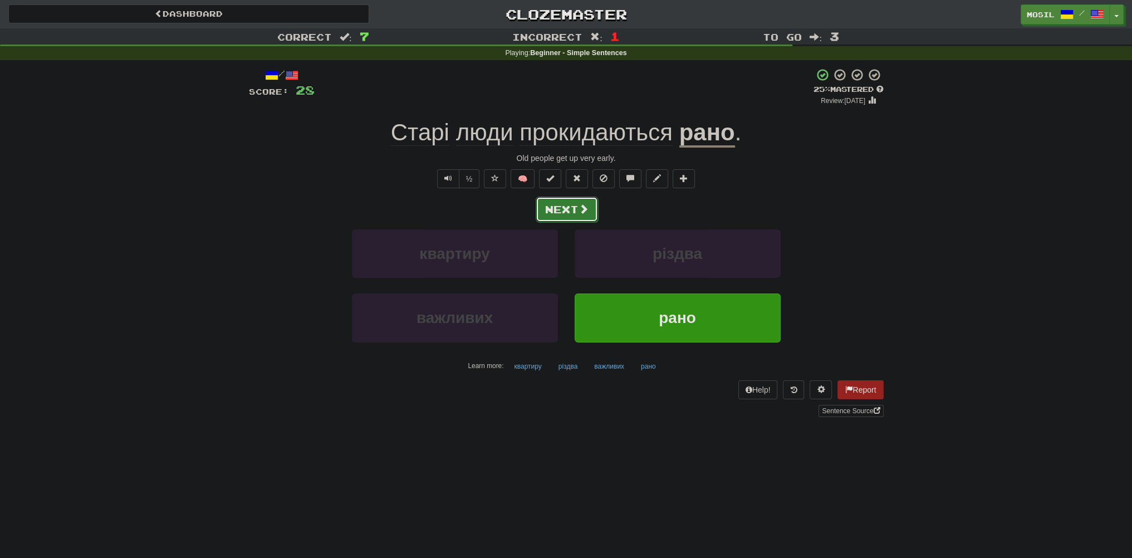
click at [570, 209] on button "Next" at bounding box center [567, 210] width 62 height 26
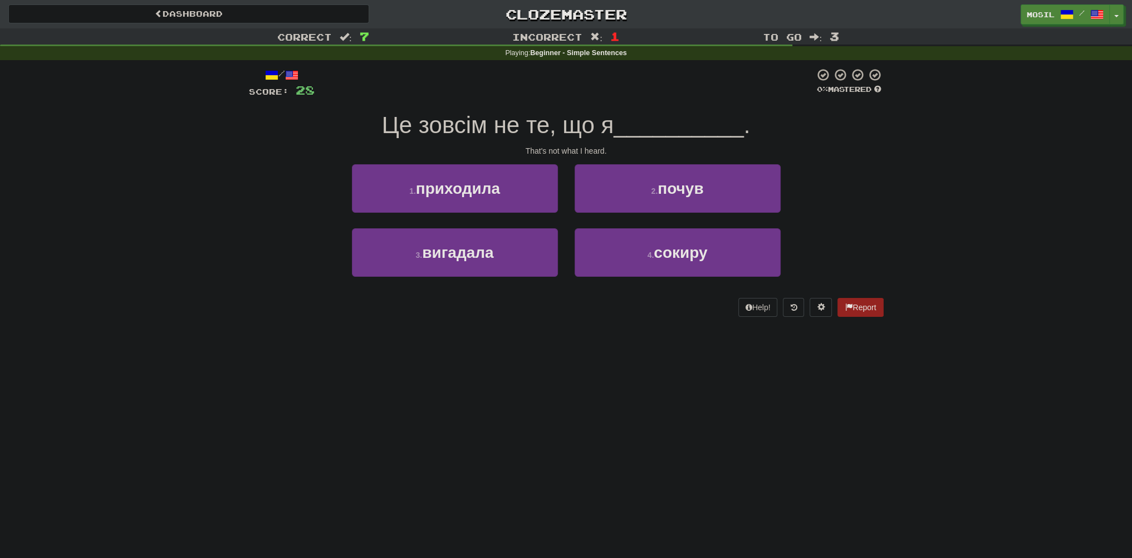
drag, startPoint x: 244, startPoint y: 111, endPoint x: 226, endPoint y: 111, distance: 18.4
click at [238, 111] on div "Correct : 7 Incorrect : 1 To go : 3 Playing : Beginner - Simple Sentences / Sco…" at bounding box center [566, 180] width 1132 height 304
click at [227, 143] on div "Correct : 7 Incorrect : 1 To go : 3 Playing : Beginner - Simple Sentences / Sco…" at bounding box center [566, 180] width 1132 height 304
drag, startPoint x: 205, startPoint y: 126, endPoint x: 194, endPoint y: 118, distance: 13.9
drag, startPoint x: 191, startPoint y: 117, endPoint x: 178, endPoint y: 114, distance: 13.8
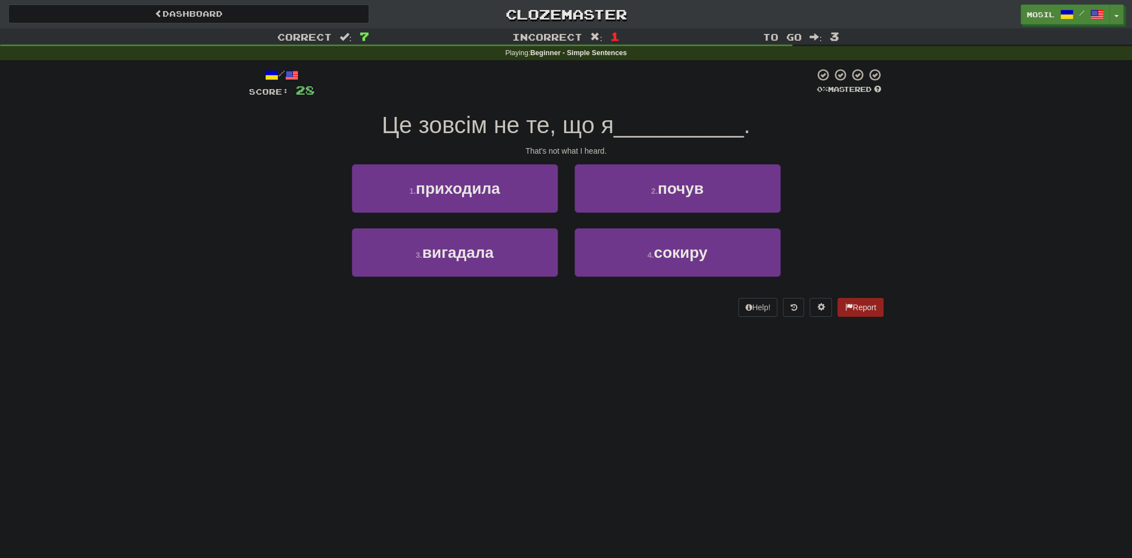
click at [178, 114] on div "Correct : 7 Incorrect : 1 To go : 3 Playing : Beginner - Simple Sentences / Sco…" at bounding box center [566, 180] width 1132 height 304
click at [209, 163] on div "Correct : 7 Incorrect : 1 To go : 3 Playing : Beginner - Simple Sentences / Sco…" at bounding box center [566, 180] width 1132 height 304
click at [199, 211] on div "Correct : 7 Incorrect : 1 To go : 3 Playing : Beginner - Simple Sentences / Sco…" at bounding box center [566, 180] width 1132 height 304
click at [210, 194] on div "Correct : 7 Incorrect : 1 To go : 3 Playing : Beginner - Simple Sentences / Sco…" at bounding box center [566, 180] width 1132 height 304
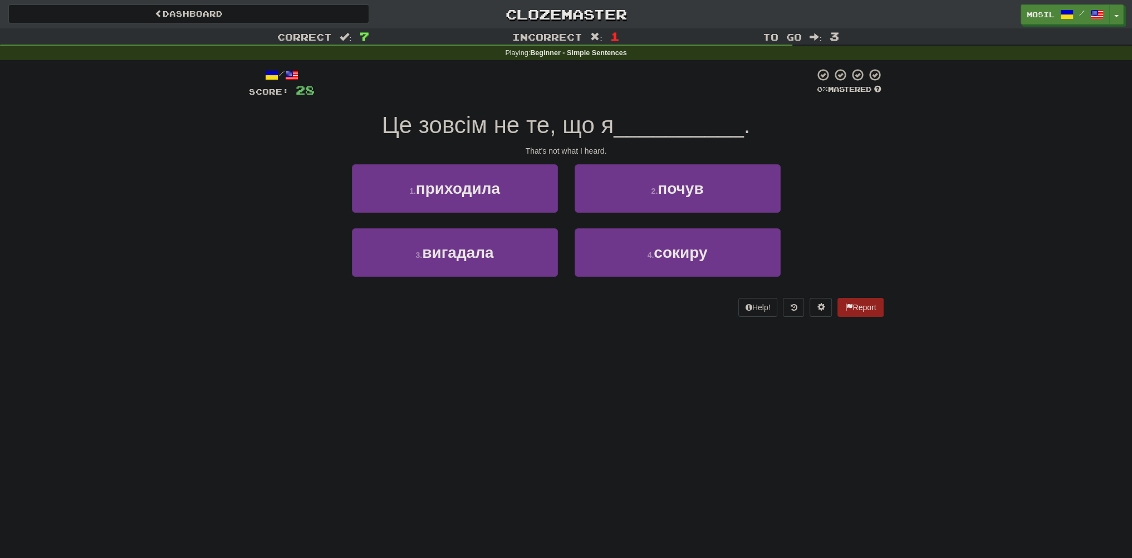
click at [212, 189] on div "Correct : 7 Incorrect : 1 To go : 3 Playing : Beginner - Simple Sentences / Sco…" at bounding box center [566, 180] width 1132 height 304
click at [212, 188] on div "Correct : 7 Incorrect : 1 To go : 3 Playing : Beginner - Simple Sentences / Sco…" at bounding box center [566, 180] width 1132 height 304
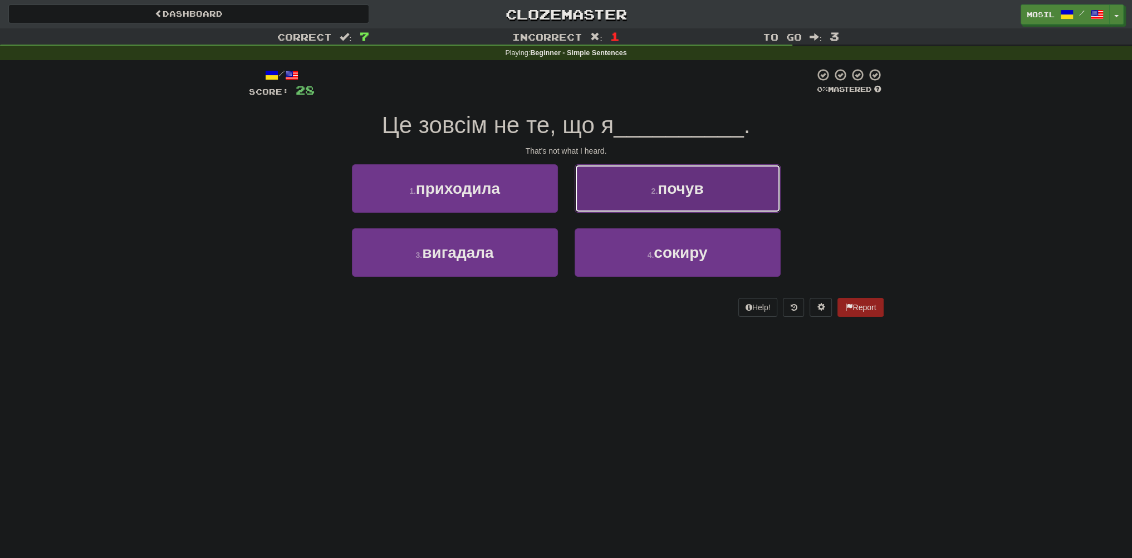
click at [592, 185] on button "2 . почув" at bounding box center [678, 188] width 206 height 48
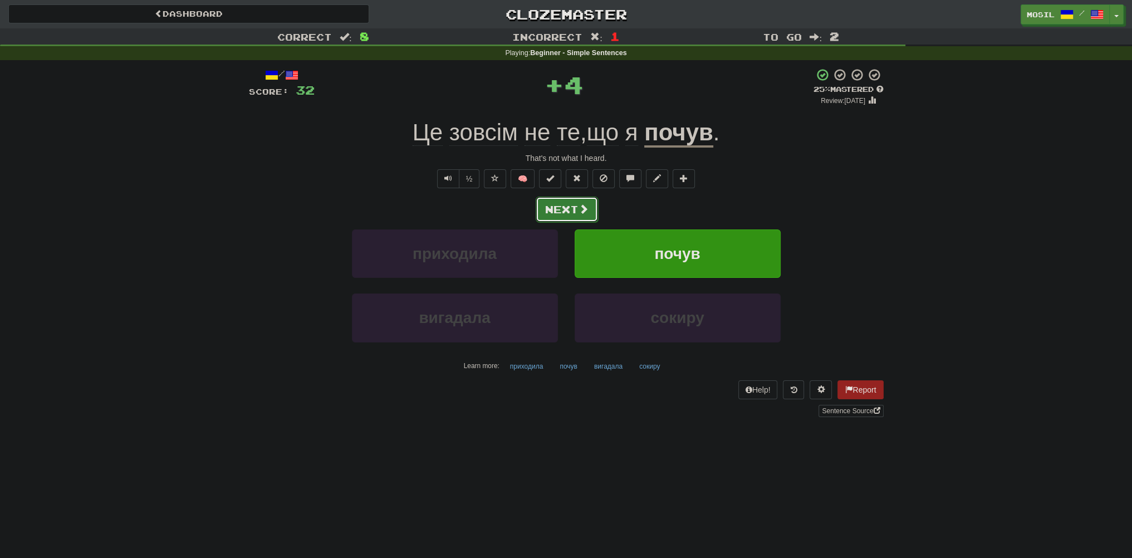
click at [560, 209] on button "Next" at bounding box center [567, 210] width 62 height 26
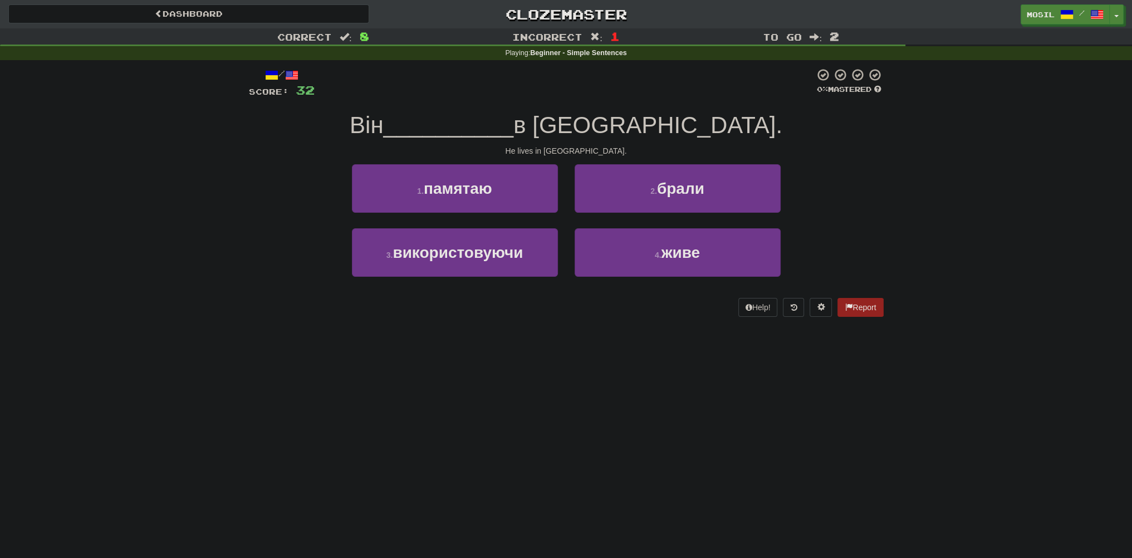
click at [286, 189] on div "1 . памятаю 2 . брали" at bounding box center [566, 196] width 668 height 64
click at [256, 185] on div "1 . памятаю 2 . брали" at bounding box center [566, 196] width 668 height 64
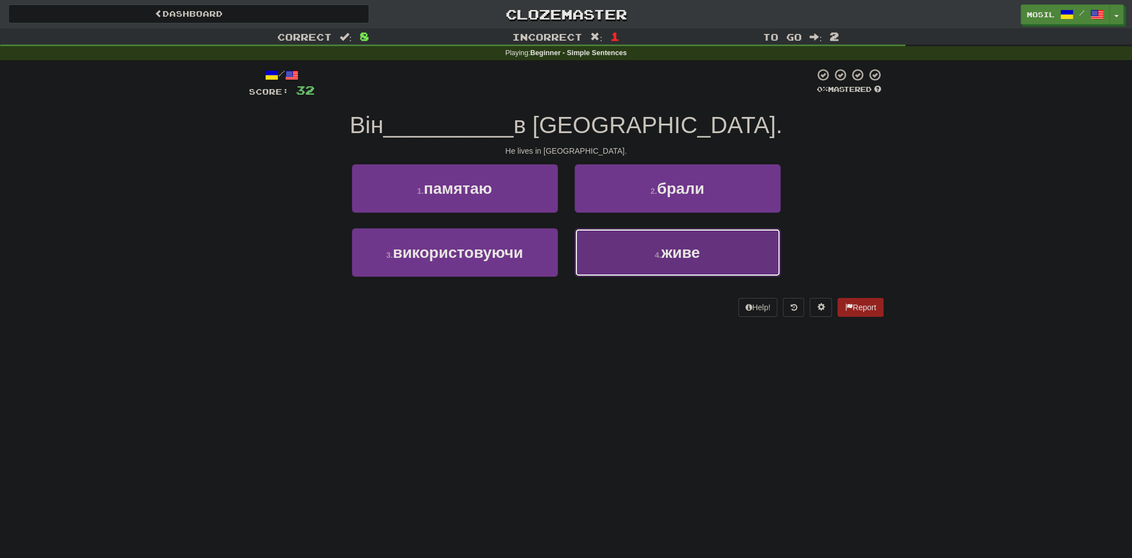
click at [646, 262] on button "4 . живе" at bounding box center [678, 252] width 206 height 48
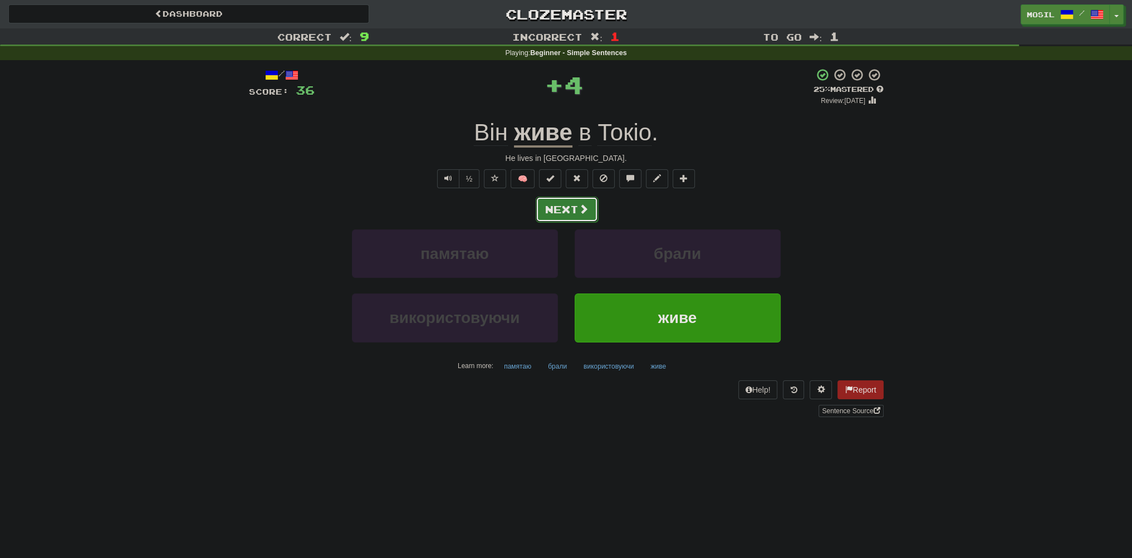
click at [566, 212] on button "Next" at bounding box center [567, 210] width 62 height 26
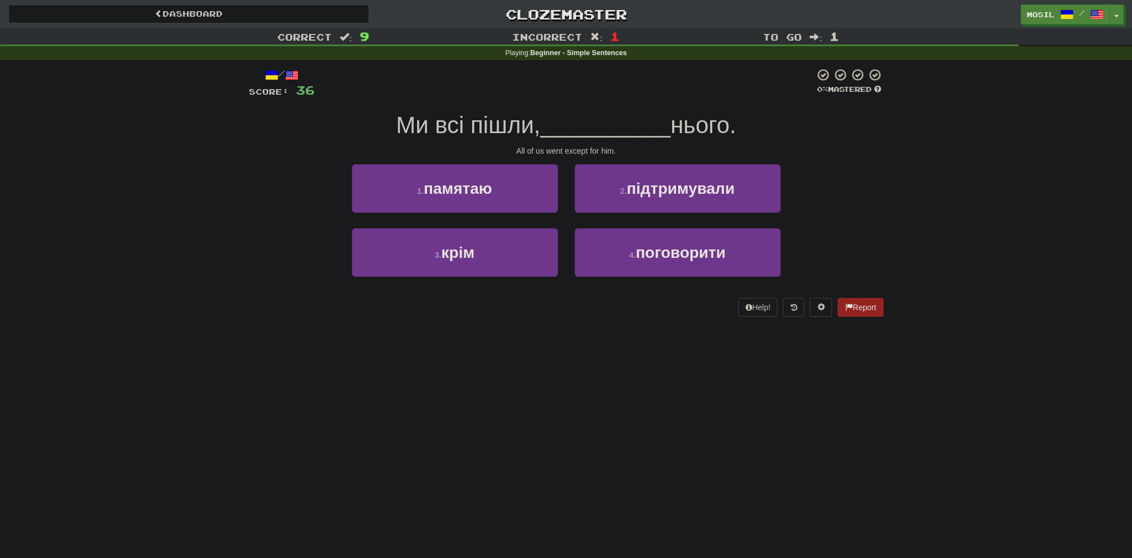
click at [265, 211] on div "1 . памятаю 2 . підтримували" at bounding box center [566, 196] width 668 height 64
click at [248, 208] on div "/ Score: 36 0 % Mastered Ми всі пішли, __________ нього. All of us went except …" at bounding box center [566, 196] width 651 height 272
click at [246, 205] on div "/ Score: 36 0 % Mastered Ми всі пішли, __________ нього. All of us went except …" at bounding box center [566, 196] width 651 height 272
click at [237, 209] on div "Correct : 9 Incorrect : 1 To go : 1 Playing : Beginner - Simple Sentences / Sco…" at bounding box center [566, 180] width 1132 height 304
click at [126, 543] on div "Dashboard Clozemaster [GEOGRAPHIC_DATA] / Toggle Dropdown Dashboard Leaderboard…" at bounding box center [566, 279] width 1132 height 558
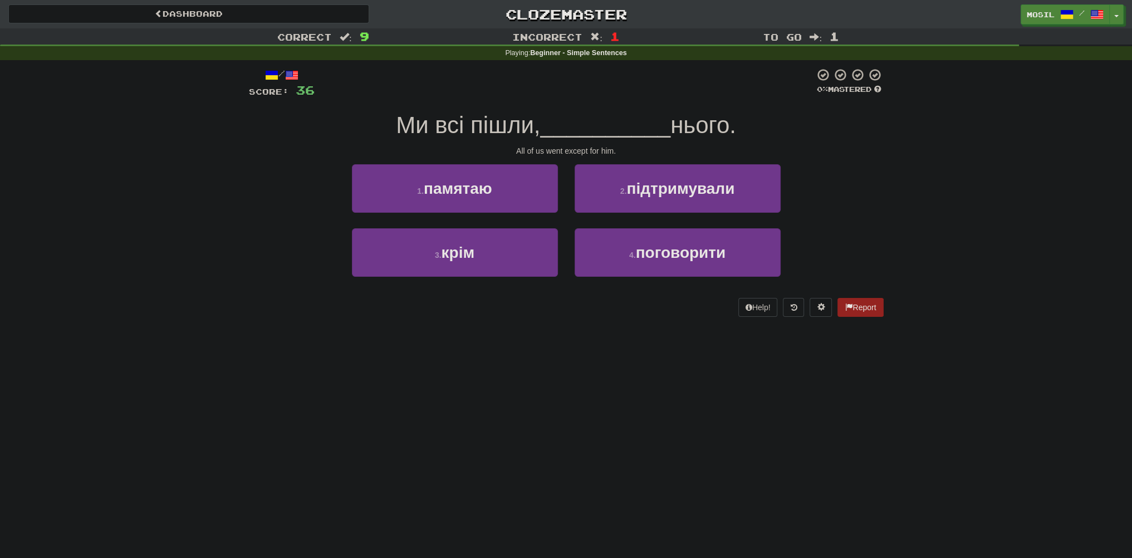
drag, startPoint x: 224, startPoint y: 209, endPoint x: 209, endPoint y: 207, distance: 15.7
drag, startPoint x: 209, startPoint y: 207, endPoint x: 200, endPoint y: 209, distance: 9.1
click at [196, 209] on div "Correct : 9 Incorrect : 1 To go : 1 Playing : Beginner - Simple Sentences / Sco…" at bounding box center [566, 180] width 1132 height 304
click at [120, 215] on div "Correct : 9 Incorrect : 1 To go : 1 Playing : Beginner - Simple Sentences / Sco…" at bounding box center [566, 180] width 1132 height 304
click at [126, 209] on div "Correct : 9 Incorrect : 1 To go : 1 Playing : Beginner - Simple Sentences / Sco…" at bounding box center [566, 180] width 1132 height 304
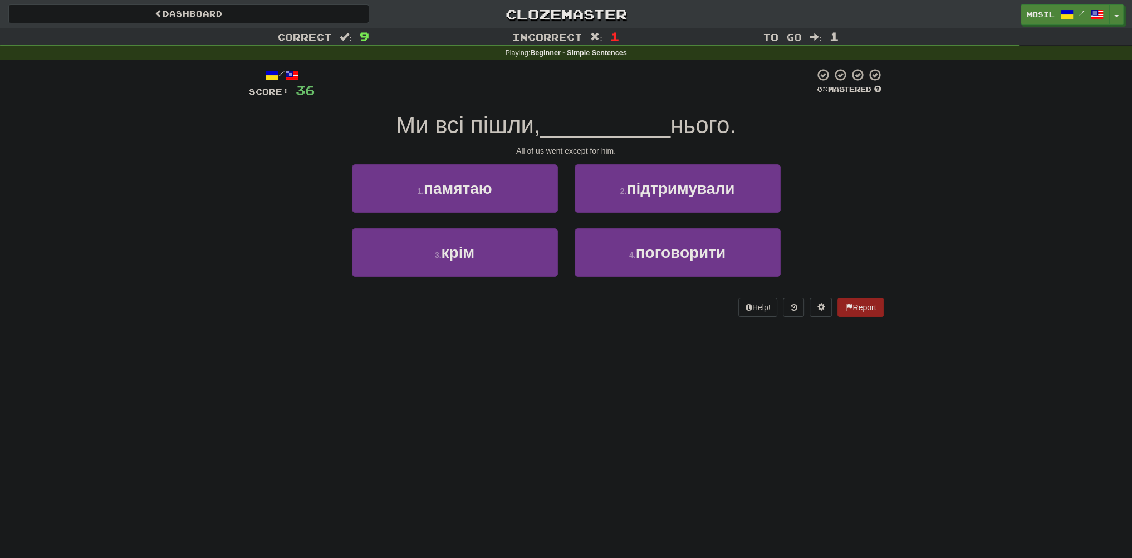
drag, startPoint x: 231, startPoint y: 168, endPoint x: 215, endPoint y: 166, distance: 15.1
click at [215, 166] on div "Correct : 9 Incorrect : 1 To go : 1 Playing : Beginner - Simple Sentences / Sco…" at bounding box center [566, 180] width 1132 height 304
click at [198, 178] on div "Correct : 9 Incorrect : 1 To go : 1 Playing : Beginner - Simple Sentences / Sco…" at bounding box center [566, 180] width 1132 height 304
click at [198, 177] on div "Correct : 9 Incorrect : 1 To go : 1 Playing : Beginner - Simple Sentences / Sco…" at bounding box center [566, 180] width 1132 height 304
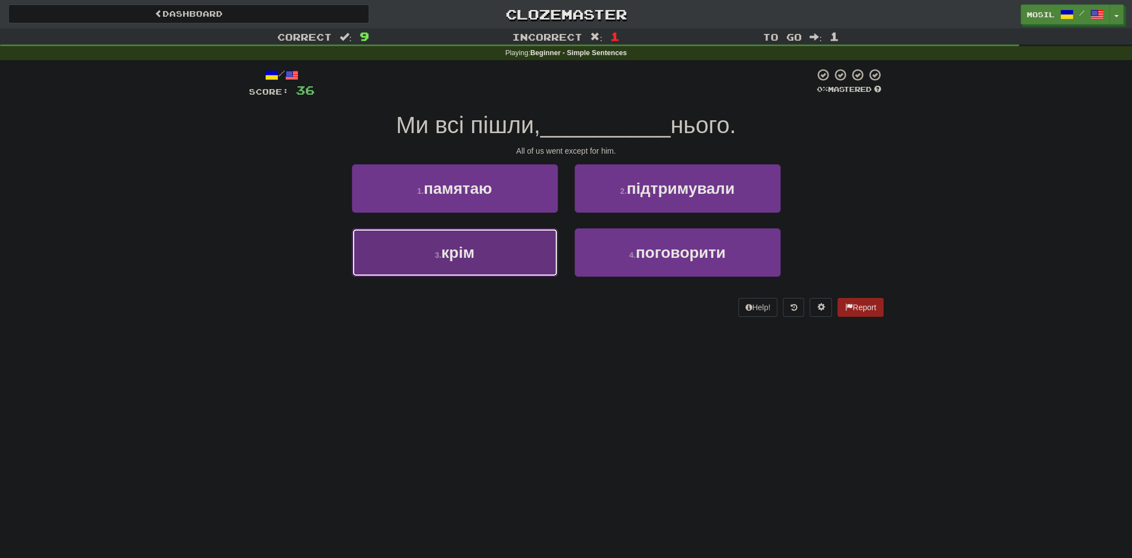
click at [434, 273] on button "3 . крім" at bounding box center [455, 252] width 206 height 48
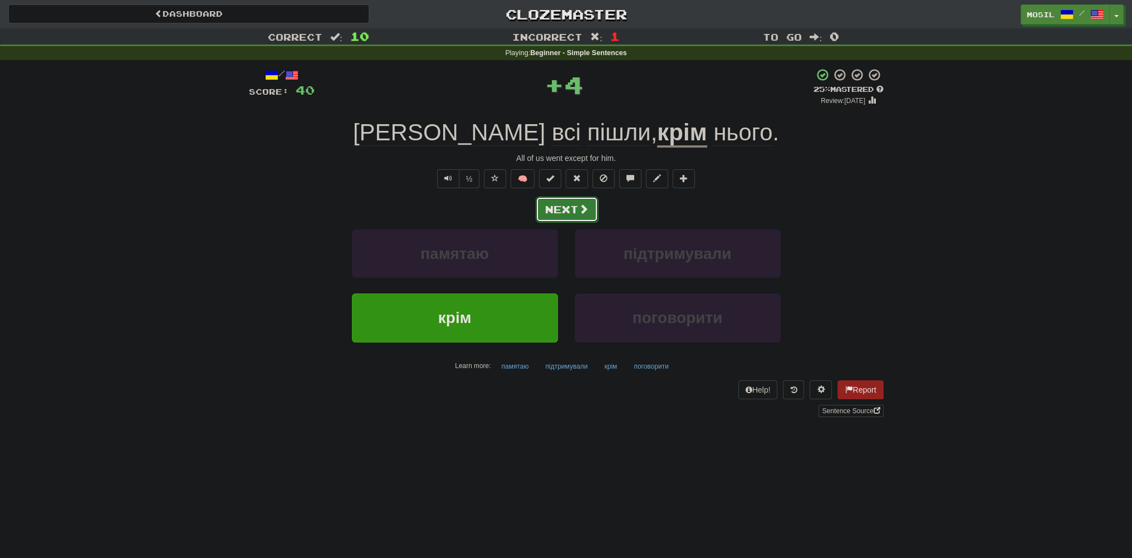
click at [558, 202] on button "Next" at bounding box center [567, 210] width 62 height 26
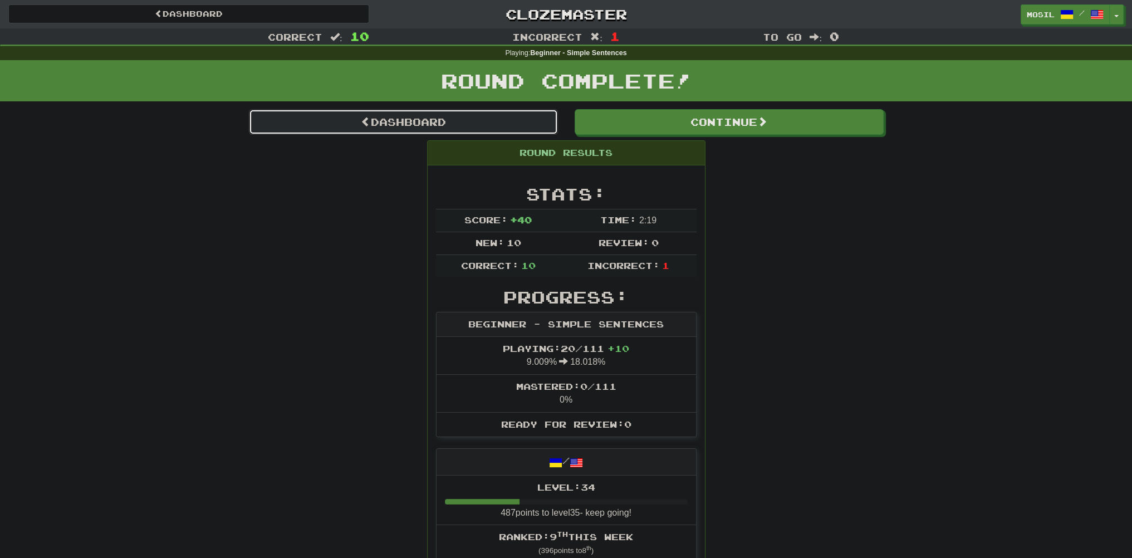
click at [448, 122] on link "Dashboard" at bounding box center [403, 122] width 309 height 26
